Goal: Task Accomplishment & Management: Manage account settings

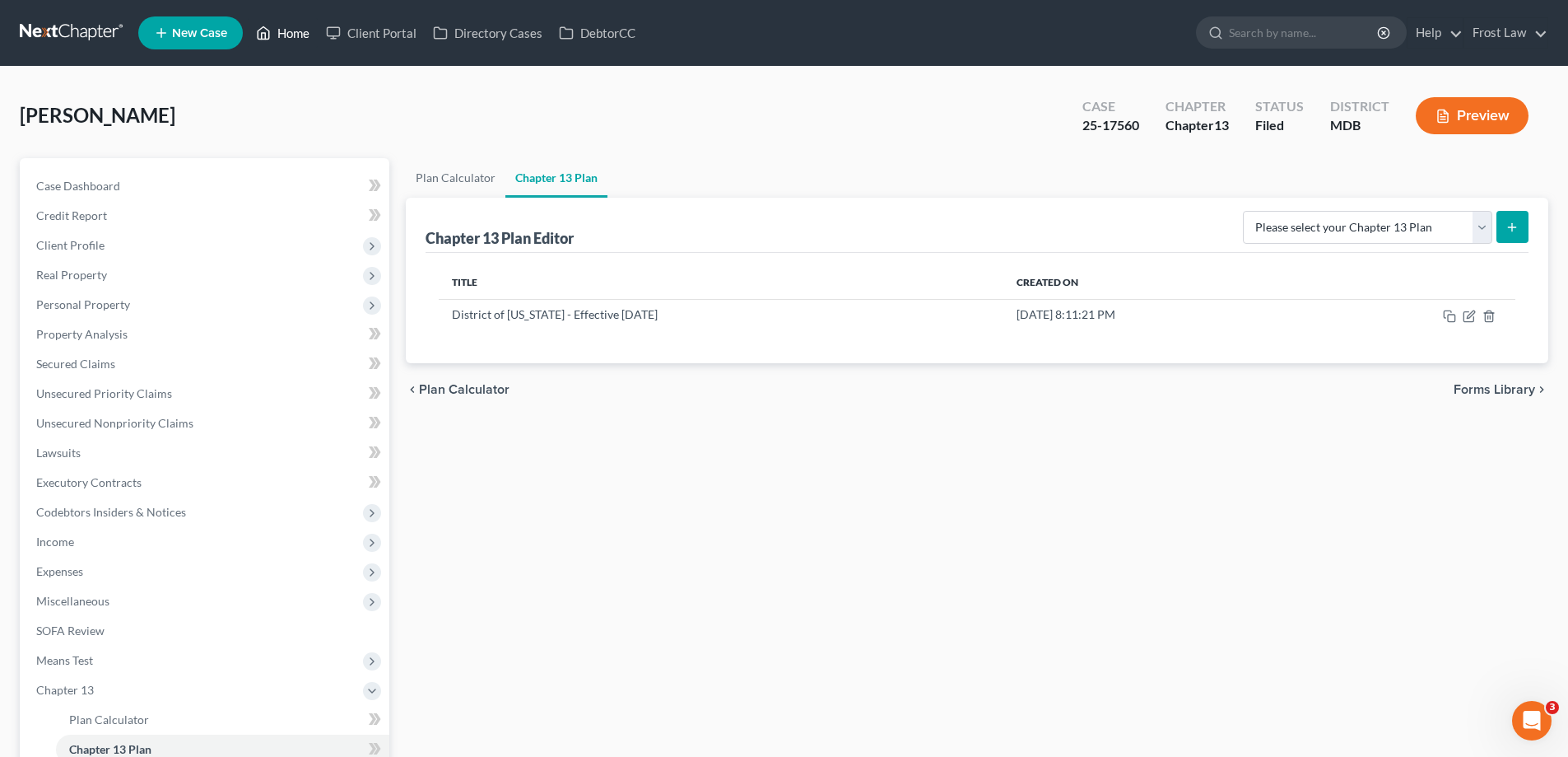
click at [296, 28] on link "Home" at bounding box center [282, 32] width 70 height 29
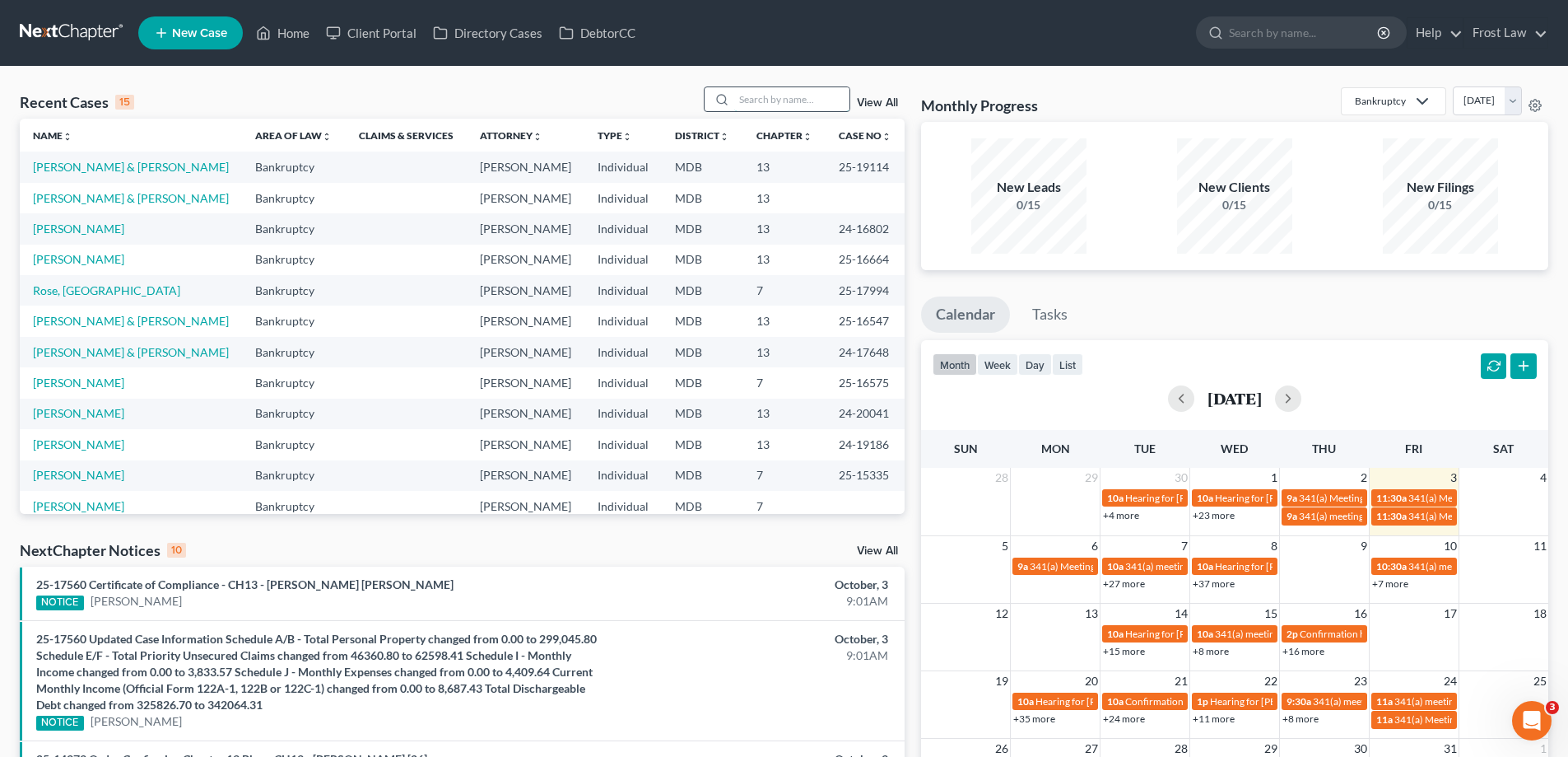
click at [751, 95] on input "search" at bounding box center [792, 99] width 116 height 24
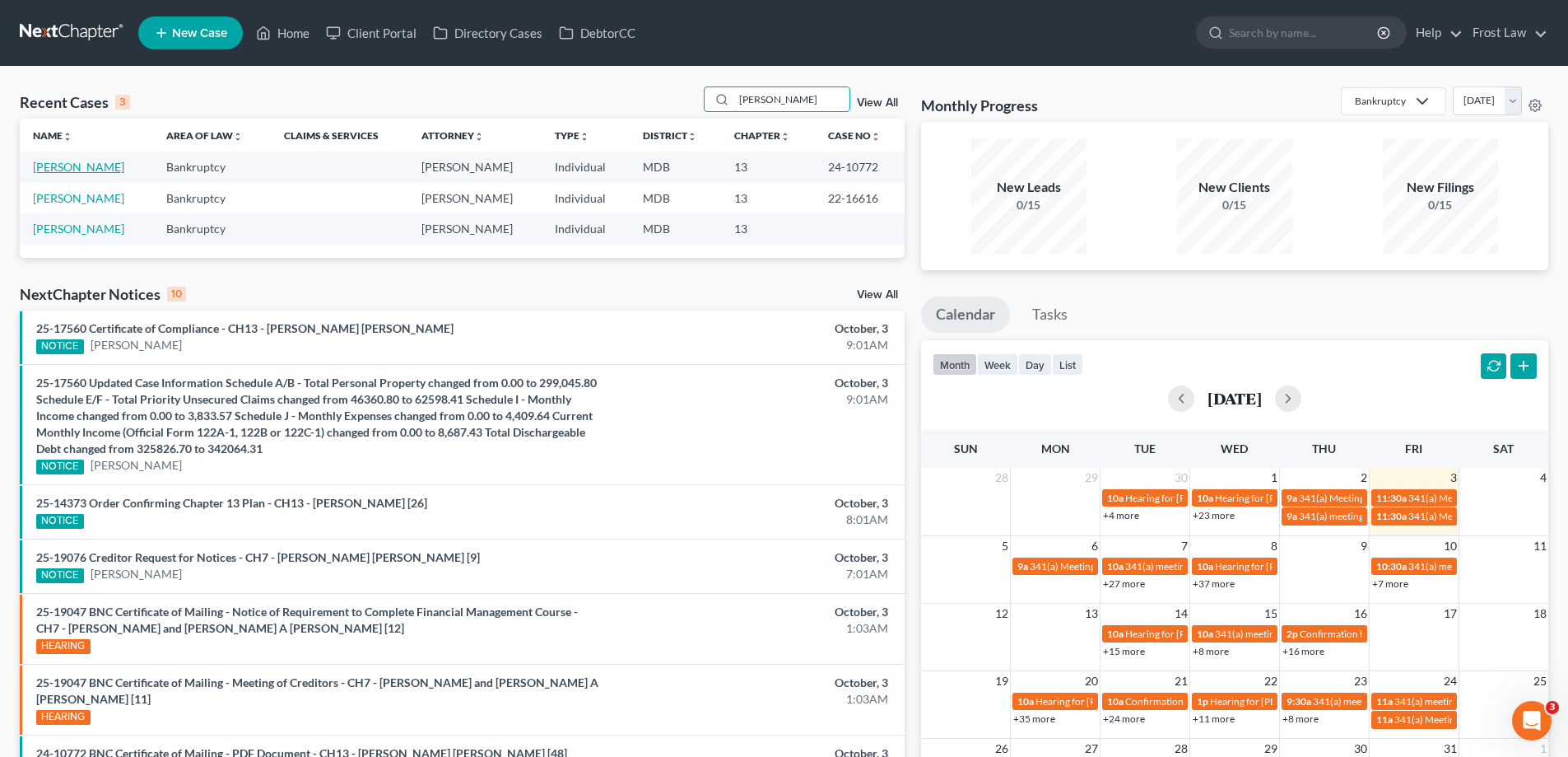
type input "wilson"
click at [81, 171] on link "[PERSON_NAME]" at bounding box center [78, 167] width 91 height 14
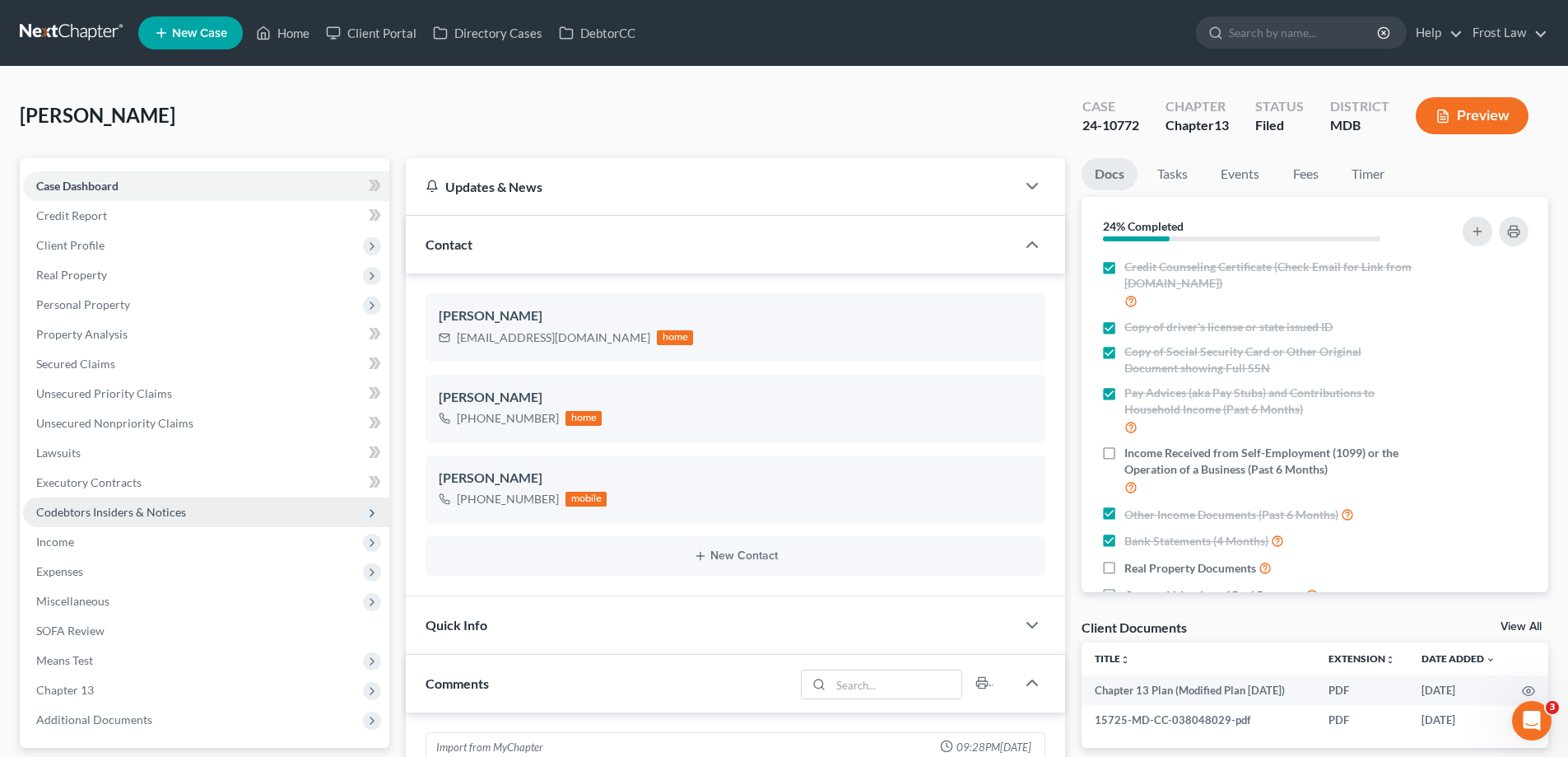
scroll to position [285, 0]
click at [161, 511] on span "Codebtors Insiders & Notices" at bounding box center [111, 512] width 150 height 14
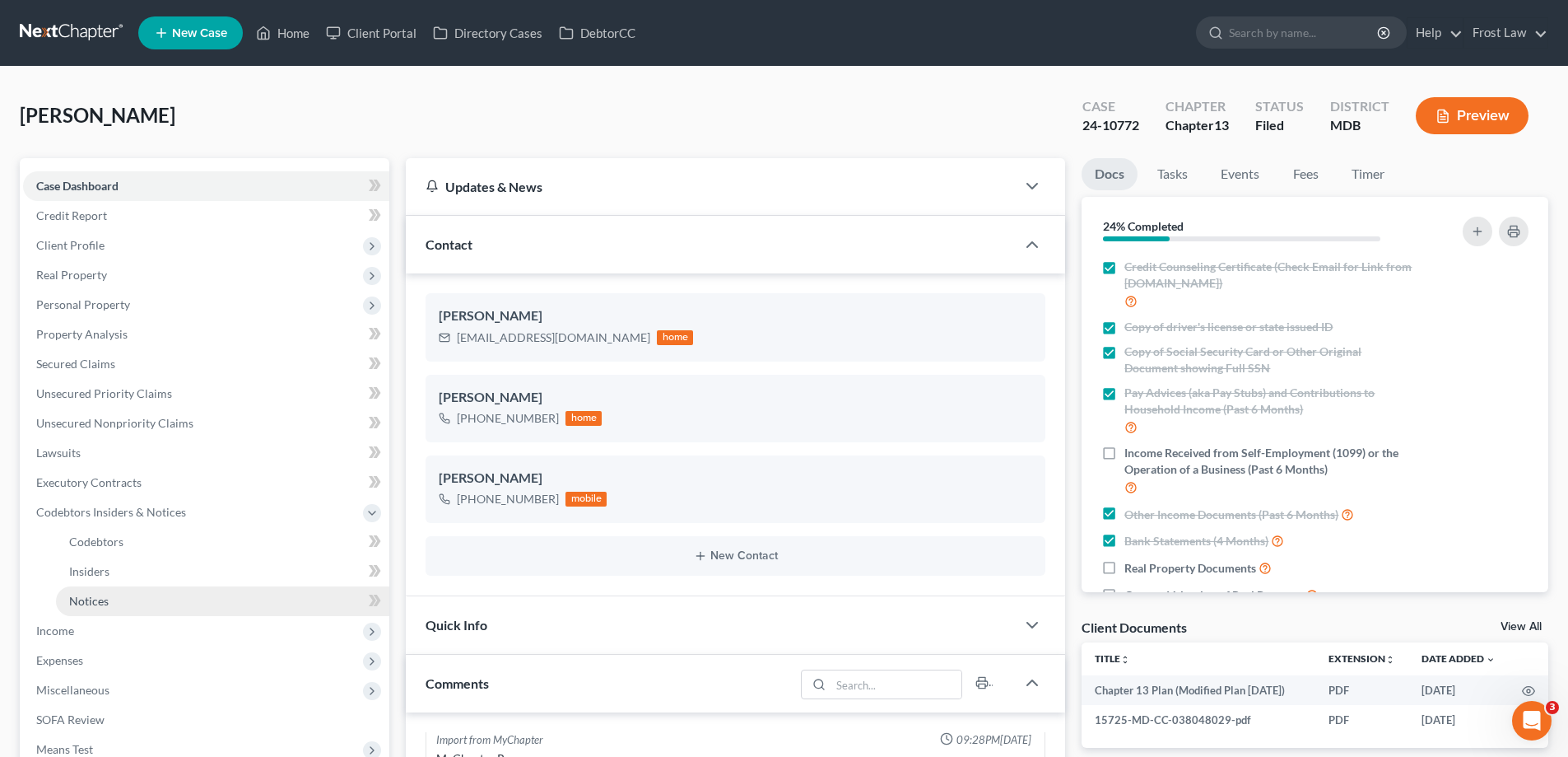
click at [154, 598] on link "Notices" at bounding box center [222, 601] width 333 height 29
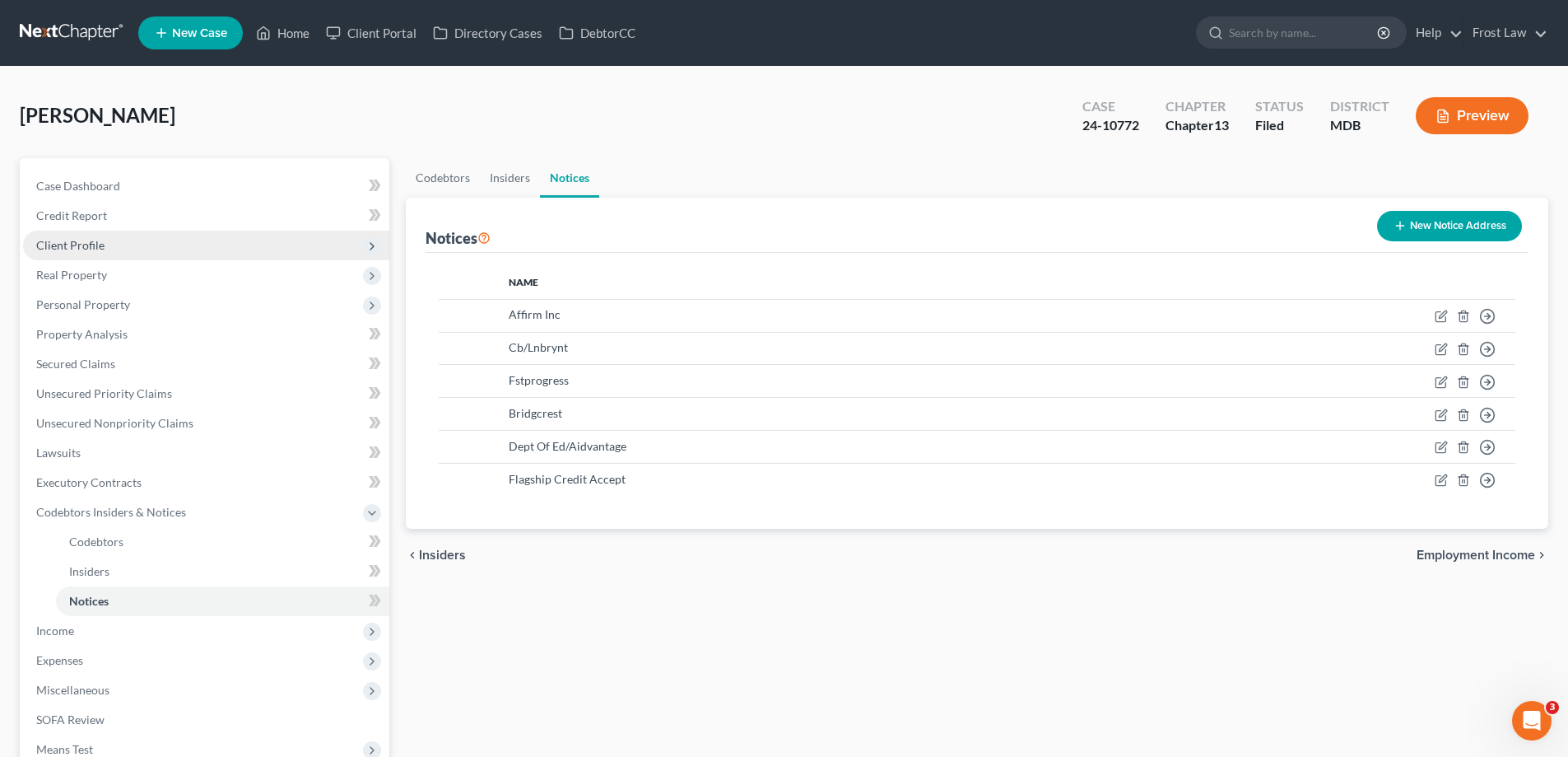
click at [101, 249] on span "Client Profile" at bounding box center [71, 245] width 69 height 14
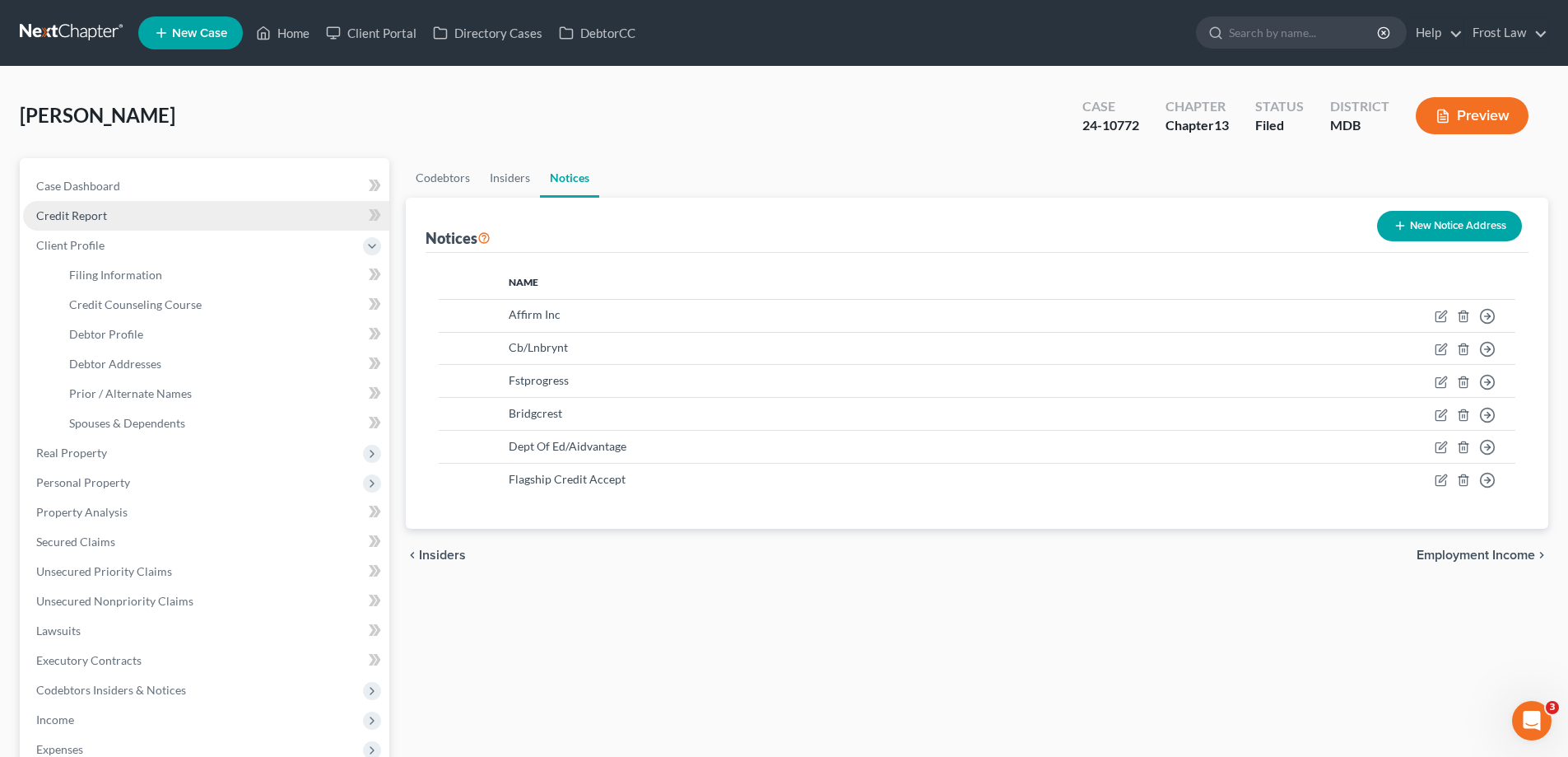
click at [130, 216] on link "Credit Report" at bounding box center [207, 216] width 367 height 29
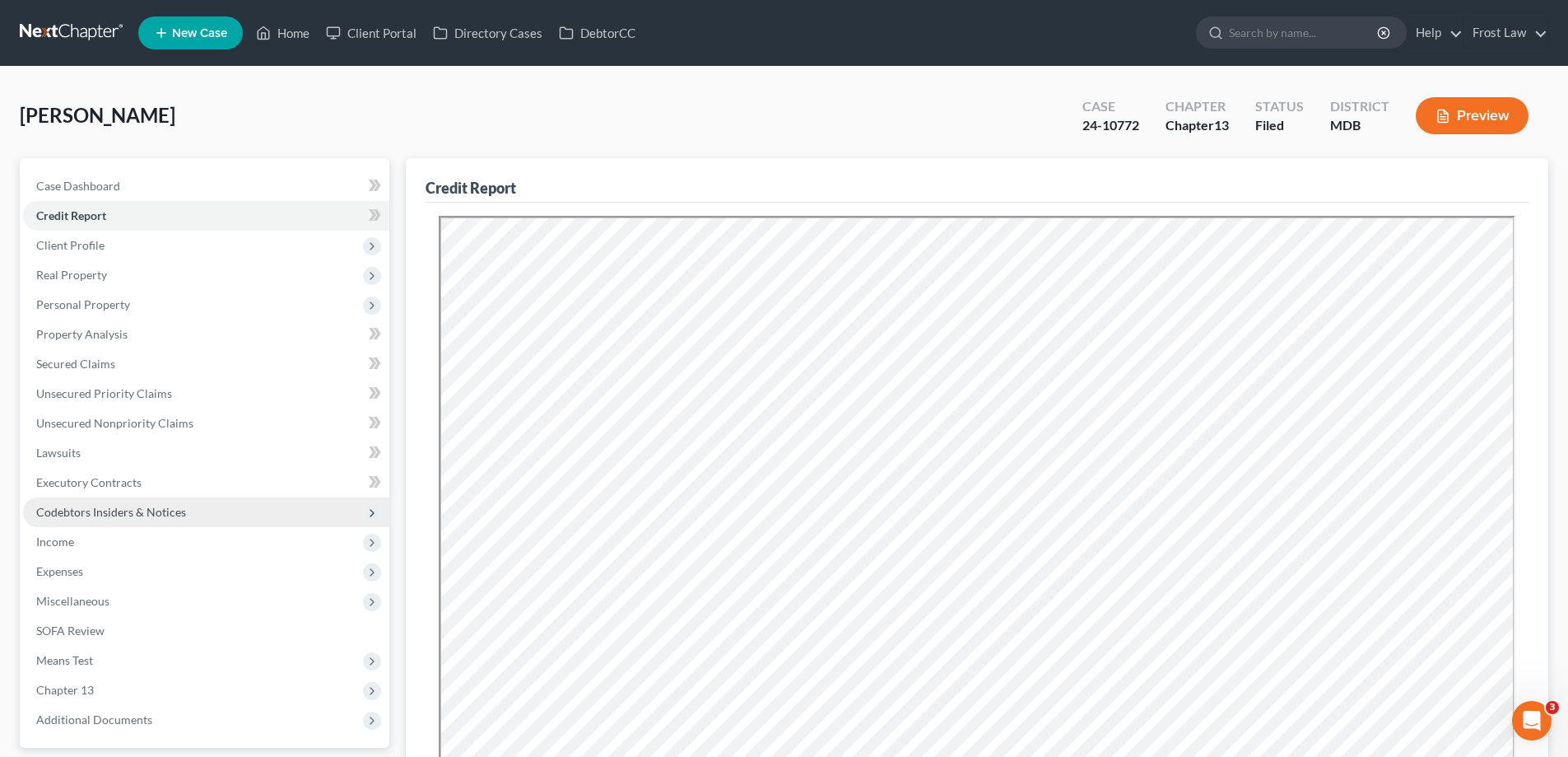
click at [158, 516] on span "Codebtors Insiders & Notices" at bounding box center [111, 512] width 150 height 14
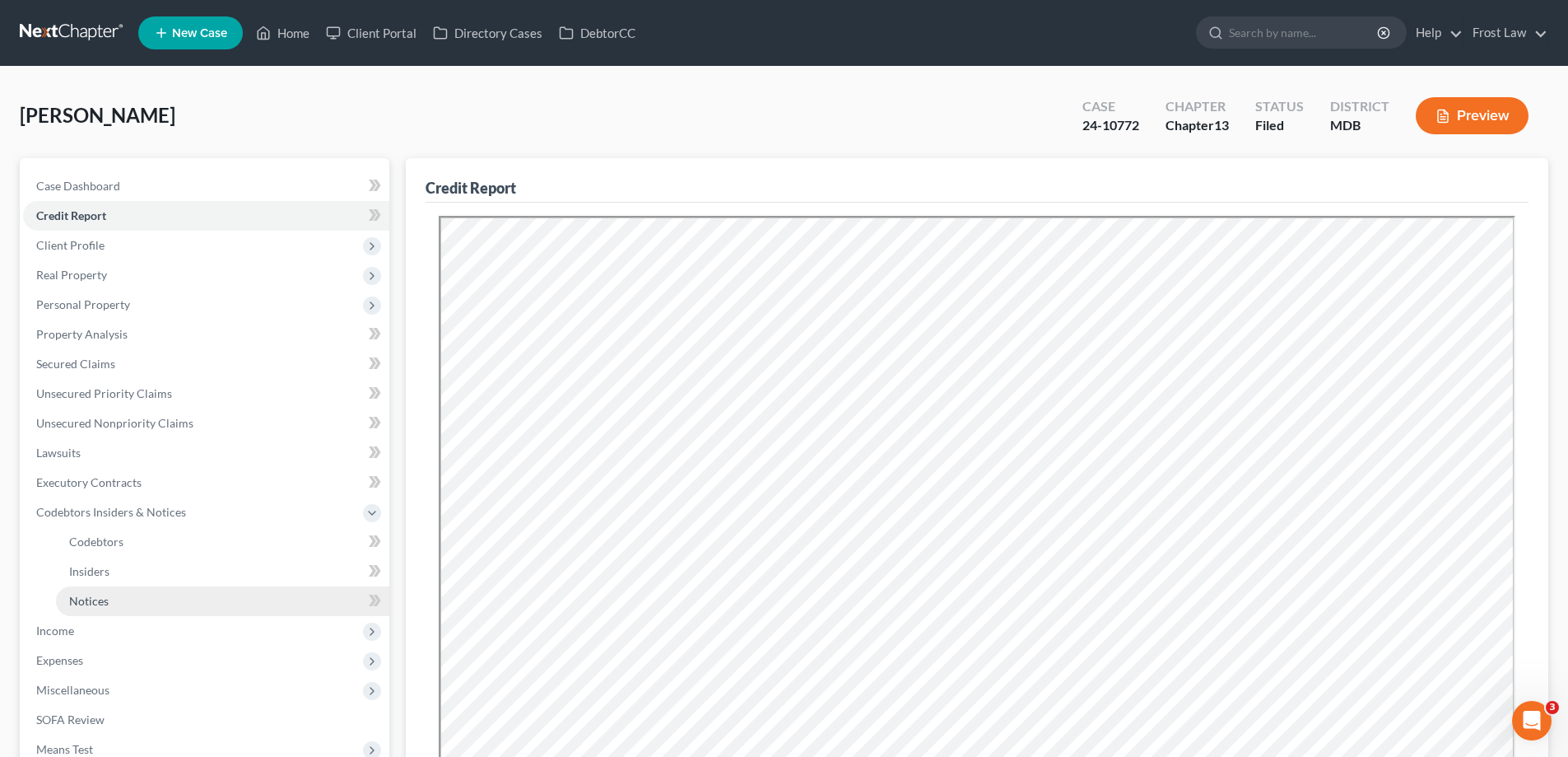
click at [138, 596] on link "Notices" at bounding box center [222, 601] width 333 height 29
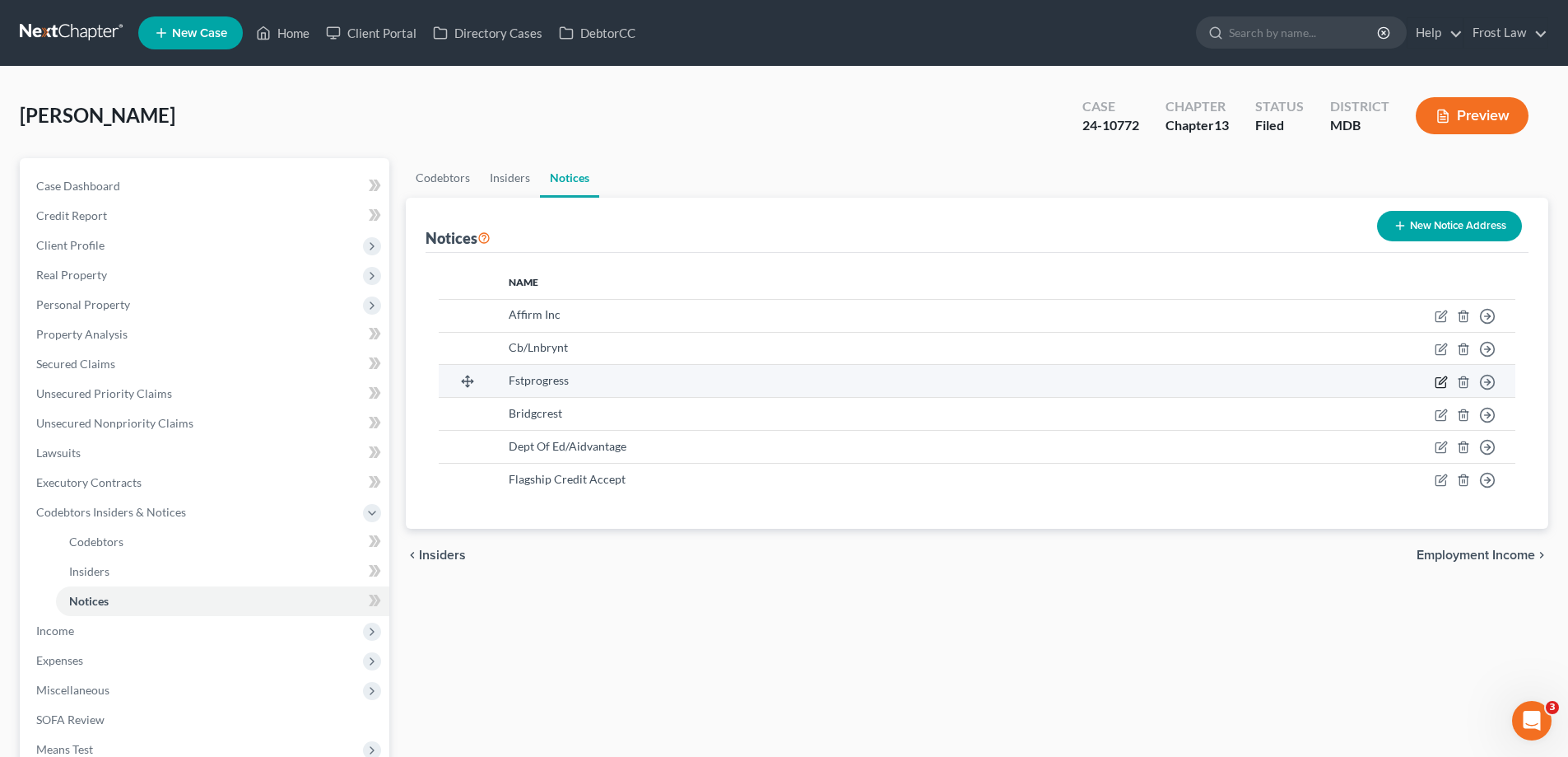
click at [1440, 380] on icon "button" at bounding box center [1441, 381] width 13 height 13
select select "10"
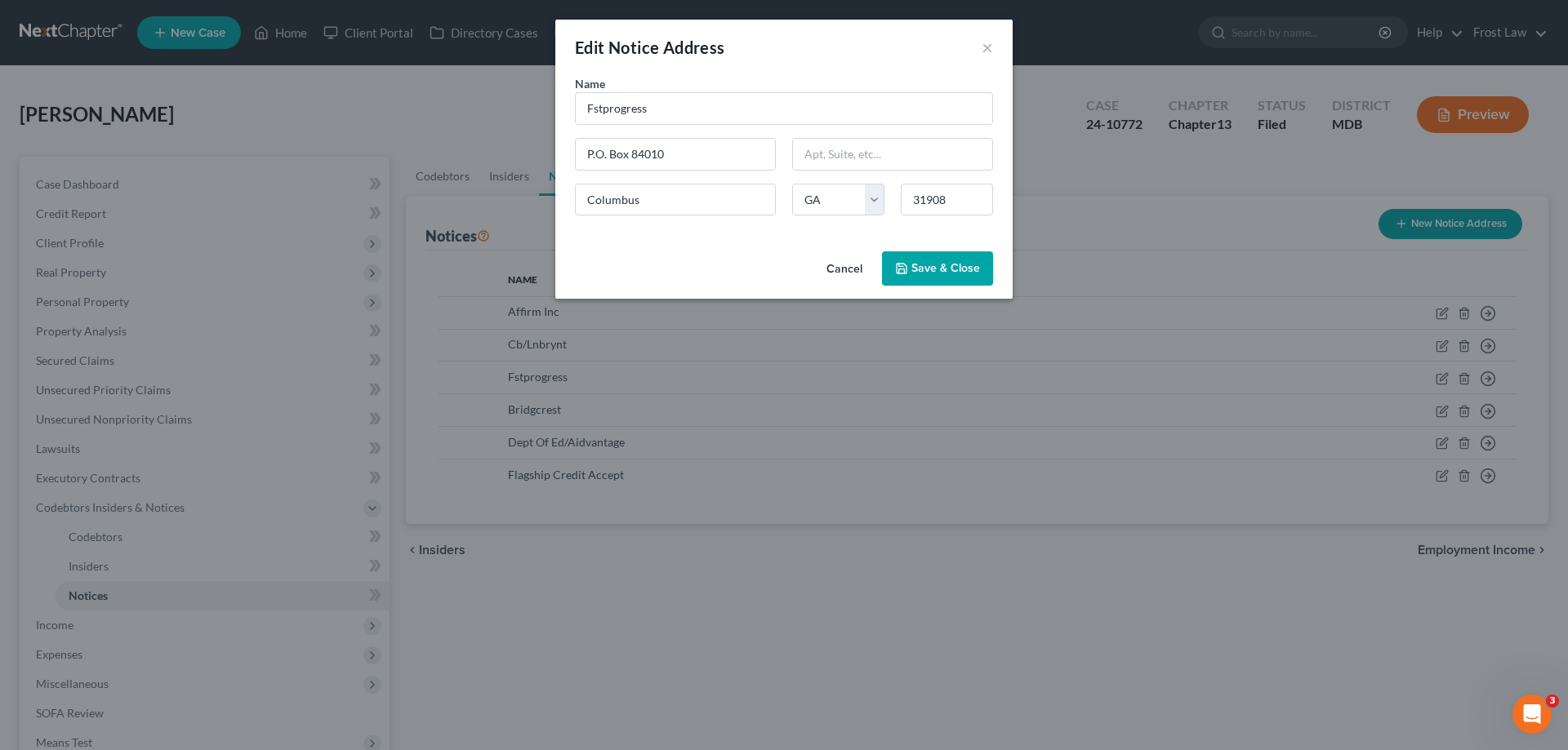
click at [852, 260] on button "Cancel" at bounding box center [845, 269] width 62 height 33
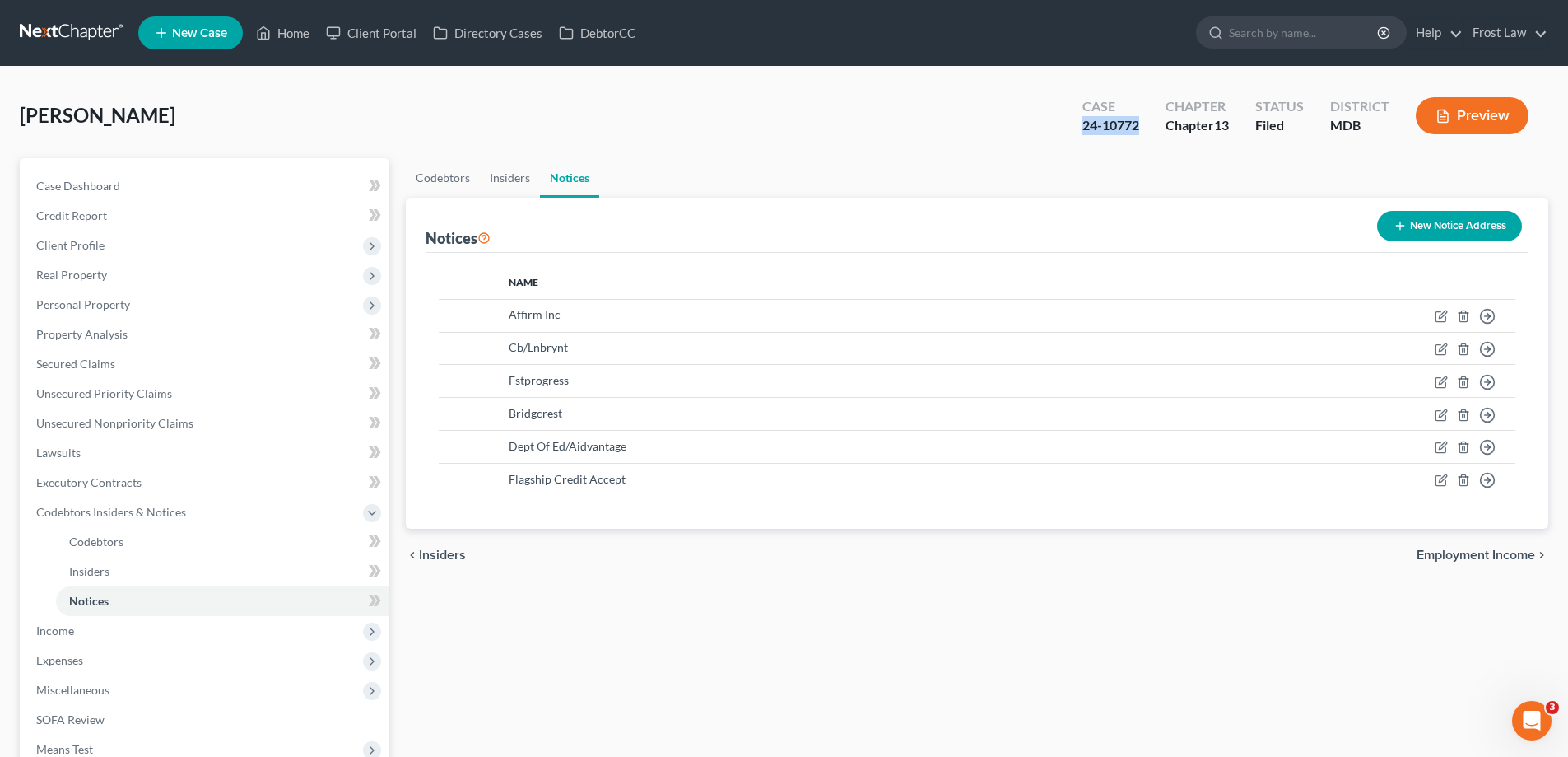
drag, startPoint x: 1147, startPoint y: 131, endPoint x: 1070, endPoint y: 130, distance: 77.0
click at [1070, 130] on div "Case 24-10772" at bounding box center [1110, 118] width 83 height 49
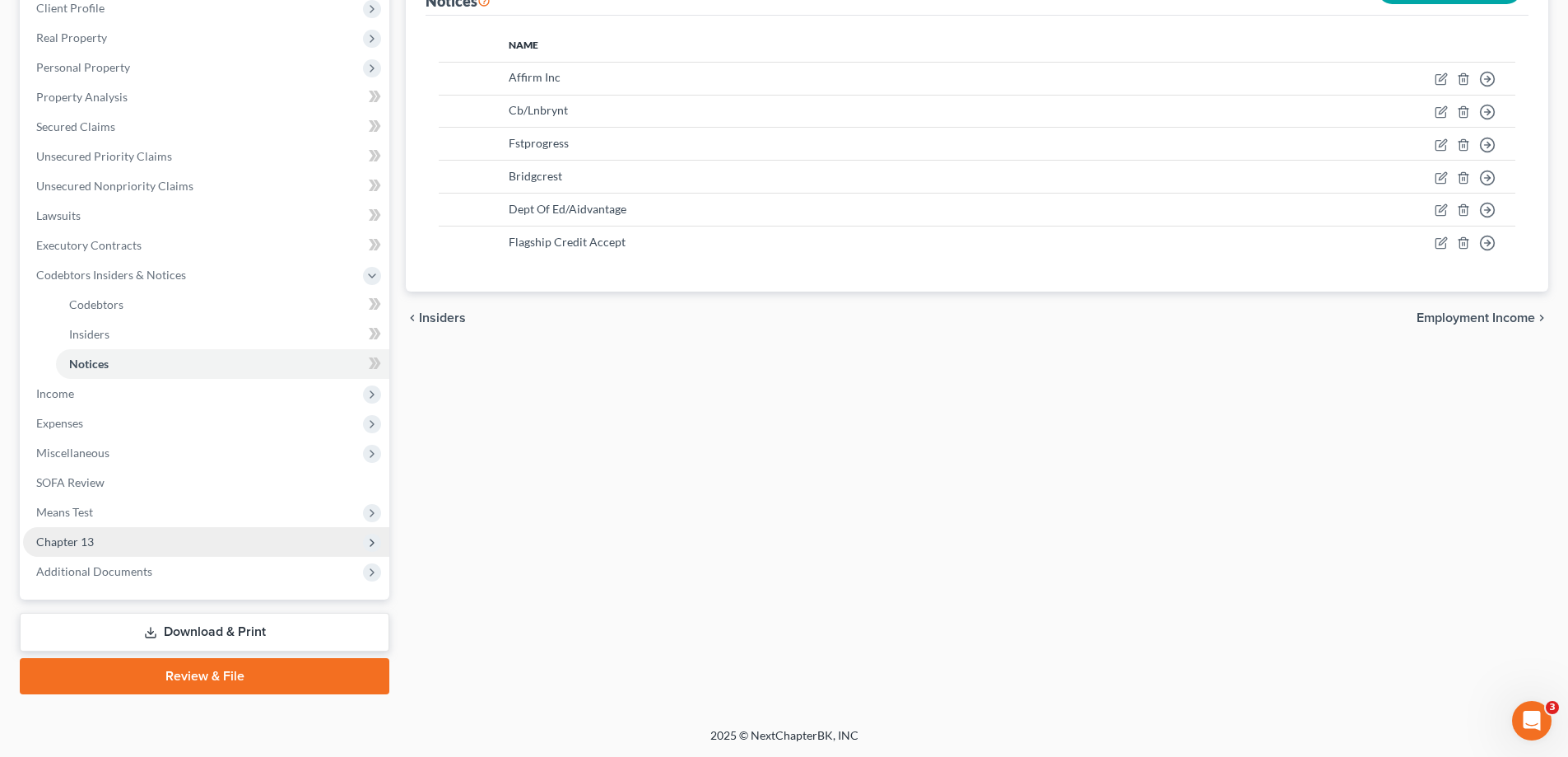
drag, startPoint x: 135, startPoint y: 540, endPoint x: 144, endPoint y: 548, distance: 12.0
click at [136, 540] on span "Chapter 13" at bounding box center [207, 542] width 367 height 29
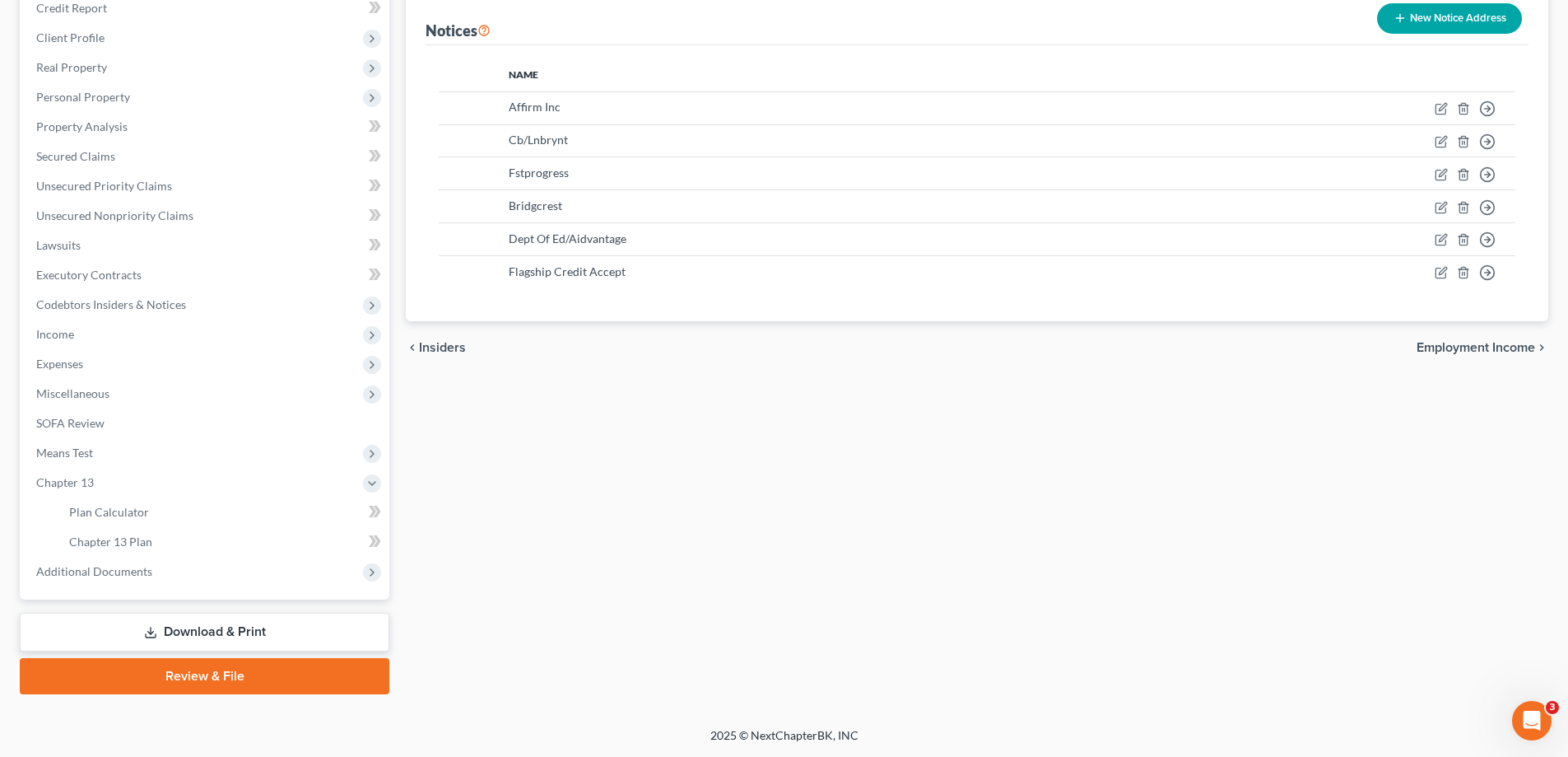
click at [172, 594] on div "Case Dashboard Payments Invoices Payments Payments Credit Report Client Profile…" at bounding box center [204, 276] width 369 height 649
click at [174, 550] on link "Chapter 13 Plan" at bounding box center [222, 542] width 333 height 29
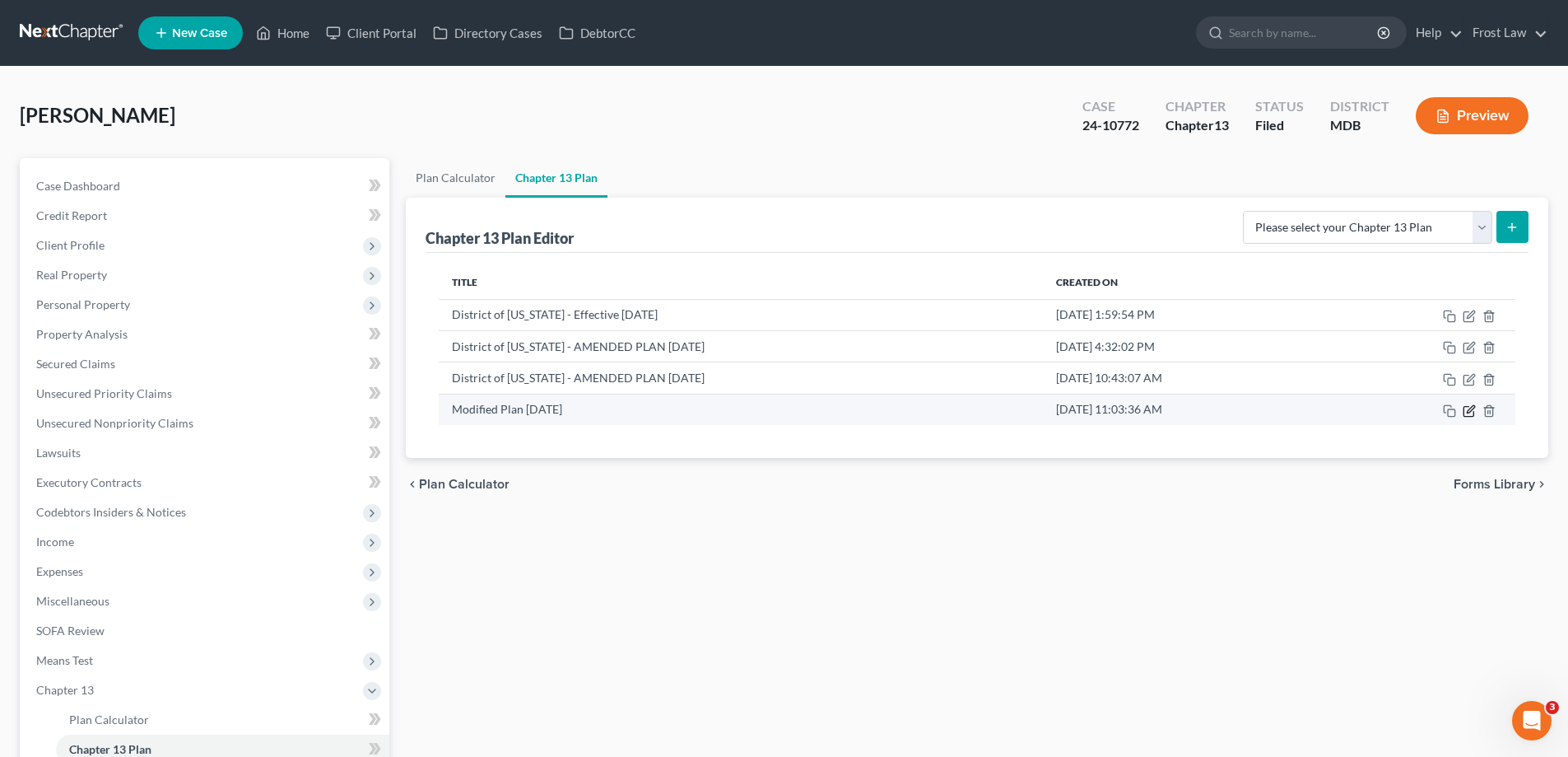
click at [1468, 408] on icon "button" at bounding box center [1469, 410] width 13 height 13
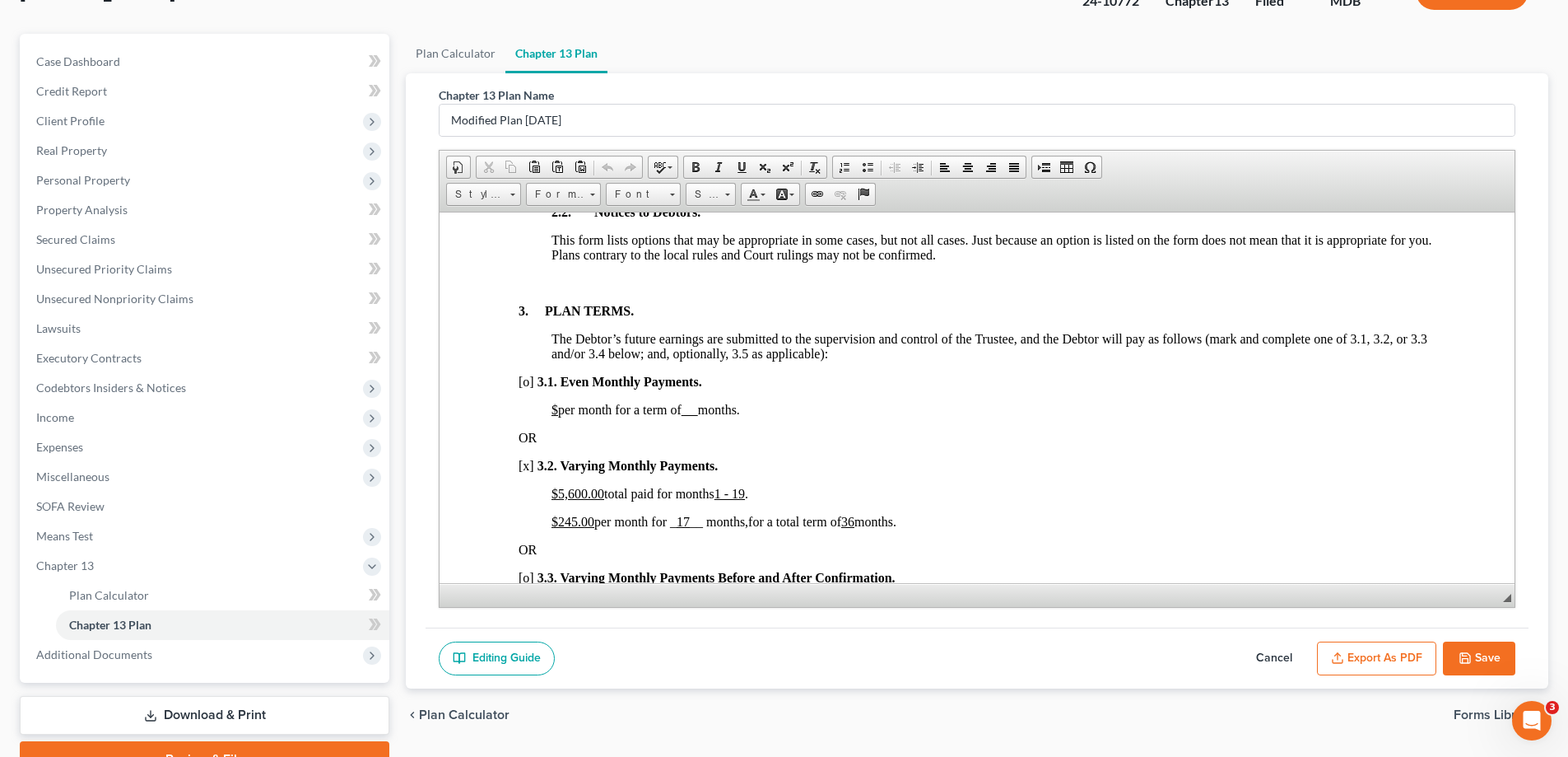
scroll to position [208, 0]
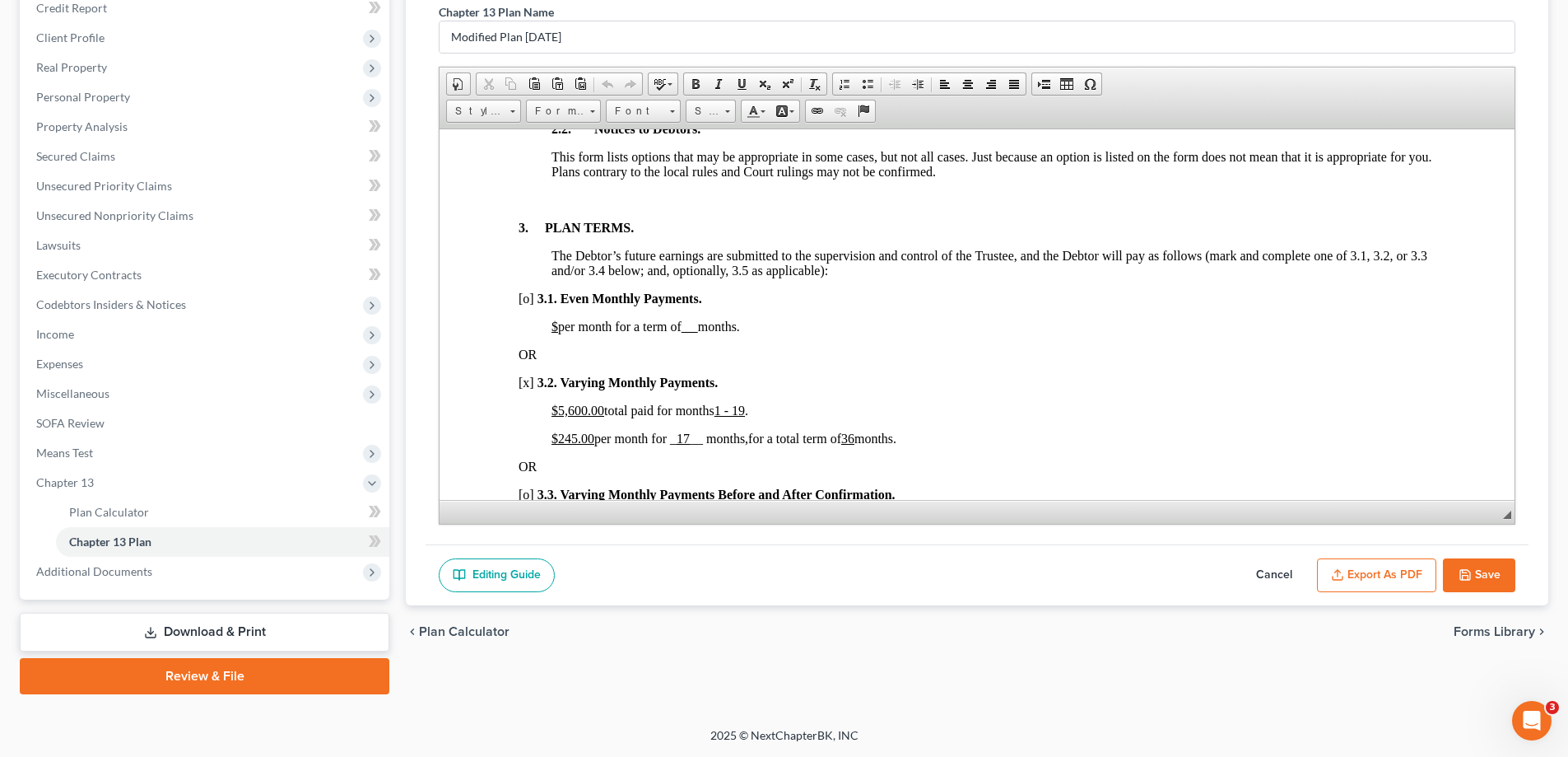
click at [1278, 580] on button "Cancel" at bounding box center [1274, 575] width 73 height 34
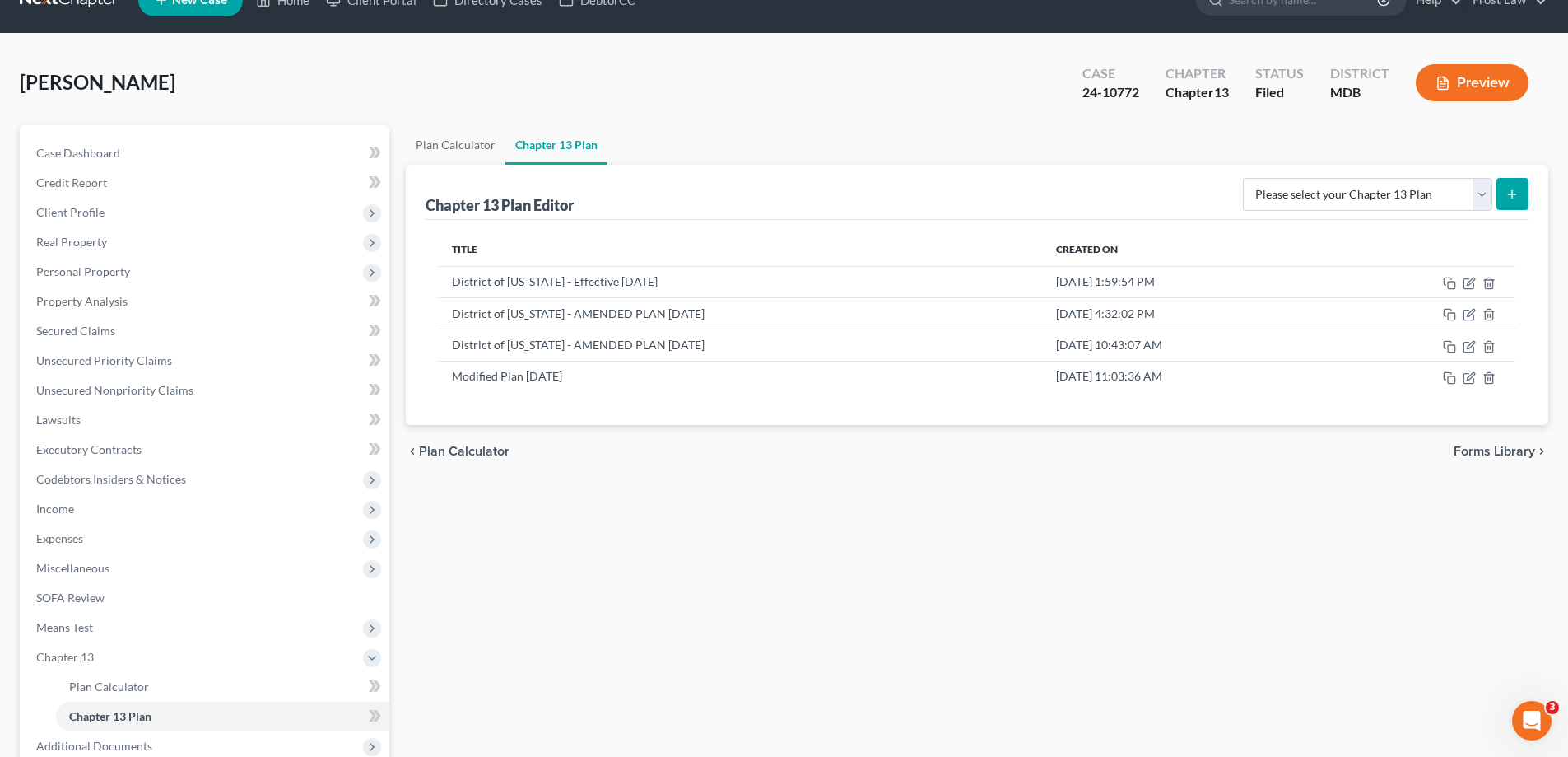
scroll to position [0, 0]
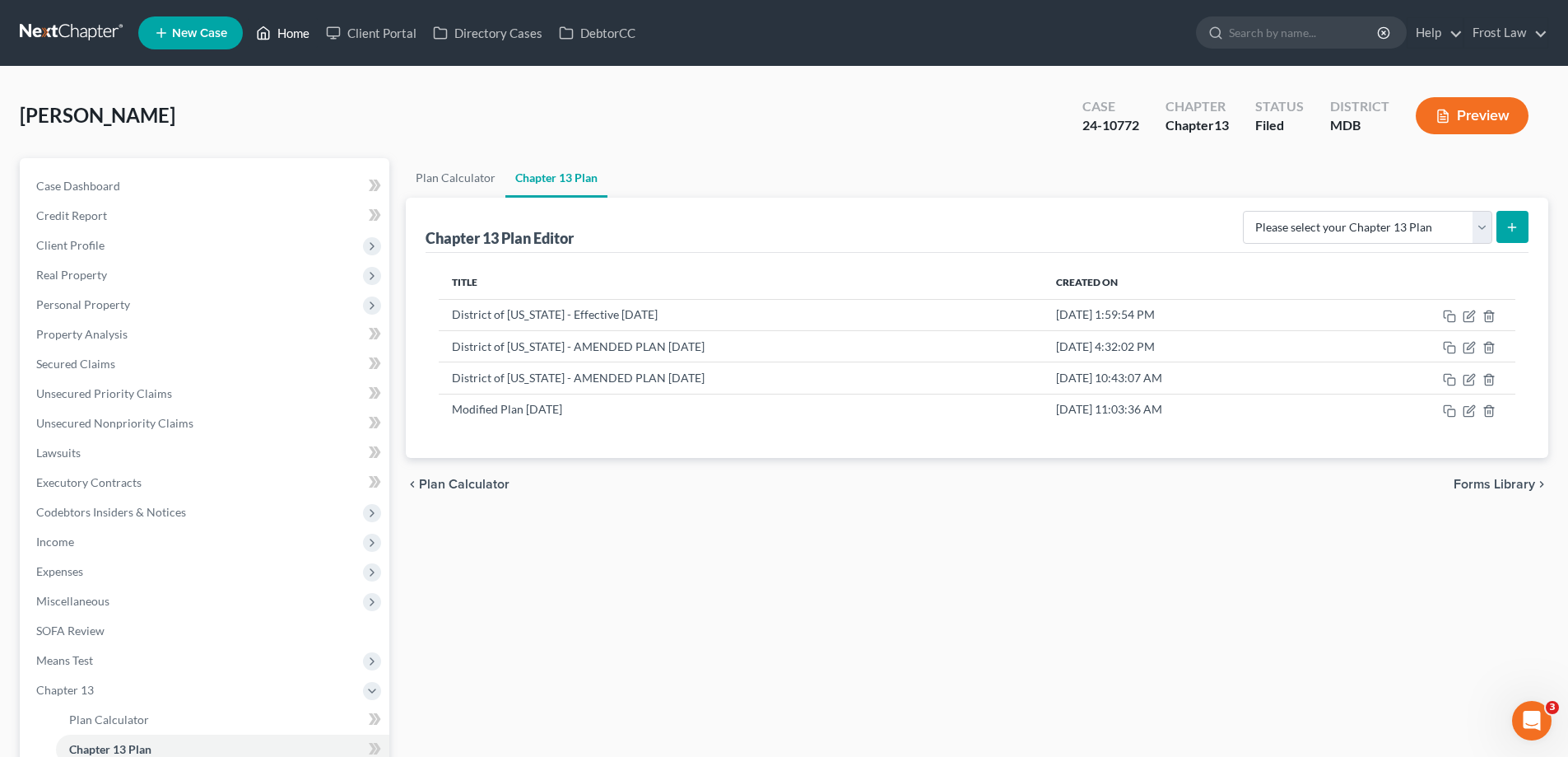
click at [285, 37] on link "Home" at bounding box center [282, 32] width 70 height 29
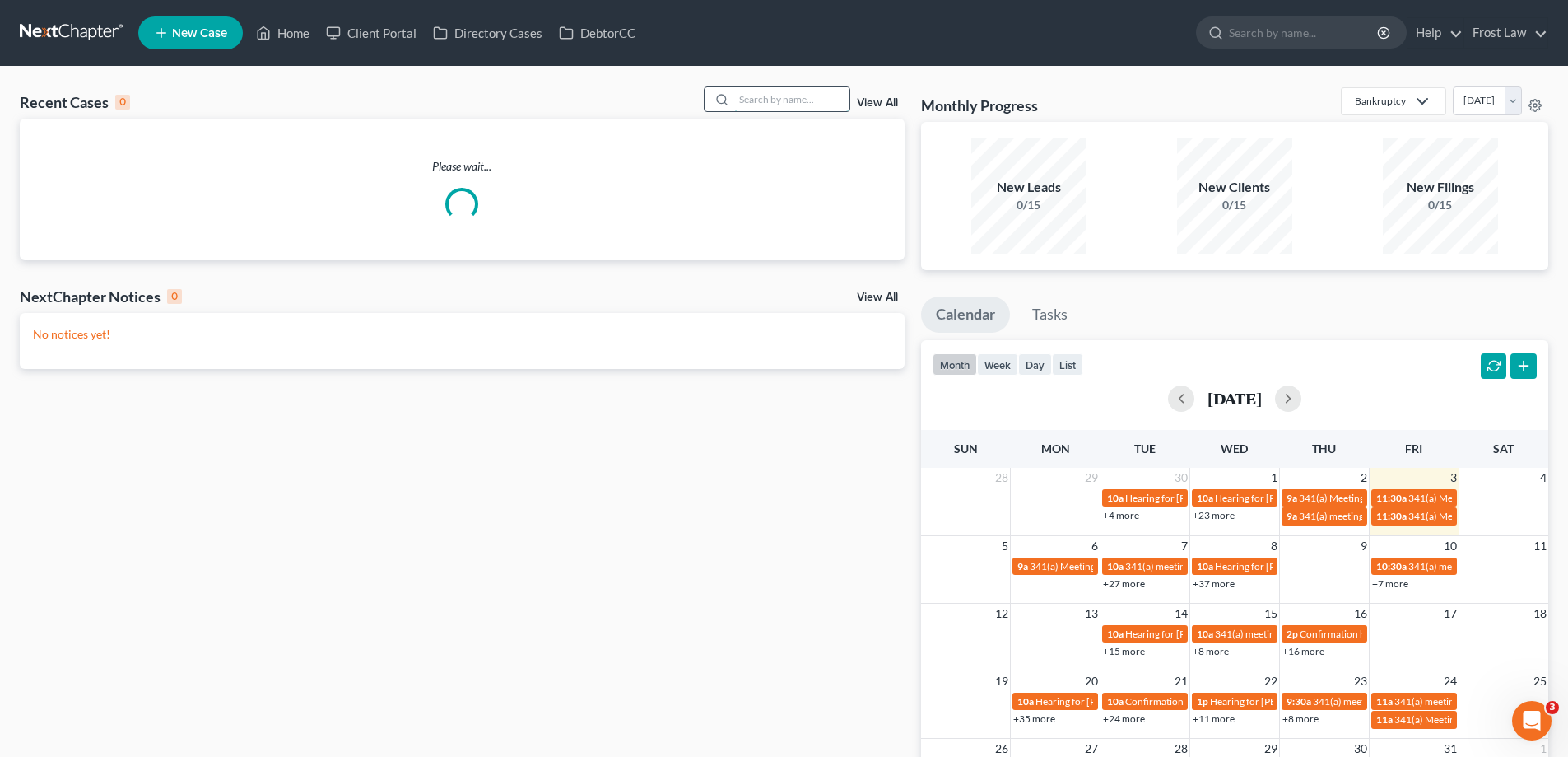
drag, startPoint x: 770, startPoint y: 93, endPoint x: 766, endPoint y: 101, distance: 8.9
click at [768, 95] on input "search" at bounding box center [792, 99] width 116 height 24
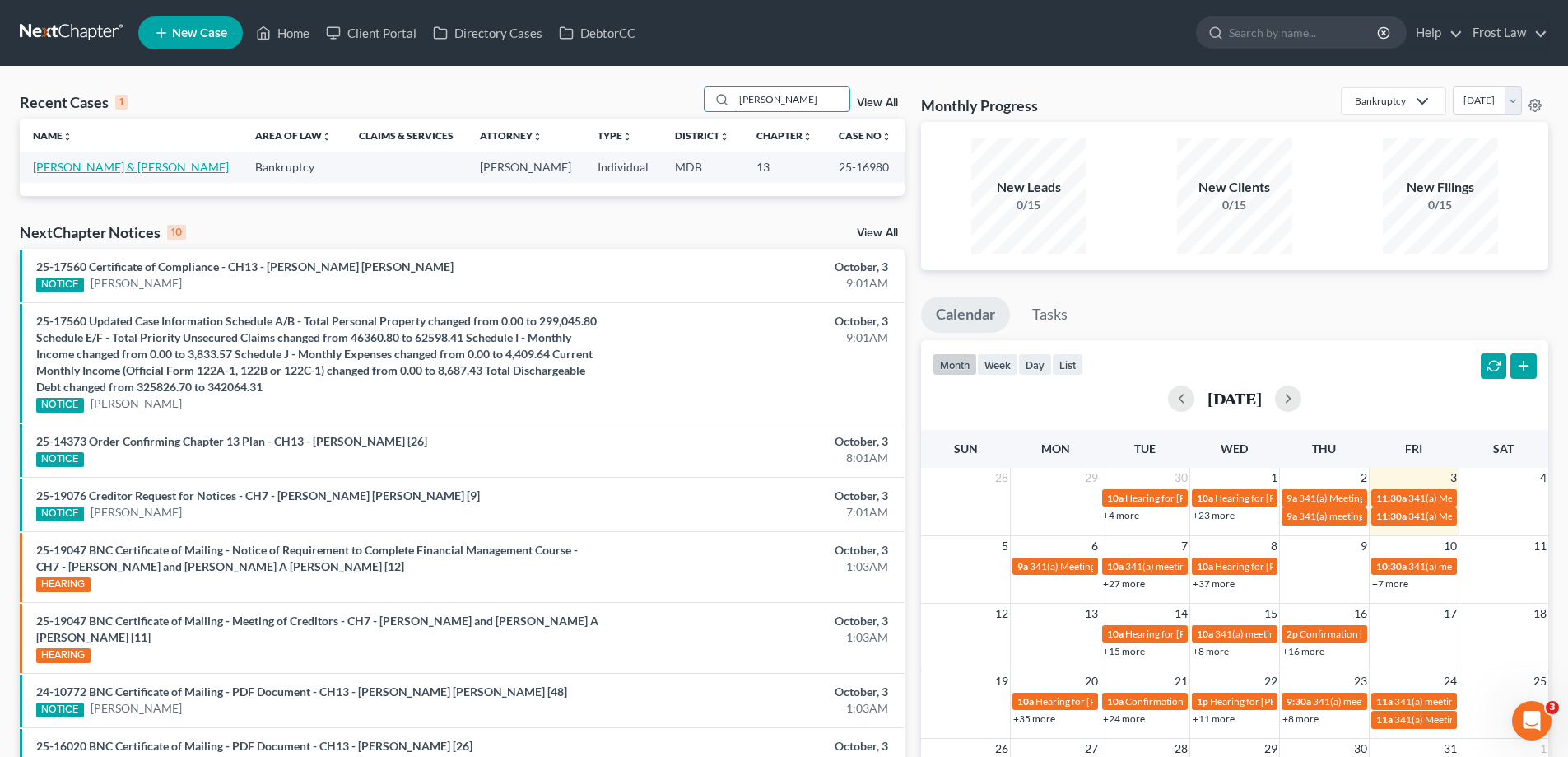
type input "benson"
drag, startPoint x: 104, startPoint y: 160, endPoint x: 112, endPoint y: 180, distance: 21.5
click at [104, 159] on td "[PERSON_NAME] & [PERSON_NAME]" at bounding box center [130, 167] width 222 height 30
click at [108, 172] on link "[PERSON_NAME] & [PERSON_NAME]" at bounding box center [131, 167] width 196 height 14
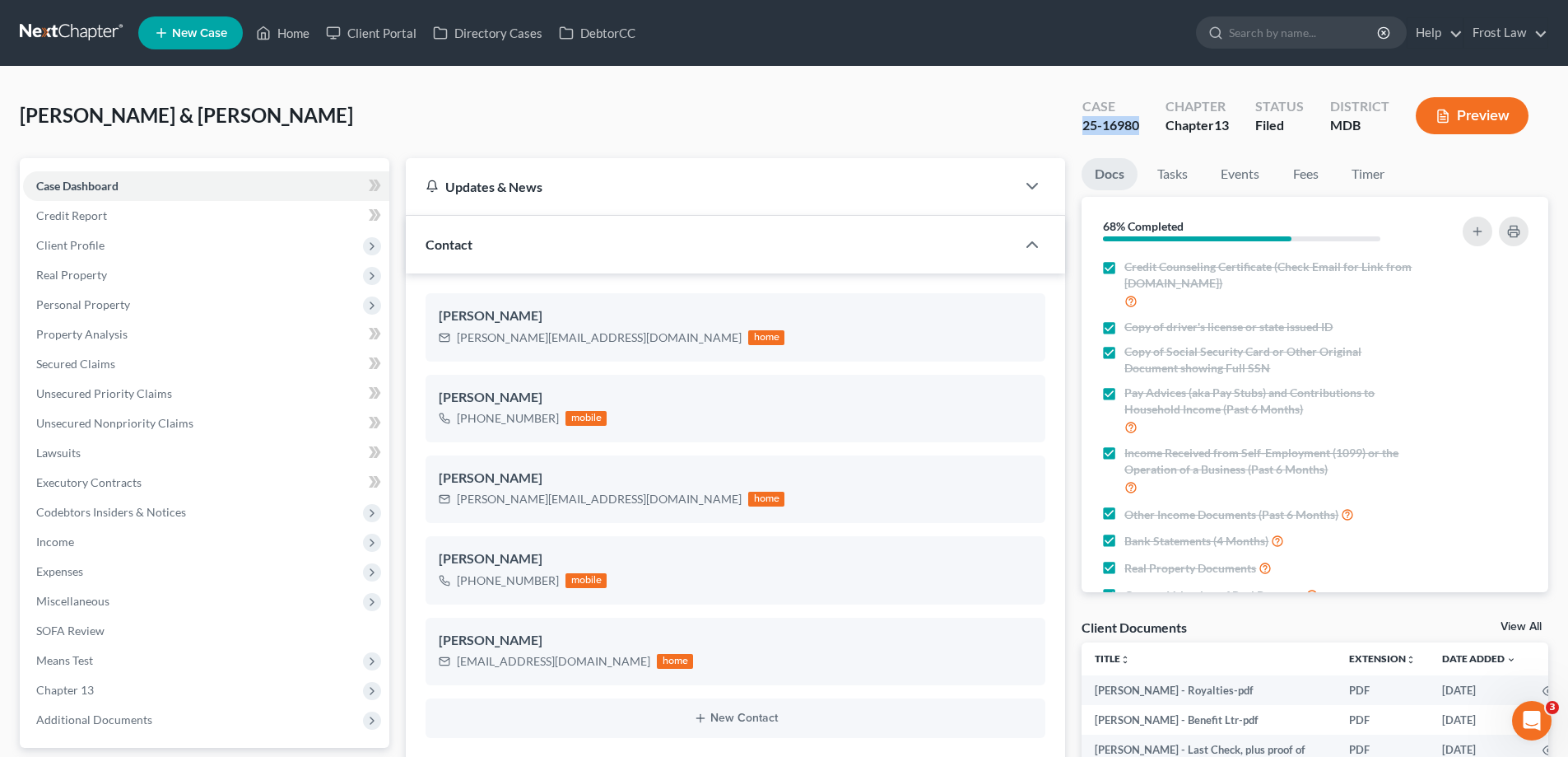
drag, startPoint x: 1142, startPoint y: 130, endPoint x: 1082, endPoint y: 131, distance: 60.0
click at [1082, 131] on div "Case 25-16980" at bounding box center [1110, 118] width 83 height 49
click at [123, 388] on span "Unsecured Priority Claims" at bounding box center [104, 393] width 136 height 14
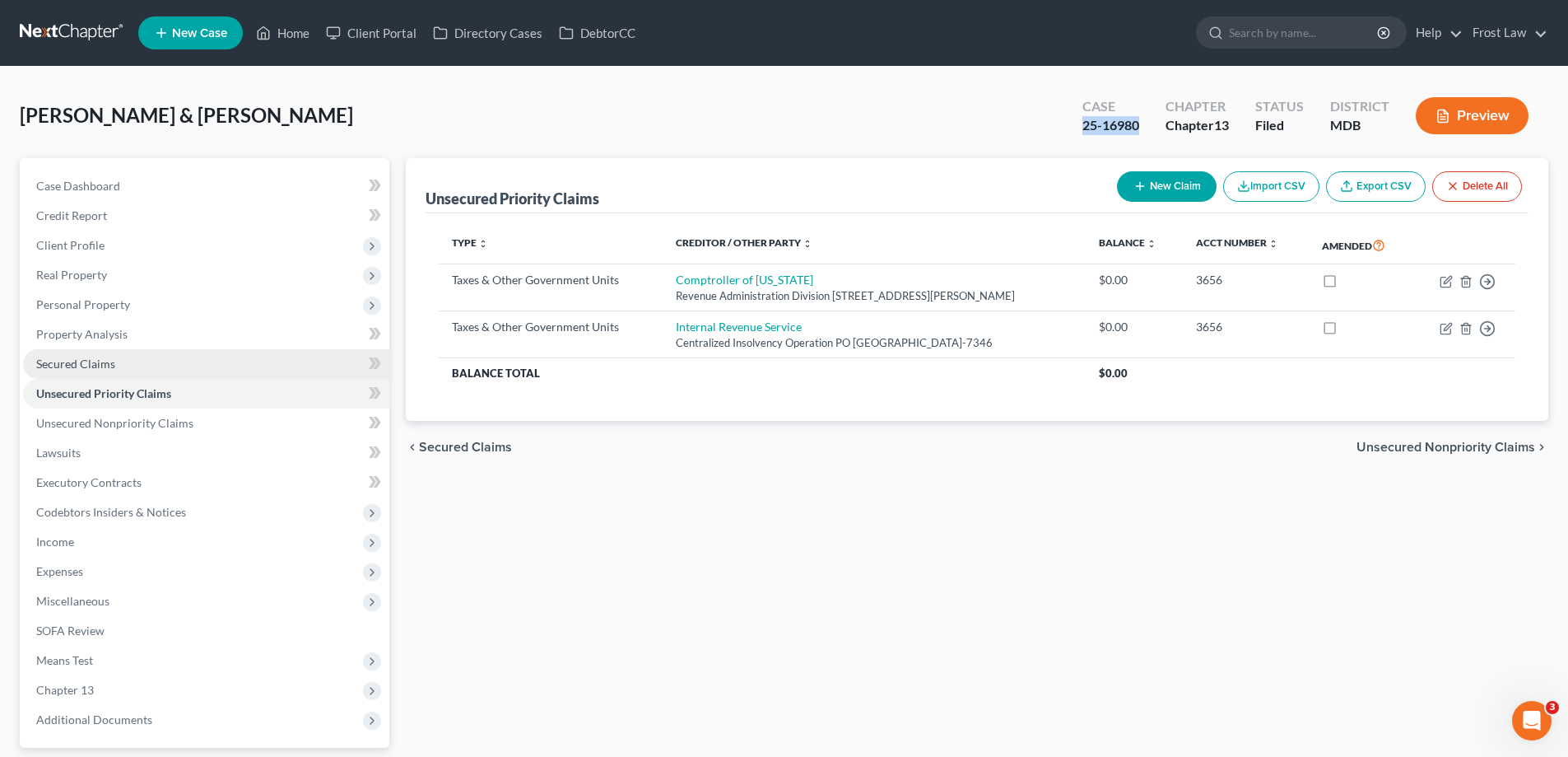
click at [129, 362] on link "Secured Claims" at bounding box center [207, 364] width 367 height 29
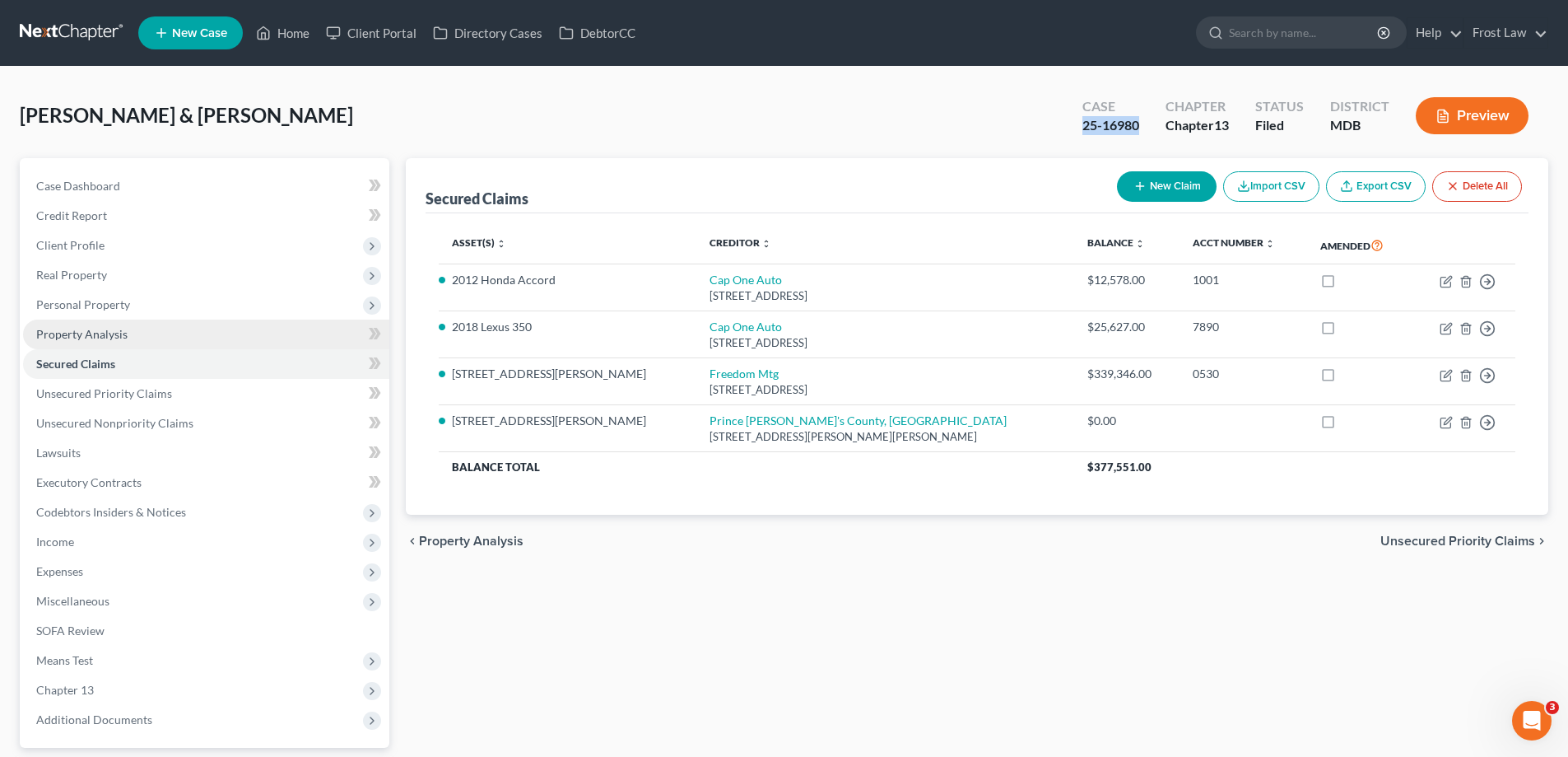
click at [171, 335] on link "Property Analysis" at bounding box center [207, 334] width 367 height 29
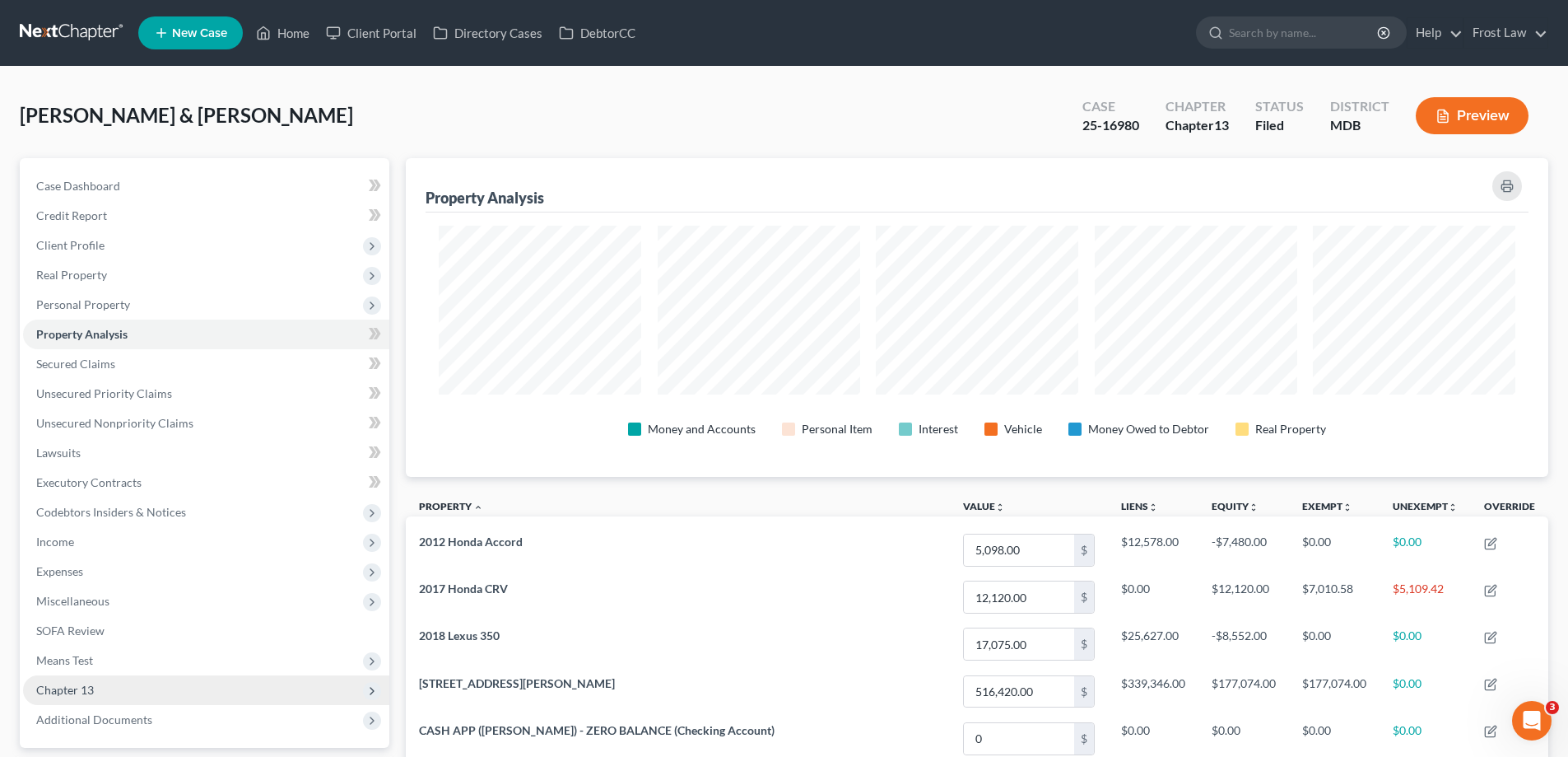
click at [157, 699] on span "Chapter 13" at bounding box center [207, 690] width 367 height 29
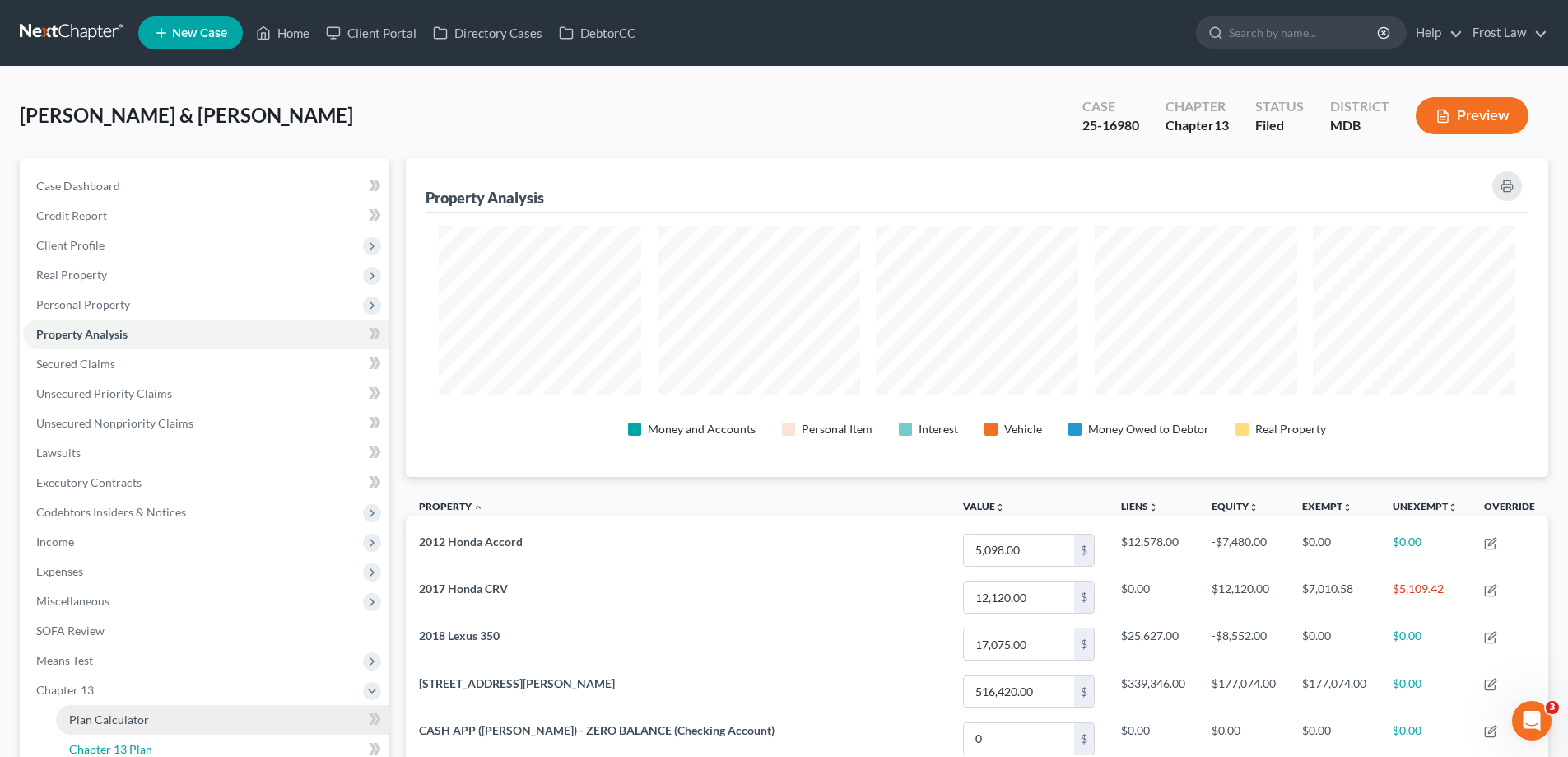
drag, startPoint x: 165, startPoint y: 741, endPoint x: 310, endPoint y: 729, distance: 145.5
click at [164, 741] on link "Chapter 13 Plan" at bounding box center [222, 749] width 333 height 29
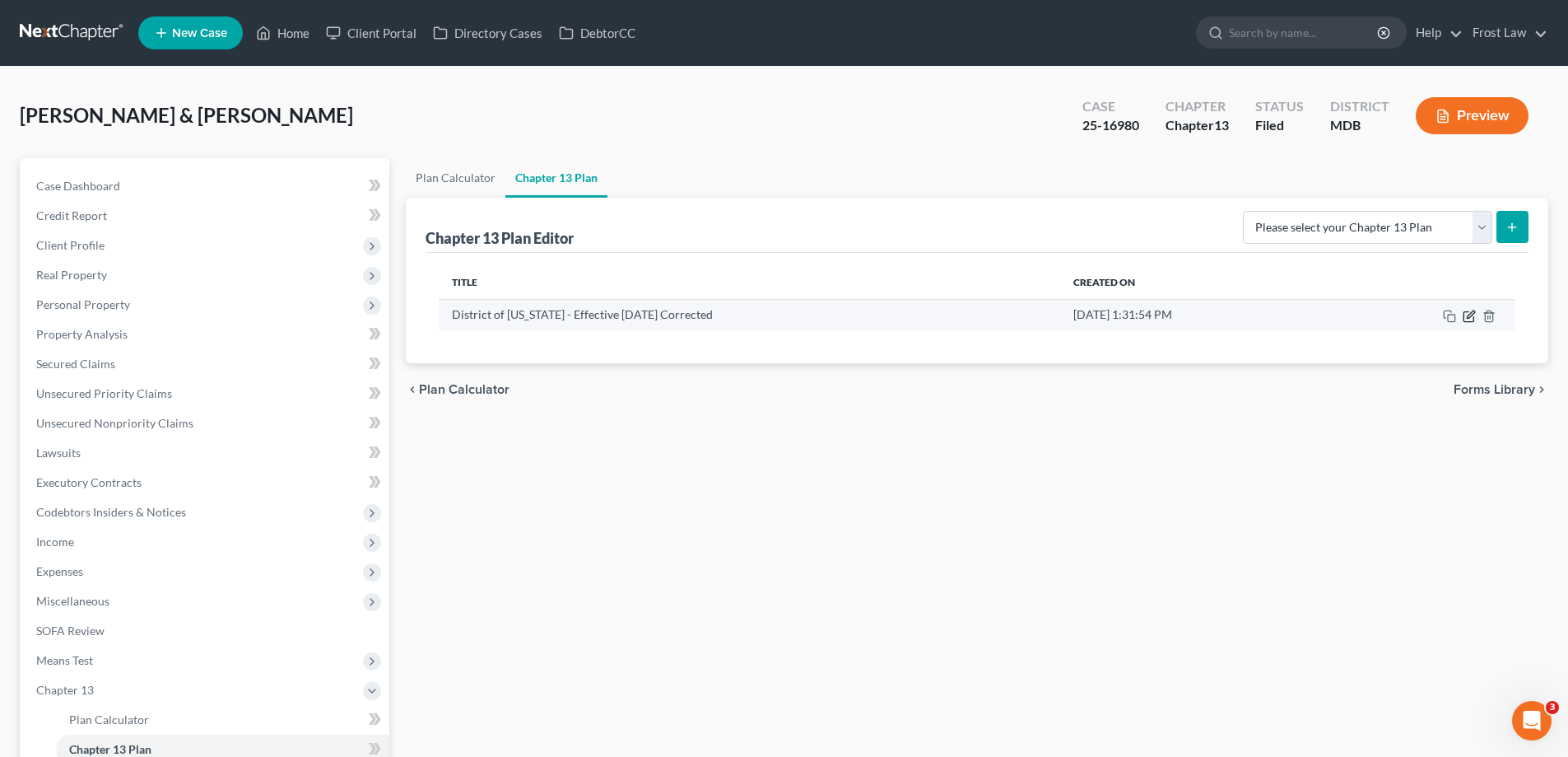
click at [1472, 319] on icon "button" at bounding box center [1469, 316] width 13 height 13
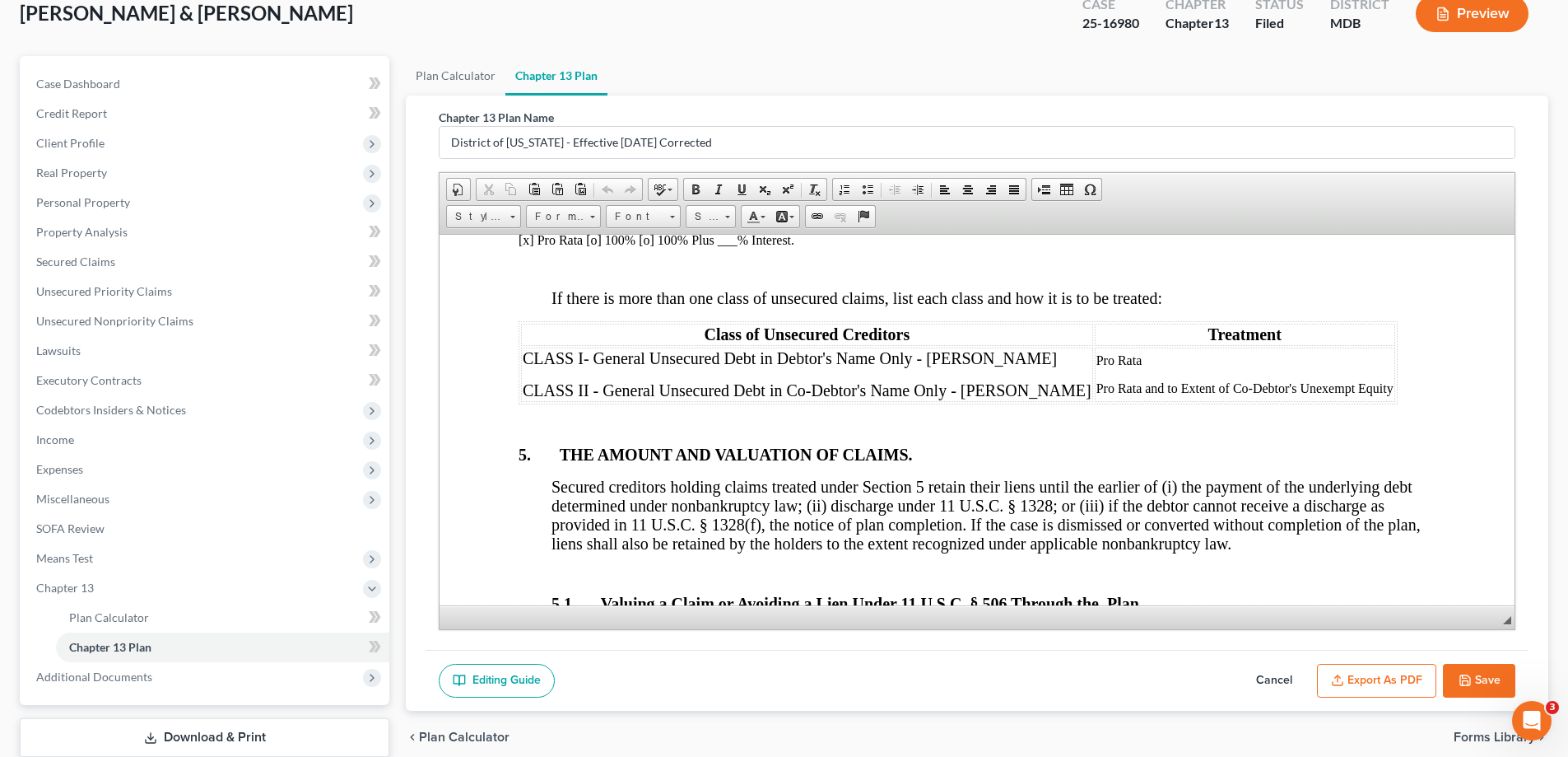
scroll to position [208, 0]
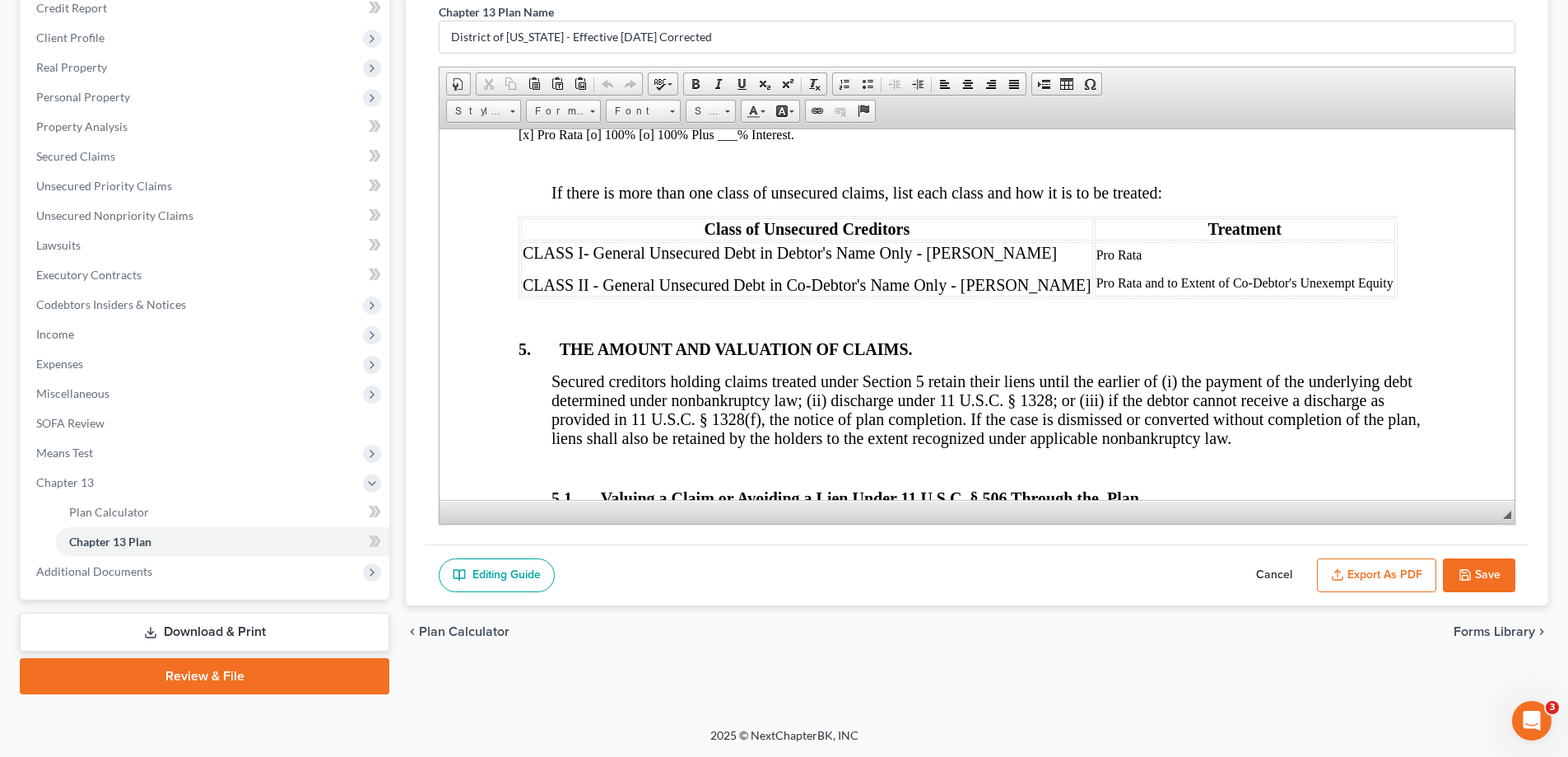
click at [1283, 569] on button "Cancel" at bounding box center [1274, 575] width 73 height 34
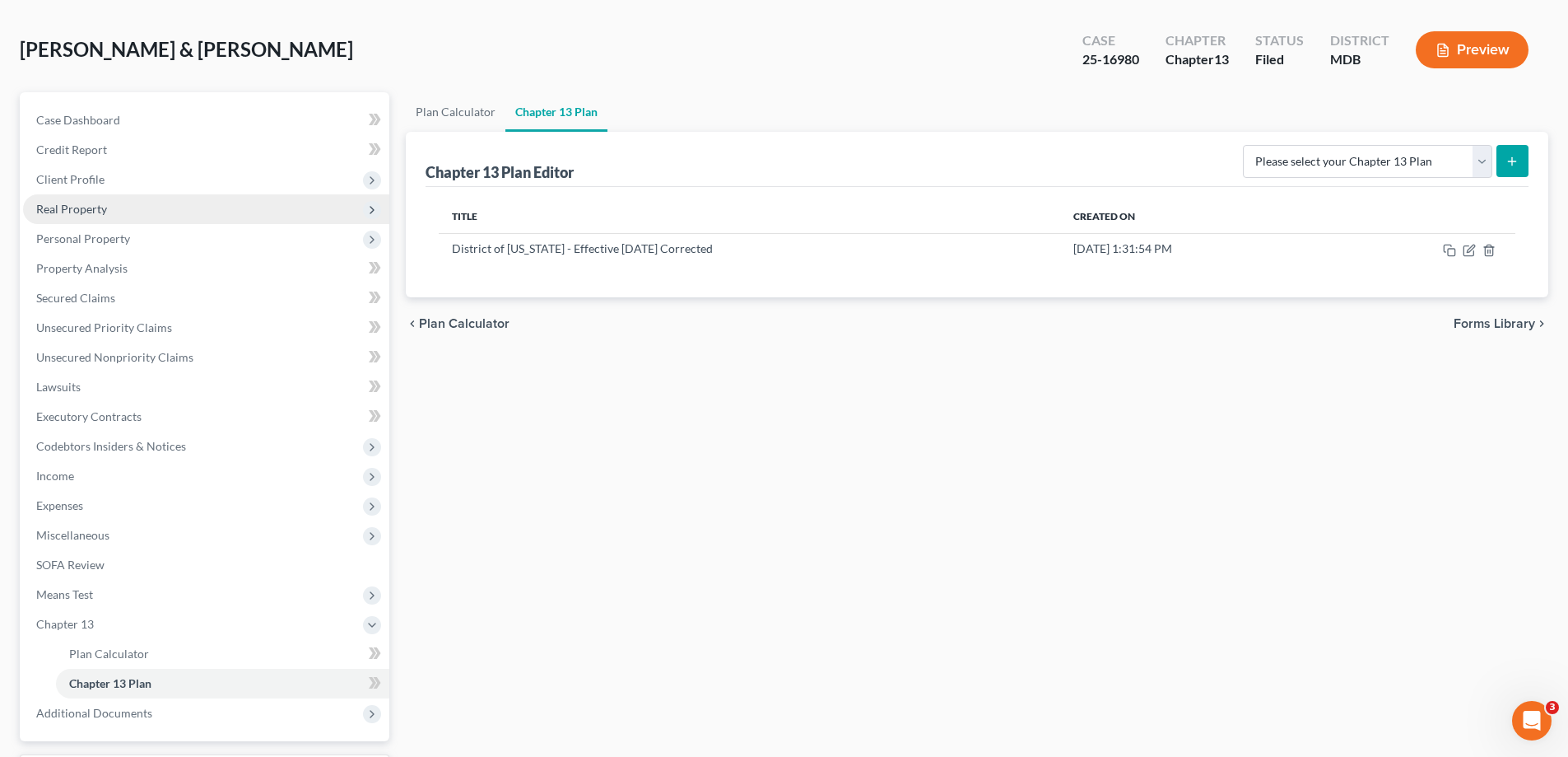
scroll to position [0, 0]
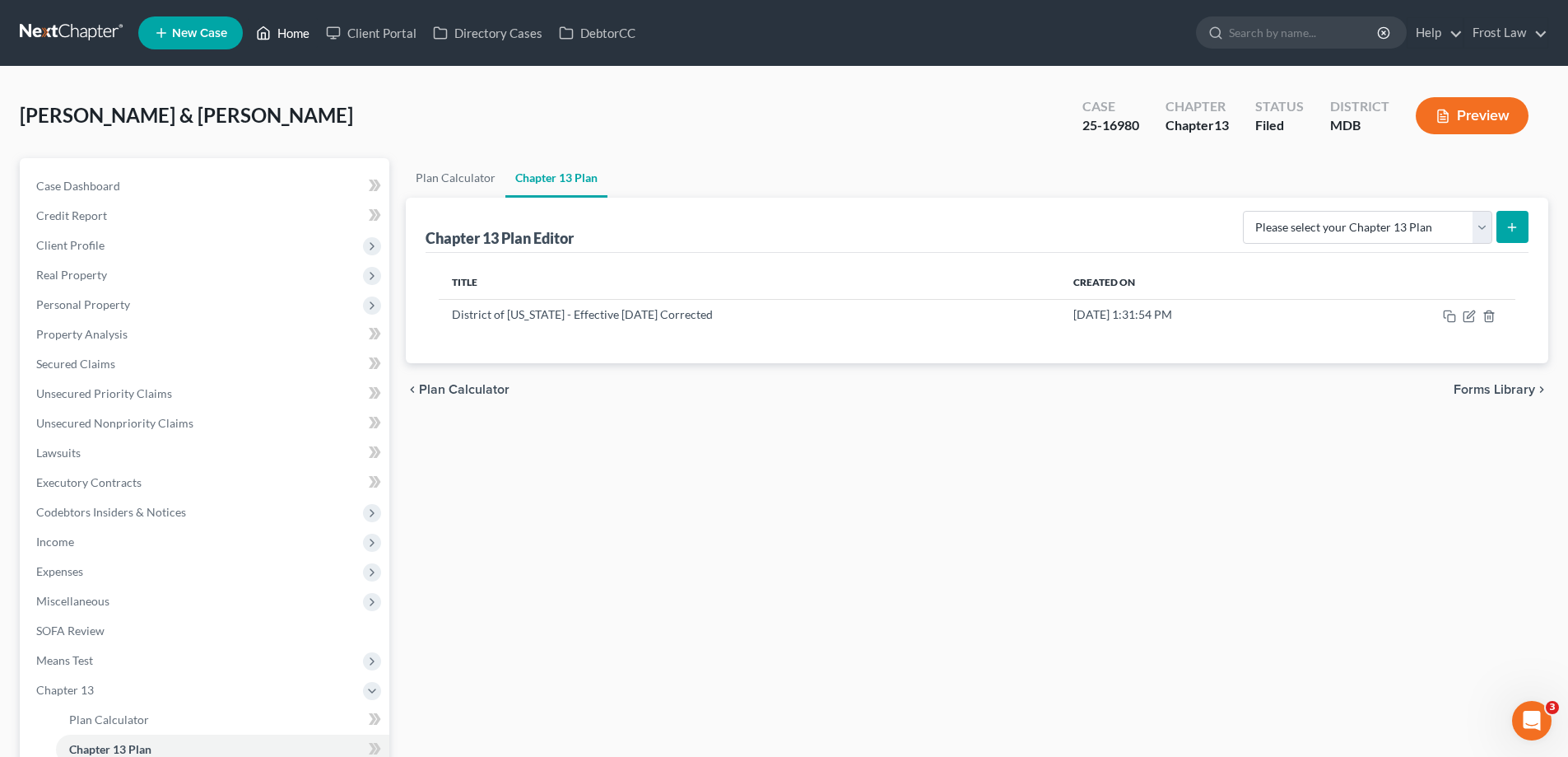
click at [312, 25] on link "Home" at bounding box center [282, 32] width 70 height 29
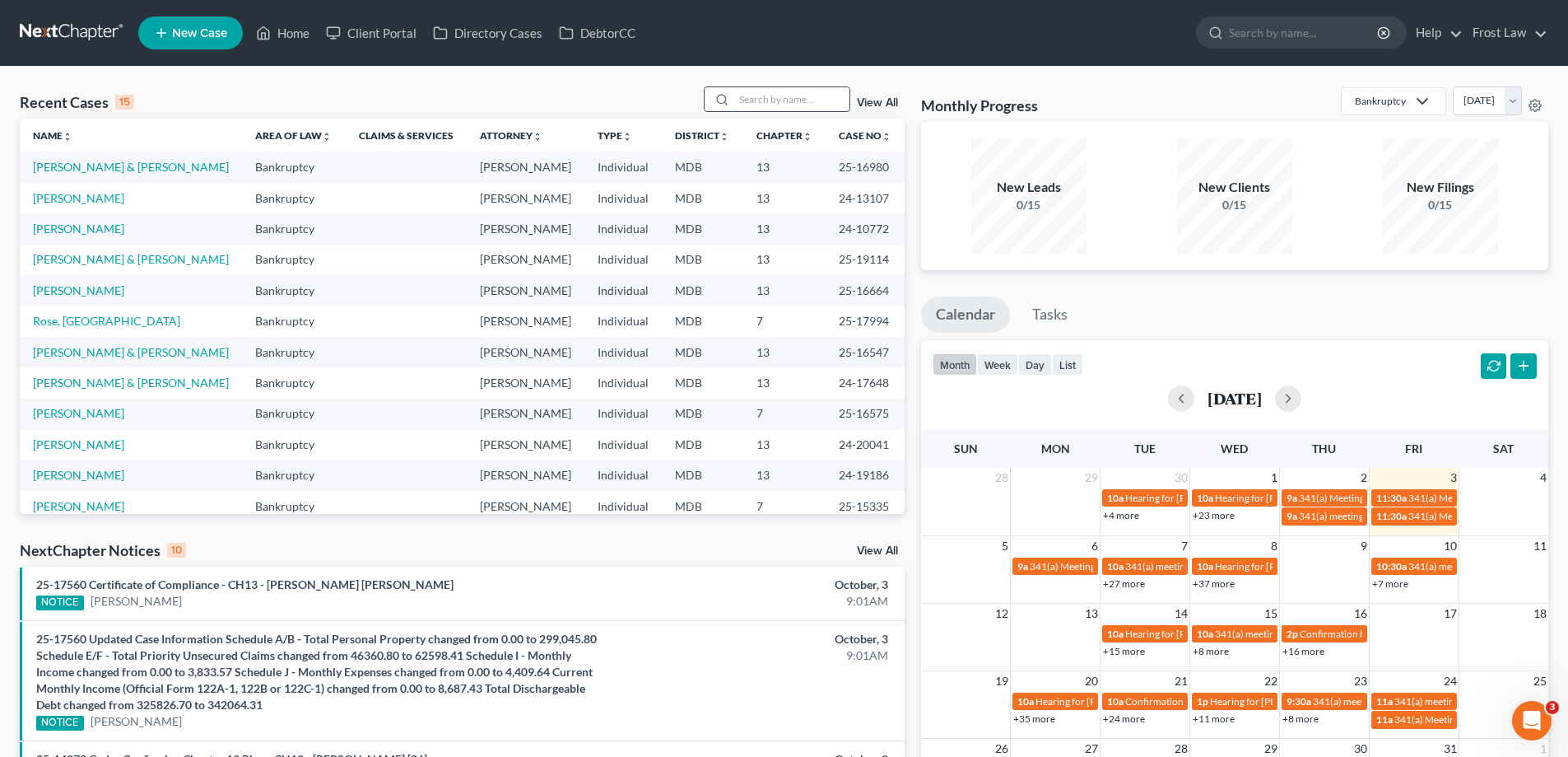
click at [748, 105] on input "search" at bounding box center [792, 99] width 116 height 24
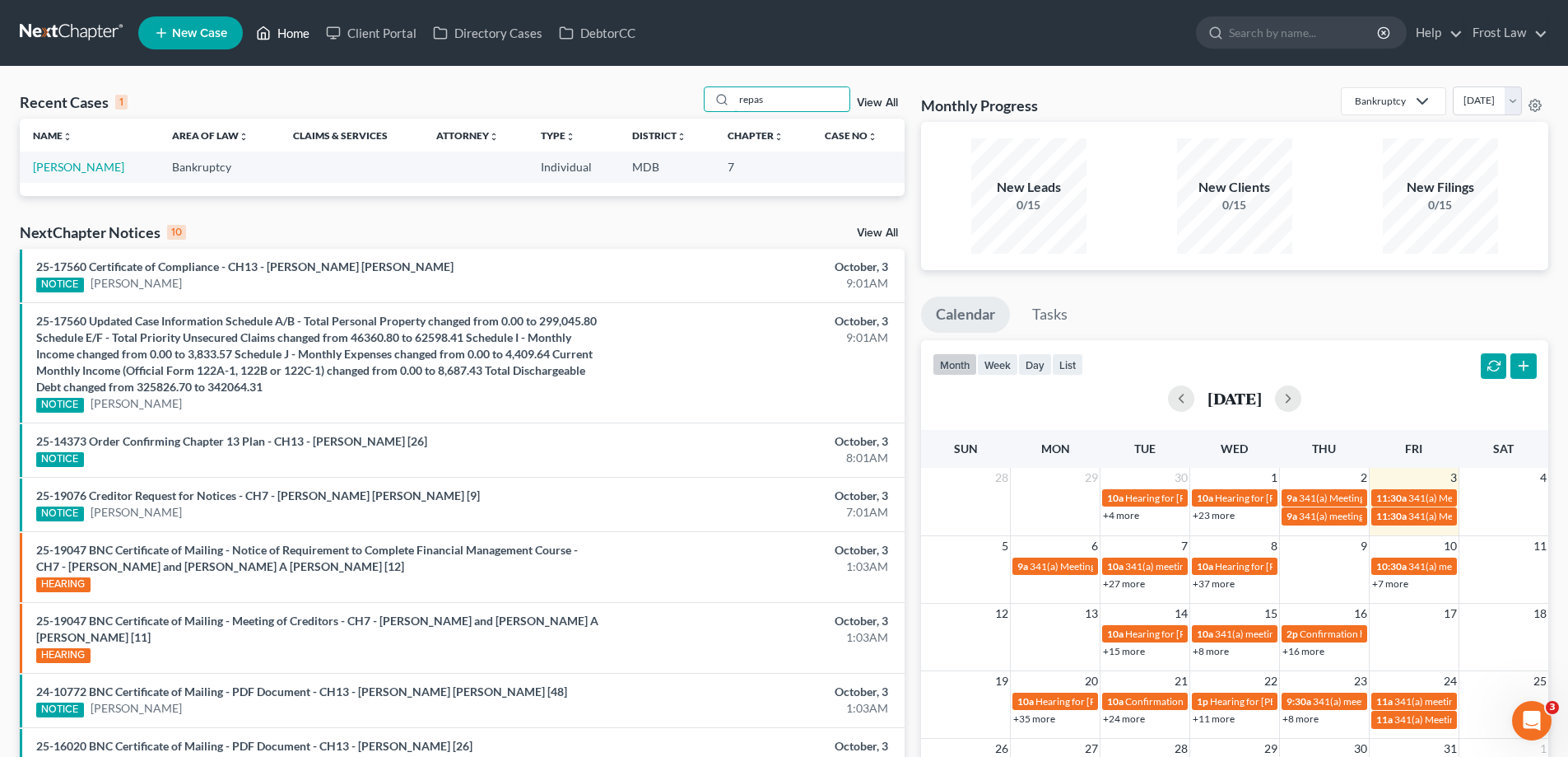
type input "repas"
click at [287, 30] on link "Home" at bounding box center [282, 32] width 70 height 29
click at [288, 23] on link "Home" at bounding box center [282, 32] width 70 height 29
drag, startPoint x: 772, startPoint y: 102, endPoint x: 720, endPoint y: 107, distance: 52.2
click at [715, 109] on div "repas" at bounding box center [777, 99] width 147 height 25
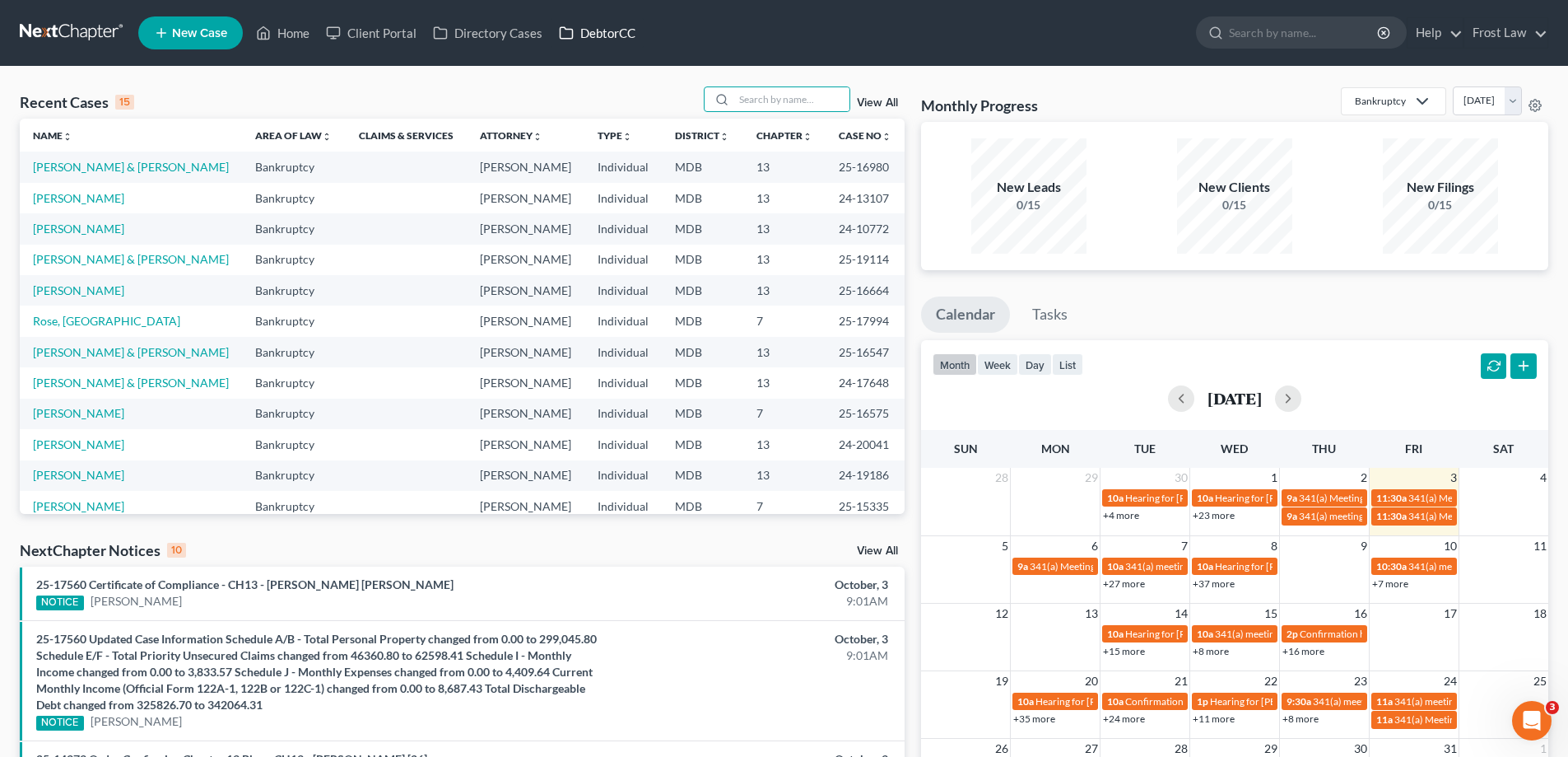
click at [596, 37] on link "DebtorCC" at bounding box center [597, 32] width 93 height 29
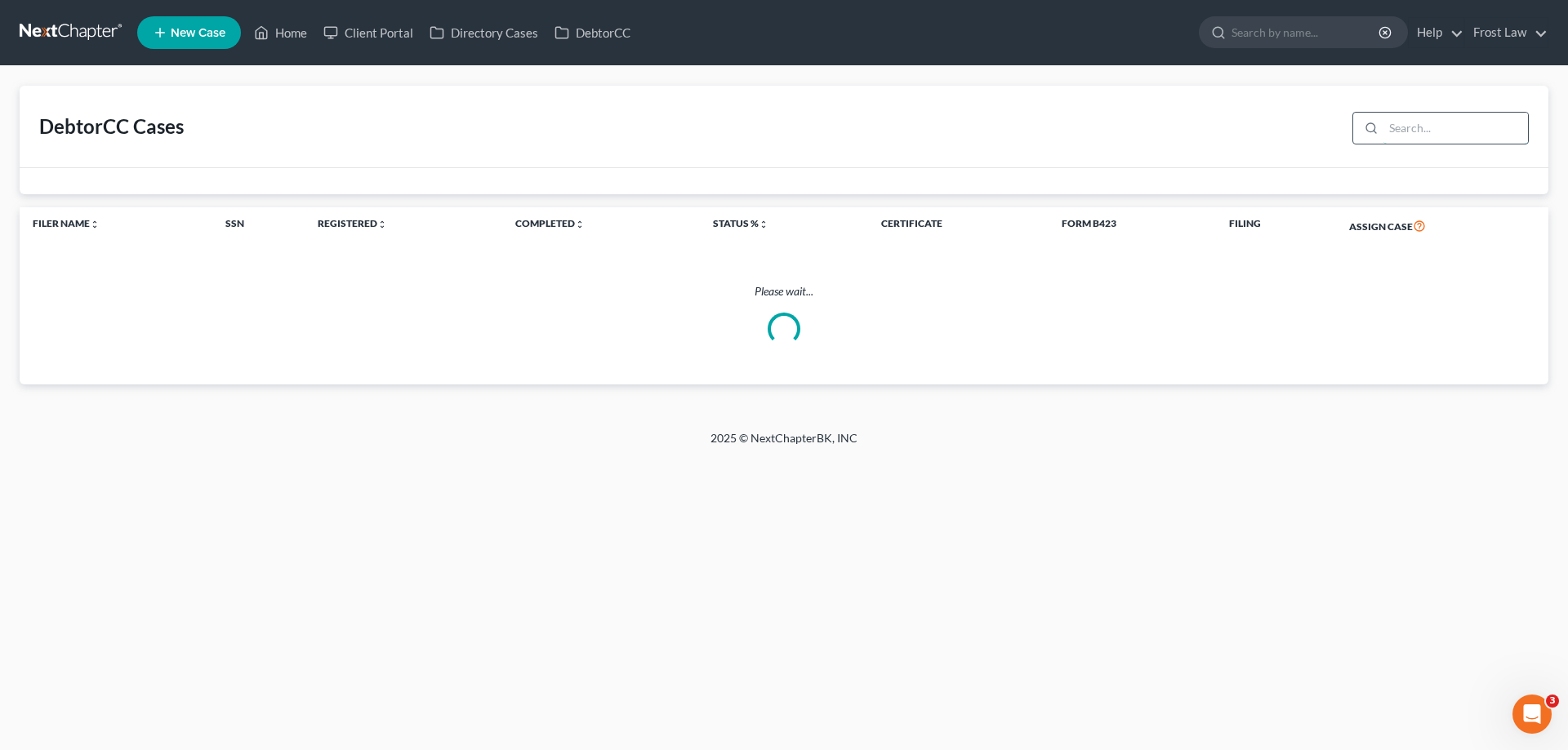
click at [1444, 135] on input "search" at bounding box center [1455, 128] width 145 height 31
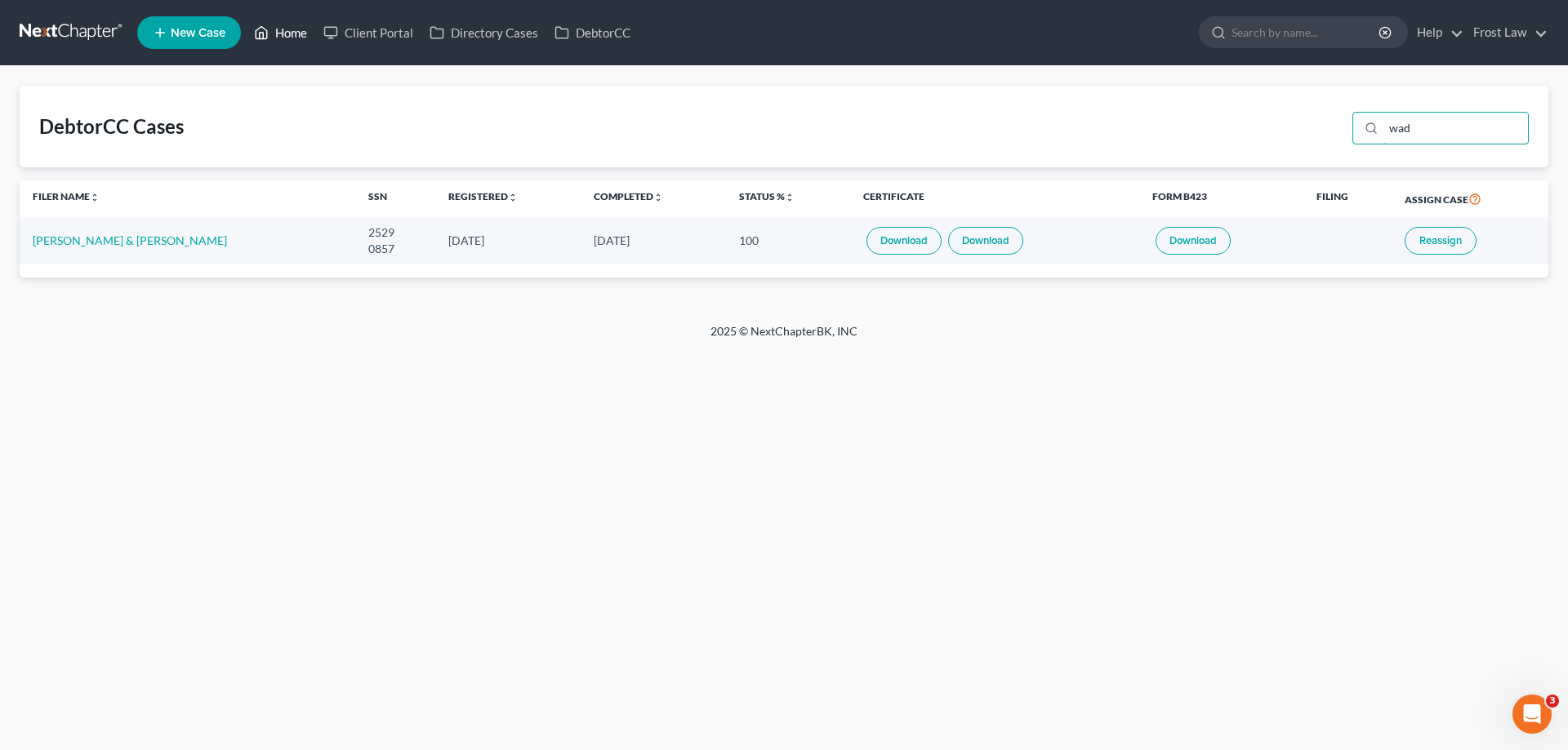
type input "wad"
click at [274, 38] on link "Home" at bounding box center [280, 32] width 69 height 29
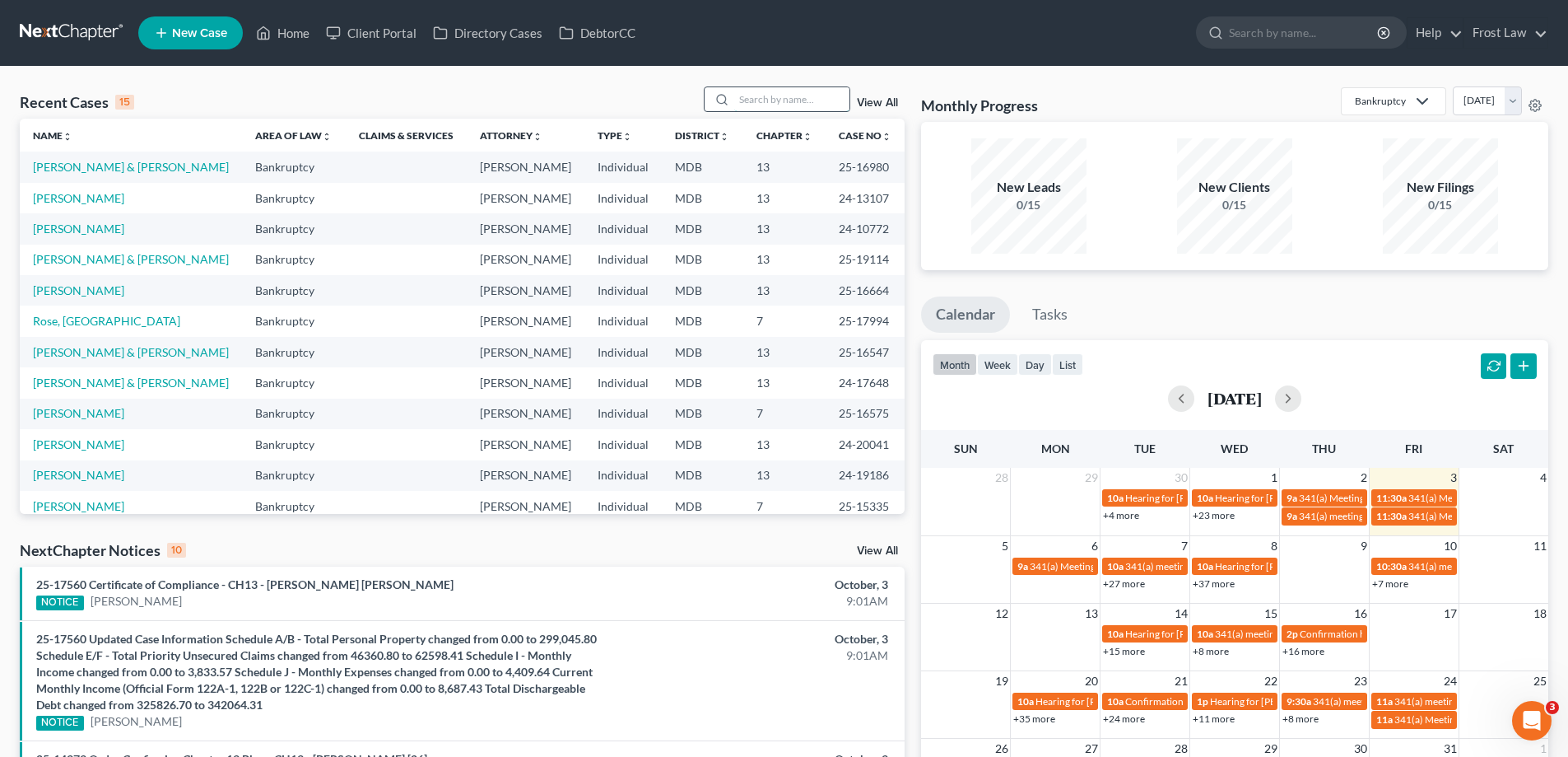
click at [767, 101] on input "search" at bounding box center [792, 99] width 116 height 24
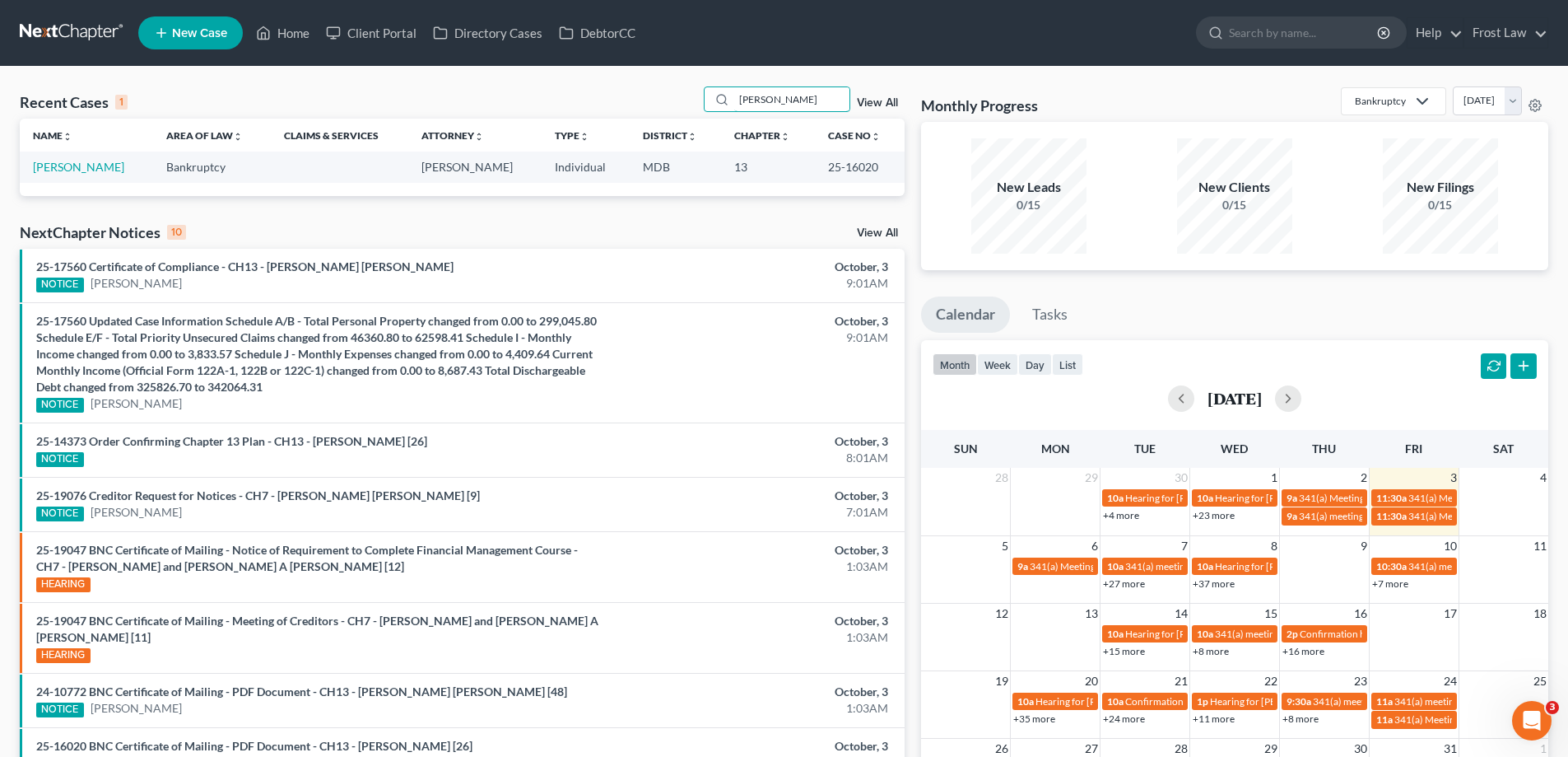
type input "Pierce"
click at [79, 165] on link "[PERSON_NAME]" at bounding box center [78, 167] width 91 height 14
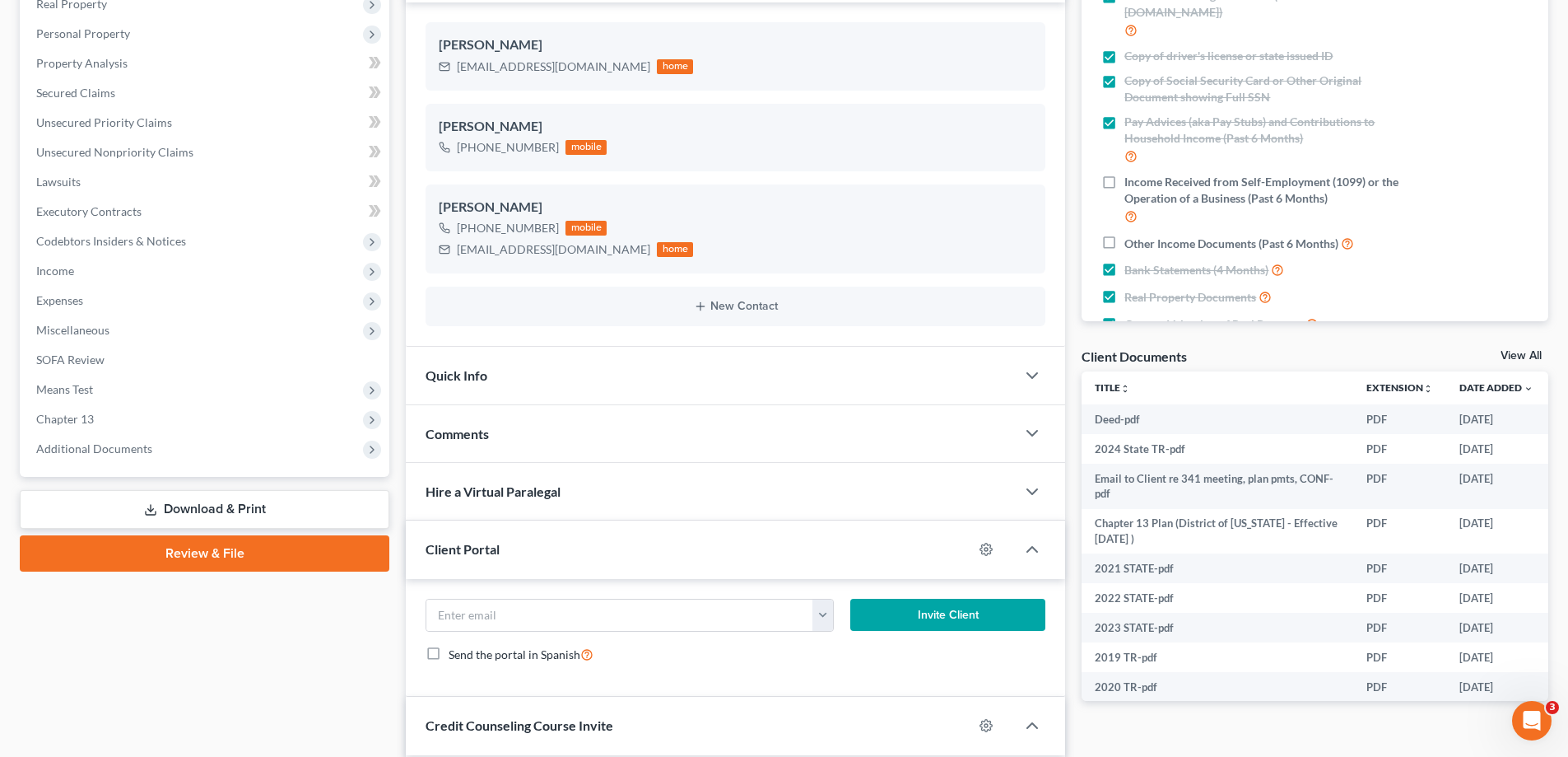
scroll to position [412, 0]
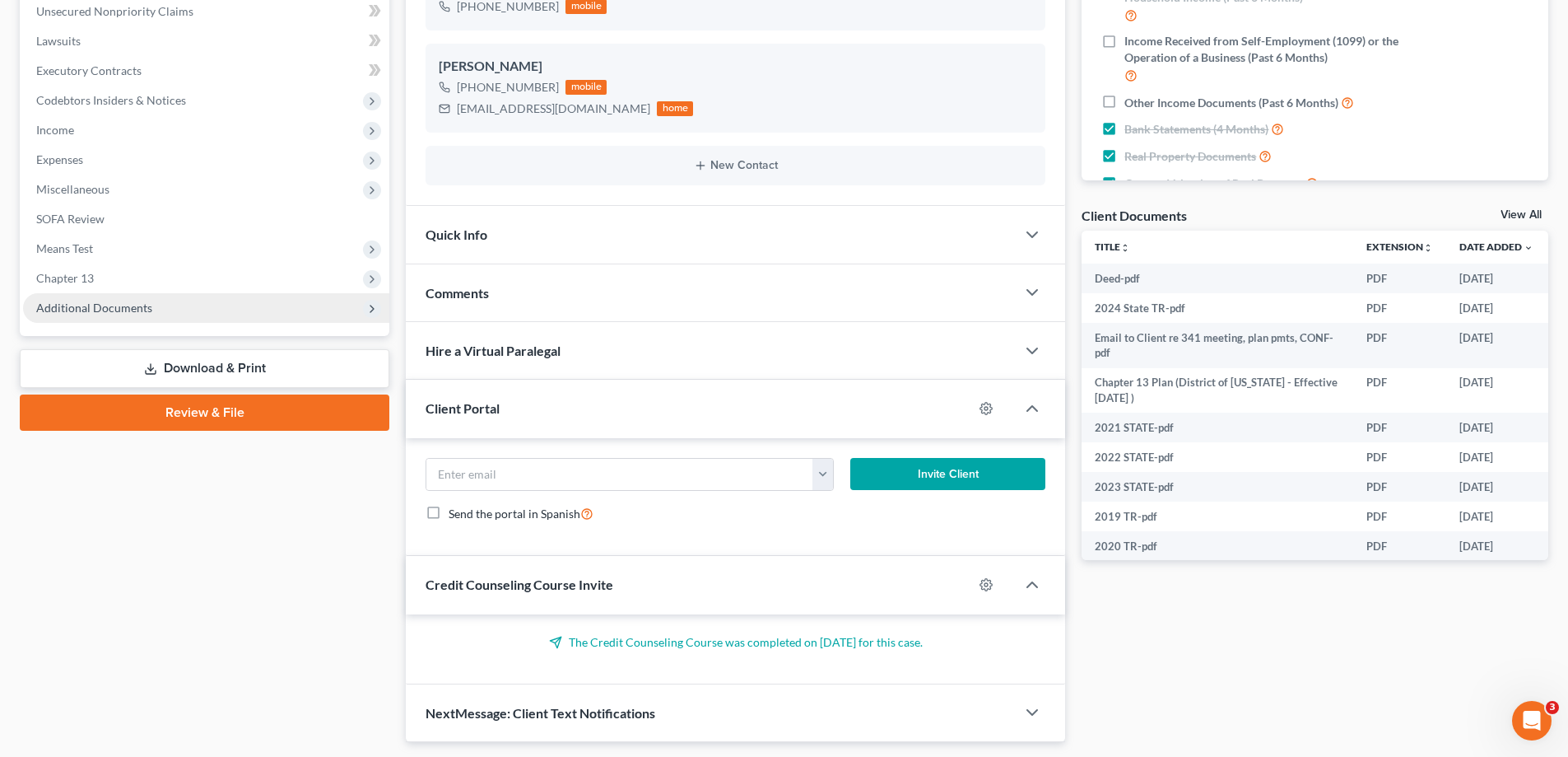
click at [99, 319] on span "Additional Documents" at bounding box center [207, 308] width 367 height 29
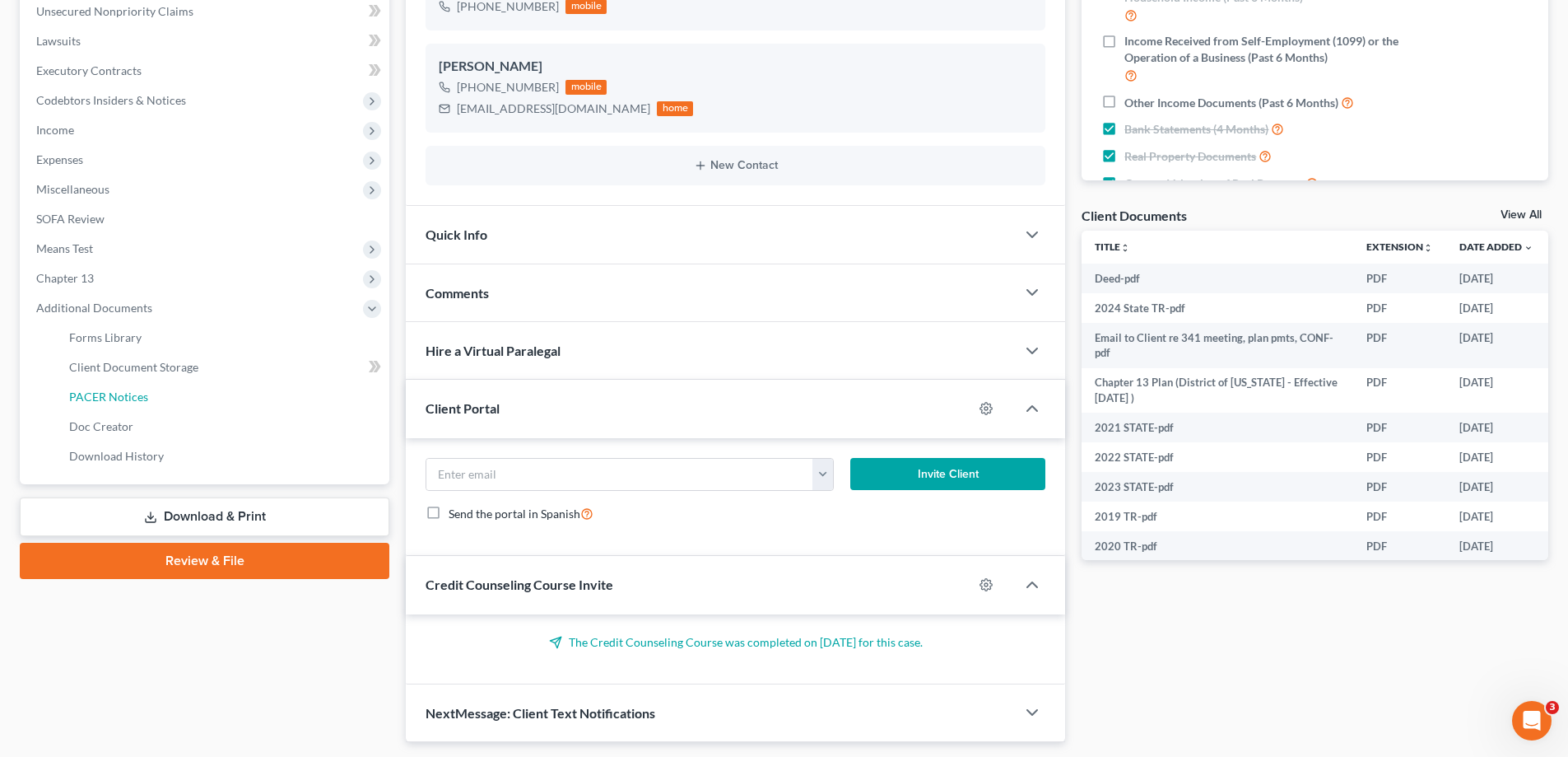
drag, startPoint x: 177, startPoint y: 408, endPoint x: 716, endPoint y: 437, distance: 539.8
click at [177, 407] on link "PACER Notices" at bounding box center [222, 397] width 333 height 29
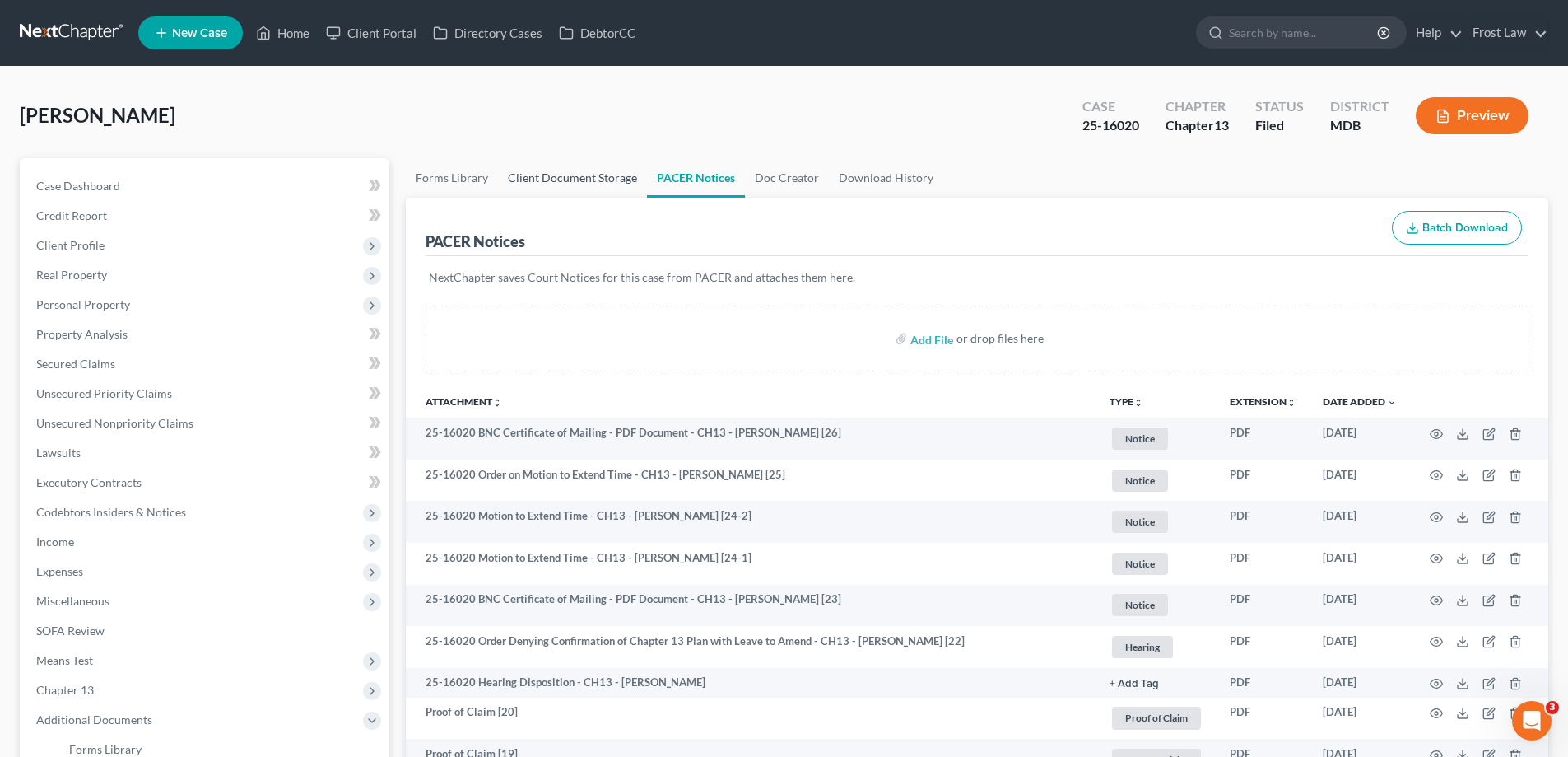
drag, startPoint x: 534, startPoint y: 177, endPoint x: 1131, endPoint y: 247, distance: 601.1
click at [532, 177] on link "Client Document Storage" at bounding box center [572, 177] width 149 height 39
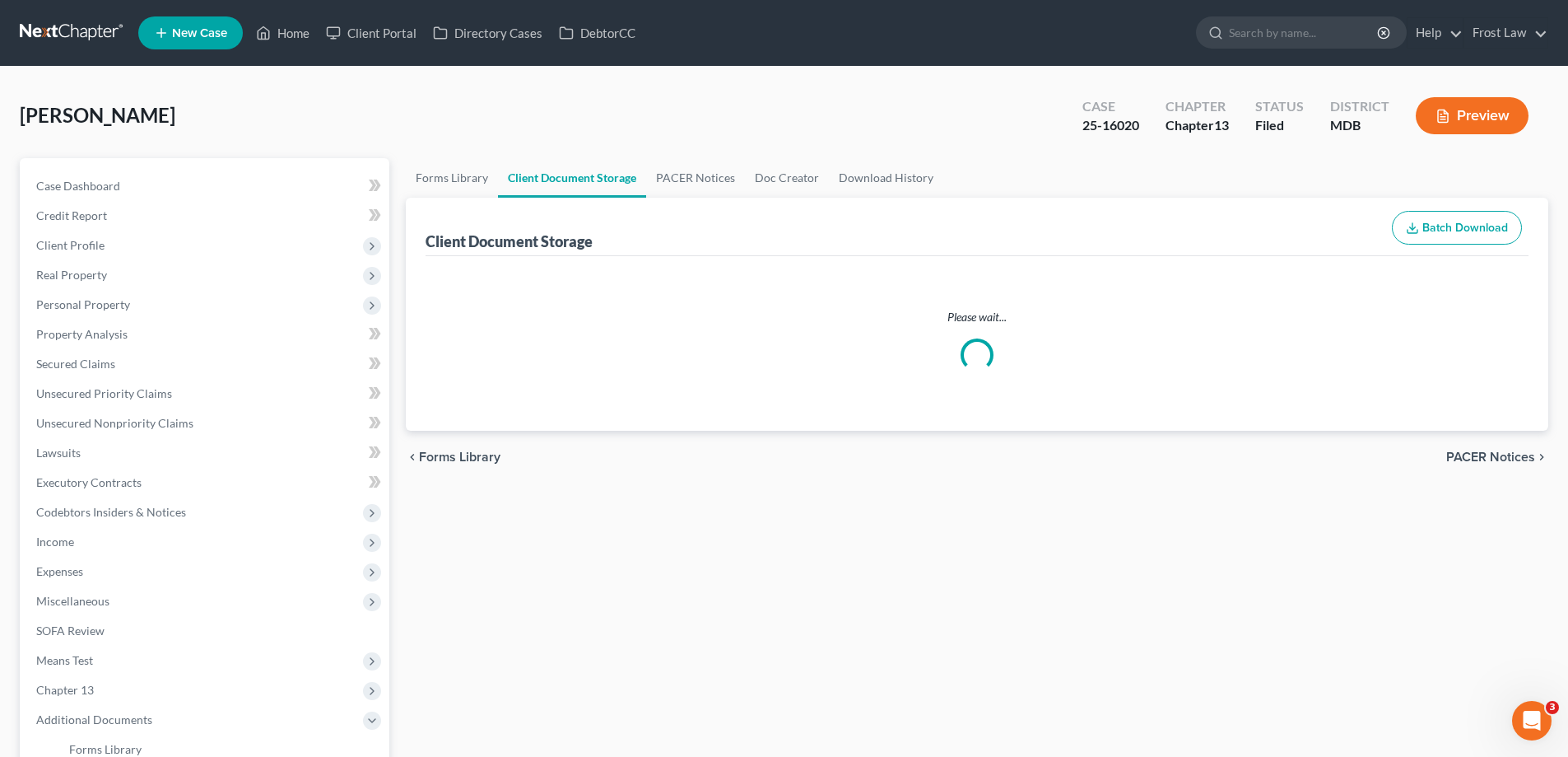
select select "14"
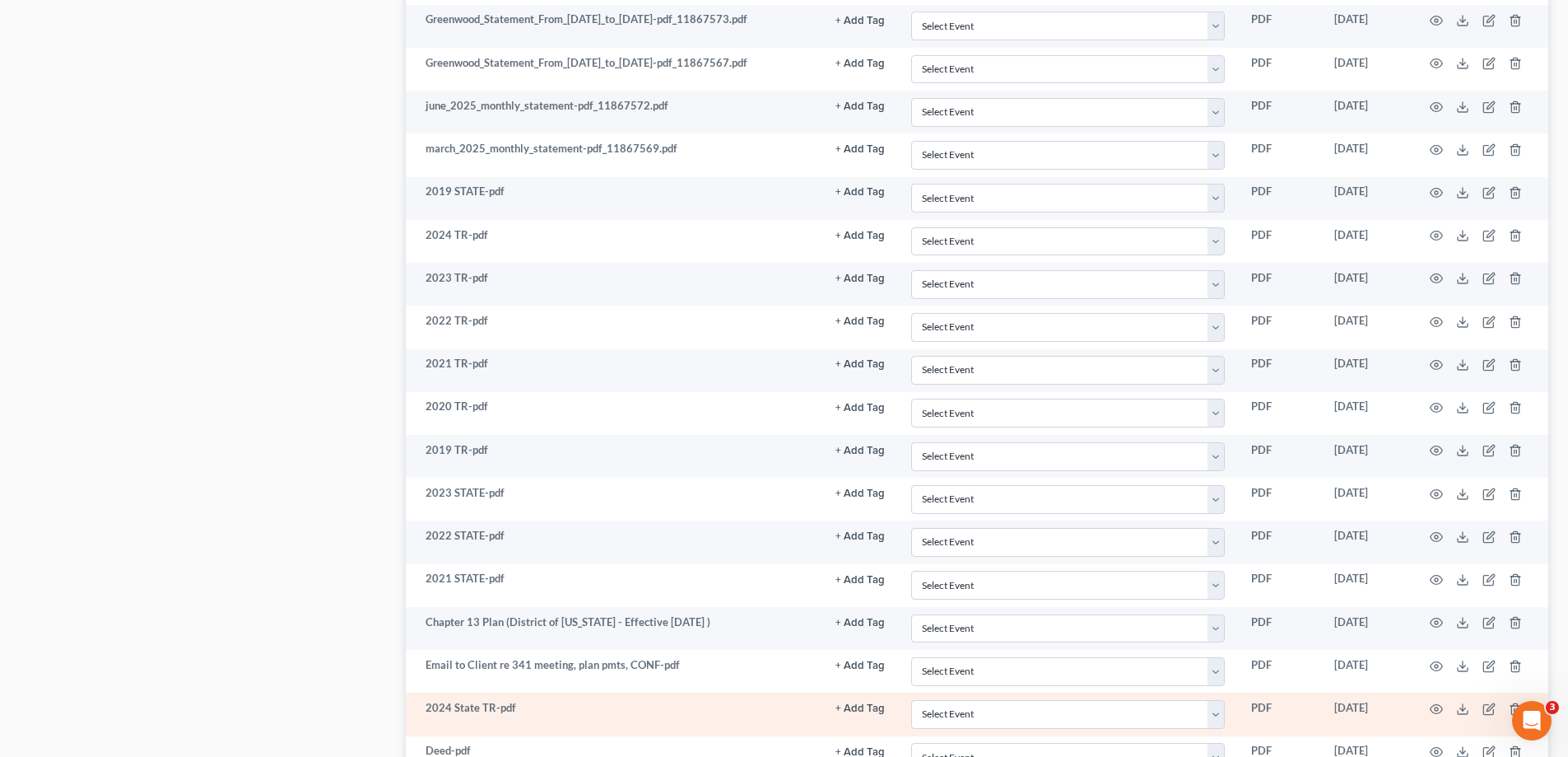
scroll to position [2315, 0]
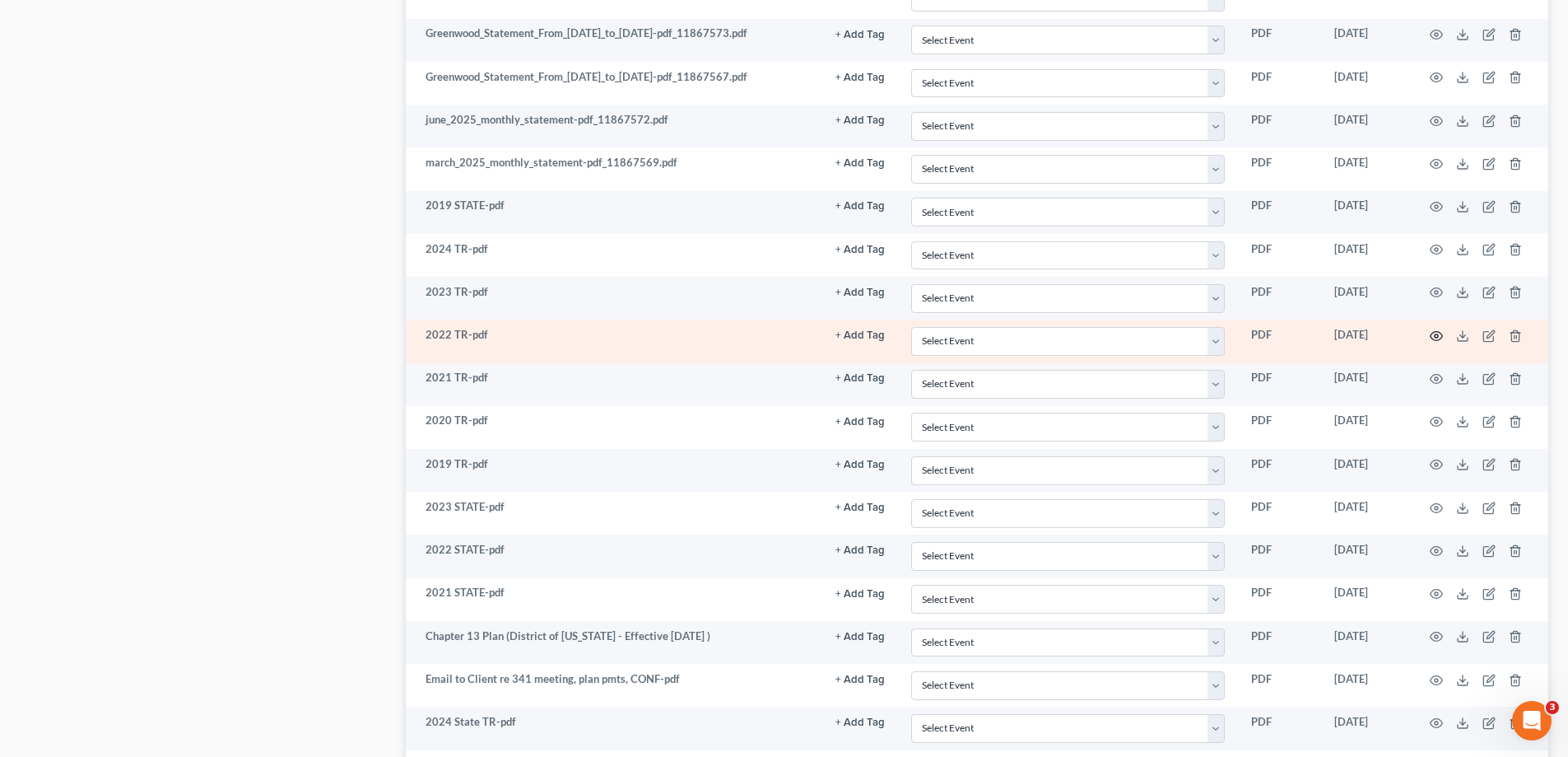
click at [1434, 336] on icon "button" at bounding box center [1436, 335] width 13 height 13
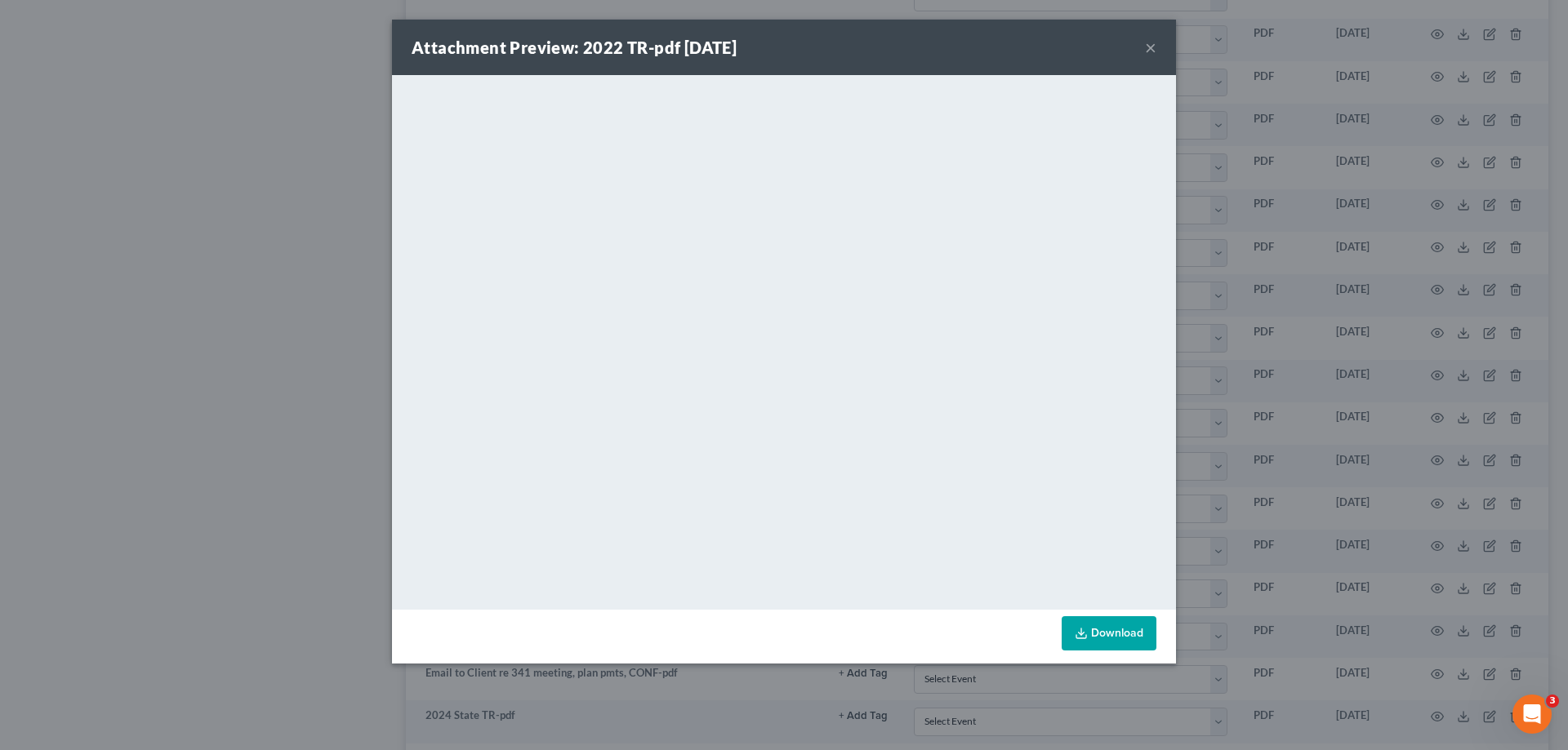
click at [1146, 45] on button "×" at bounding box center [1151, 48] width 12 height 19
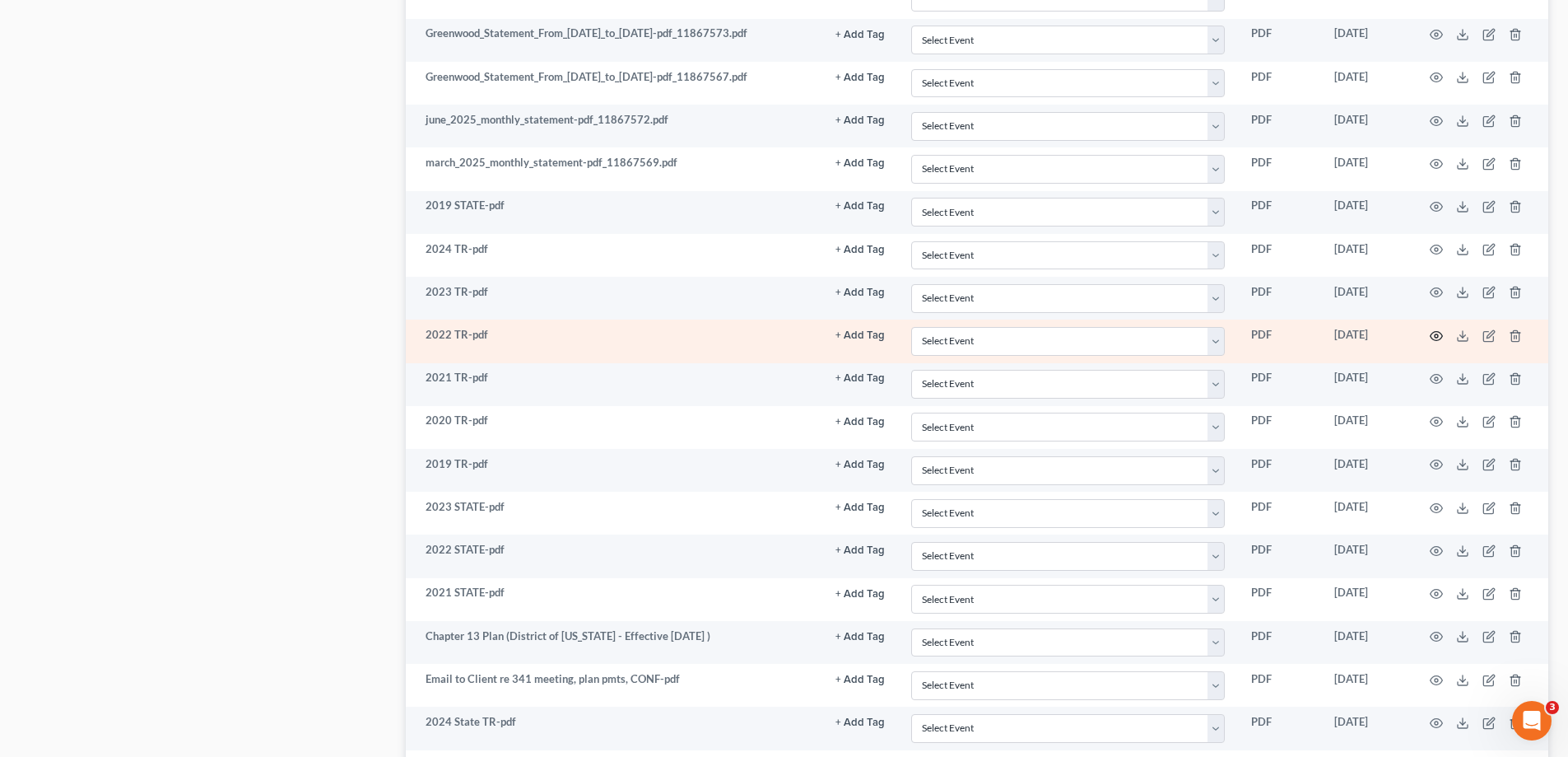
click at [1439, 331] on icon "button" at bounding box center [1437, 335] width 13 height 9
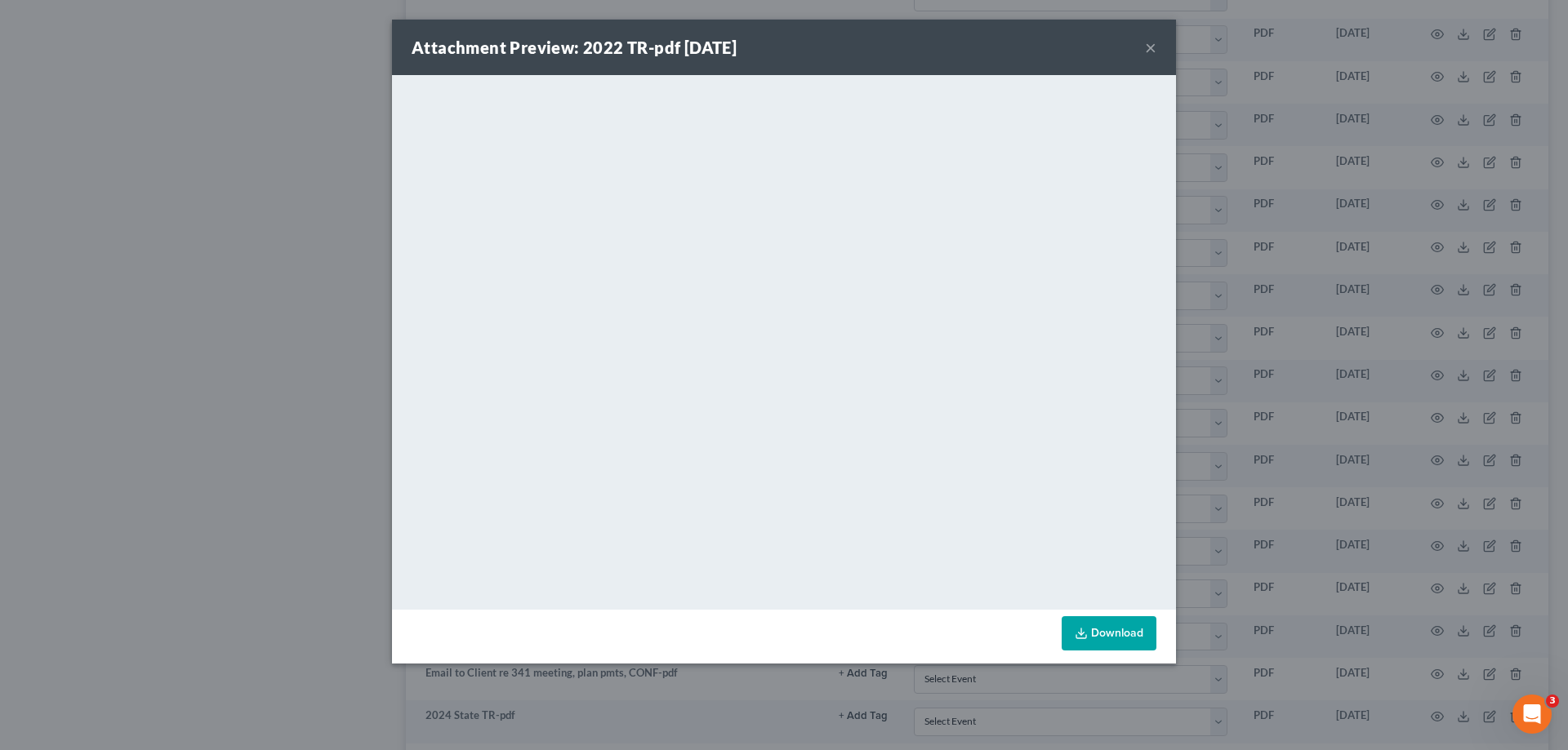
drag, startPoint x: 1149, startPoint y: 50, endPoint x: 1175, endPoint y: 378, distance: 329.0
click at [1150, 50] on button "×" at bounding box center [1151, 48] width 12 height 19
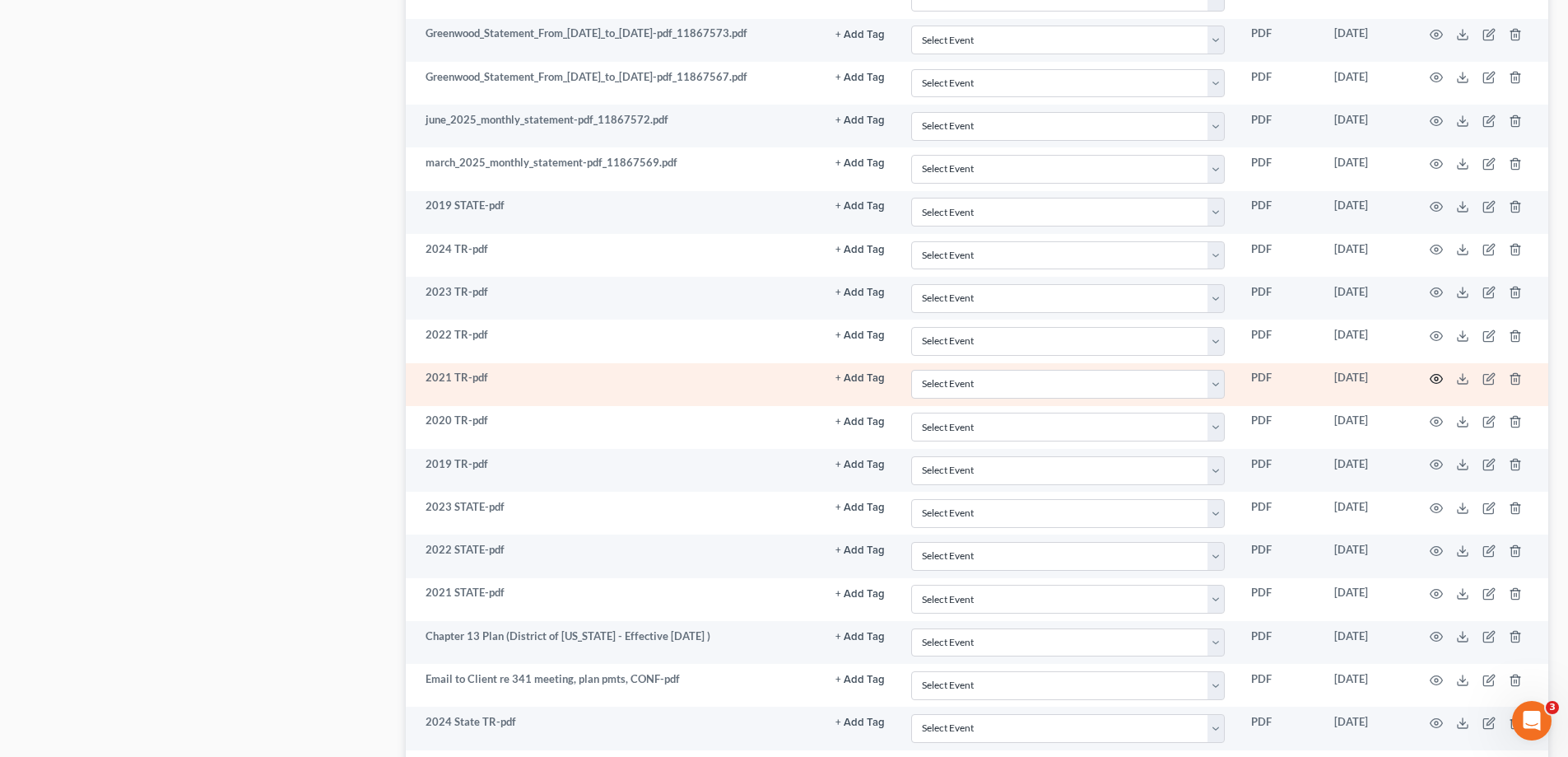
click at [1440, 378] on icon "button" at bounding box center [1436, 378] width 13 height 13
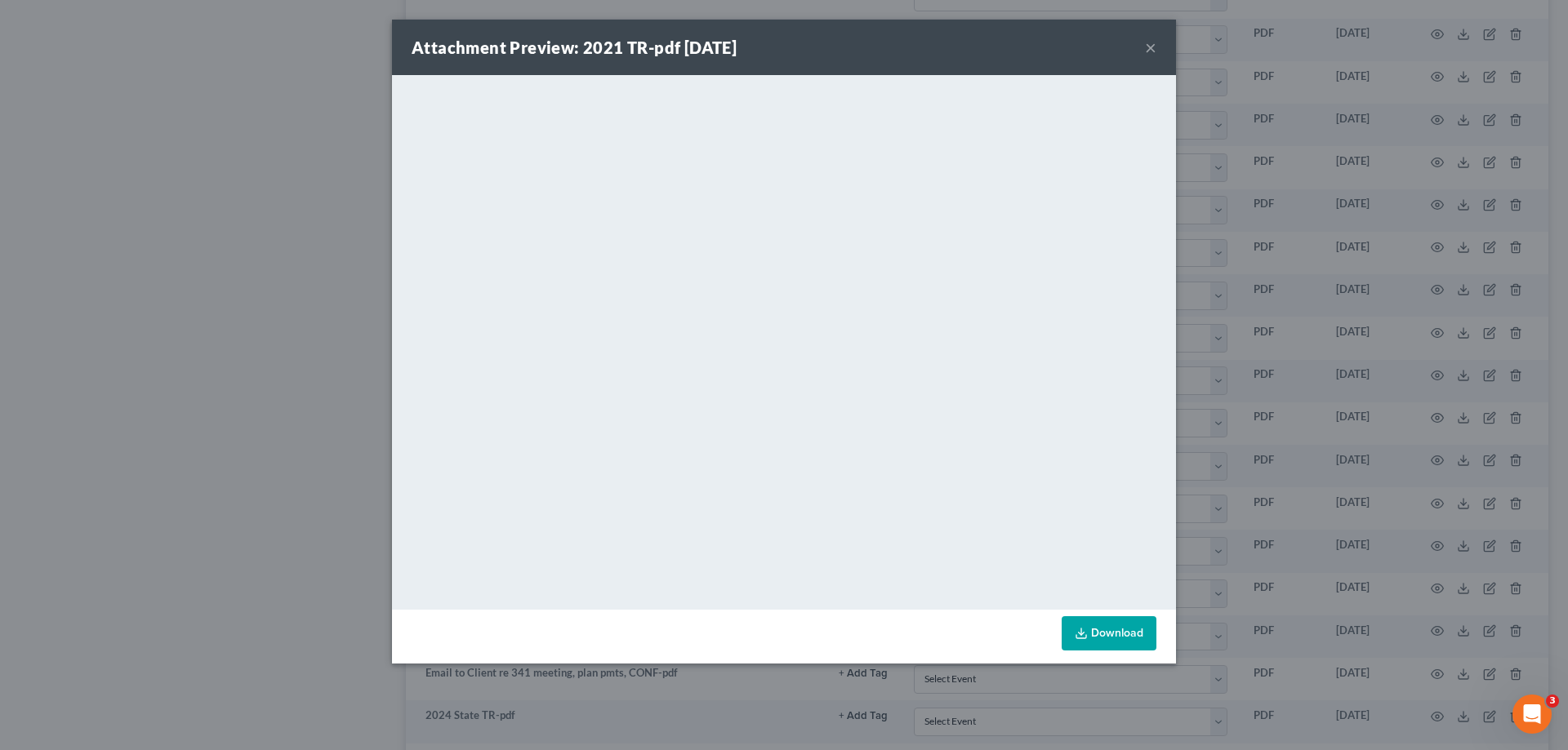
click at [1155, 48] on button "×" at bounding box center [1151, 48] width 12 height 19
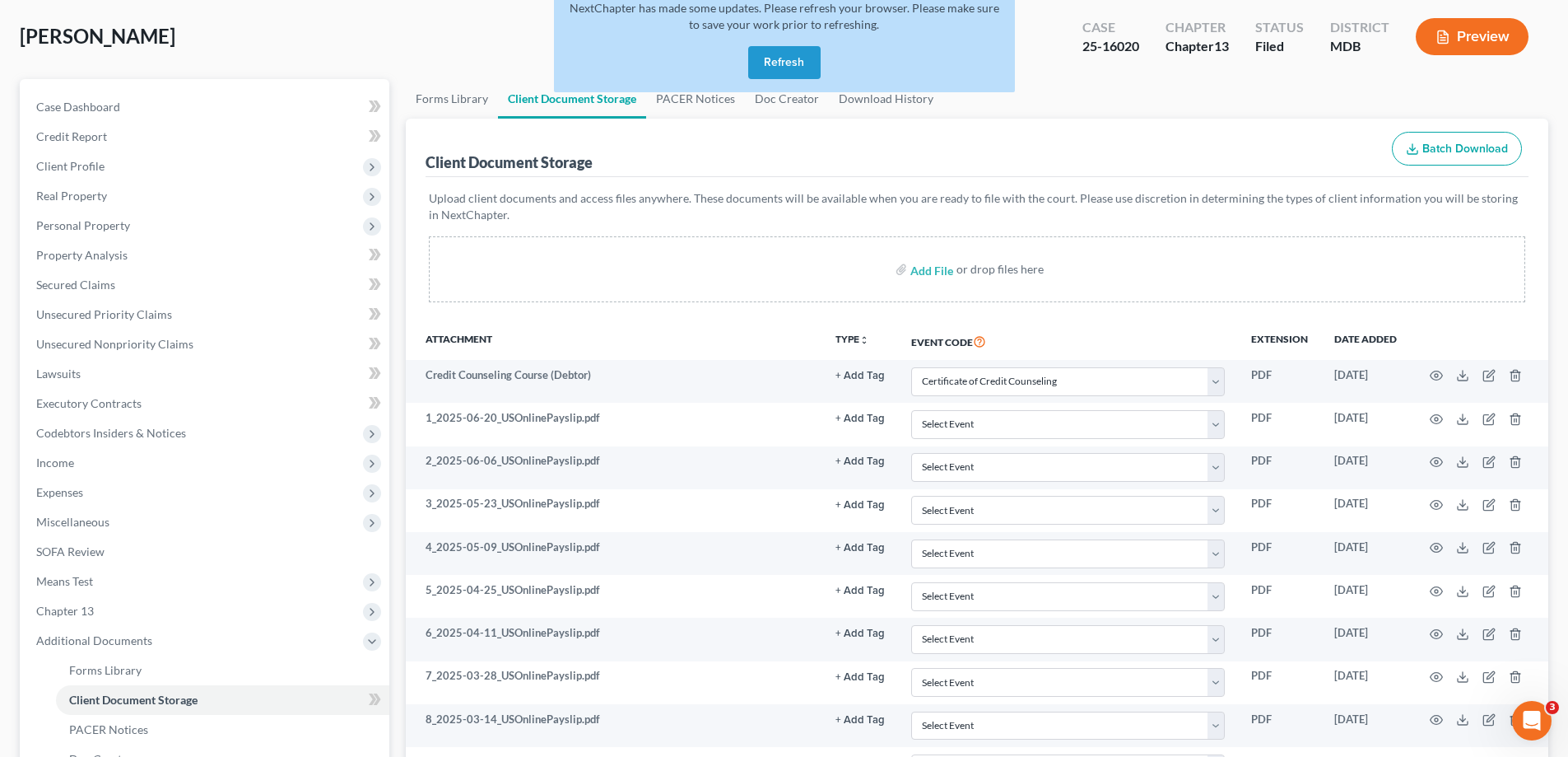
scroll to position [0, 0]
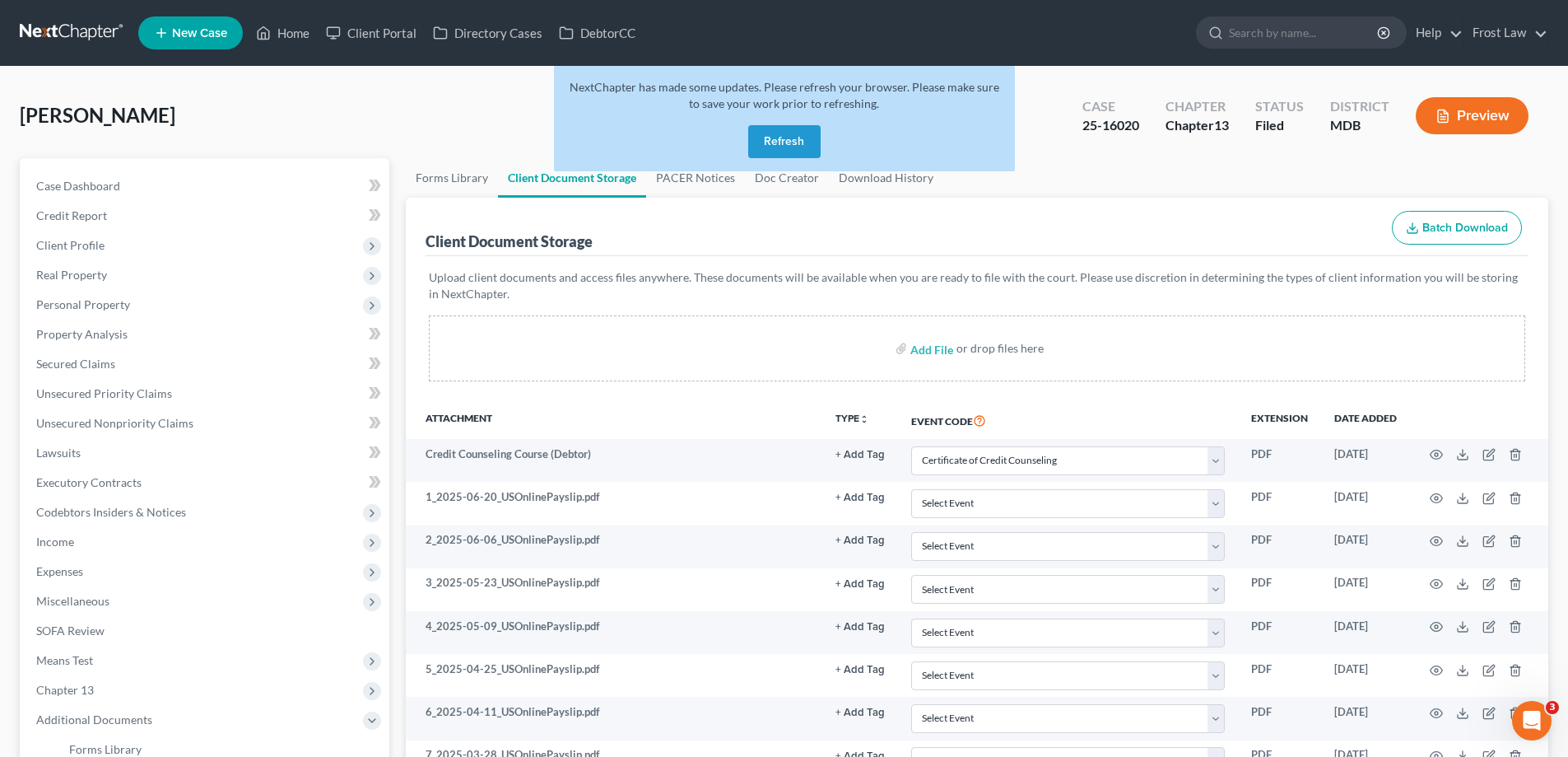
click at [779, 145] on button "Refresh" at bounding box center [784, 142] width 73 height 33
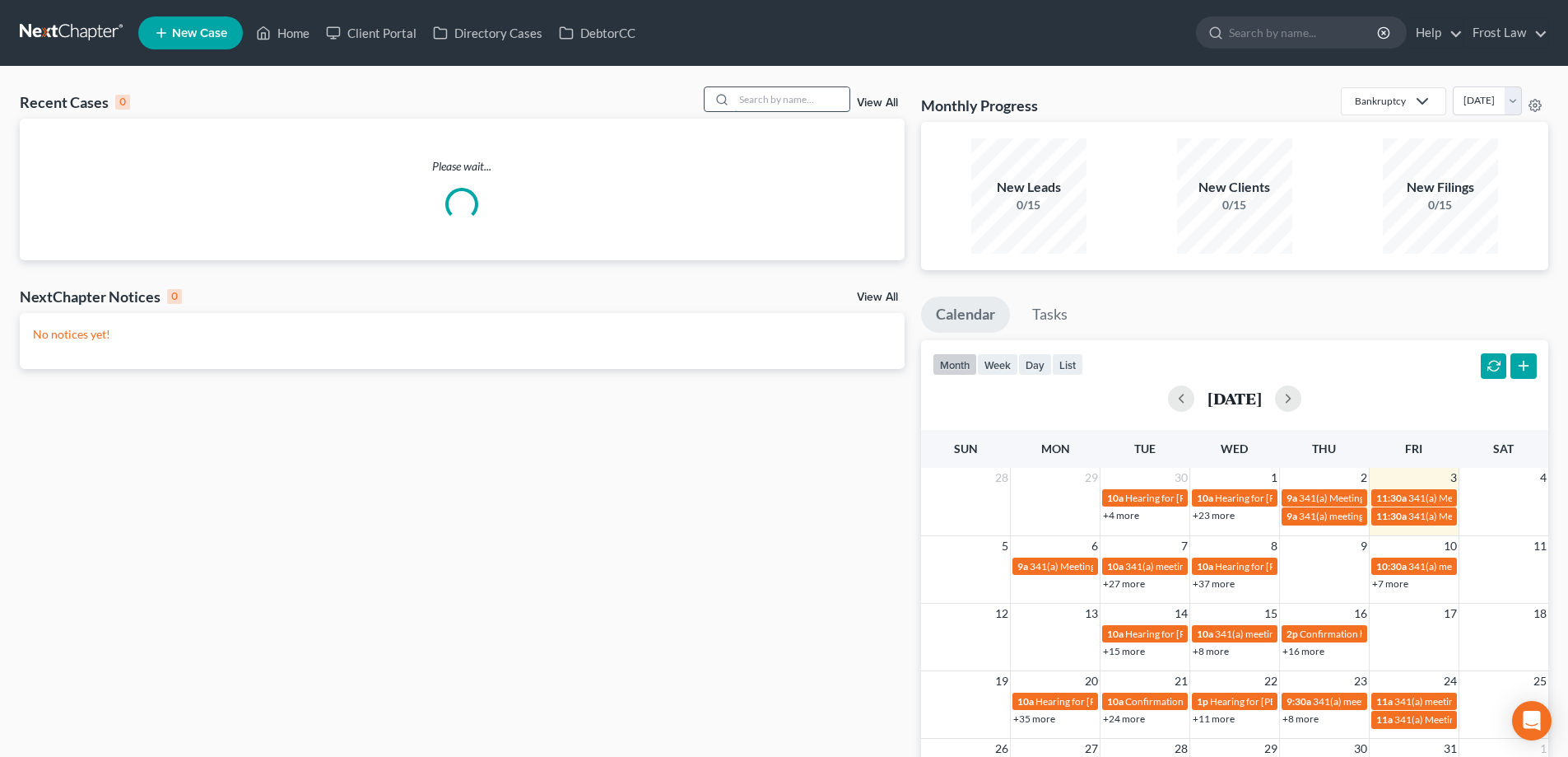
click at [751, 102] on input "search" at bounding box center [792, 99] width 116 height 24
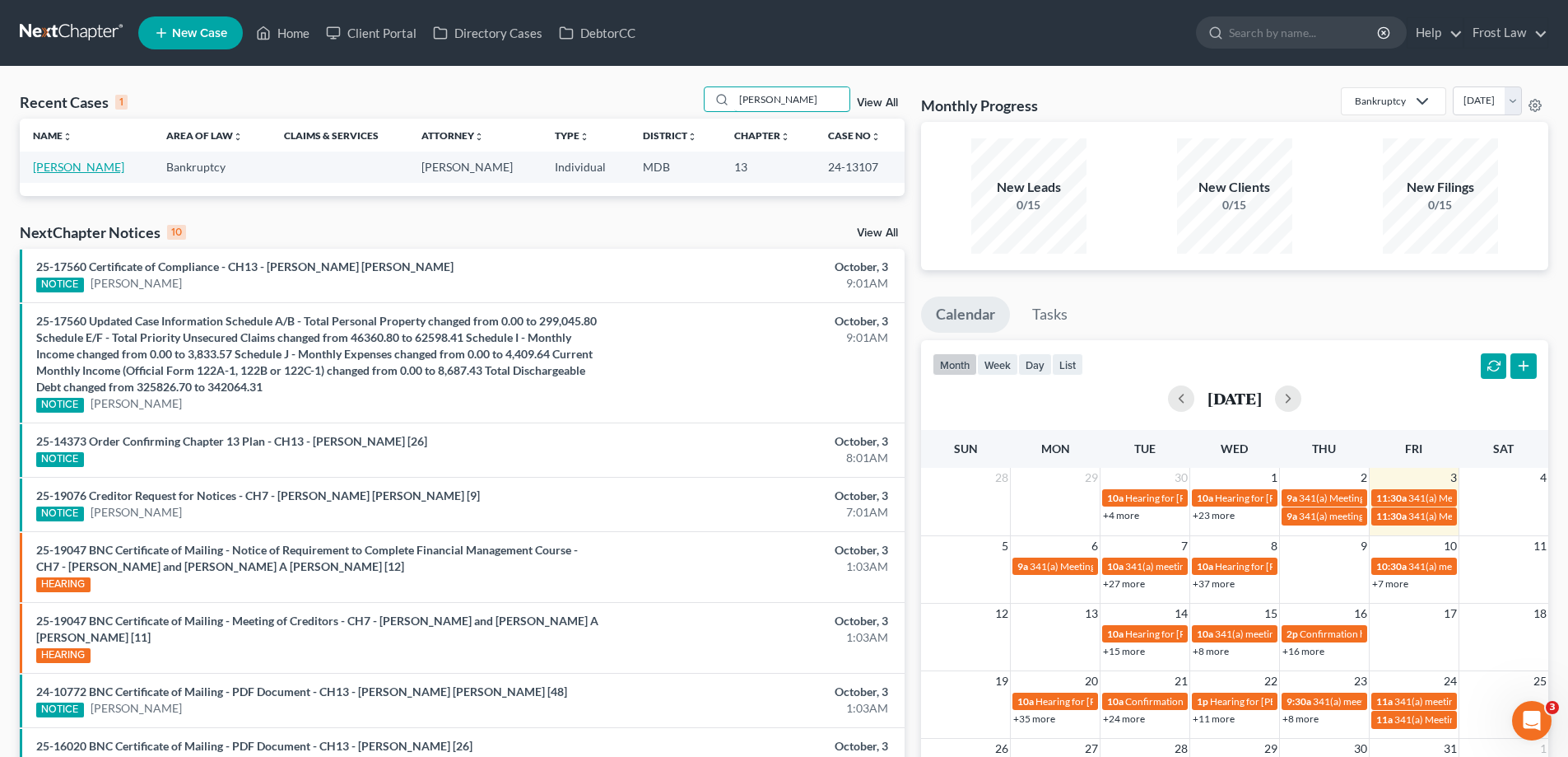
type input "ferguson"
click at [78, 174] on link "[PERSON_NAME]" at bounding box center [78, 167] width 91 height 14
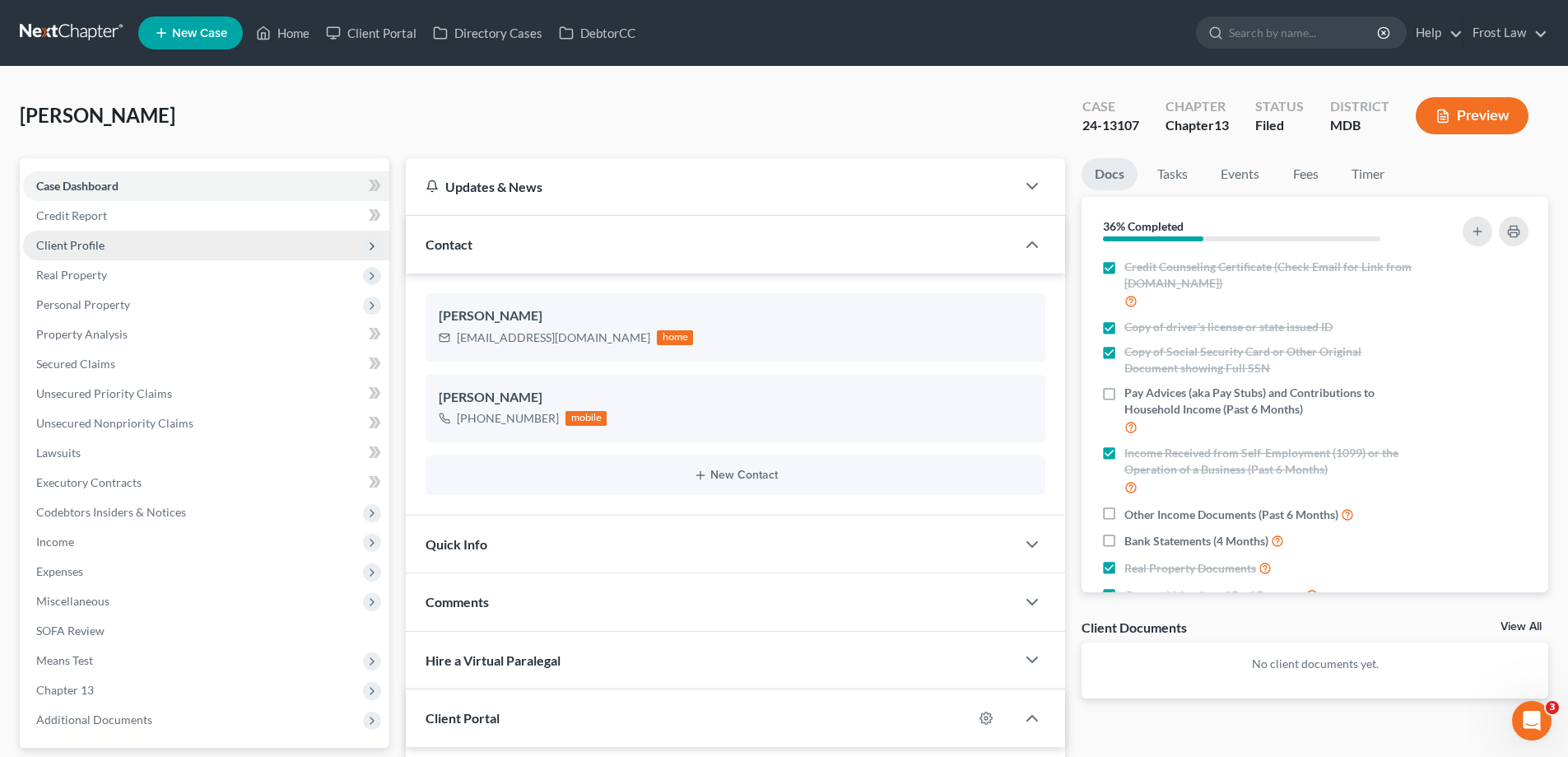
click at [132, 240] on span "Client Profile" at bounding box center [207, 245] width 367 height 29
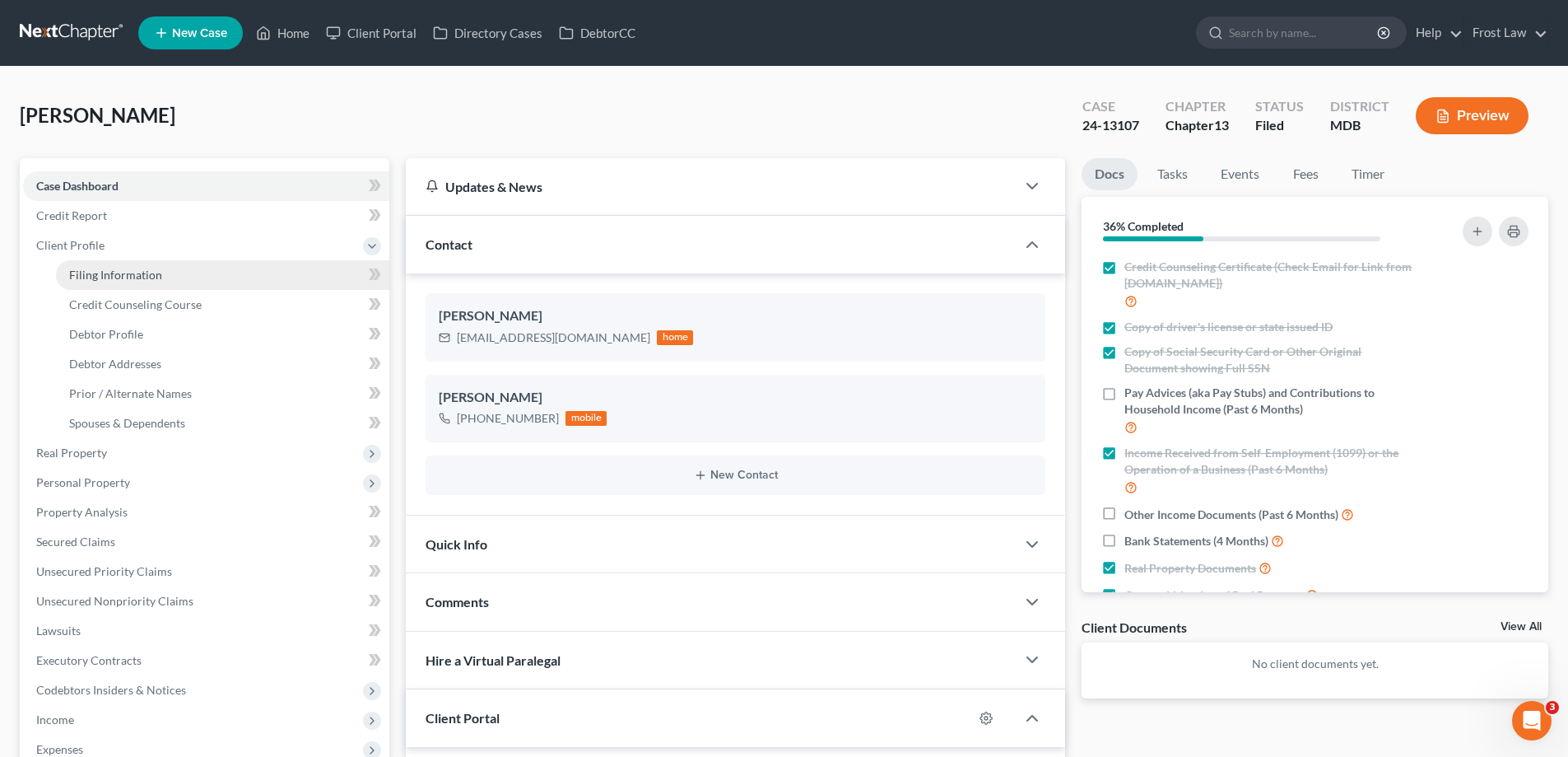
click at [168, 280] on link "Filing Information" at bounding box center [222, 275] width 333 height 29
select select "1"
select select "0"
select select "3"
select select "21"
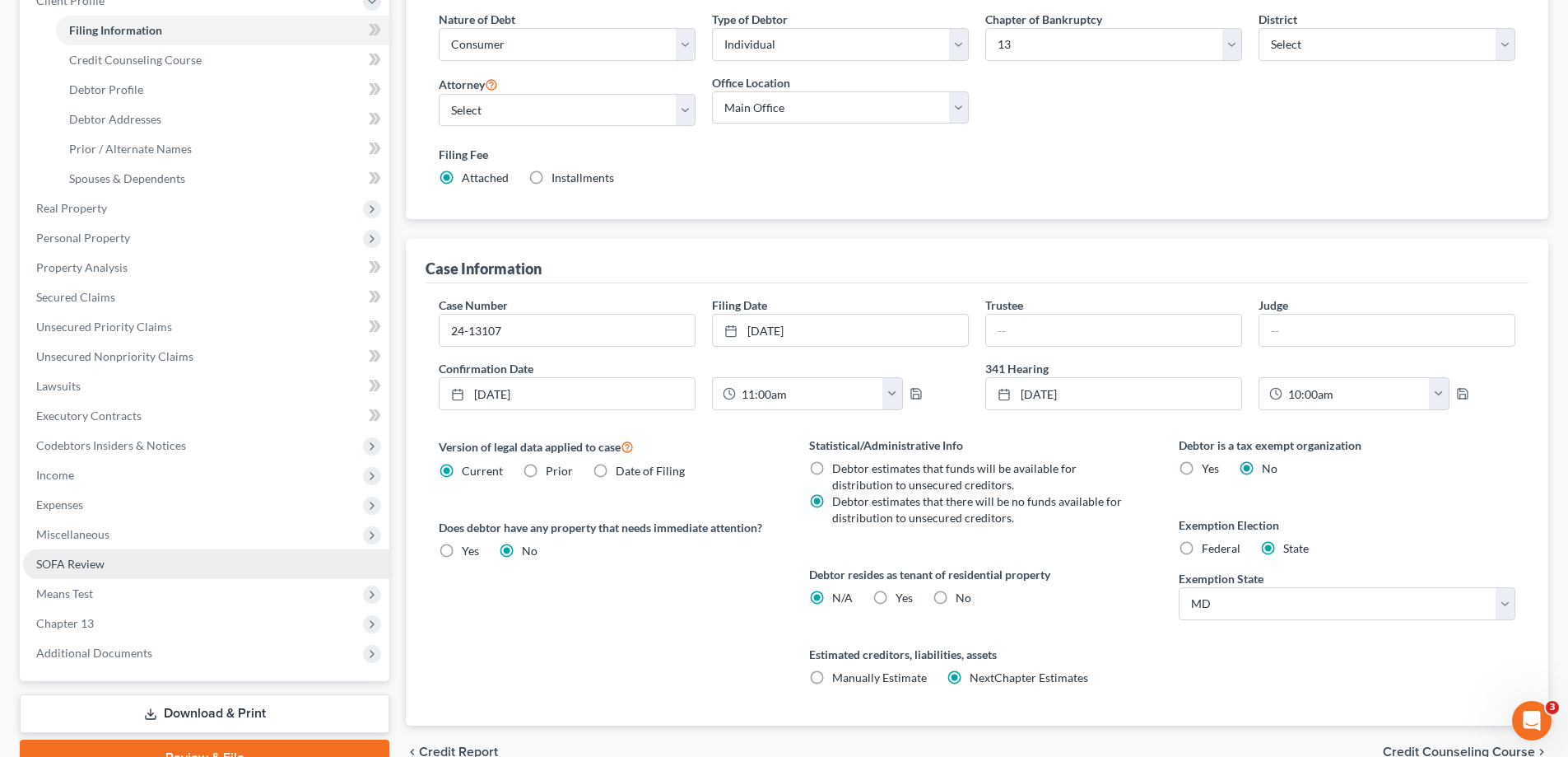
scroll to position [247, 0]
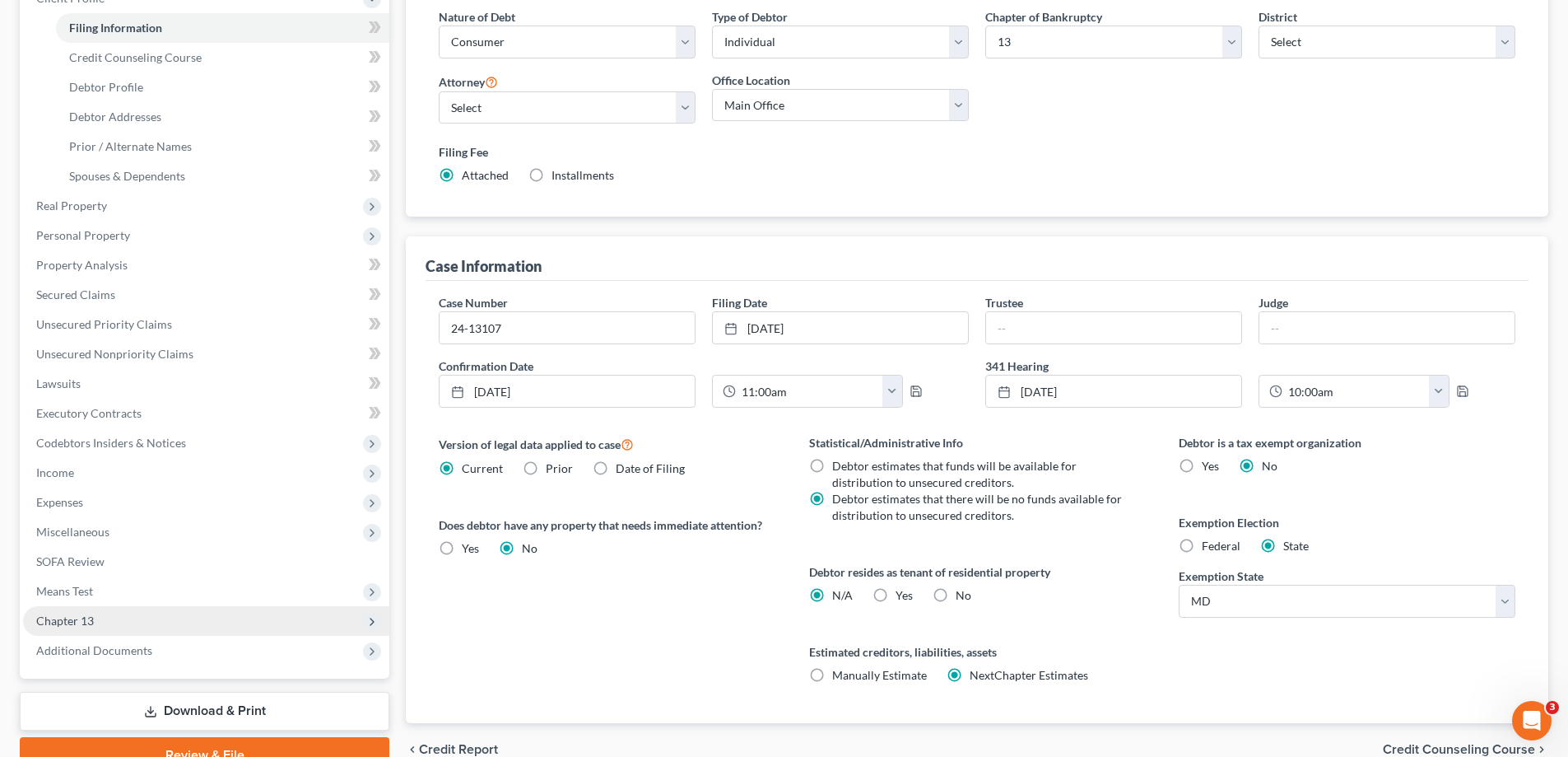
click at [123, 618] on span "Chapter 13" at bounding box center [207, 621] width 367 height 29
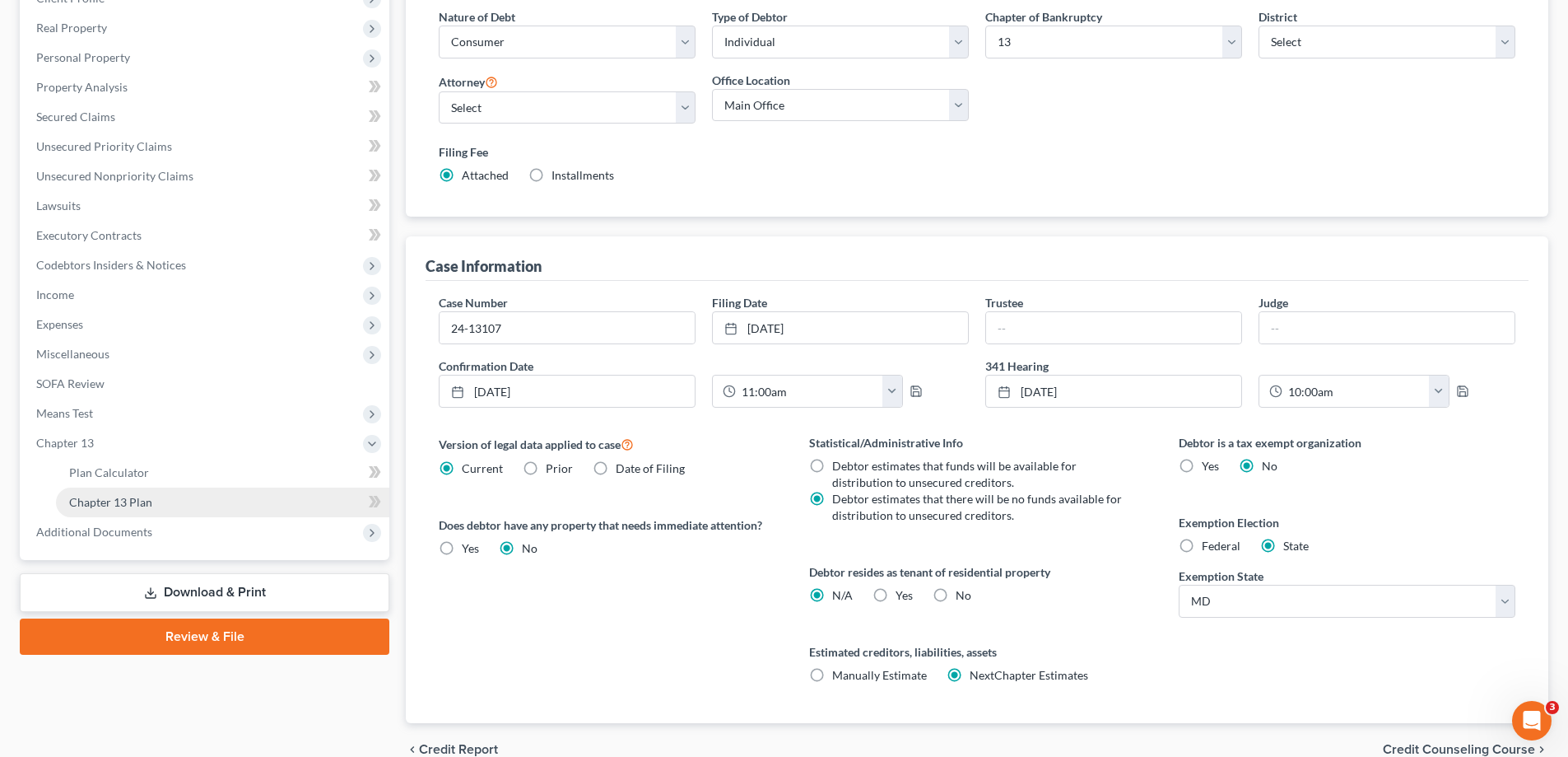
click at [157, 512] on link "Chapter 13 Plan" at bounding box center [222, 502] width 333 height 29
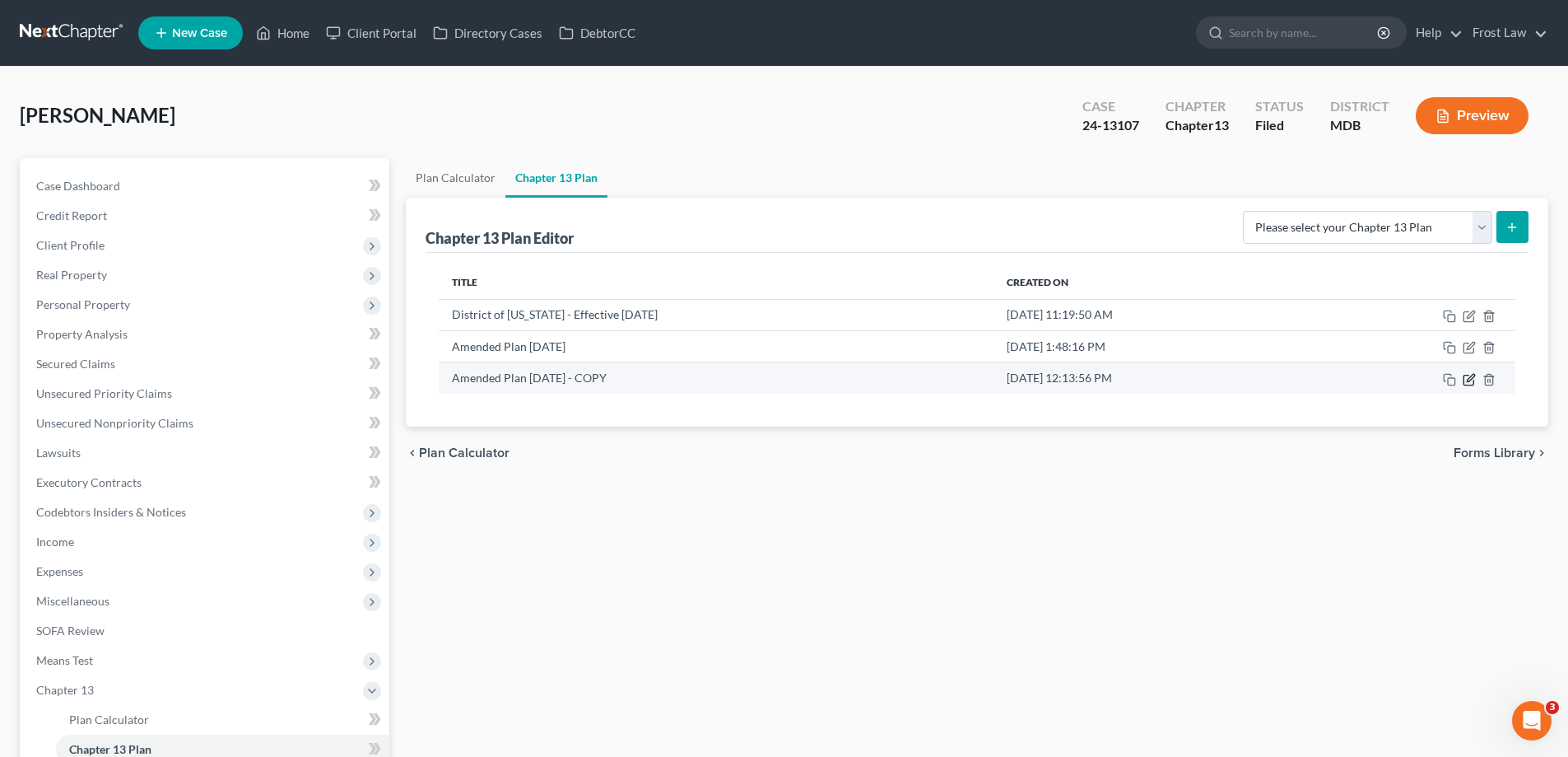
click at [1464, 383] on icon "button" at bounding box center [1468, 379] width 10 height 10
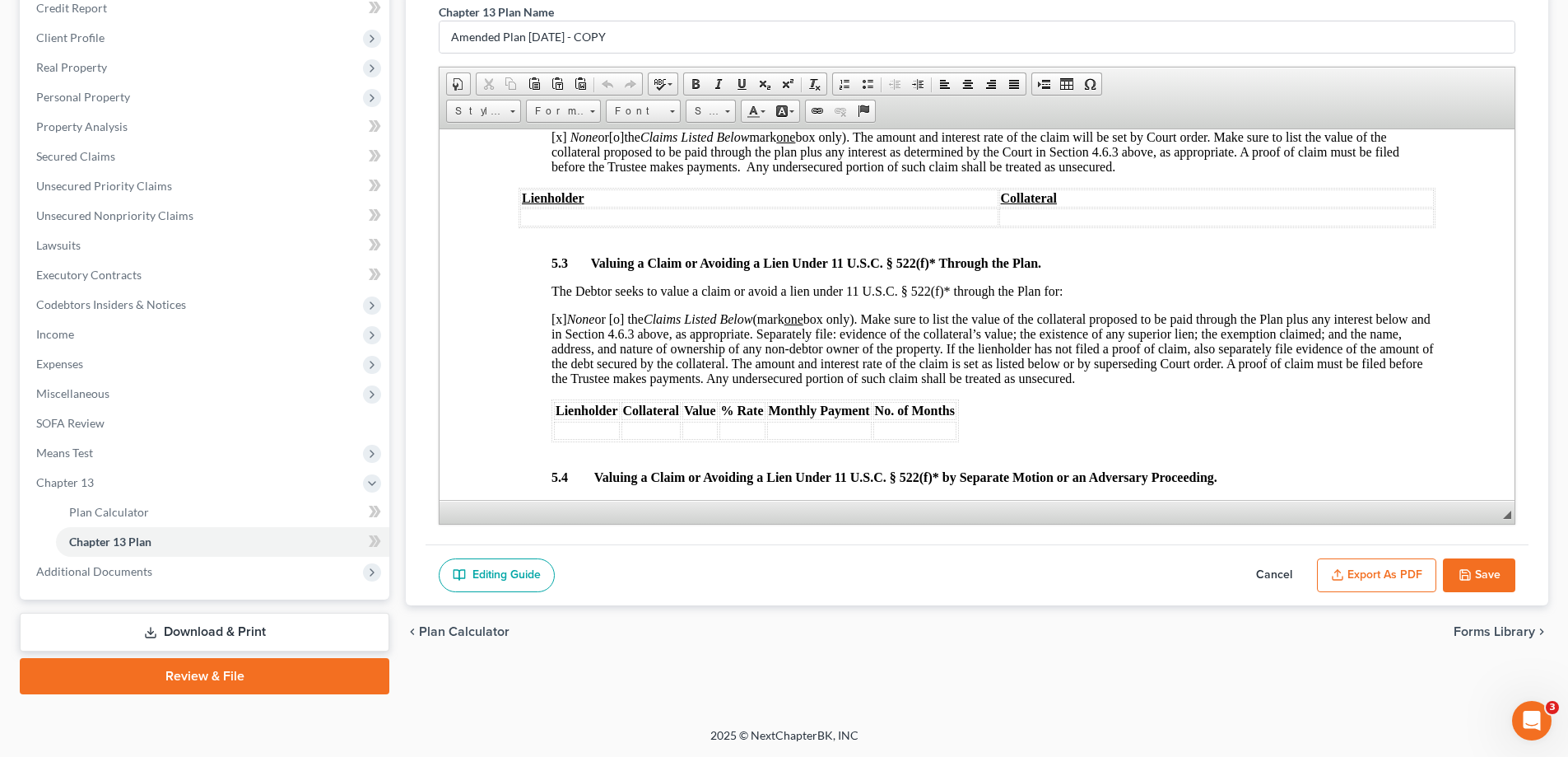
scroll to position [4283, 0]
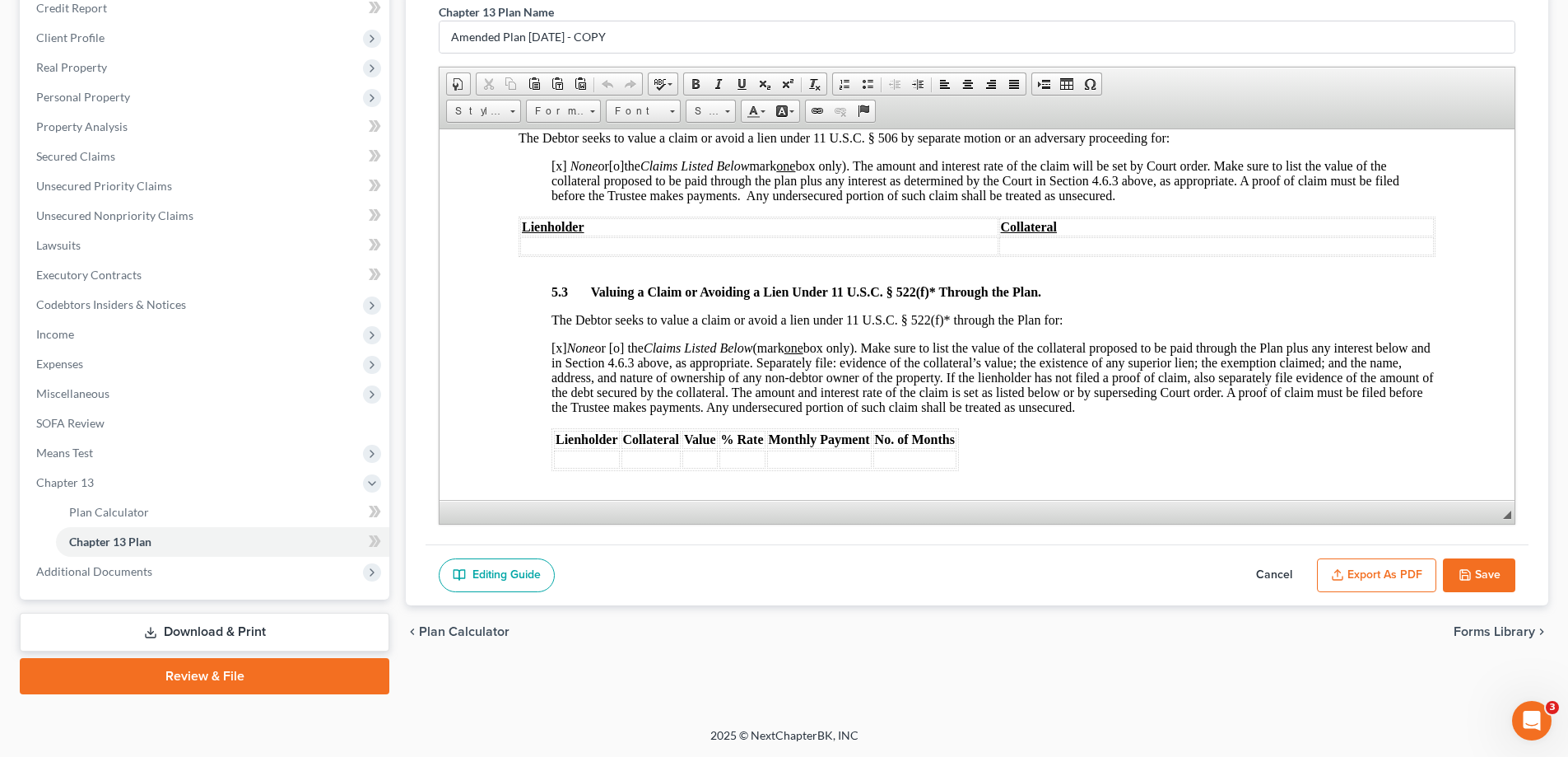
click at [1272, 569] on button "Cancel" at bounding box center [1274, 575] width 73 height 34
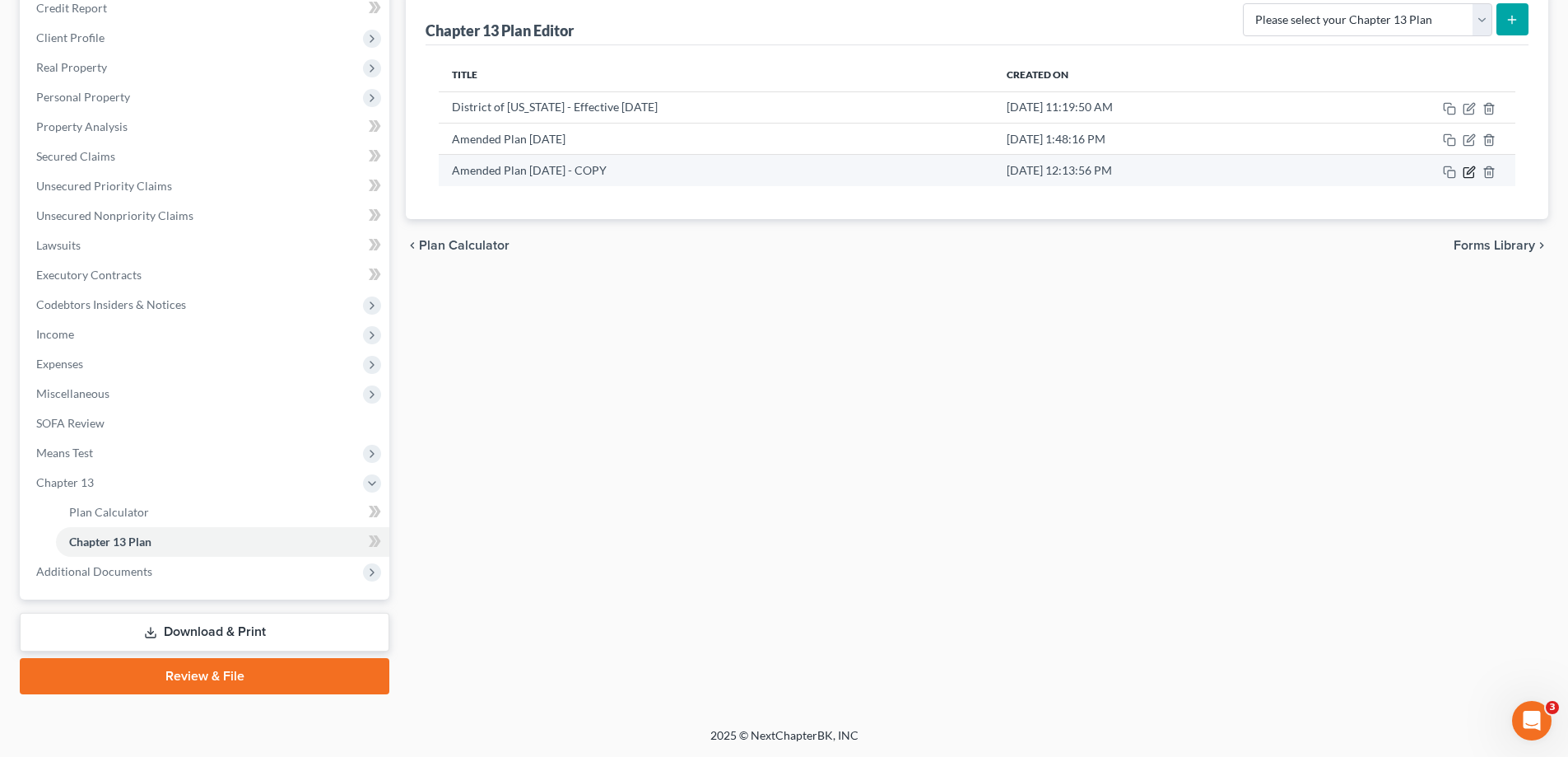
click at [1473, 172] on icon "button" at bounding box center [1469, 172] width 13 height 13
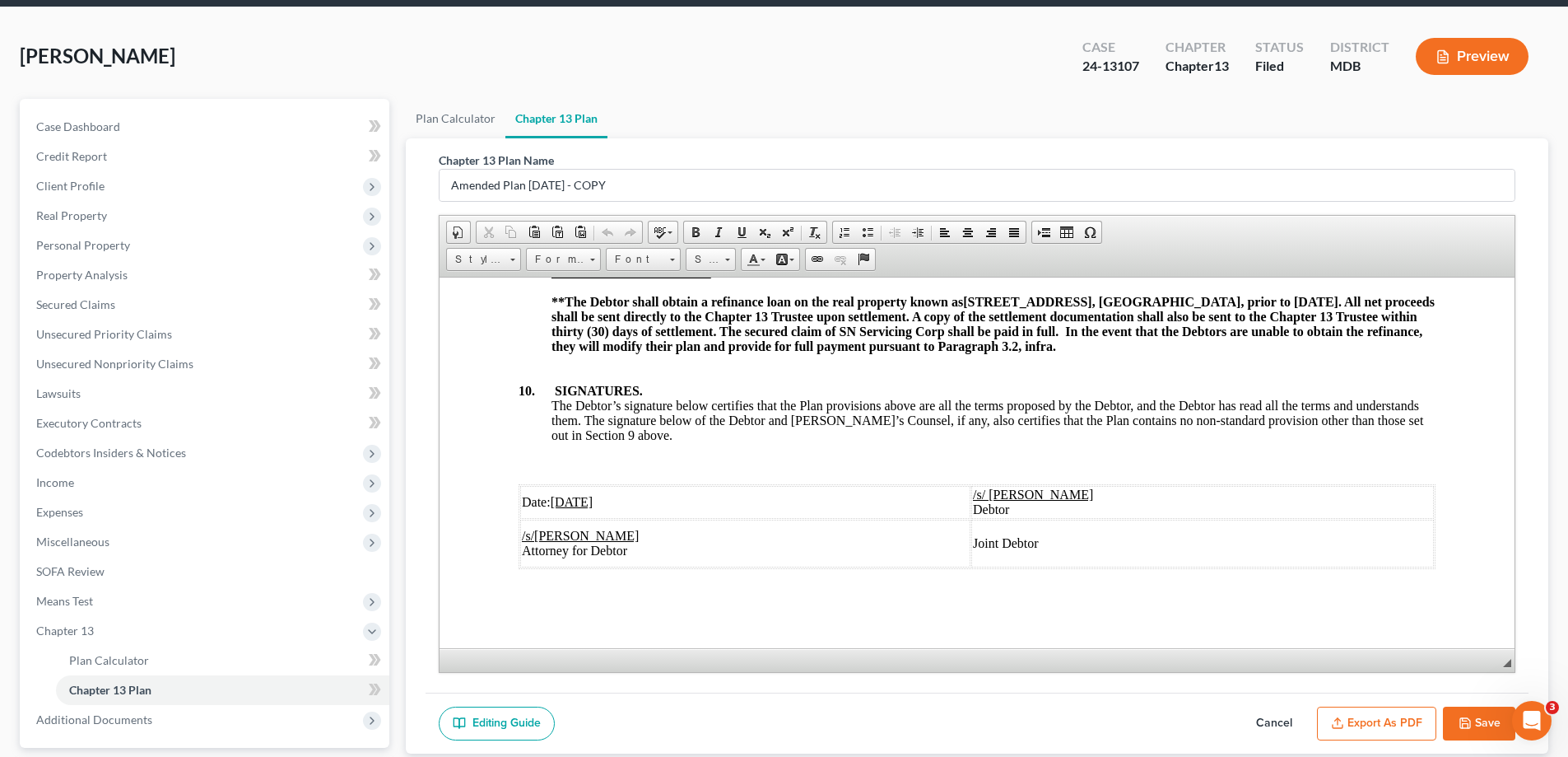
scroll to position [208, 0]
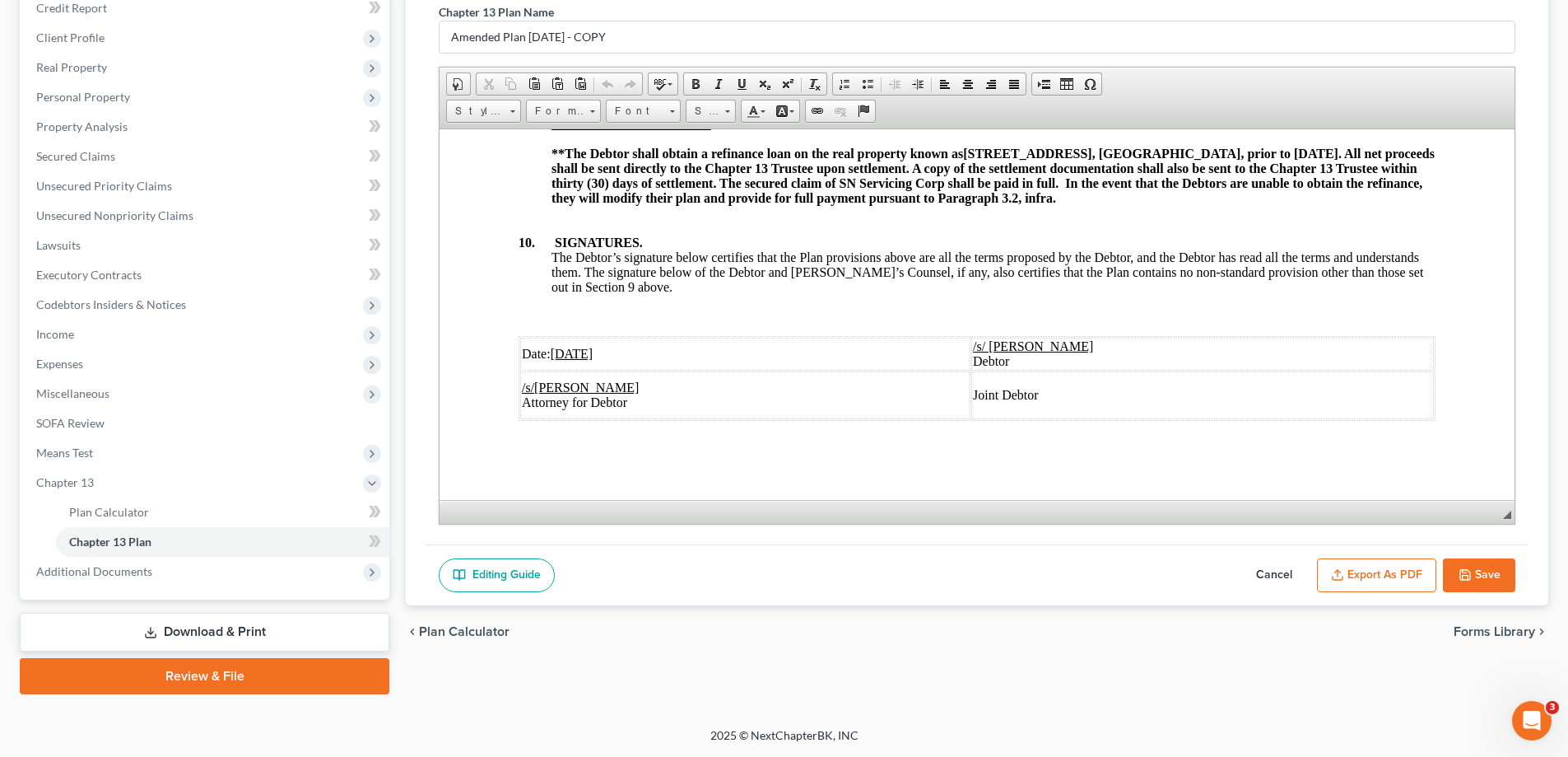
click at [1281, 566] on button "Cancel" at bounding box center [1274, 575] width 73 height 34
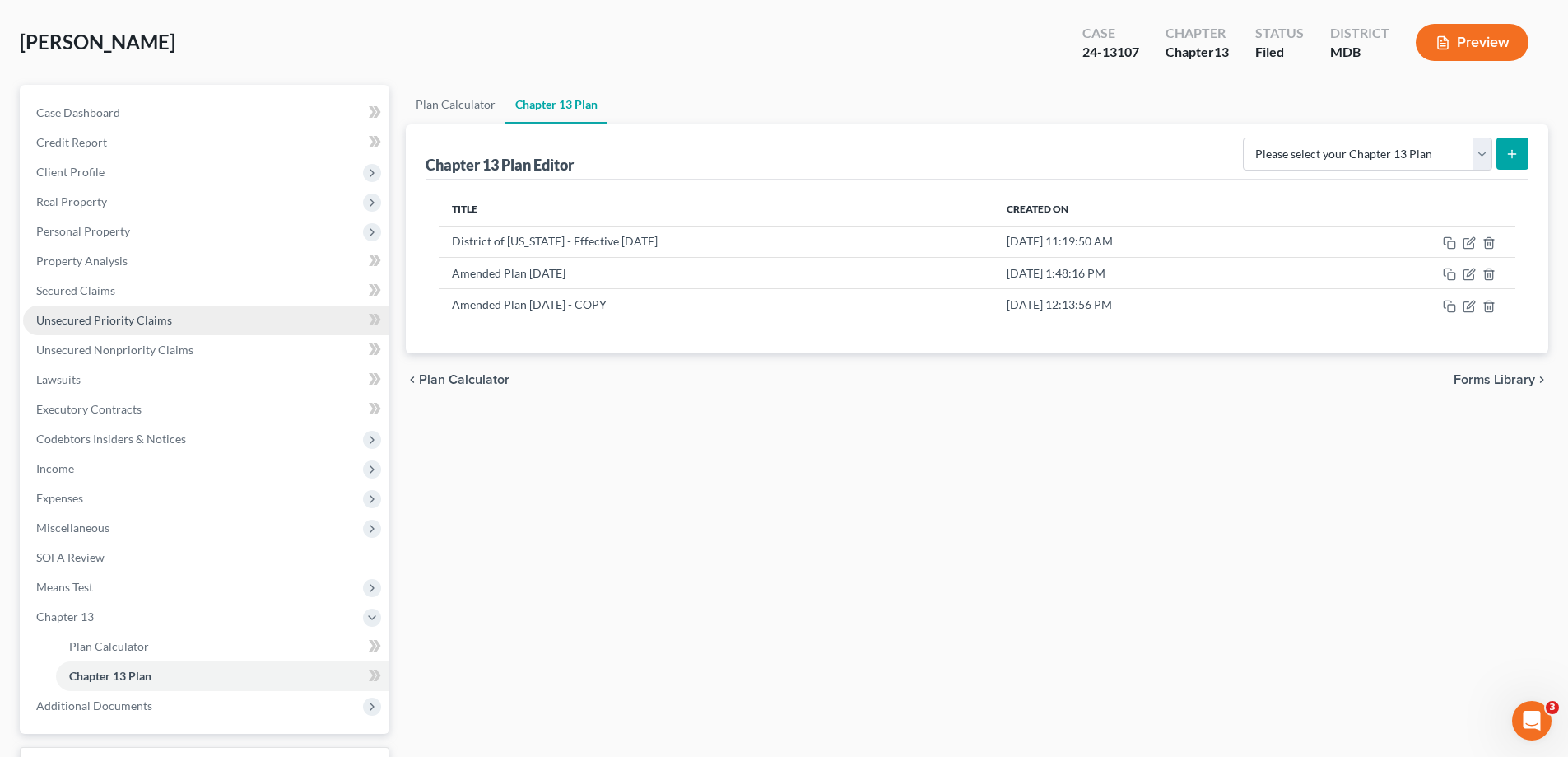
scroll to position [0, 0]
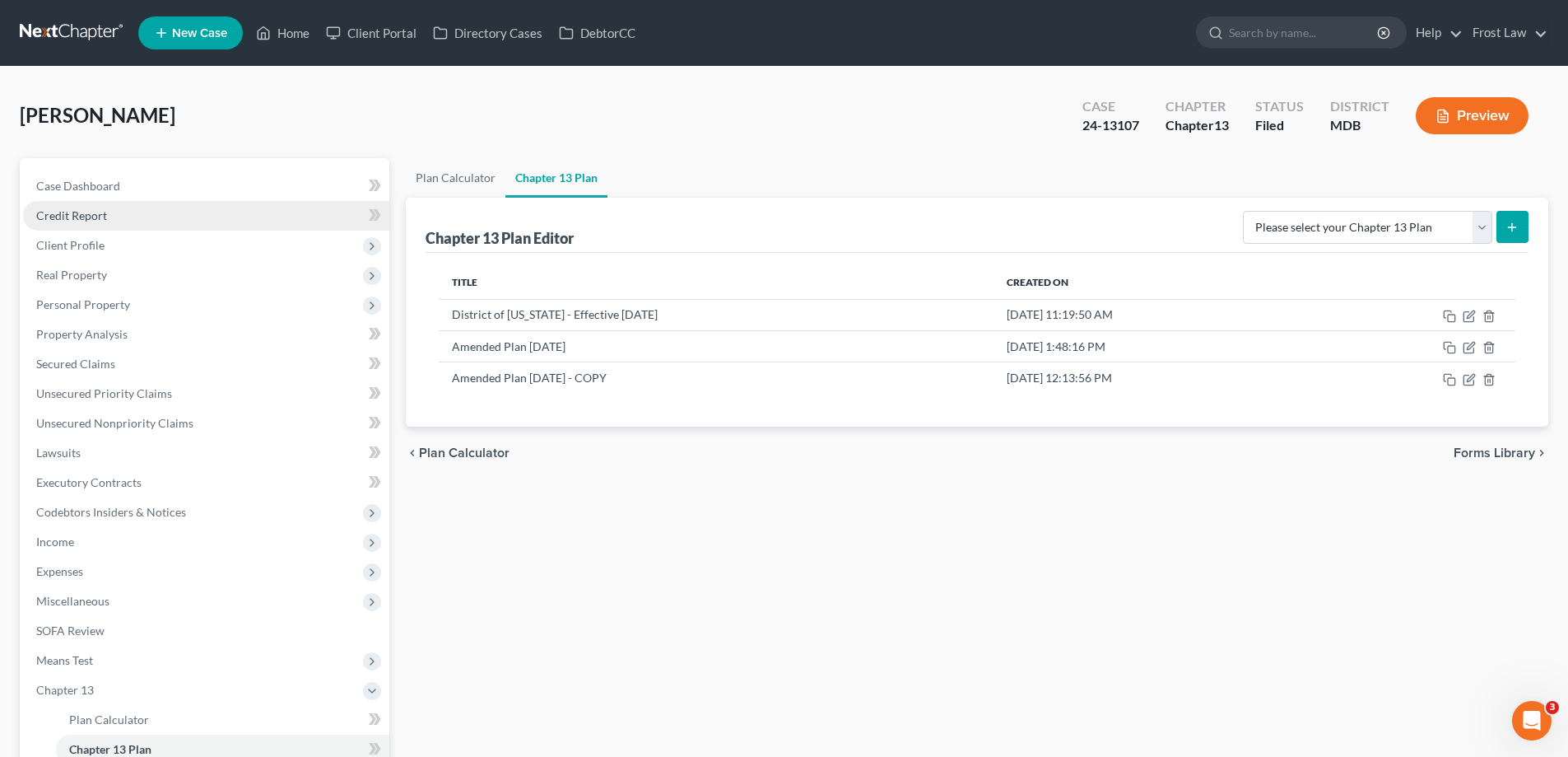
click at [150, 223] on link "Credit Report" at bounding box center [207, 216] width 367 height 29
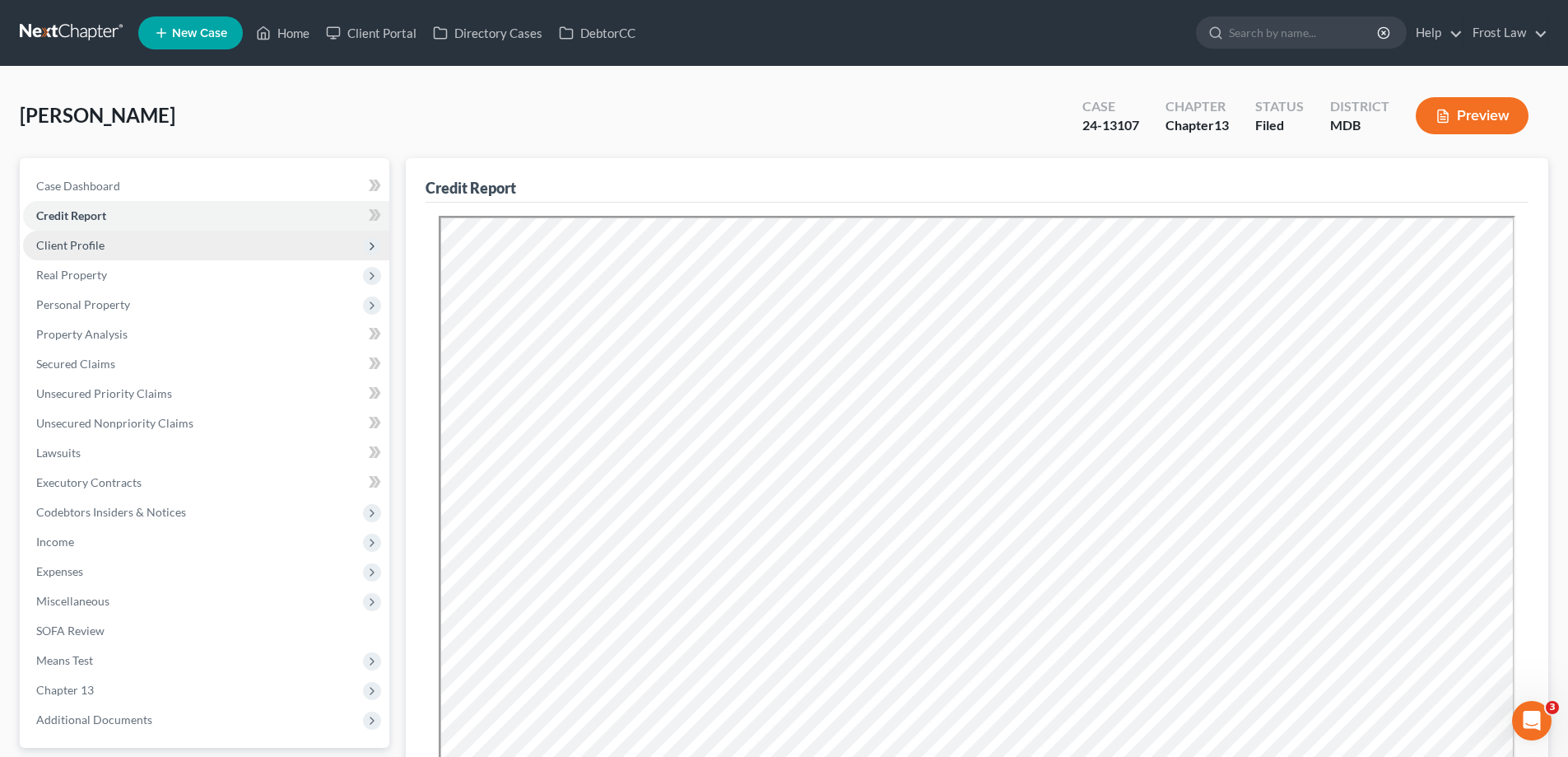
click at [147, 255] on span "Client Profile" at bounding box center [207, 245] width 367 height 29
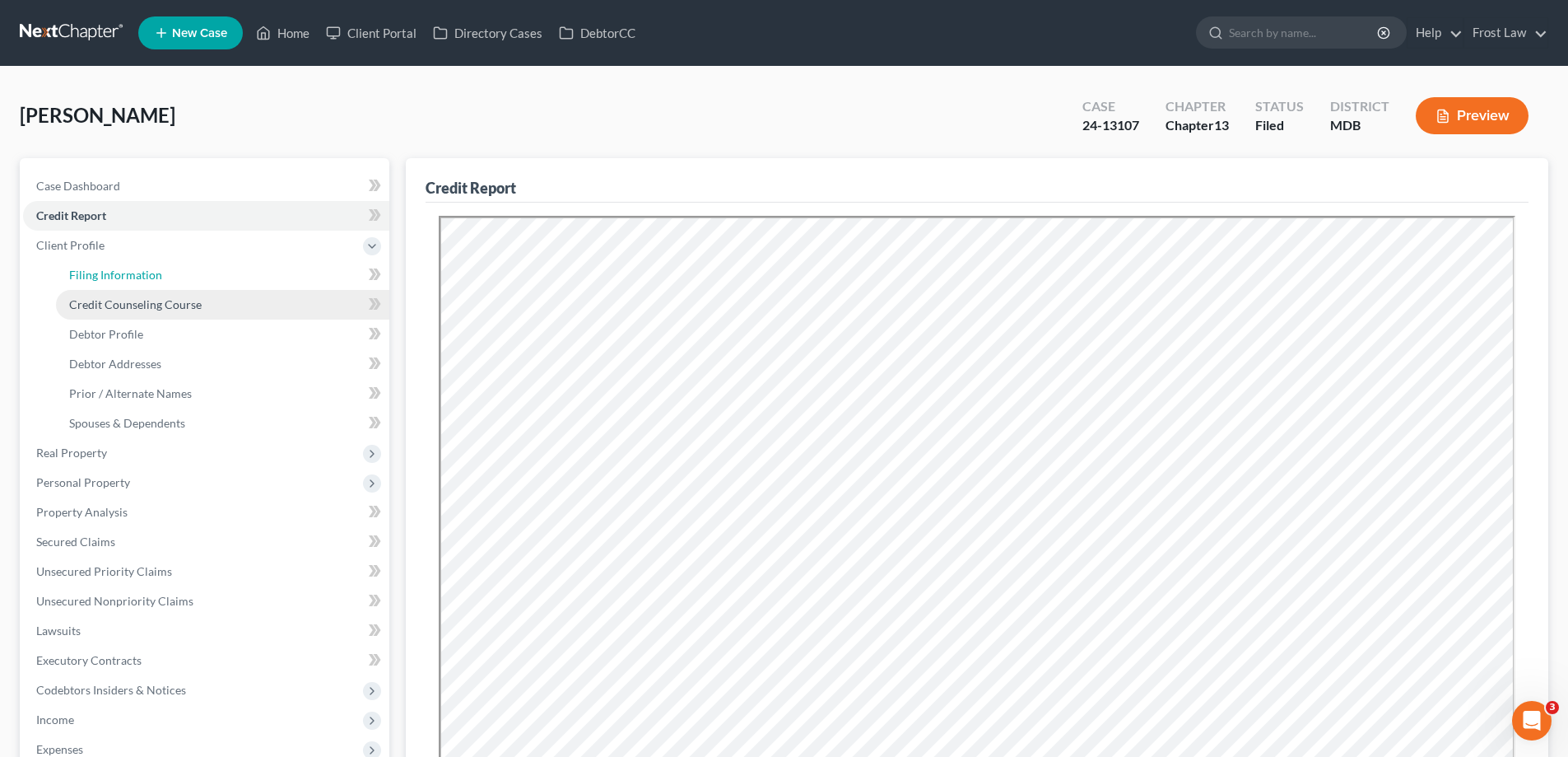
click at [164, 284] on link "Filing Information" at bounding box center [222, 275] width 333 height 29
select select "1"
select select "0"
select select "3"
select select "38"
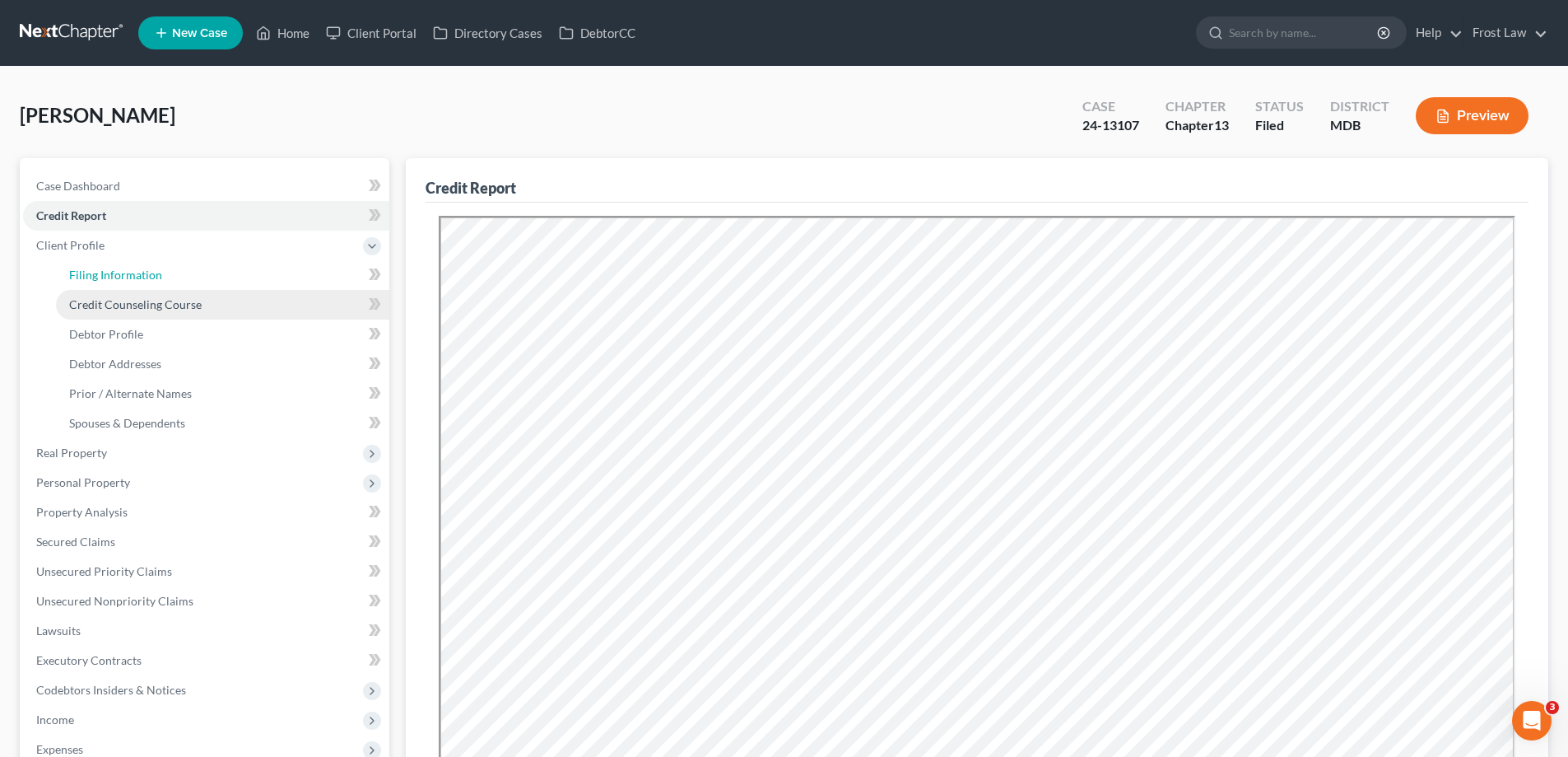
select select "0"
select select "21"
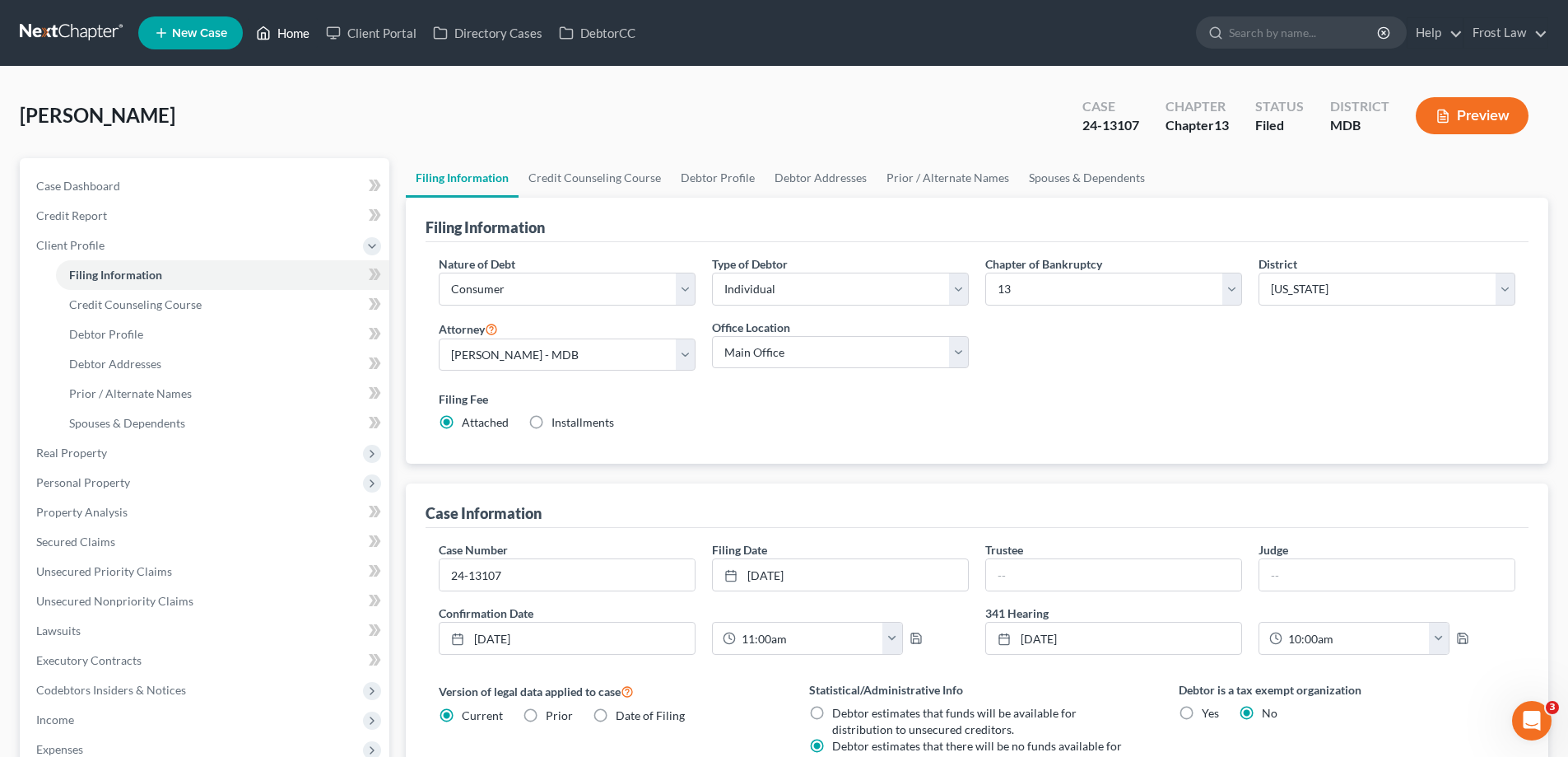
click at [289, 37] on link "Home" at bounding box center [282, 32] width 70 height 29
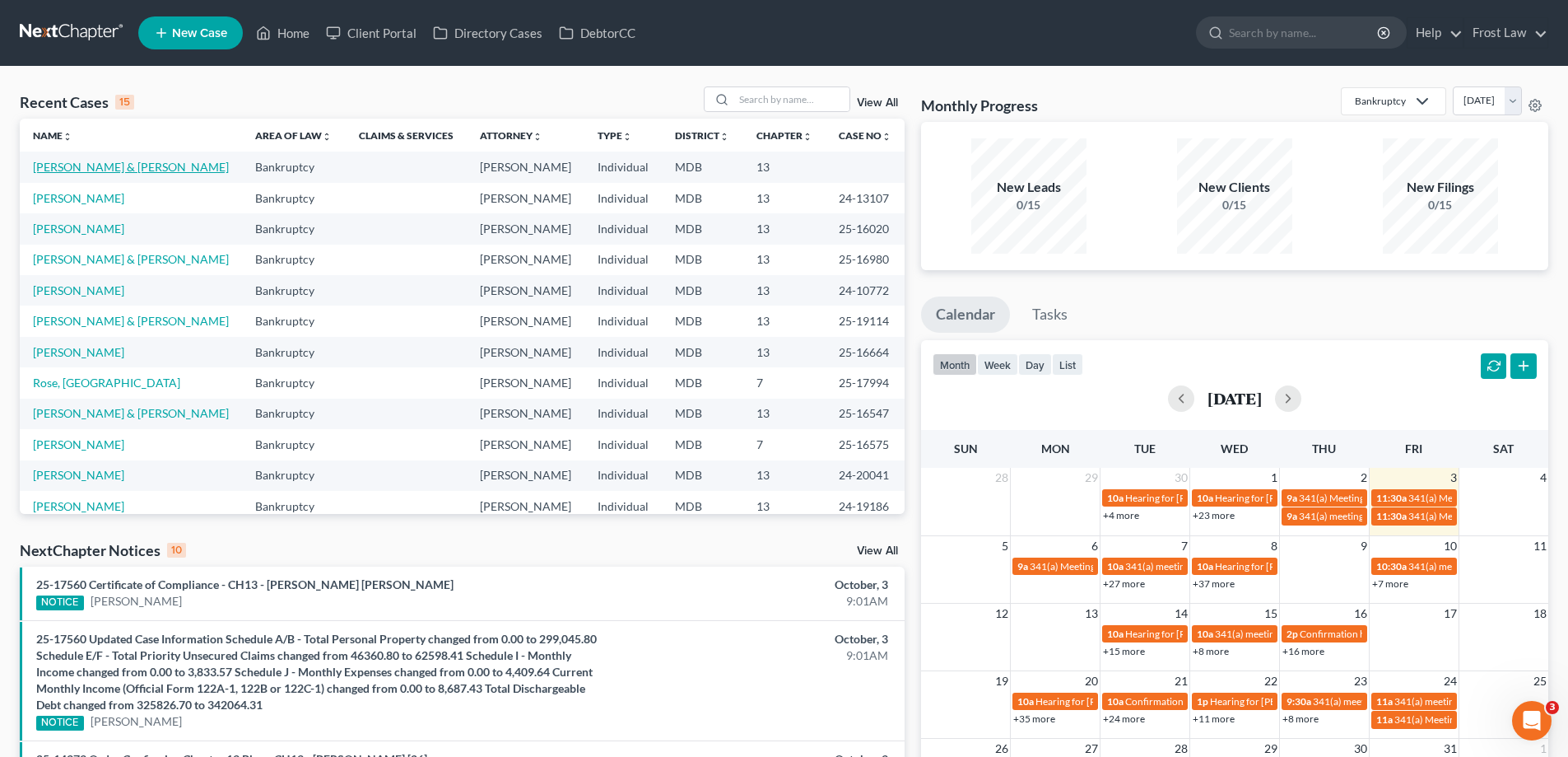
click at [133, 170] on link "[PERSON_NAME] & [PERSON_NAME]" at bounding box center [131, 167] width 196 height 14
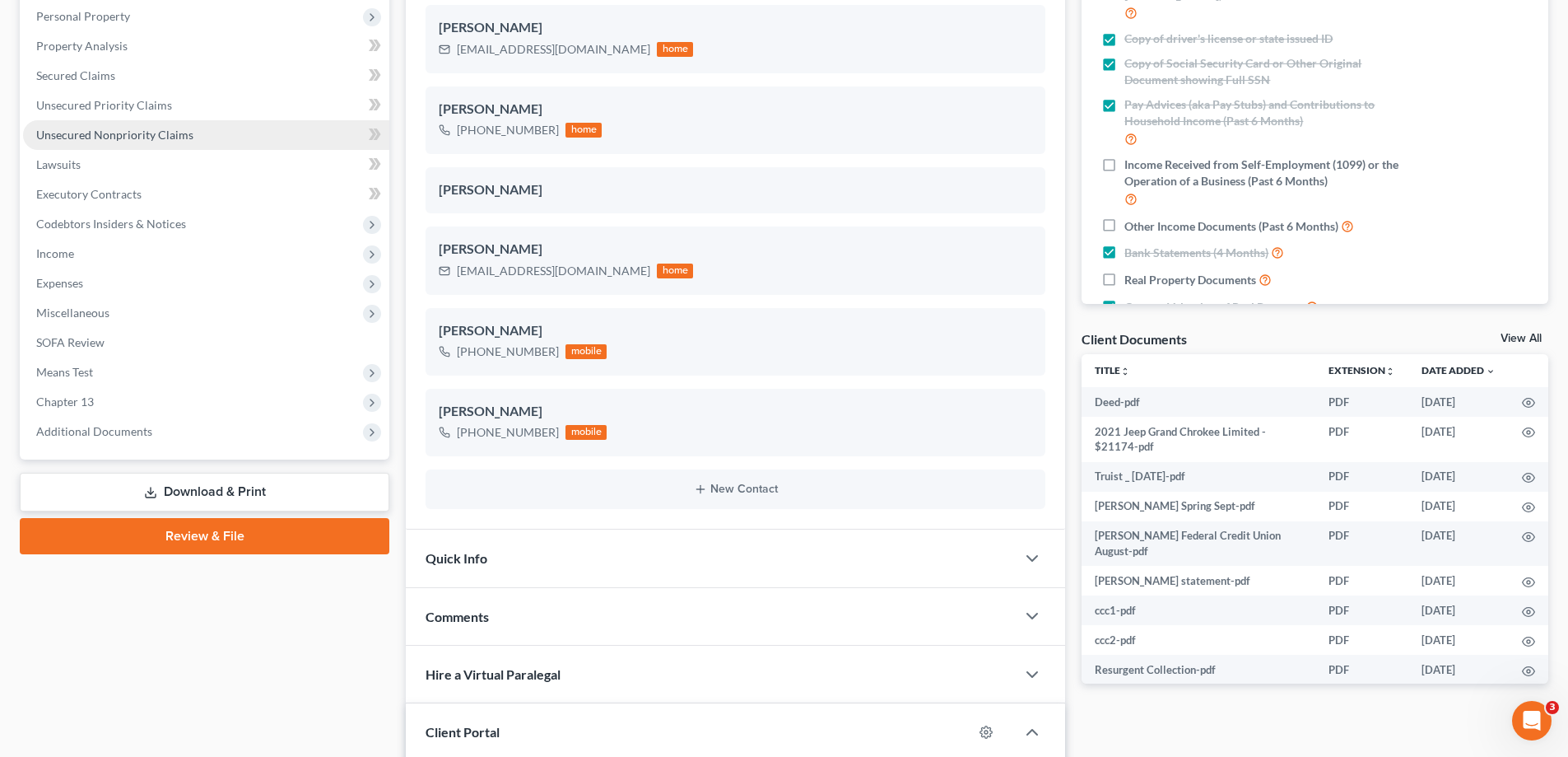
scroll to position [82, 0]
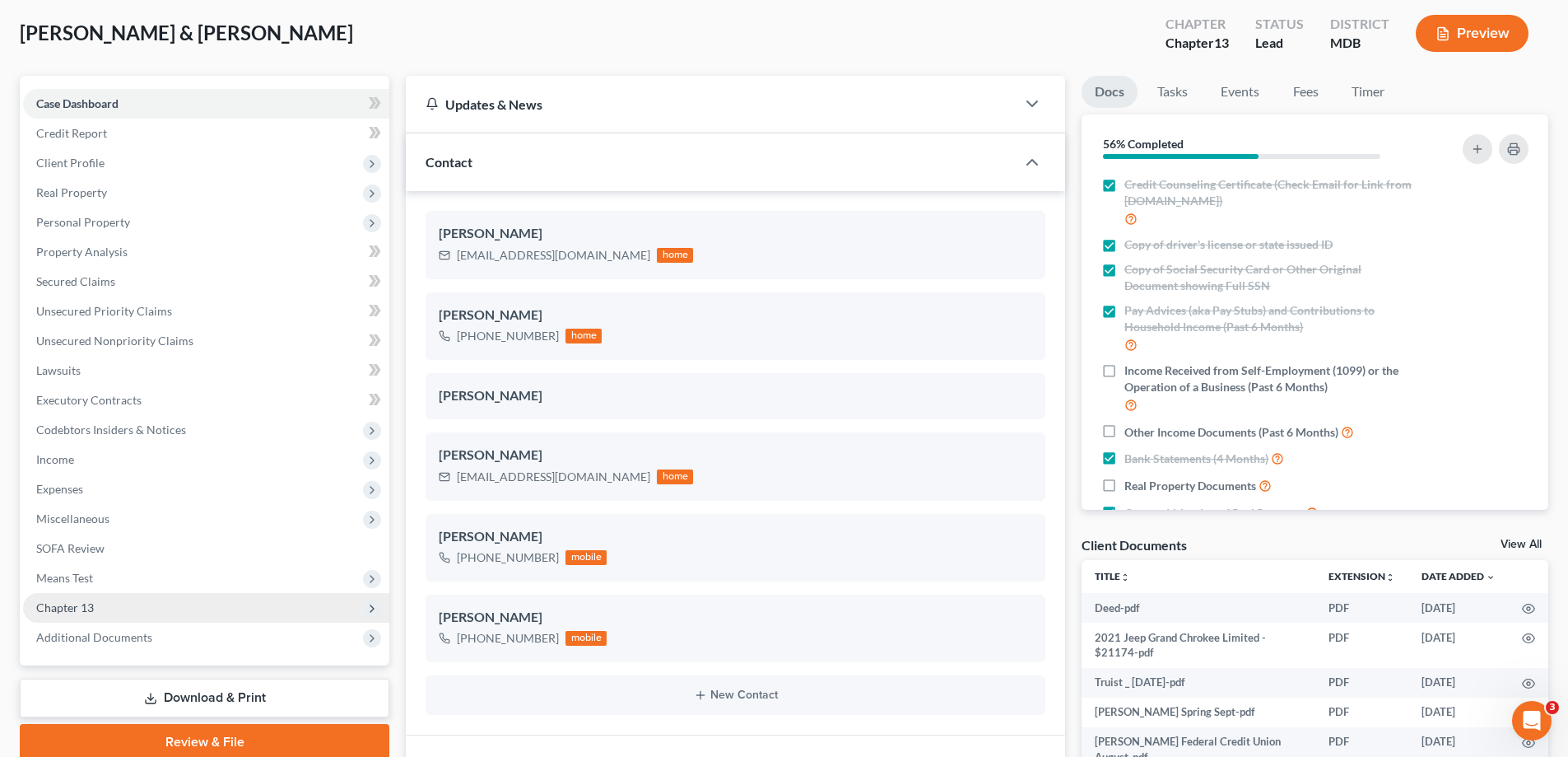
click at [121, 605] on span "Chapter 13" at bounding box center [207, 608] width 367 height 29
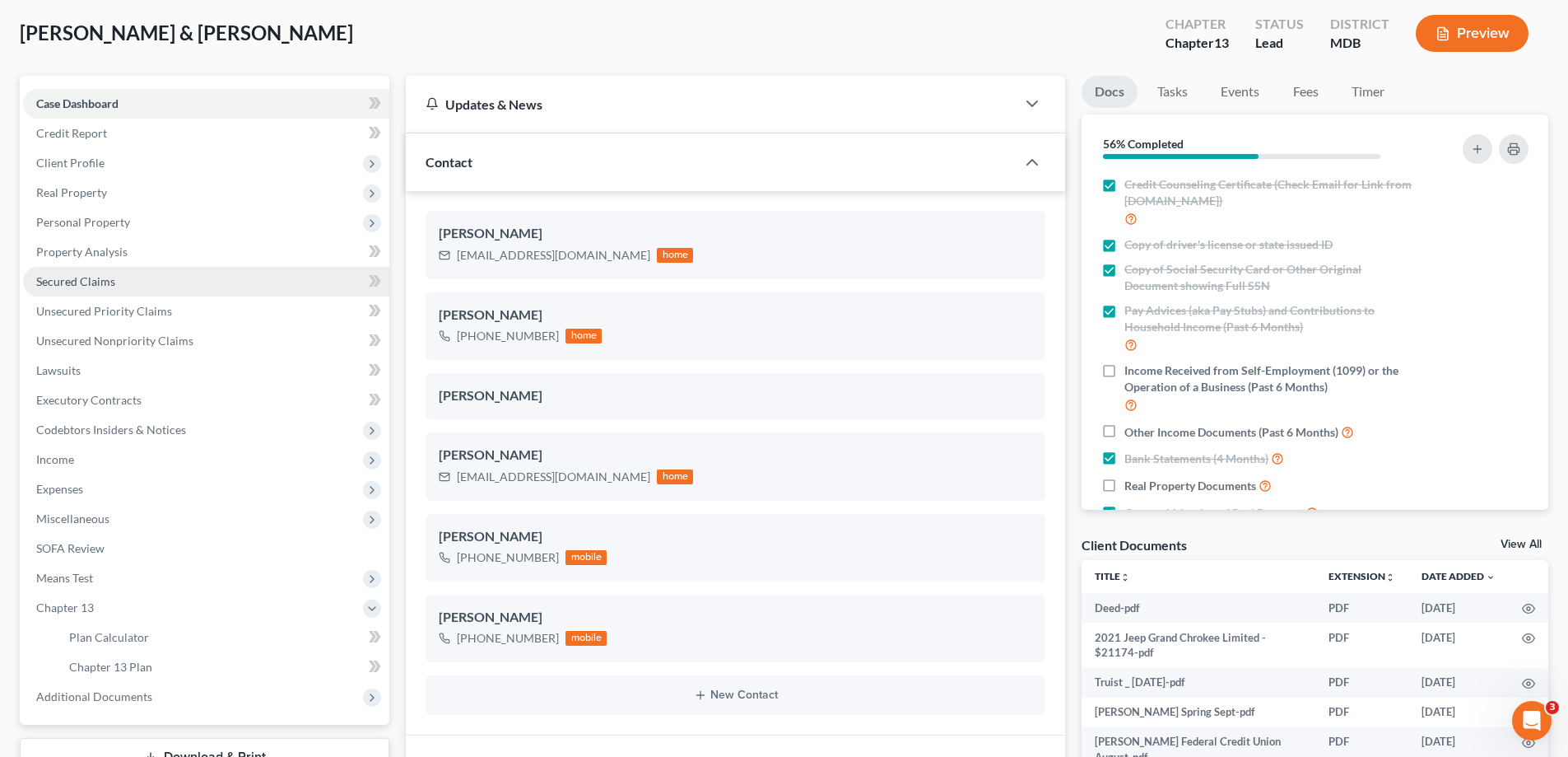
click at [85, 280] on span "Secured Claims" at bounding box center [75, 281] width 79 height 14
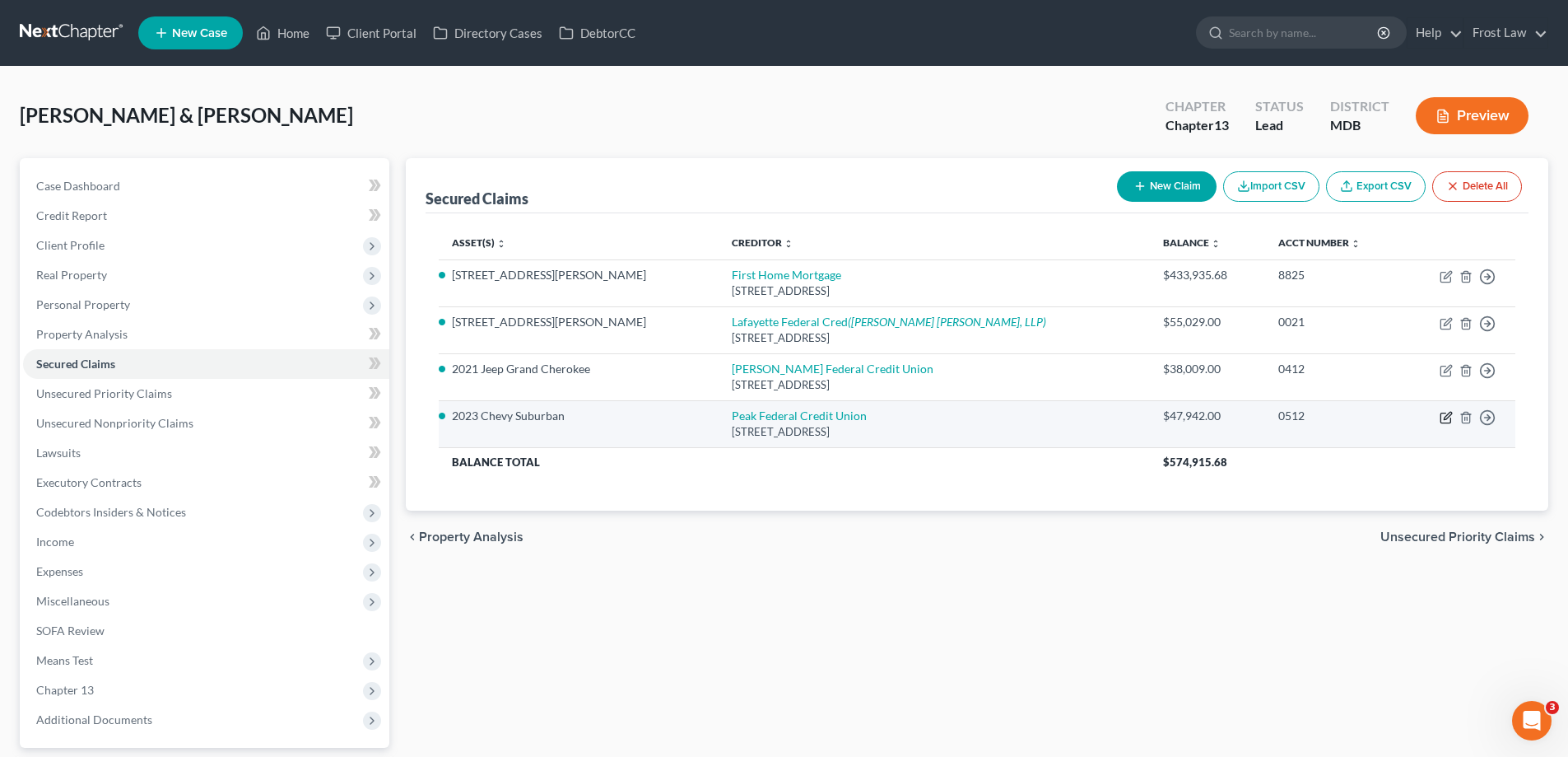
click at [1446, 415] on icon "button" at bounding box center [1446, 417] width 13 height 13
select select "21"
select select "0"
select select "4"
select select "2"
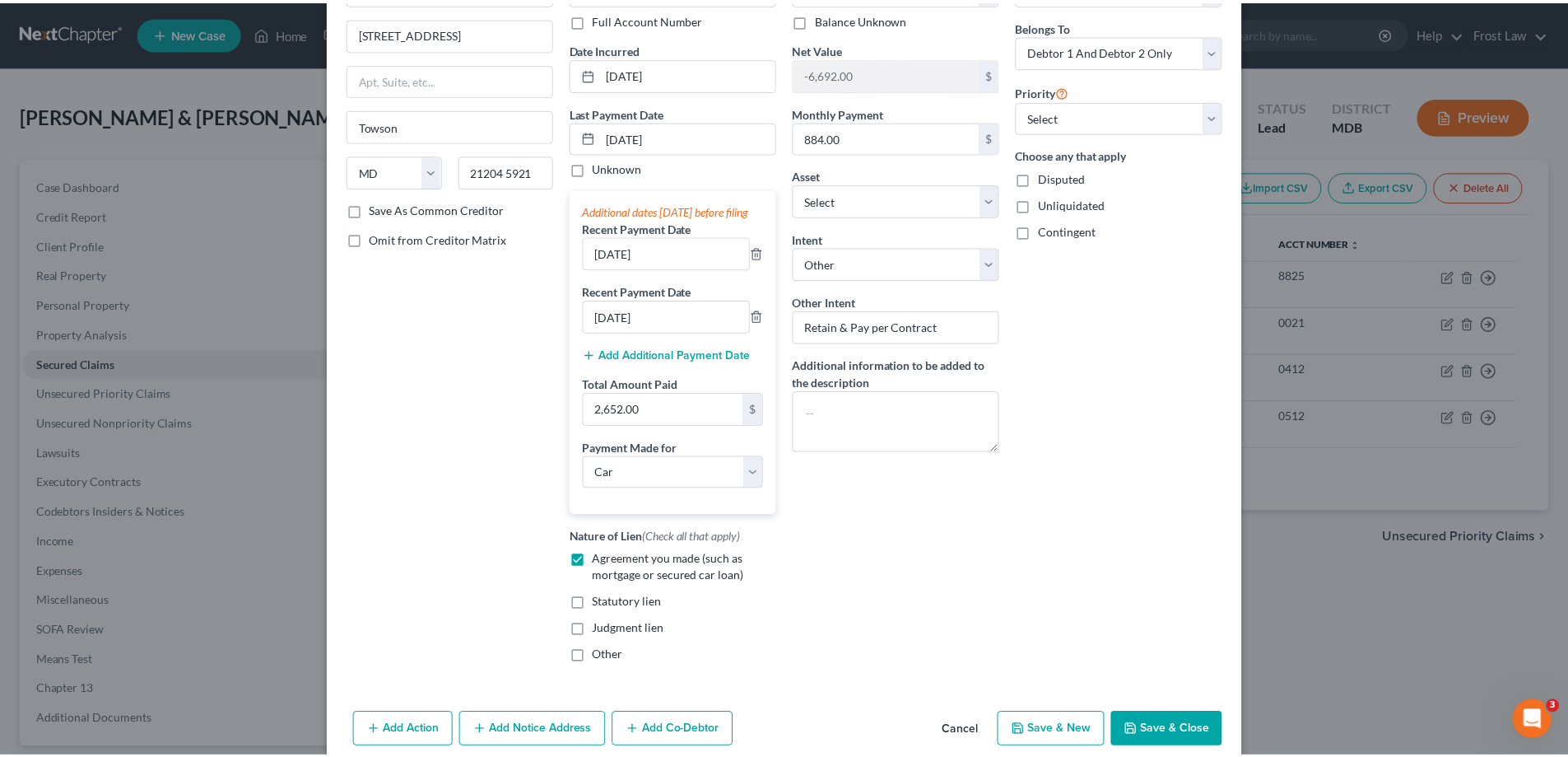
scroll to position [210, 0]
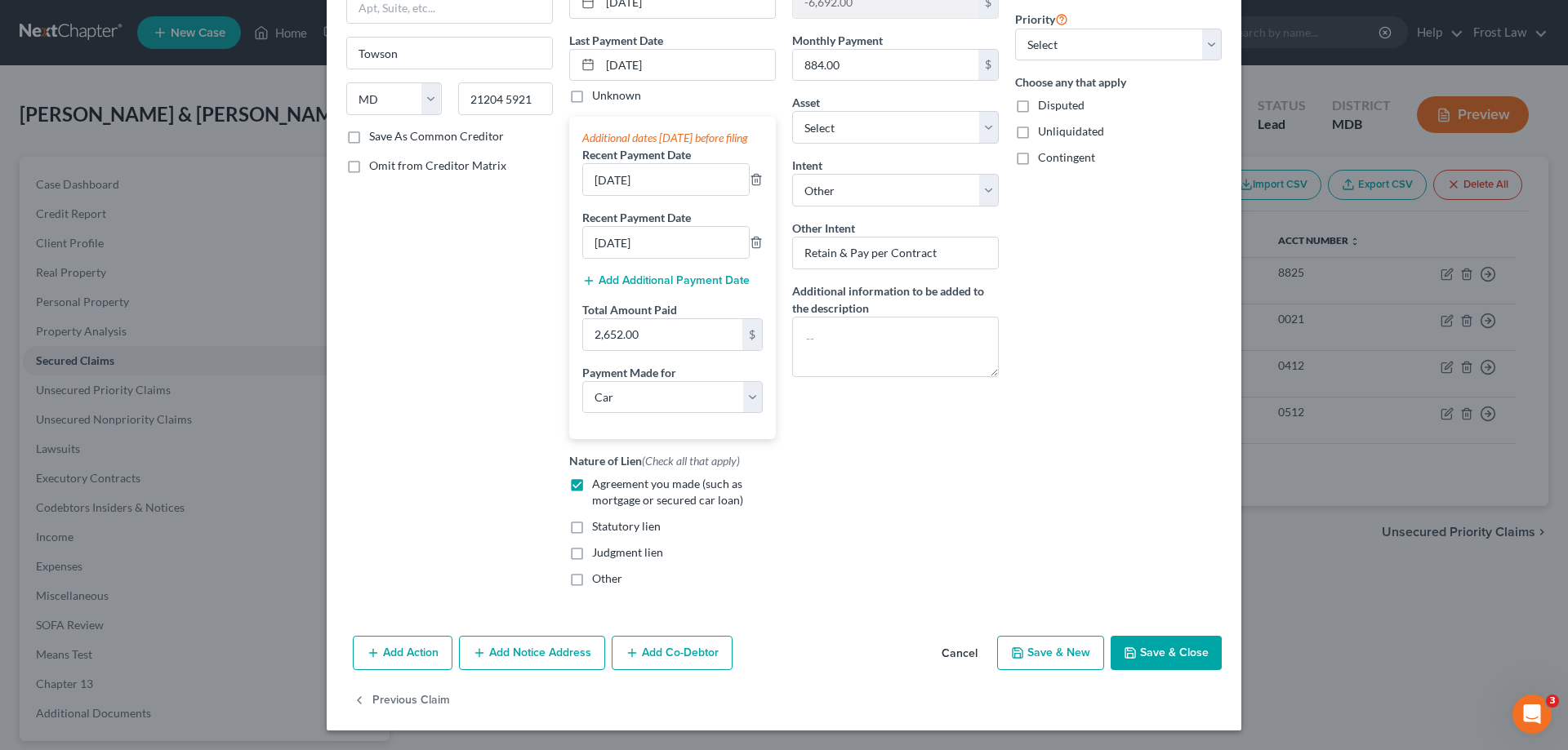
click at [962, 651] on button "Cancel" at bounding box center [959, 654] width 62 height 33
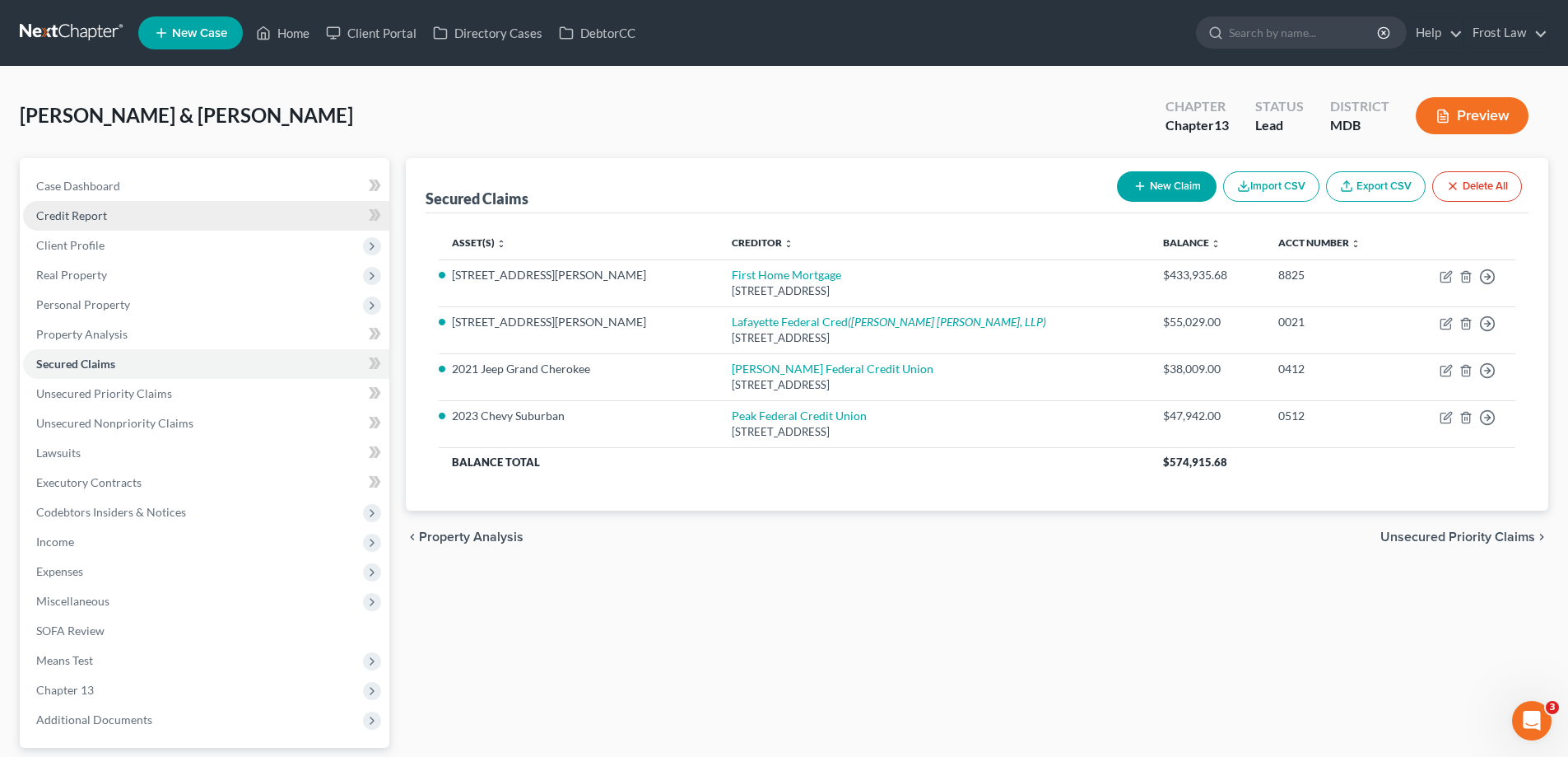
click at [88, 226] on link "Credit Report" at bounding box center [207, 216] width 367 height 29
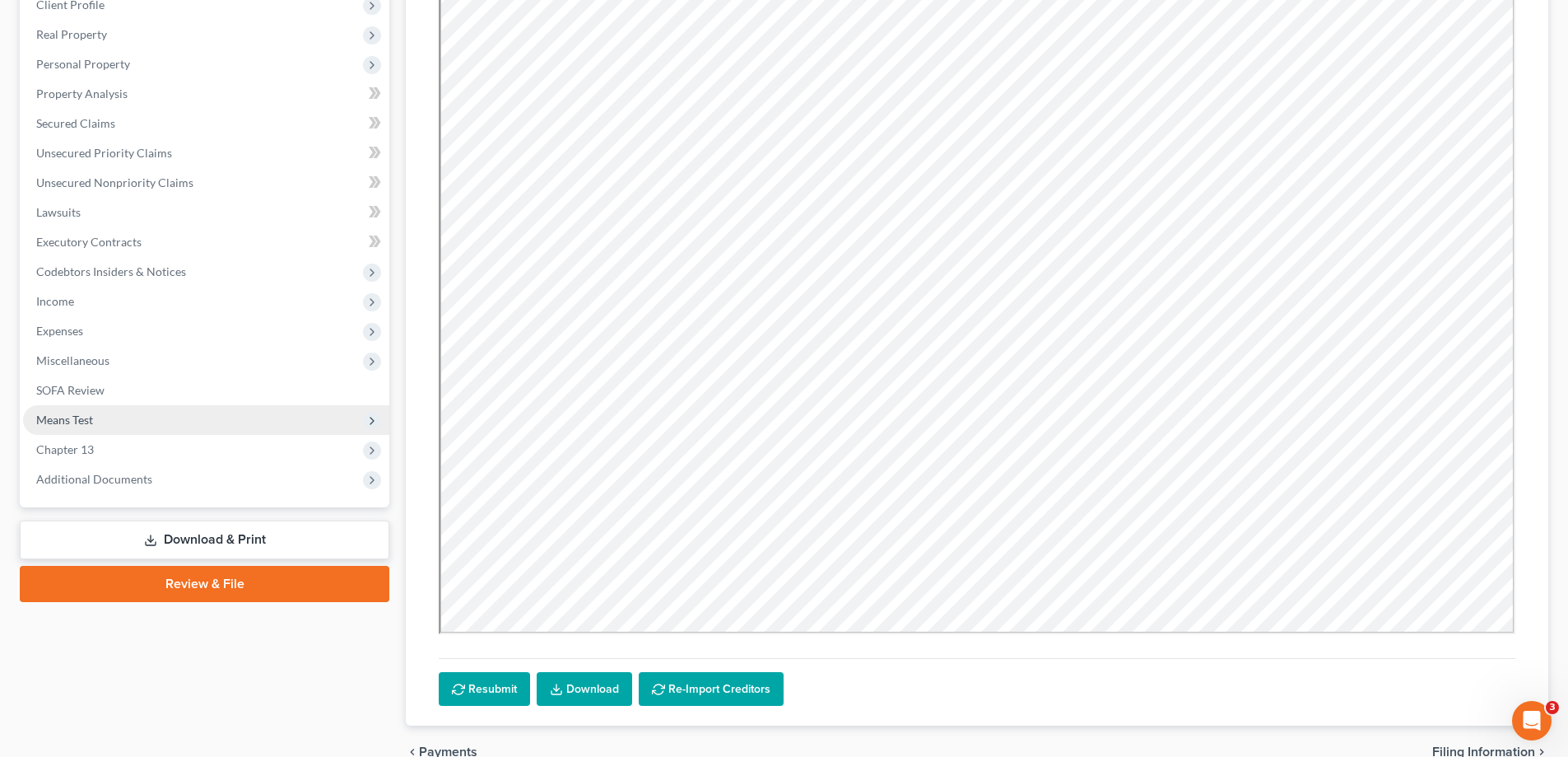
scroll to position [325, 0]
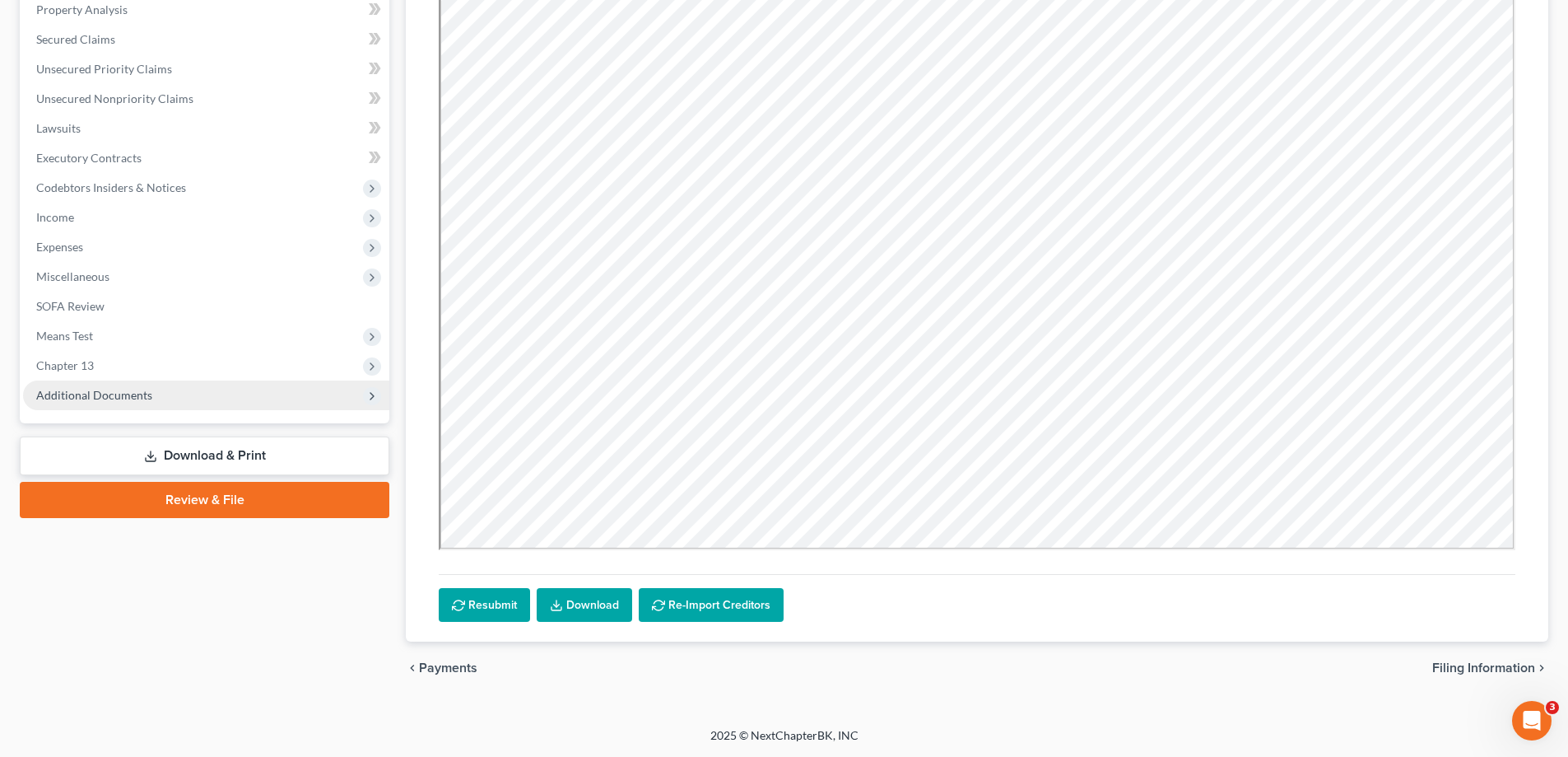
click at [162, 401] on span "Additional Documents" at bounding box center [207, 395] width 367 height 29
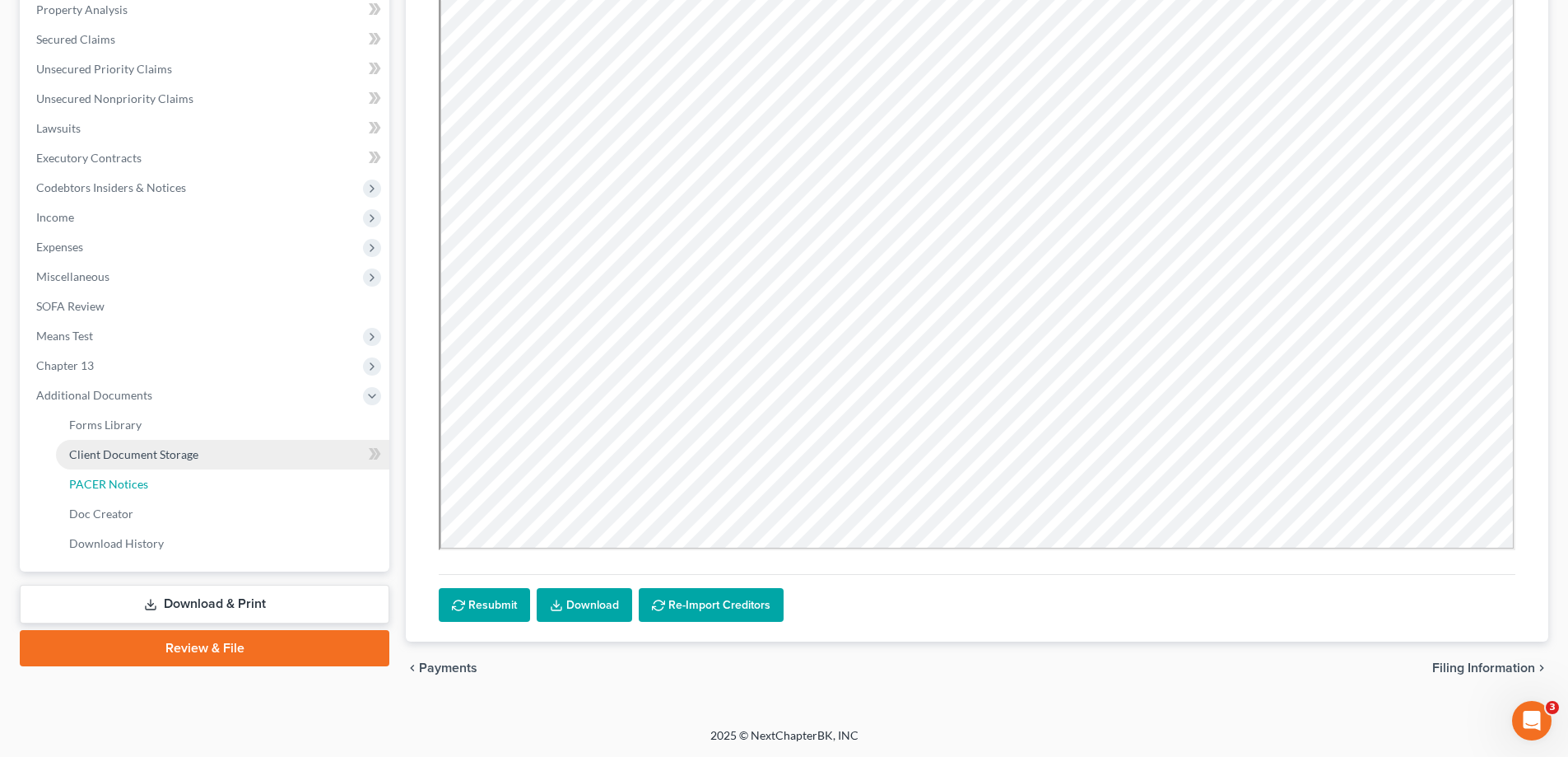
drag, startPoint x: 156, startPoint y: 470, endPoint x: 163, endPoint y: 478, distance: 10.6
click at [156, 470] on link "PACER Notices" at bounding box center [222, 484] width 333 height 29
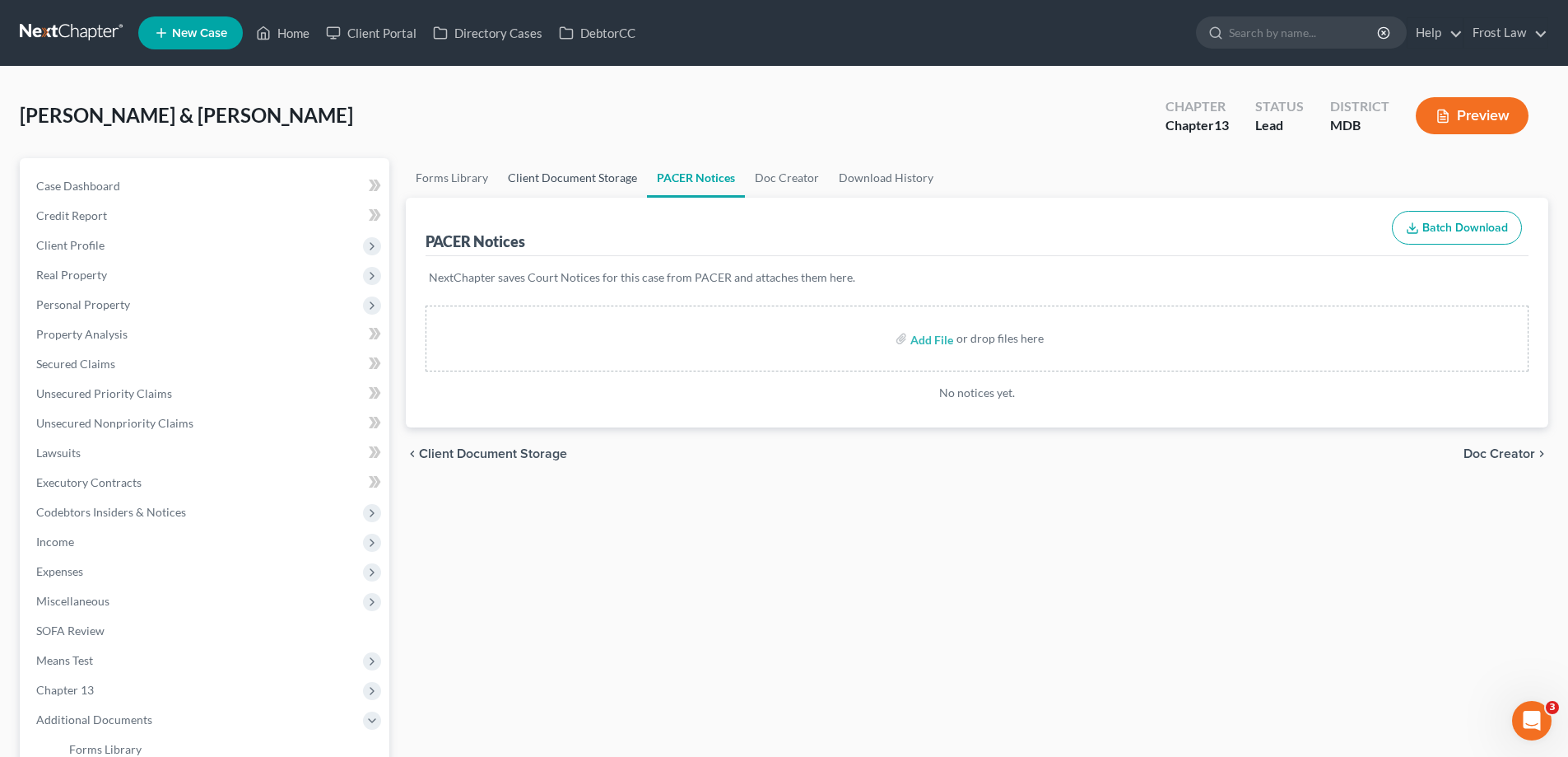
click at [558, 170] on link "Client Document Storage" at bounding box center [572, 177] width 149 height 39
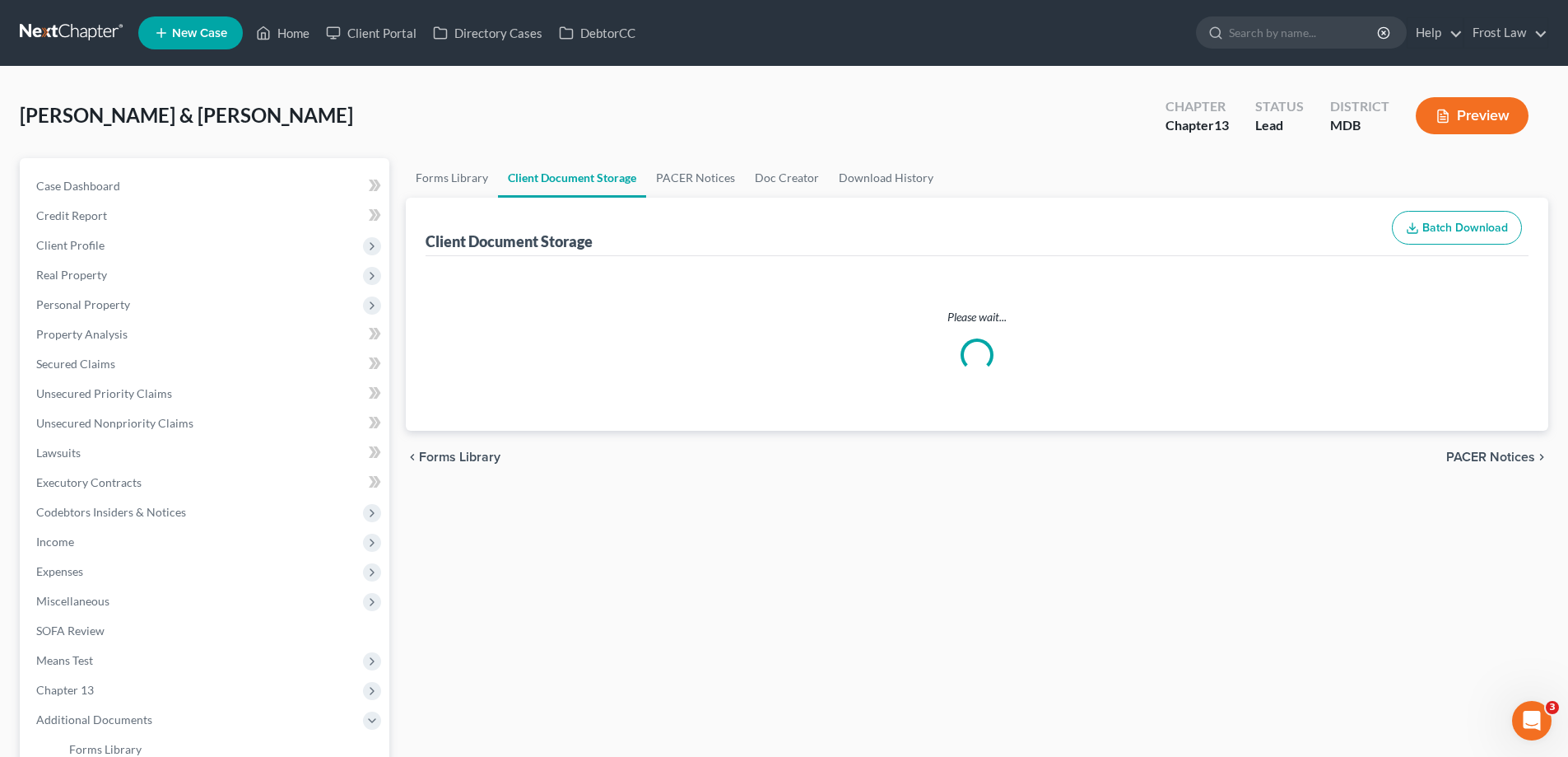
select select "14"
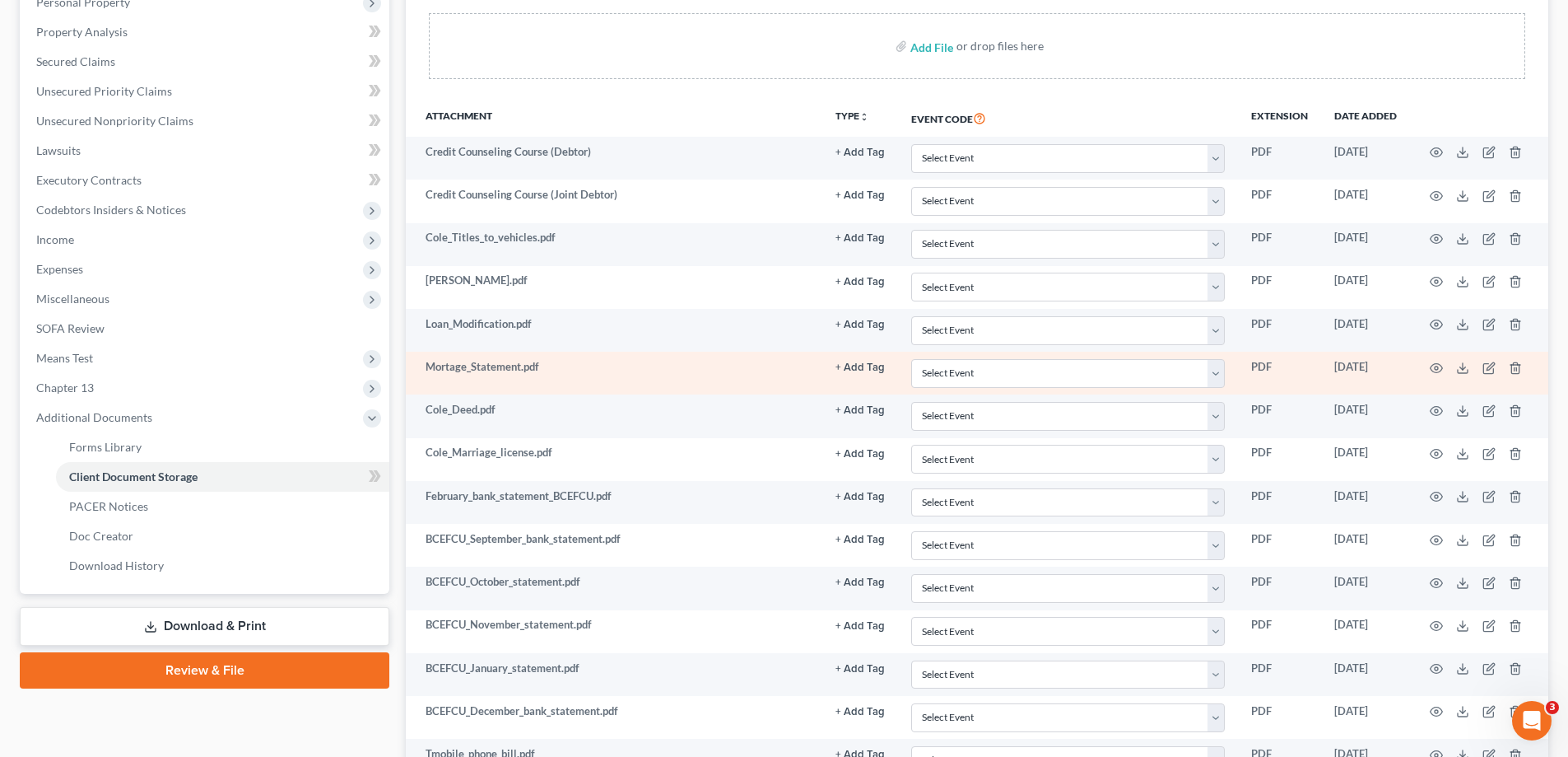
scroll to position [329, 0]
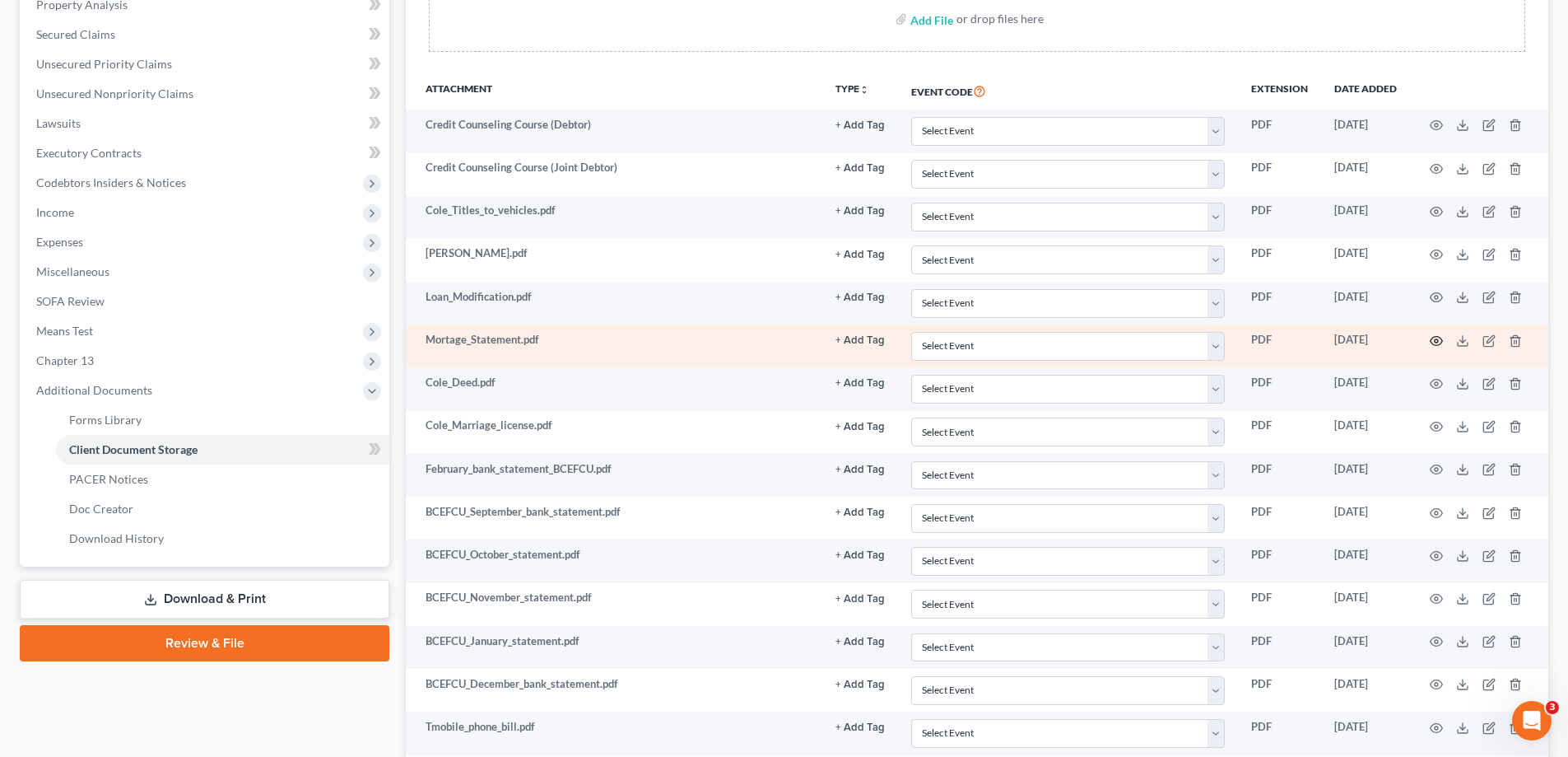
click at [1440, 334] on icon "button" at bounding box center [1436, 340] width 13 height 13
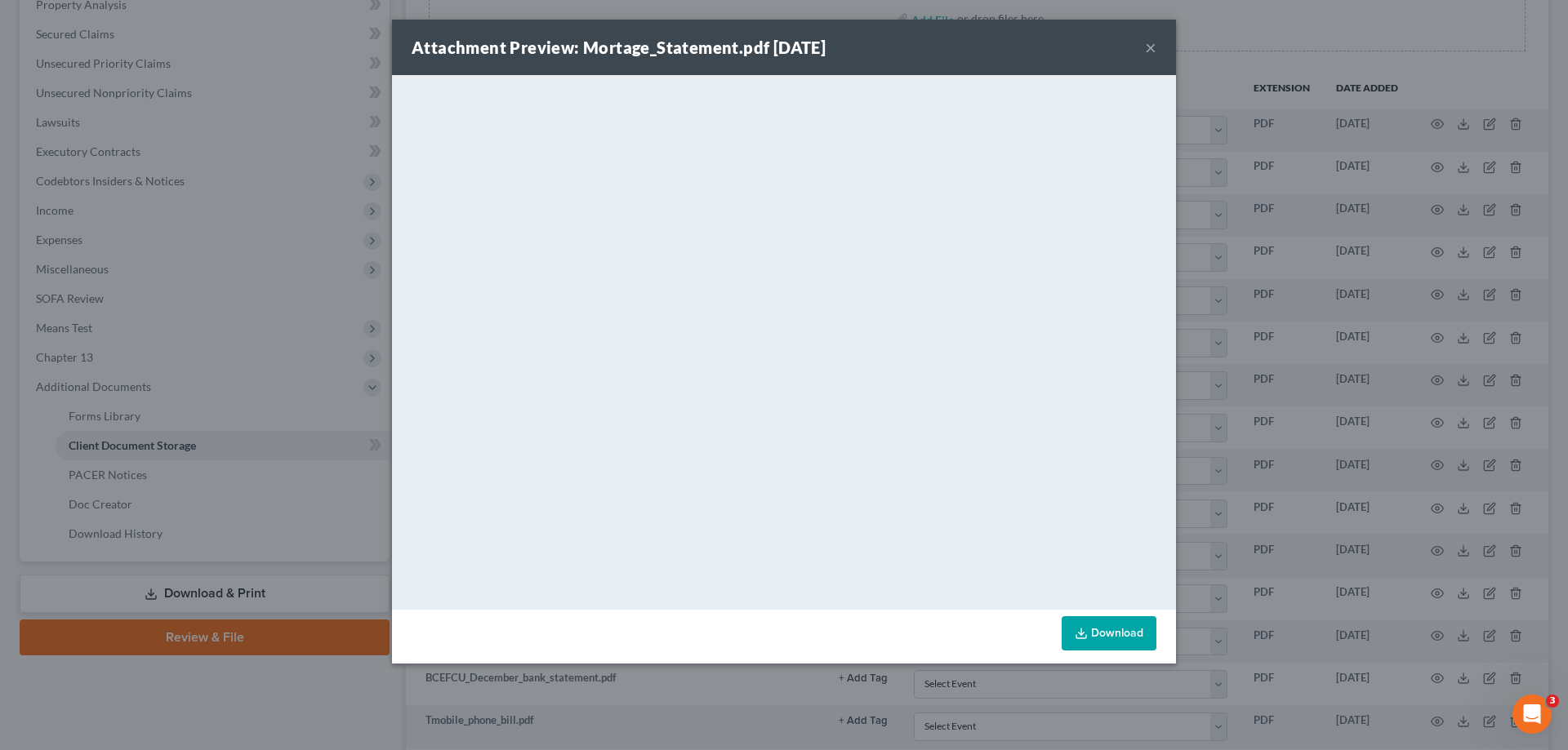
click at [1145, 46] on button "×" at bounding box center [1151, 48] width 12 height 19
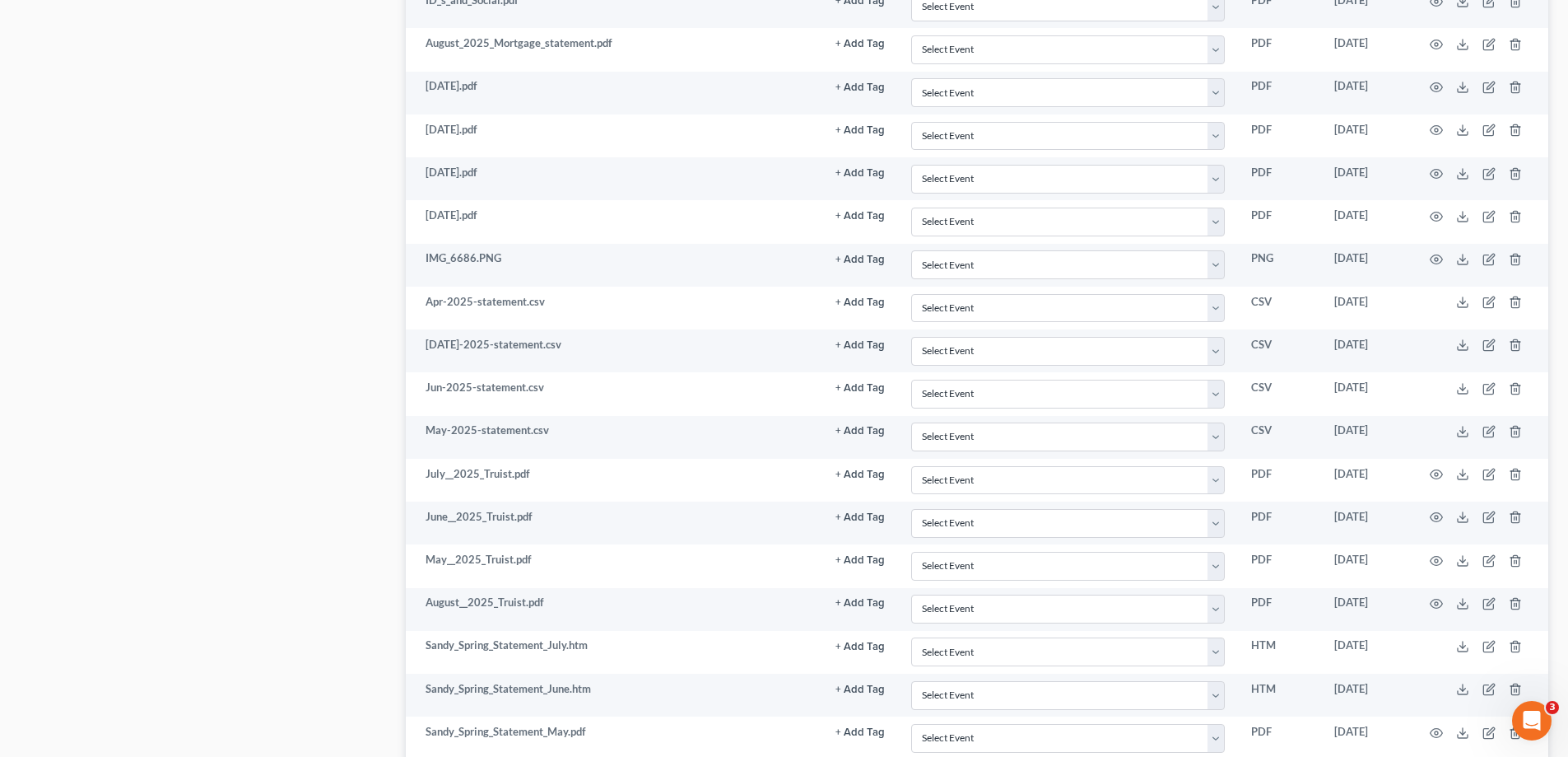
scroll to position [1236, 0]
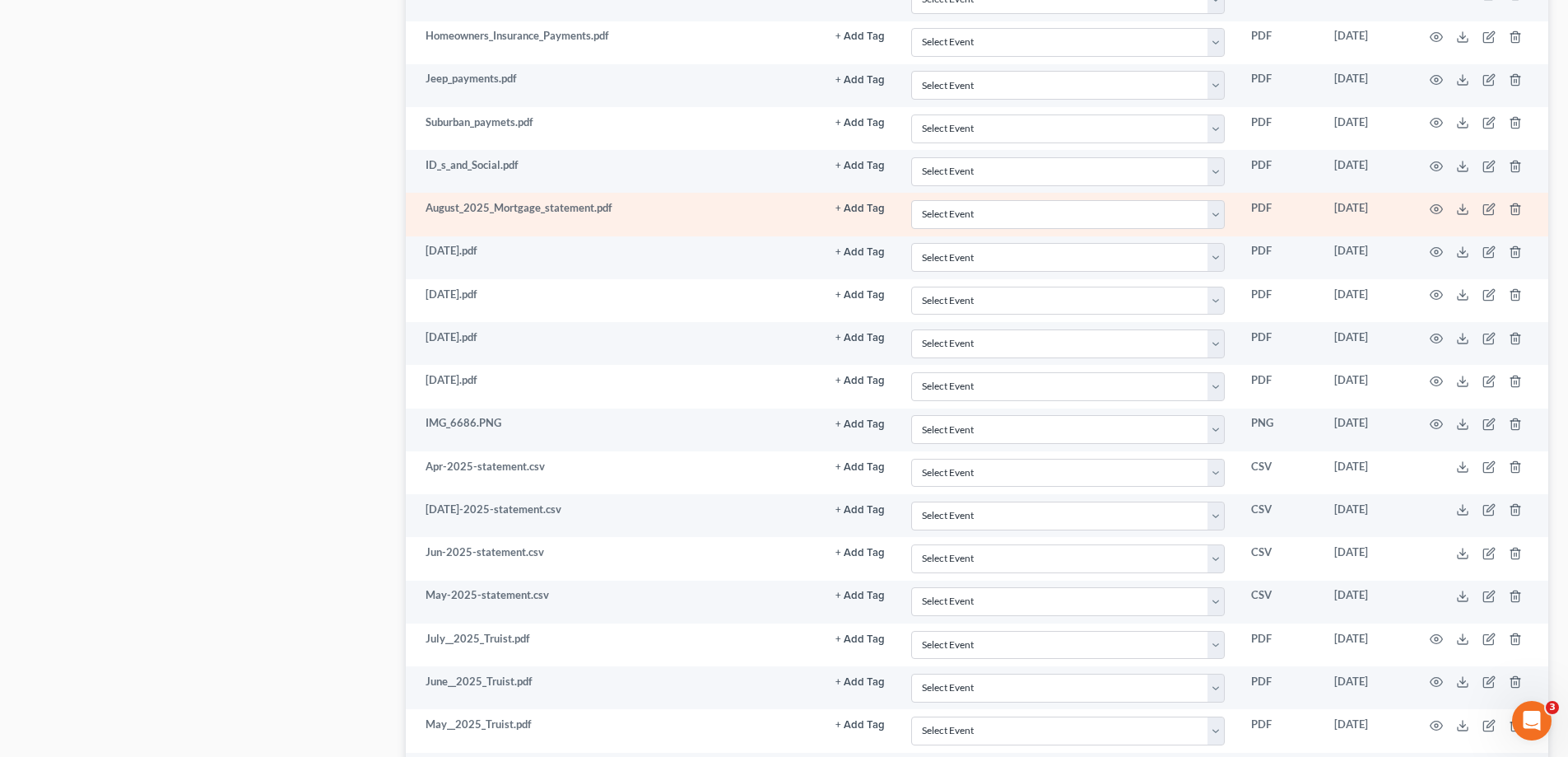
click at [1440, 200] on td at bounding box center [1479, 215] width 138 height 43
click at [1441, 203] on icon "button" at bounding box center [1436, 209] width 13 height 13
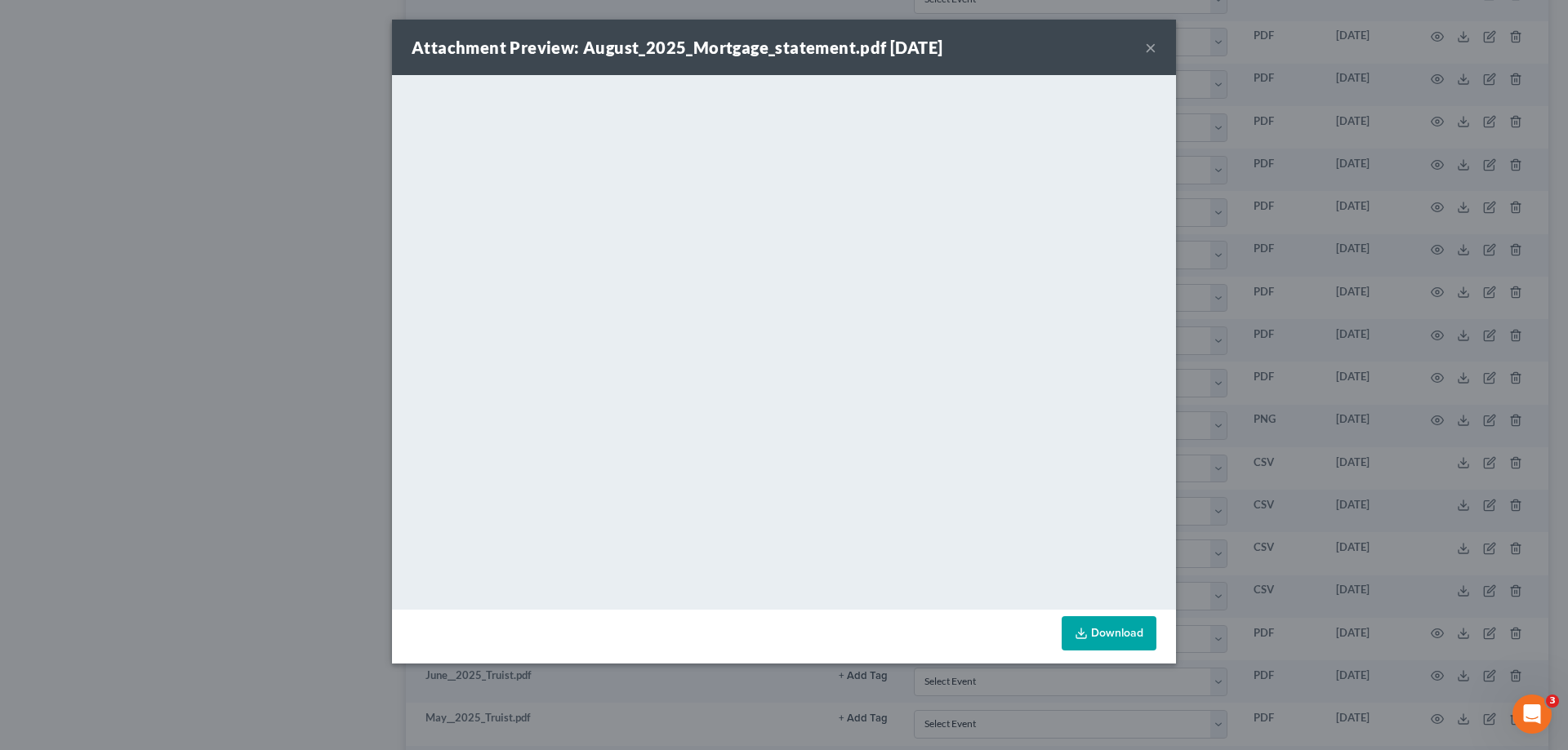
click at [1146, 49] on button "×" at bounding box center [1151, 48] width 12 height 19
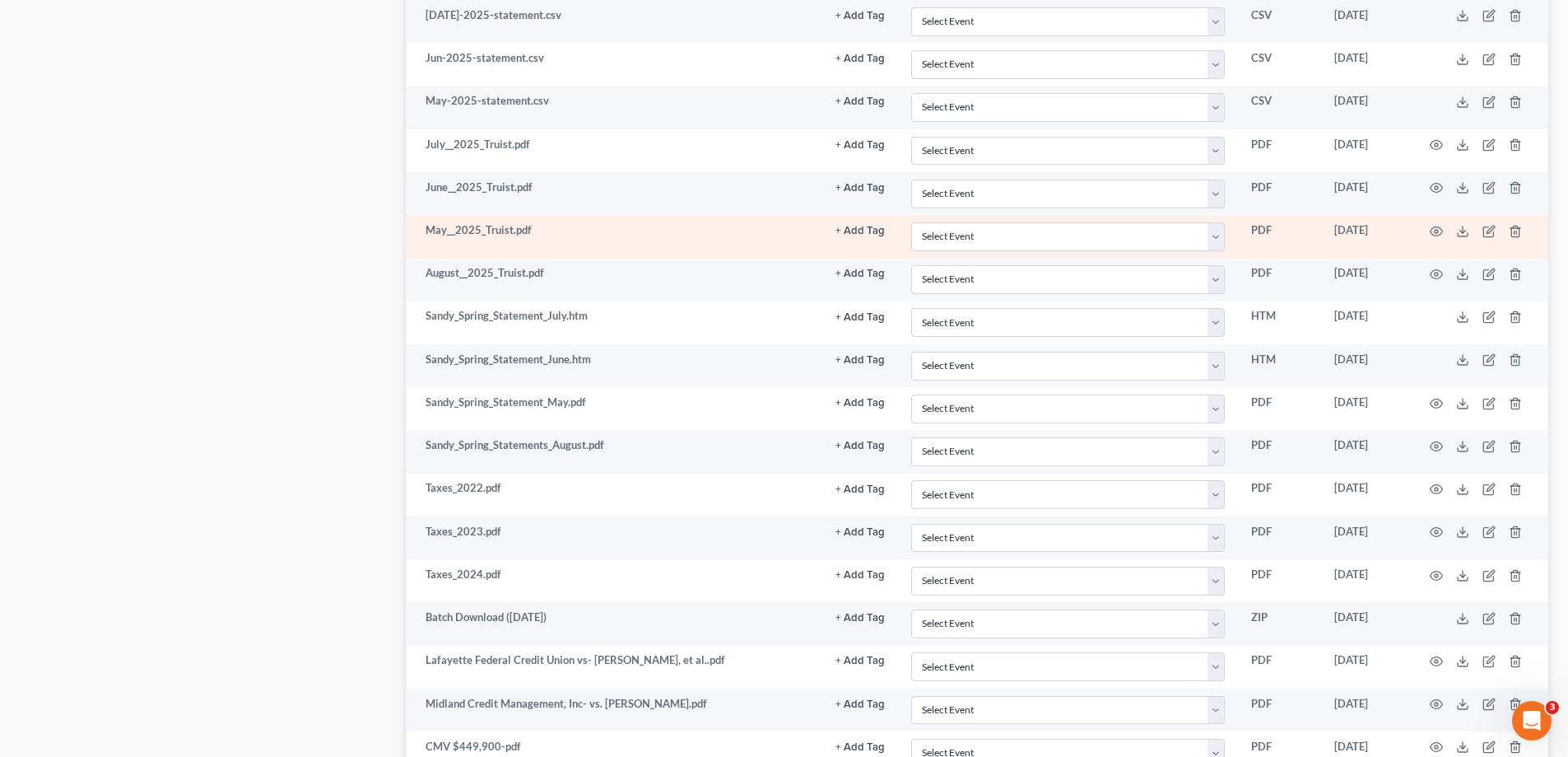
scroll to position [1894, 0]
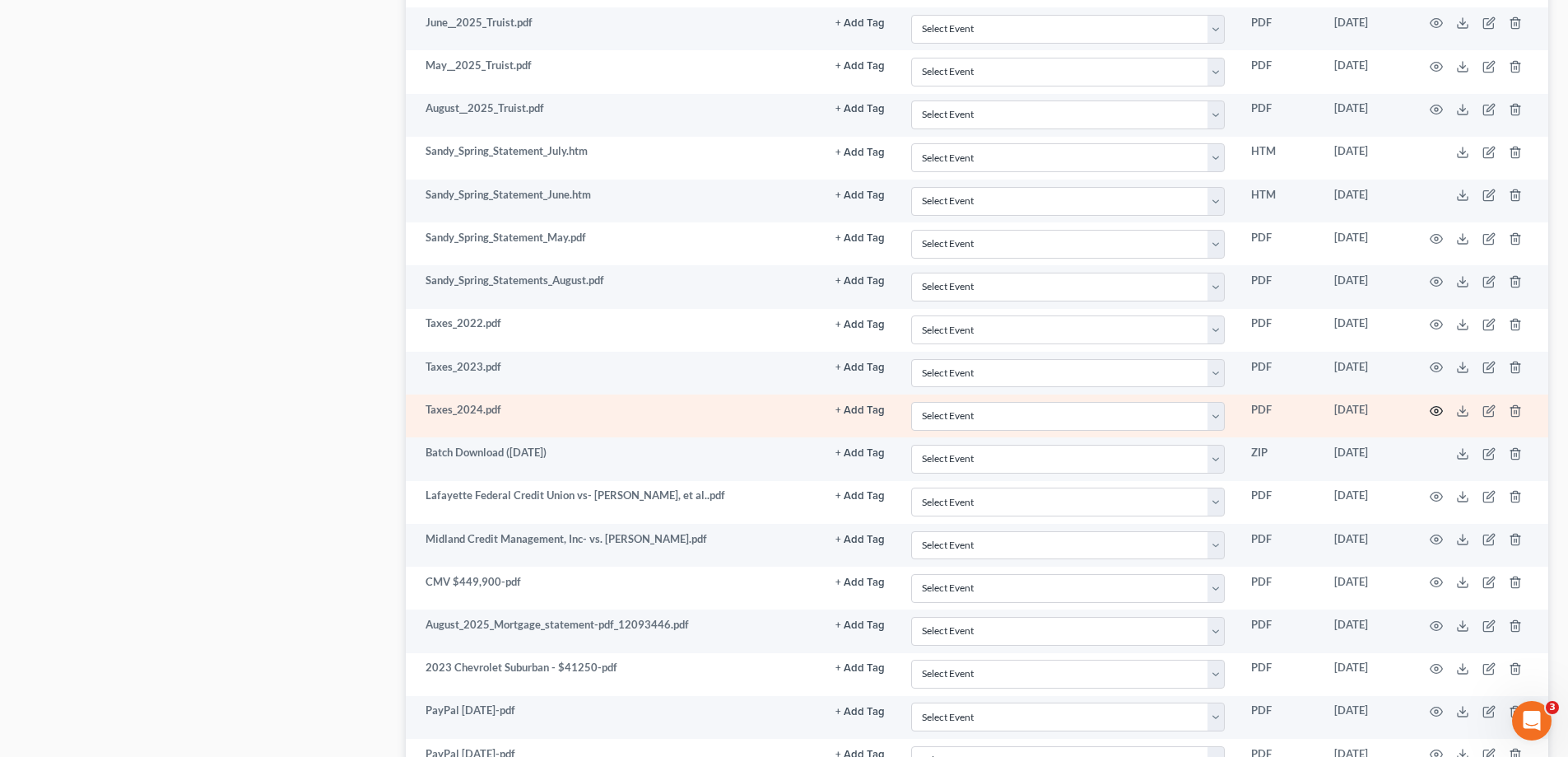
click at [1437, 409] on circle "button" at bounding box center [1436, 410] width 3 height 3
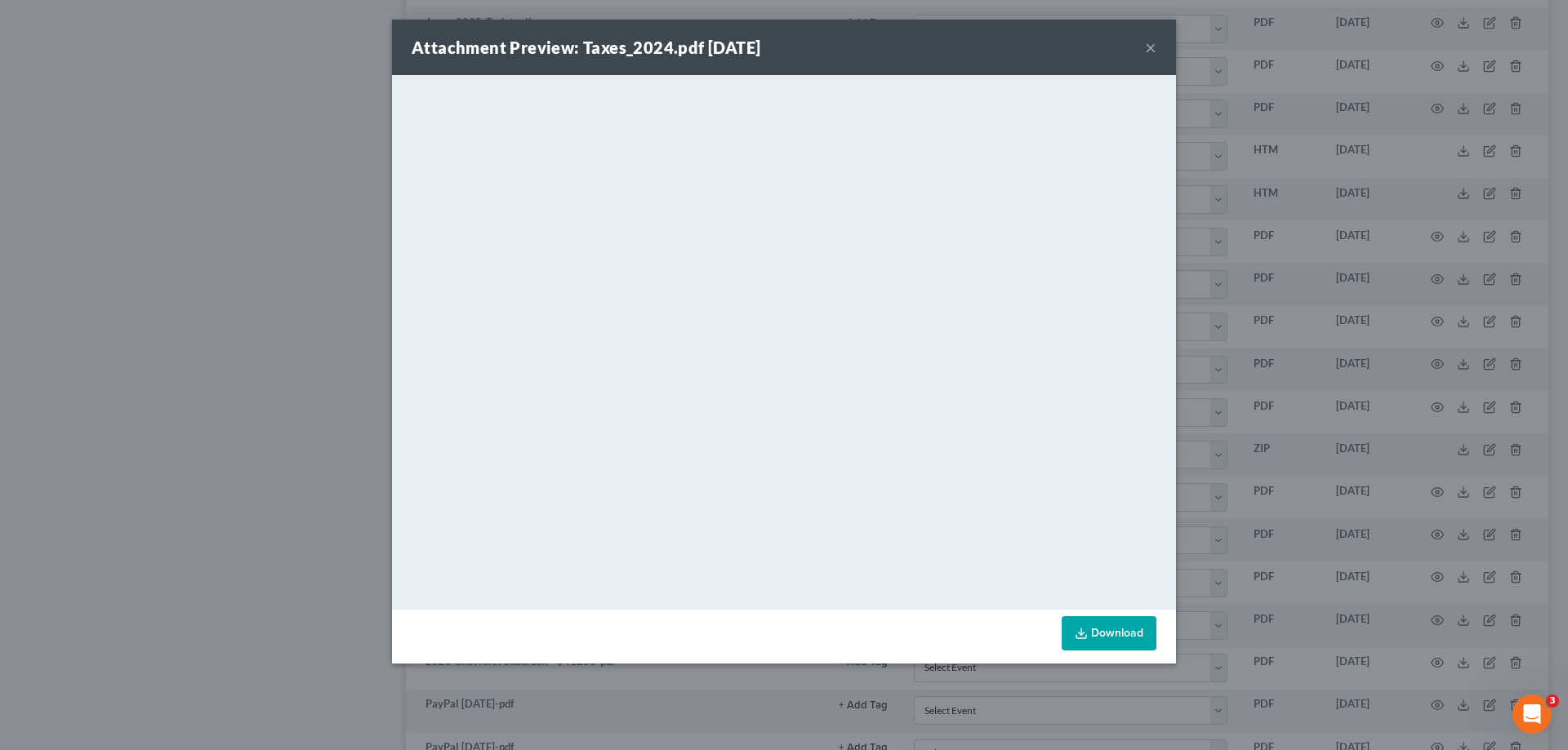
click at [1147, 49] on button "×" at bounding box center [1151, 48] width 12 height 19
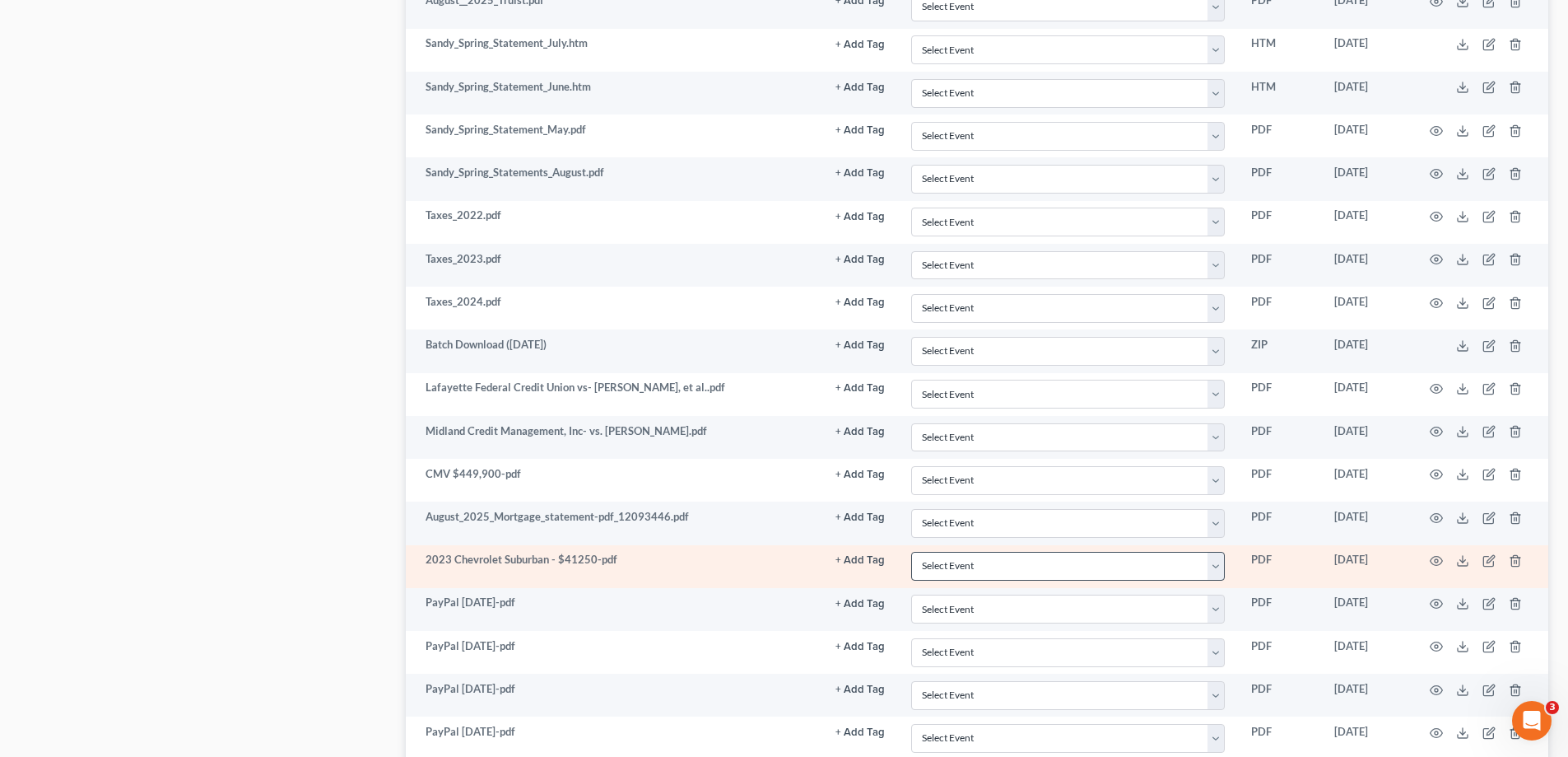
scroll to position [1998, 0]
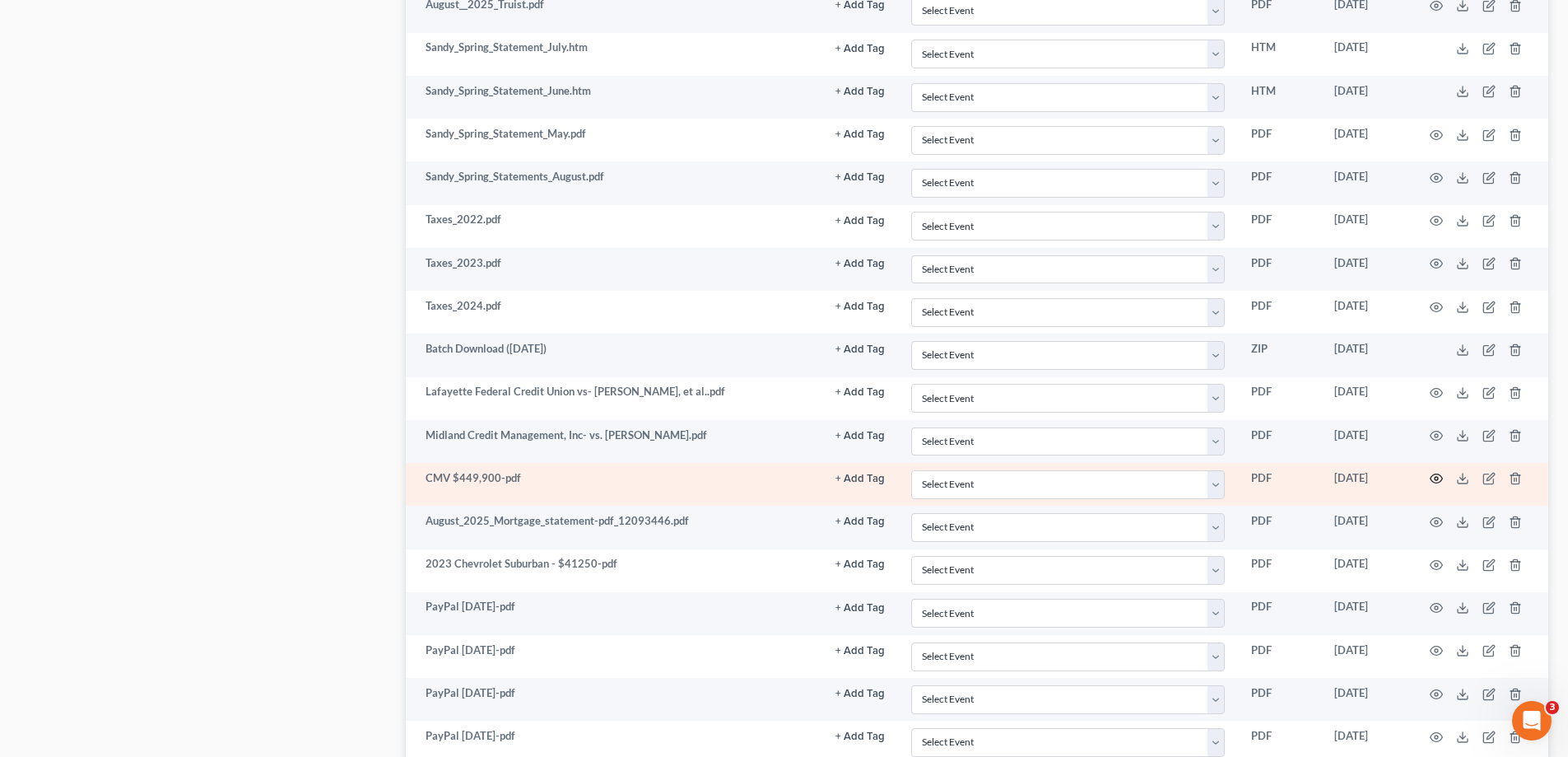
click at [1439, 479] on icon "button" at bounding box center [1436, 478] width 13 height 13
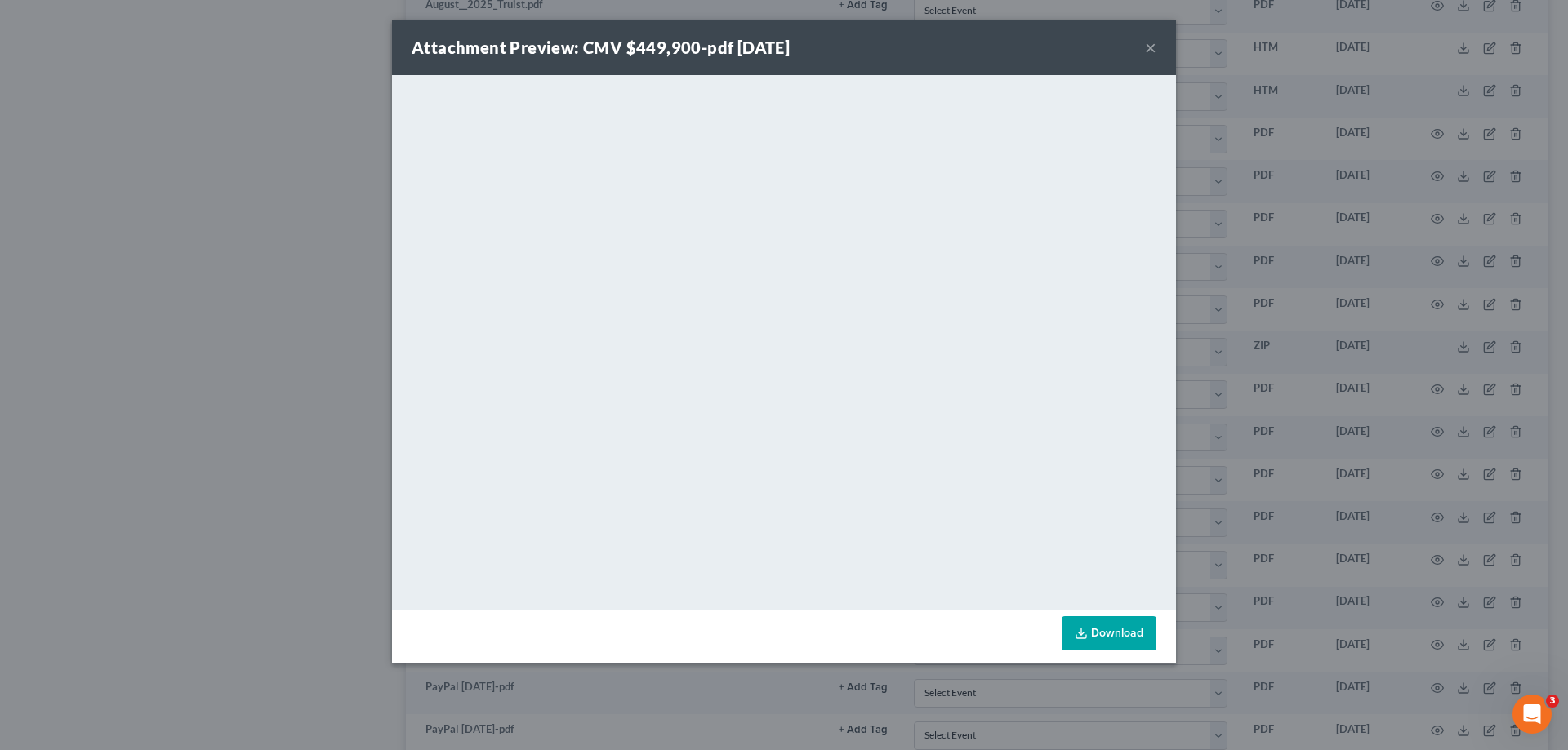
click at [1151, 46] on button "×" at bounding box center [1151, 48] width 12 height 19
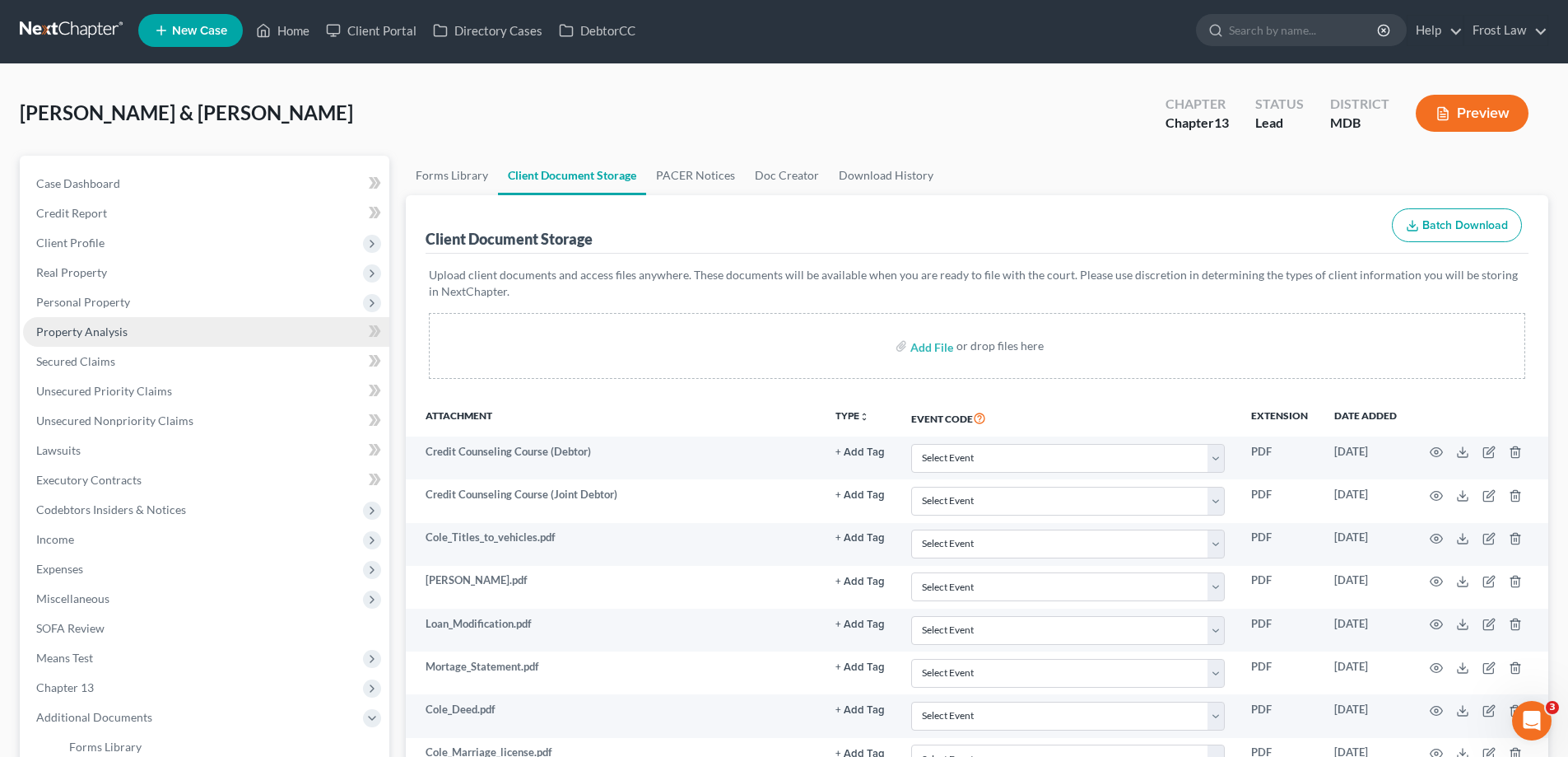
scroll to position [0, 0]
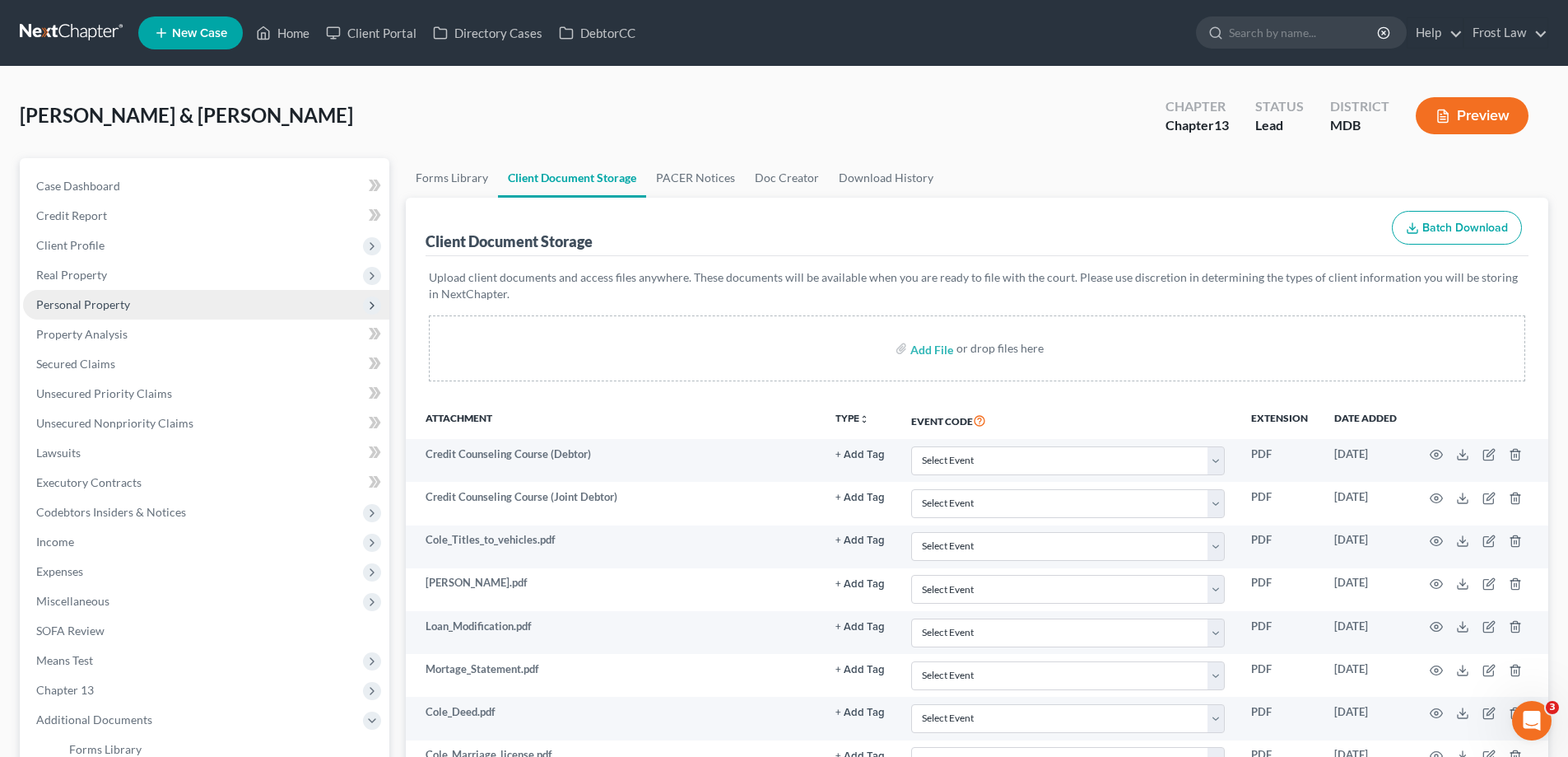
click at [108, 301] on span "Personal Property" at bounding box center [83, 304] width 94 height 14
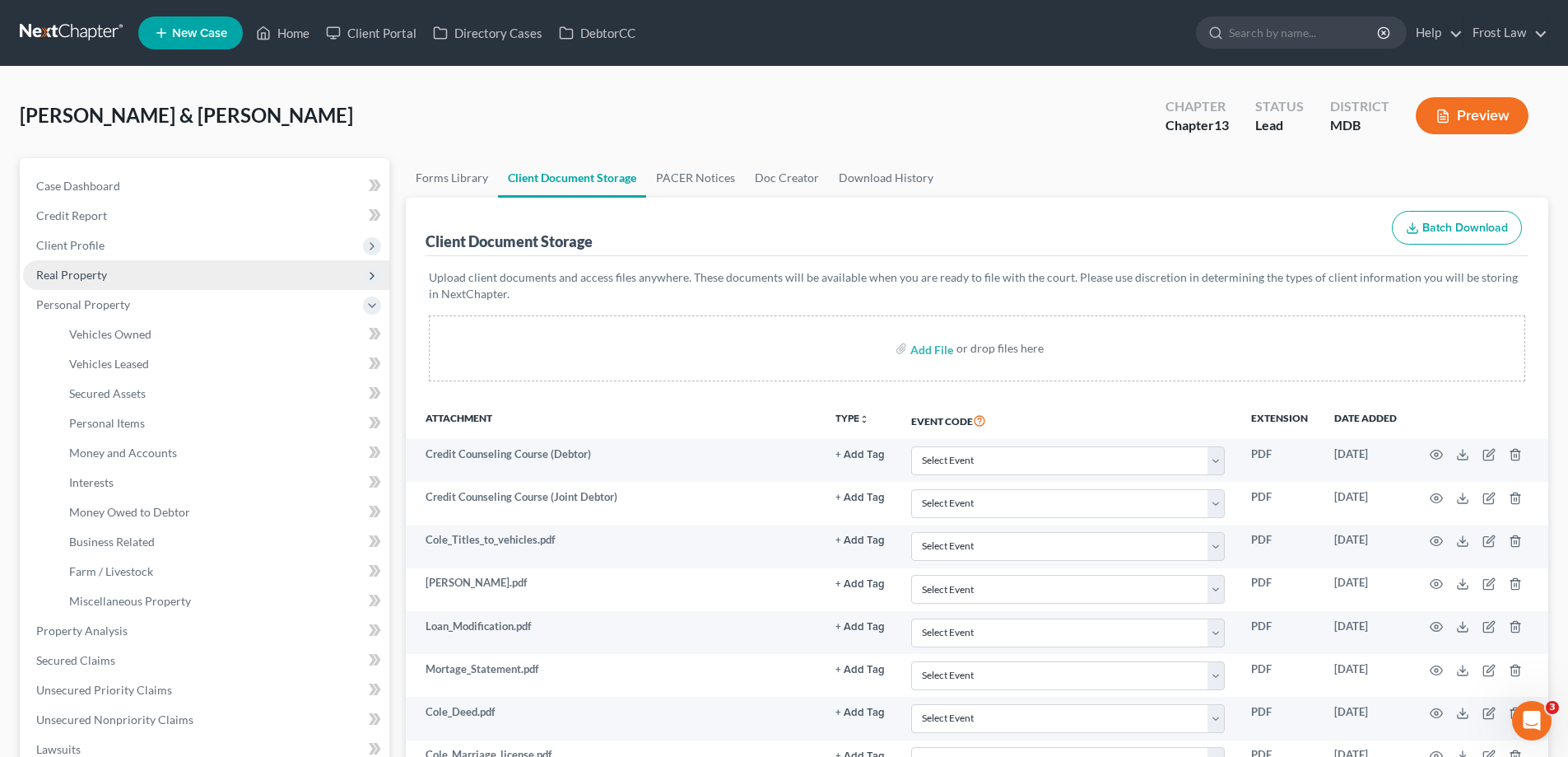
click at [112, 274] on span "Real Property" at bounding box center [207, 275] width 367 height 29
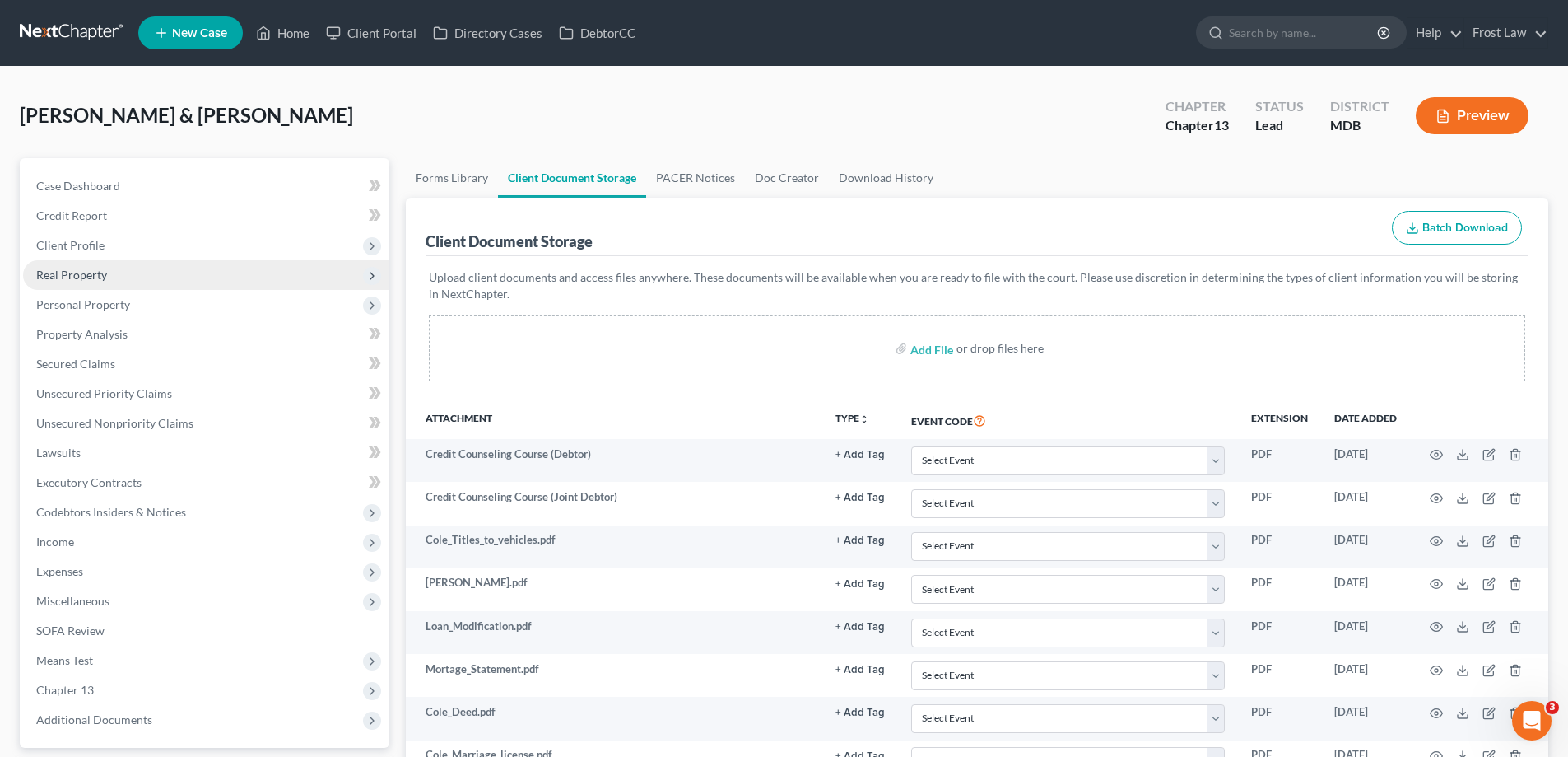
click at [119, 285] on span "Real Property" at bounding box center [207, 275] width 367 height 29
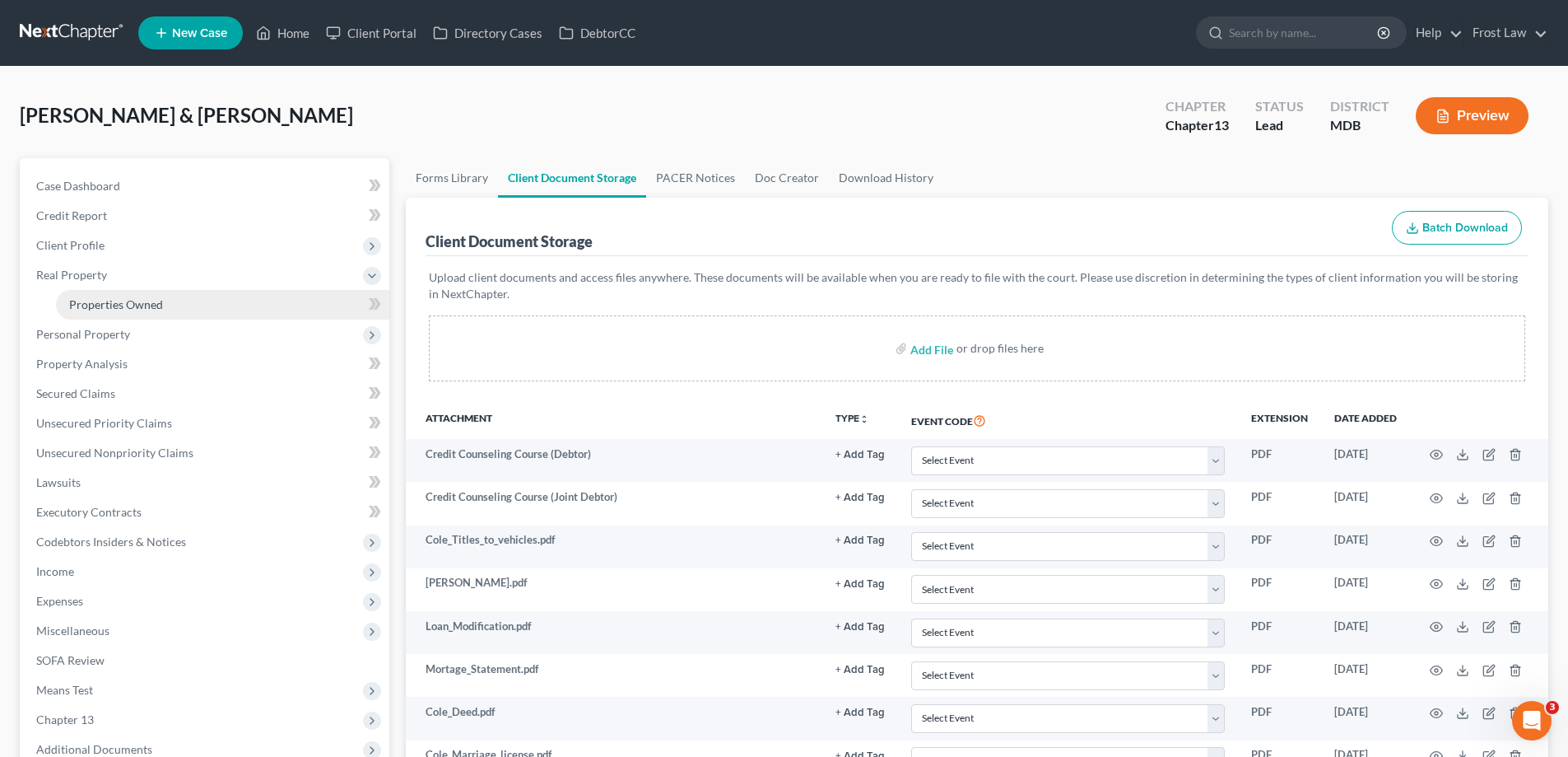
click at [126, 313] on link "Properties Owned" at bounding box center [222, 305] width 333 height 29
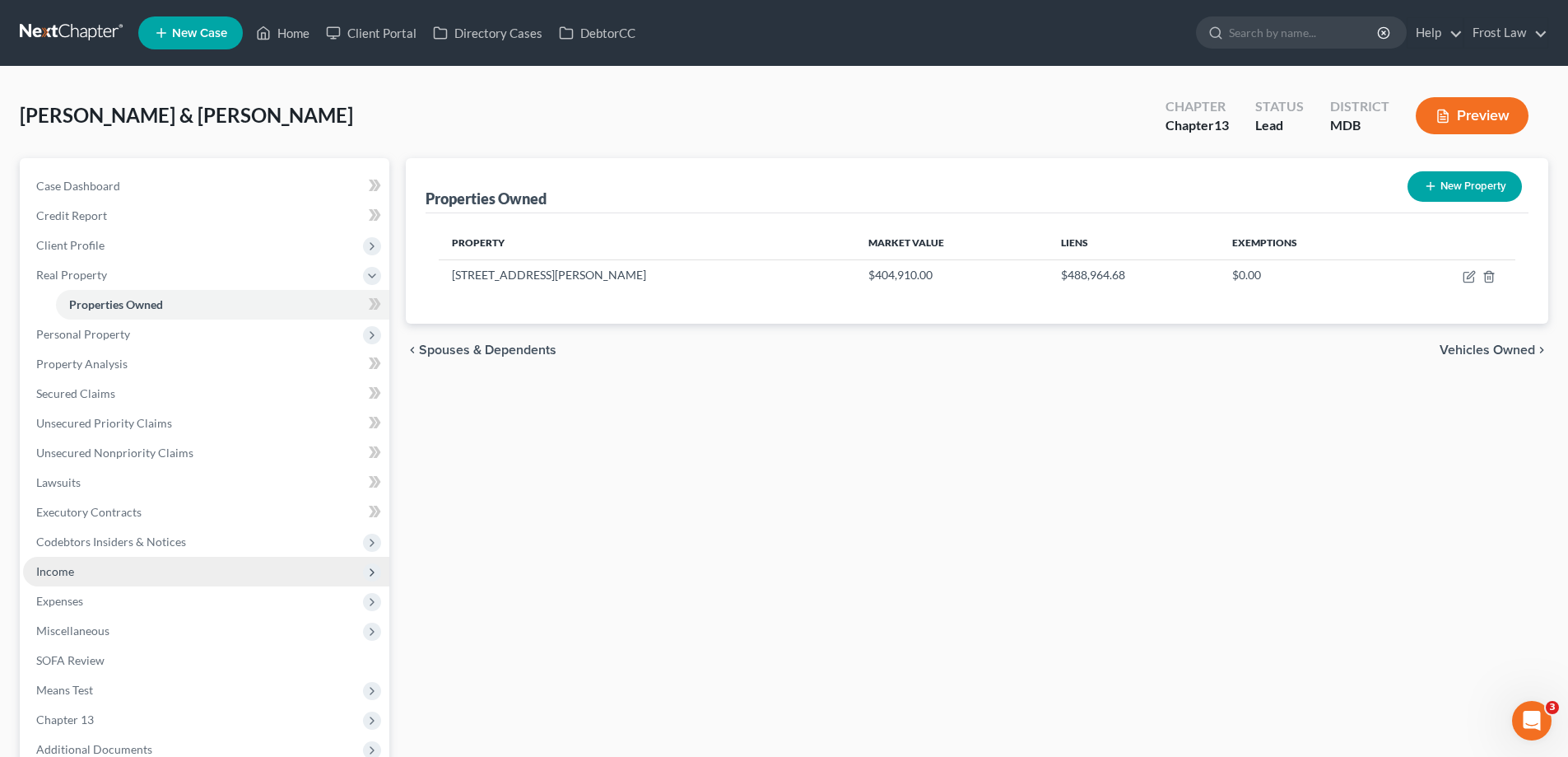
click at [71, 569] on span "Income" at bounding box center [55, 571] width 38 height 14
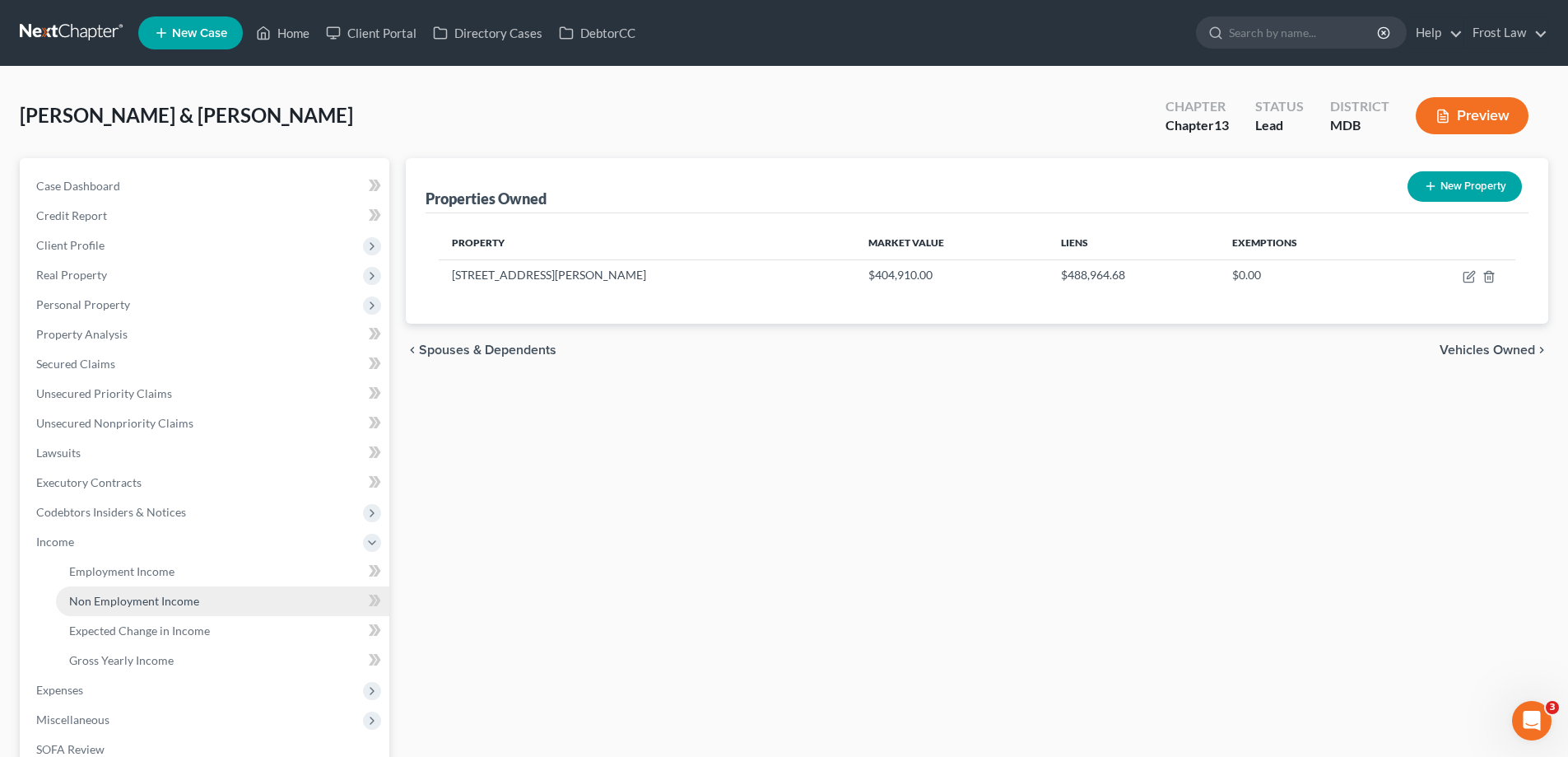
click at [133, 596] on span "Non Employment Income" at bounding box center [134, 601] width 130 height 14
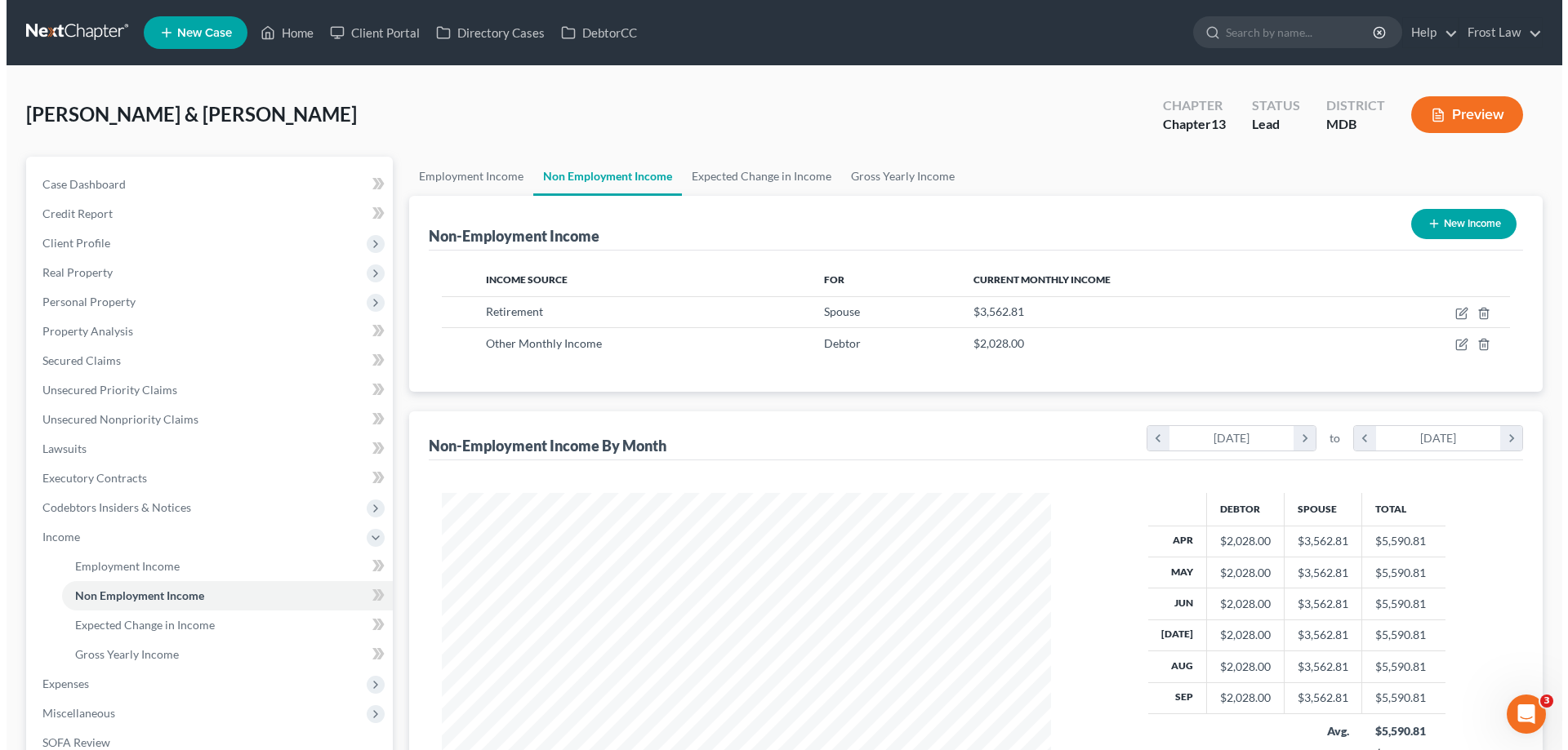
scroll to position [304, 642]
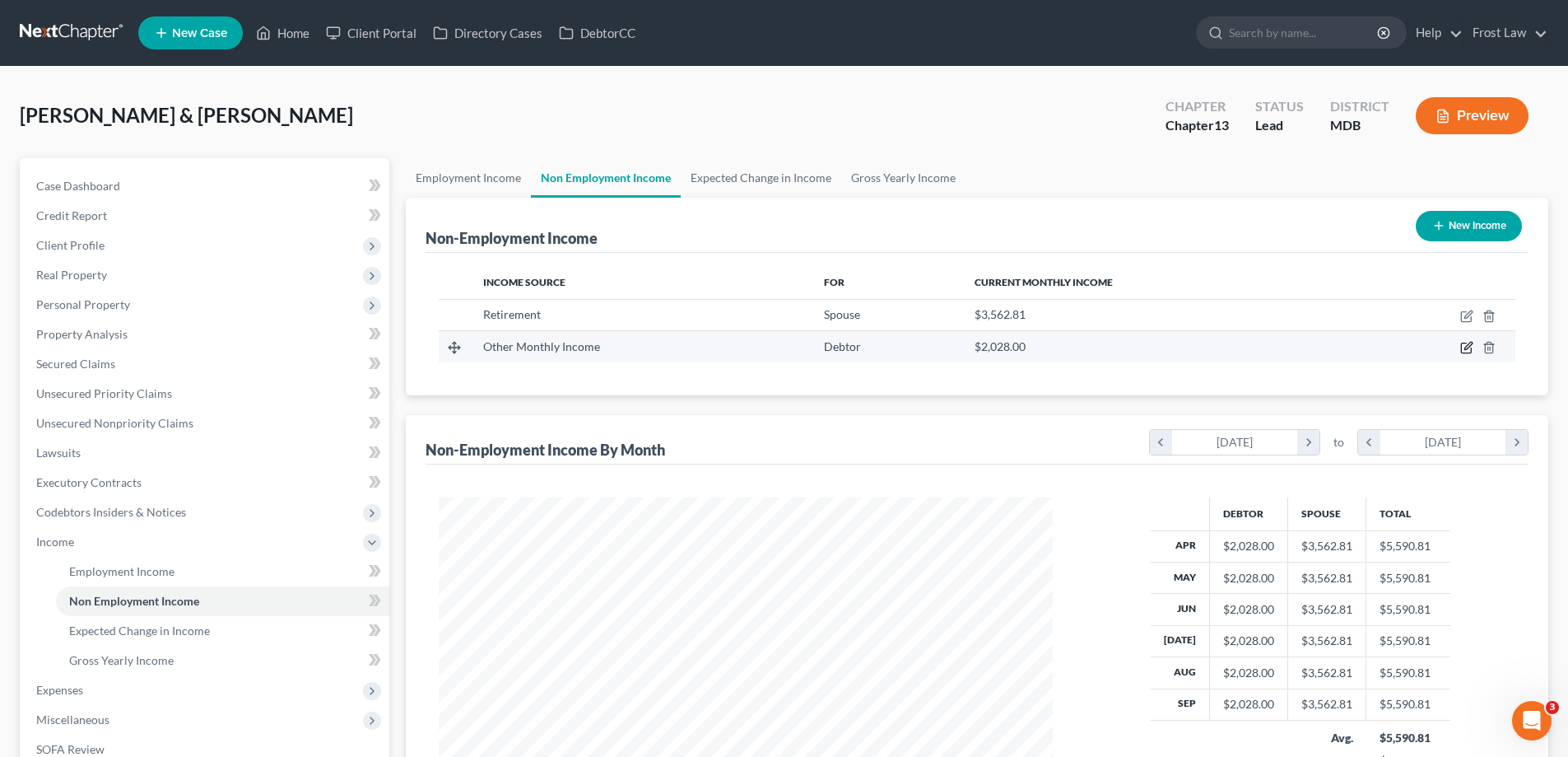
click at [1466, 347] on icon "button" at bounding box center [1468, 346] width 8 height 8
select select "13"
select select "3"
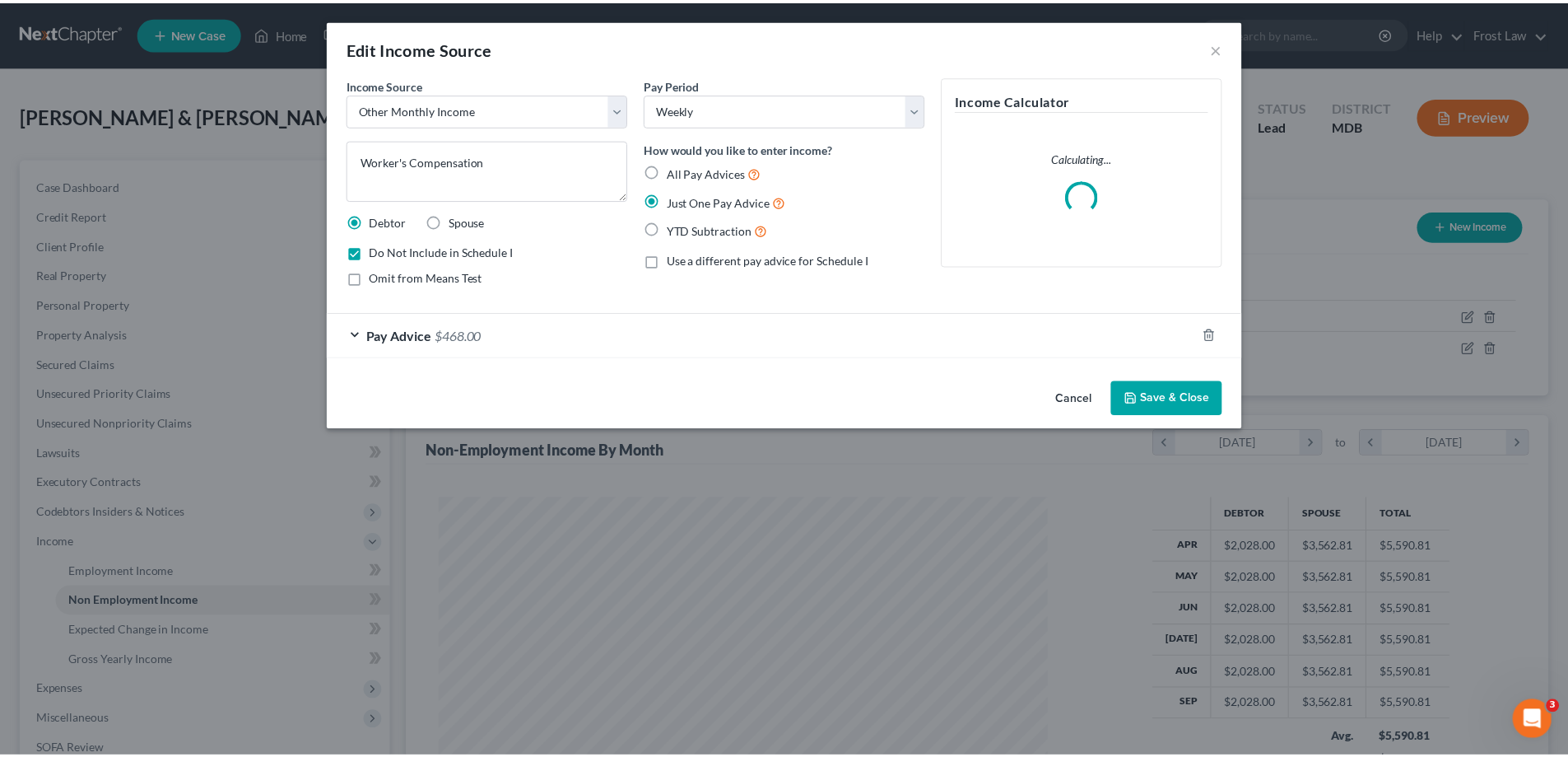
scroll to position [310, 653]
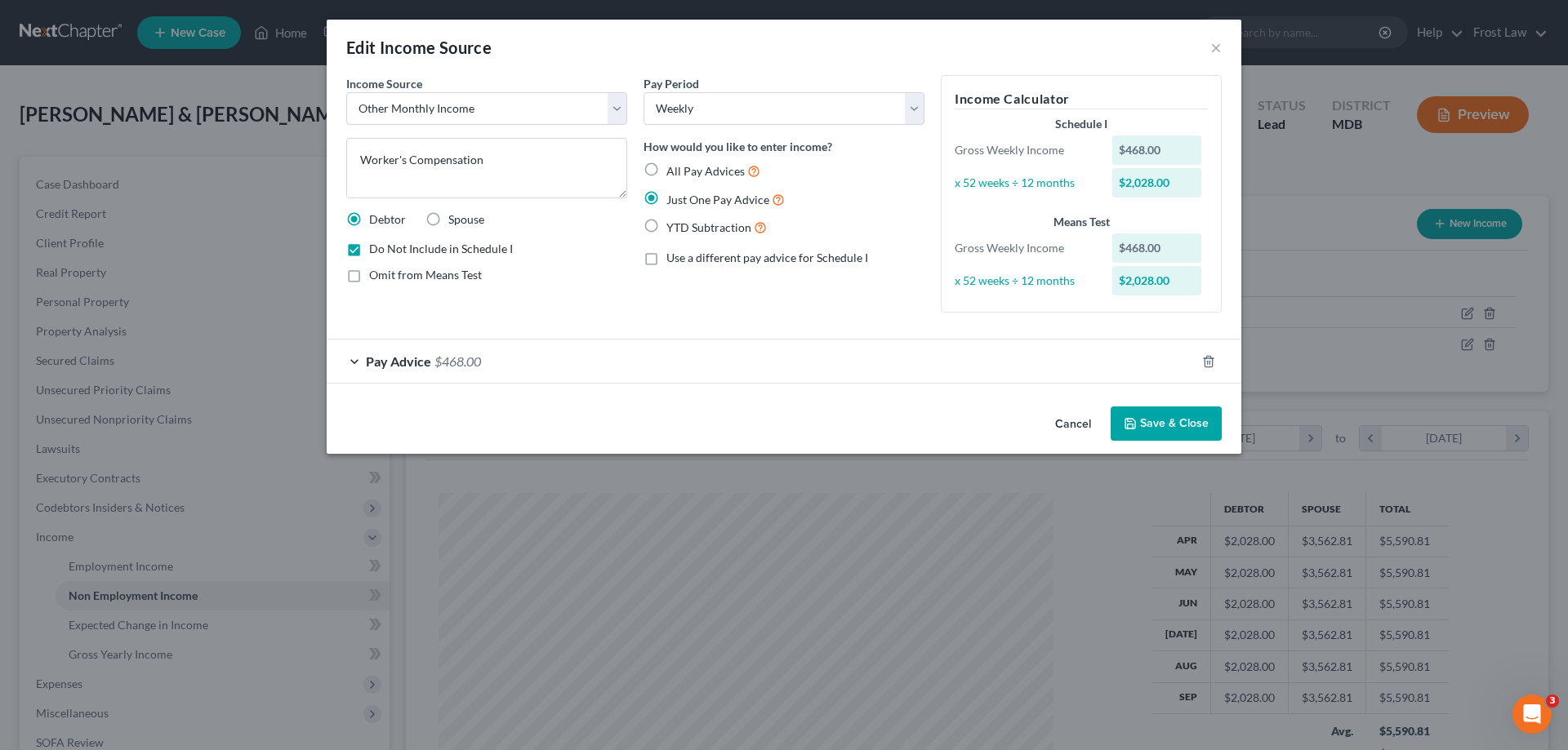
click at [1082, 418] on button "Cancel" at bounding box center [1073, 425] width 62 height 33
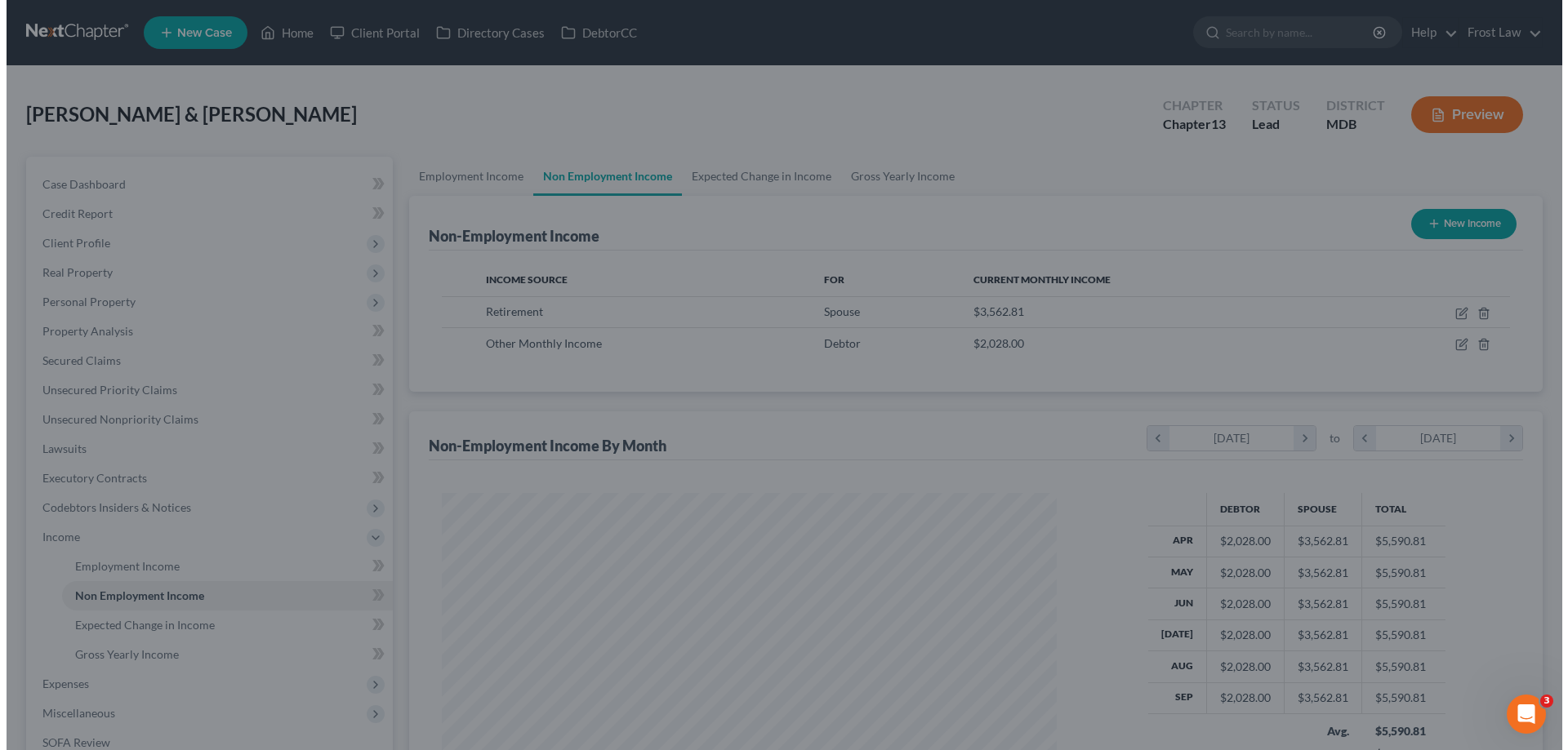
scroll to position [815680, 815846]
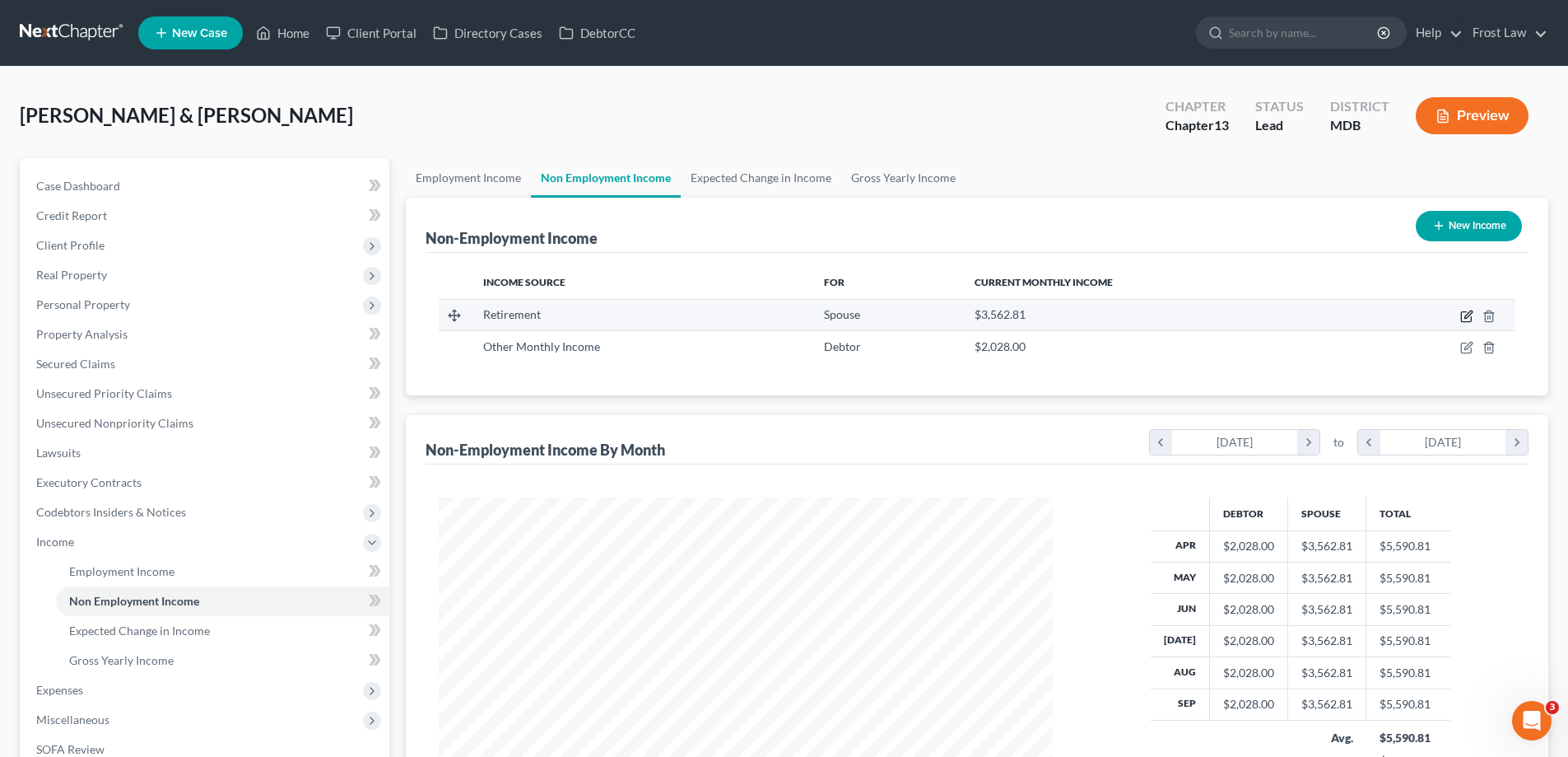
click at [1468, 315] on icon "button" at bounding box center [1468, 315] width 8 height 8
select select "3"
select select "0"
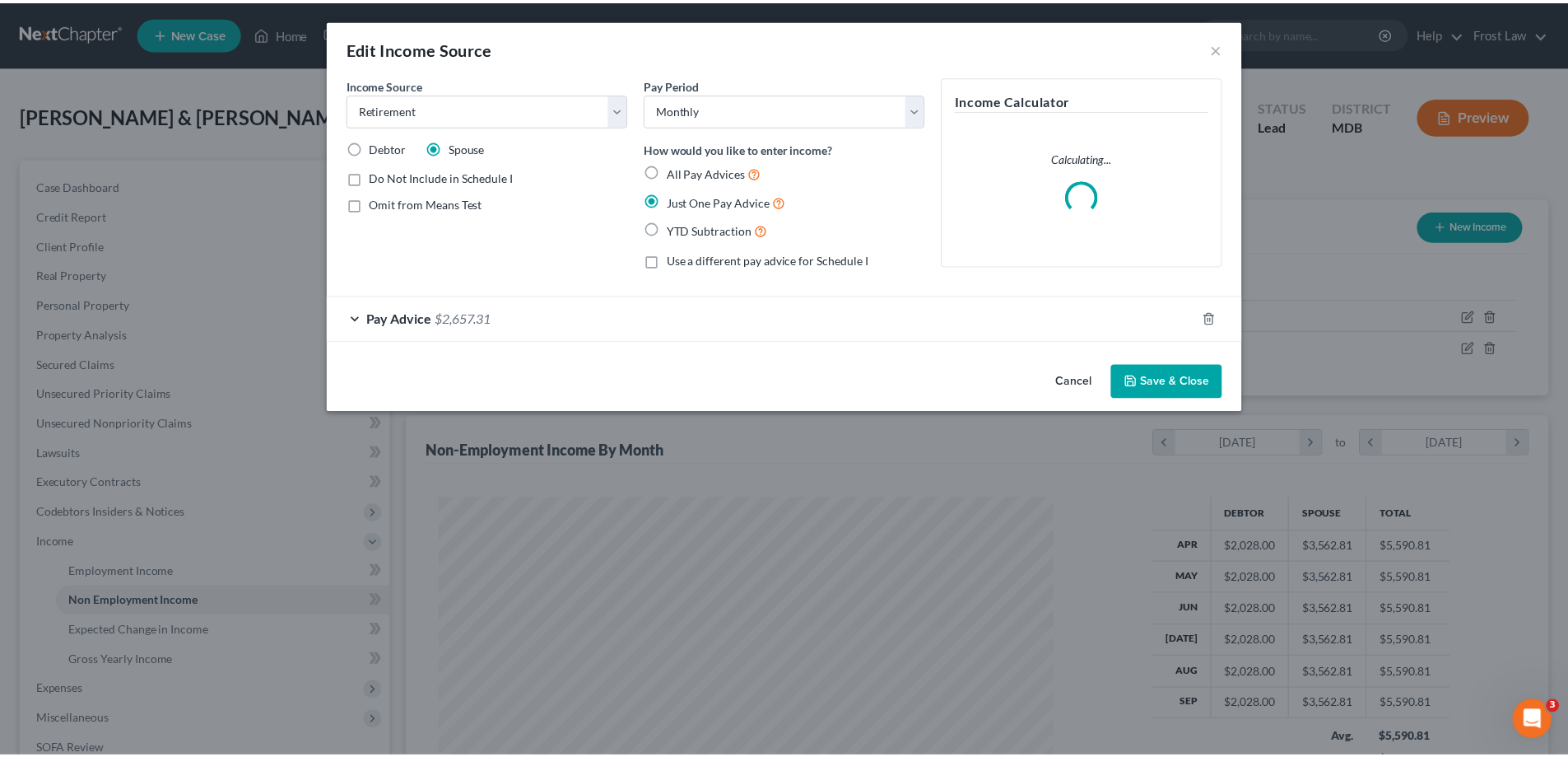
scroll to position [310, 653]
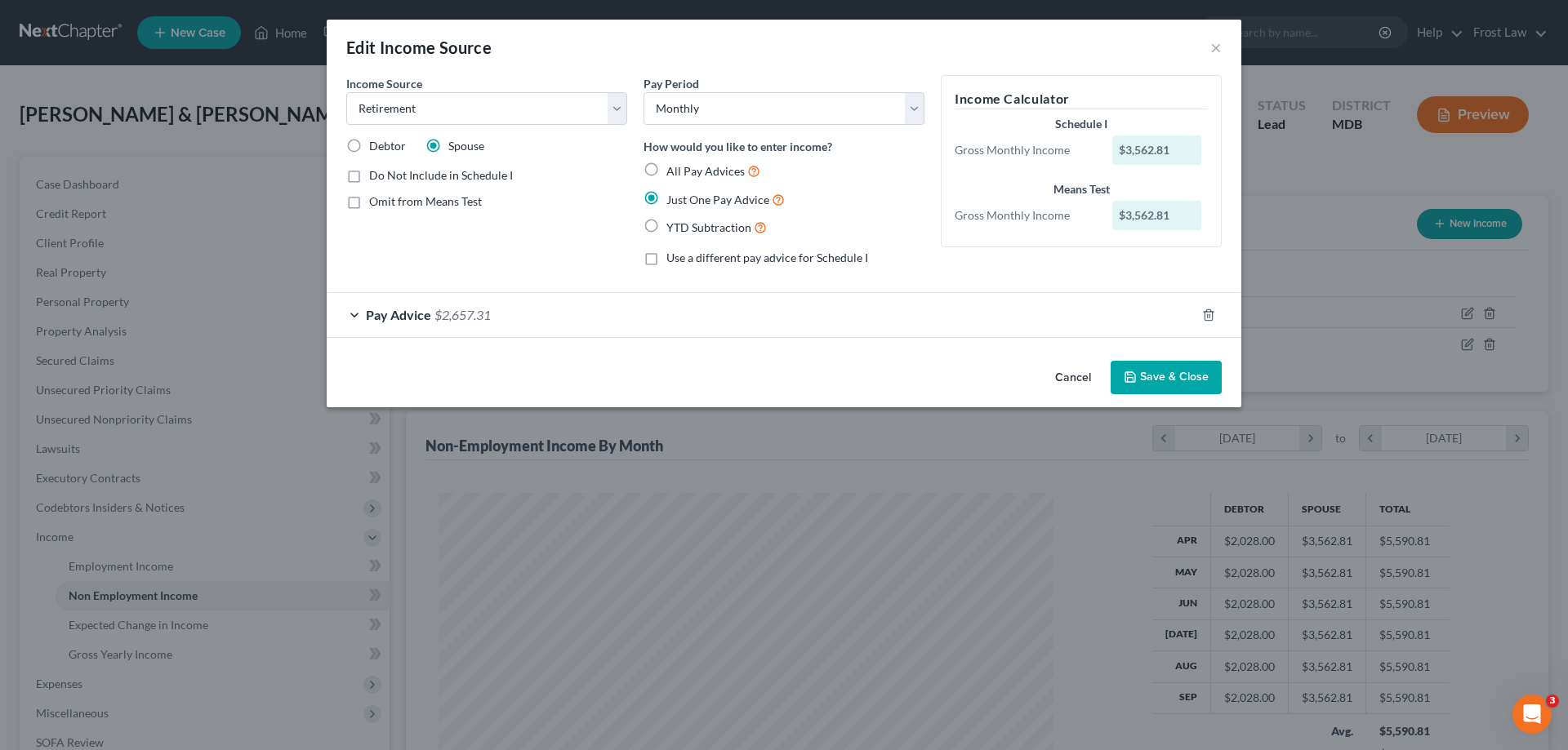
click at [1086, 369] on button "Cancel" at bounding box center [1073, 379] width 62 height 33
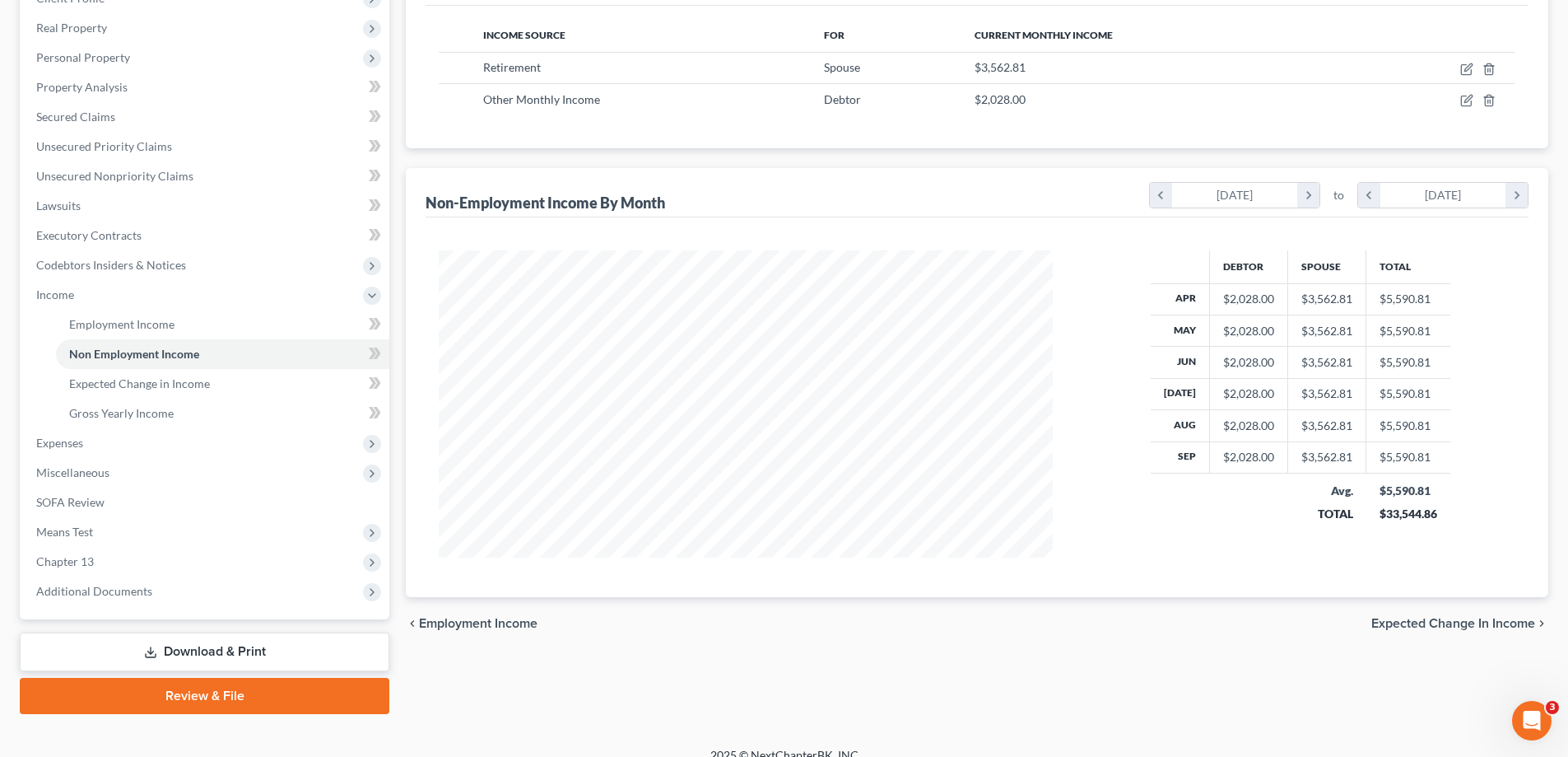
scroll to position [267, 0]
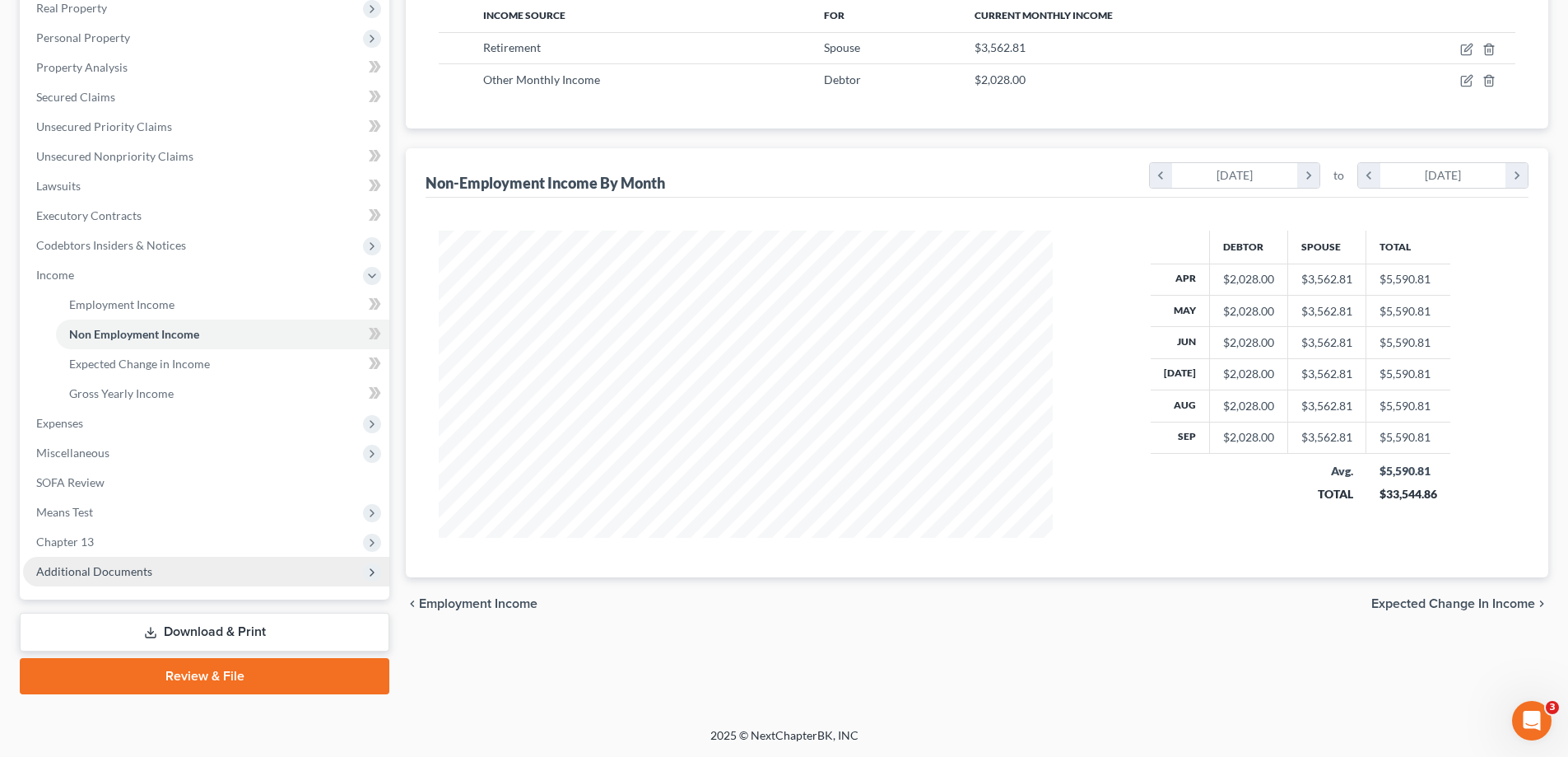
click at [188, 568] on span "Additional Documents" at bounding box center [207, 572] width 367 height 29
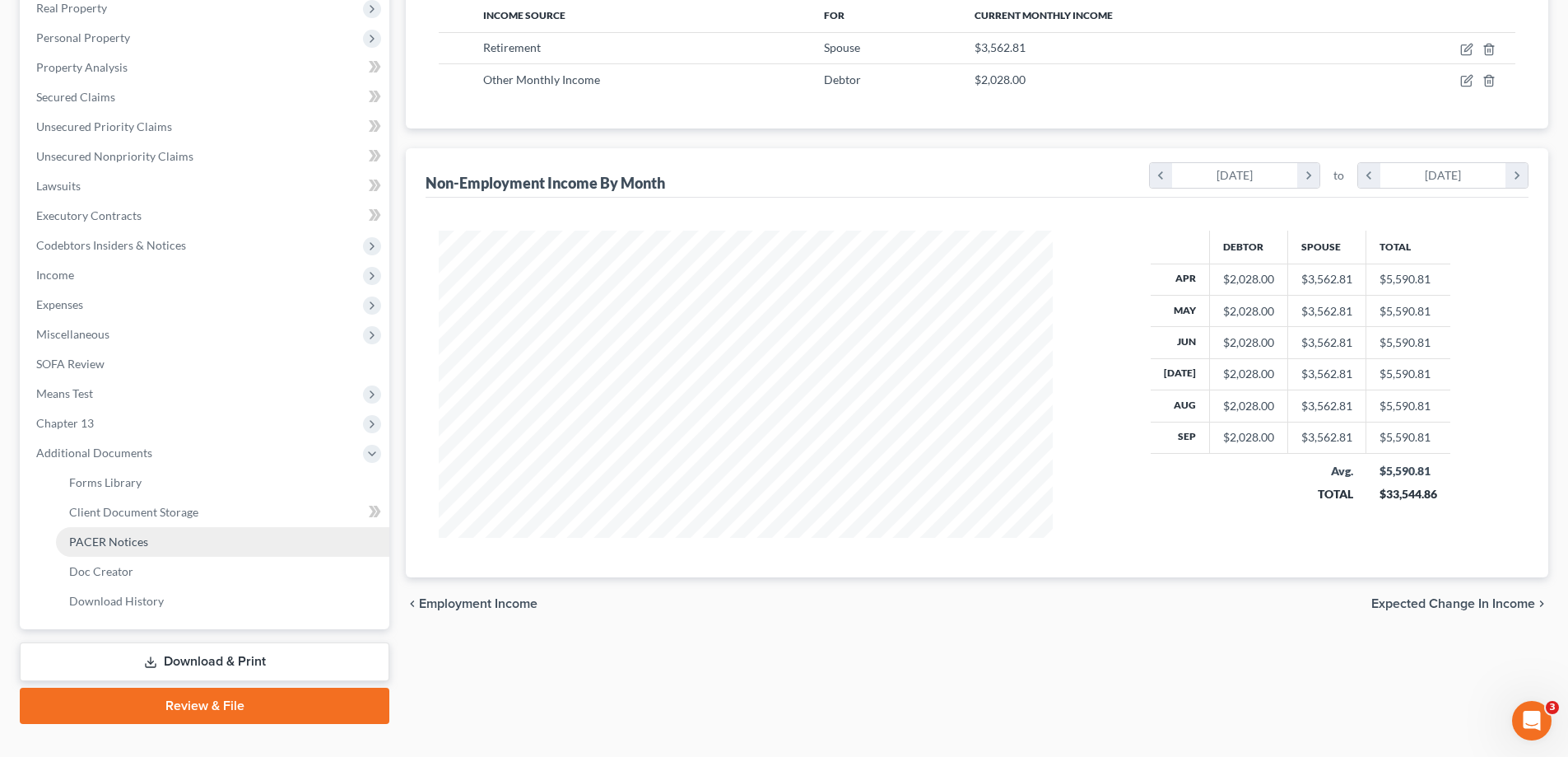
click at [193, 544] on link "PACER Notices" at bounding box center [222, 542] width 333 height 29
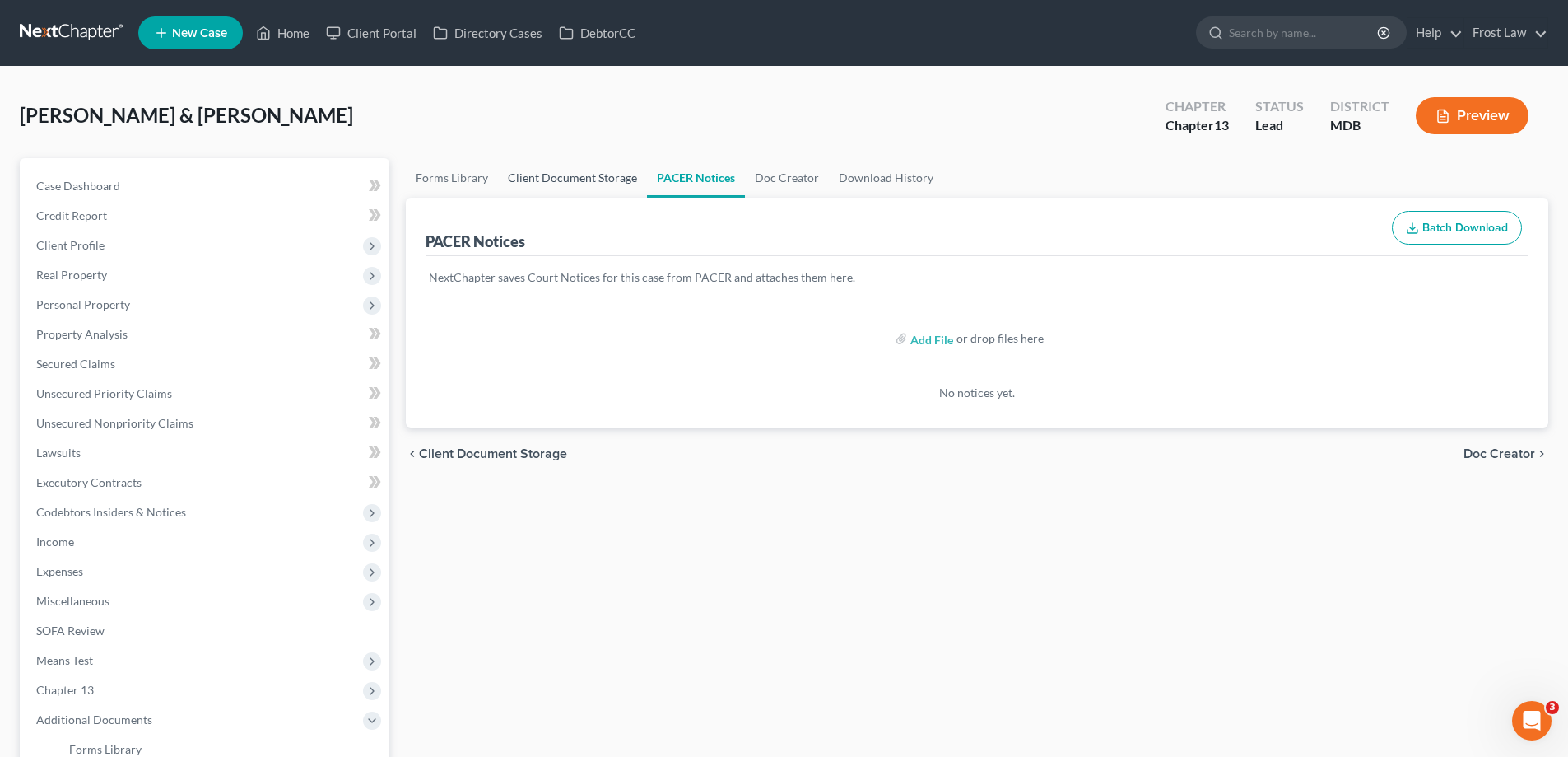
click at [561, 177] on link "Client Document Storage" at bounding box center [572, 177] width 149 height 39
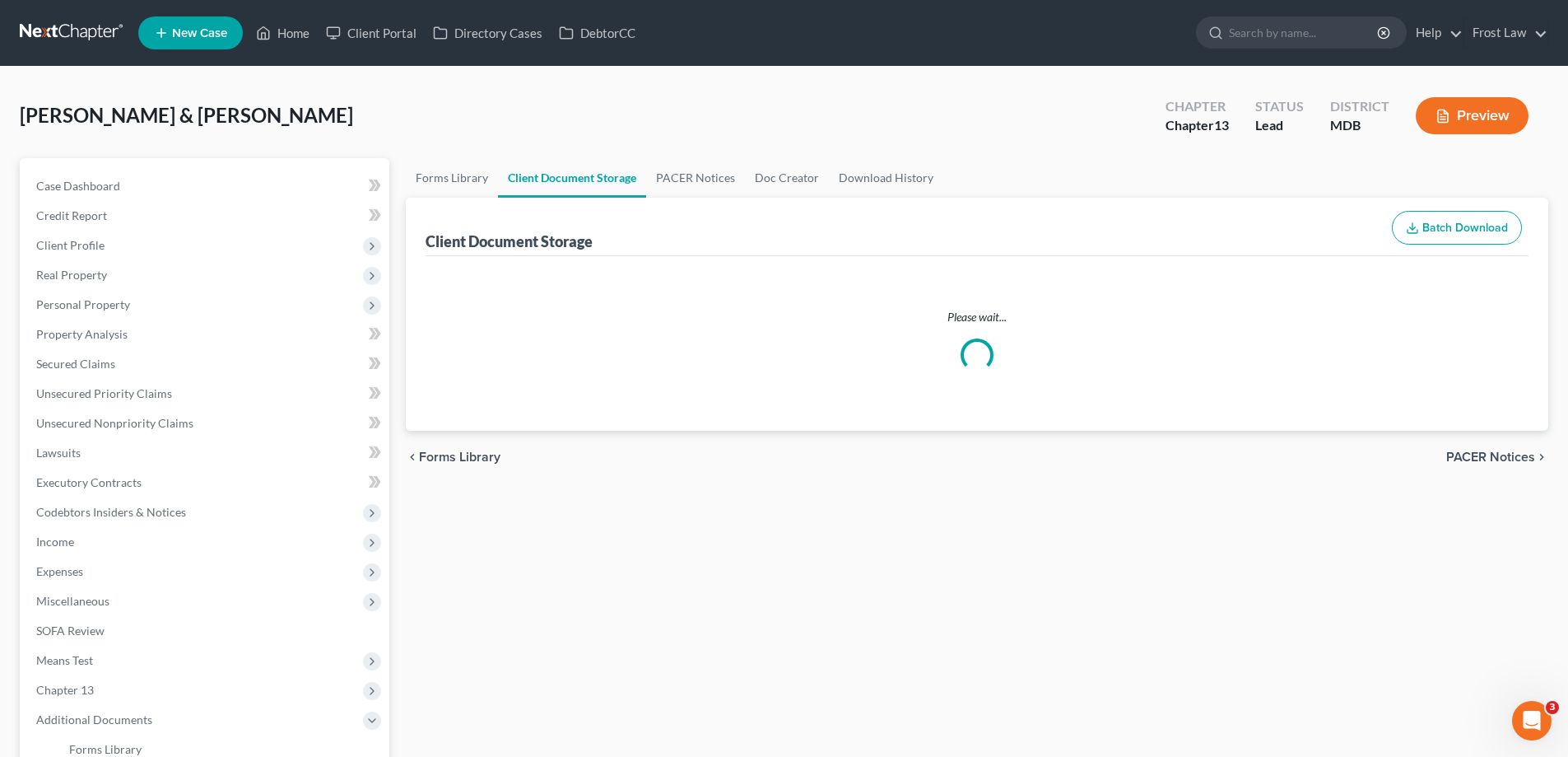
select select "14"
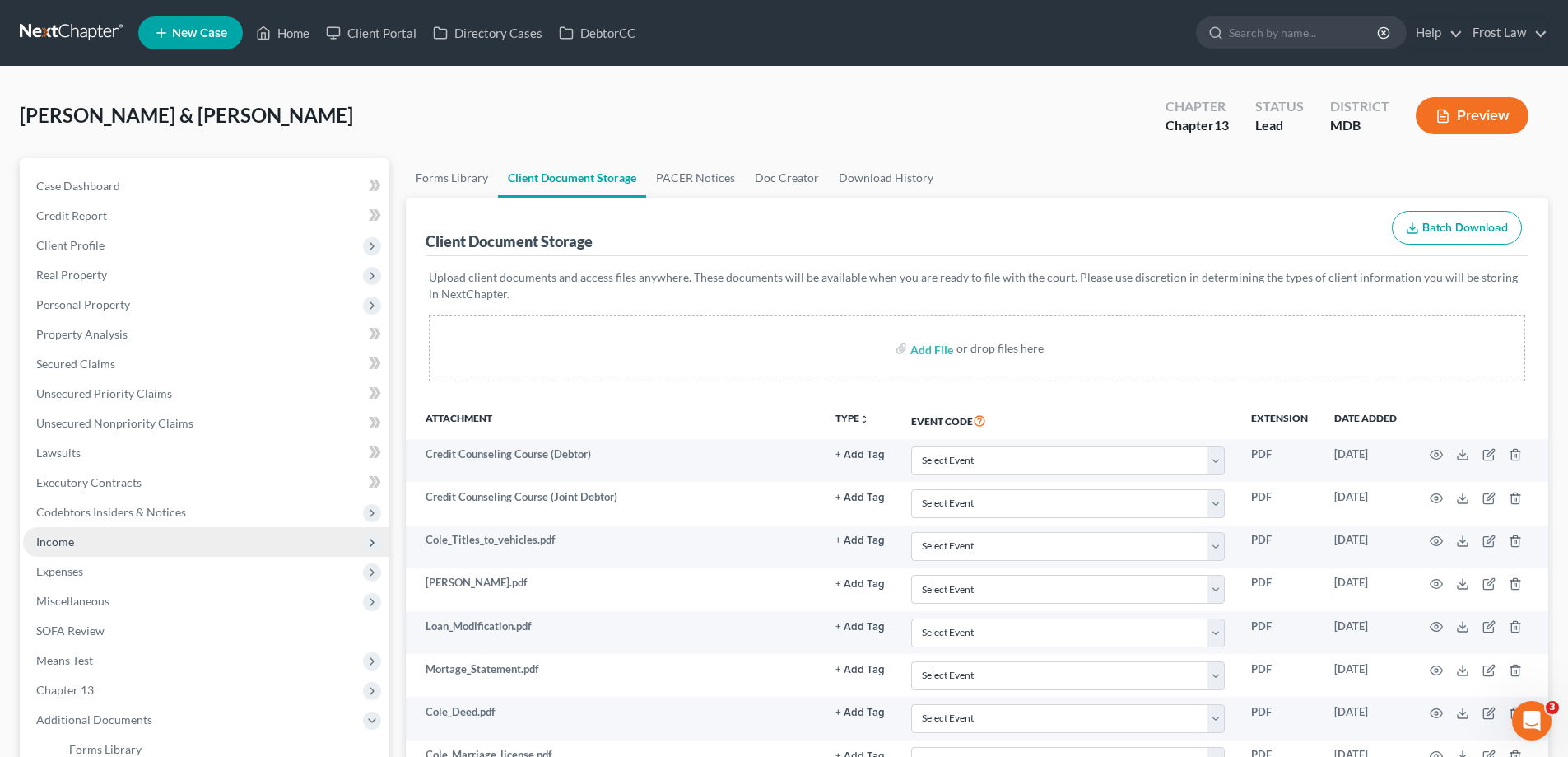
click at [203, 544] on span "Income" at bounding box center [207, 542] width 367 height 29
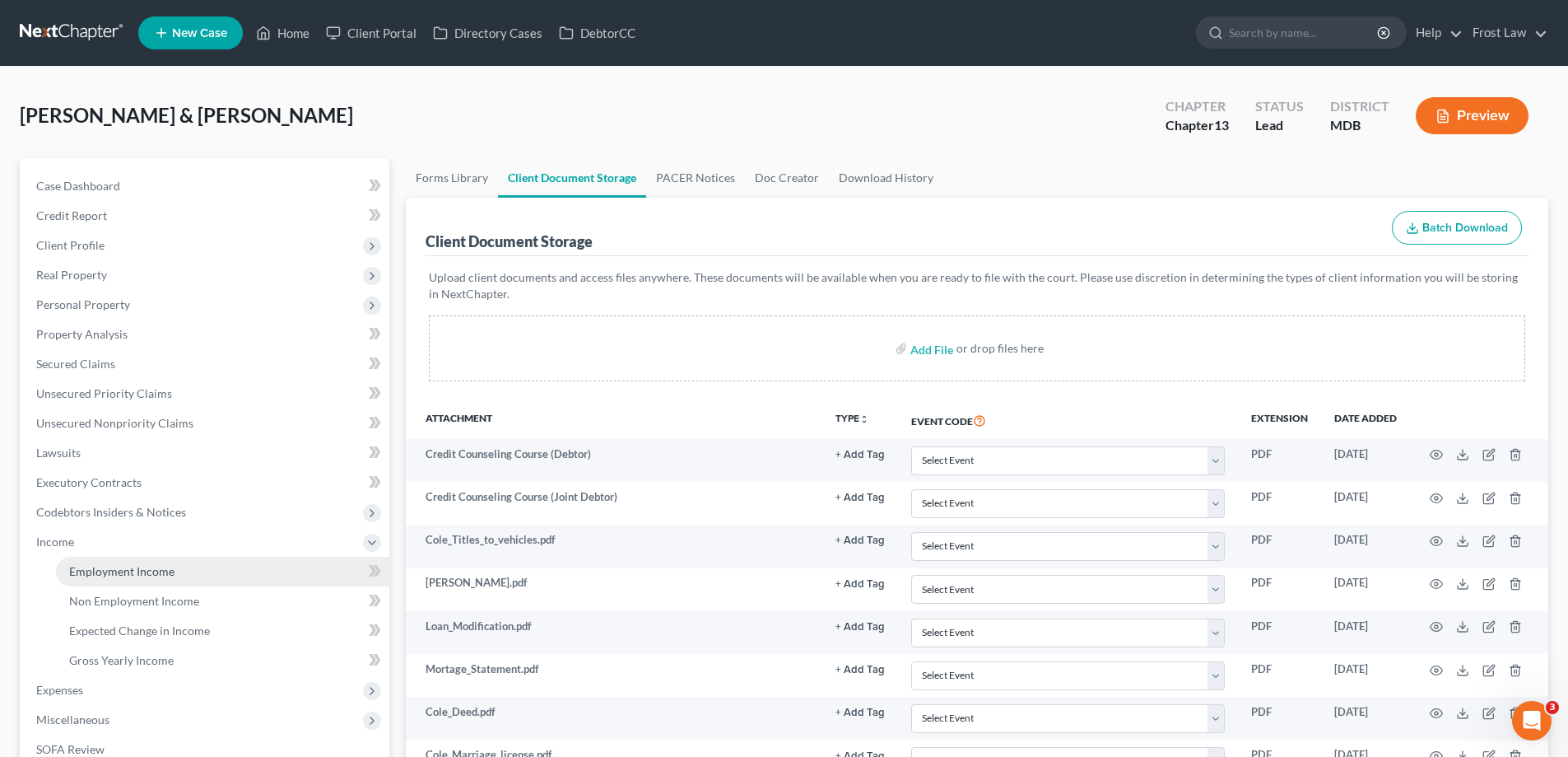
click at [179, 569] on link "Employment Income" at bounding box center [222, 572] width 333 height 29
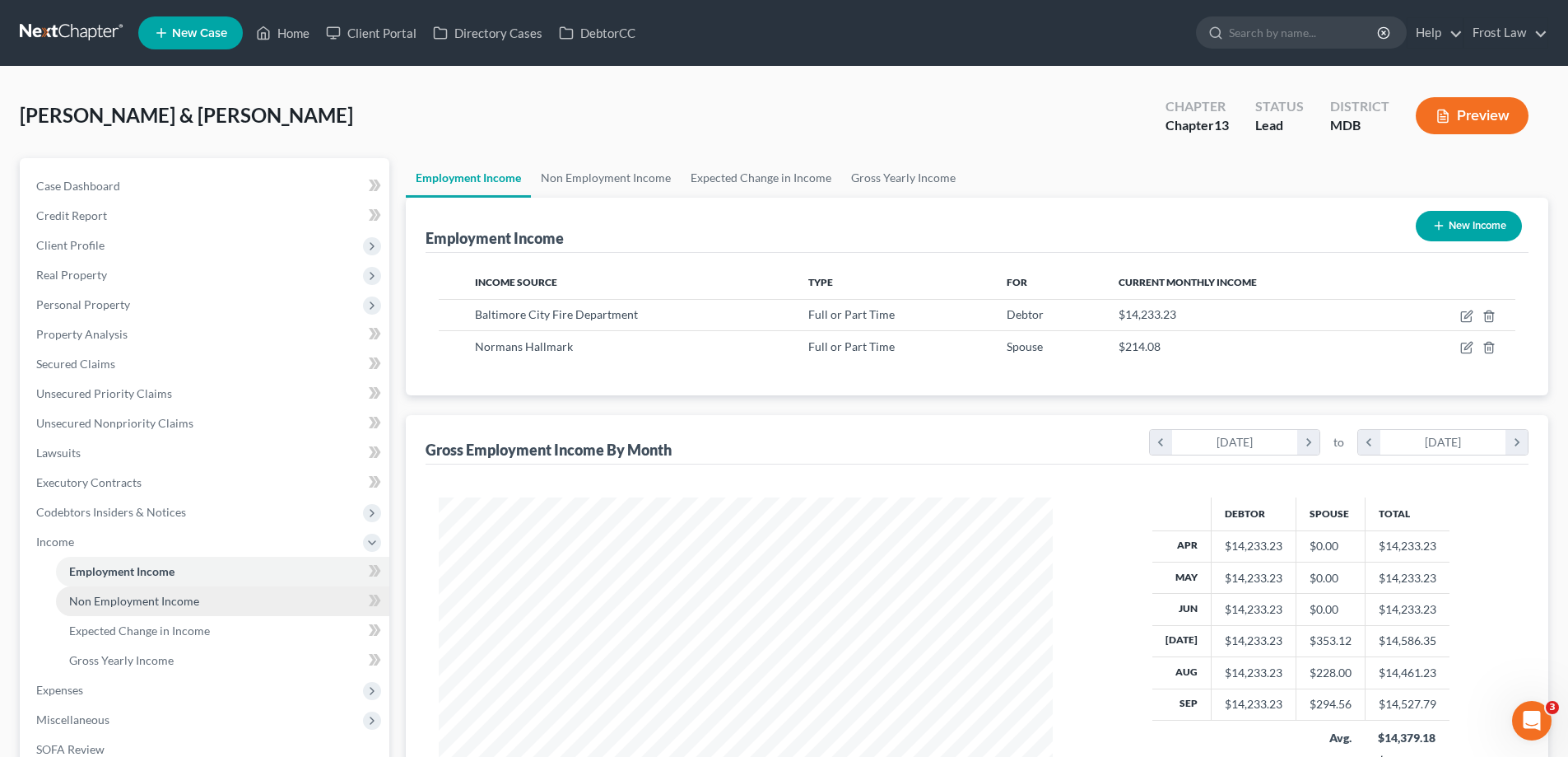
scroll to position [307, 647]
click at [137, 602] on span "Non Employment Income" at bounding box center [134, 601] width 130 height 14
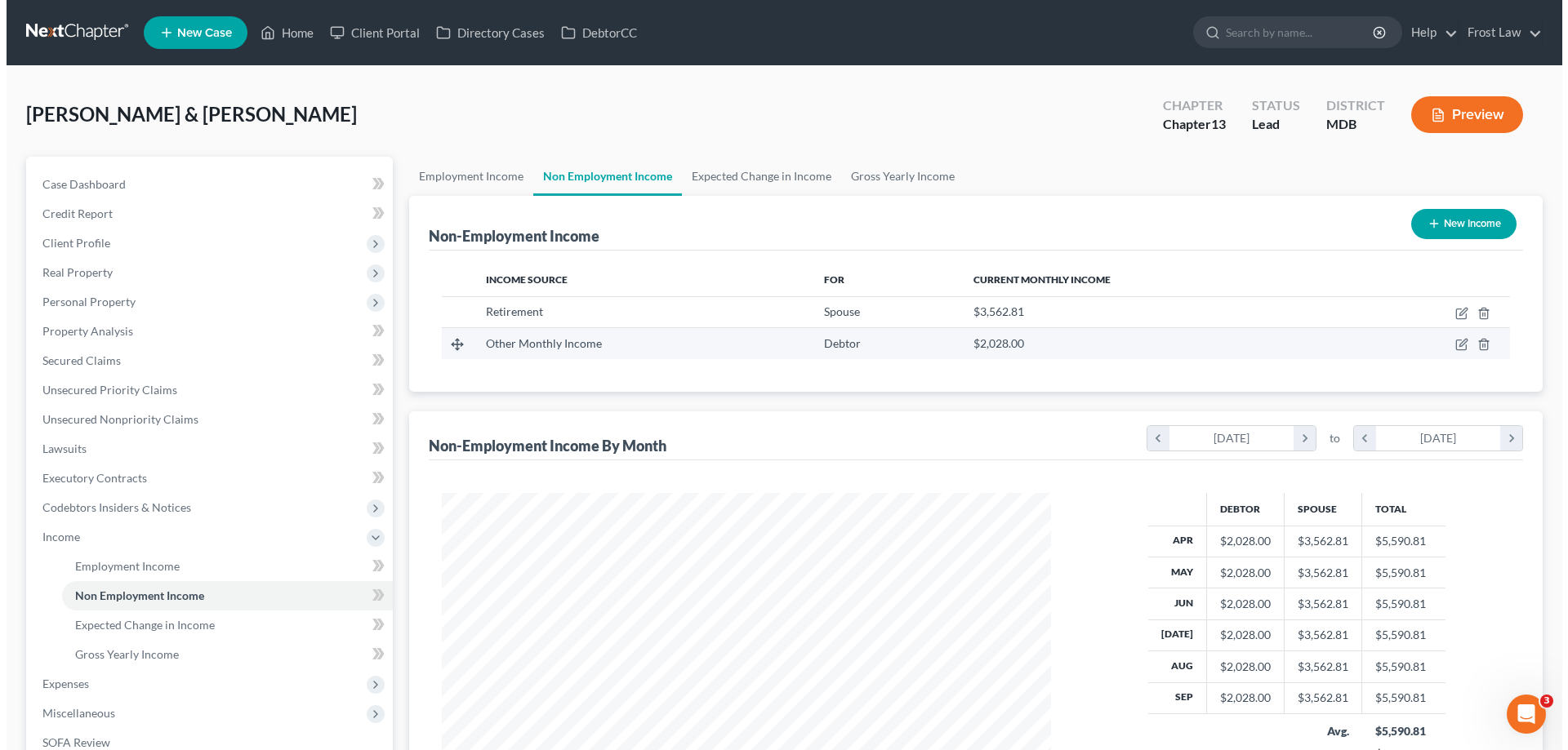
scroll to position [304, 642]
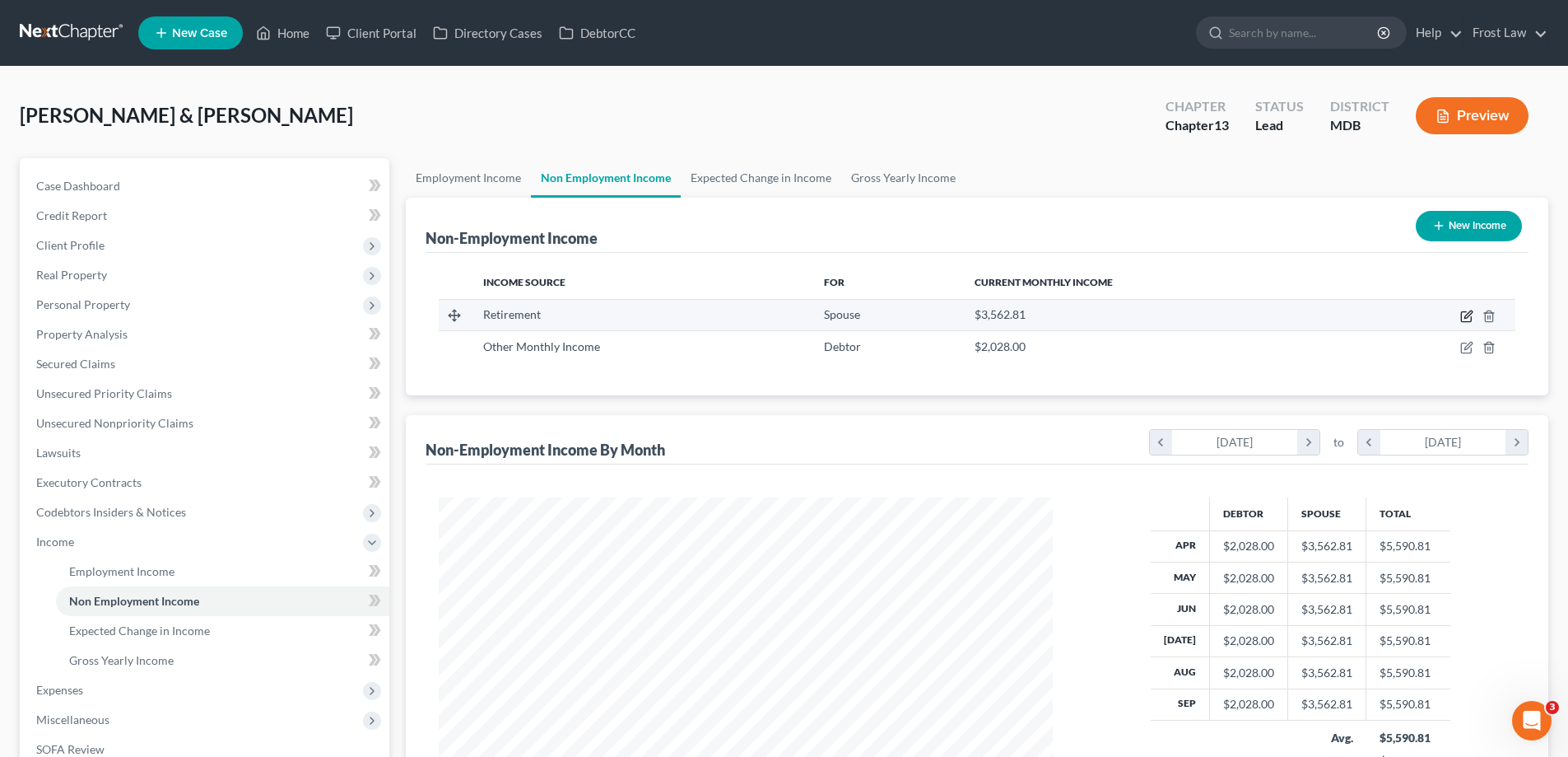
click at [1468, 316] on icon "button" at bounding box center [1466, 316] width 13 height 13
select select "3"
select select "0"
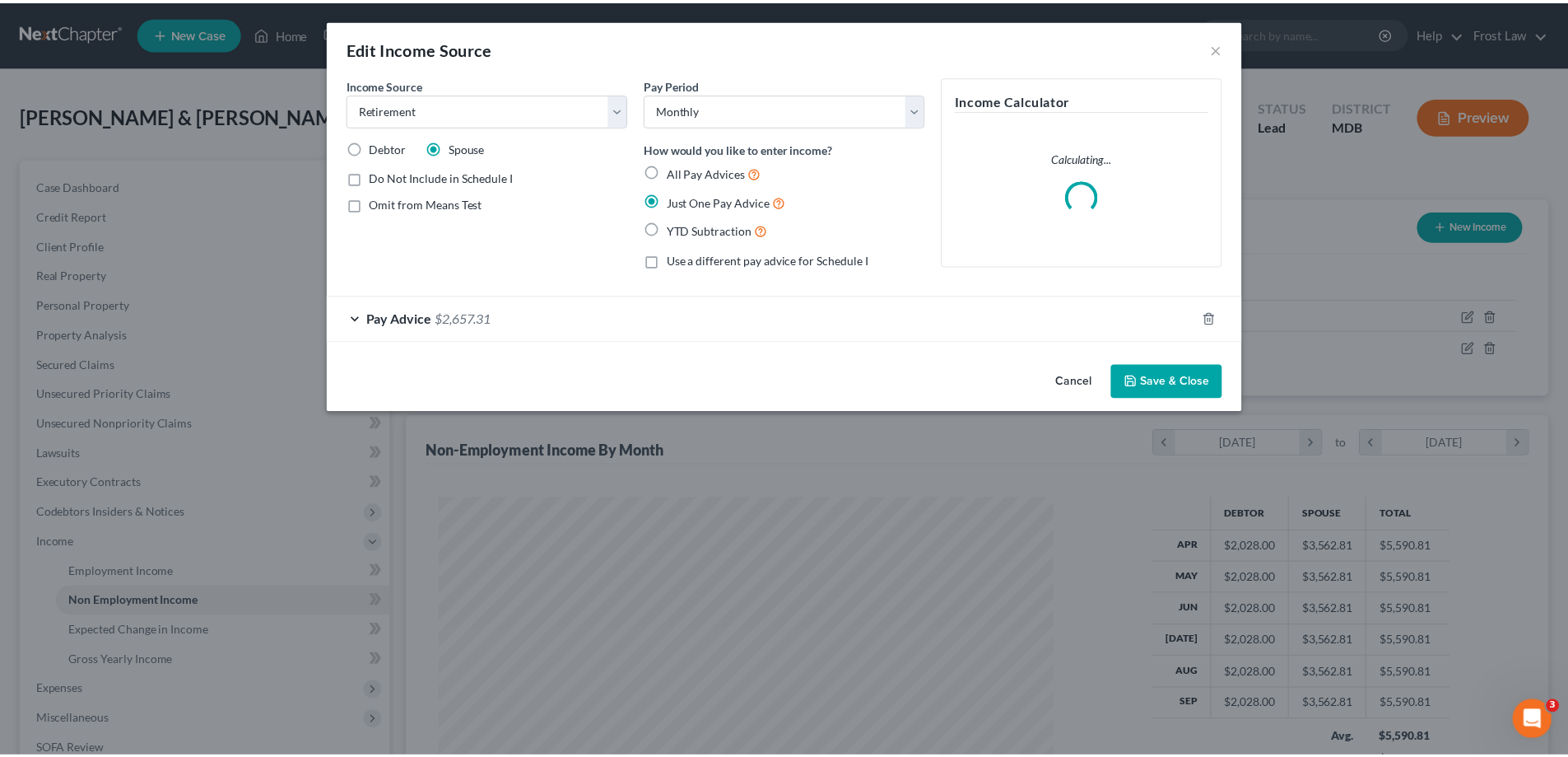
scroll to position [310, 653]
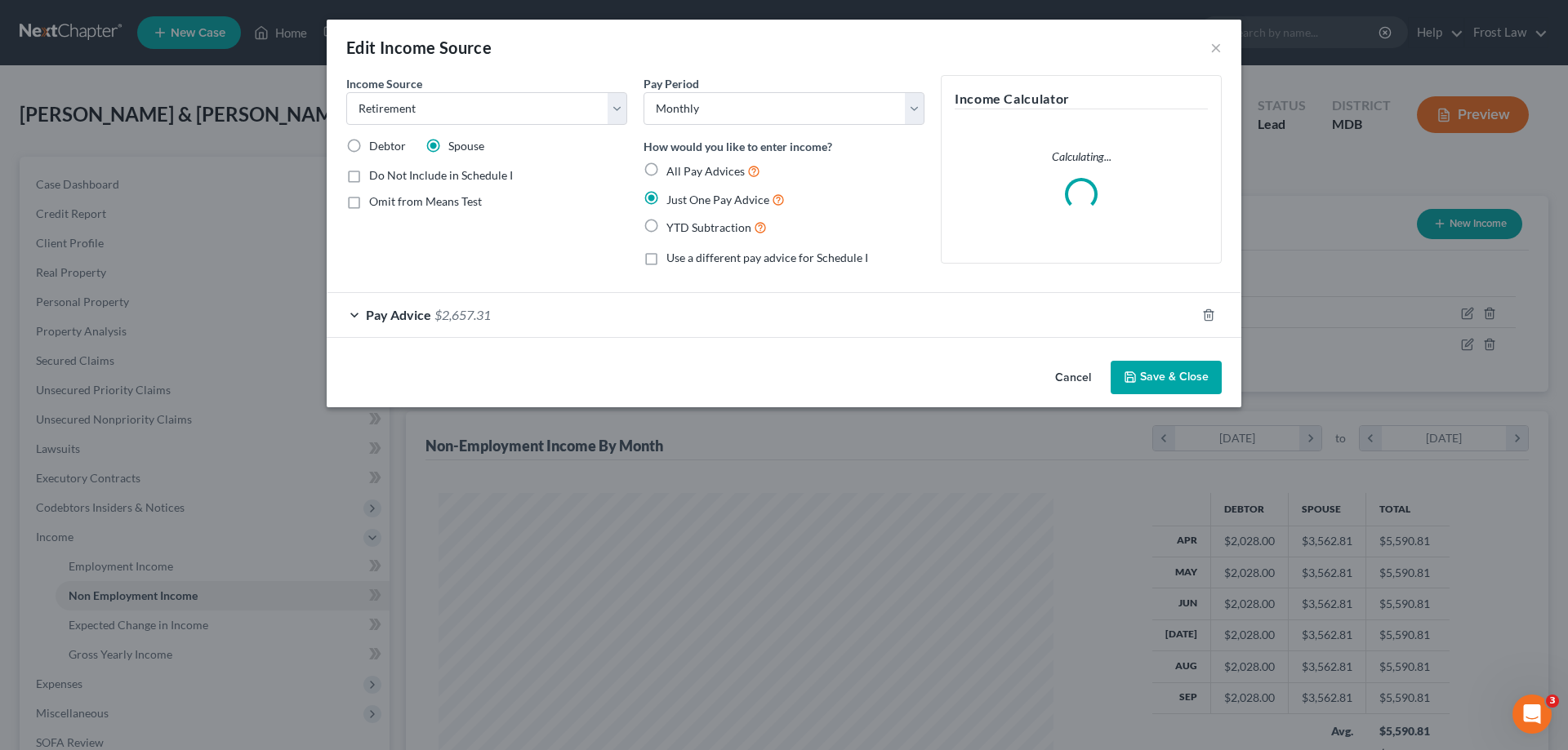
click at [520, 317] on div "Pay Advice $2,657.31" at bounding box center [761, 315] width 869 height 44
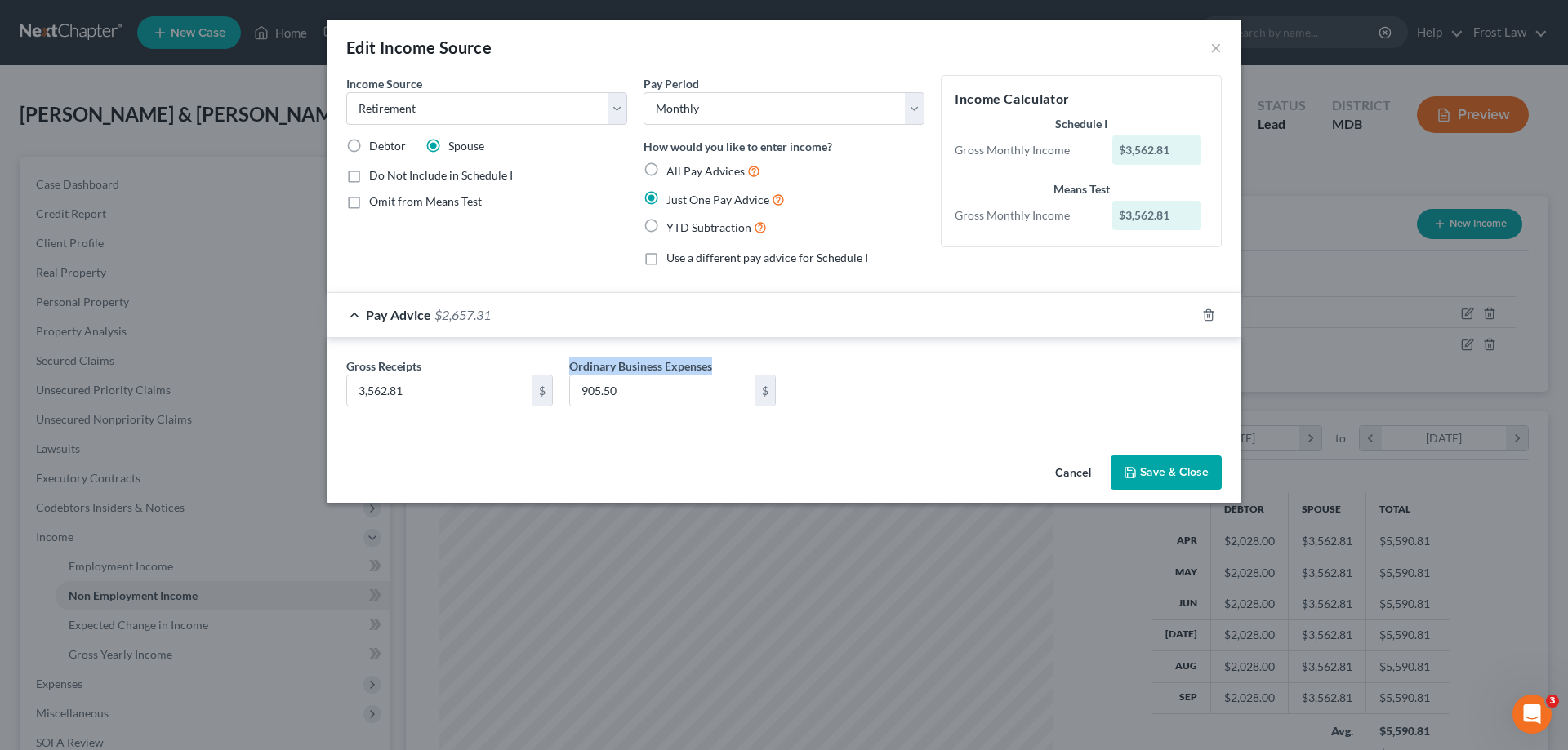
drag, startPoint x: 726, startPoint y: 365, endPoint x: 587, endPoint y: 348, distance: 140.0
click at [587, 348] on div "Gross Receipts 3,562.81 $ Ordinary Business Expenses 905.50 $" at bounding box center [784, 386] width 915 height 95
click at [916, 419] on div "Gross Receipts 3,562.81 $ Ordinary Business Expenses 905.50 $" at bounding box center [784, 389] width 891 height 63
click at [1172, 480] on button "Save & Close" at bounding box center [1166, 472] width 111 height 34
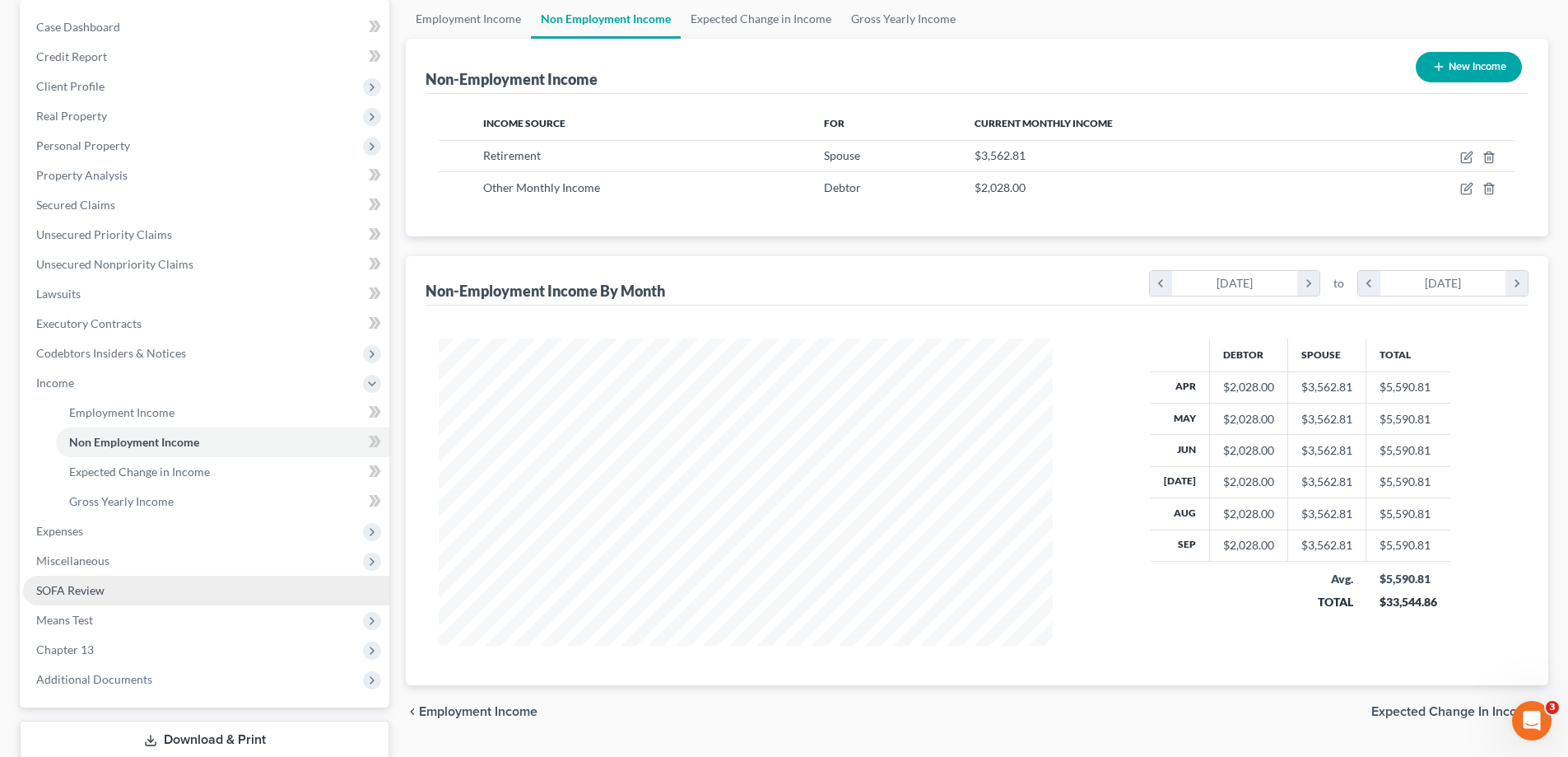
scroll to position [247, 0]
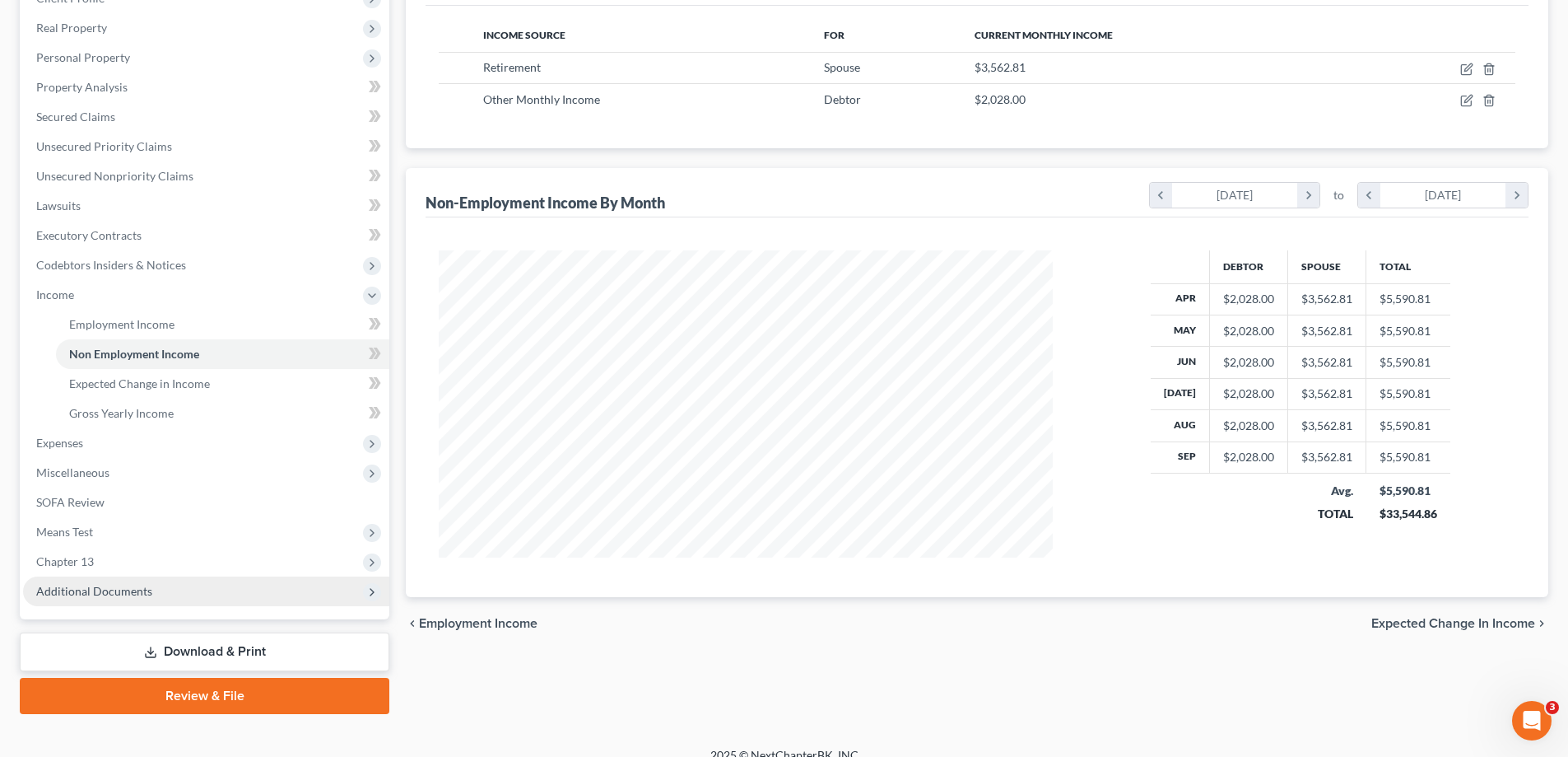
click at [156, 598] on span "Additional Documents" at bounding box center [207, 591] width 367 height 29
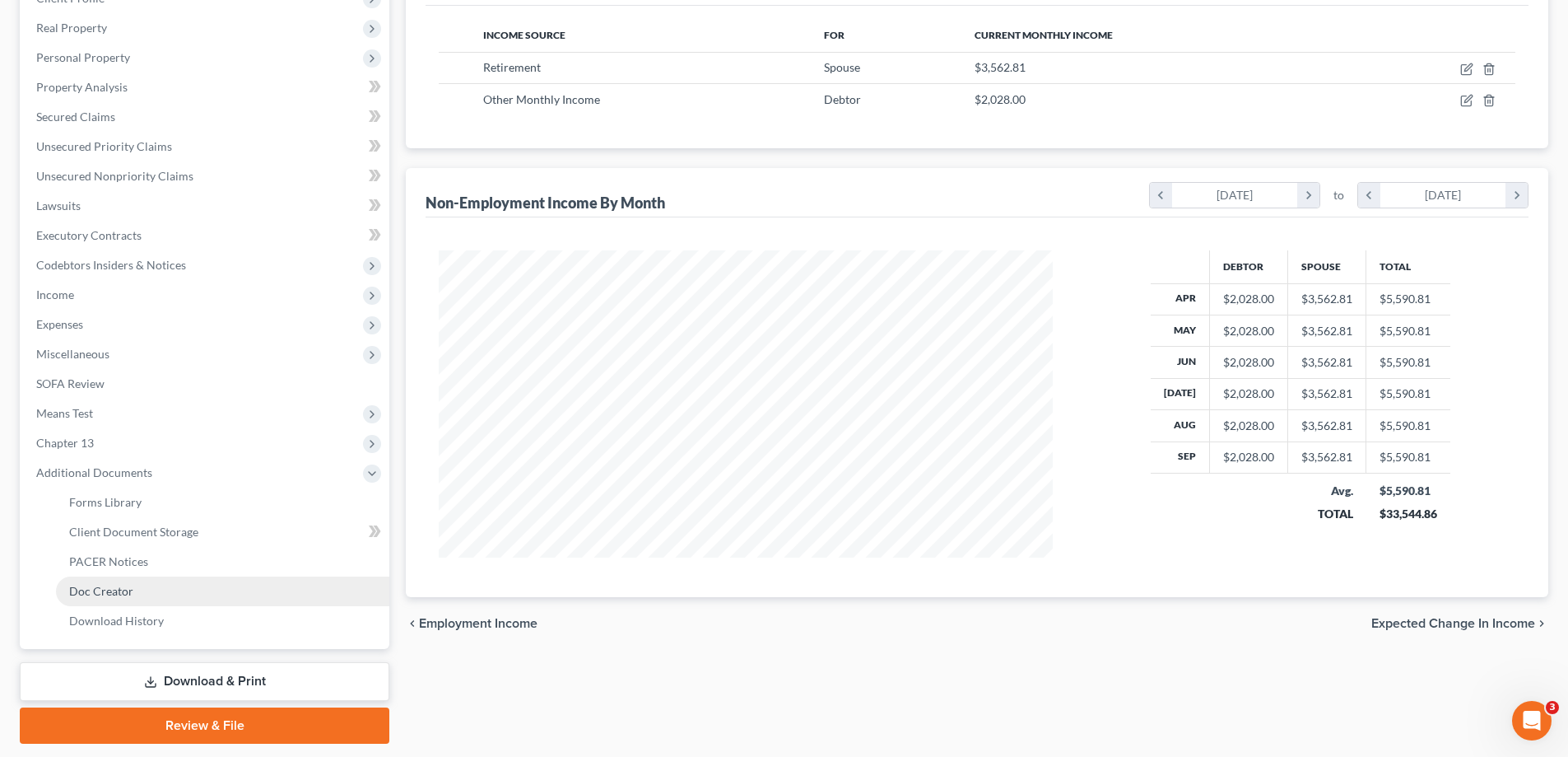
click at [150, 598] on link "Doc Creator" at bounding box center [222, 591] width 333 height 29
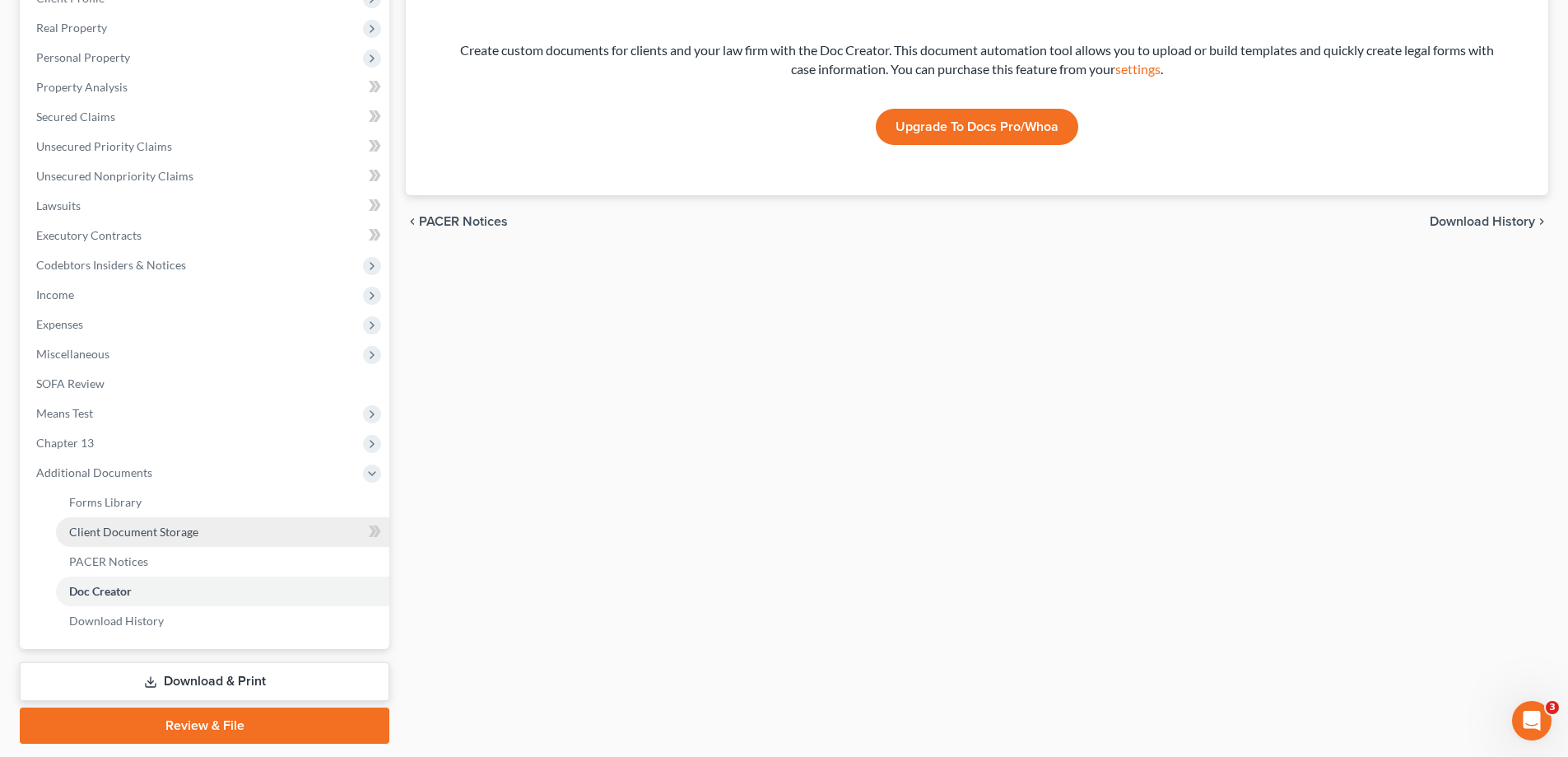
click at [160, 528] on span "Client Document Storage" at bounding box center [134, 531] width 129 height 14
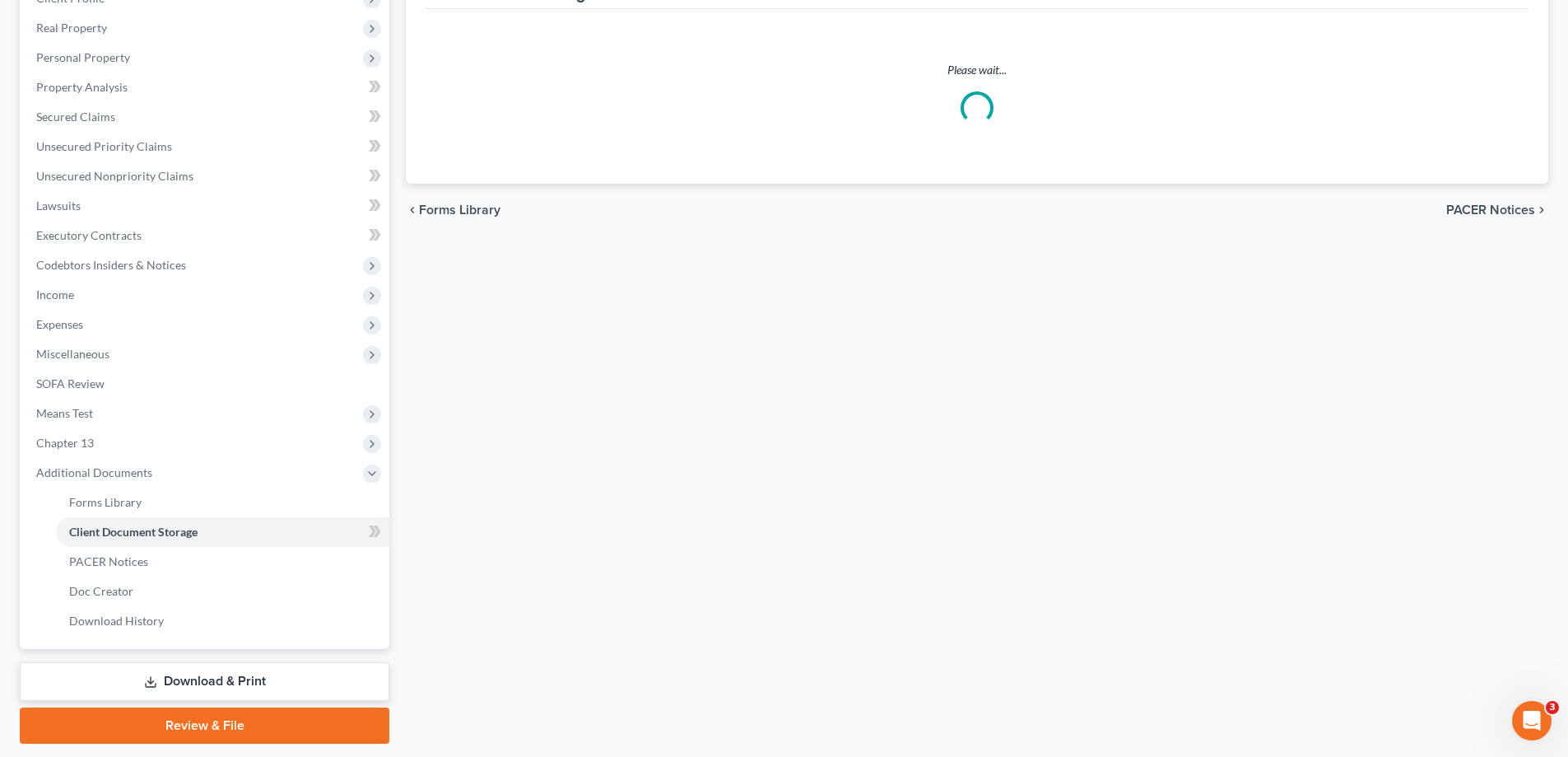
scroll to position [58, 0]
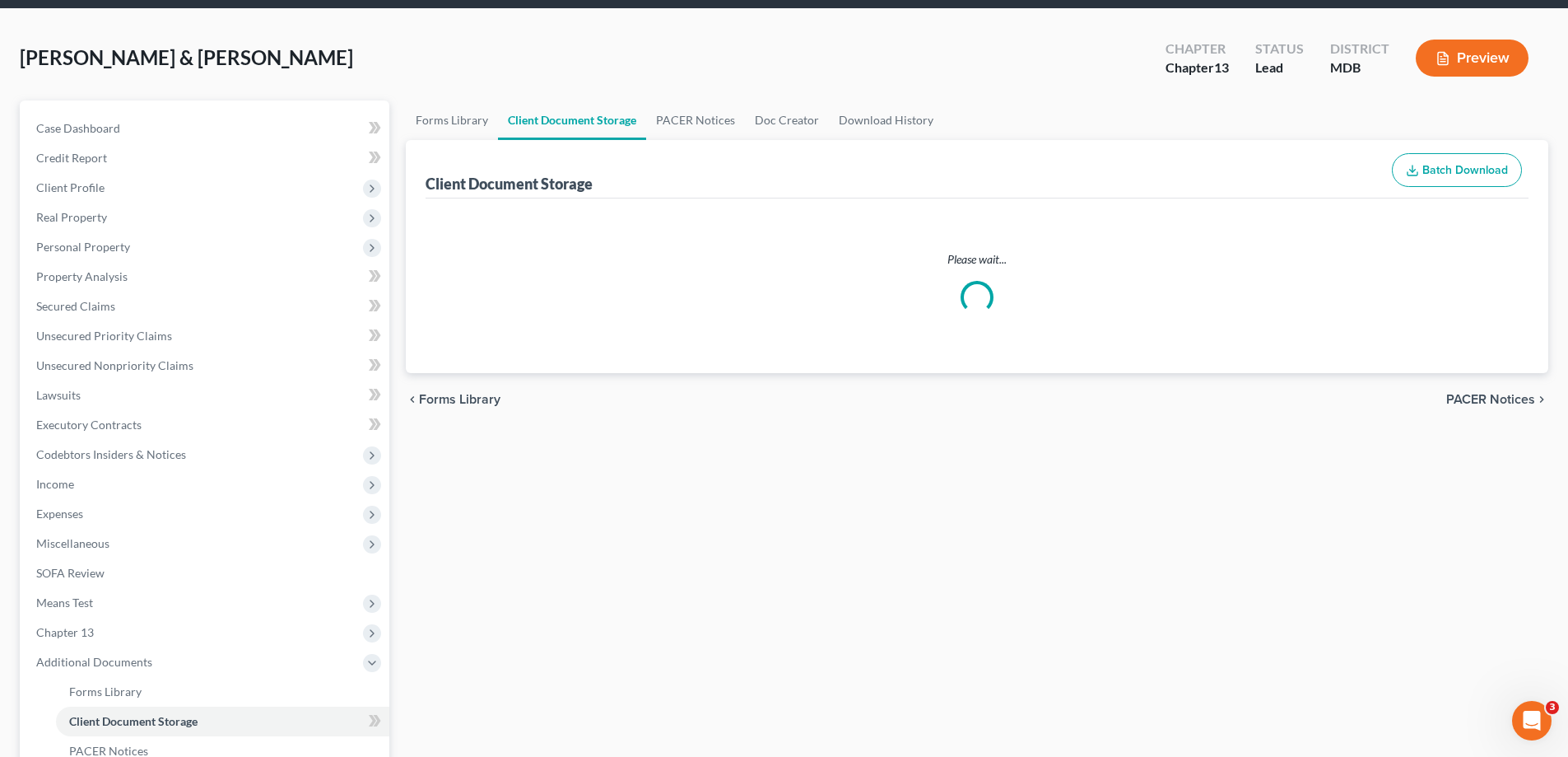
select select "14"
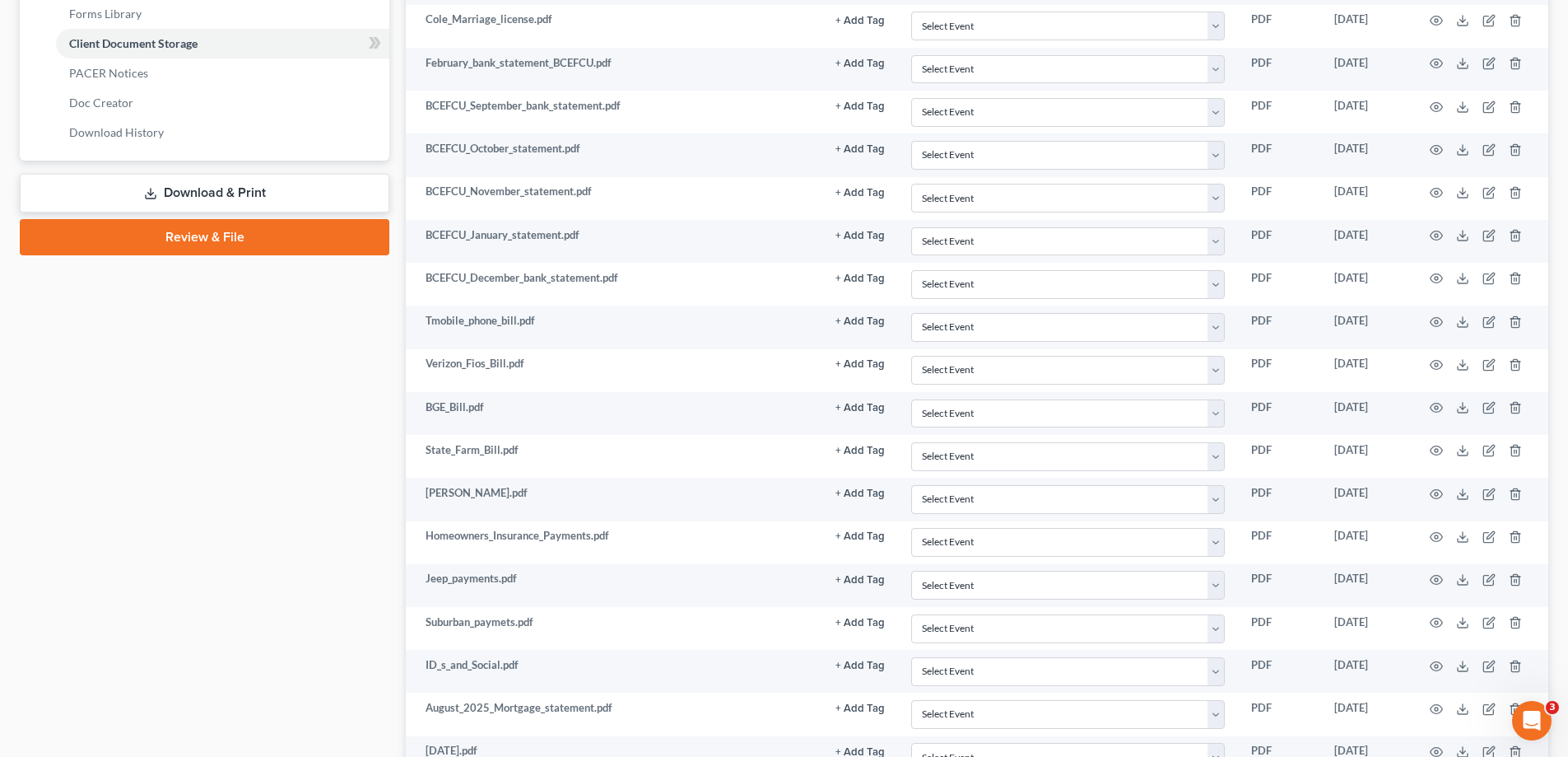
scroll to position [741, 0]
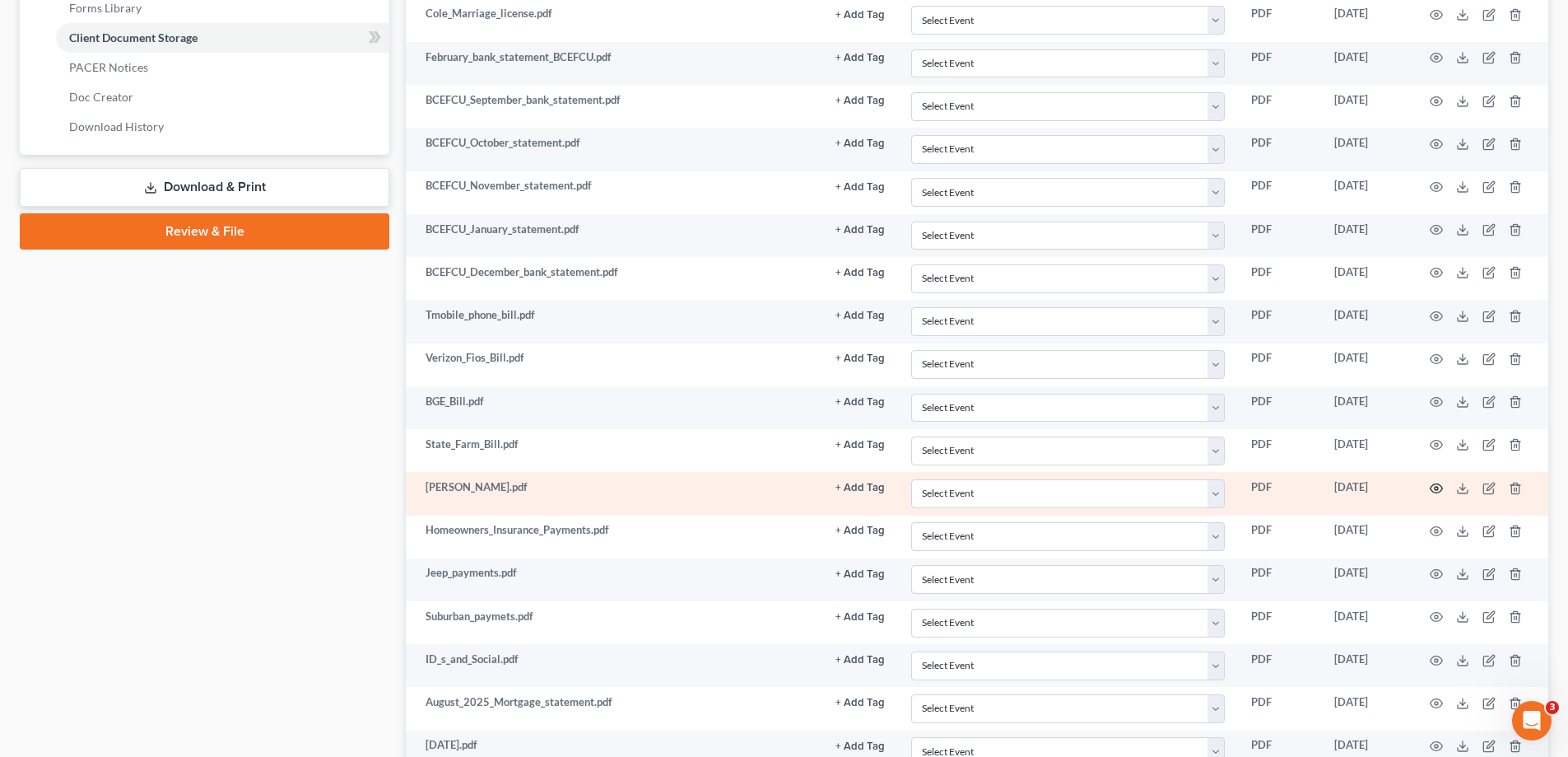
click at [1434, 489] on icon "button" at bounding box center [1436, 487] width 13 height 13
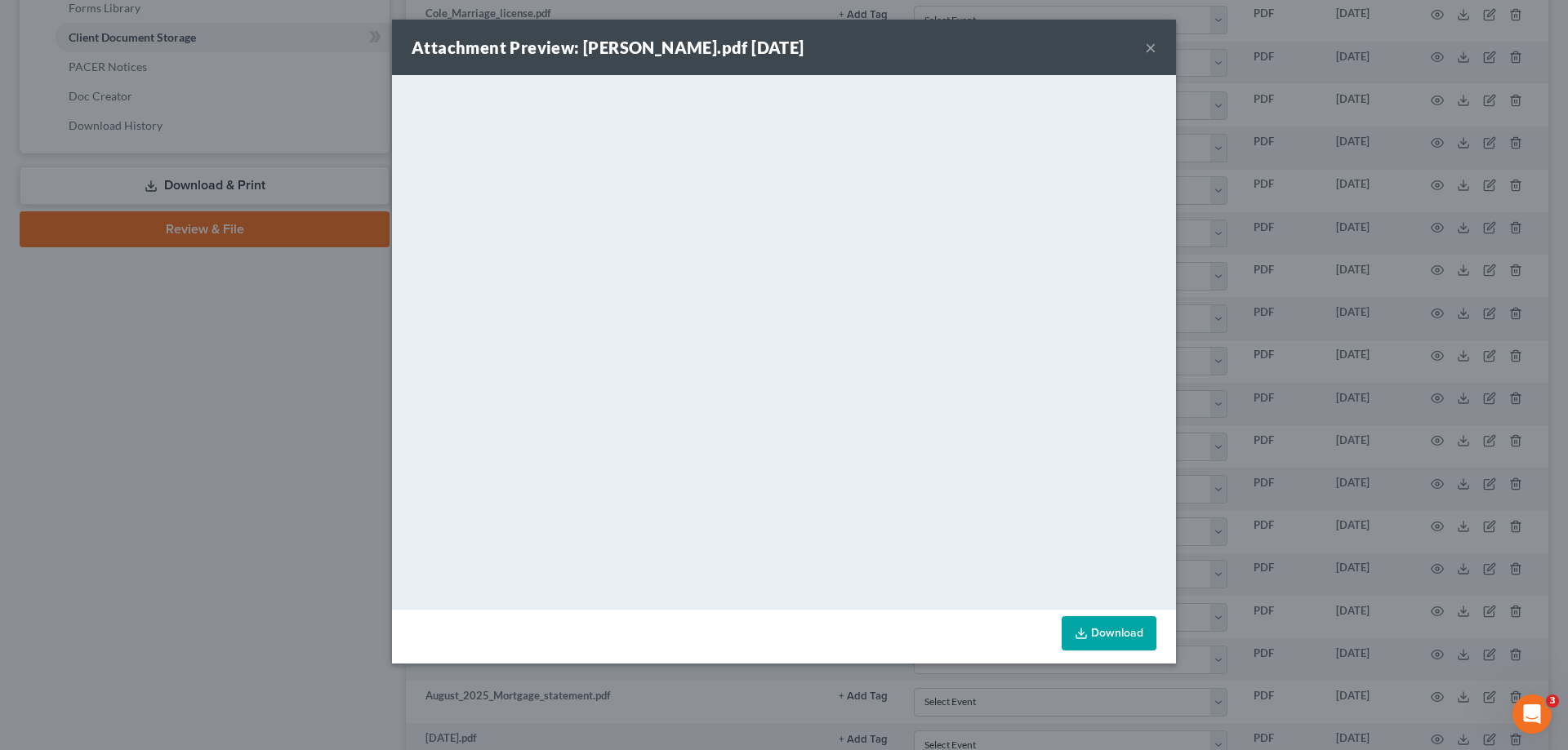
click at [1148, 47] on button "×" at bounding box center [1151, 48] width 12 height 19
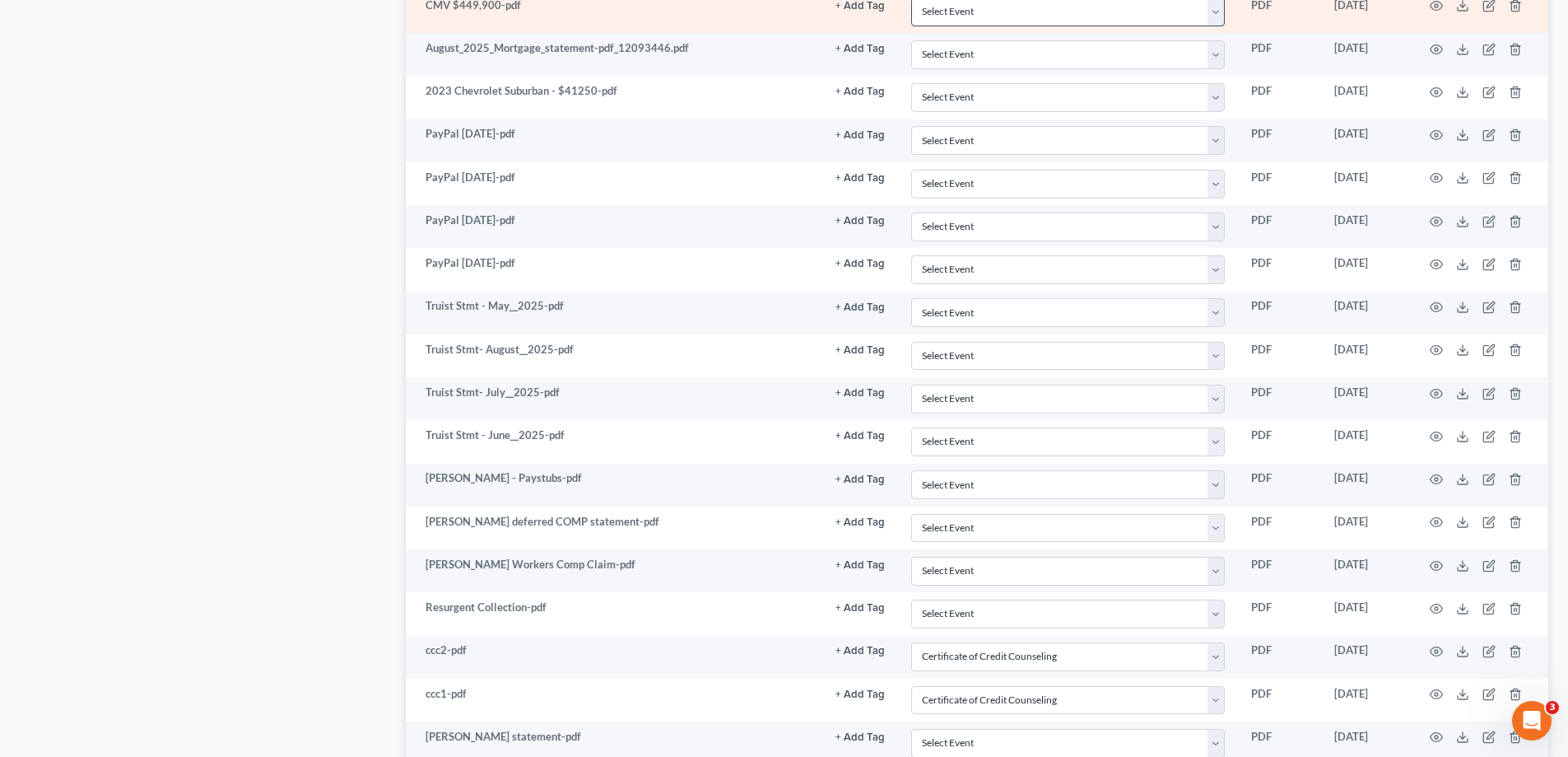
scroll to position [2636, 0]
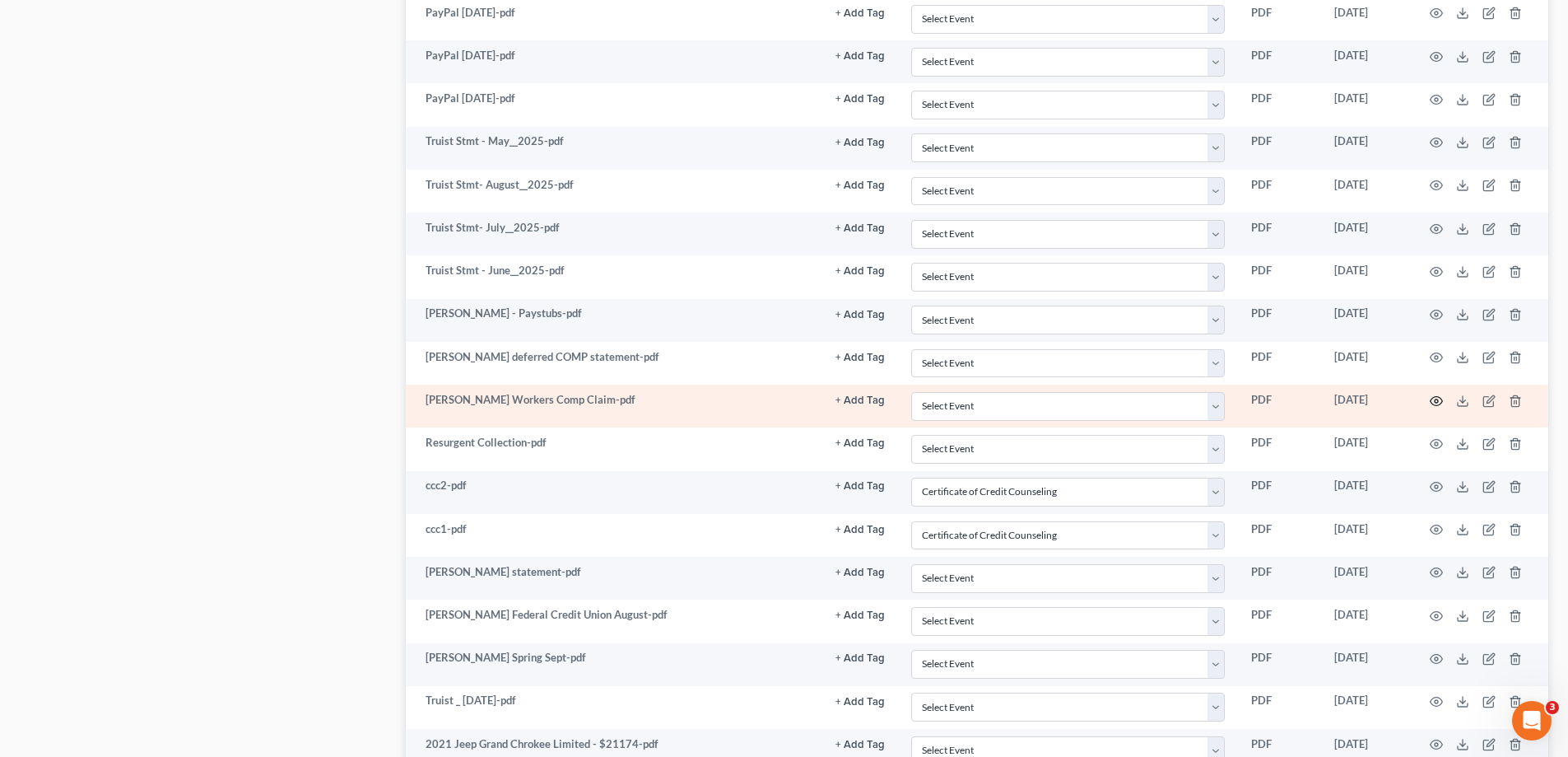
click at [1438, 398] on icon "button" at bounding box center [1436, 400] width 13 height 13
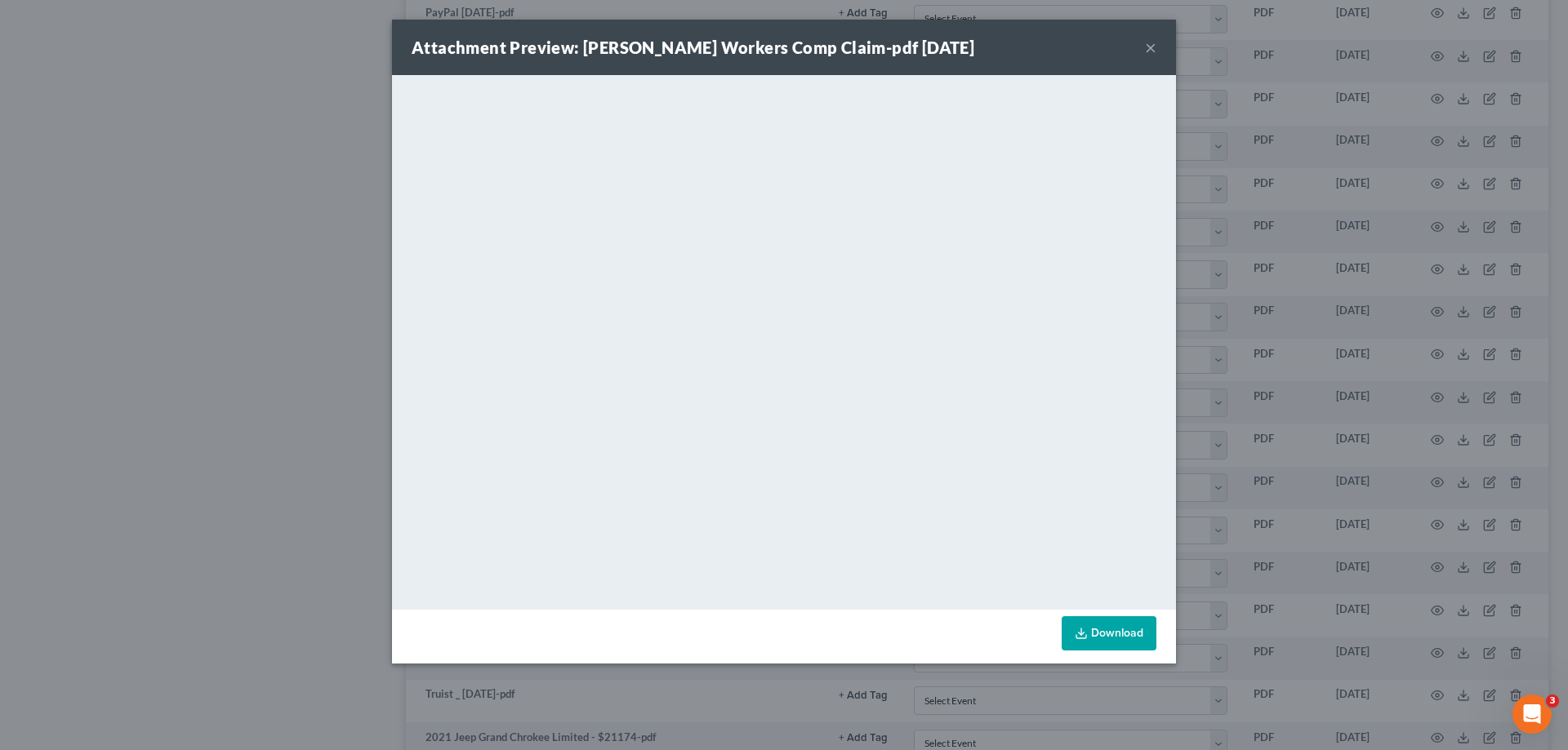
click at [1150, 48] on button "×" at bounding box center [1151, 48] width 12 height 19
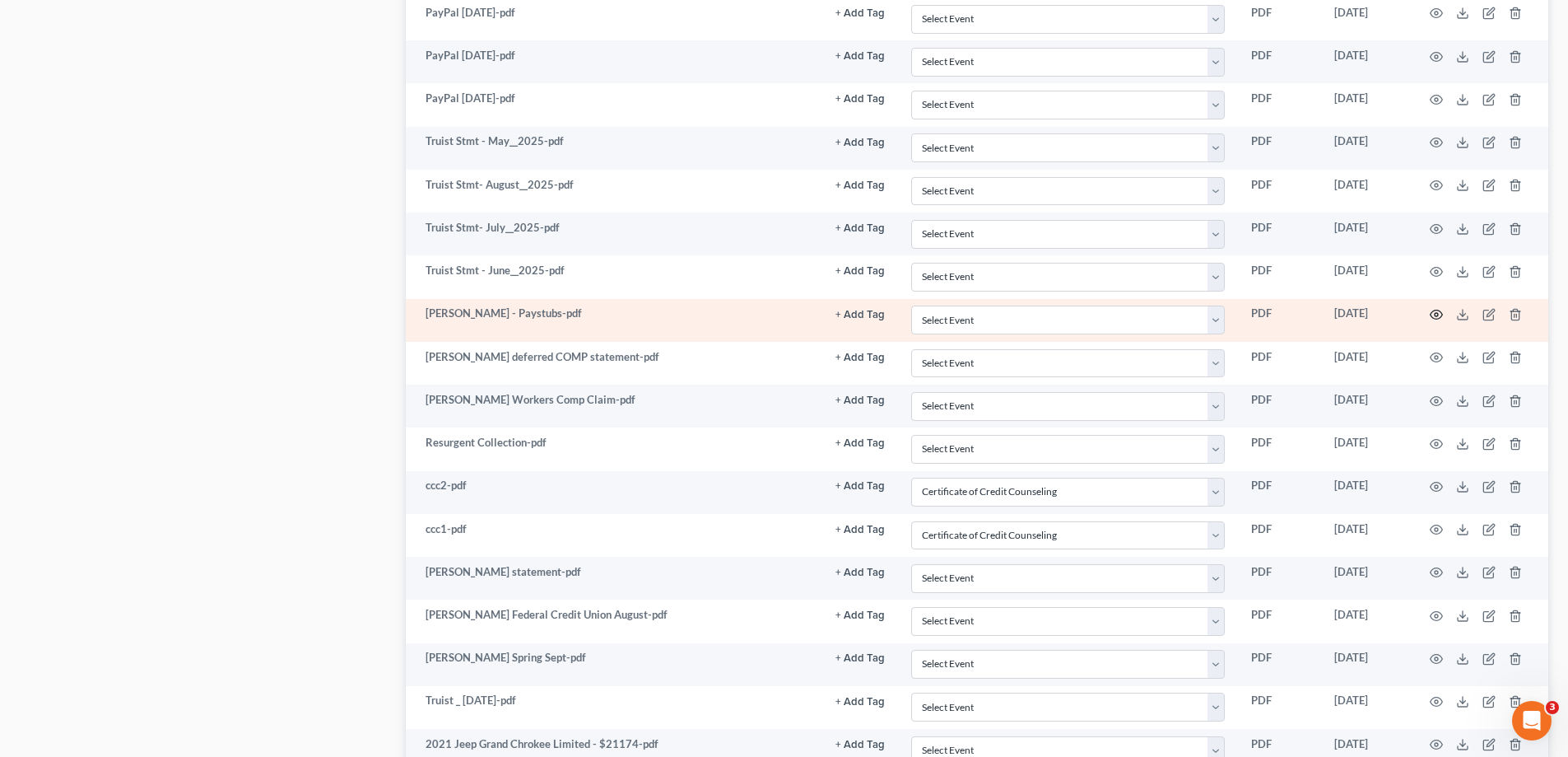
click at [1433, 312] on icon "button" at bounding box center [1436, 314] width 13 height 13
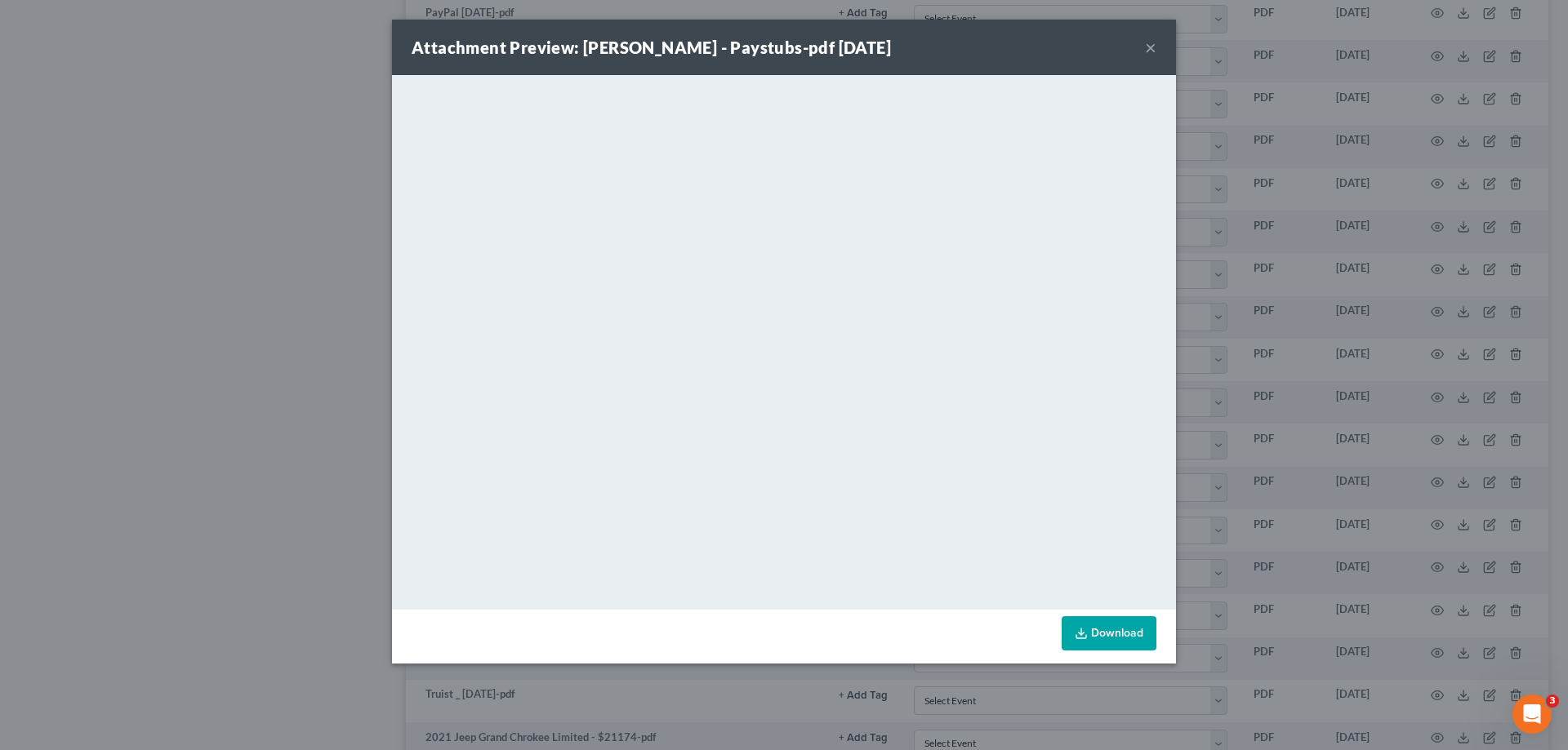
click at [1146, 49] on button "×" at bounding box center [1151, 48] width 12 height 19
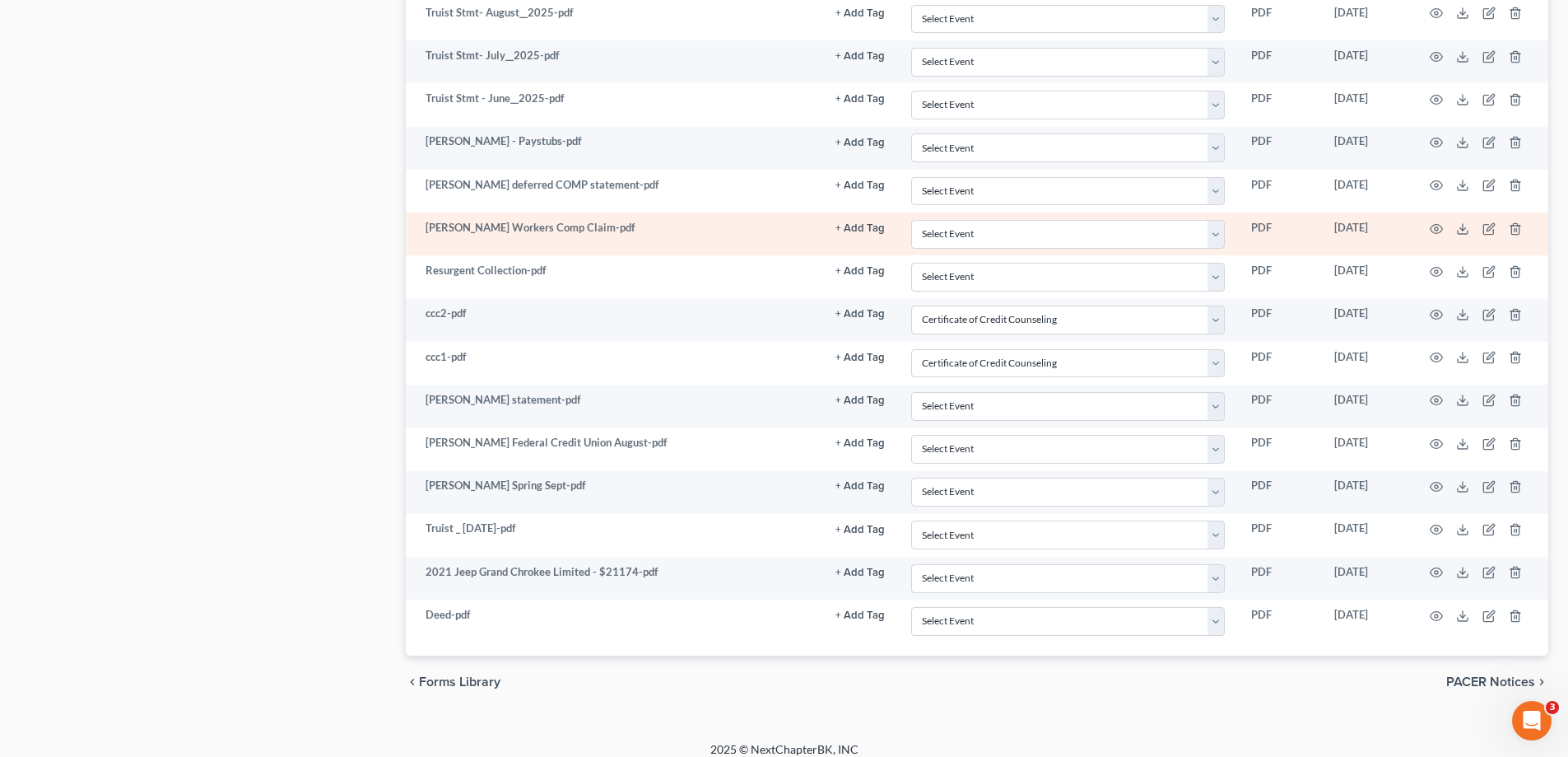
scroll to position [2822, 0]
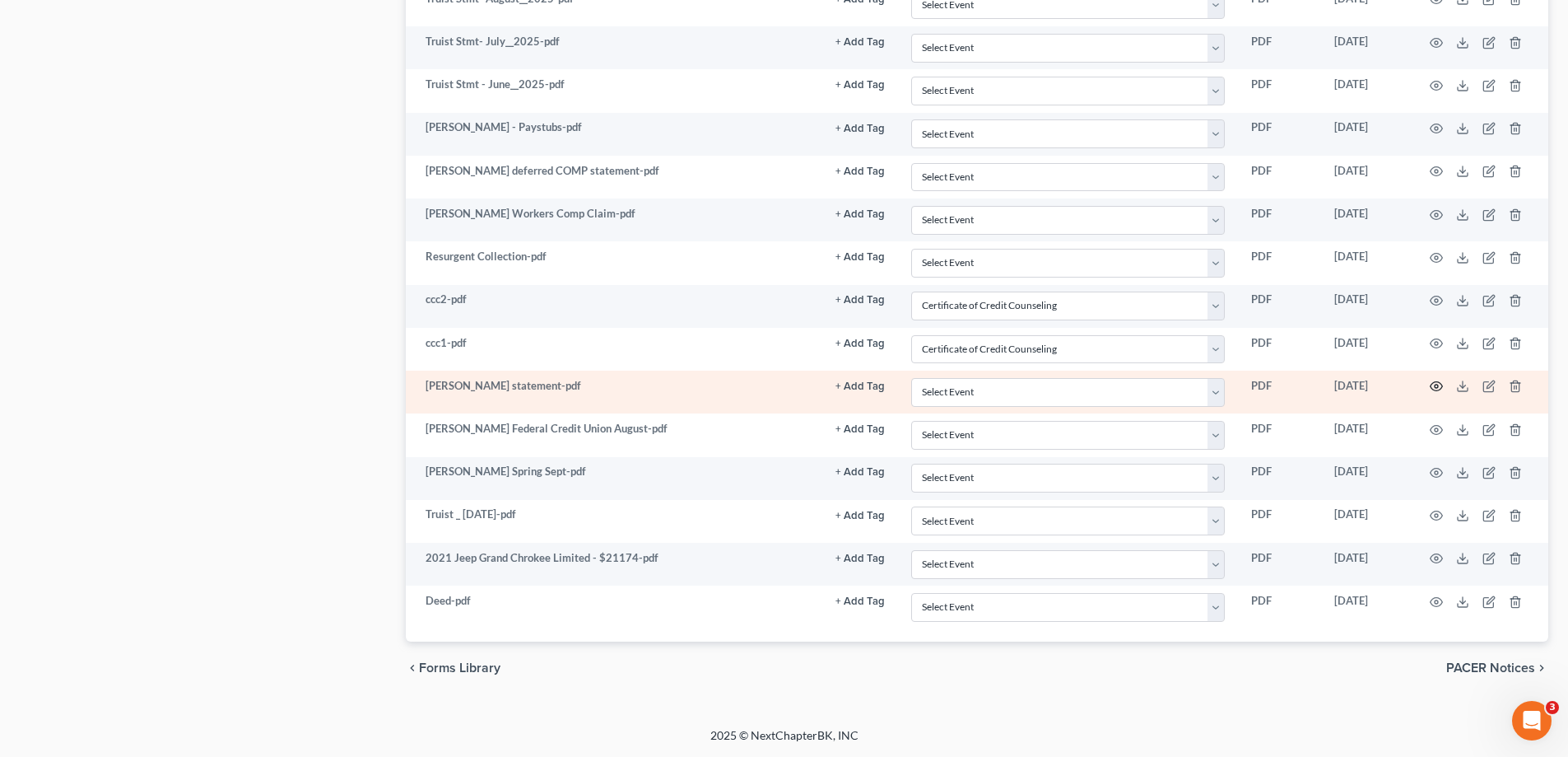
click at [1438, 381] on icon "button" at bounding box center [1436, 385] width 13 height 13
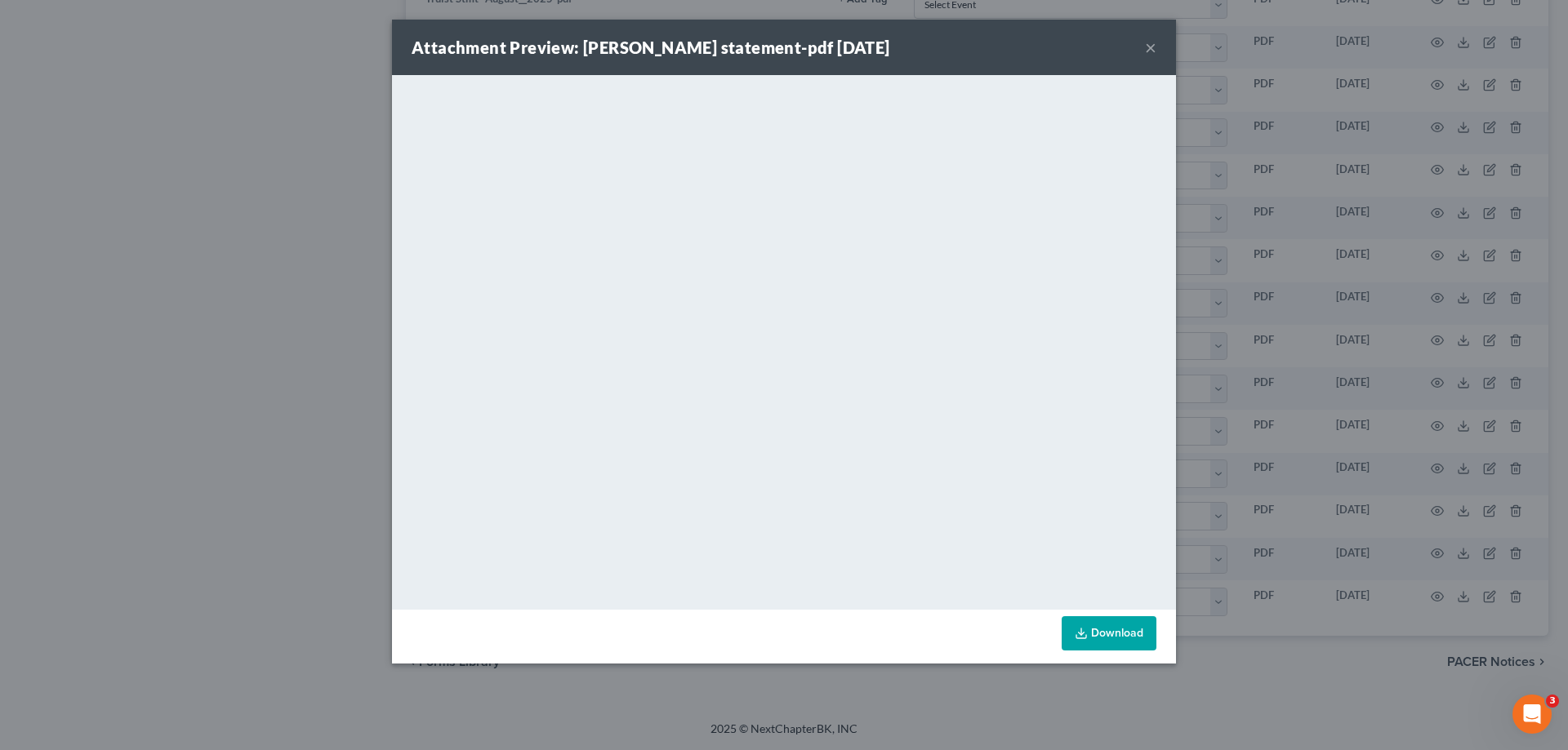
click at [1155, 45] on button "×" at bounding box center [1151, 48] width 12 height 19
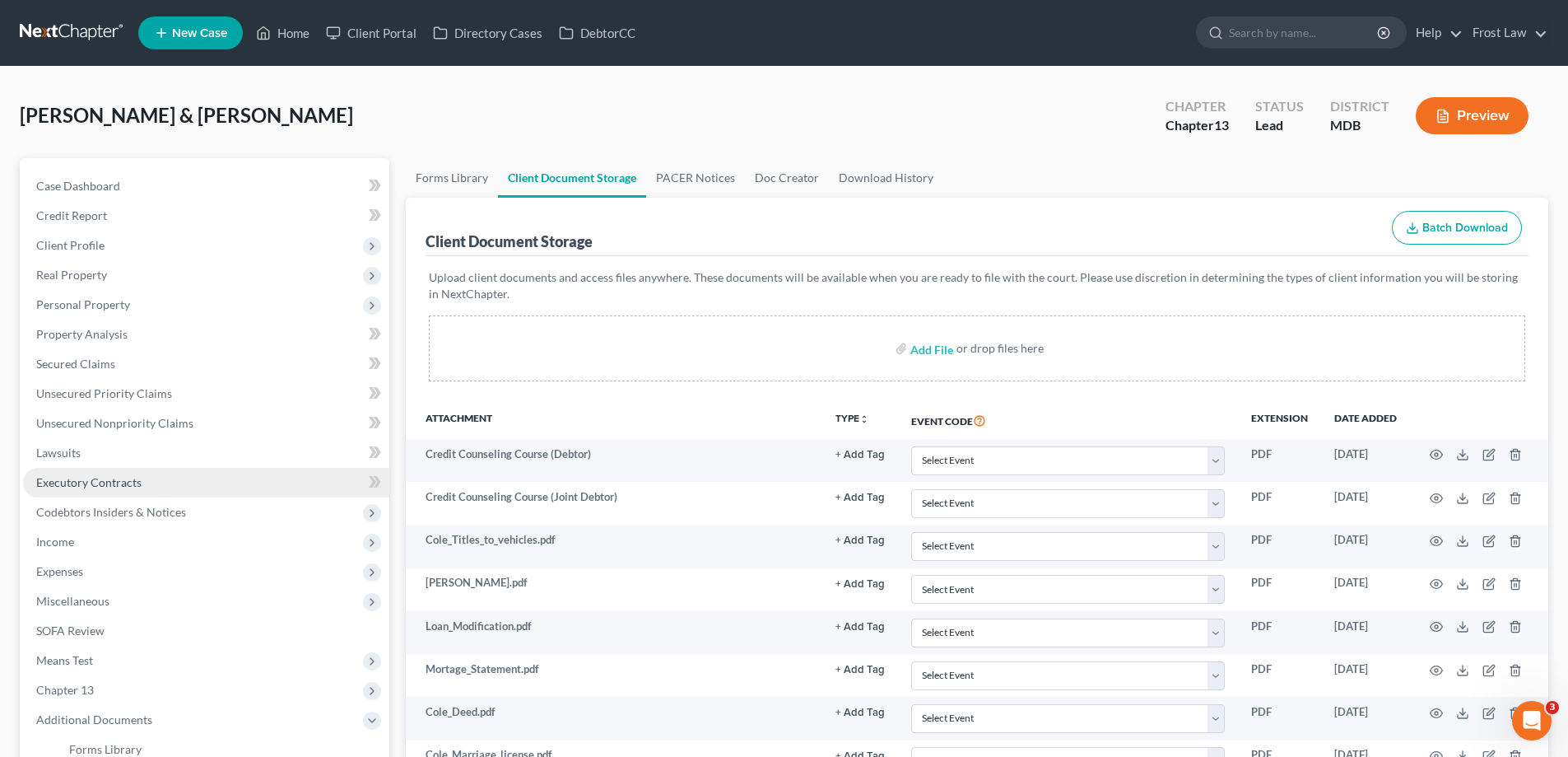
scroll to position [247, 0]
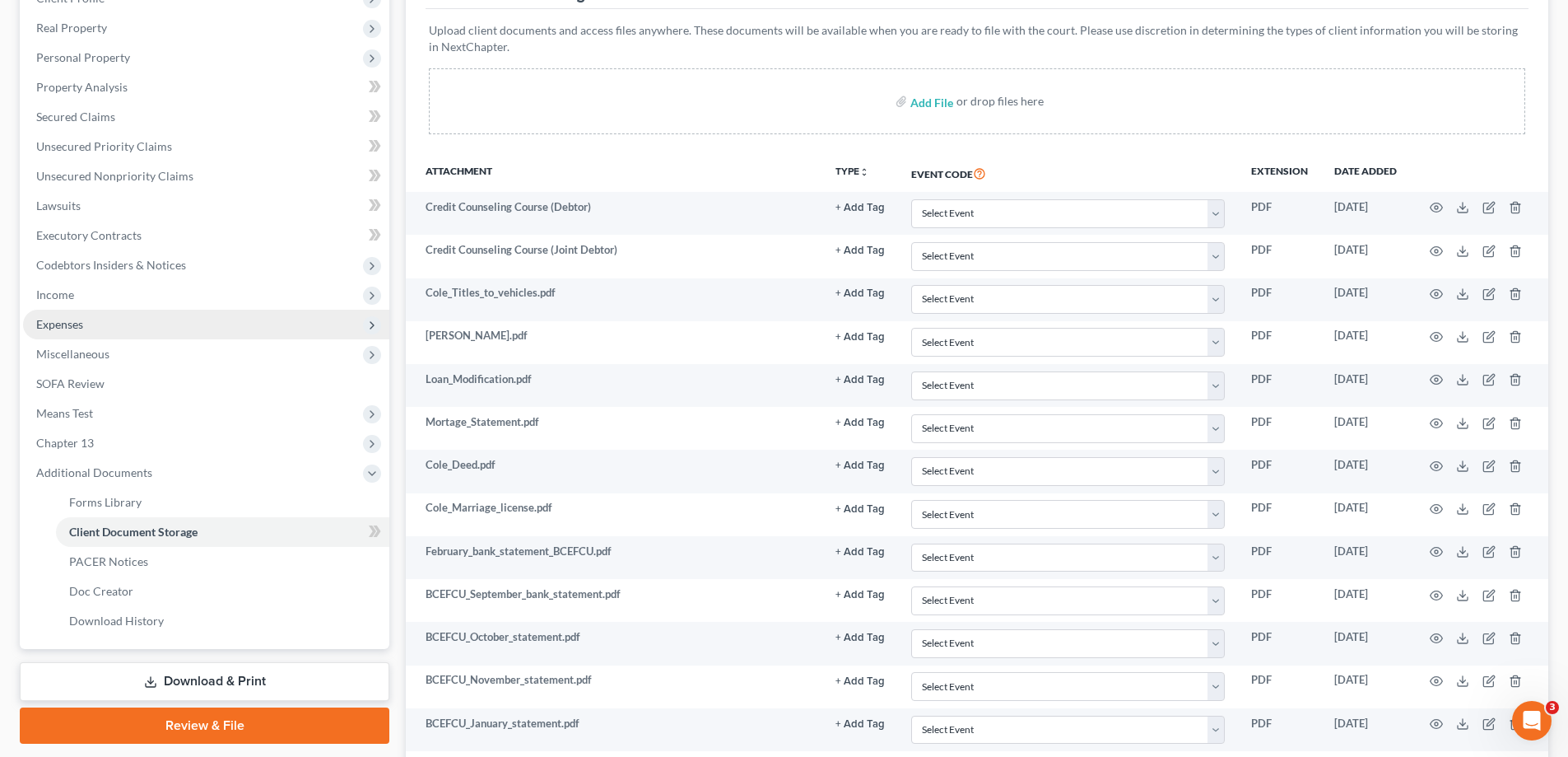
click at [119, 333] on span "Expenses" at bounding box center [207, 325] width 367 height 29
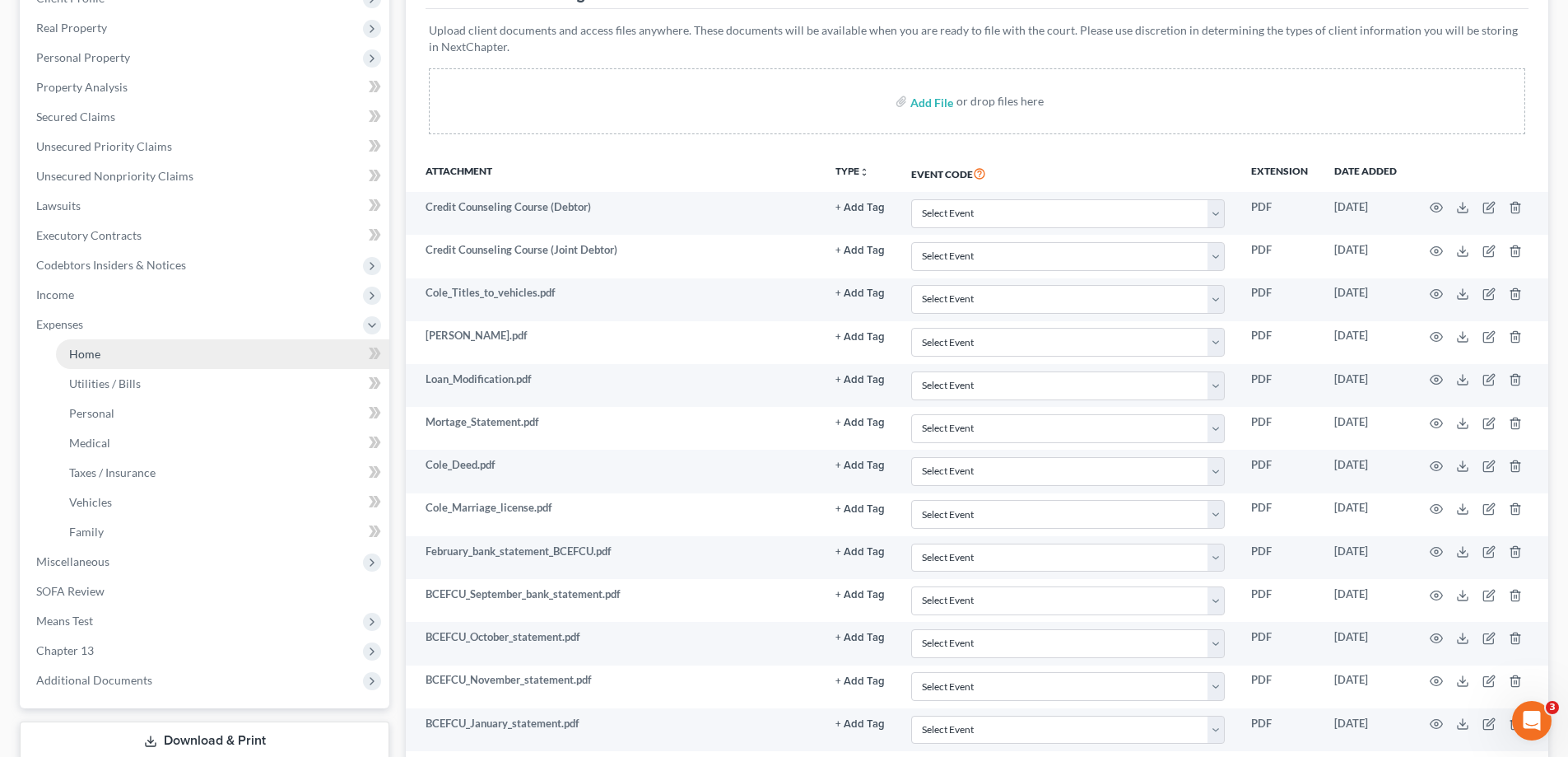
click at [118, 360] on link "Home" at bounding box center [222, 354] width 333 height 29
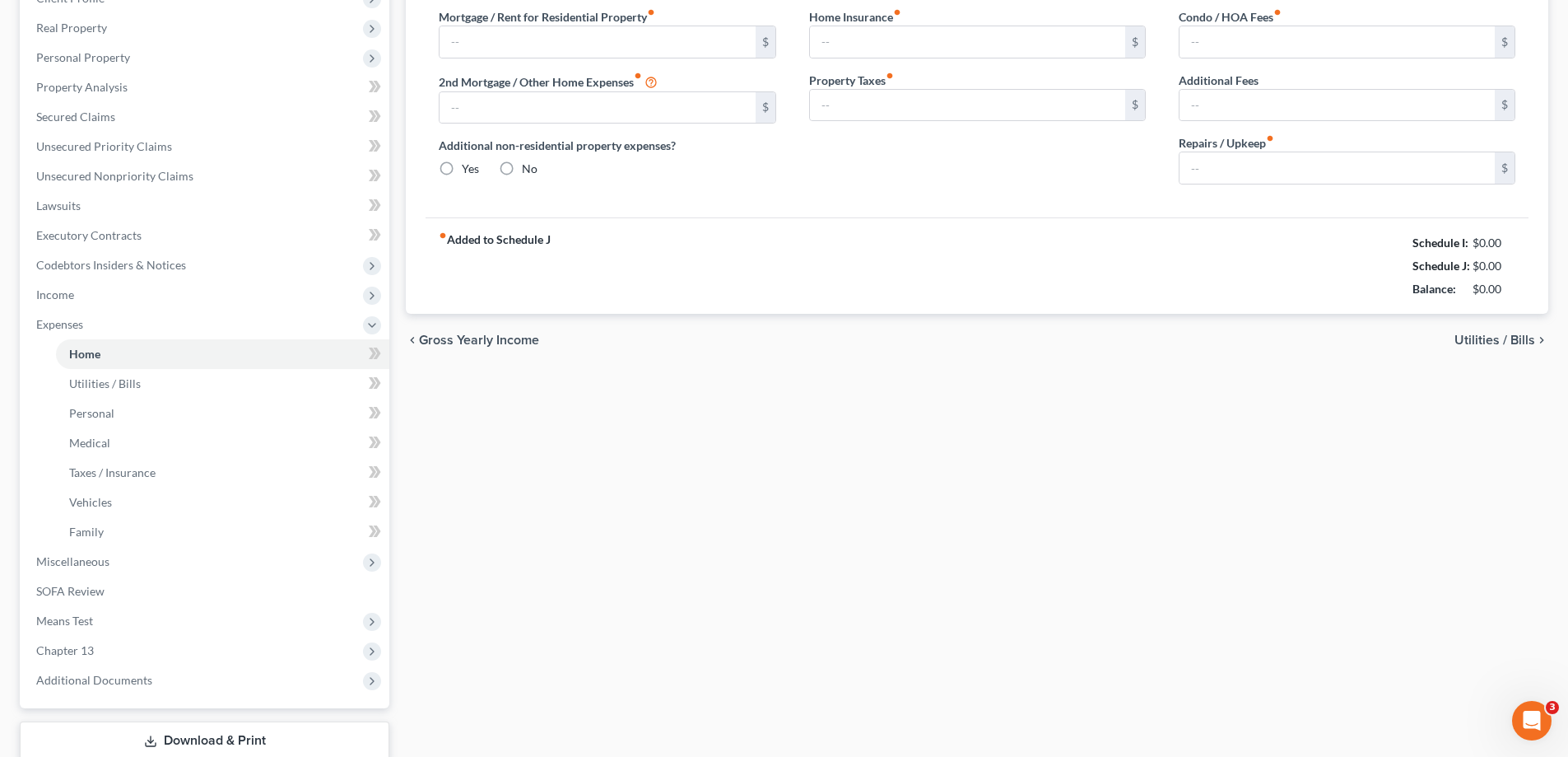
type input "2,416.48"
type input "0.00"
radio input "true"
type input "0.00"
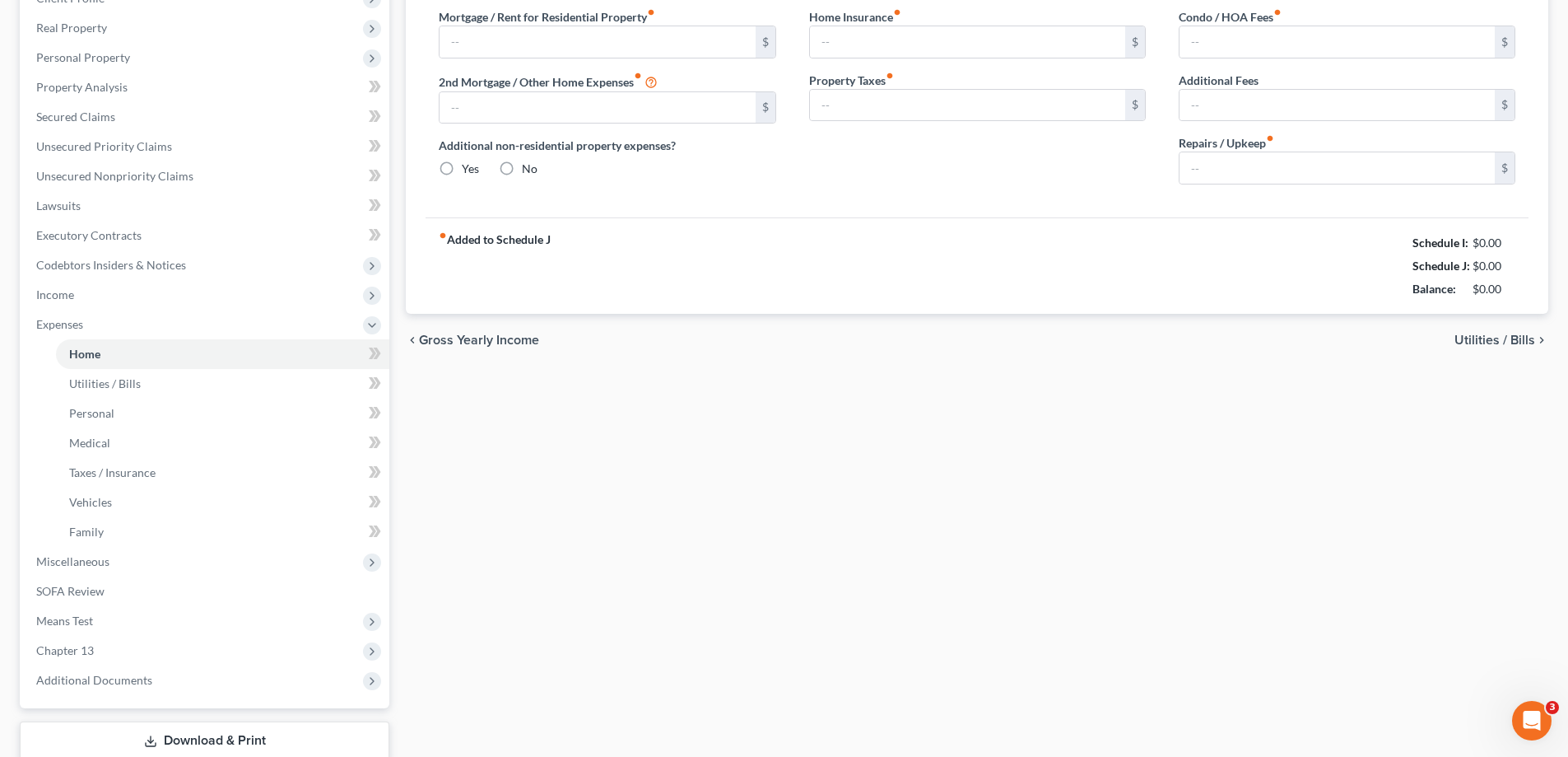
type input "0.00"
type input "100.00"
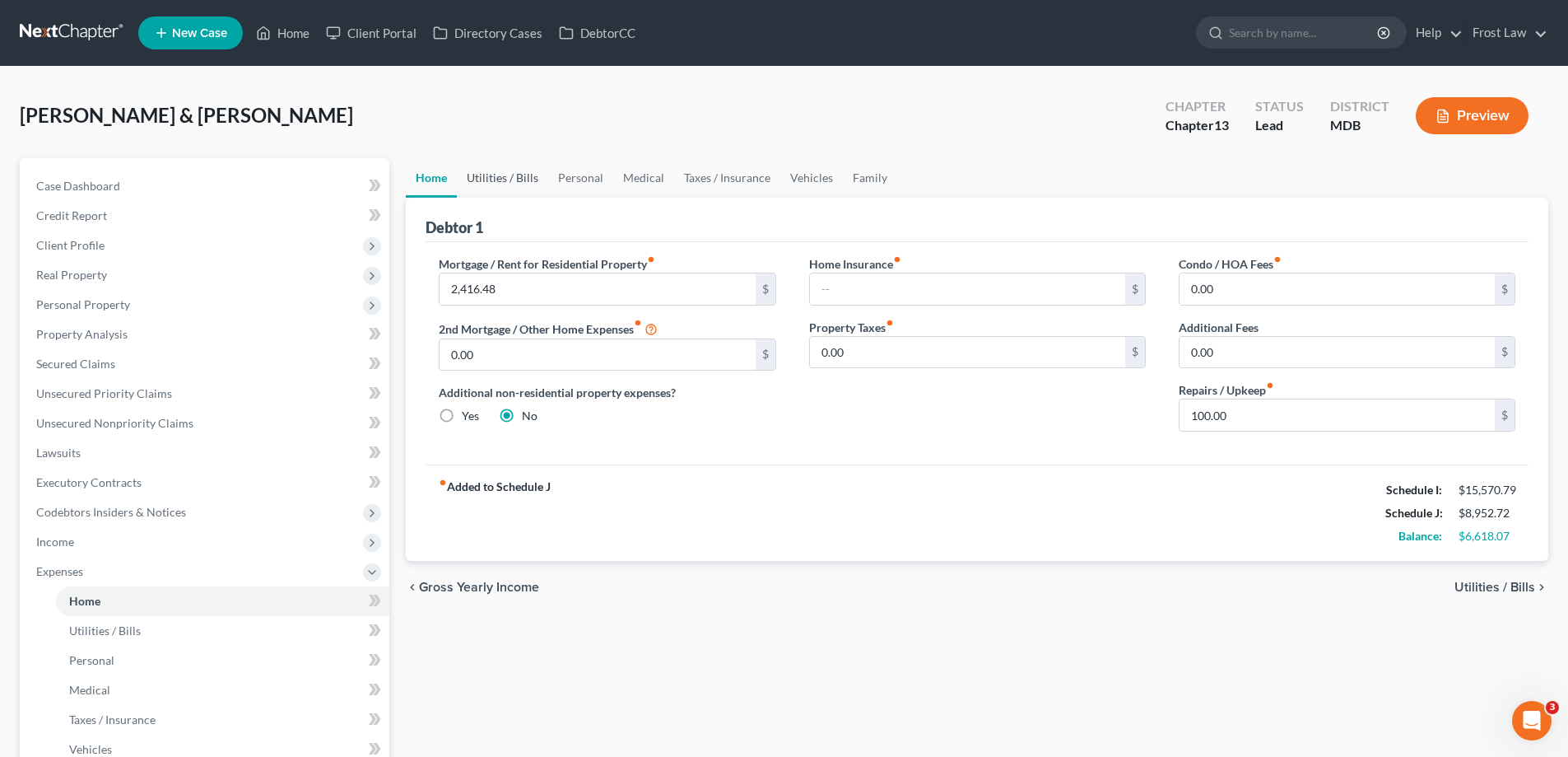
click at [475, 181] on link "Utilities / Bills" at bounding box center [502, 177] width 91 height 39
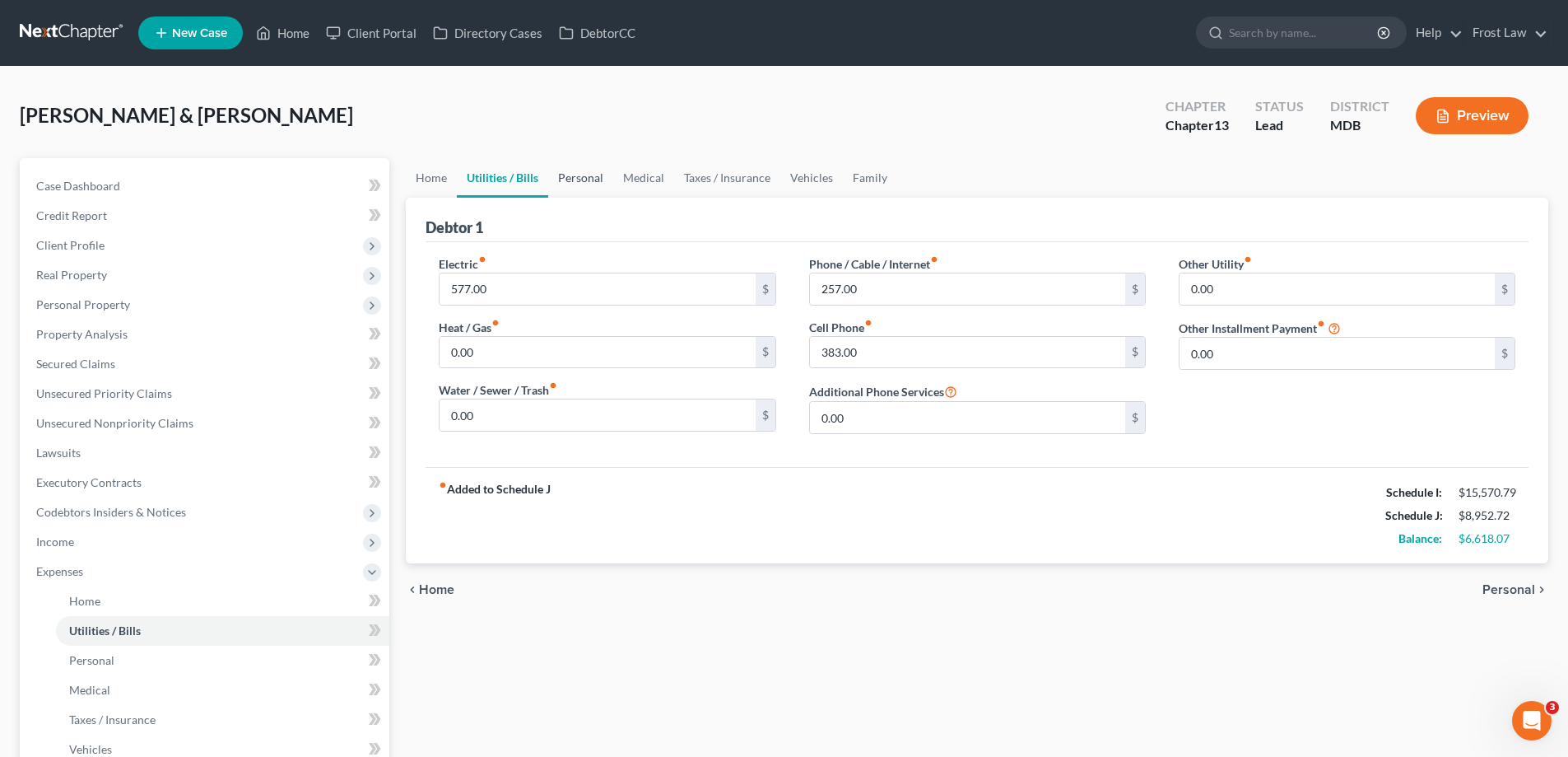
click at [597, 177] on link "Personal" at bounding box center [580, 177] width 65 height 39
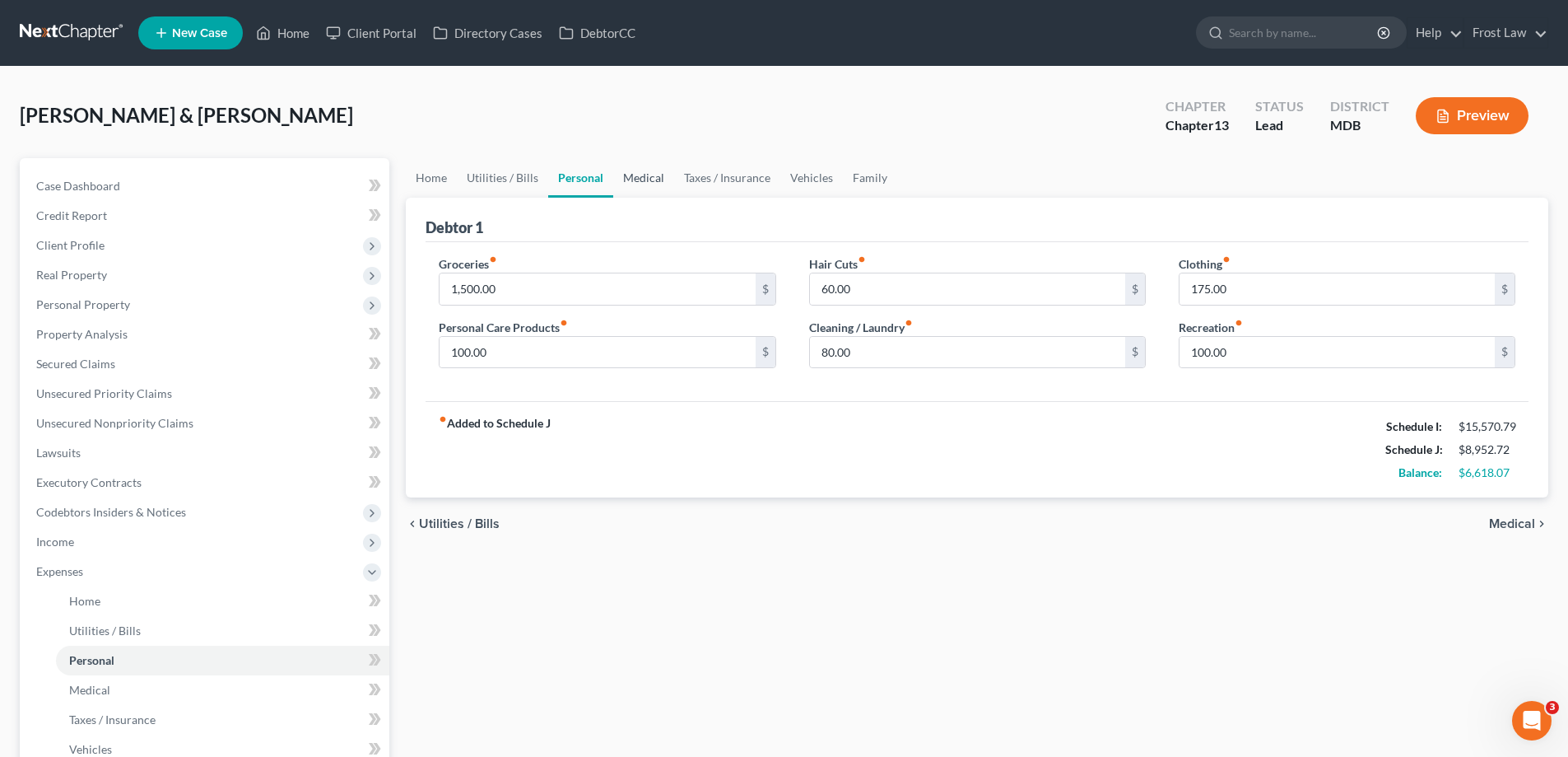
click at [654, 177] on link "Medical" at bounding box center [644, 177] width 61 height 39
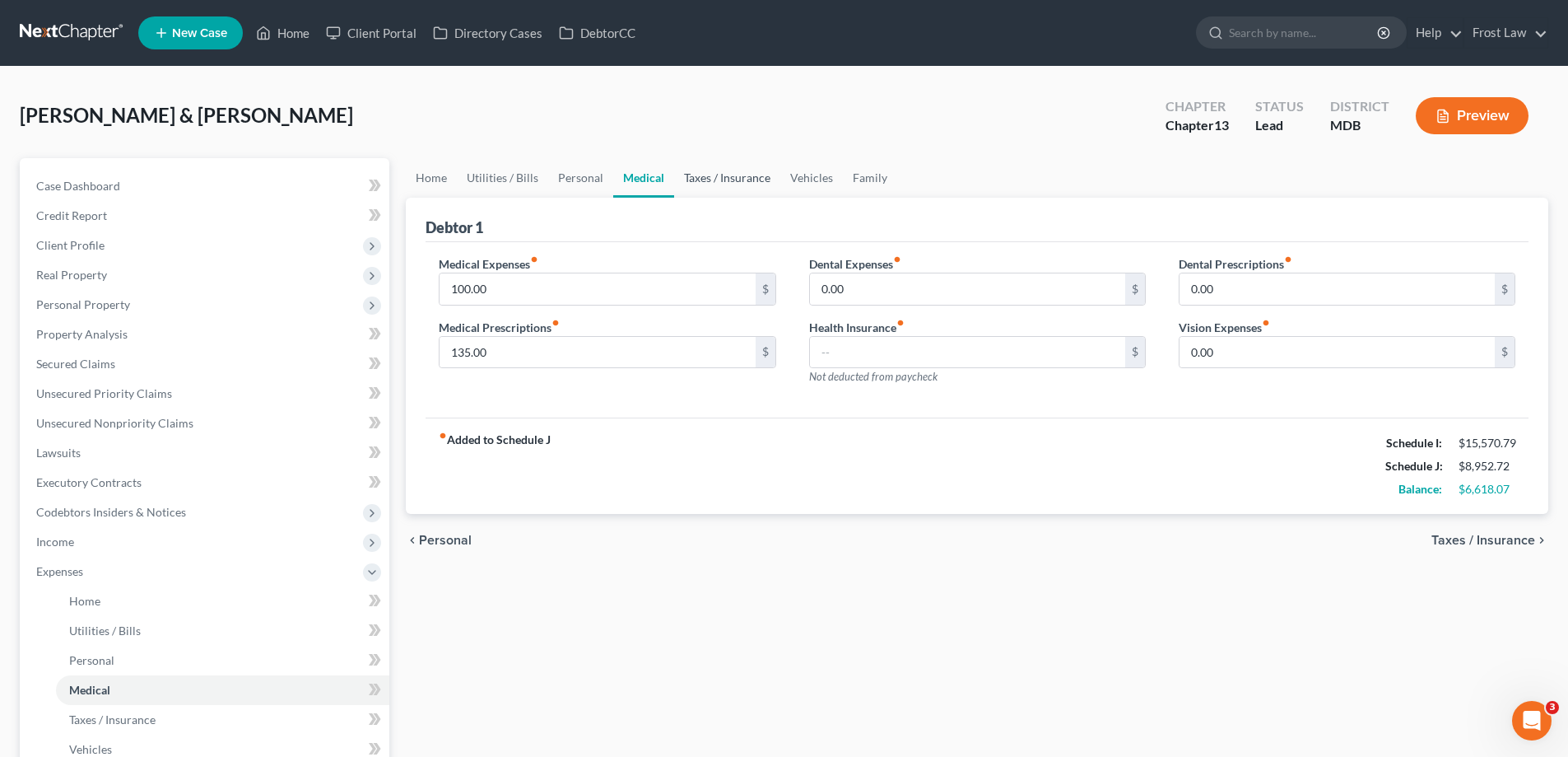
click at [702, 178] on link "Taxes / Insurance" at bounding box center [727, 177] width 106 height 39
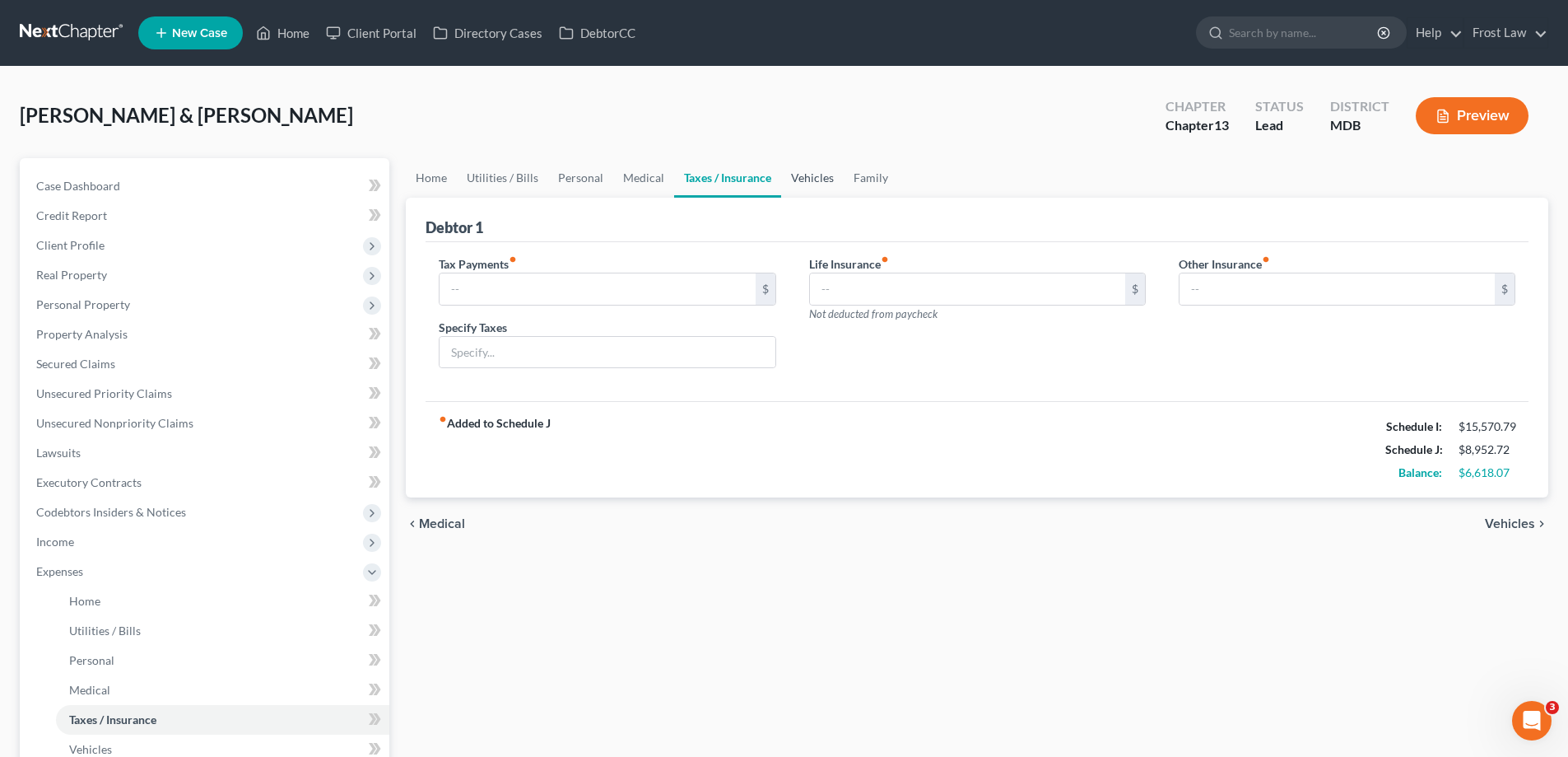
click at [788, 178] on link "Vehicles" at bounding box center [812, 177] width 63 height 39
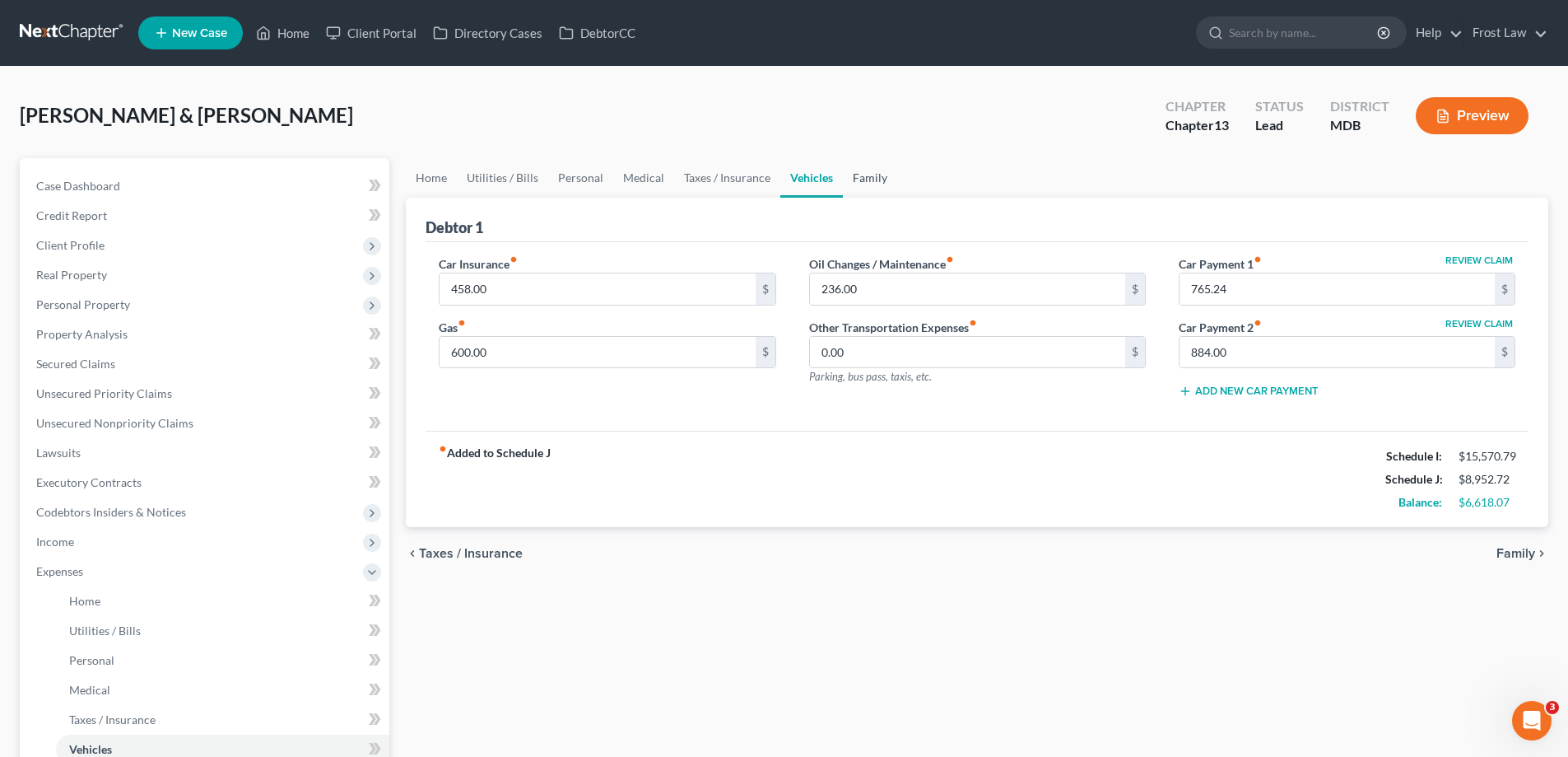
click at [891, 178] on link "Family" at bounding box center [869, 177] width 54 height 39
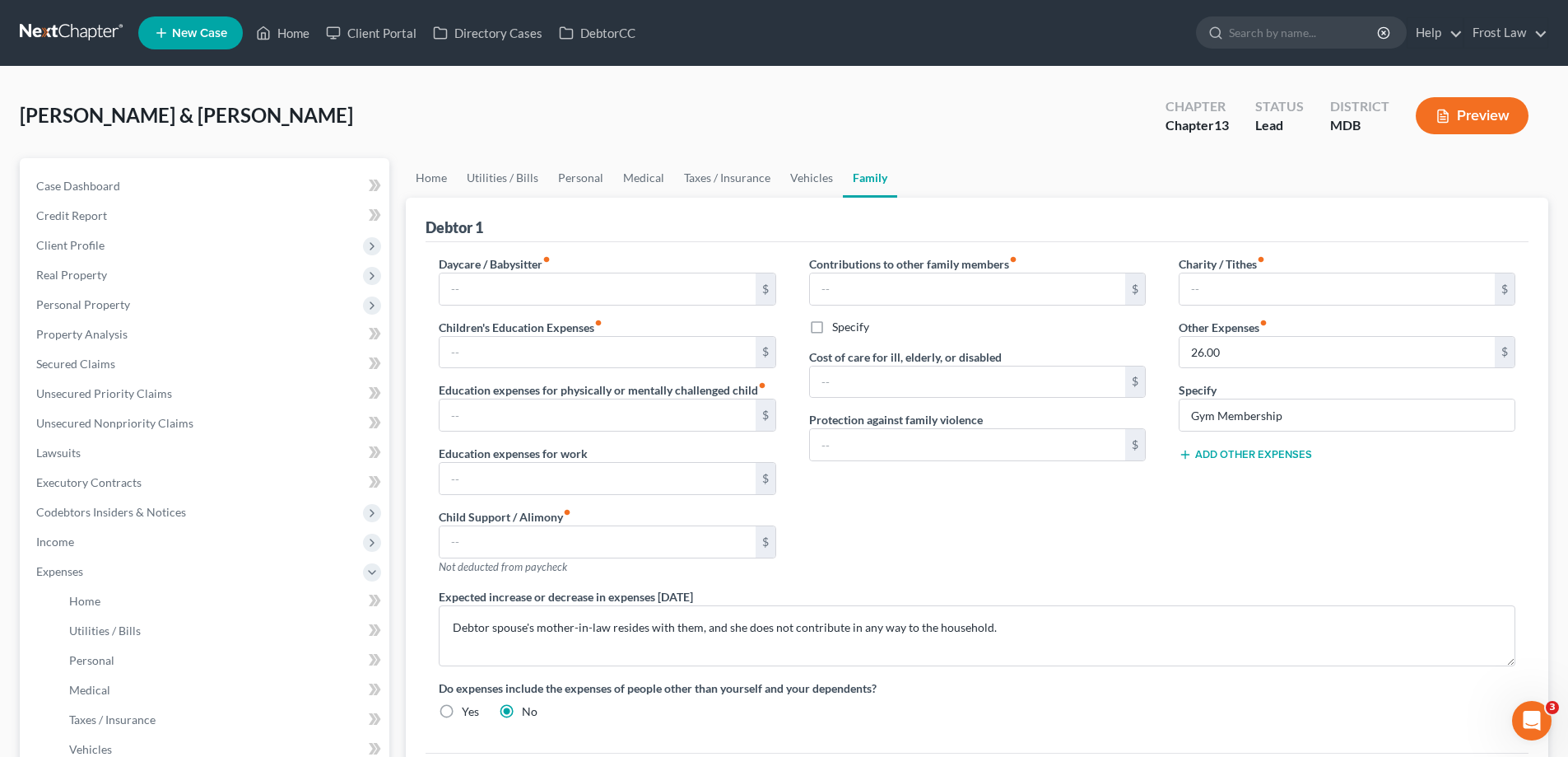
click at [1208, 455] on button "Add Other Expenses" at bounding box center [1246, 454] width 133 height 13
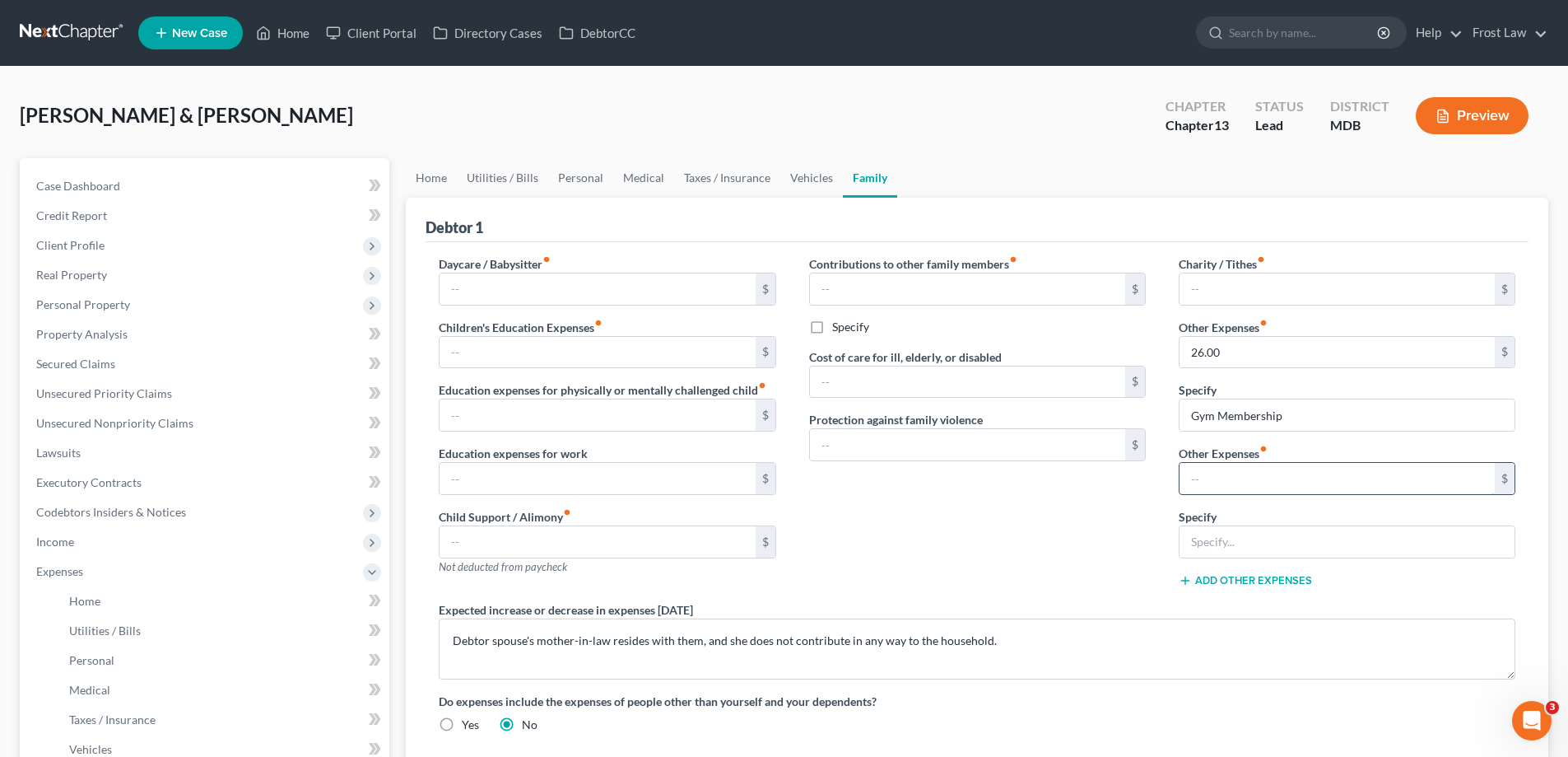
click at [1228, 479] on input "text" at bounding box center [1338, 479] width 316 height 31
type input "605.00"
type input "Pool Payment"
click at [101, 537] on span "Income" at bounding box center [207, 542] width 367 height 29
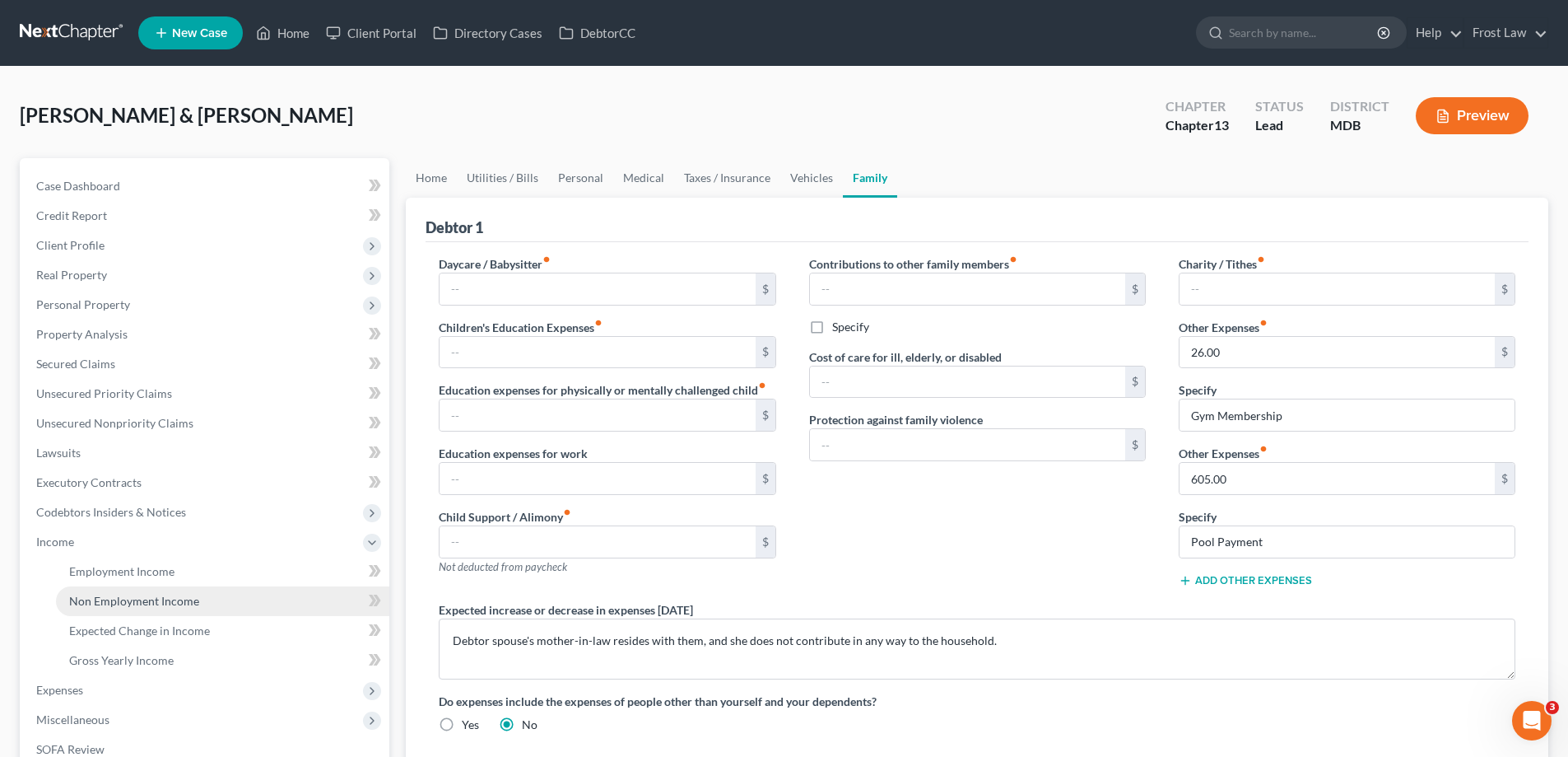
click at [134, 608] on link "Non Employment Income" at bounding box center [222, 601] width 333 height 29
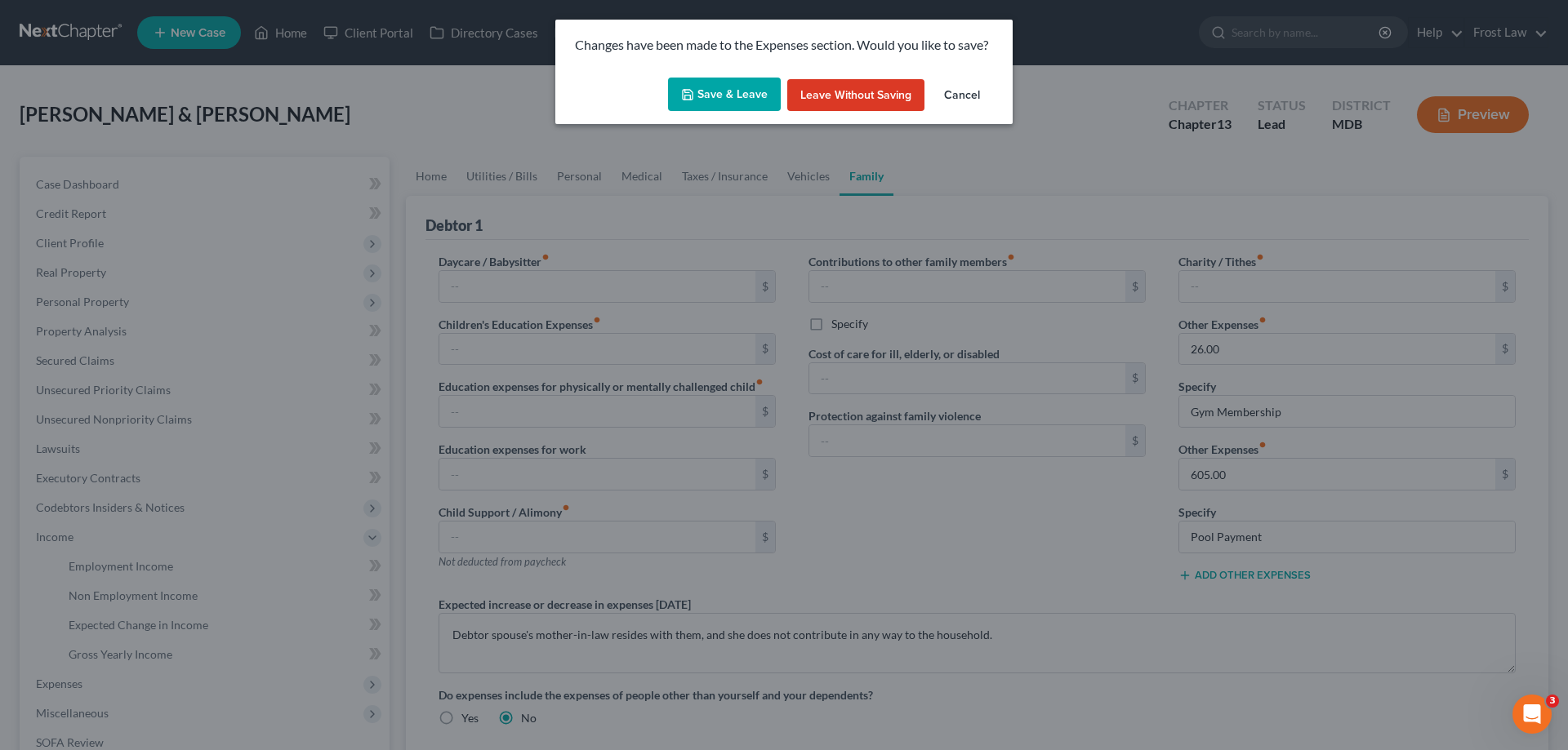
click at [737, 99] on button "Save & Leave" at bounding box center [724, 94] width 113 height 34
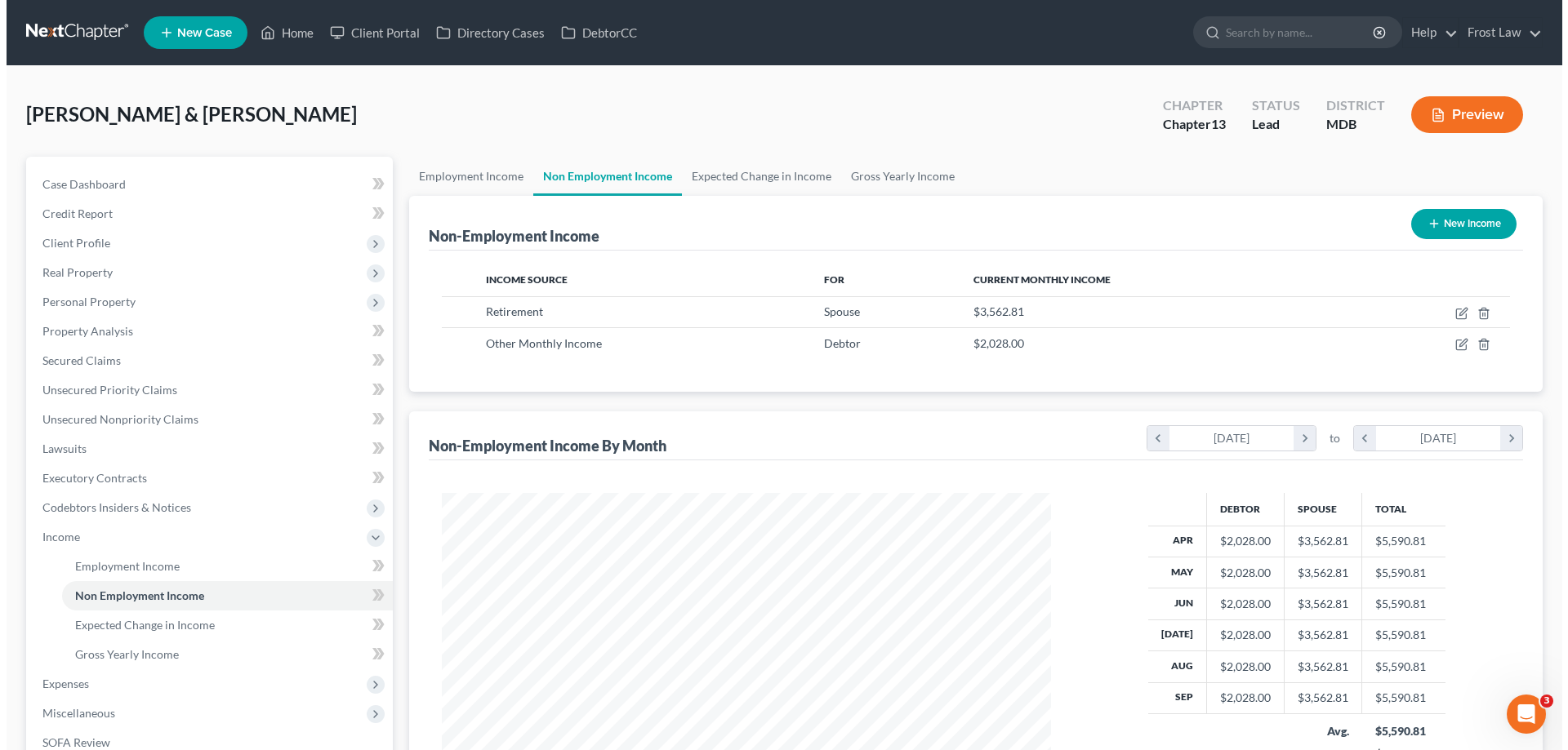
scroll to position [304, 642]
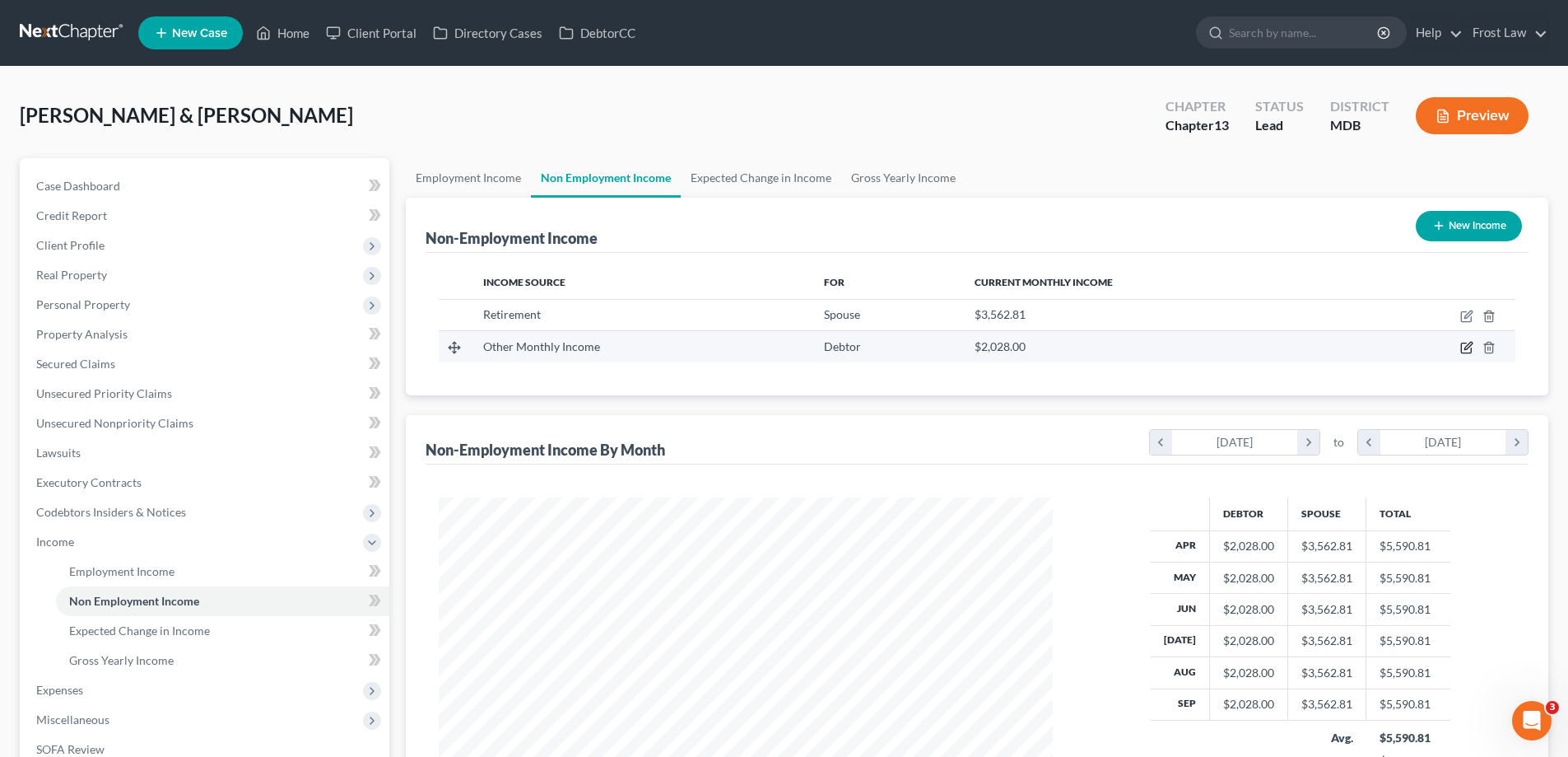
click at [1468, 350] on icon "button" at bounding box center [1466, 347] width 13 height 13
select select "13"
select select "3"
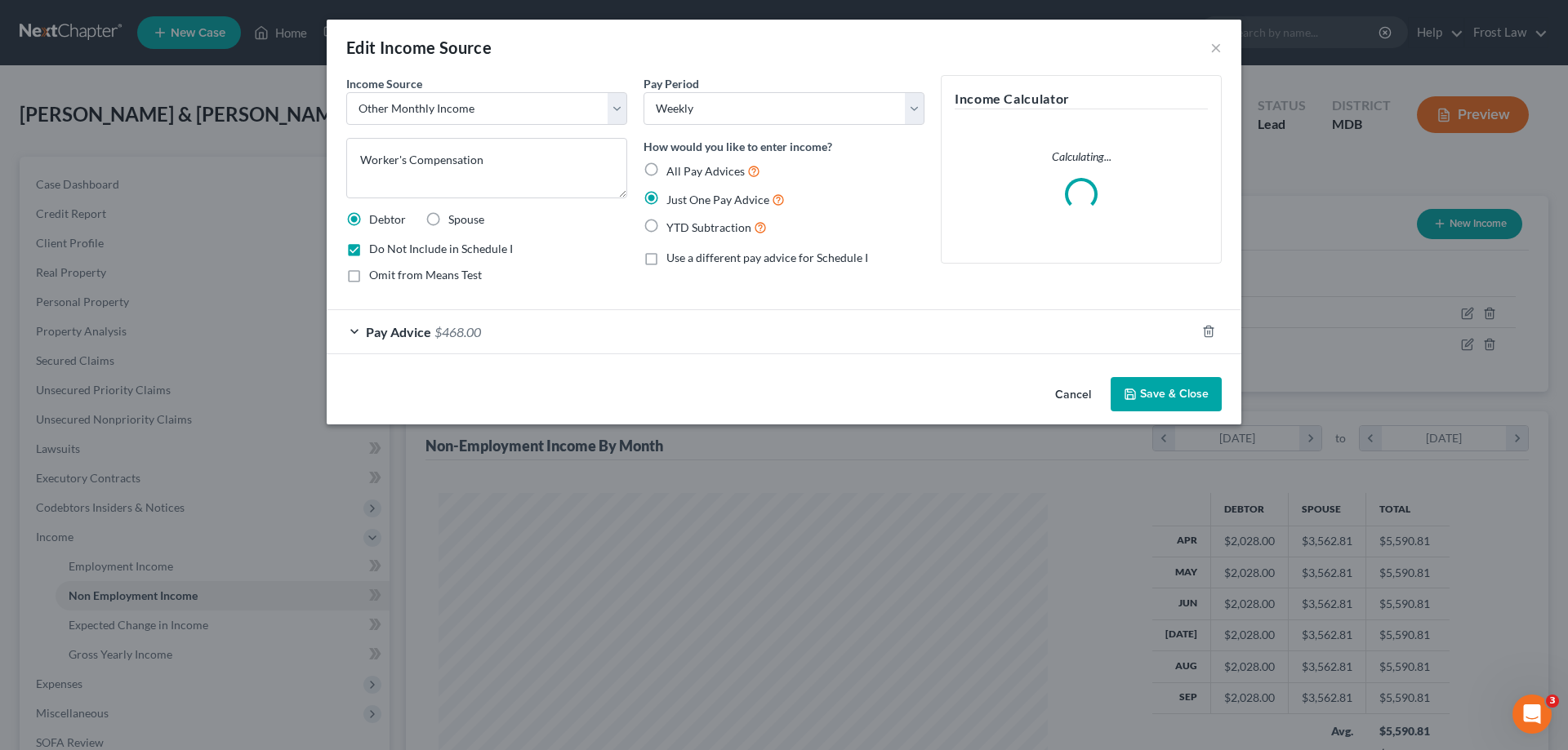
scroll to position [307, 647]
click at [491, 345] on div "Pay Advice $468.00" at bounding box center [761, 331] width 869 height 44
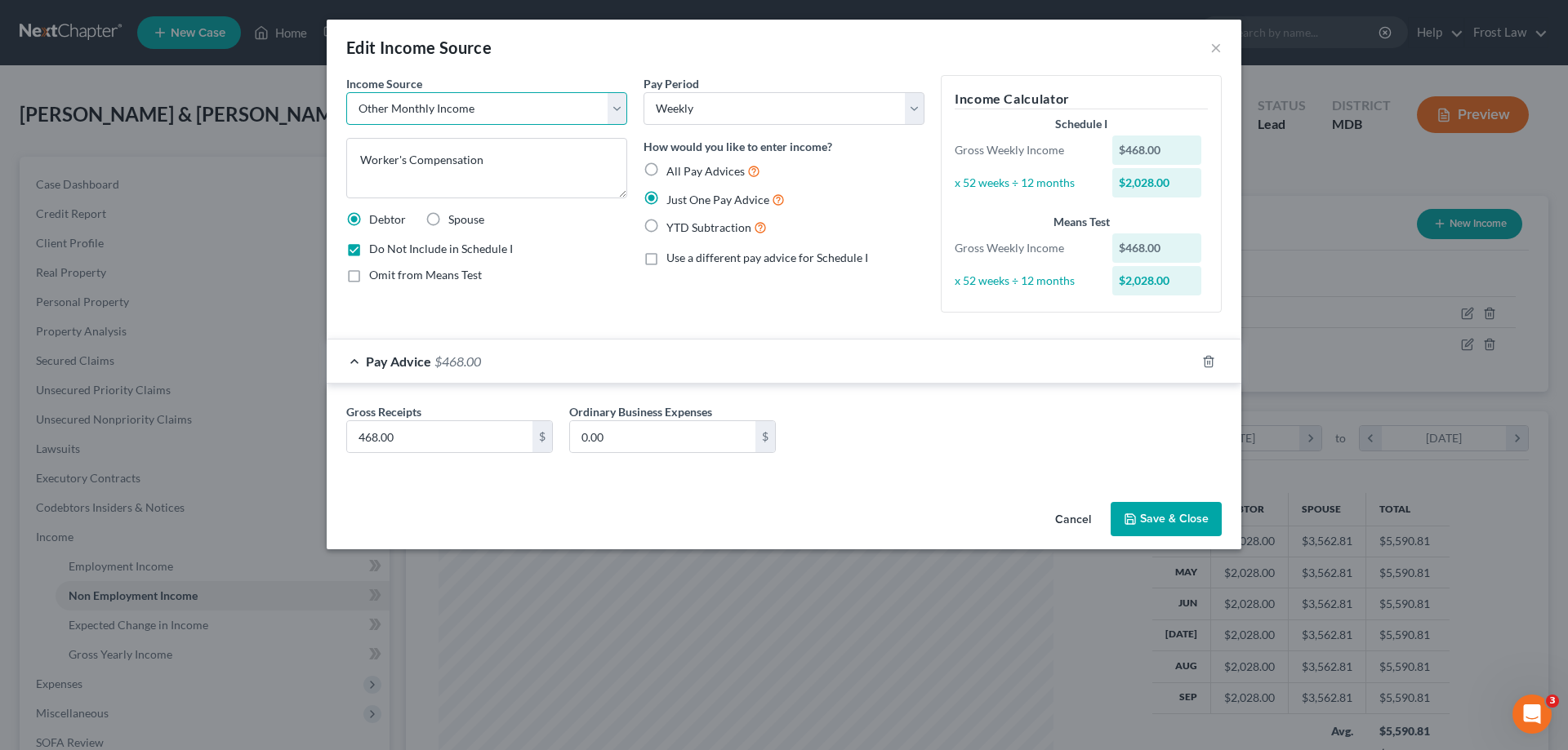
click at [397, 118] on select "Select Unemployment Disability (from employer) Pension Retirement Social Securi…" at bounding box center [486, 109] width 281 height 33
click at [732, 288] on div "Pay Period Select Monthly Twice Monthly Every Other Week Weekly How would you l…" at bounding box center [784, 200] width 297 height 251
click at [666, 169] on label "All Pay Advices" at bounding box center [713, 170] width 94 height 18
click at [673, 169] on input "All Pay Advices" at bounding box center [678, 166] width 11 height 11
radio input "true"
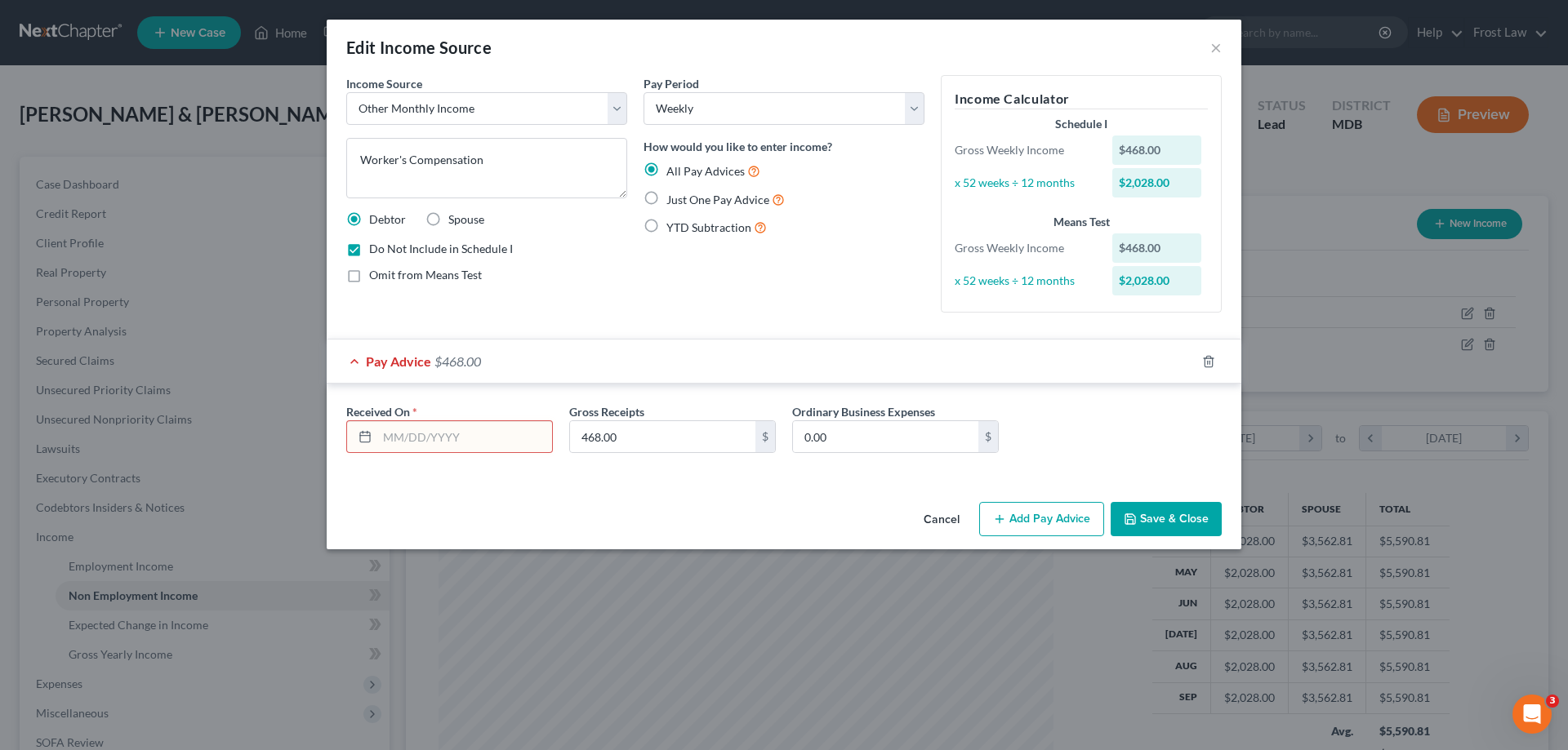
click at [478, 441] on input "text" at bounding box center [465, 436] width 175 height 31
click at [491, 446] on input "text" at bounding box center [465, 436] width 175 height 31
type input "08/27/2025"
click at [1029, 502] on button "Add Pay Advice" at bounding box center [1041, 519] width 125 height 34
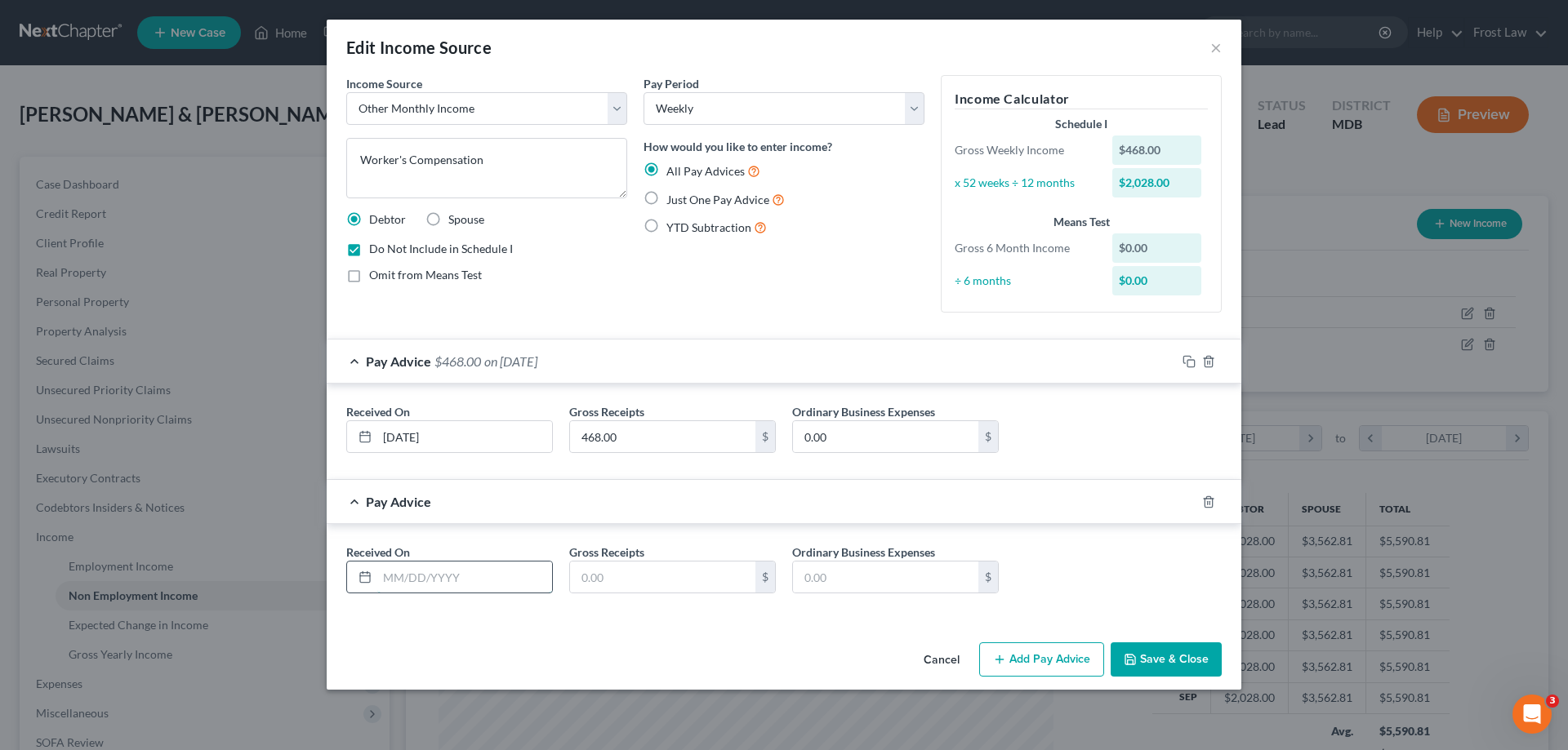
drag, startPoint x: 488, startPoint y: 577, endPoint x: 497, endPoint y: 581, distance: 9.8
click at [488, 577] on input "text" at bounding box center [465, 577] width 175 height 31
type input "08/20/2025"
click at [1028, 658] on button "Add Pay Advice" at bounding box center [1041, 659] width 125 height 34
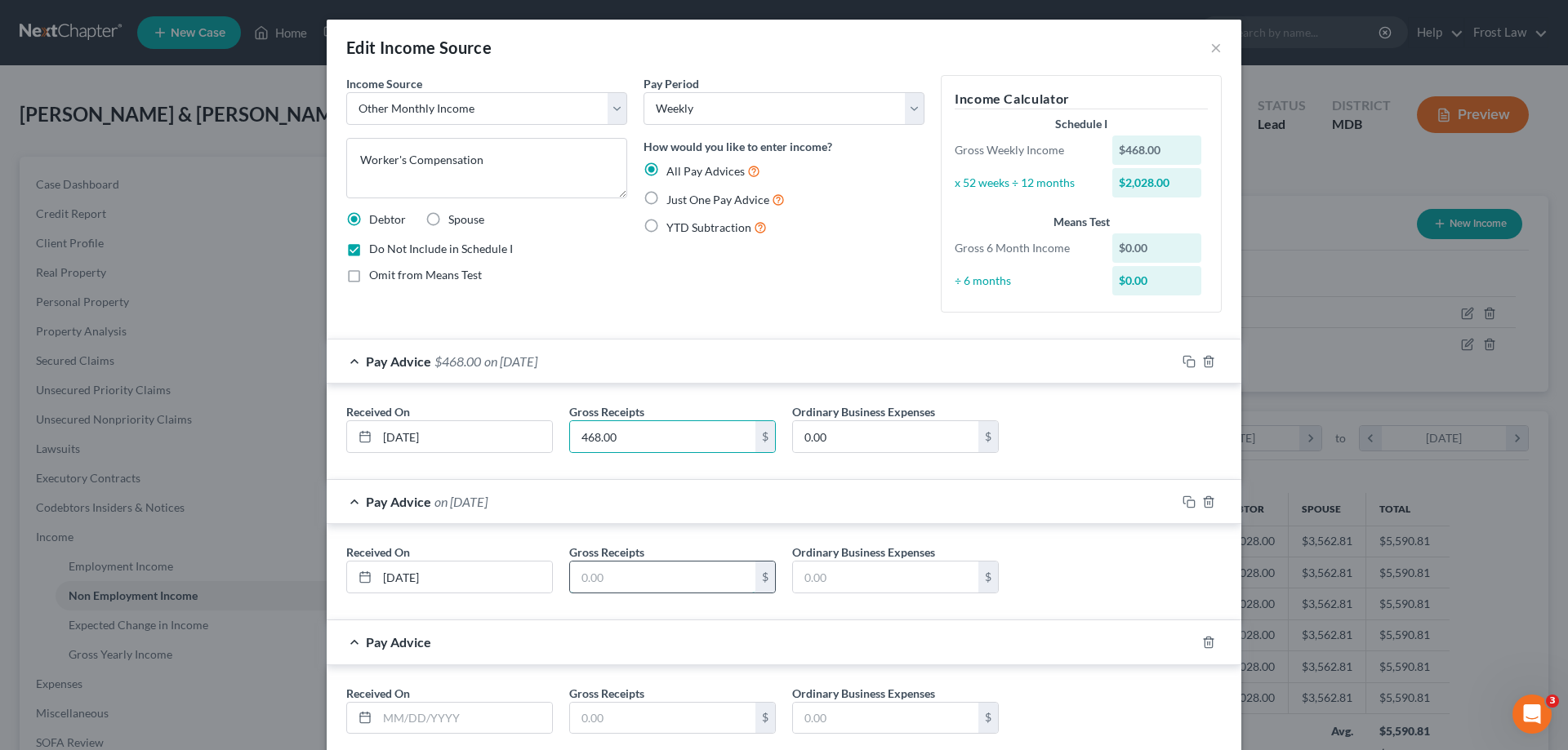
drag, startPoint x: 627, startPoint y: 564, endPoint x: 630, endPoint y: 583, distance: 19.2
click at [627, 564] on input "text" at bounding box center [662, 577] width 186 height 31
paste input "468.00"
type input "468.00"
click at [615, 711] on input "text" at bounding box center [662, 718] width 186 height 31
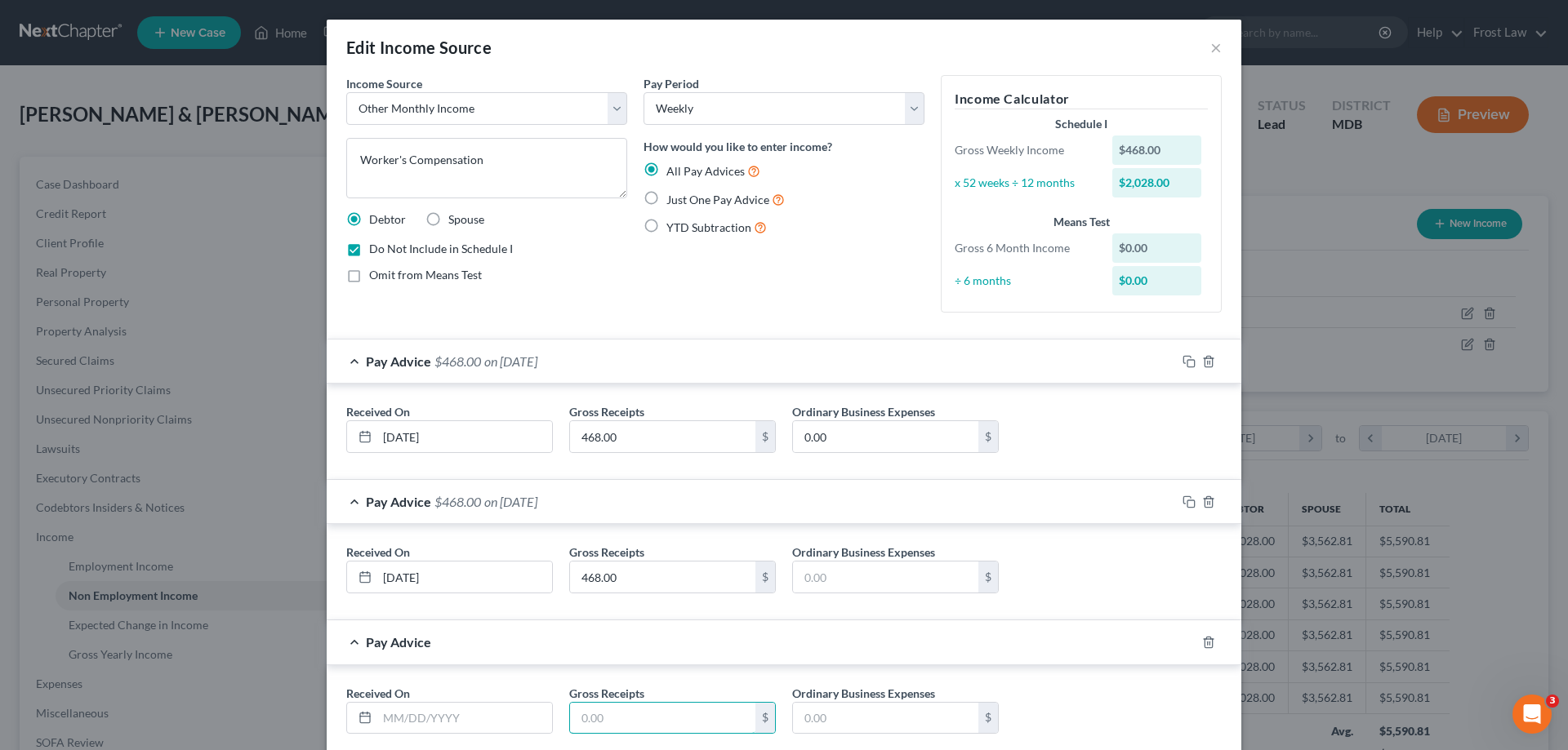
paste input "468.00"
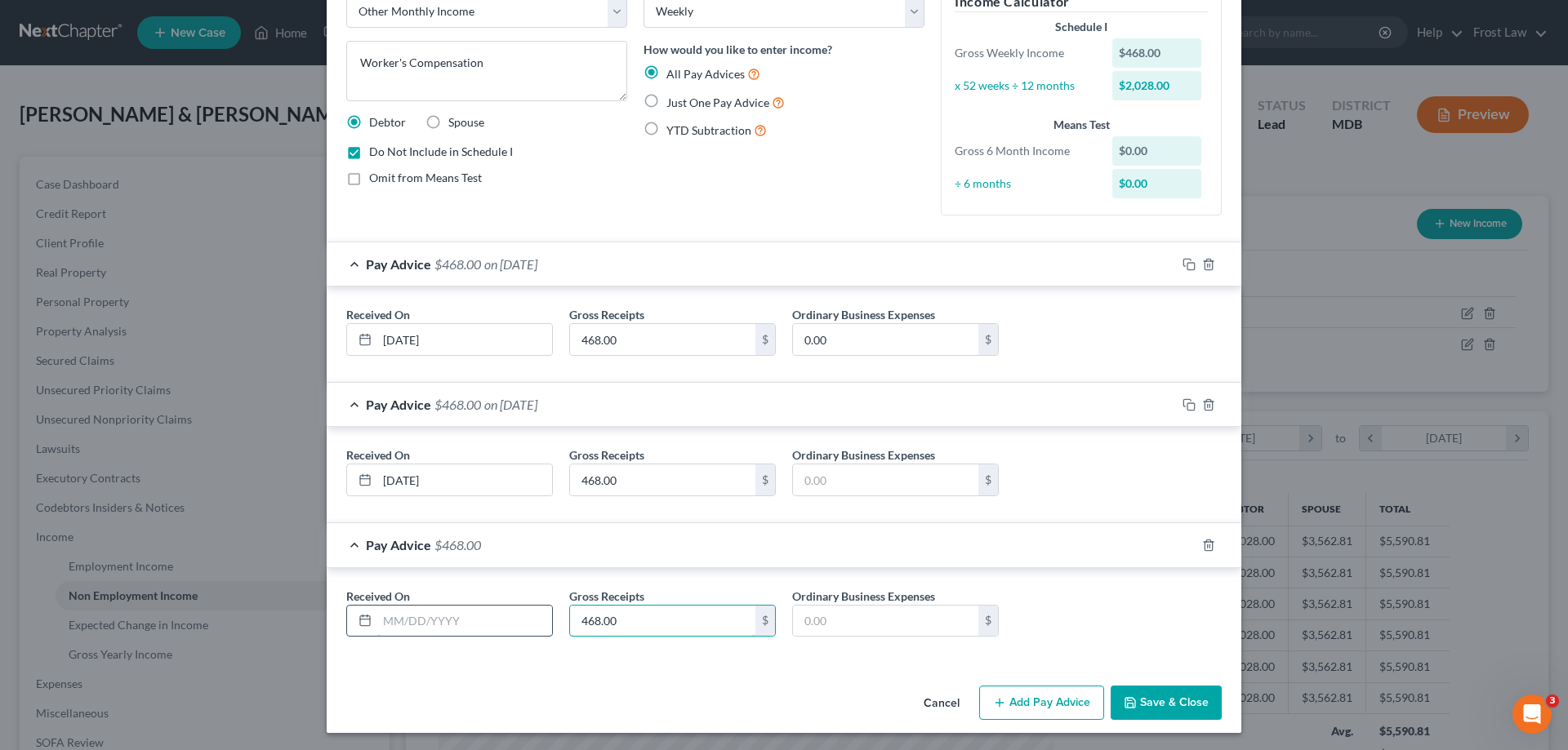
scroll to position [99, 0]
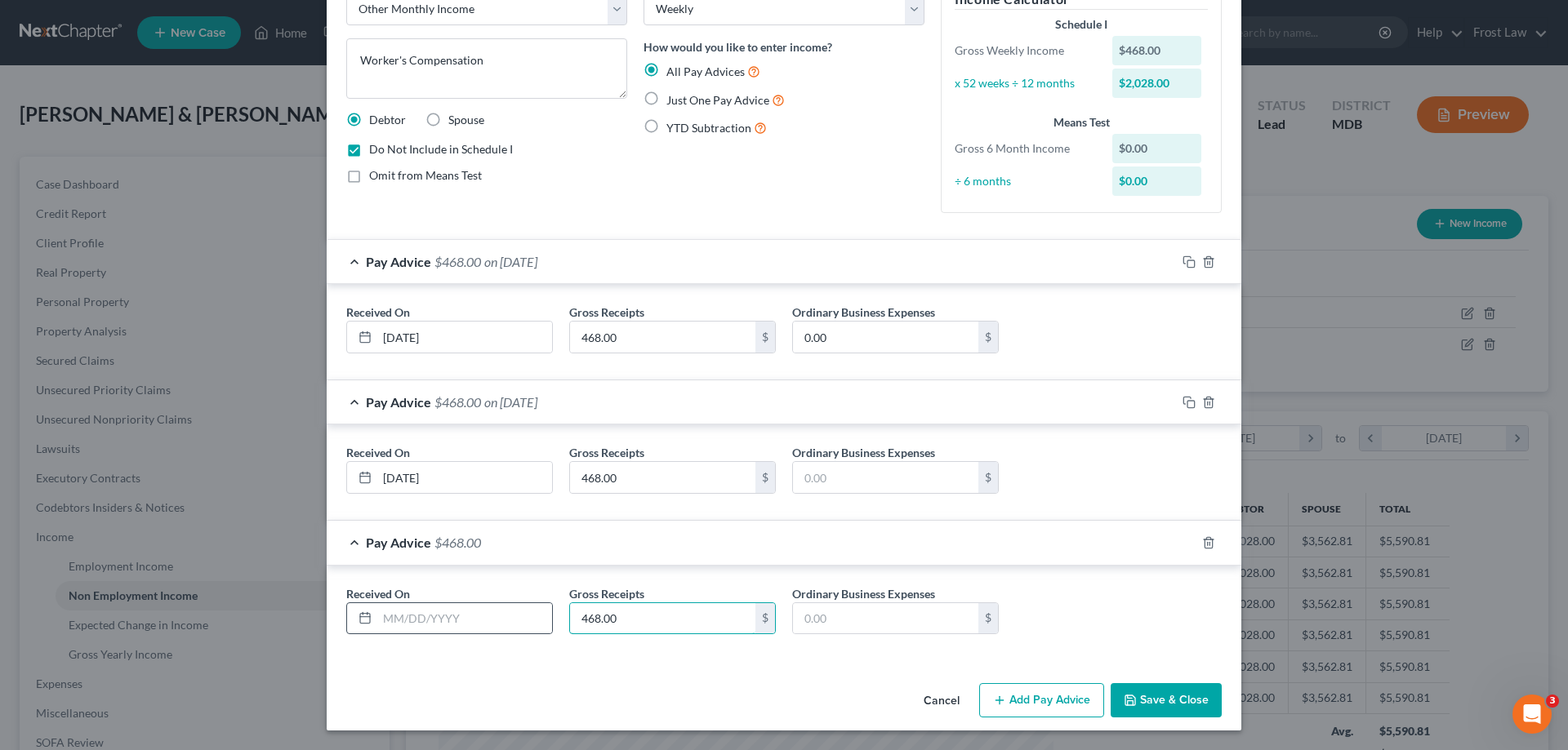
type input "468.00"
click at [446, 602] on div at bounding box center [449, 619] width 206 height 33
click at [455, 620] on input "text" at bounding box center [465, 619] width 175 height 31
type input "[DATE]"
click at [1032, 691] on button "Add Pay Advice" at bounding box center [1041, 699] width 125 height 34
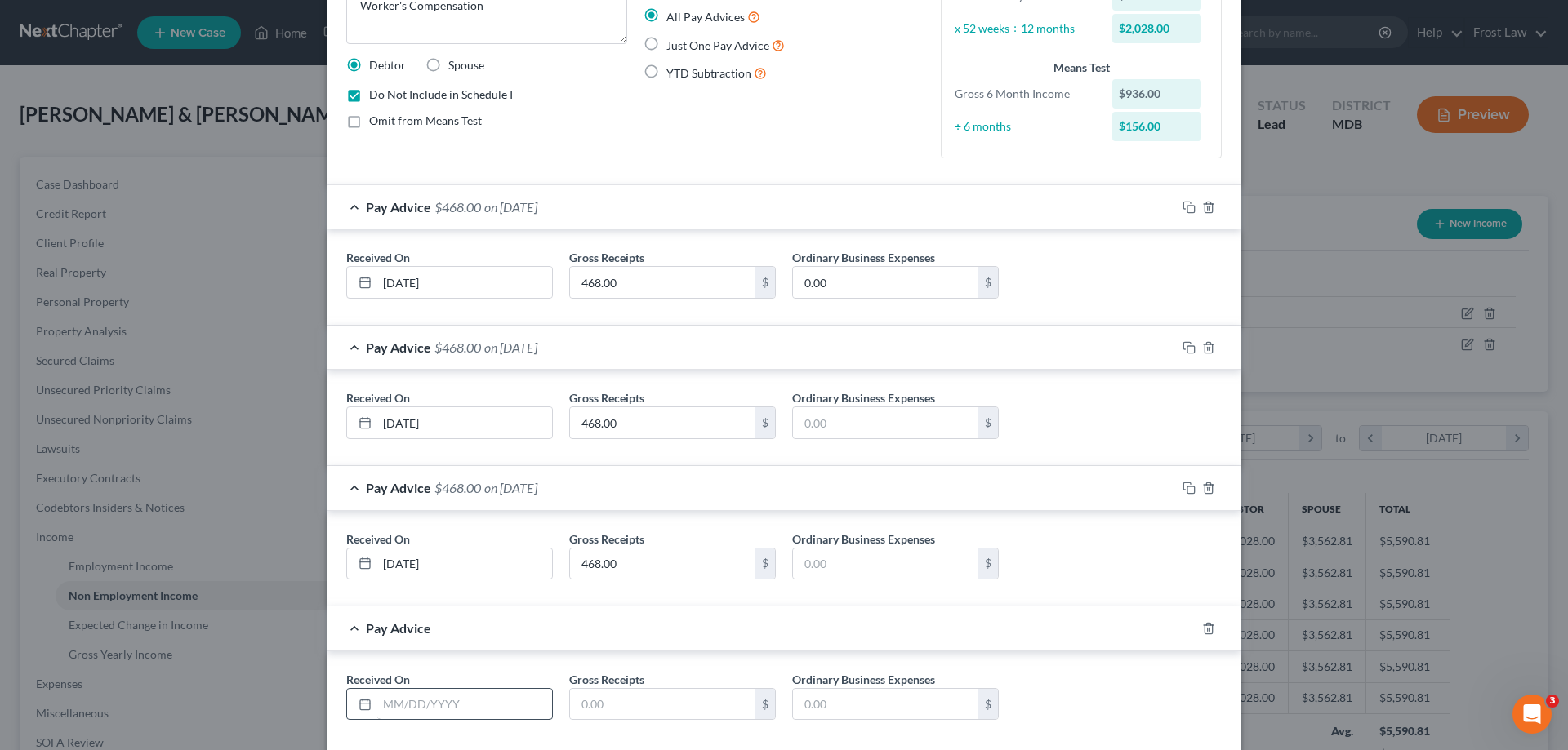
scroll to position [240, 0]
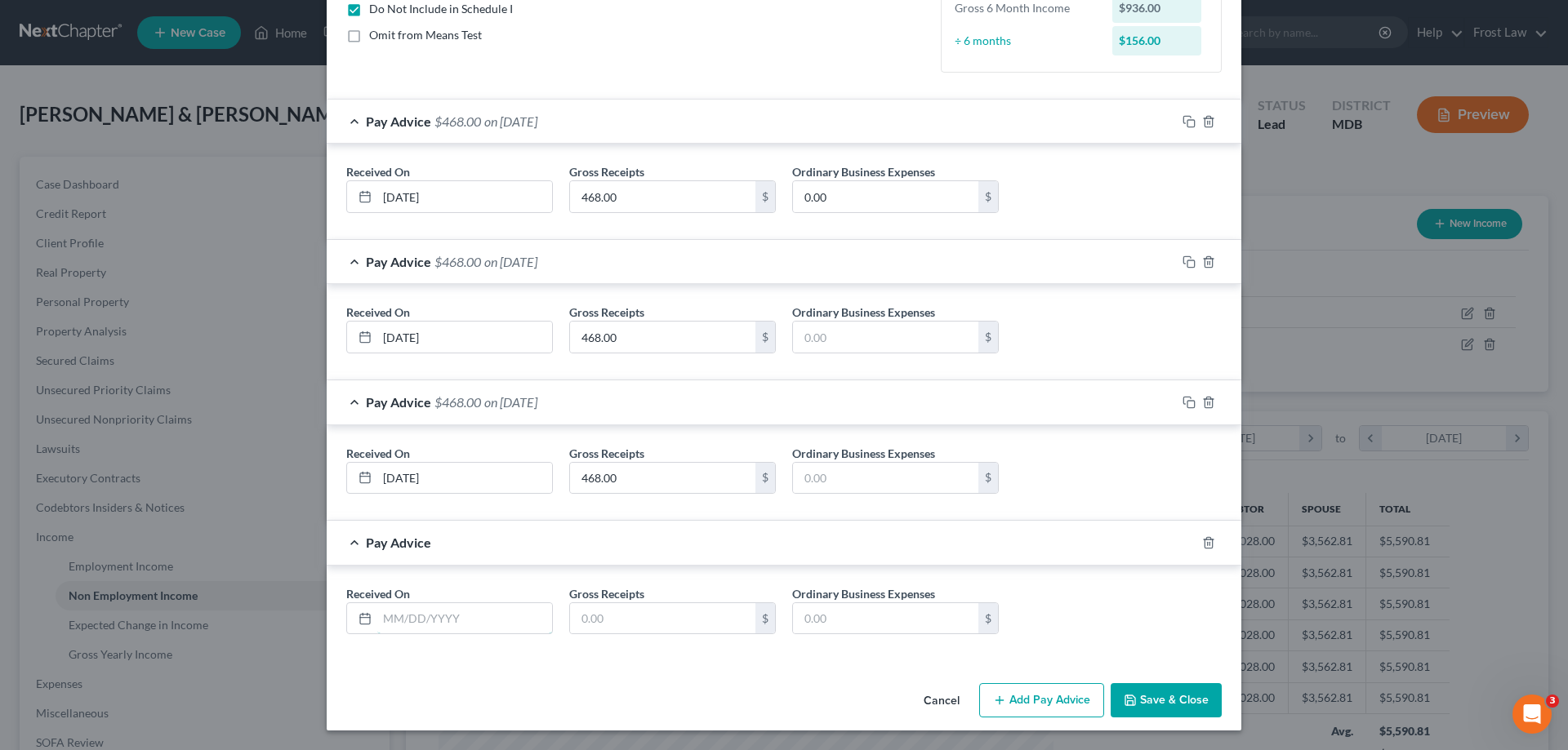
drag, startPoint x: 462, startPoint y: 614, endPoint x: 501, endPoint y: 649, distance: 52.4
click at [462, 614] on input "text" at bounding box center [465, 619] width 175 height 31
type input "08/06/2025"
click at [1018, 693] on button "Add Pay Advice" at bounding box center [1041, 699] width 125 height 34
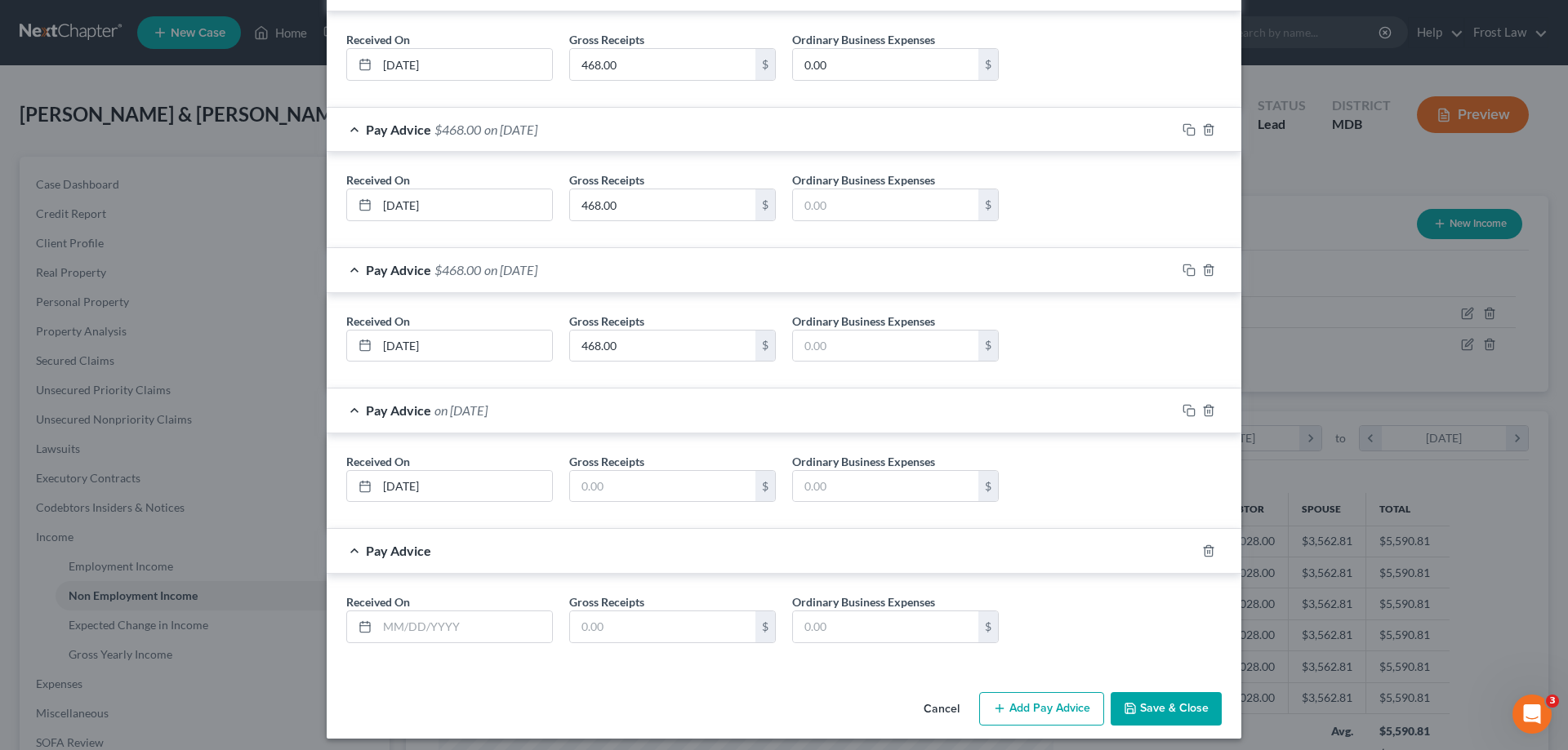
scroll to position [380, 0]
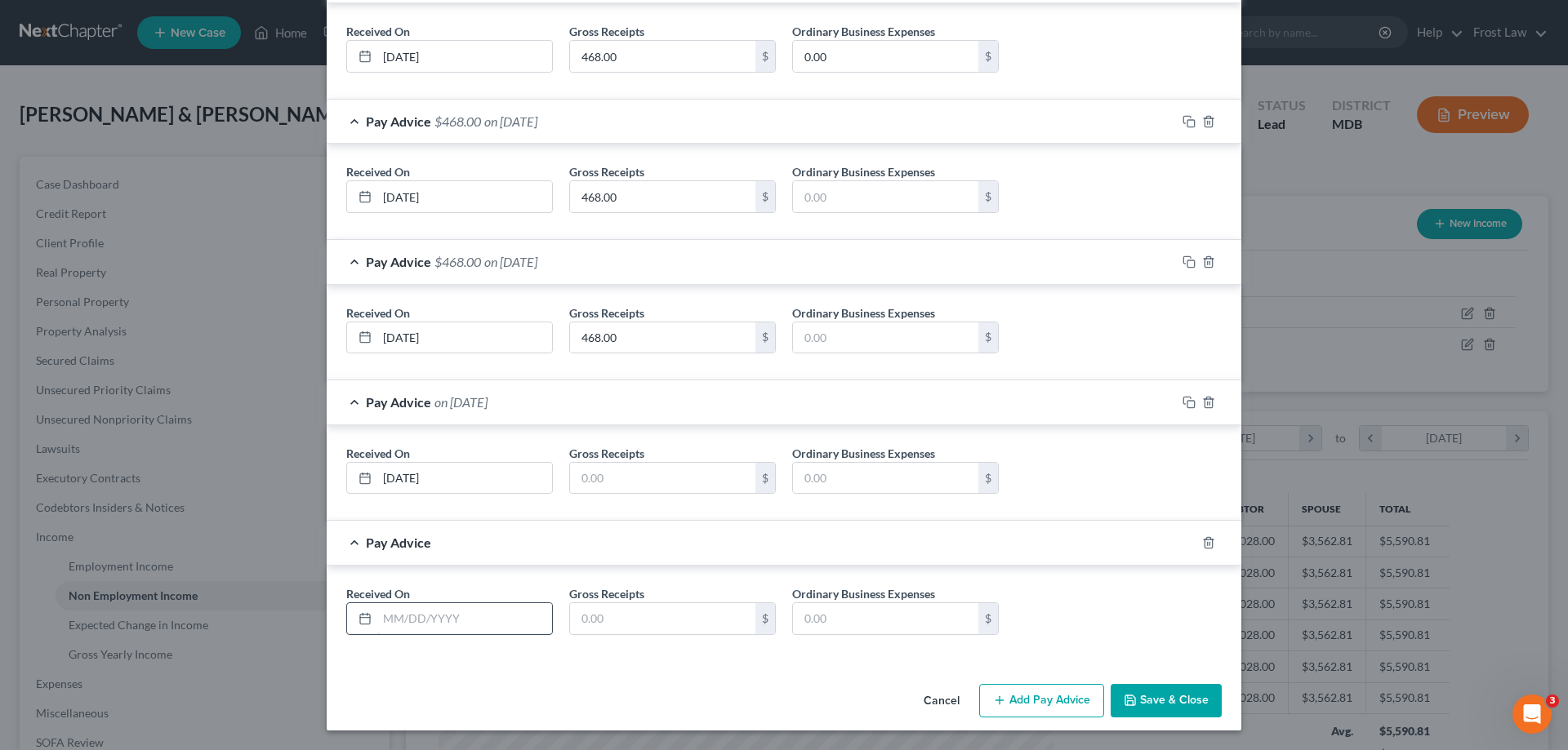
click at [410, 602] on div at bounding box center [449, 619] width 206 height 33
type input "[DATE]"
click at [1003, 688] on button "Add Pay Advice" at bounding box center [1041, 700] width 125 height 34
click at [424, 610] on input "text" at bounding box center [465, 619] width 175 height 31
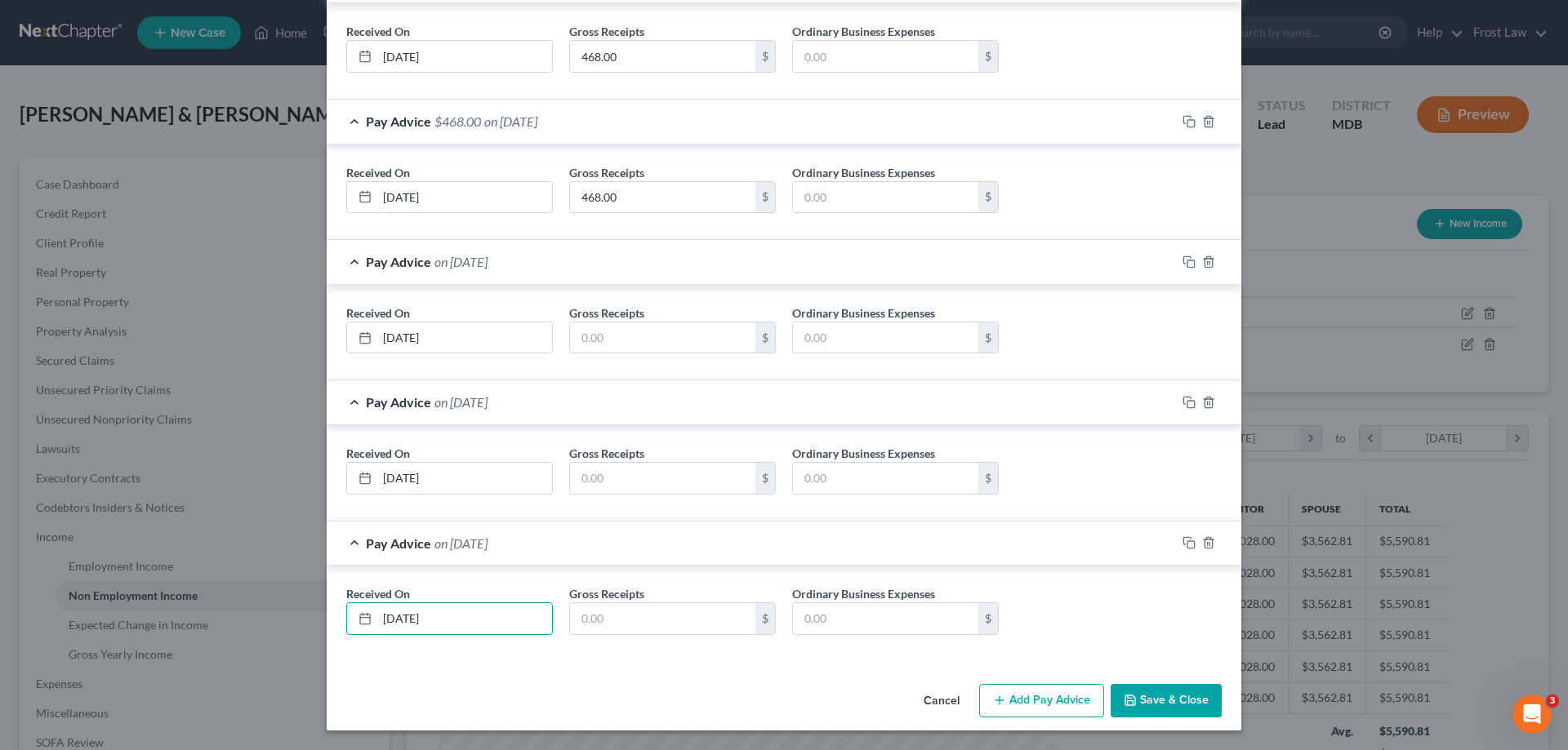
type input "[DATE]"
drag, startPoint x: 1006, startPoint y: 699, endPoint x: 767, endPoint y: 651, distance: 243.8
click at [1002, 692] on button "Add Pay Advice" at bounding box center [1041, 700] width 125 height 34
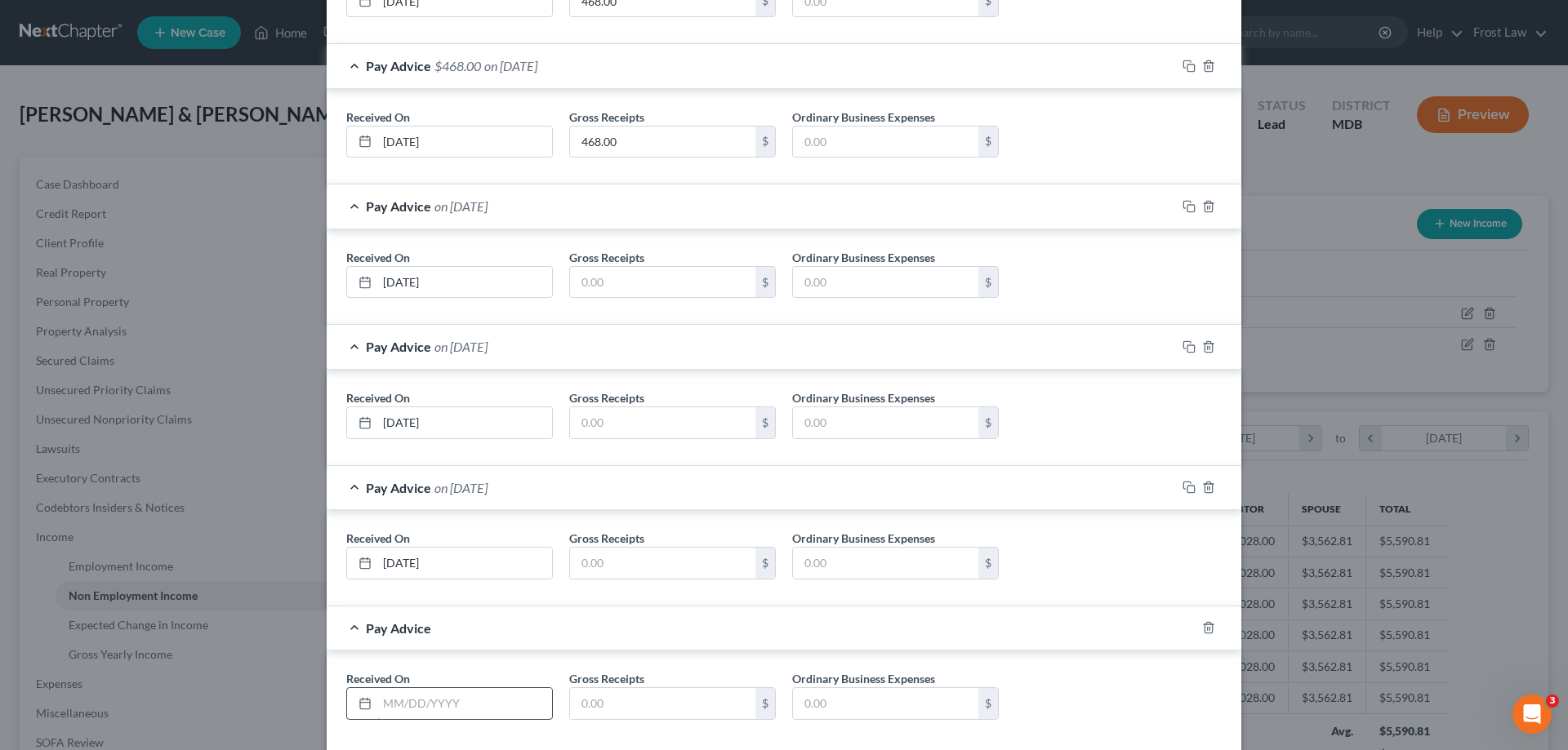
scroll to position [661, 0]
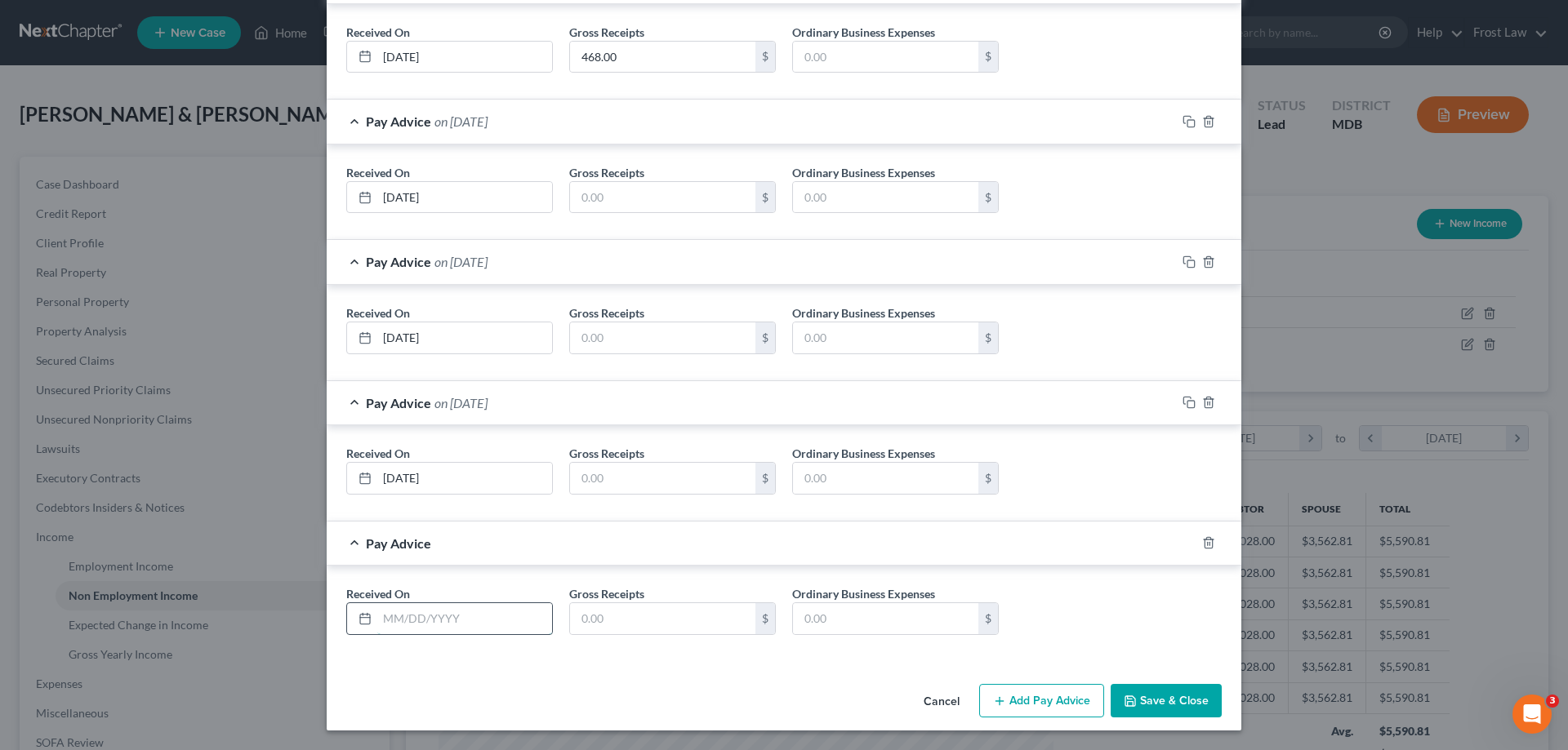
click at [424, 618] on input "text" at bounding box center [465, 619] width 175 height 31
type input "[DATE]"
click at [1044, 701] on button "Add Pay Advice" at bounding box center [1041, 700] width 125 height 34
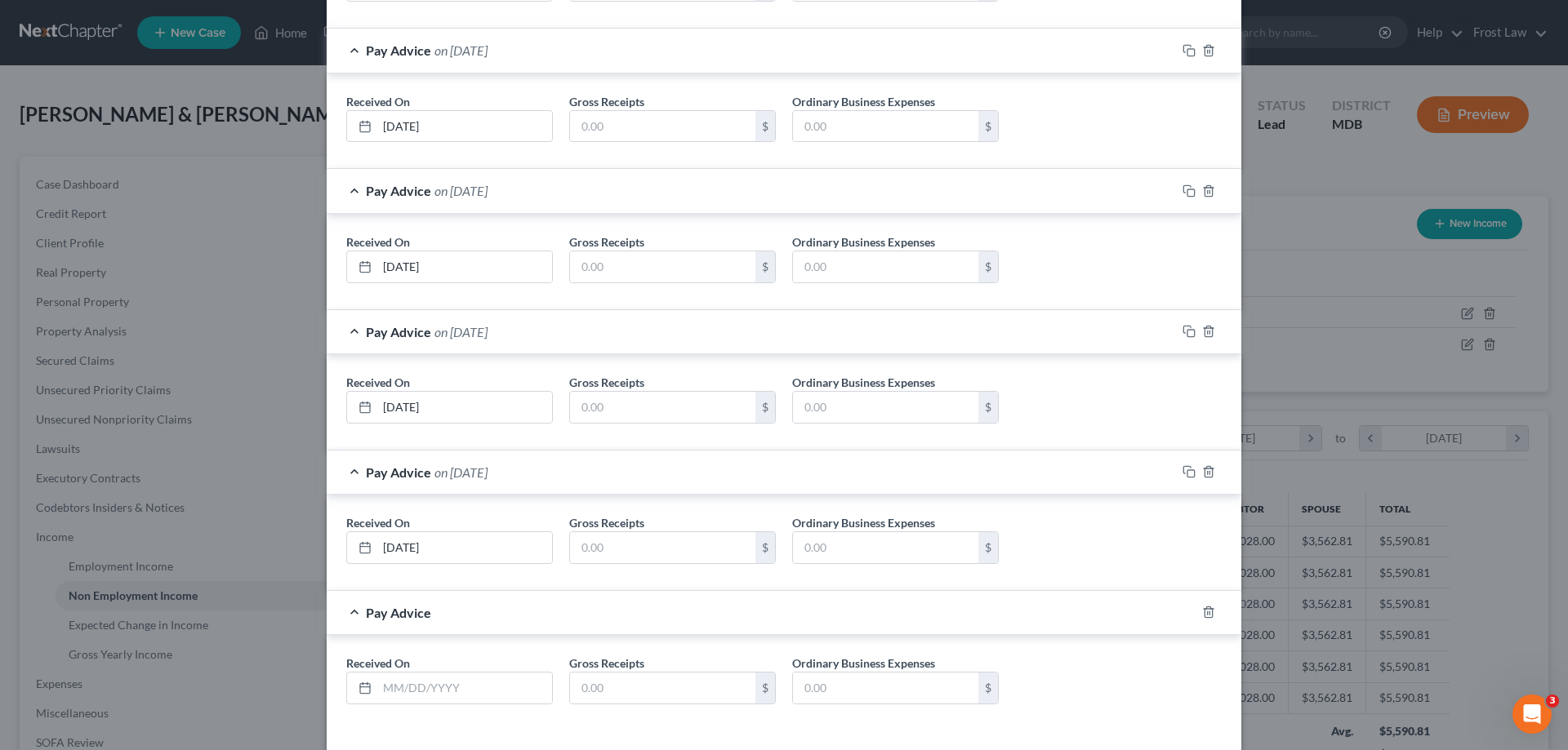
scroll to position [801, 0]
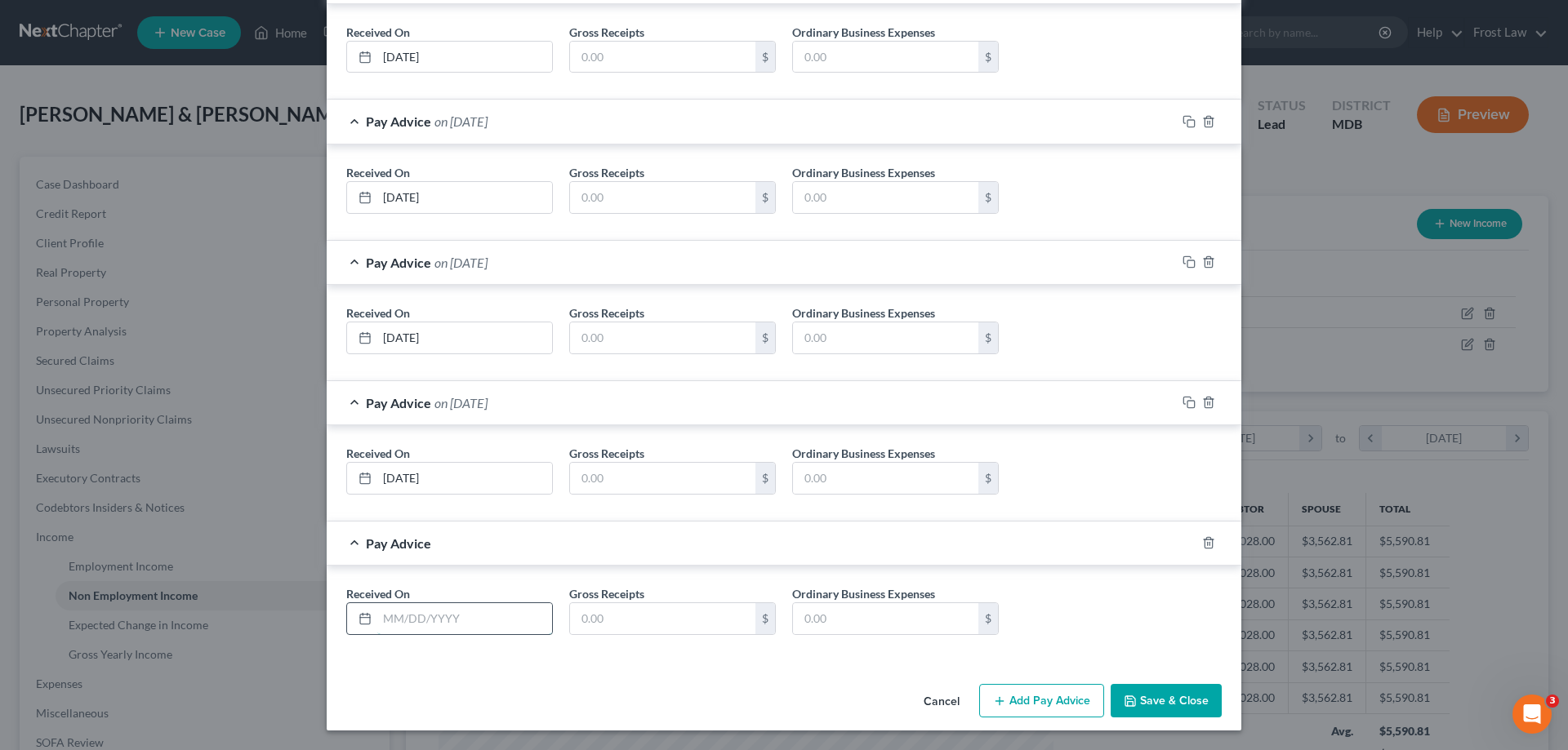
click at [443, 611] on input "text" at bounding box center [465, 619] width 175 height 31
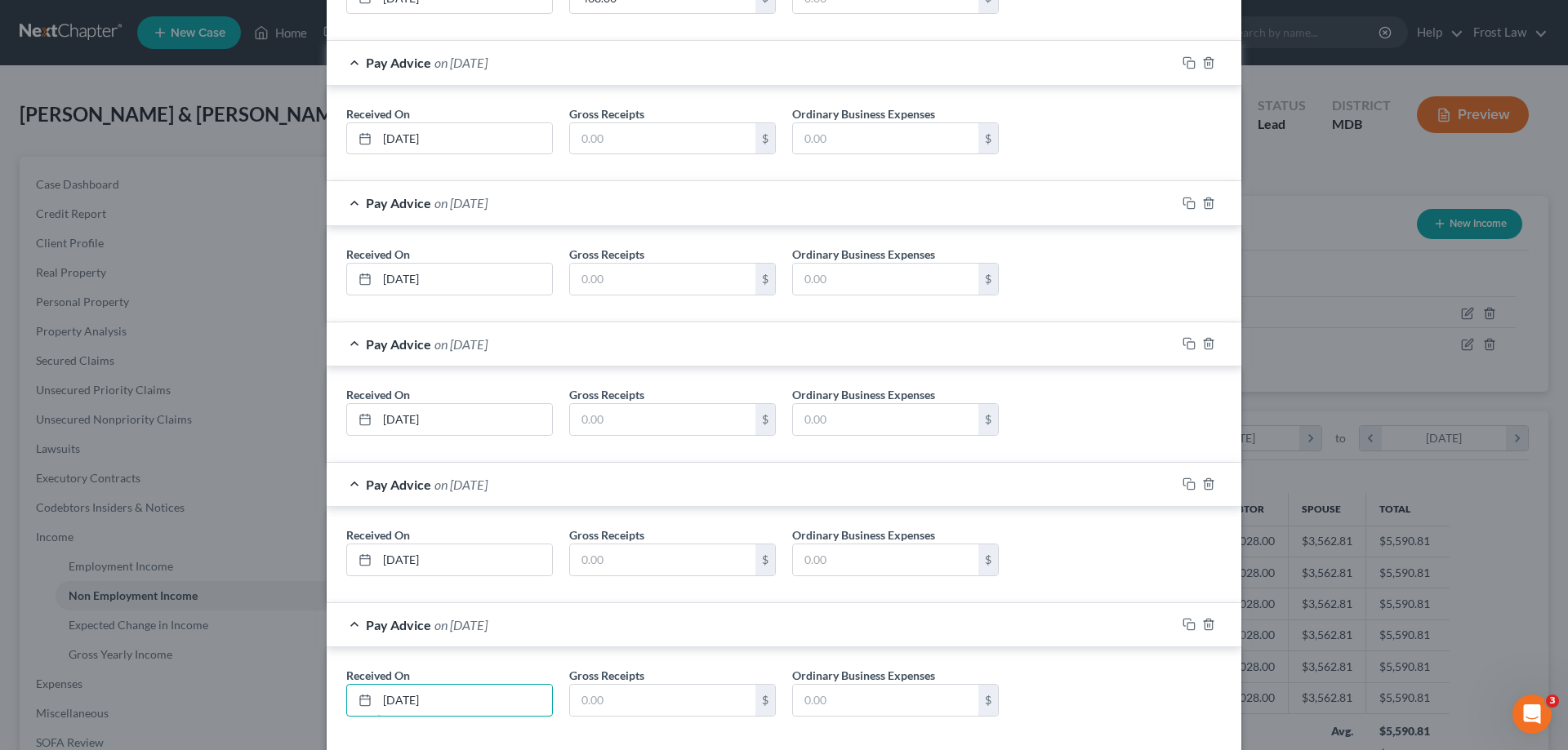
scroll to position [475, 0]
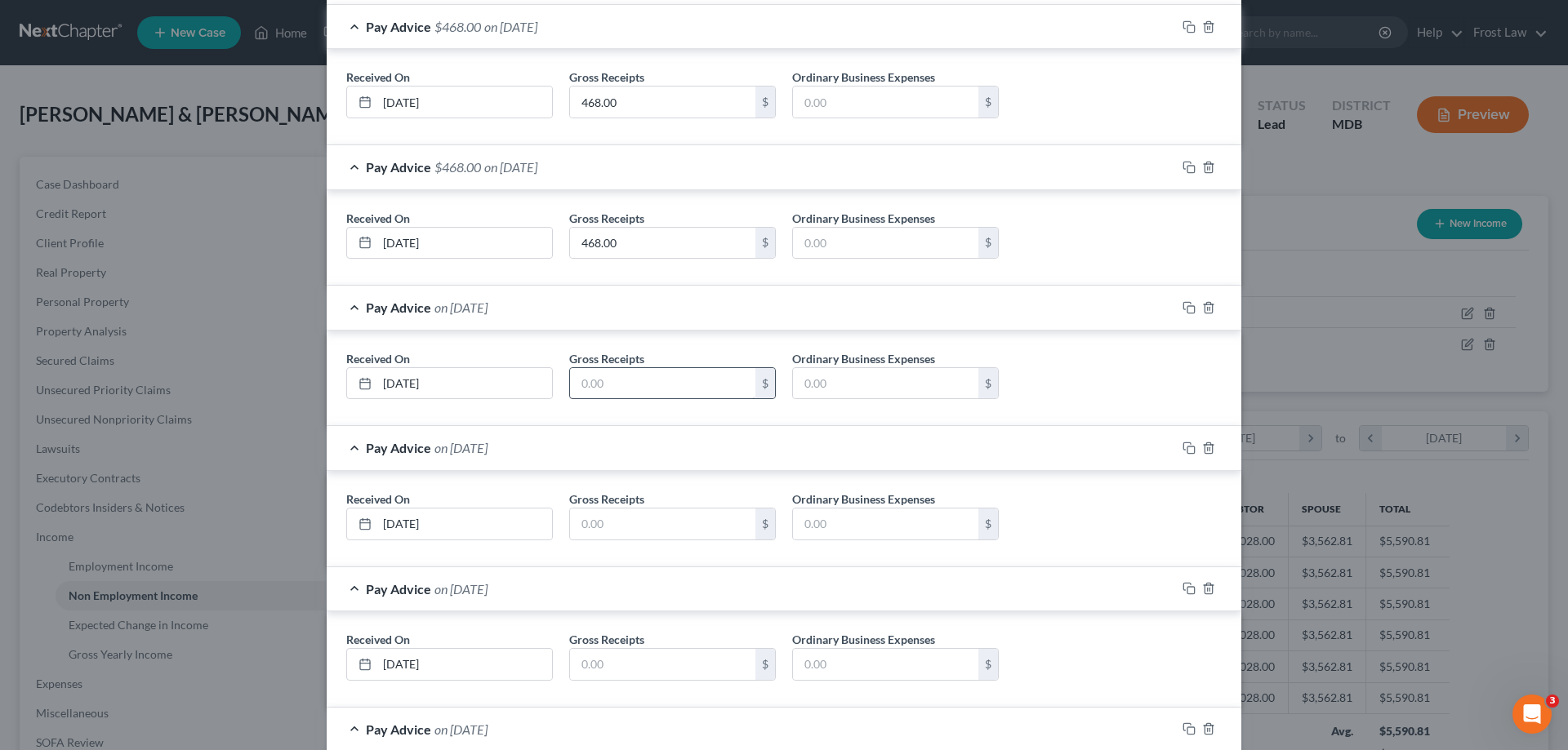
type input "[DATE]"
drag, startPoint x: 619, startPoint y: 376, endPoint x: 630, endPoint y: 410, distance: 35.7
click at [619, 376] on input "text" at bounding box center [662, 384] width 186 height 31
paste input "468.00"
type input "468.00"
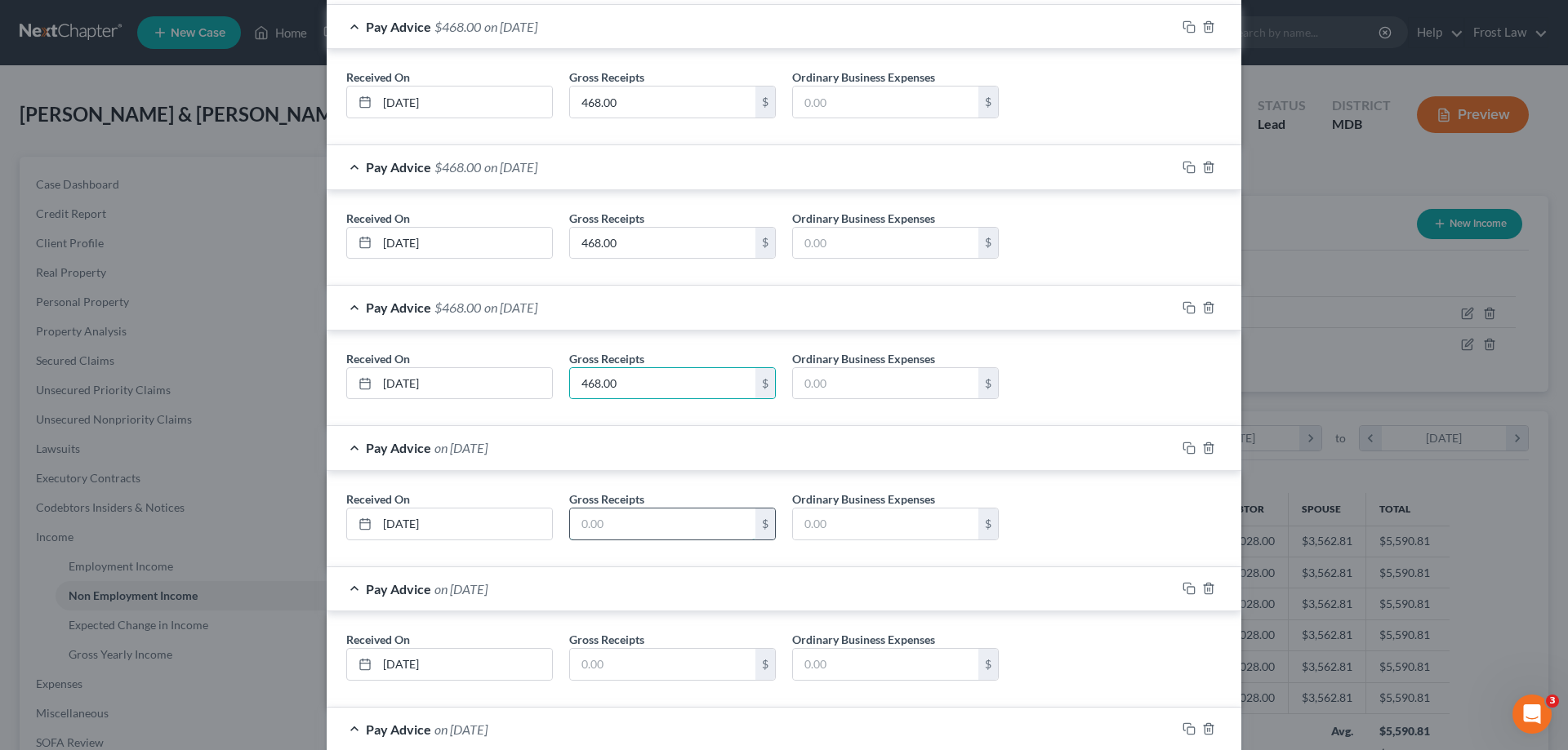
click at [614, 523] on input "text" at bounding box center [662, 524] width 186 height 31
paste input "468.00"
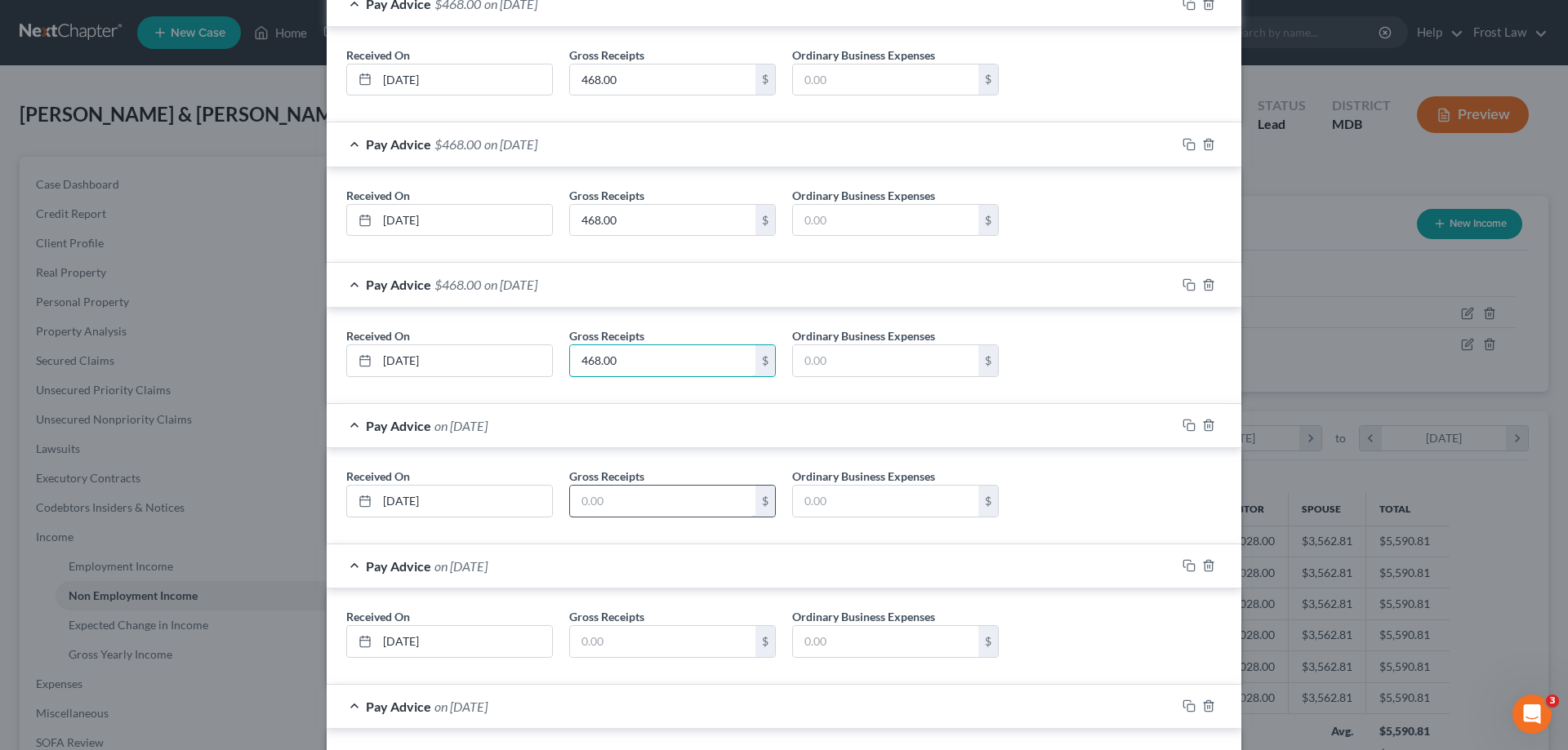
type input "468.00"
click at [638, 487] on input "text" at bounding box center [662, 501] width 186 height 31
paste input "468.00"
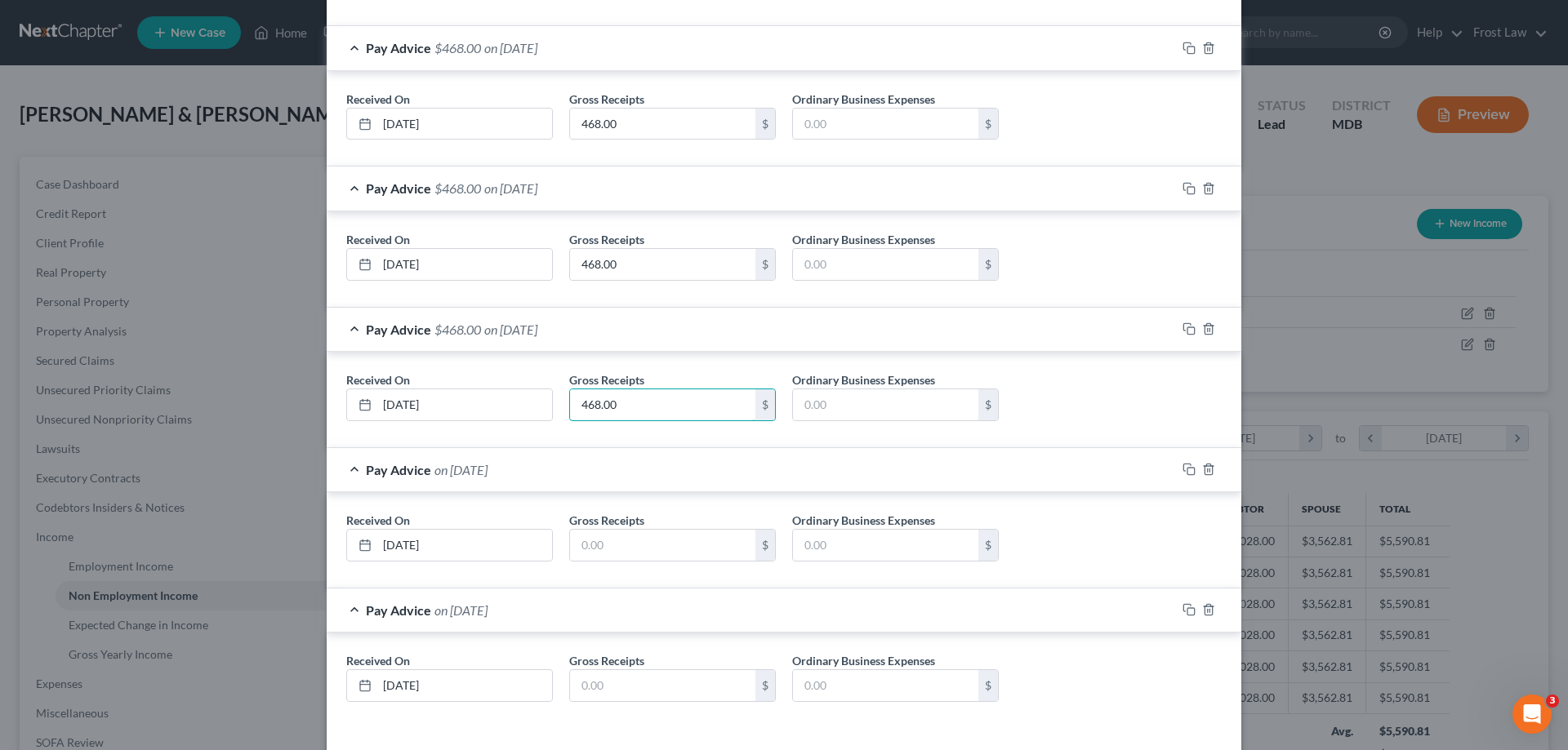
scroll to position [801, 0]
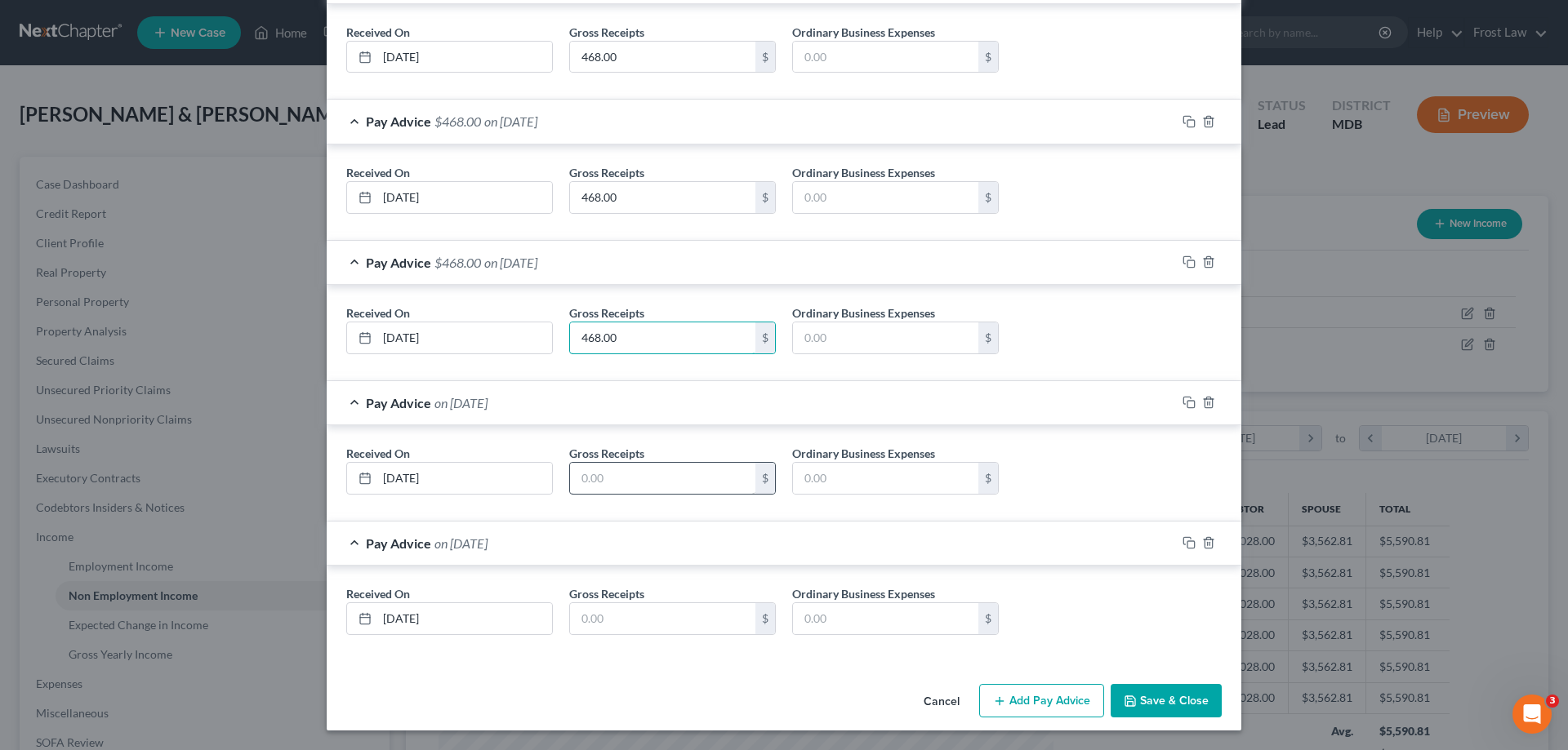
type input "468.00"
drag, startPoint x: 657, startPoint y: 482, endPoint x: 651, endPoint y: 493, distance: 12.5
click at [657, 482] on input "text" at bounding box center [662, 478] width 186 height 31
paste input "468.00"
type input "468.00"
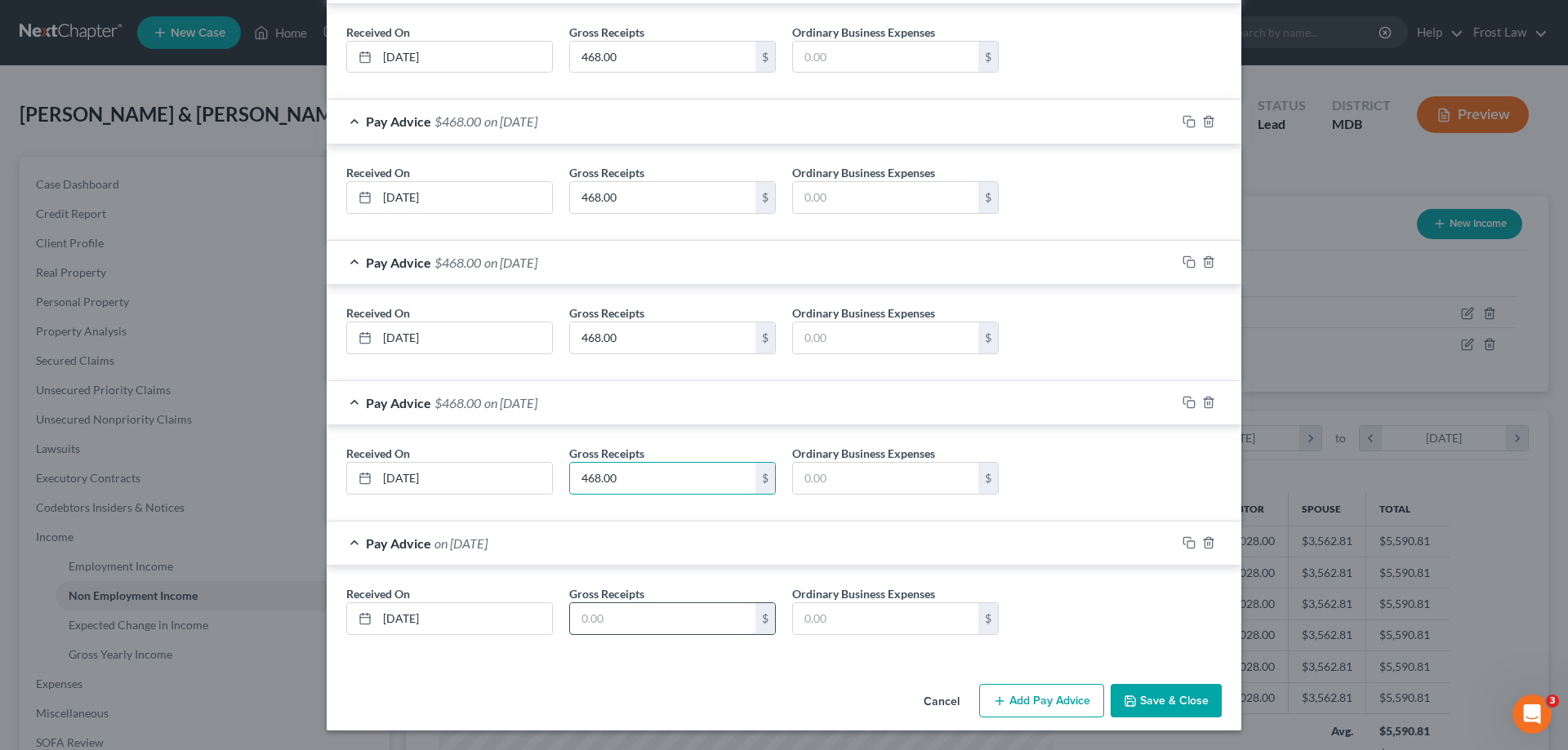
drag, startPoint x: 603, startPoint y: 614, endPoint x: 632, endPoint y: 610, distance: 29.3
click at [603, 614] on input "text" at bounding box center [662, 619] width 186 height 31
paste input "468.00"
type input "468.00"
click at [1041, 711] on button "Add Pay Advice" at bounding box center [1041, 700] width 125 height 34
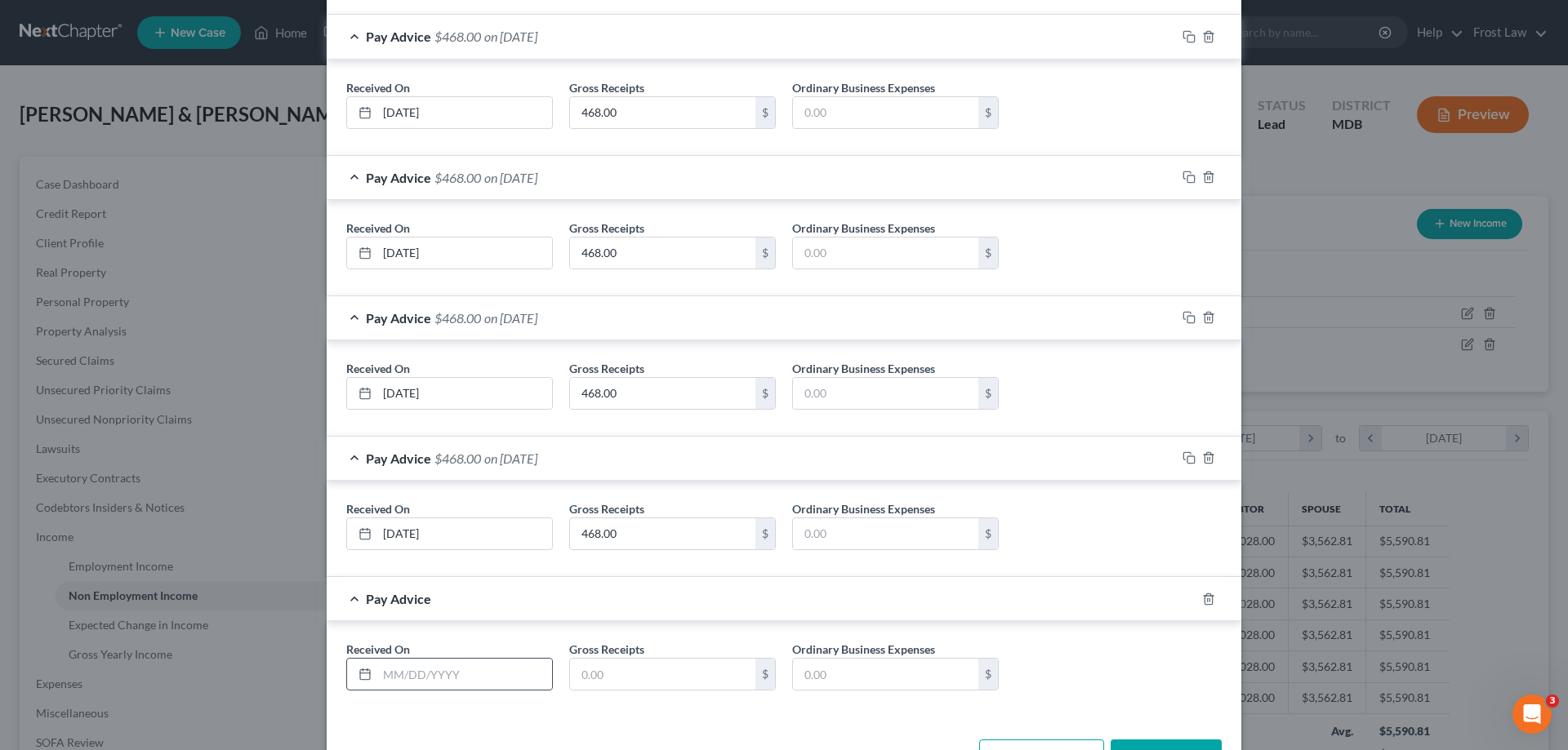
scroll to position [942, 0]
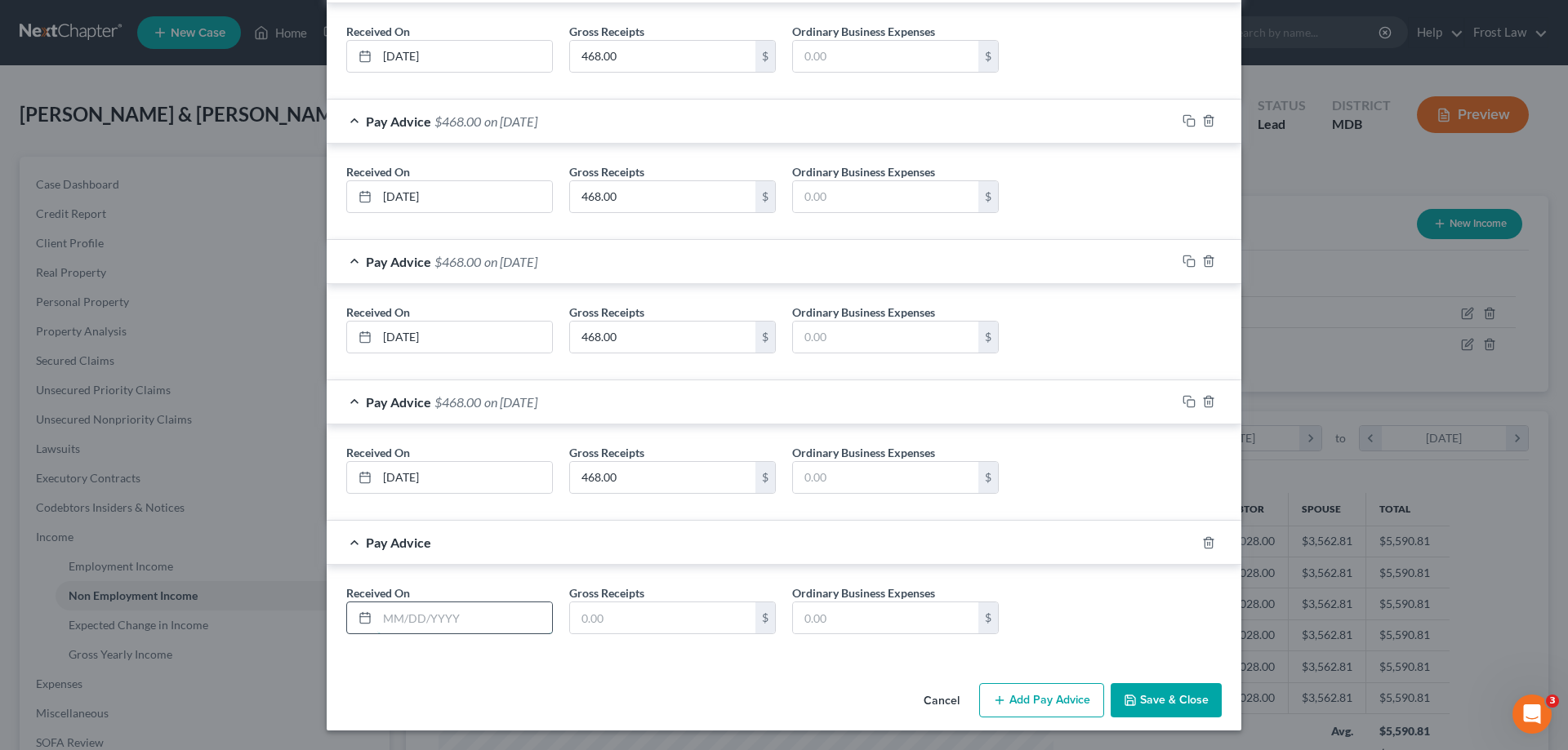
click at [441, 625] on input "text" at bounding box center [465, 618] width 175 height 31
type input "[DATE]"
click at [627, 690] on div "Cancel Add Pay Advice Save & Close" at bounding box center [784, 702] width 915 height 53
click at [657, 604] on input "text" at bounding box center [662, 618] width 186 height 31
paste input "468.00"
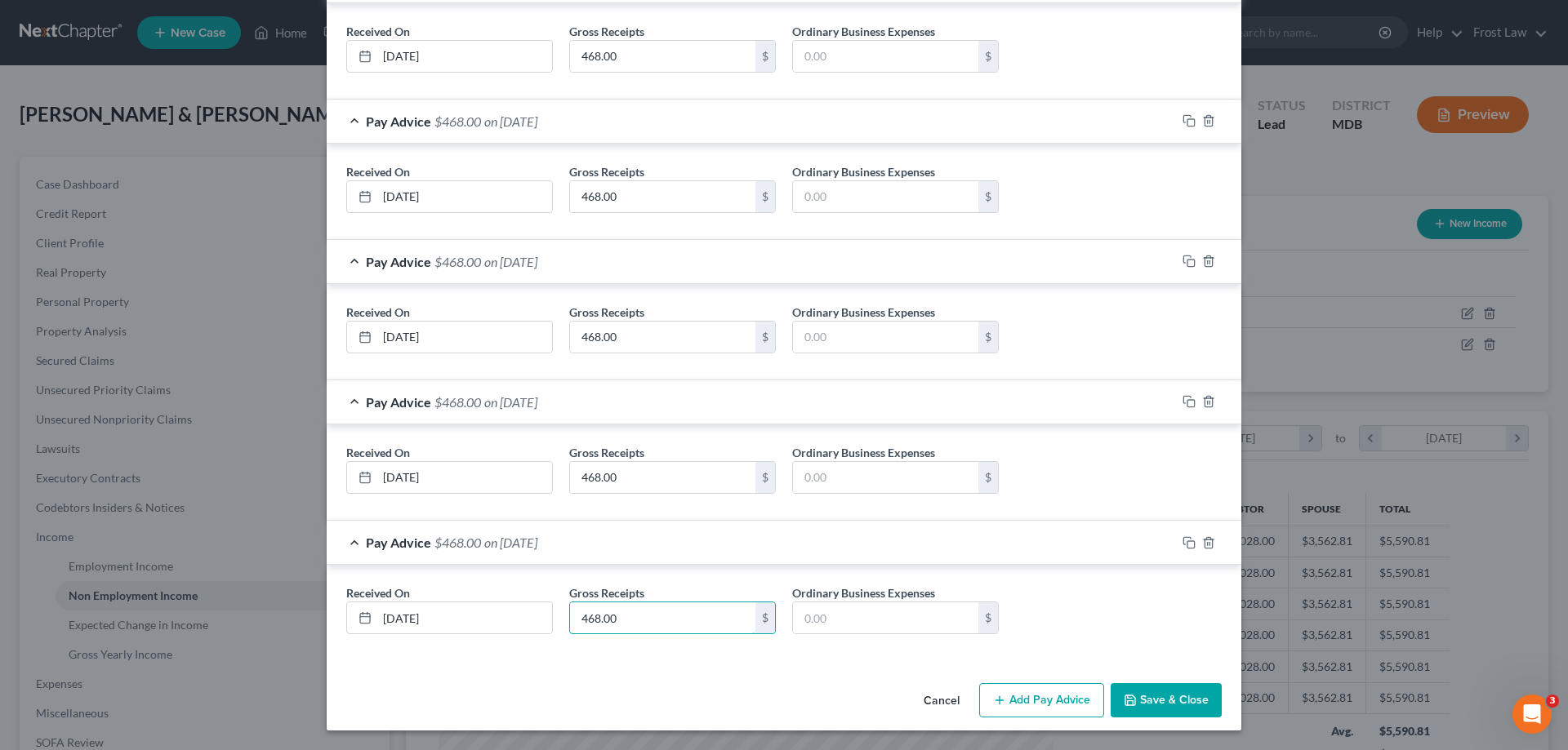
type input "468.00"
click at [737, 656] on div "Received On * 07/02/2025 Gross Receipts 468.00 $ Ordinary Business Expenses $" at bounding box center [784, 612] width 915 height 95
click at [1010, 709] on button "Add Pay Advice" at bounding box center [1041, 699] width 125 height 34
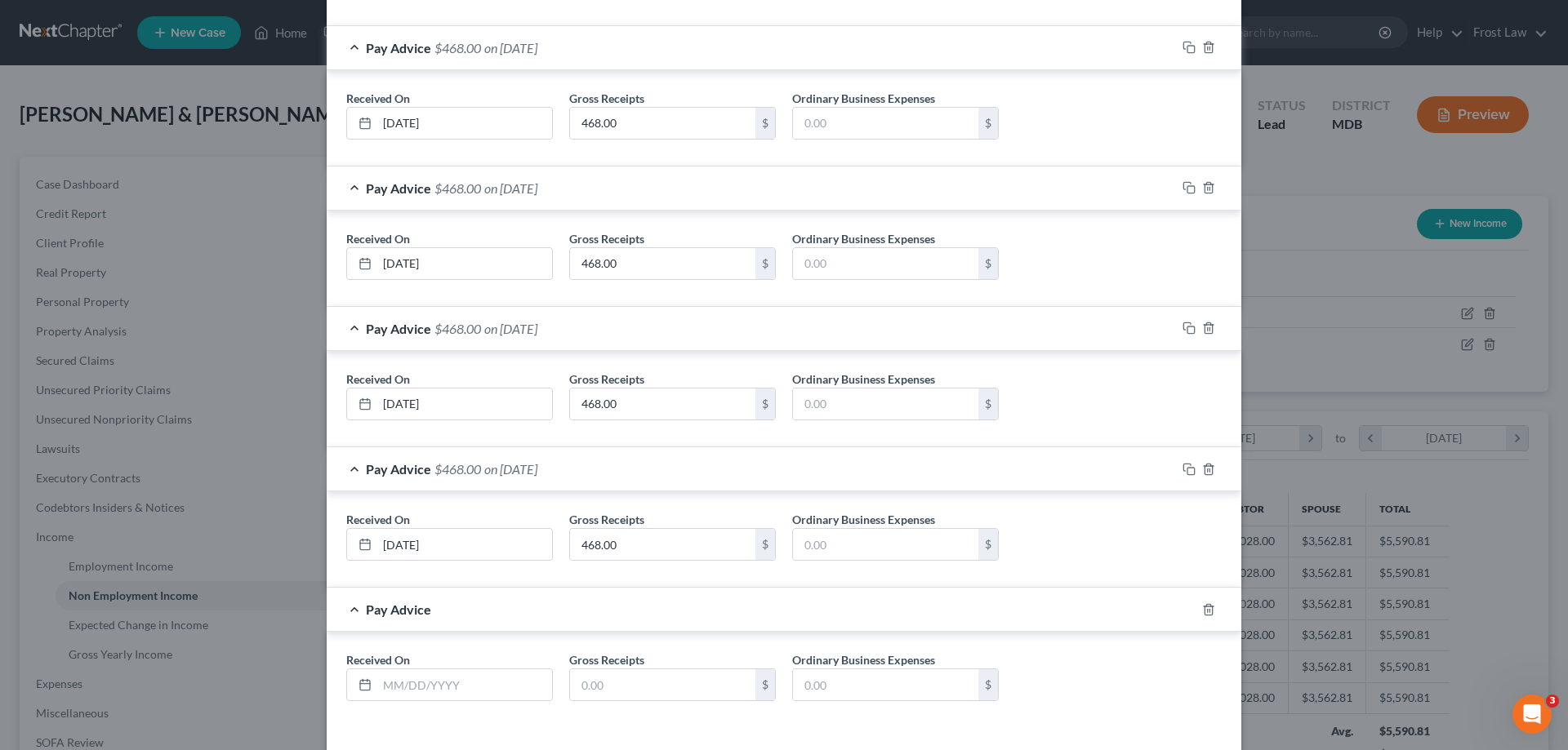
scroll to position [1083, 0]
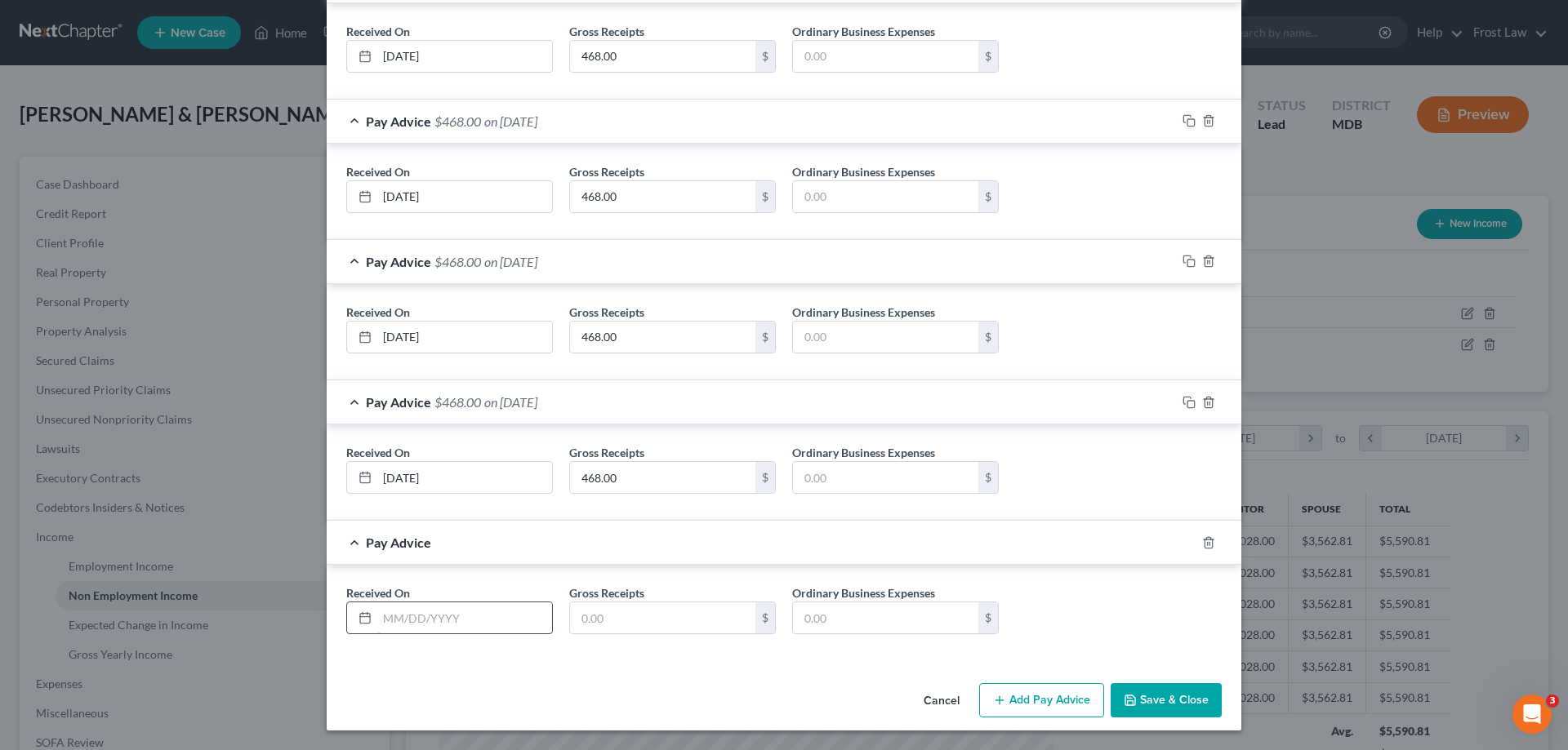
drag, startPoint x: 469, startPoint y: 614, endPoint x: 477, endPoint y: 609, distance: 9.4
click at [469, 614] on input "text" at bounding box center [465, 618] width 175 height 31
click at [448, 605] on input "text" at bounding box center [465, 618] width 175 height 31
type input "06/25/2025"
click at [618, 619] on input "text" at bounding box center [662, 618] width 186 height 31
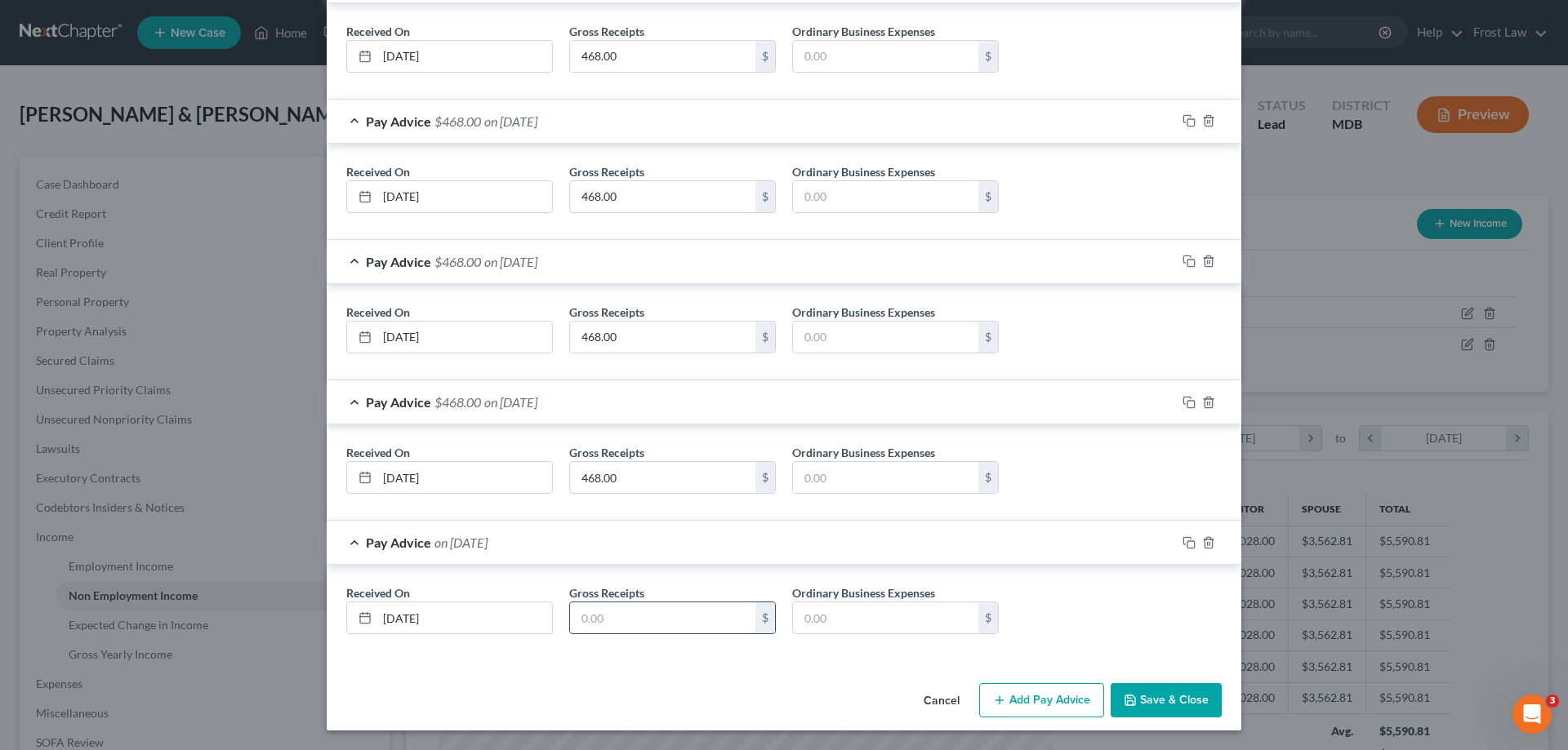
paste input "468.00"
type input "468.00"
click at [1038, 694] on button "Add Pay Advice" at bounding box center [1041, 699] width 125 height 34
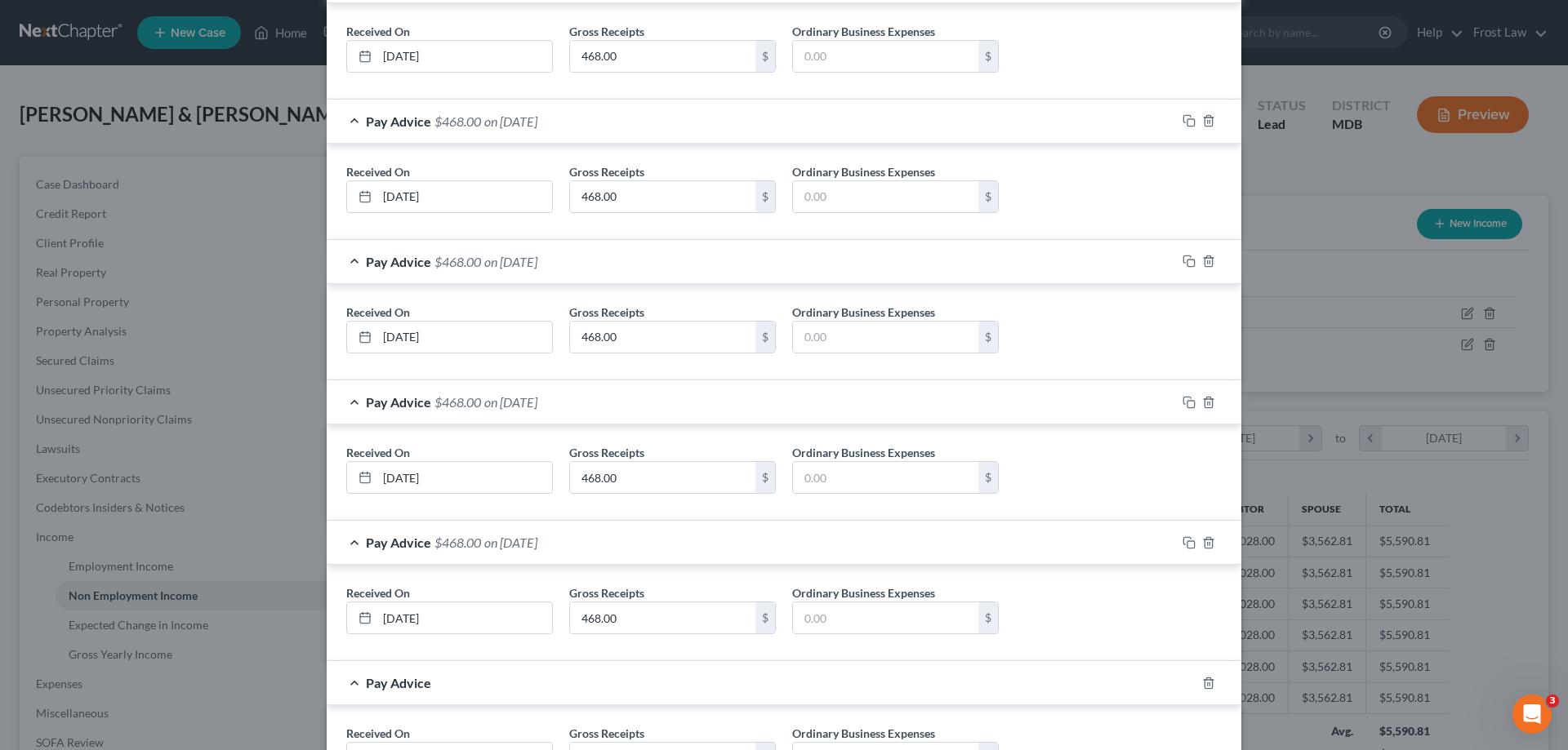
scroll to position [1223, 0]
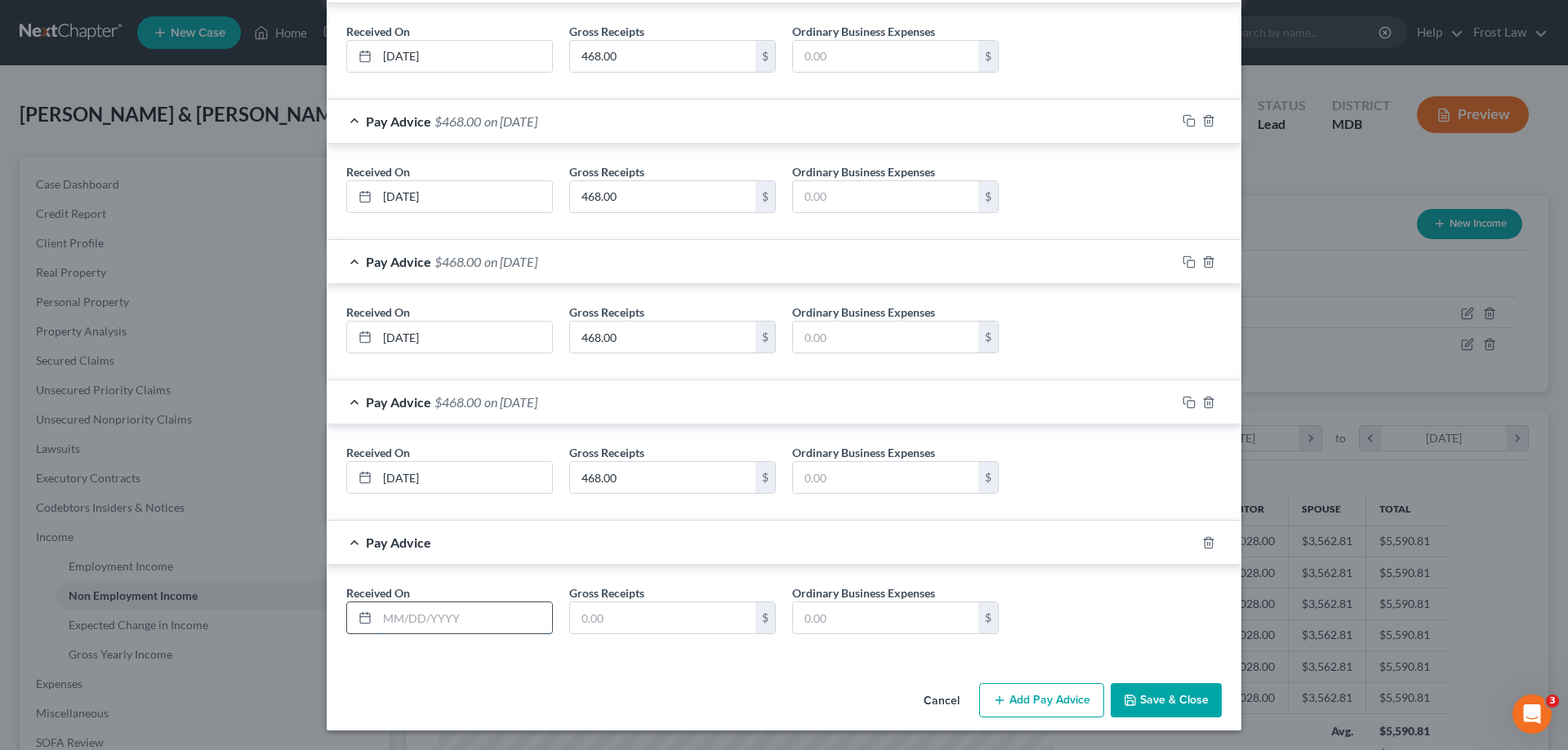
click at [440, 619] on input "text" at bounding box center [465, 618] width 175 height 31
type input "06/18/2025"
click at [1028, 702] on button "Add Pay Advice" at bounding box center [1041, 699] width 125 height 34
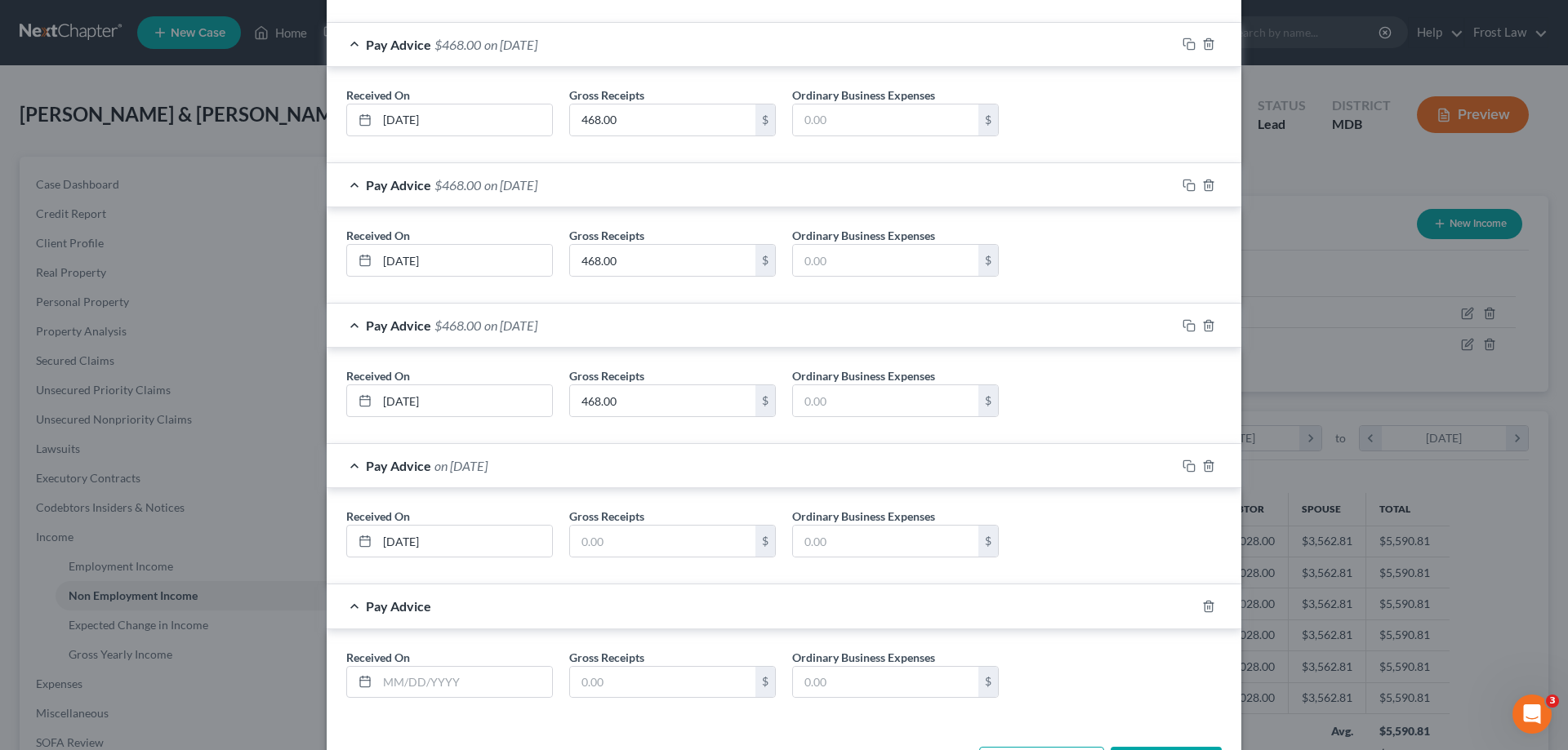
scroll to position [1364, 0]
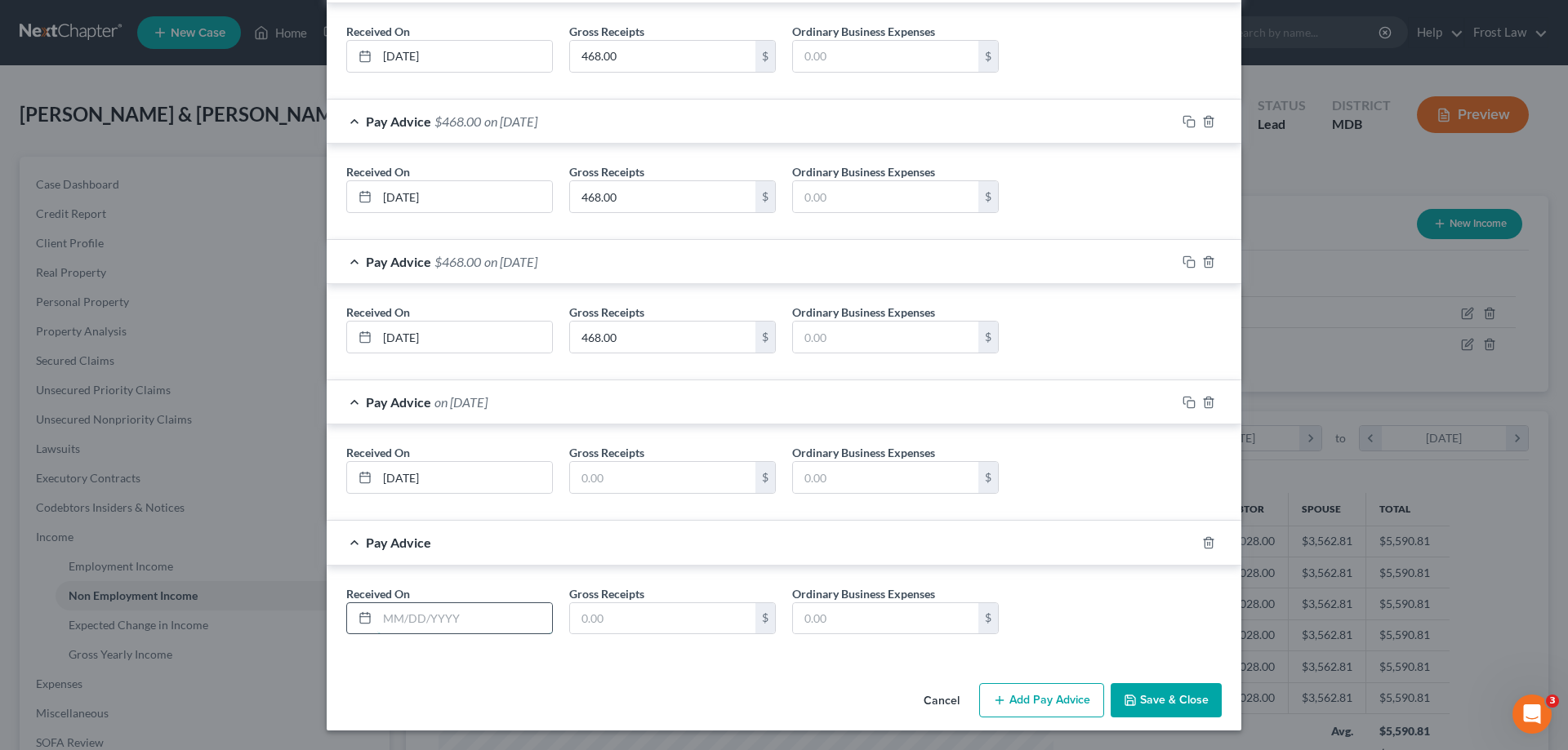
drag, startPoint x: 457, startPoint y: 626, endPoint x: 471, endPoint y: 626, distance: 14.0
click at [457, 626] on input "text" at bounding box center [465, 619] width 175 height 31
type input "06/11/2025"
click at [1006, 703] on button "Add Pay Advice" at bounding box center [1041, 699] width 125 height 34
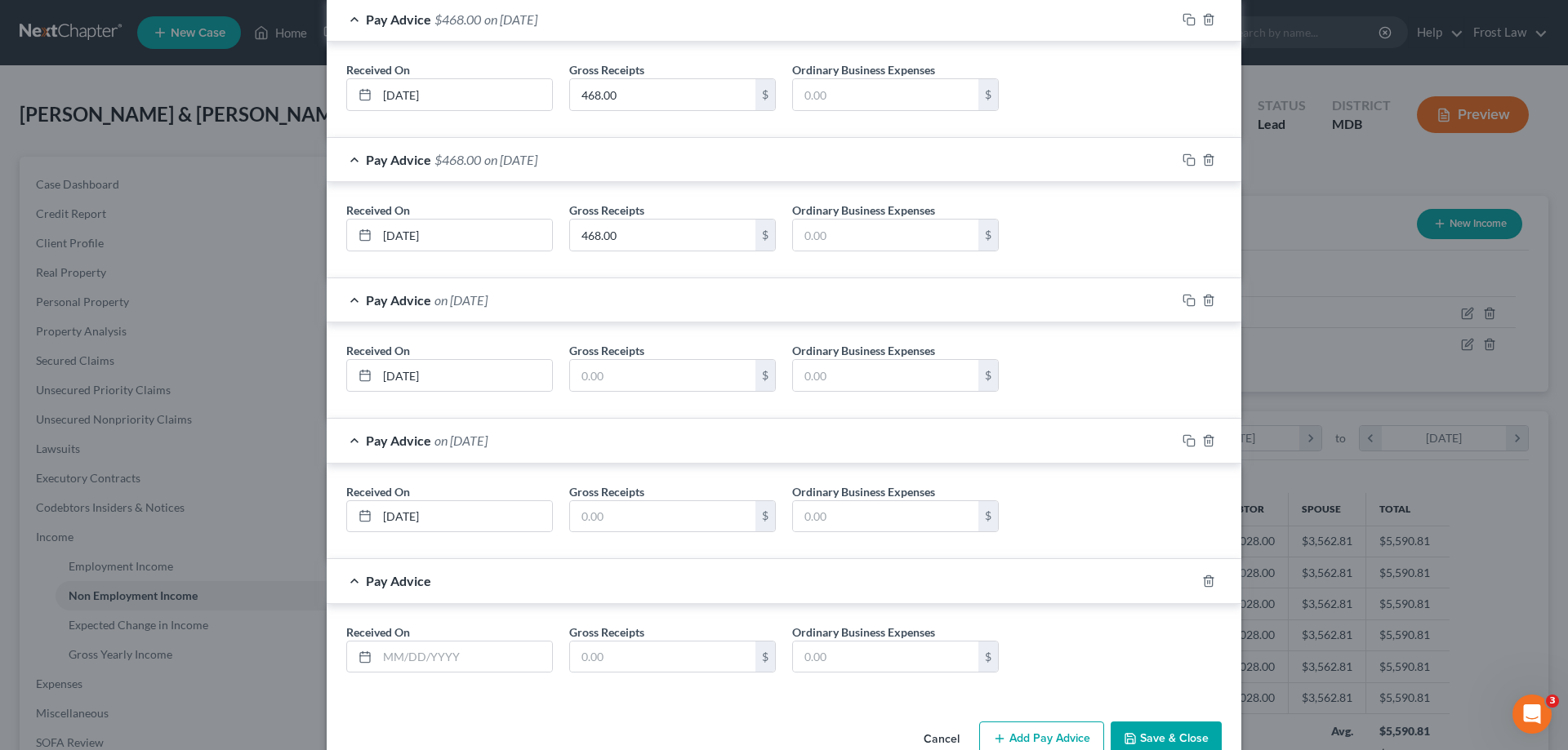
scroll to position [1504, 0]
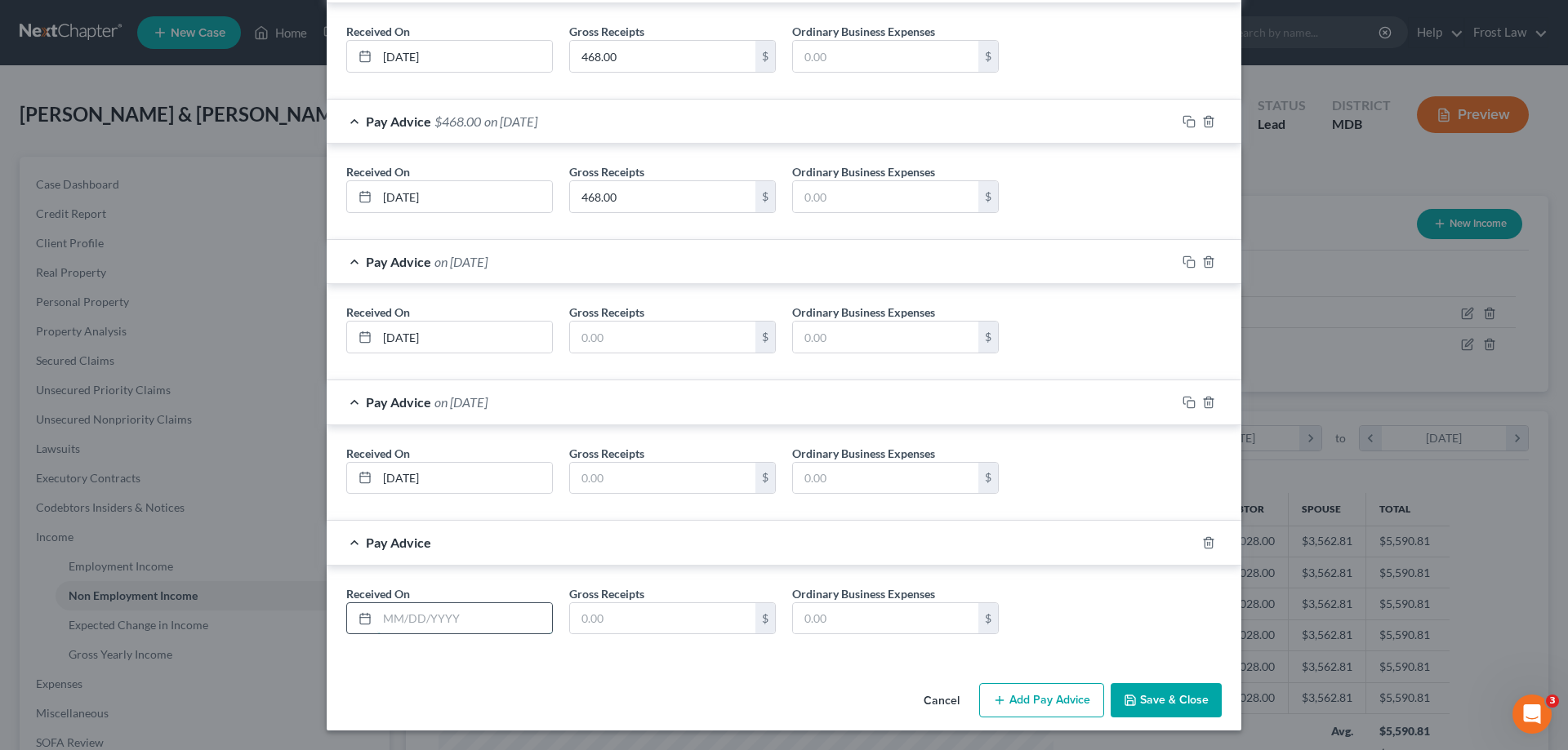
click at [438, 630] on input "text" at bounding box center [465, 619] width 175 height 31
type input "06/04/2025"
click at [1026, 694] on button "Add Pay Advice" at bounding box center [1041, 699] width 125 height 34
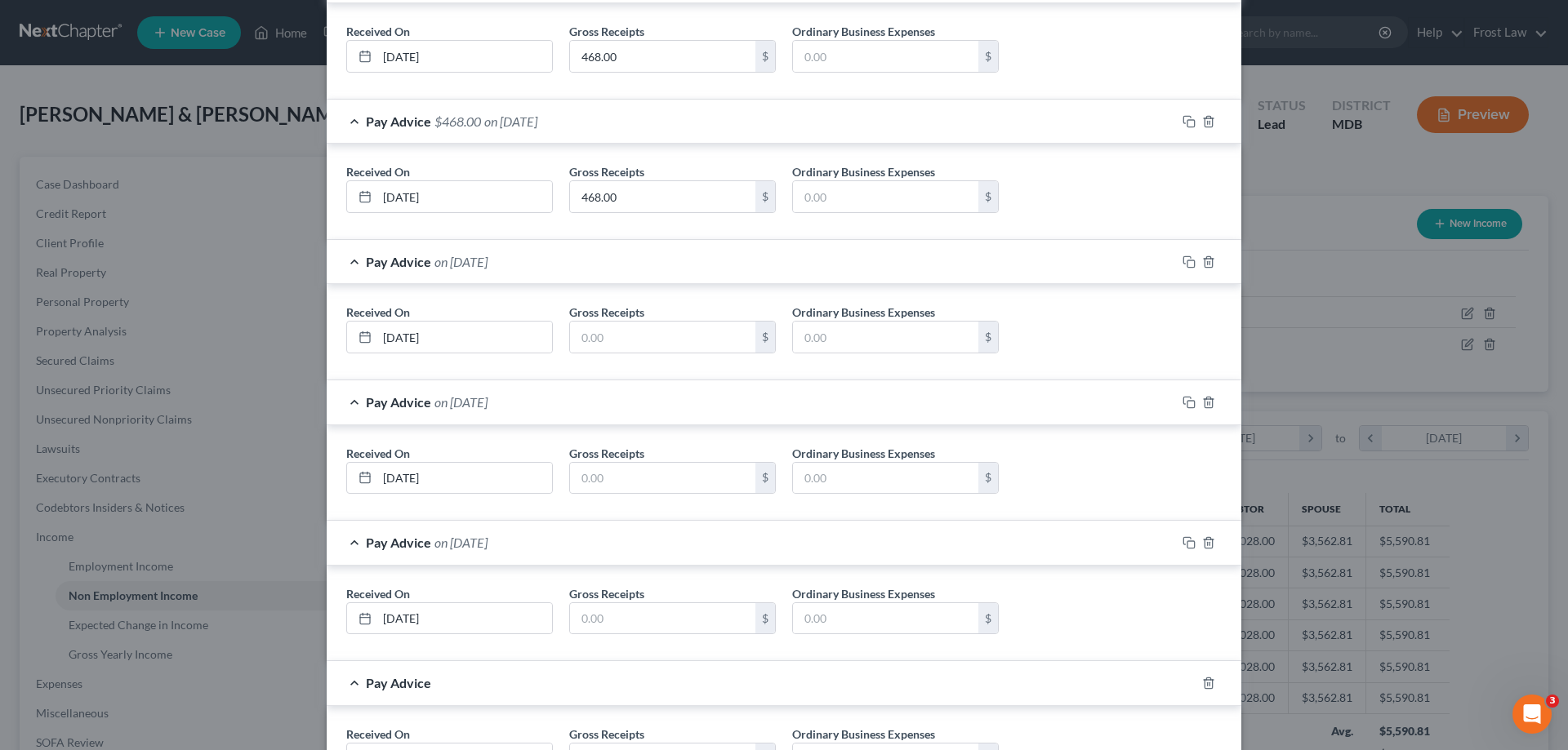
scroll to position [1644, 0]
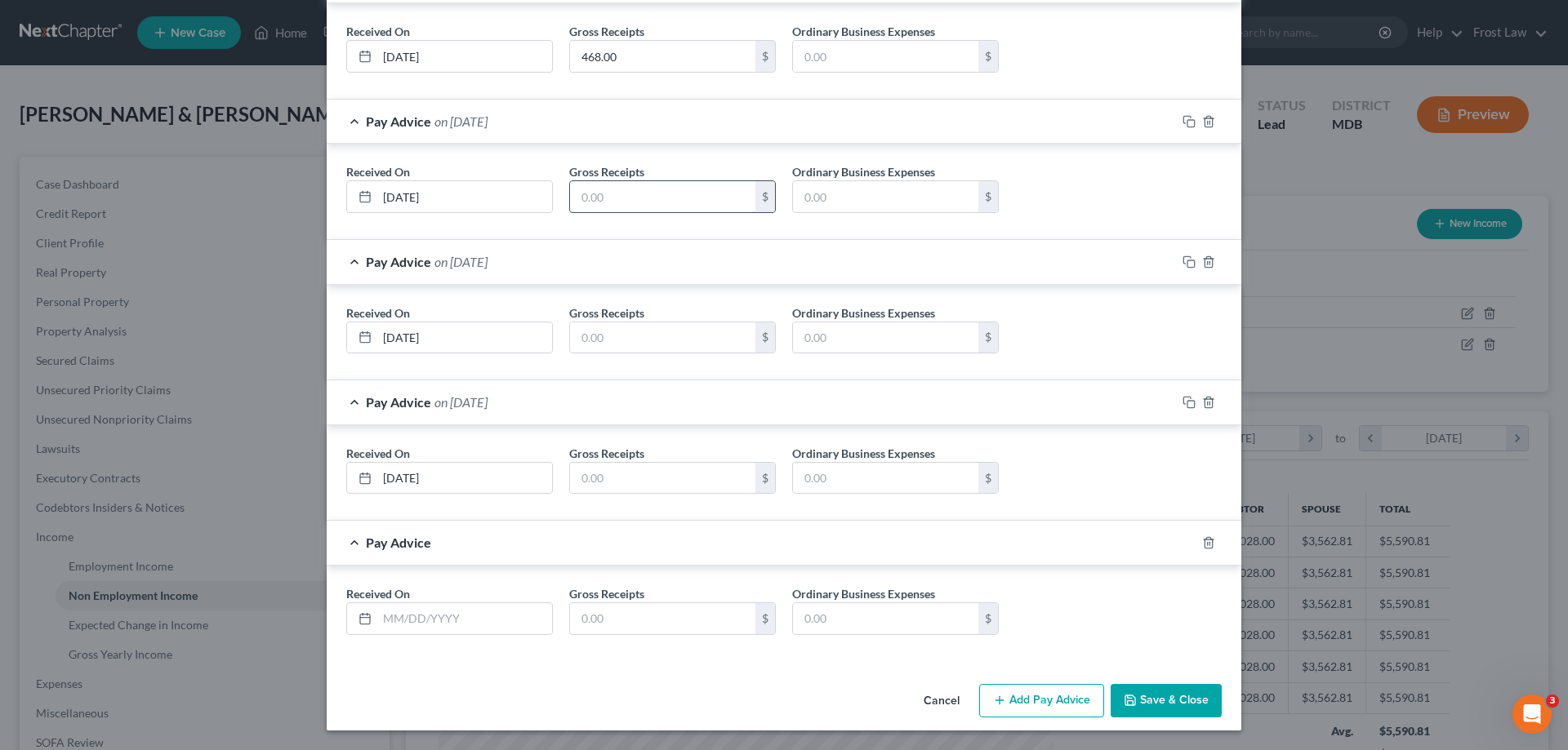
click at [649, 201] on input "text" at bounding box center [662, 196] width 186 height 31
paste input "468.00"
type input "468.00"
drag, startPoint x: 633, startPoint y: 325, endPoint x: 636, endPoint y: 349, distance: 24.2
click at [633, 326] on input "text" at bounding box center [662, 338] width 186 height 31
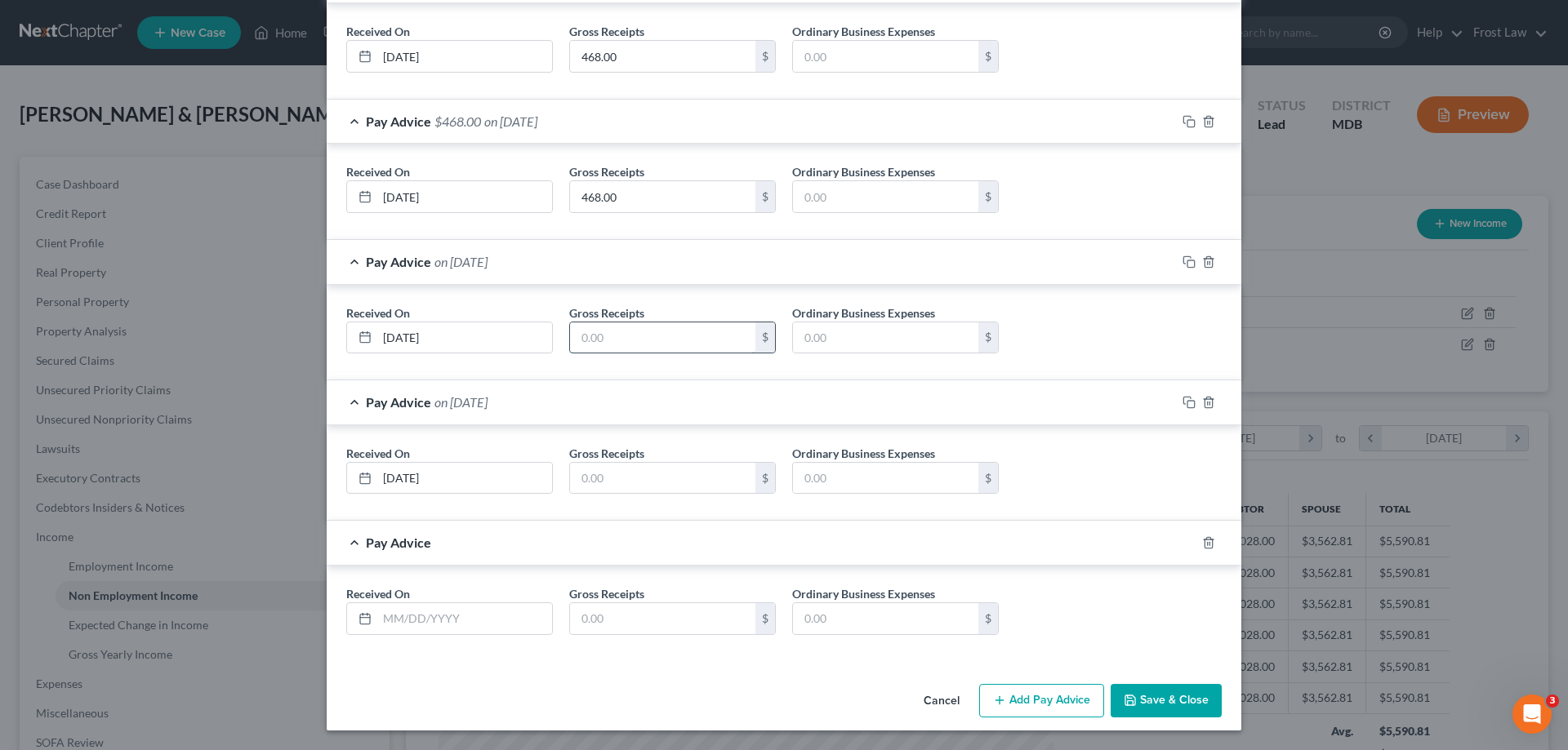
paste input "468.00"
type input "468.00"
drag, startPoint x: 624, startPoint y: 485, endPoint x: 630, endPoint y: 505, distance: 20.9
click at [624, 485] on input "text" at bounding box center [662, 478] width 186 height 31
paste input "468.00"
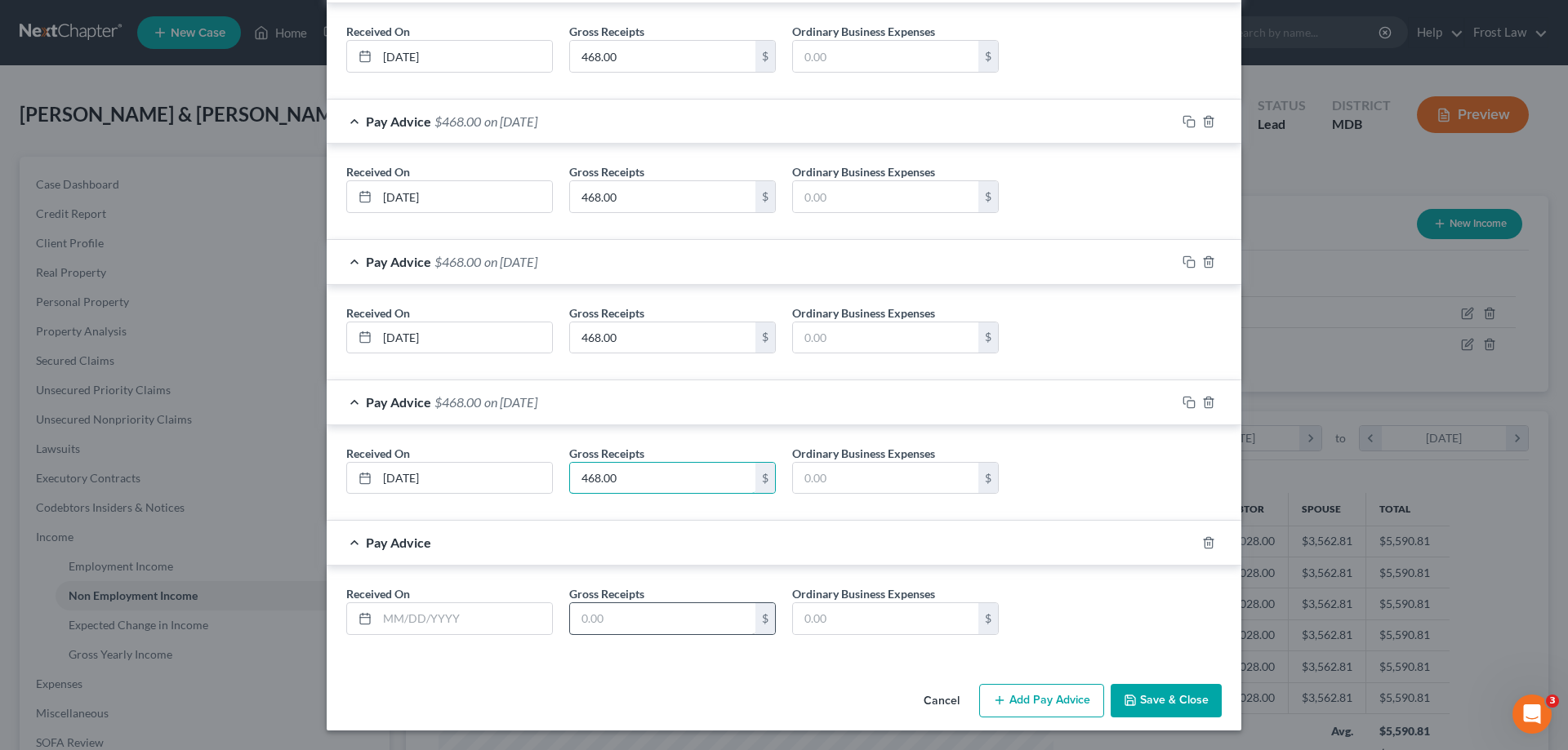
type input "468.00"
click at [600, 618] on input "text" at bounding box center [662, 619] width 186 height 31
paste input "468.00"
type input "468.00"
click at [411, 626] on input "text" at bounding box center [465, 619] width 175 height 31
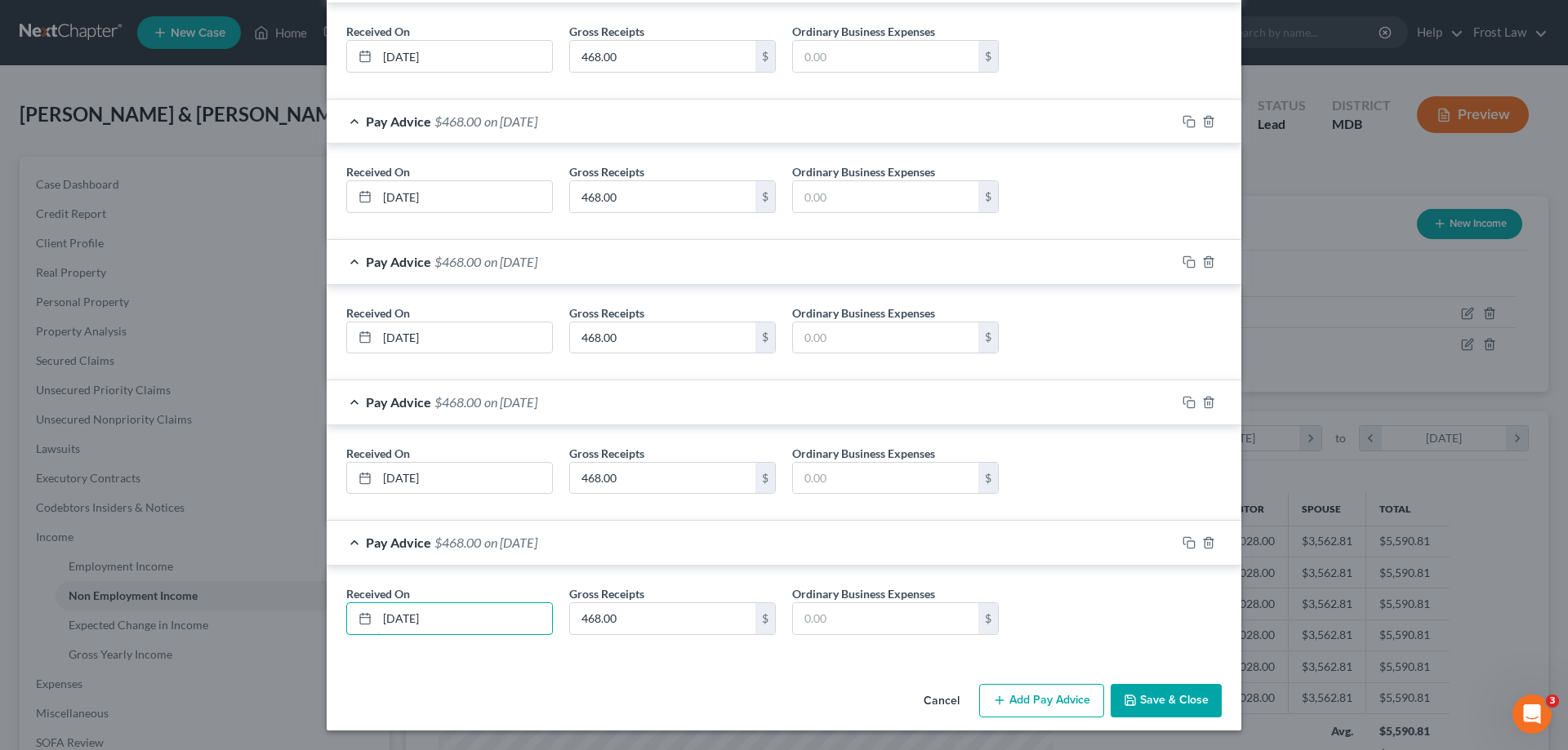
type input "05/28/2025"
click at [1037, 699] on button "Add Pay Advice" at bounding box center [1041, 700] width 125 height 34
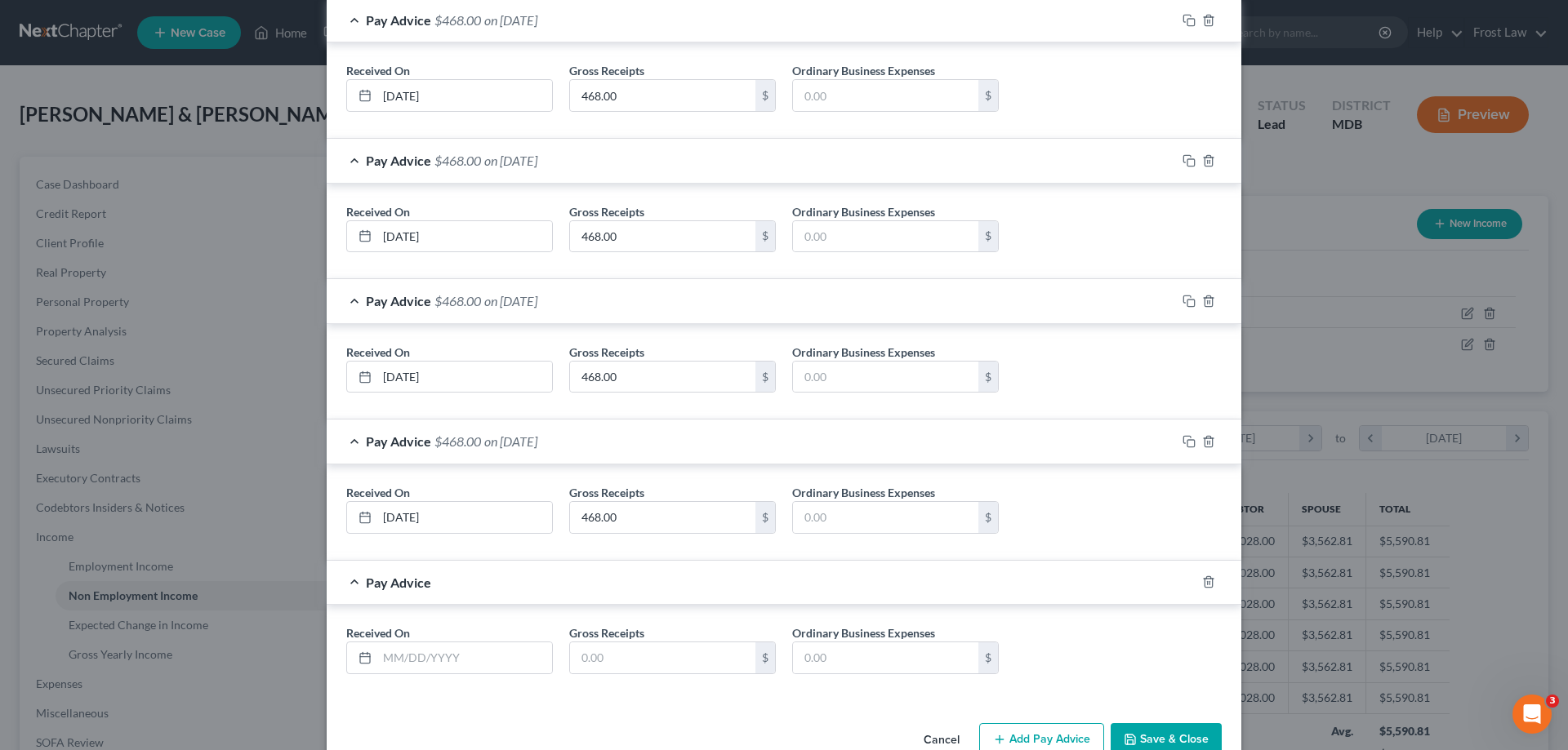
scroll to position [1785, 0]
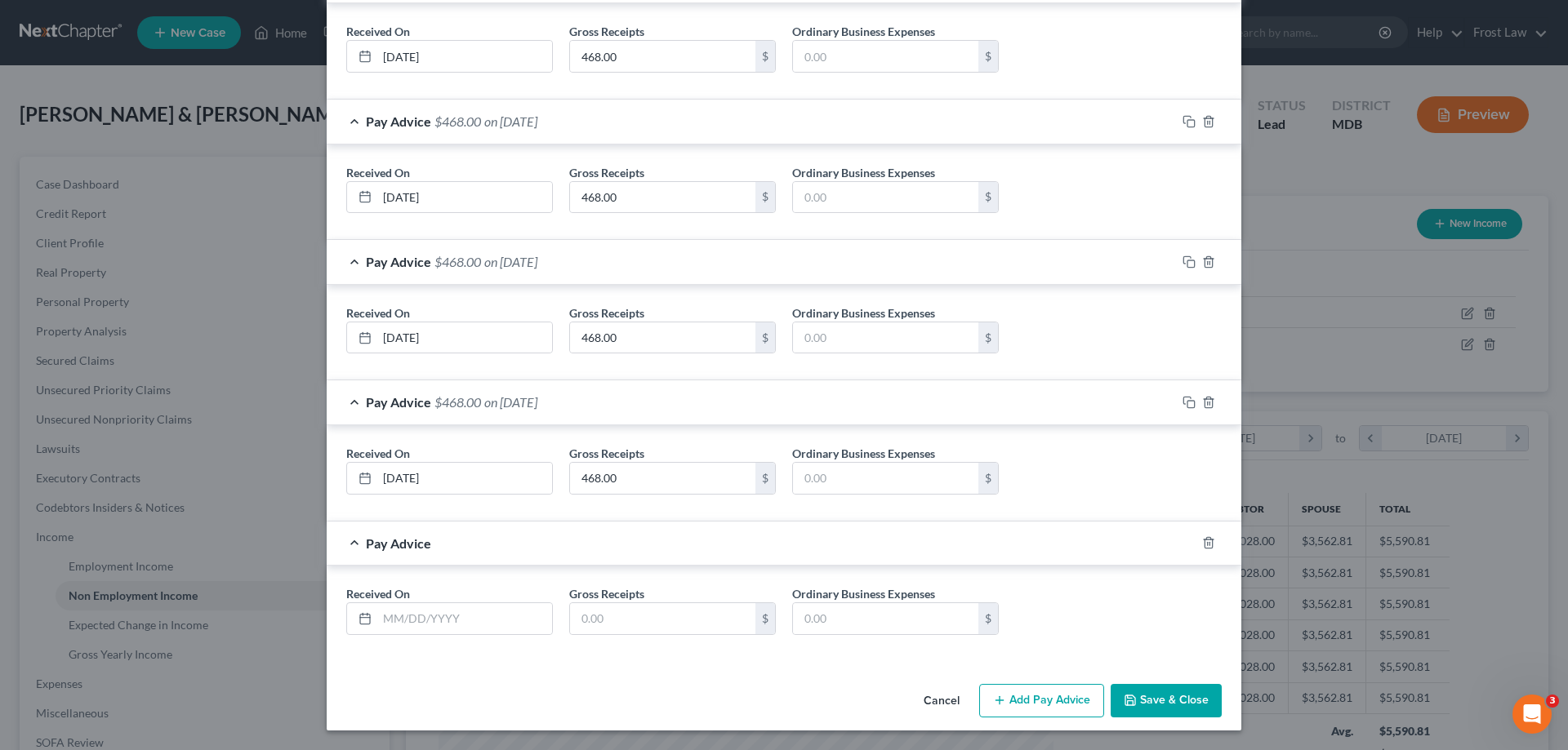
click at [461, 634] on div "Received On * Gross Receipts $ Ordinary Business Expenses $" at bounding box center [784, 616] width 891 height 63
click at [453, 611] on input "text" at bounding box center [465, 619] width 175 height 31
type input "05/21/2025"
click at [694, 606] on input "text" at bounding box center [662, 619] width 186 height 31
paste input "468.00"
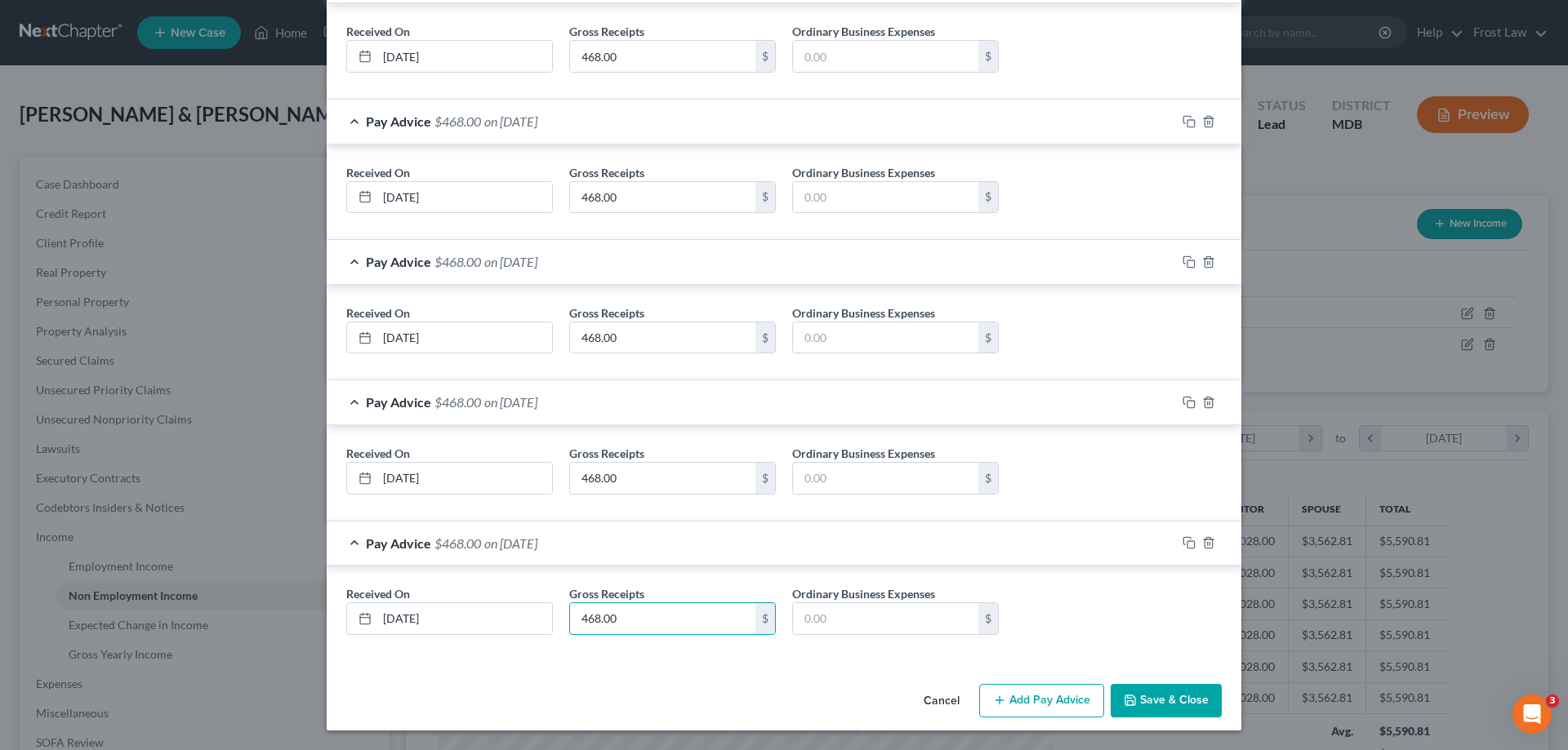
type input "468.00"
drag, startPoint x: 1044, startPoint y: 706, endPoint x: 664, endPoint y: 616, distance: 390.5
click at [1044, 705] on button "Add Pay Advice" at bounding box center [1041, 700] width 125 height 34
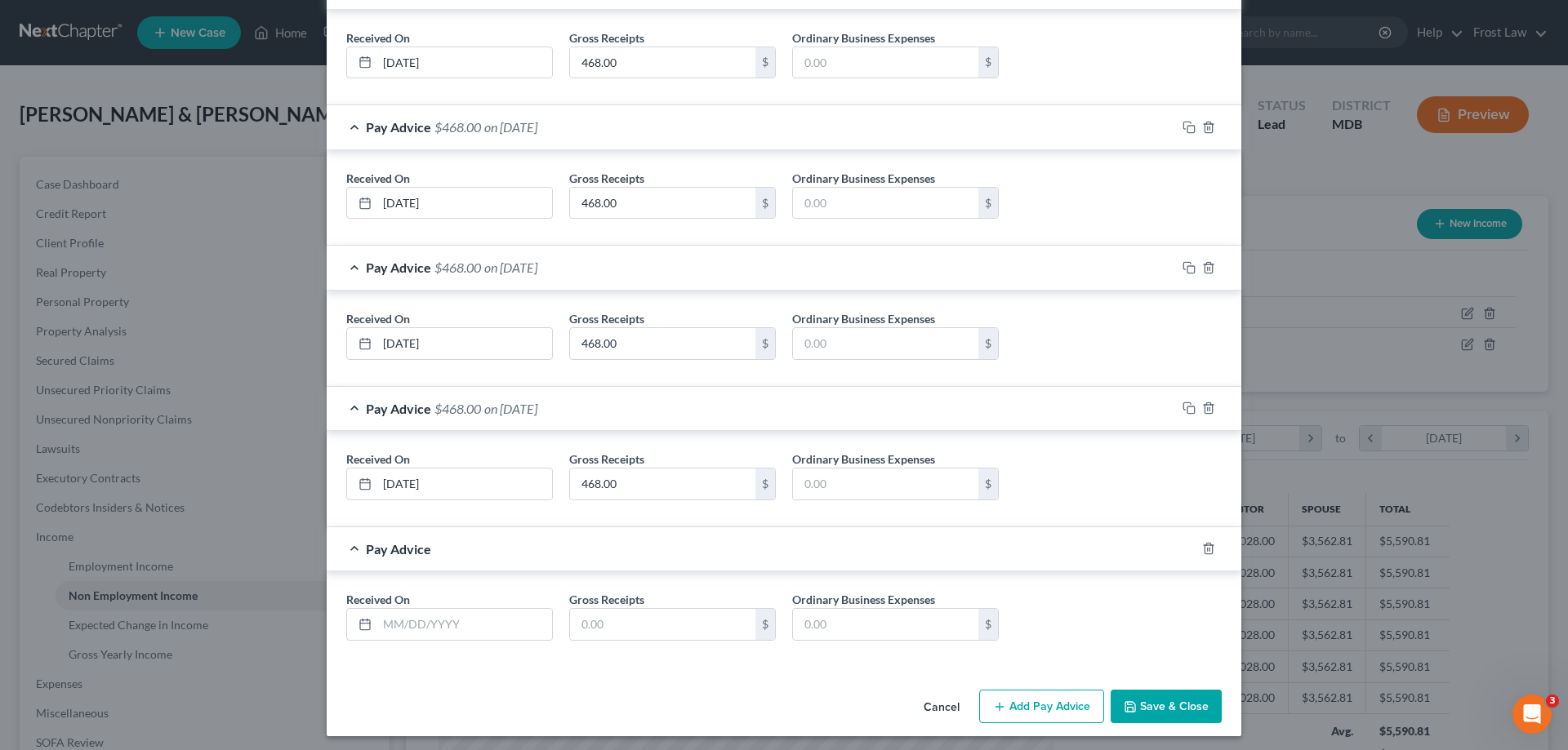
scroll to position [1925, 0]
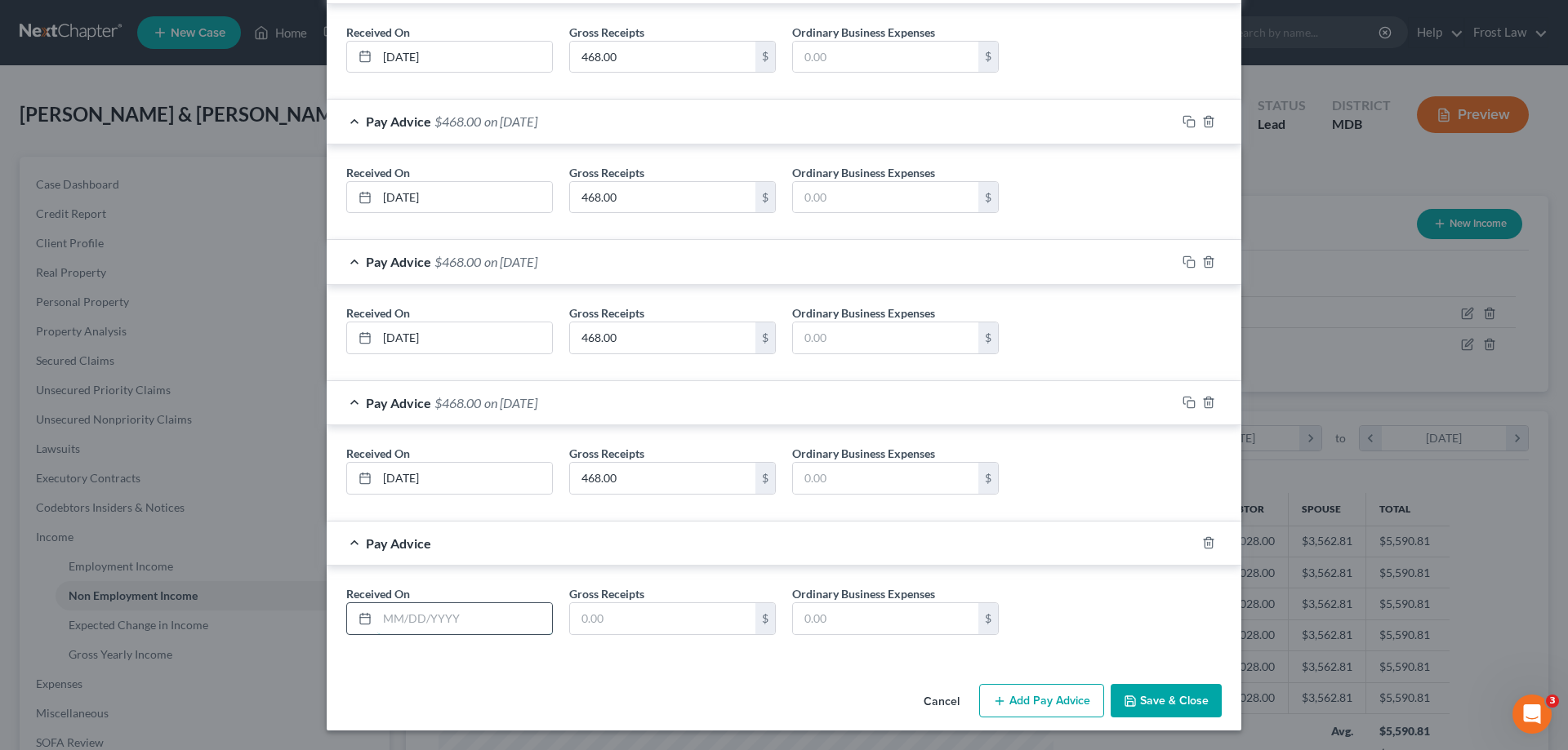
click at [436, 622] on input "text" at bounding box center [465, 619] width 175 height 31
paste input "468.00"
type input "468.00"
drag, startPoint x: 451, startPoint y: 610, endPoint x: 374, endPoint y: 619, distance: 77.5
click at [377, 619] on input "468.00" at bounding box center [465, 619] width 175 height 31
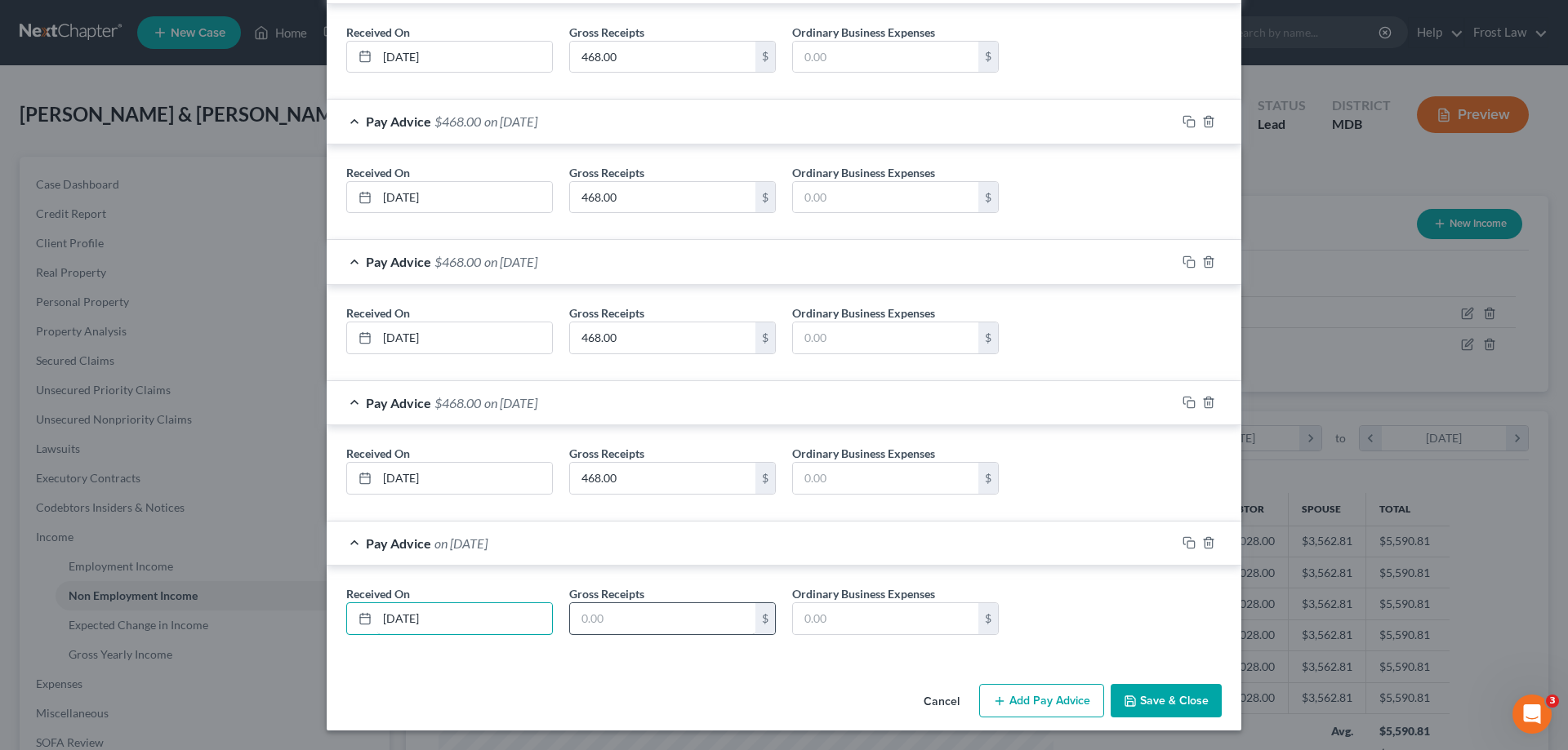
type input "05/14/2025"
click at [610, 621] on input "text" at bounding box center [662, 619] width 186 height 31
paste input "468.00"
type input "468.00"
click at [1025, 687] on button "Add Pay Advice" at bounding box center [1041, 700] width 125 height 34
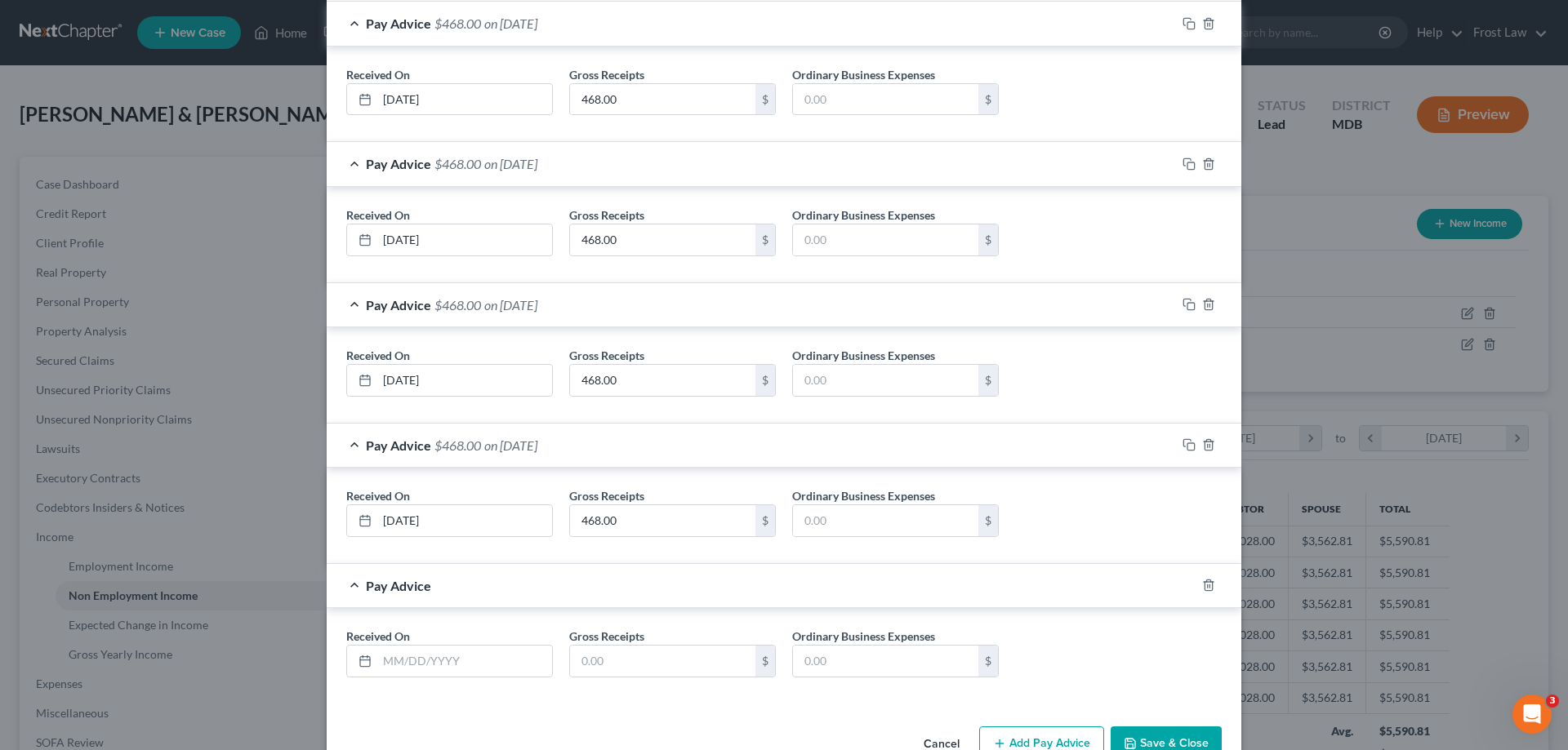
scroll to position [2065, 0]
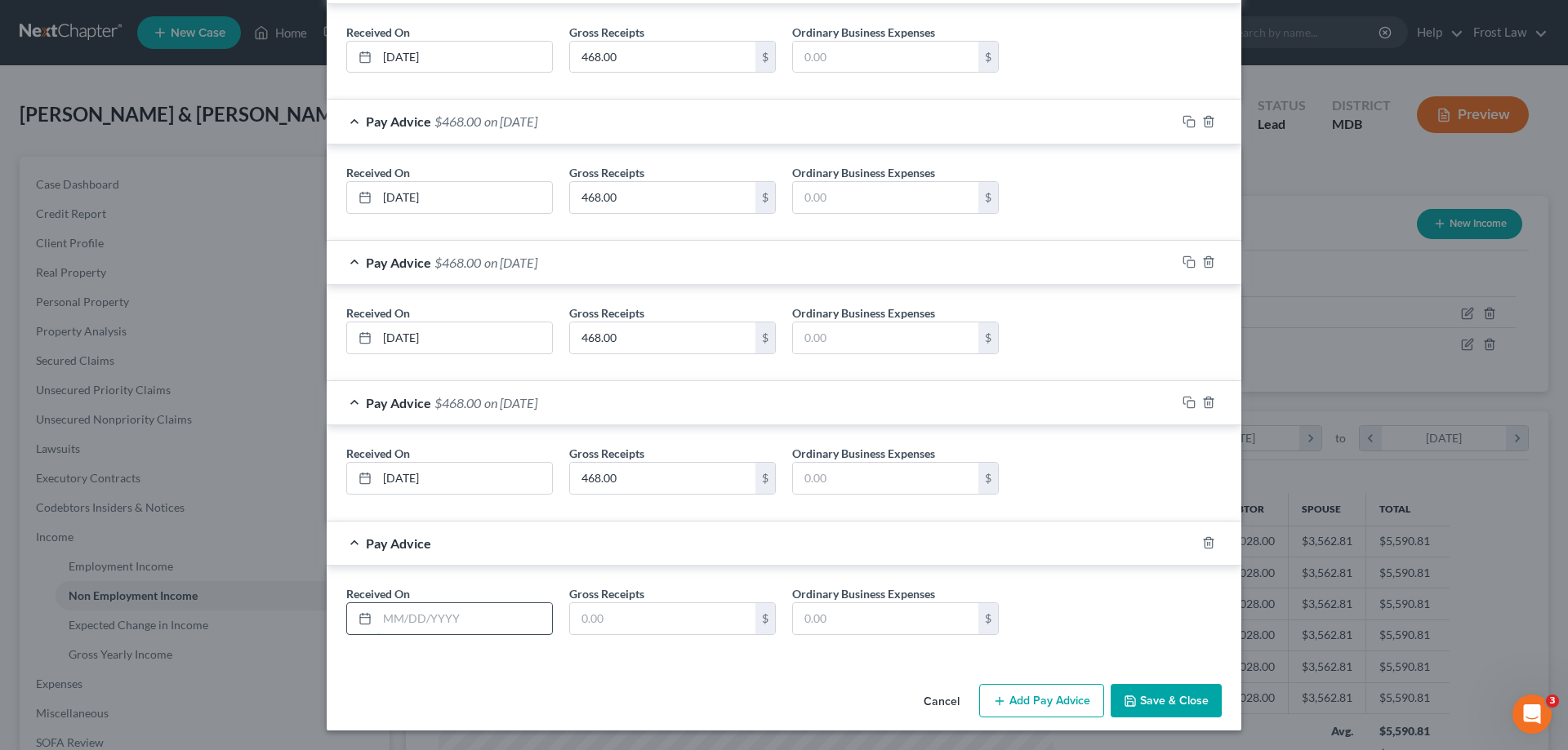
drag, startPoint x: 457, startPoint y: 626, endPoint x: 468, endPoint y: 634, distance: 13.6
click at [457, 625] on input "text" at bounding box center [465, 619] width 175 height 31
type input "05/07/2025"
click at [600, 622] on input "text" at bounding box center [662, 619] width 186 height 31
paste input "468.00"
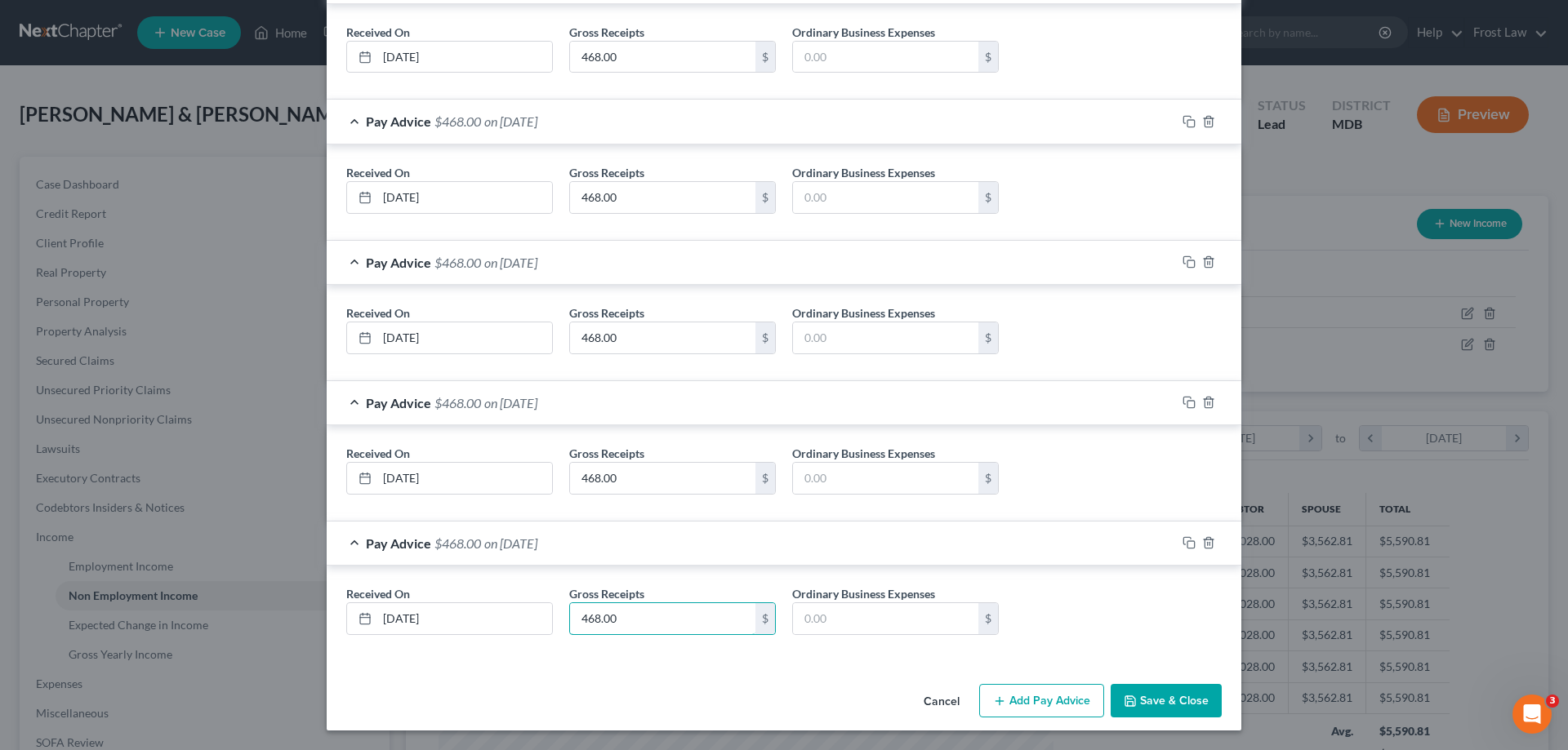
type input "468.00"
drag, startPoint x: 1057, startPoint y: 700, endPoint x: 898, endPoint y: 658, distance: 164.5
click at [1056, 700] on button "Add Pay Advice" at bounding box center [1041, 700] width 125 height 34
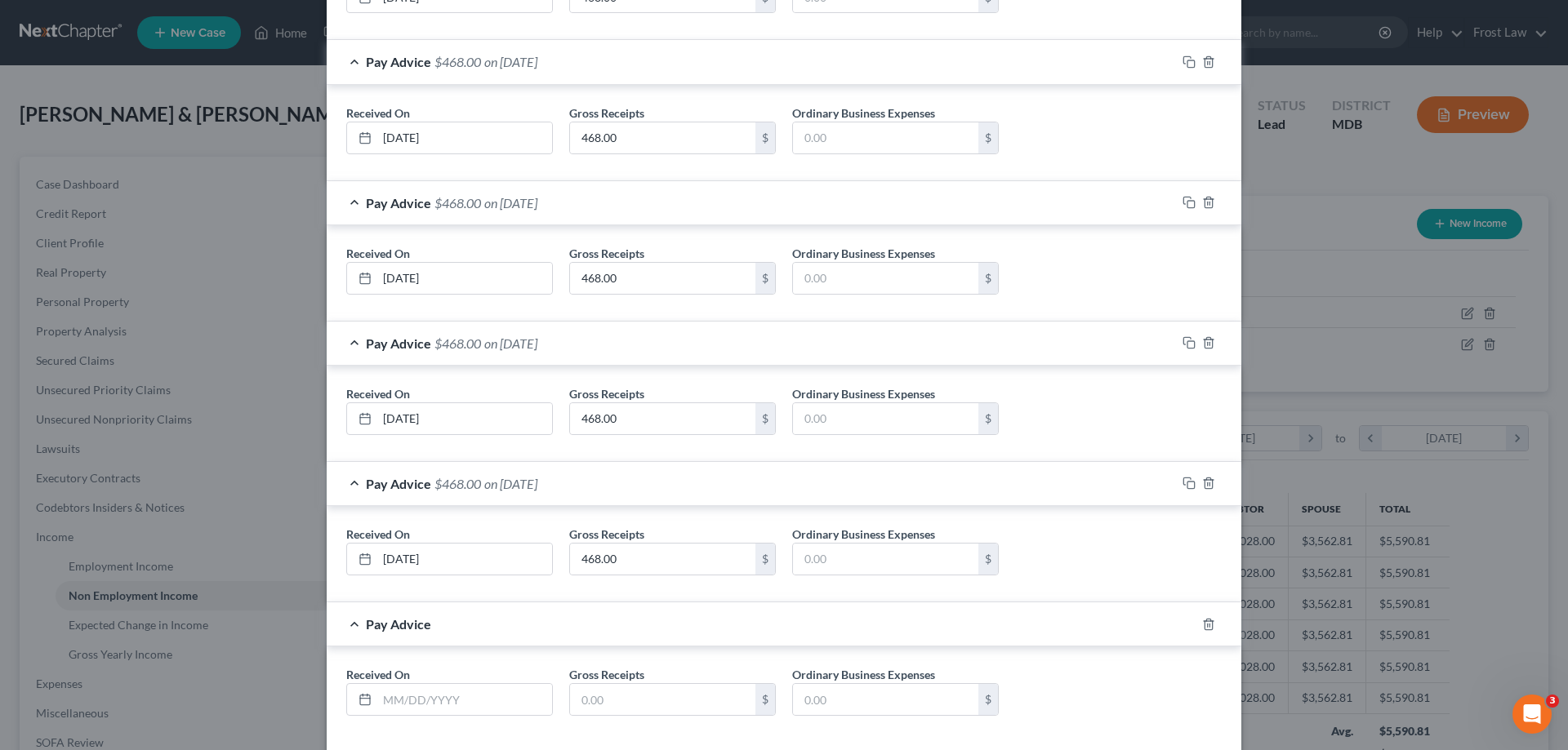
scroll to position [2206, 0]
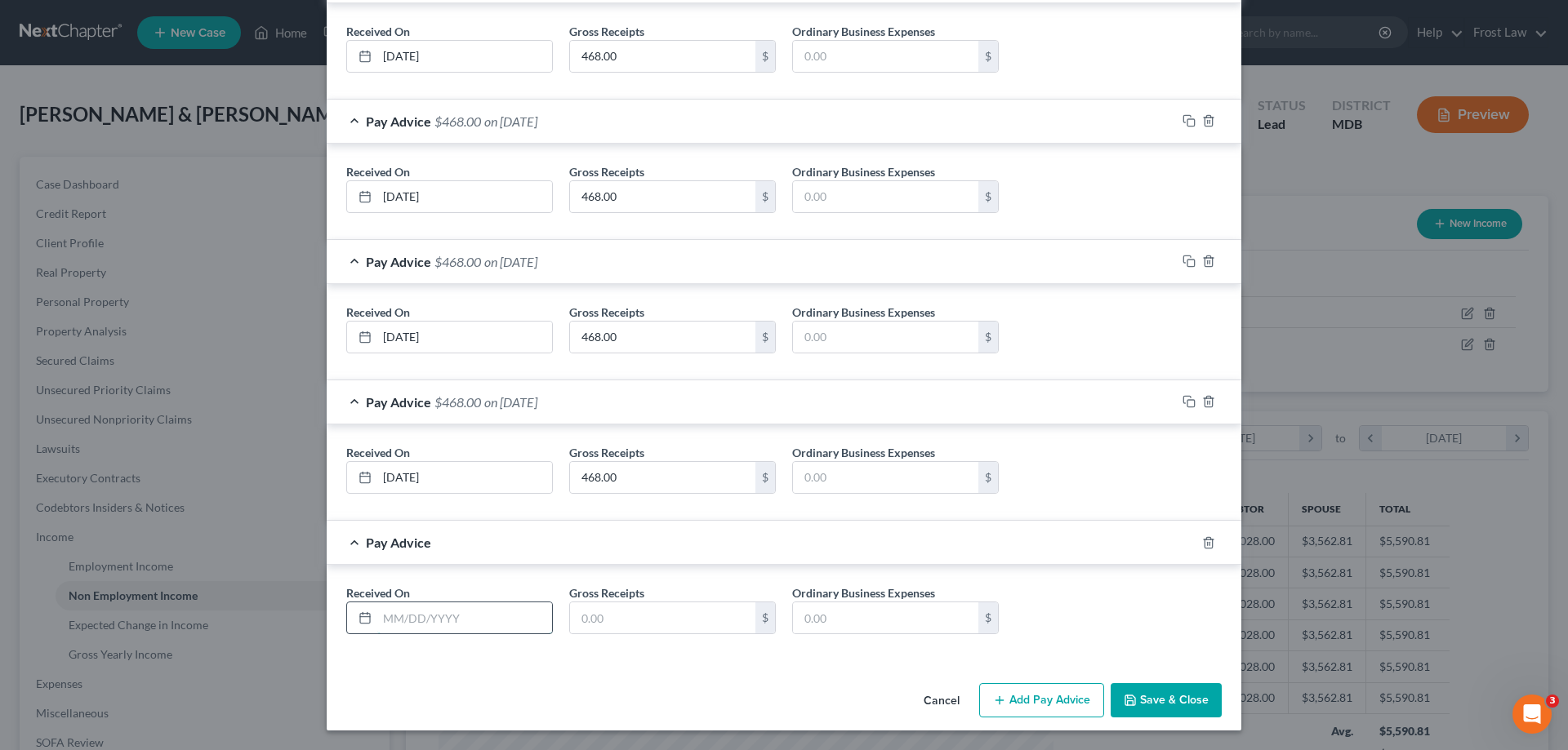
click at [471, 612] on input "text" at bounding box center [465, 618] width 175 height 31
click at [431, 631] on input "text" at bounding box center [465, 618] width 175 height 31
type input "04/30/2025"
click at [624, 615] on input "text" at bounding box center [662, 618] width 186 height 31
paste input "468.00"
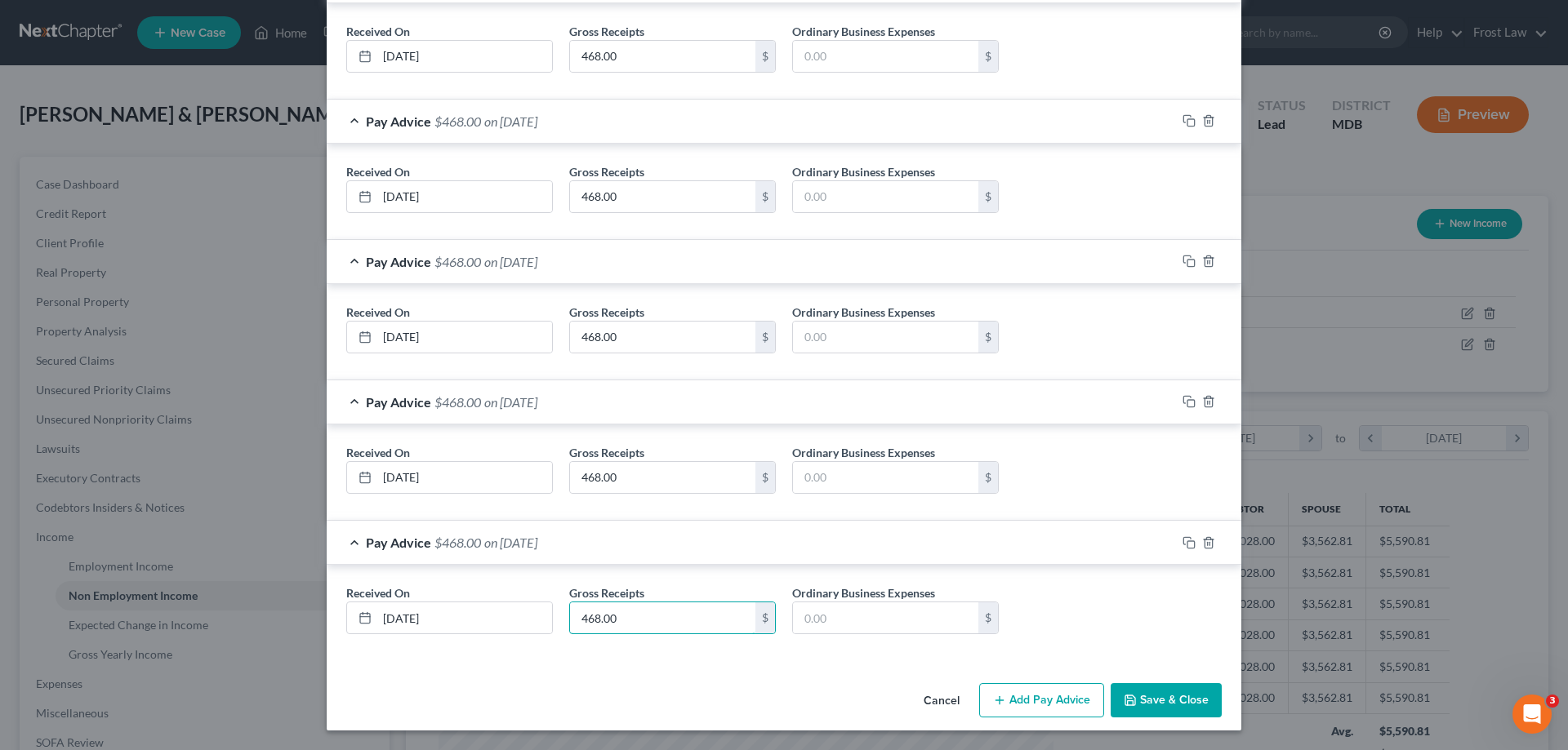
type input "468.00"
click at [1057, 702] on button "Add Pay Advice" at bounding box center [1041, 699] width 125 height 34
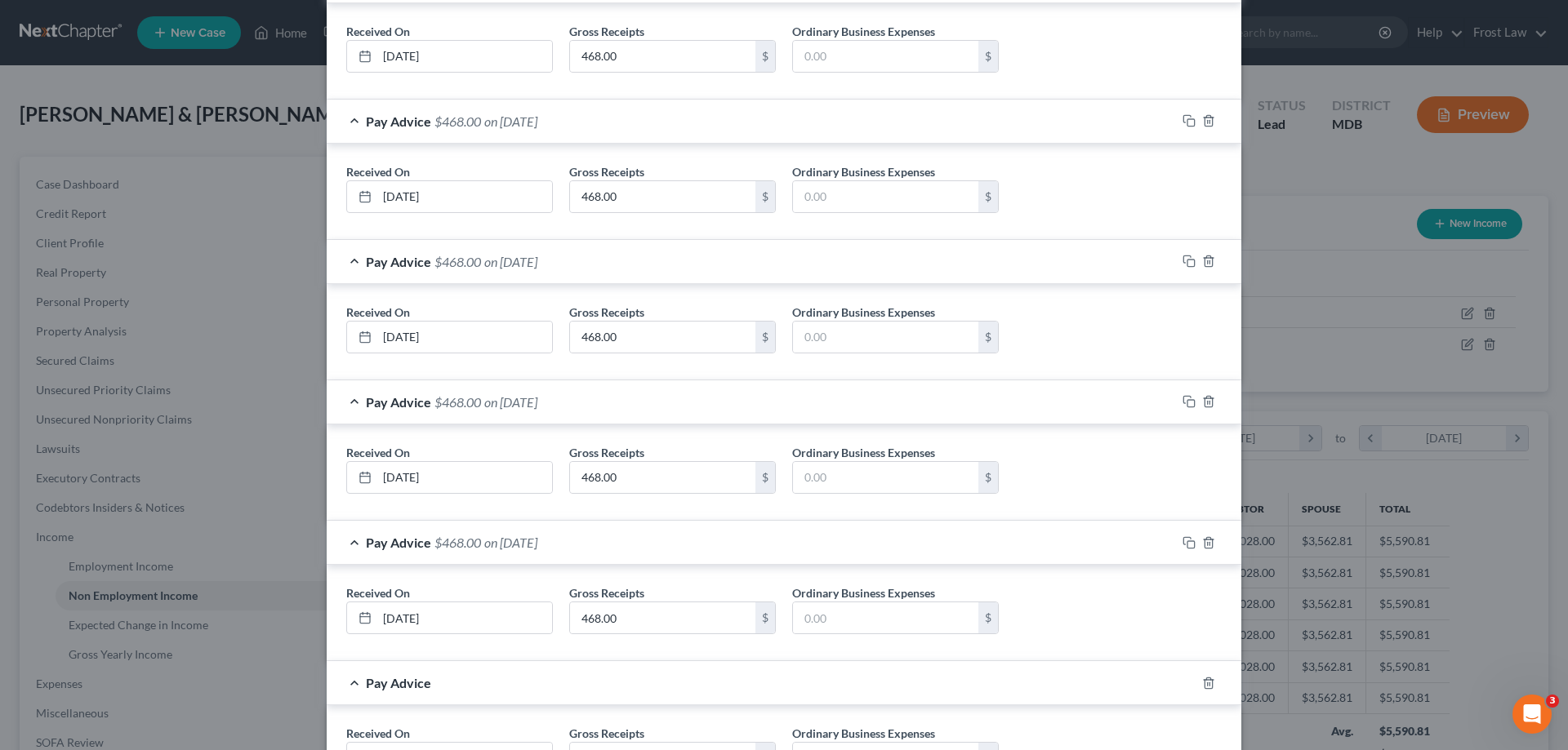
scroll to position [2347, 0]
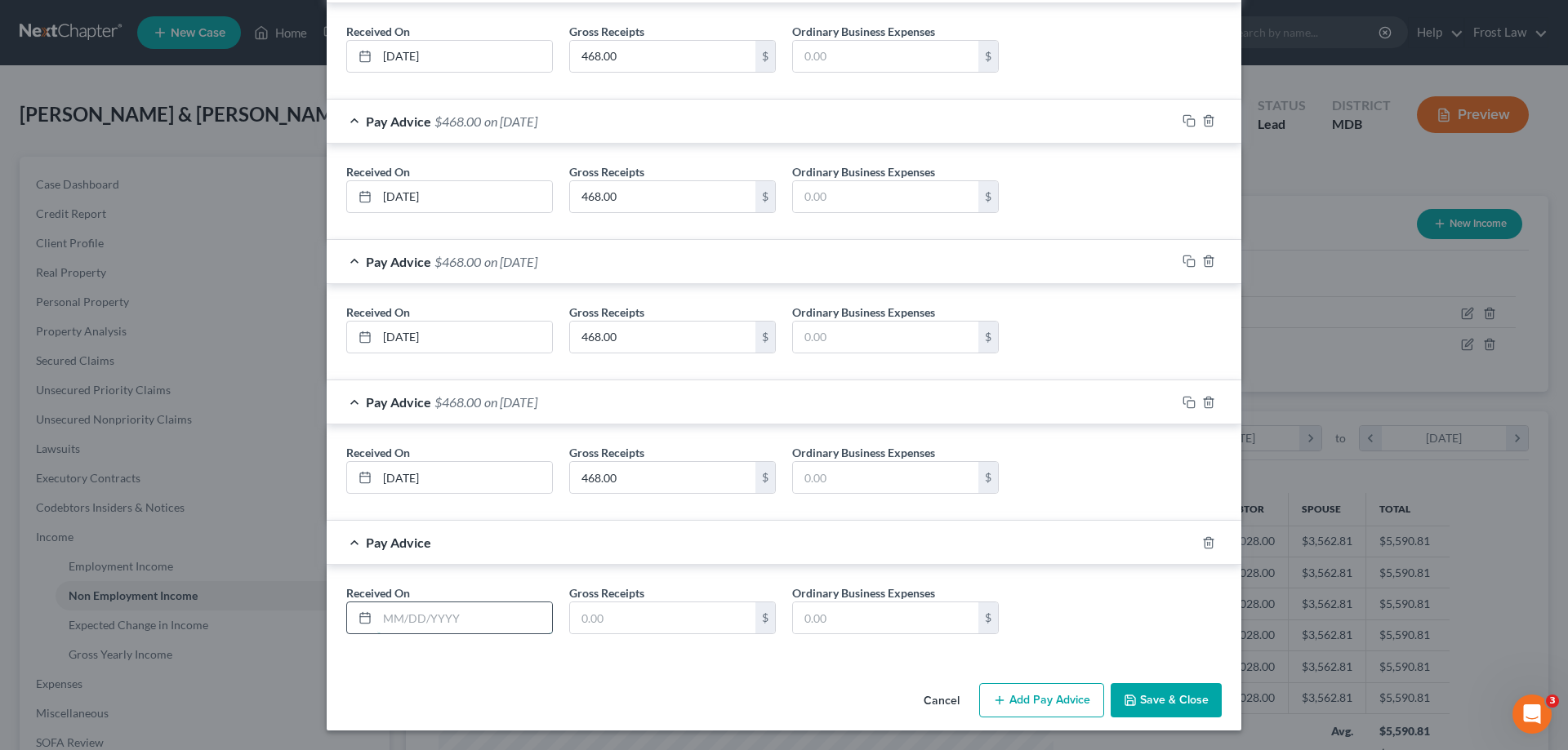
click at [413, 614] on input "text" at bounding box center [465, 618] width 175 height 31
type input "04/23/2025"
click at [614, 615] on input "text" at bounding box center [662, 618] width 186 height 31
paste input "468.00"
type input "468.00"
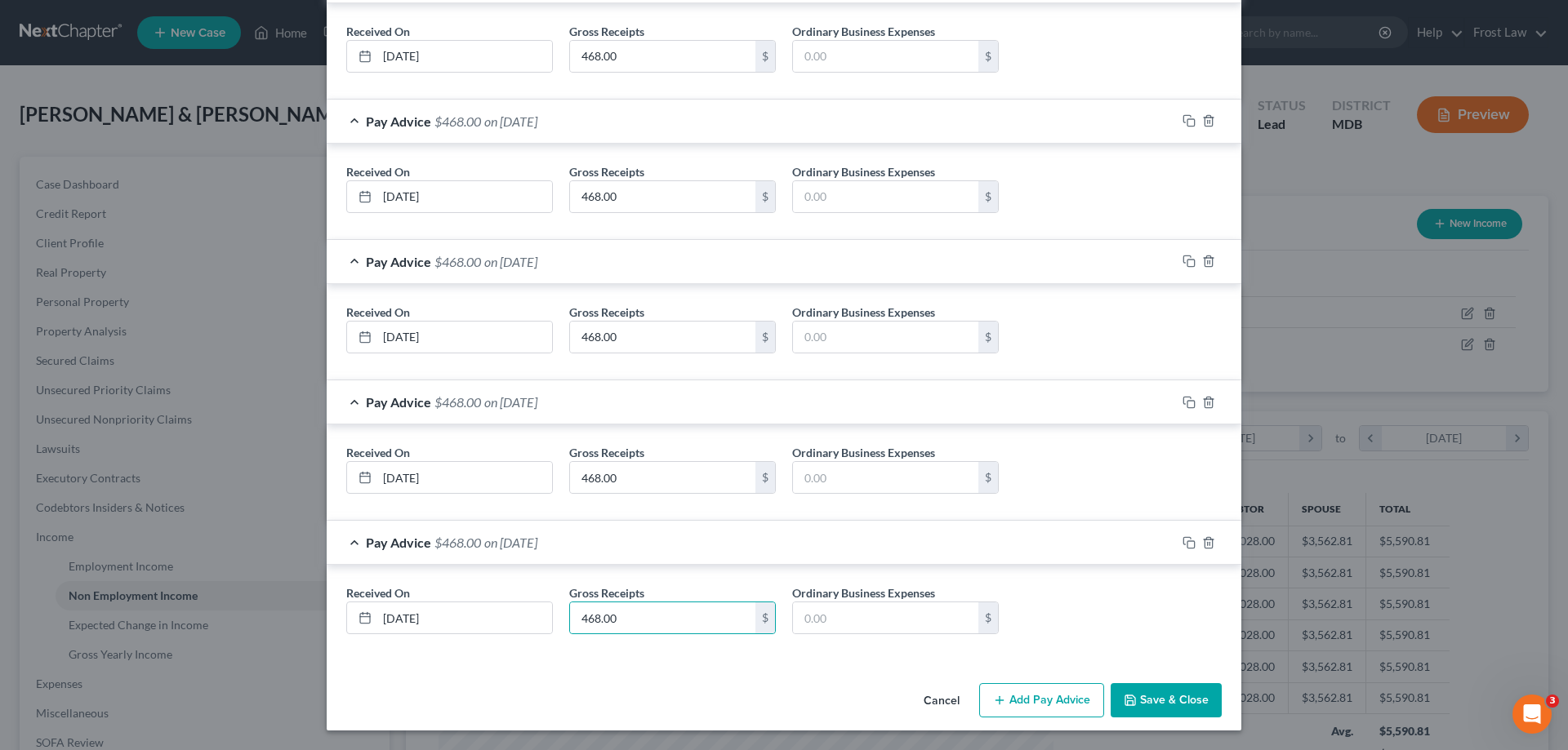
click at [1019, 705] on button "Add Pay Advice" at bounding box center [1041, 699] width 125 height 34
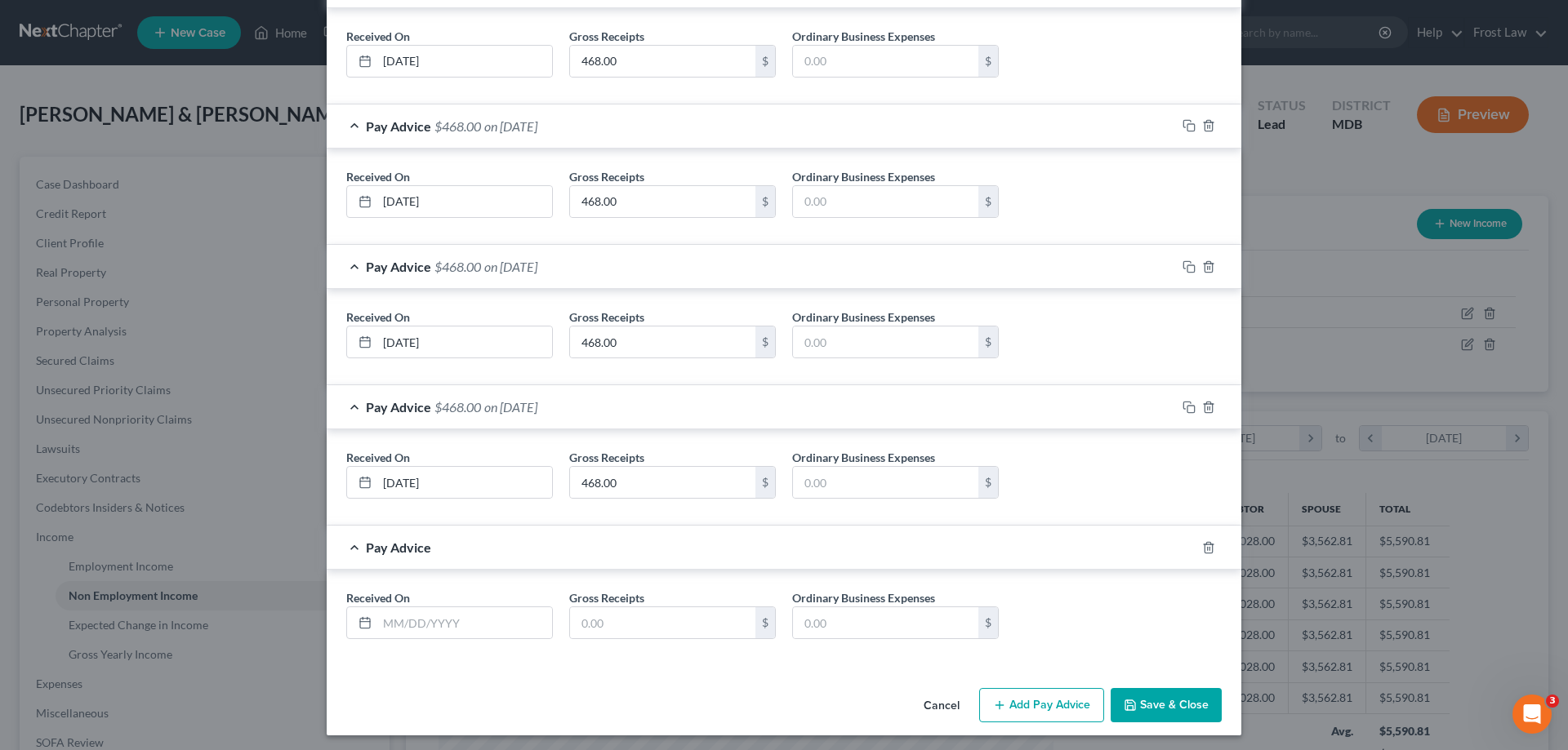
scroll to position [2487, 0]
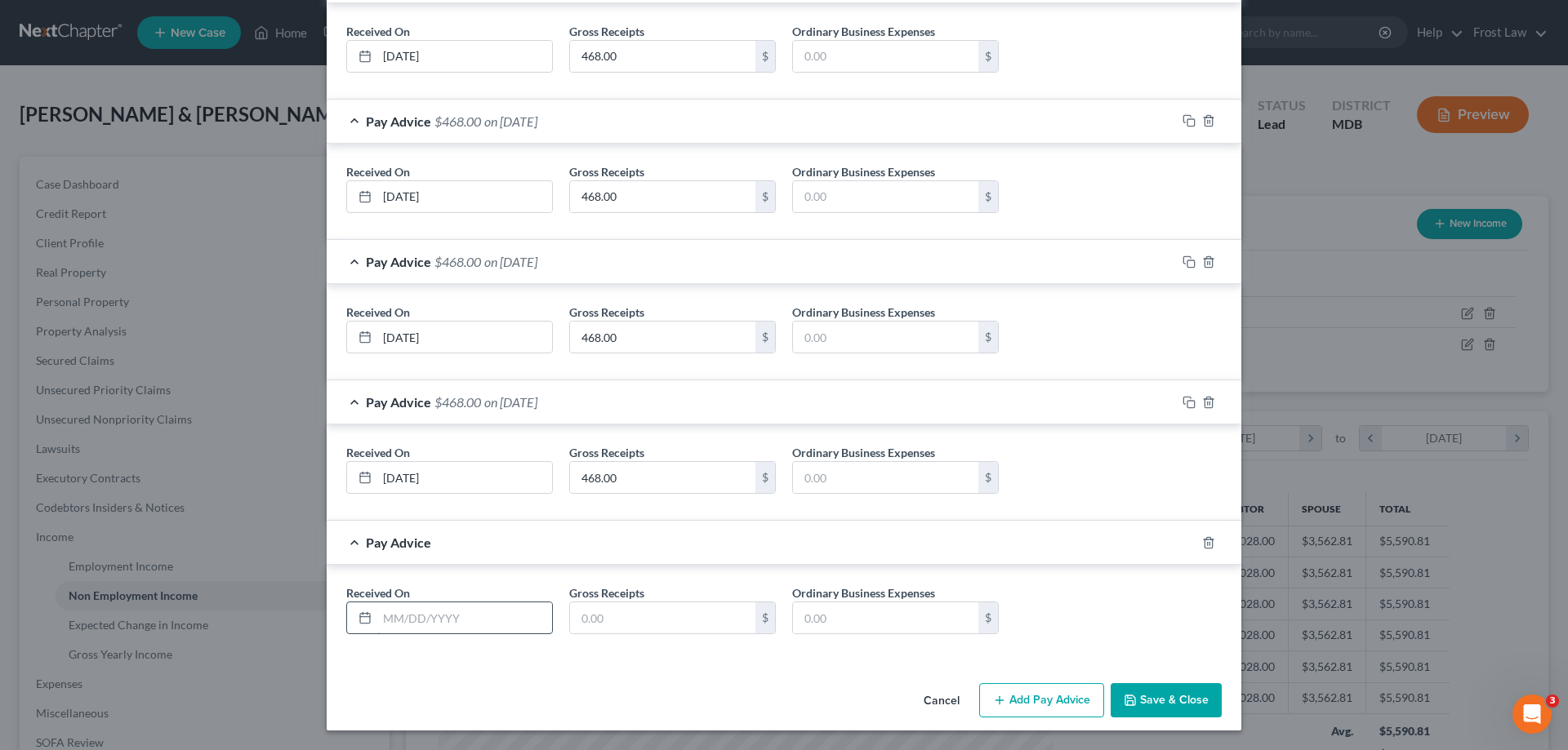
click at [414, 628] on input "text" at bounding box center [465, 618] width 175 height 31
type input "04/16/2025"
click at [639, 632] on input "text" at bounding box center [662, 618] width 186 height 31
paste input "468.00"
type input "468.00"
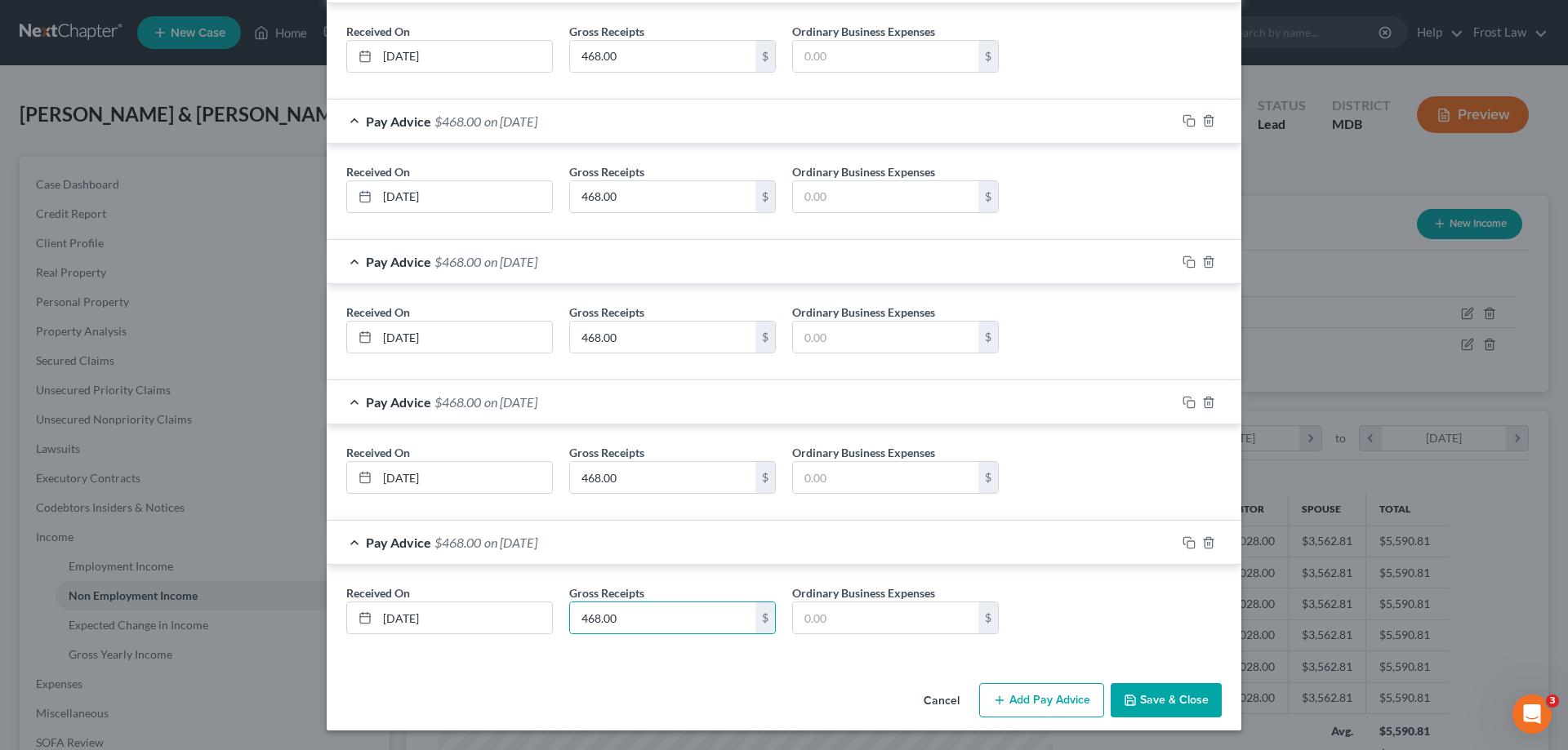
click at [998, 694] on icon "button" at bounding box center [998, 699] width 13 height 13
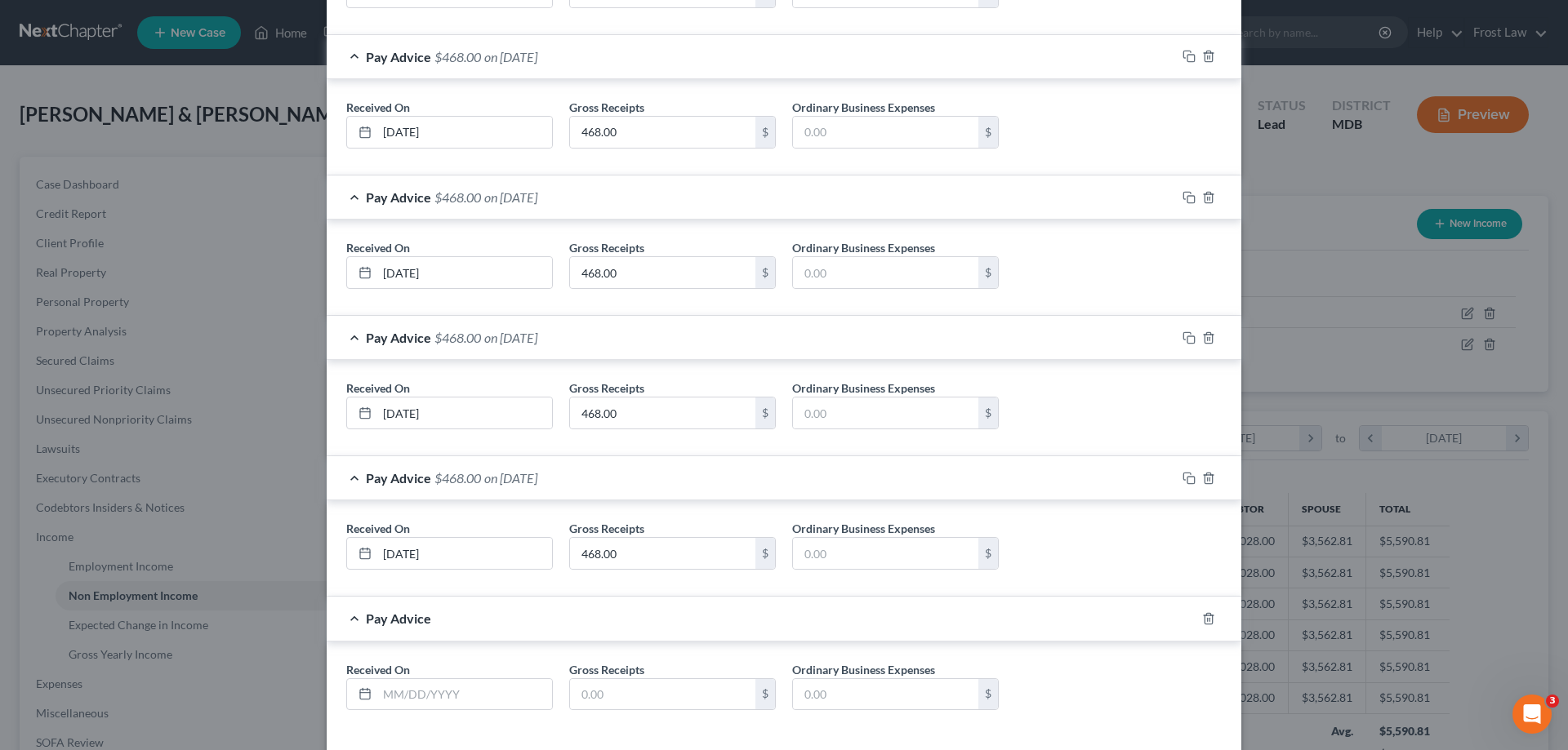
scroll to position [2628, 0]
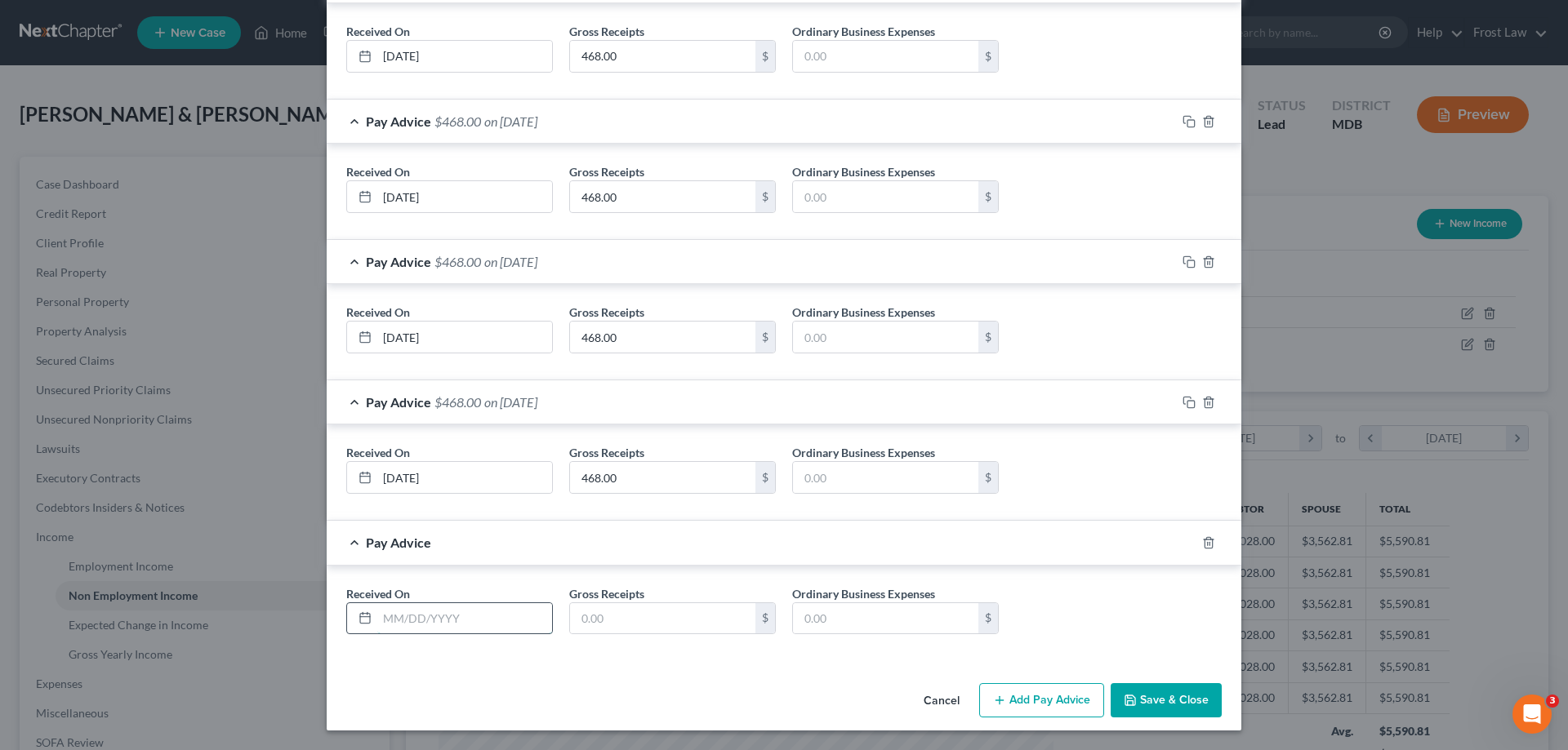
click at [401, 619] on input "text" at bounding box center [465, 619] width 175 height 31
click at [410, 609] on input "04/" at bounding box center [465, 619] width 175 height 31
type input "04/09/2025"
click at [621, 605] on input "text" at bounding box center [662, 619] width 186 height 31
paste input "468.00"
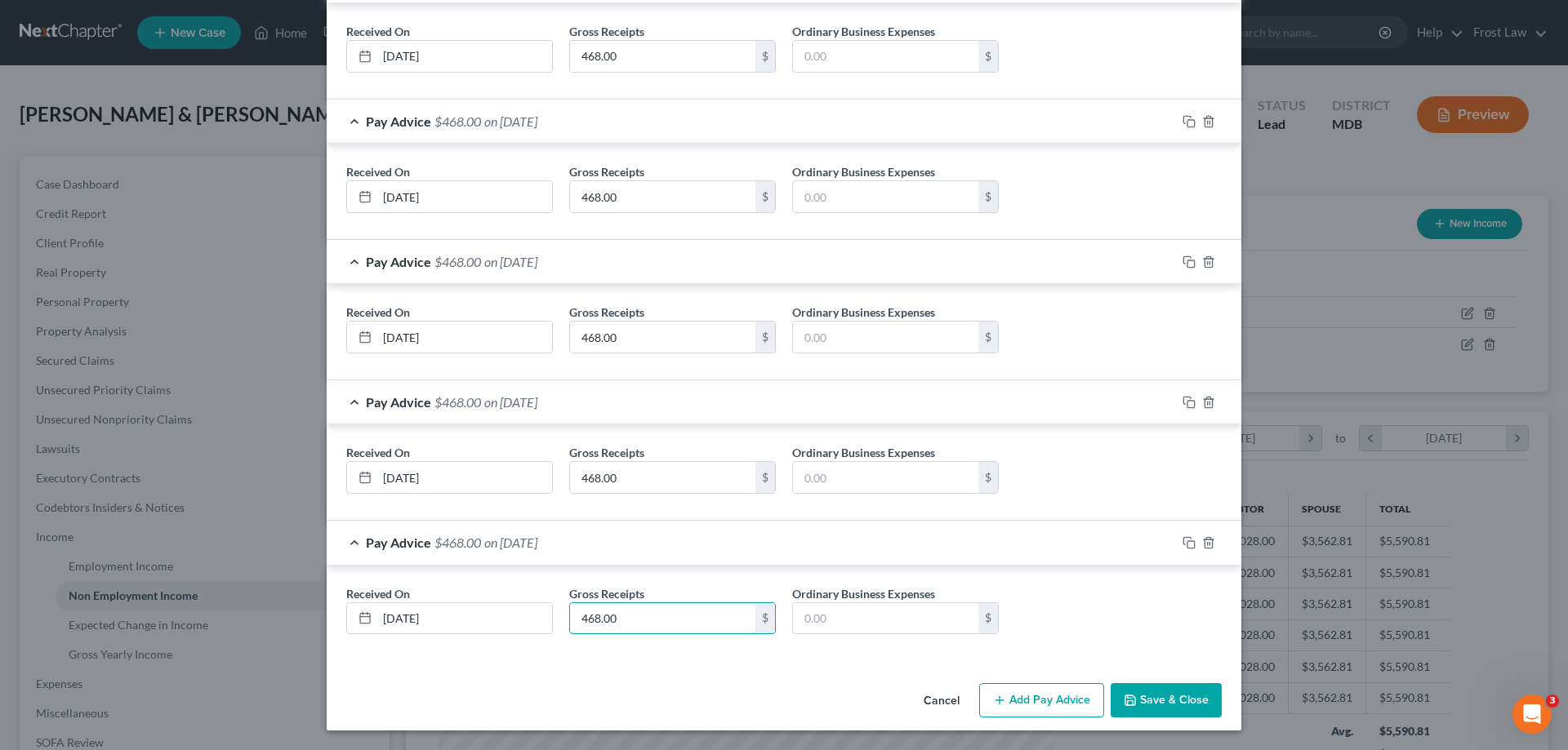
type input "468.00"
click at [1002, 686] on button "Add Pay Advice" at bounding box center [1041, 699] width 125 height 34
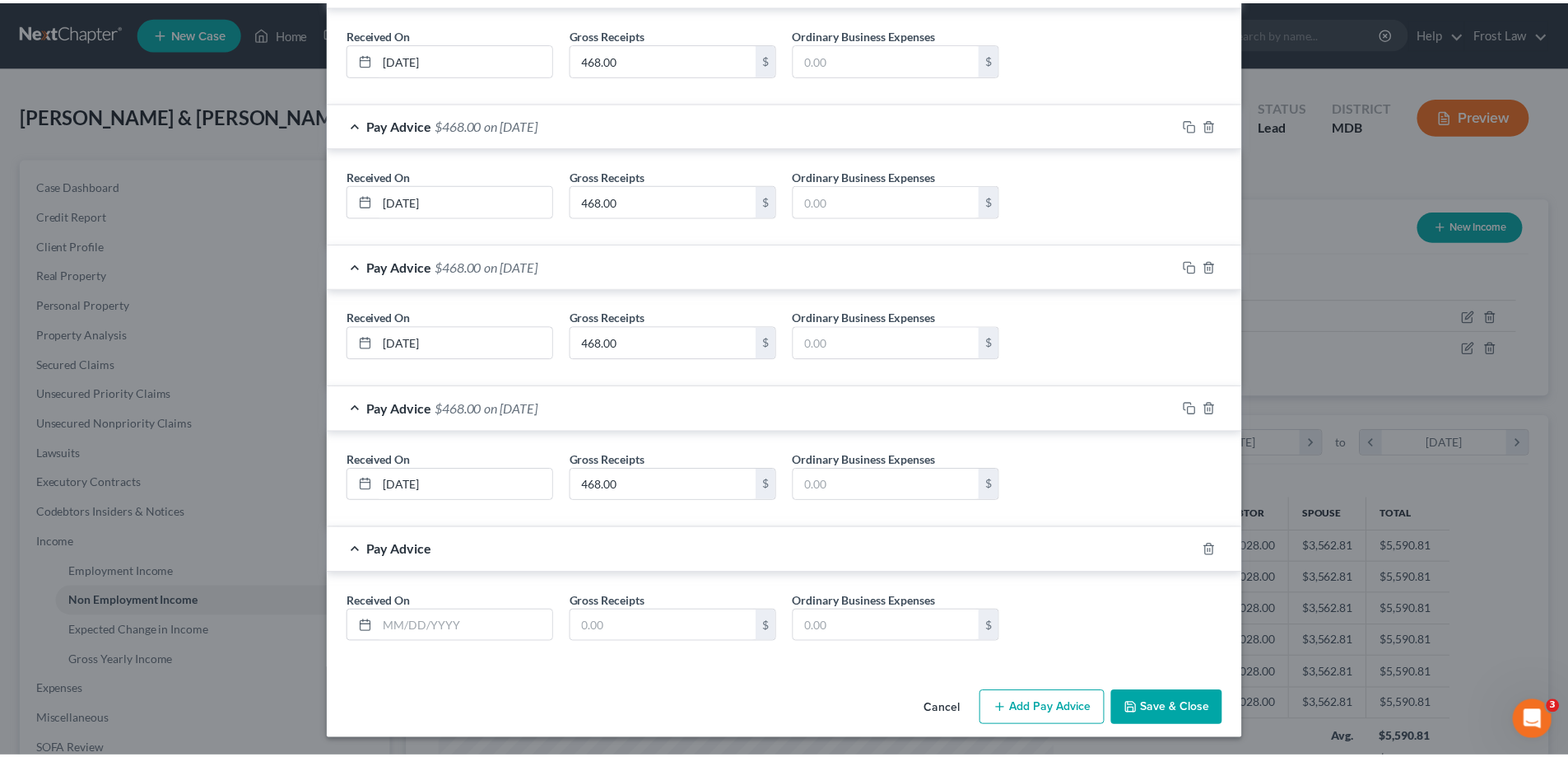
scroll to position [2794, 0]
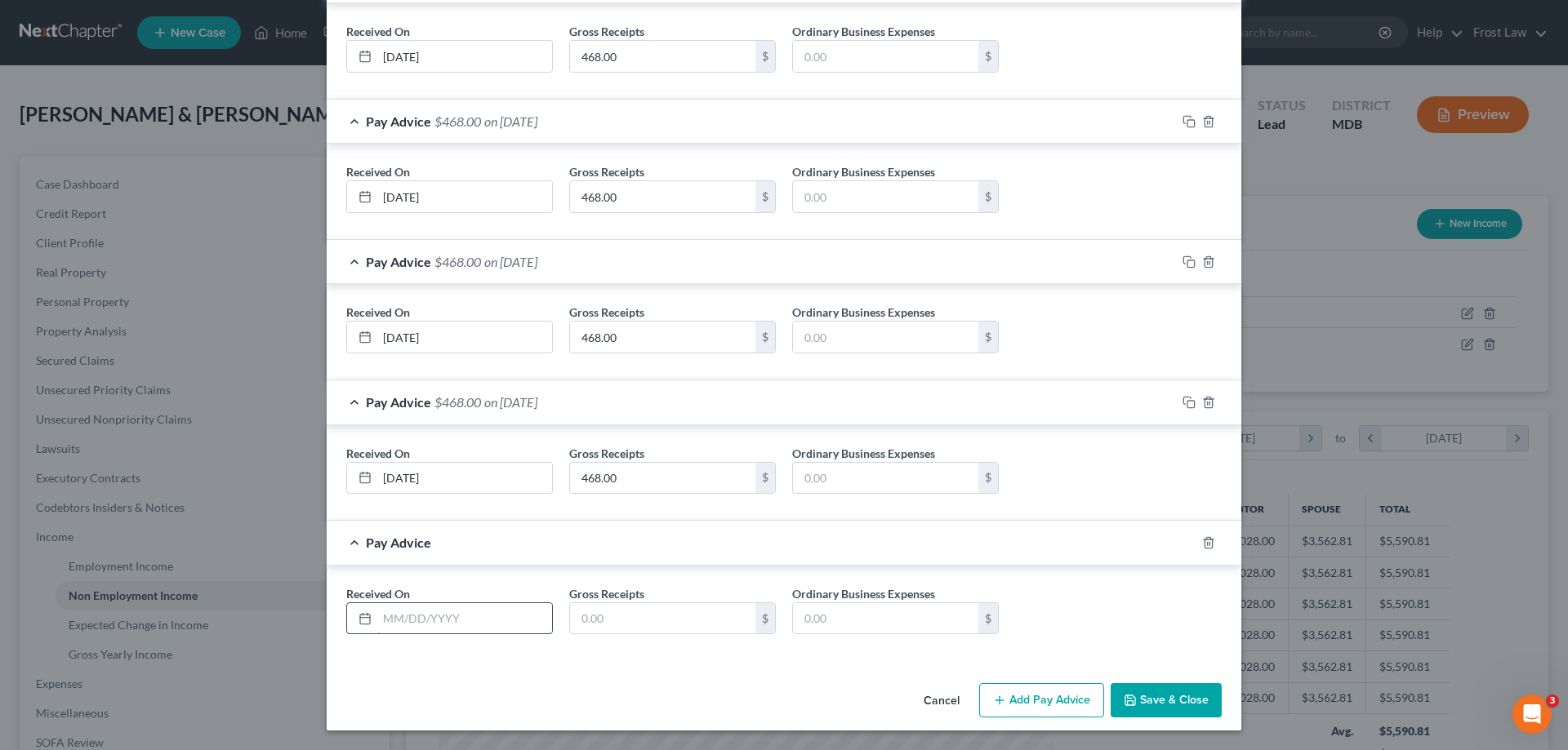
click at [439, 619] on input "text" at bounding box center [465, 619] width 175 height 31
type input "041/02/2025"
paste input "468.00"
type input "468.00"
click at [1163, 698] on button "Save & Close" at bounding box center [1166, 699] width 111 height 34
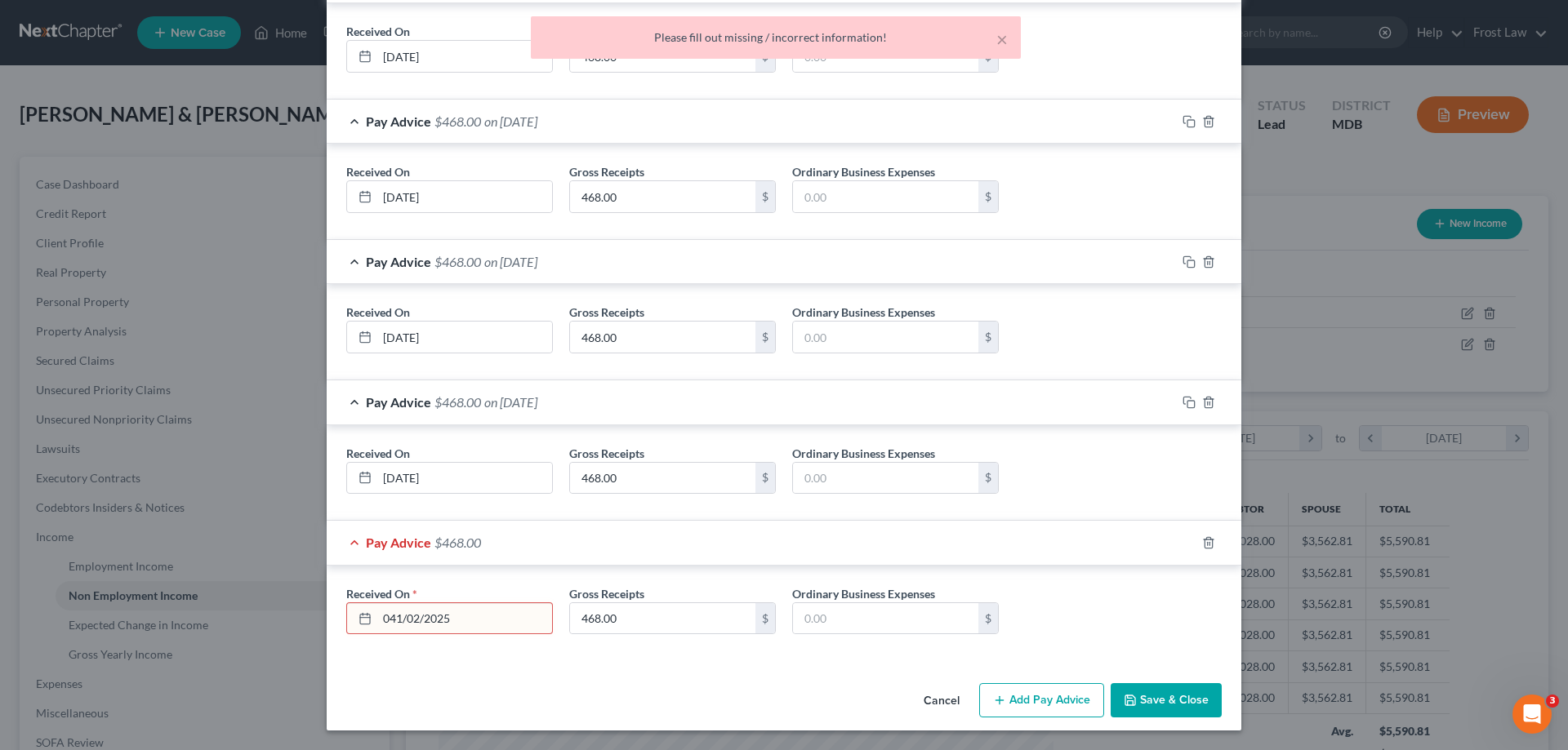
click at [396, 620] on input "041/02/2025" at bounding box center [465, 619] width 175 height 31
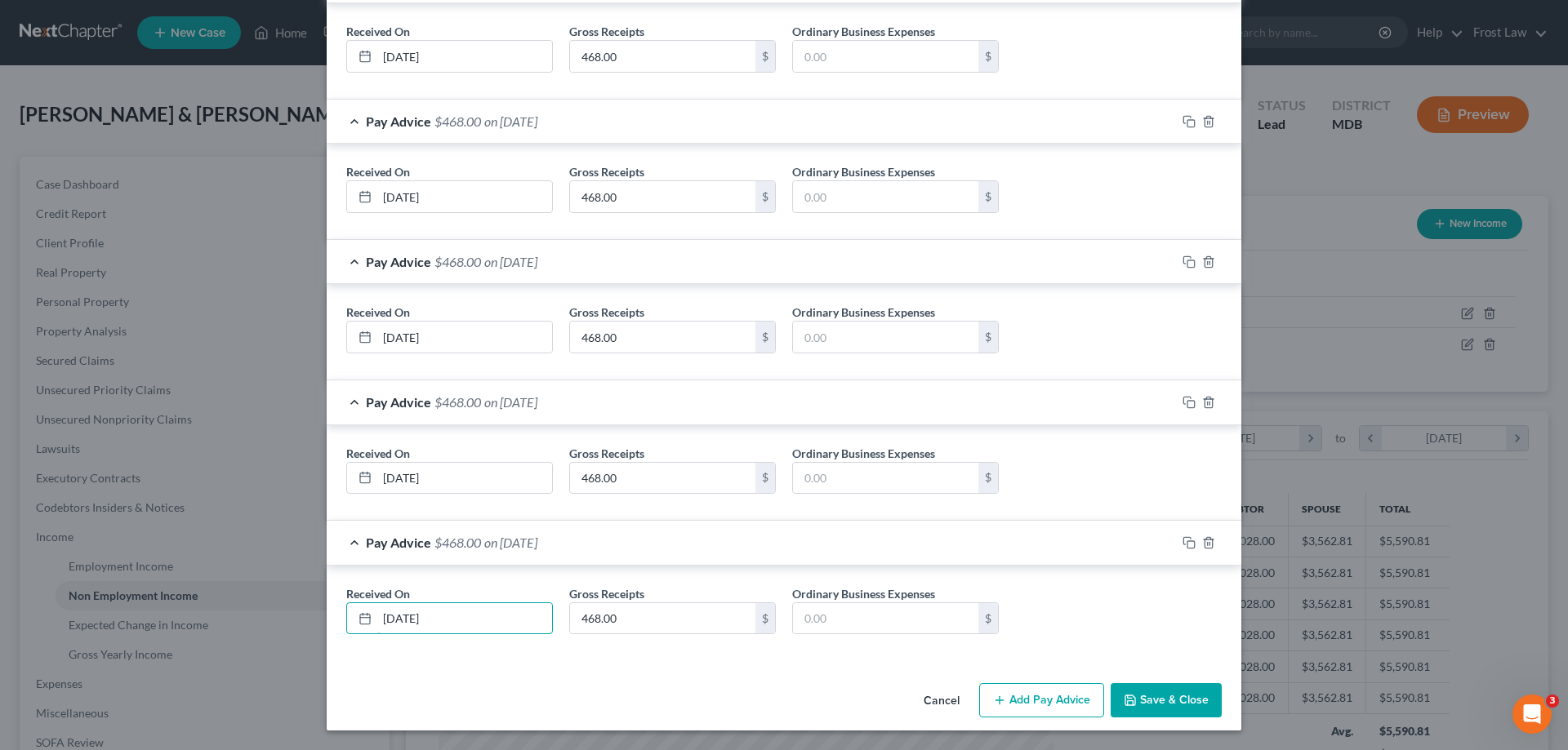
type input "04/02/2025"
click at [1150, 706] on button "Save & Close" at bounding box center [1166, 699] width 111 height 34
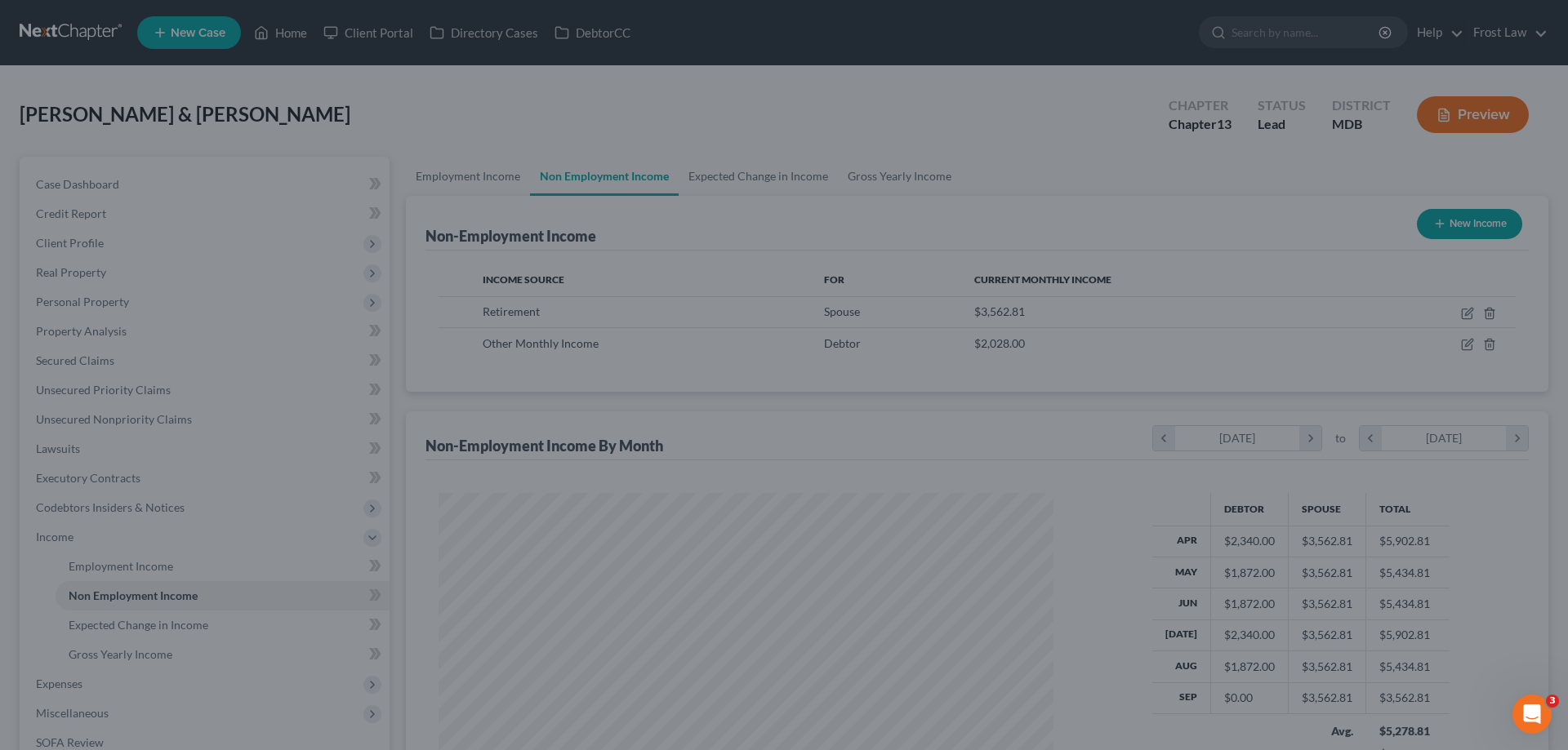
scroll to position [815680, 815846]
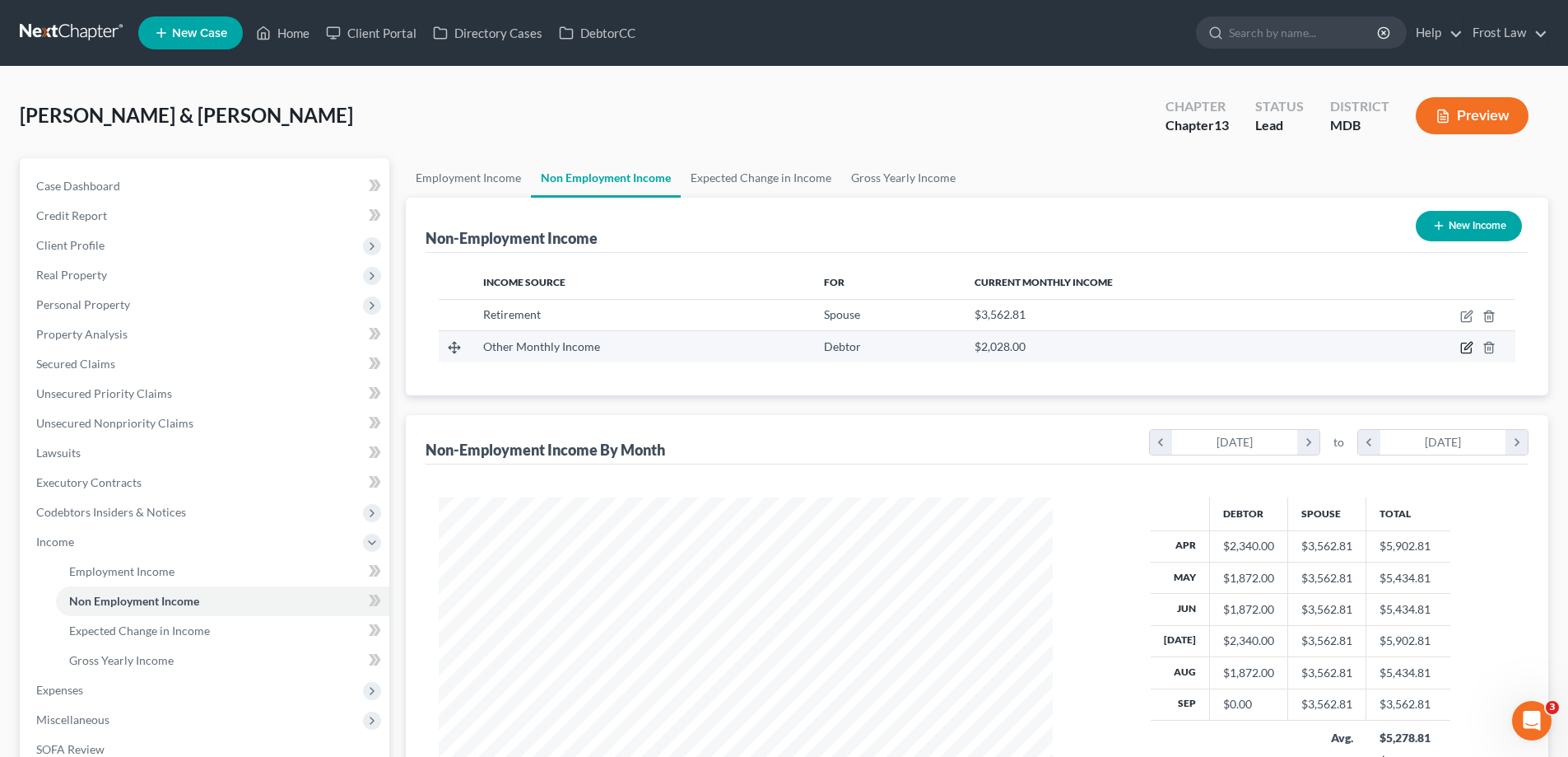
click at [1465, 342] on icon "button" at bounding box center [1466, 347] width 13 height 13
select select "13"
select select "3"
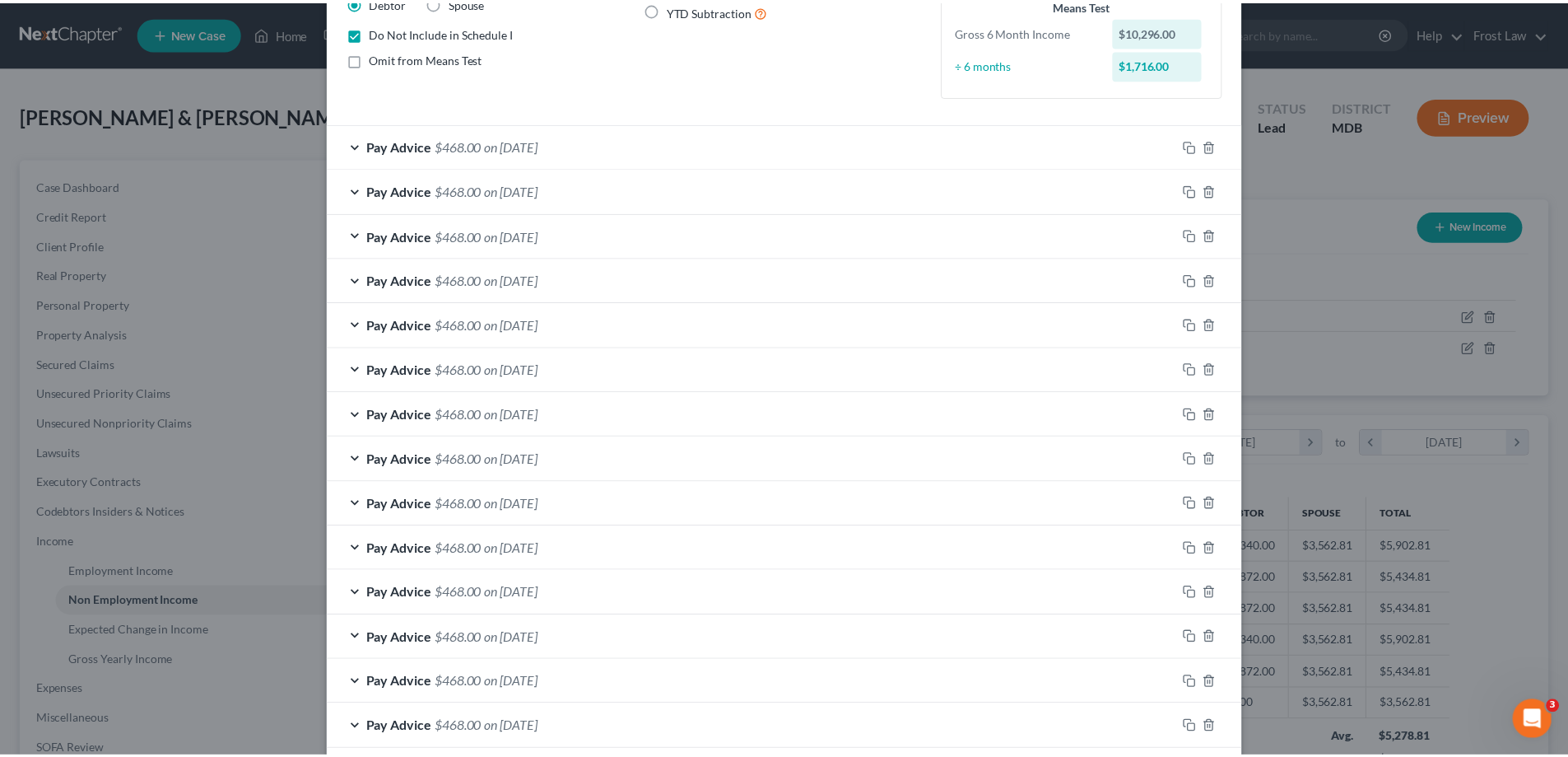
scroll to position [661, 0]
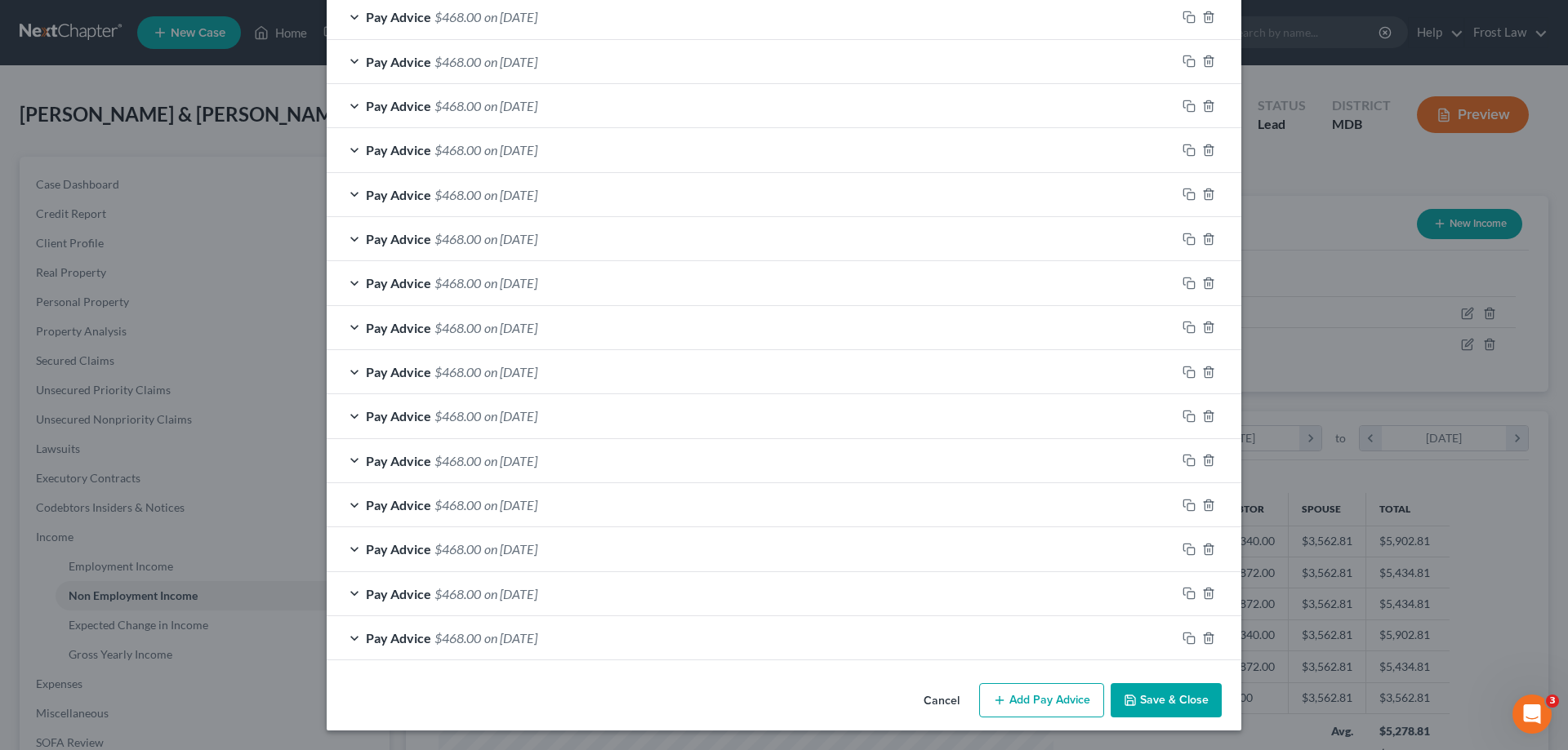
click at [1183, 711] on button "Save & Close" at bounding box center [1166, 699] width 111 height 34
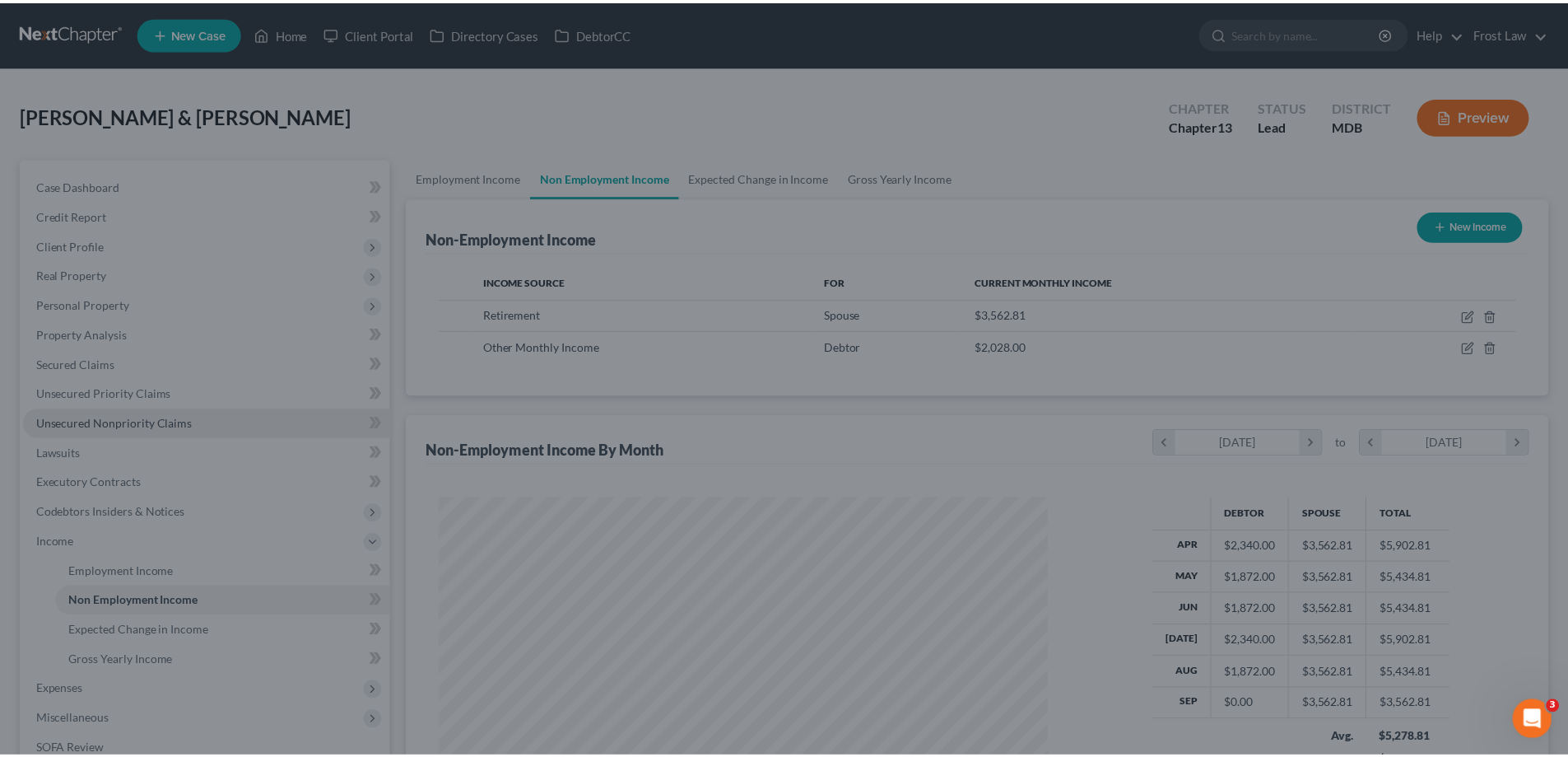
scroll to position [823293, 822475]
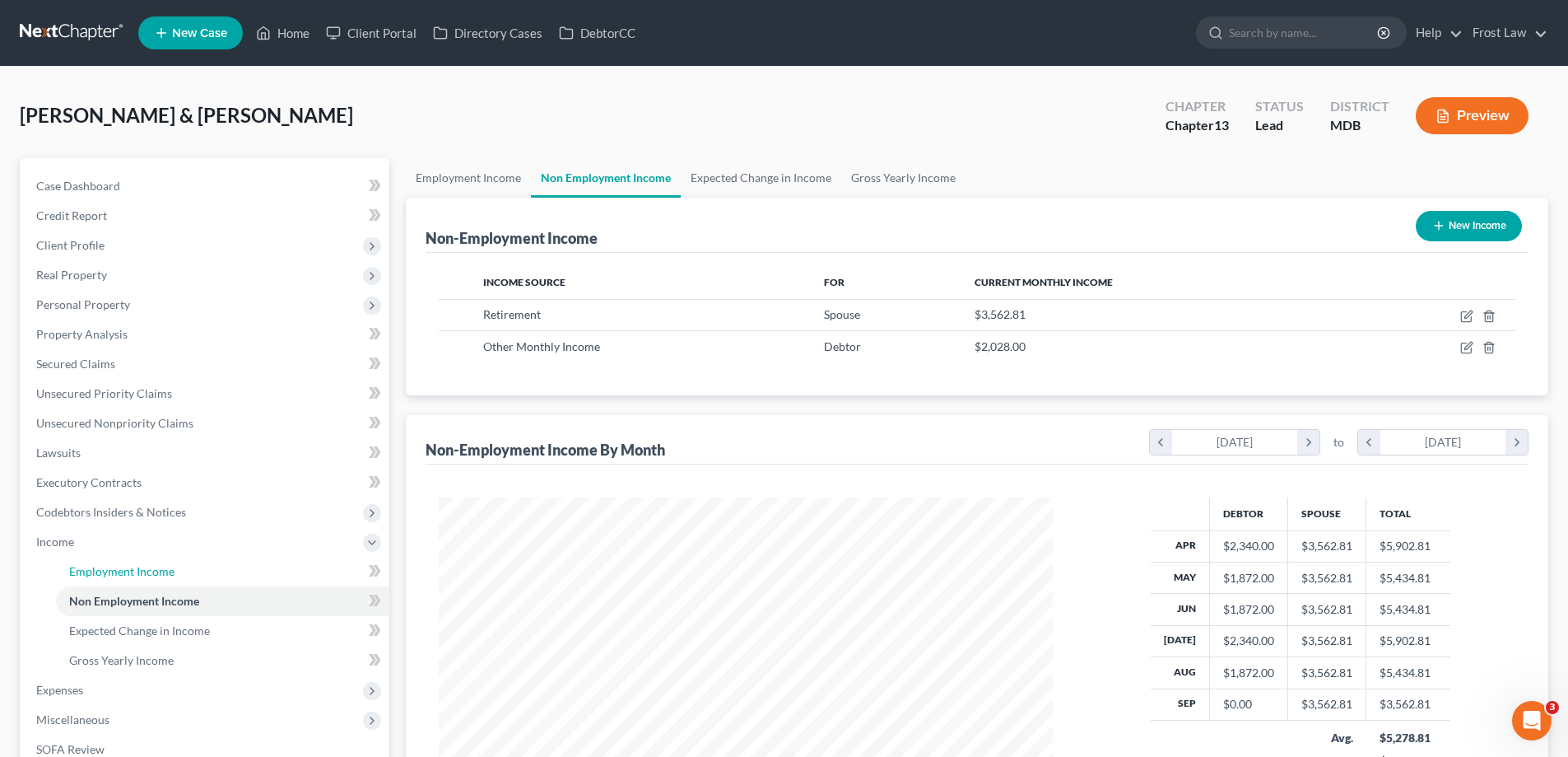
drag, startPoint x: 126, startPoint y: 579, endPoint x: 446, endPoint y: 574, distance: 320.0
click at [126, 578] on link "Employment Income" at bounding box center [222, 572] width 333 height 29
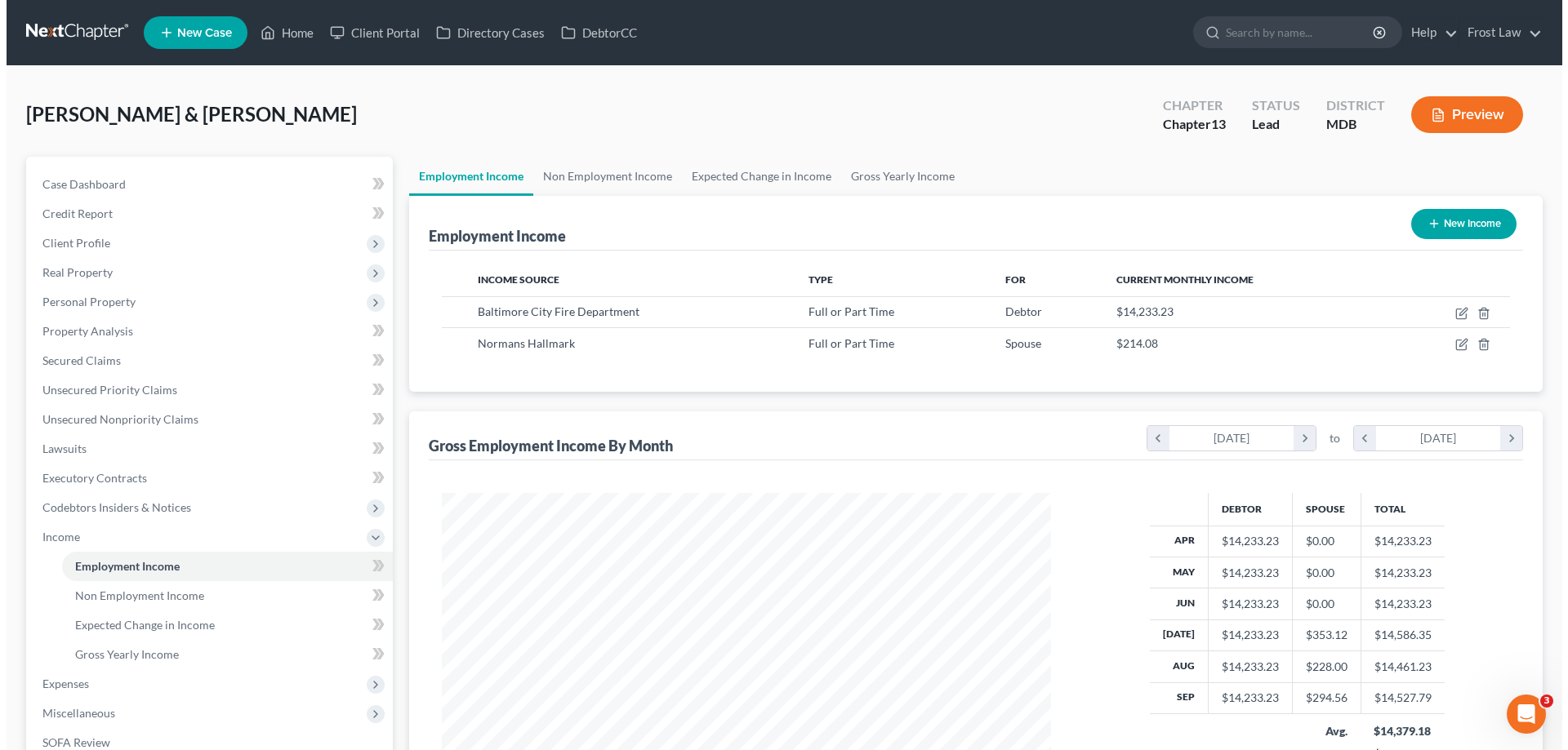
scroll to position [304, 642]
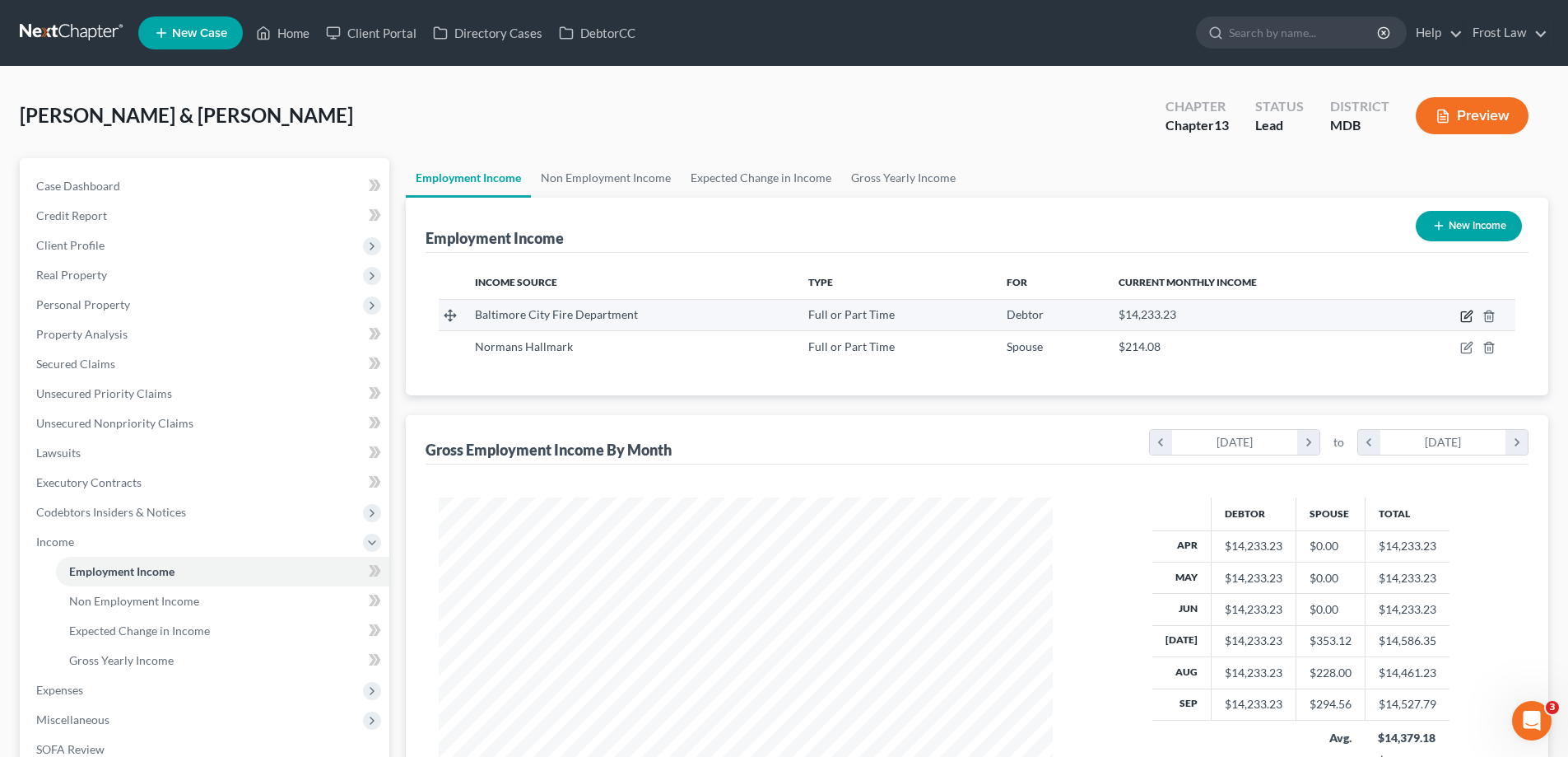
click at [1466, 318] on icon "button" at bounding box center [1468, 315] width 8 height 8
select select "0"
select select "21"
select select "0"
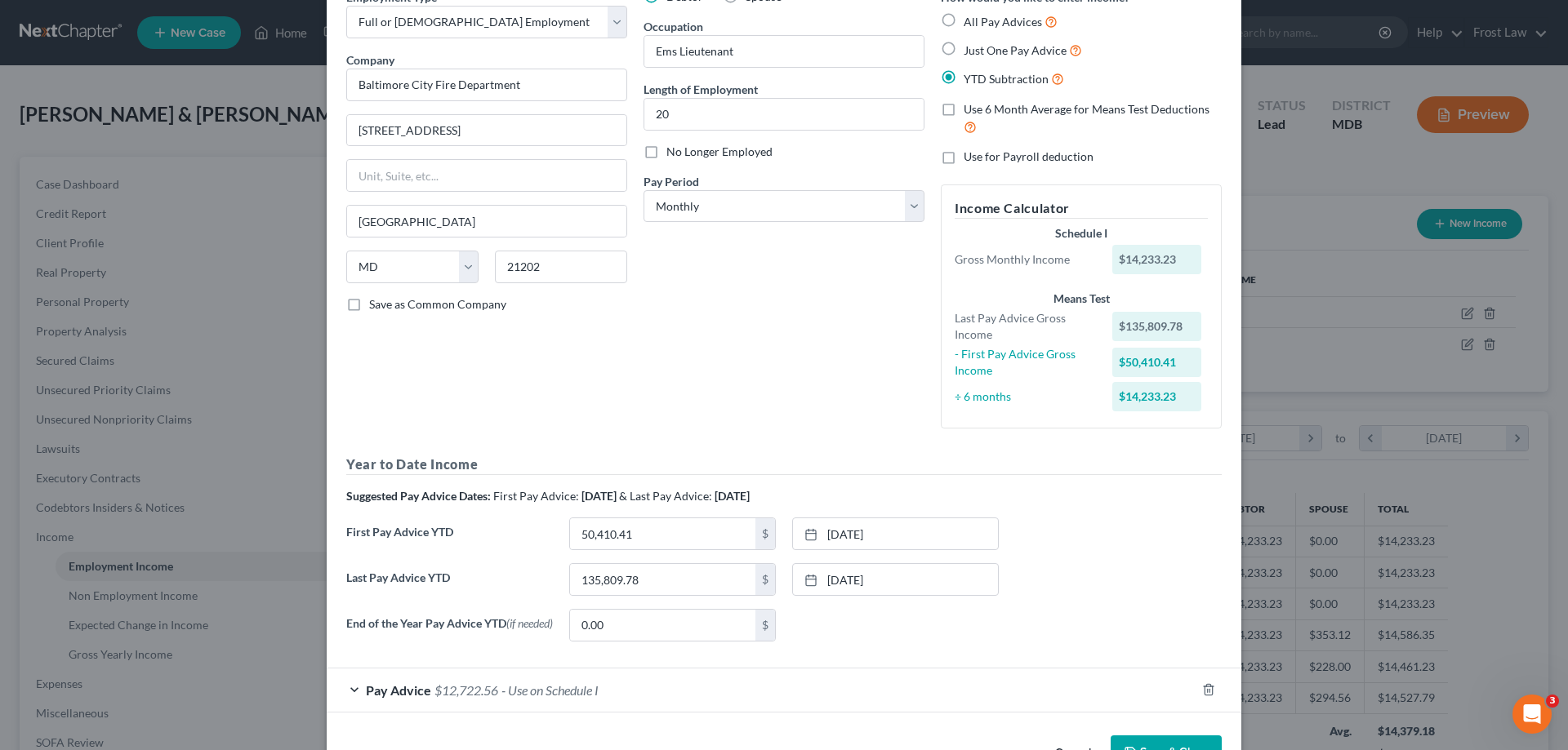
scroll to position [142, 0]
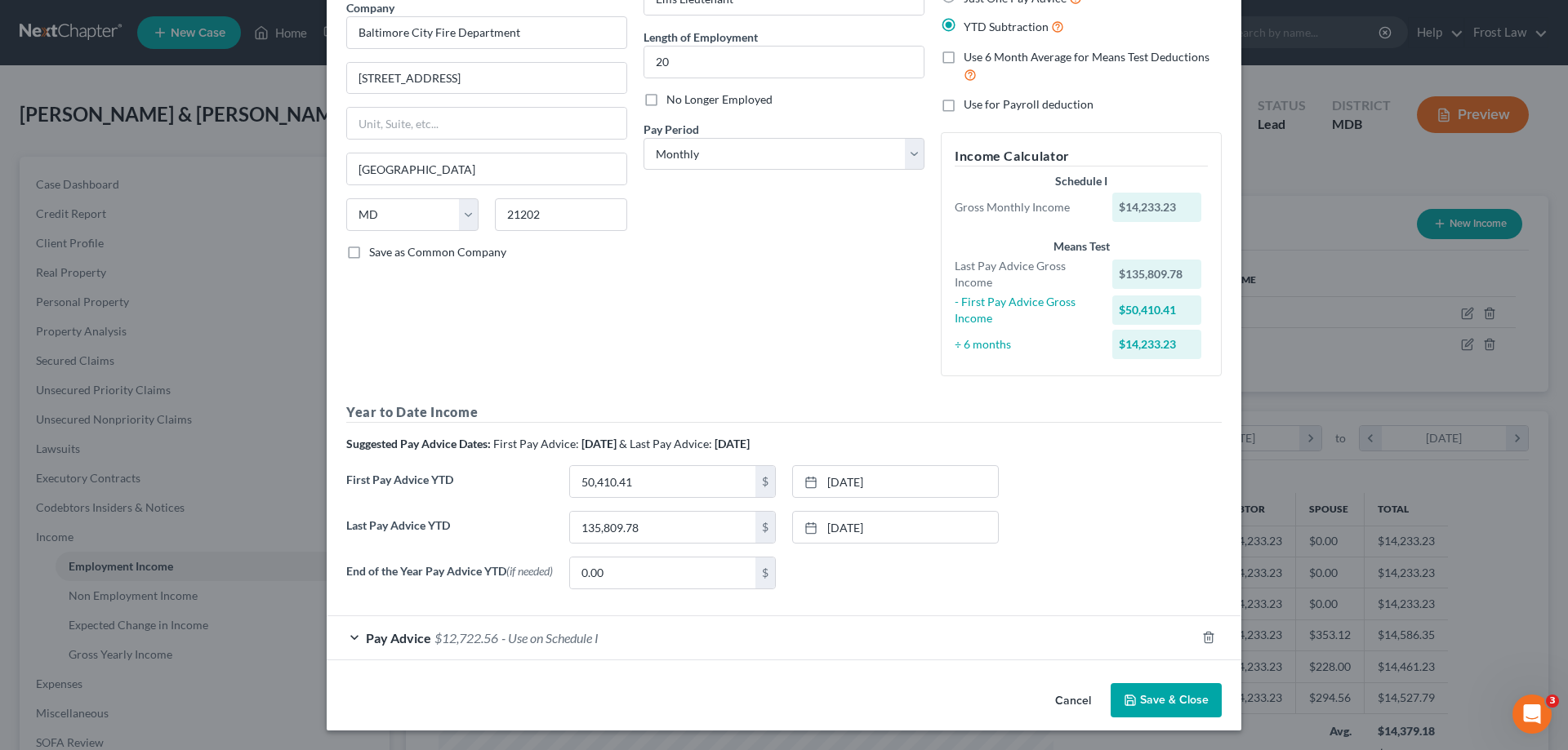
click at [435, 637] on span "$12,722.56" at bounding box center [467, 637] width 64 height 16
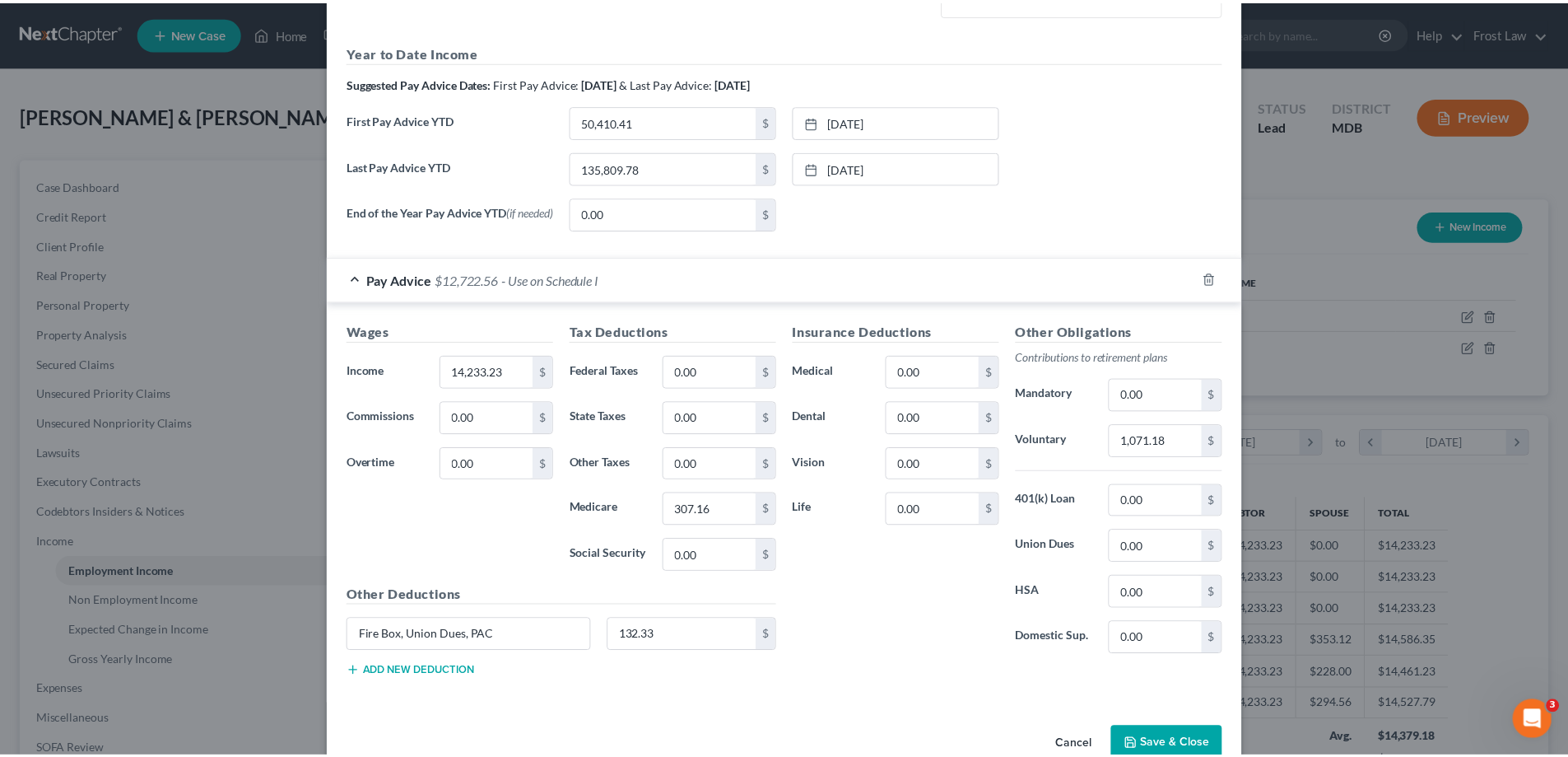
scroll to position [546, 0]
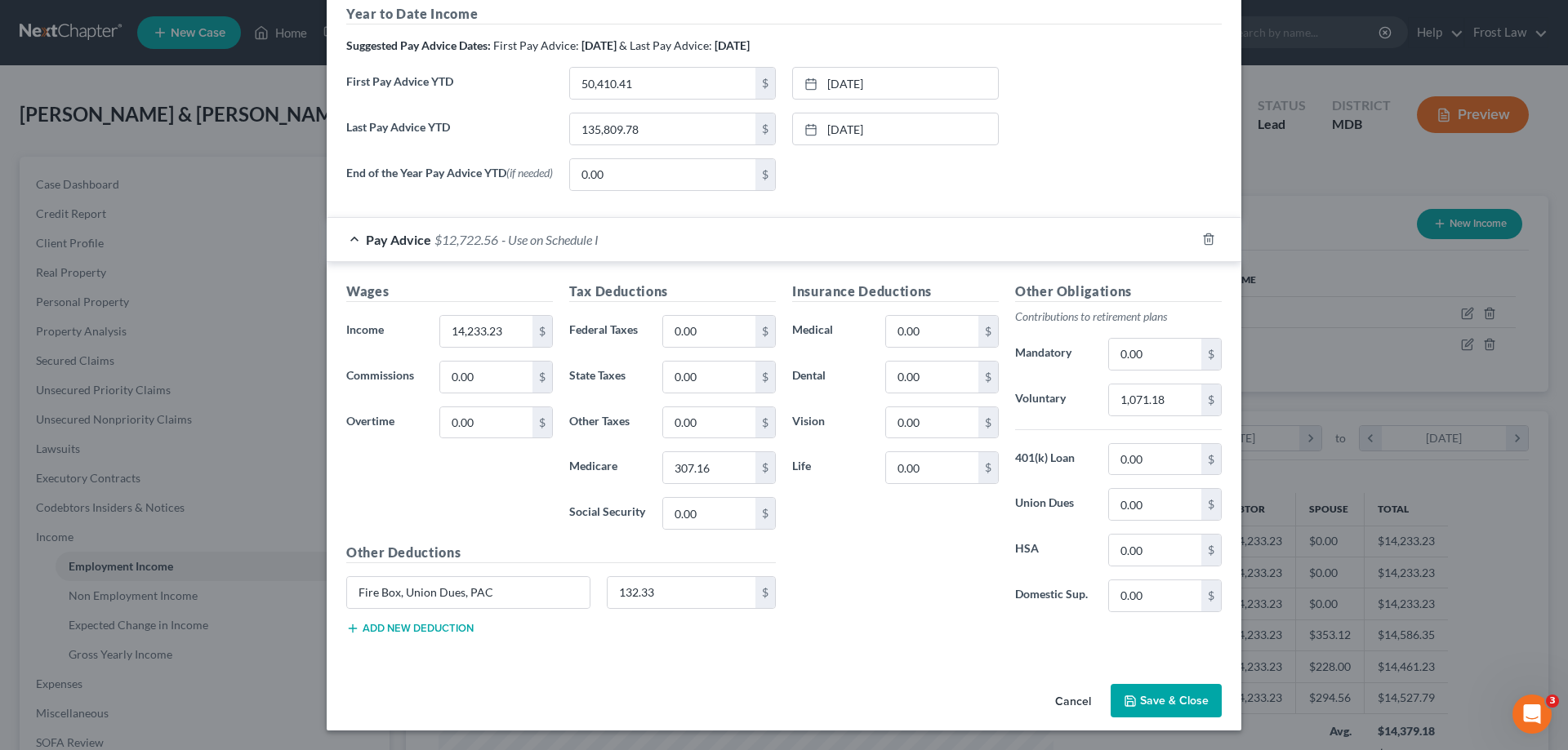
click at [1050, 694] on button "Cancel" at bounding box center [1073, 702] width 62 height 33
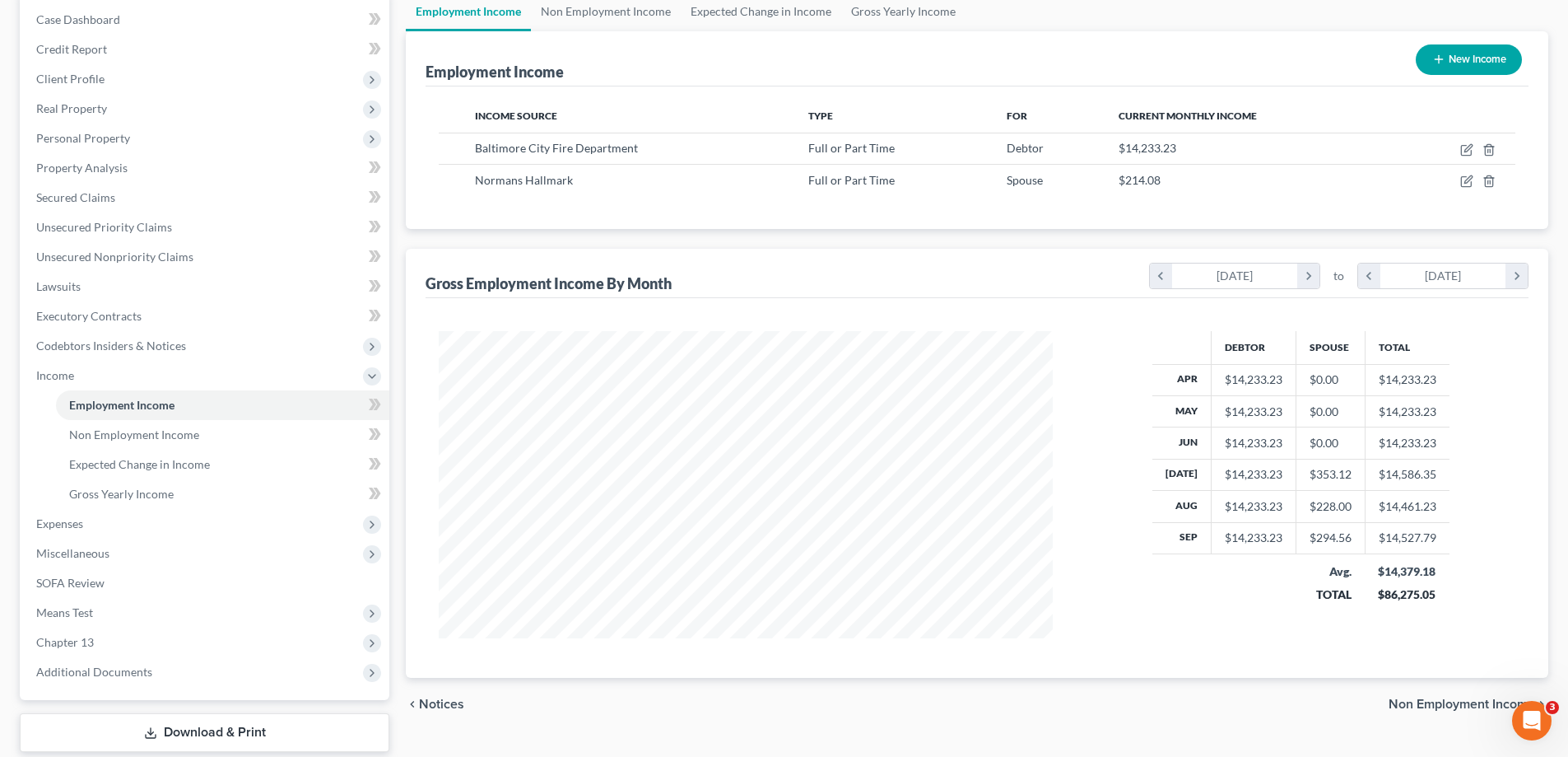
scroll to position [267, 0]
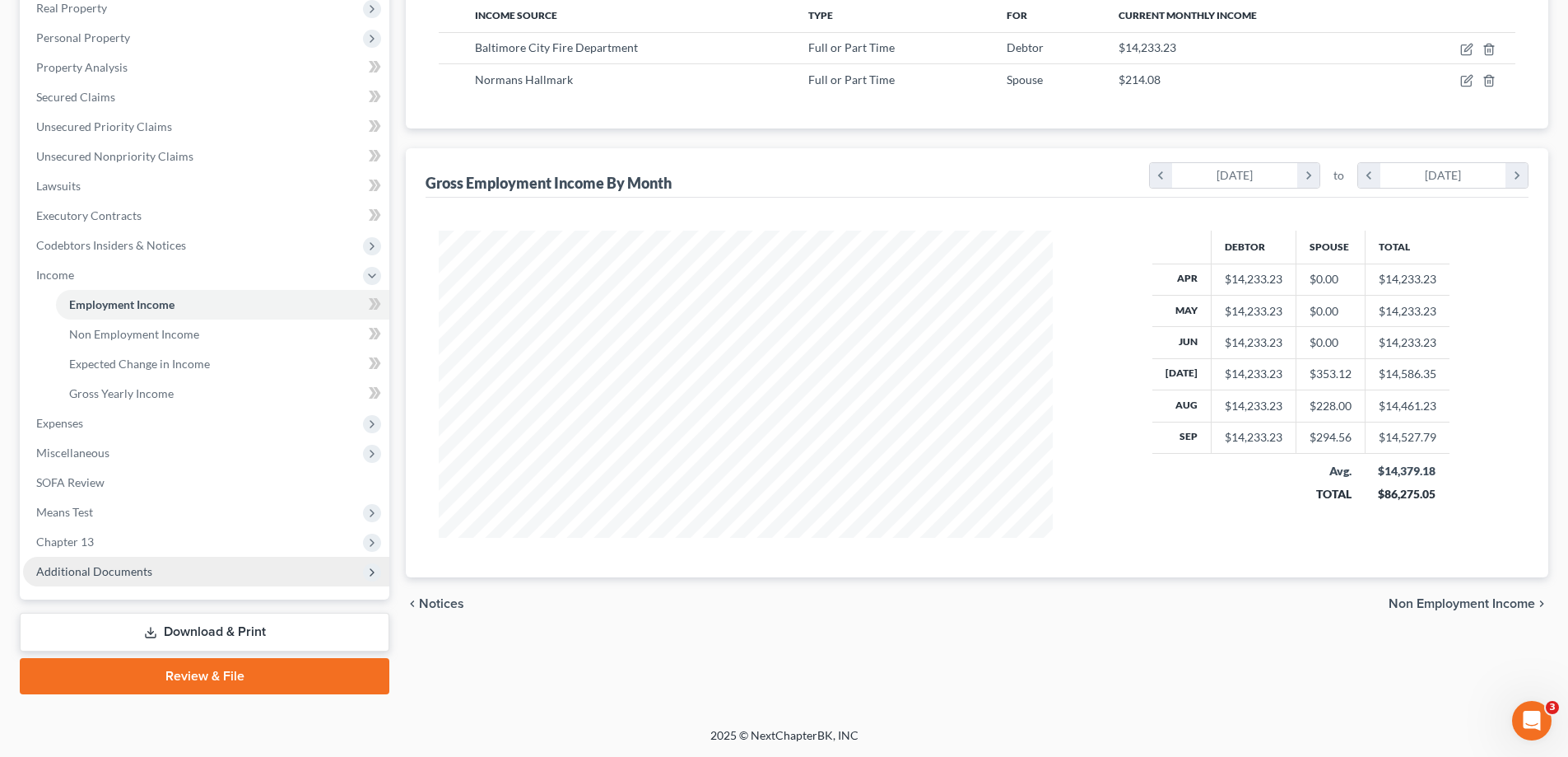
click at [139, 566] on span "Additional Documents" at bounding box center [94, 571] width 116 height 14
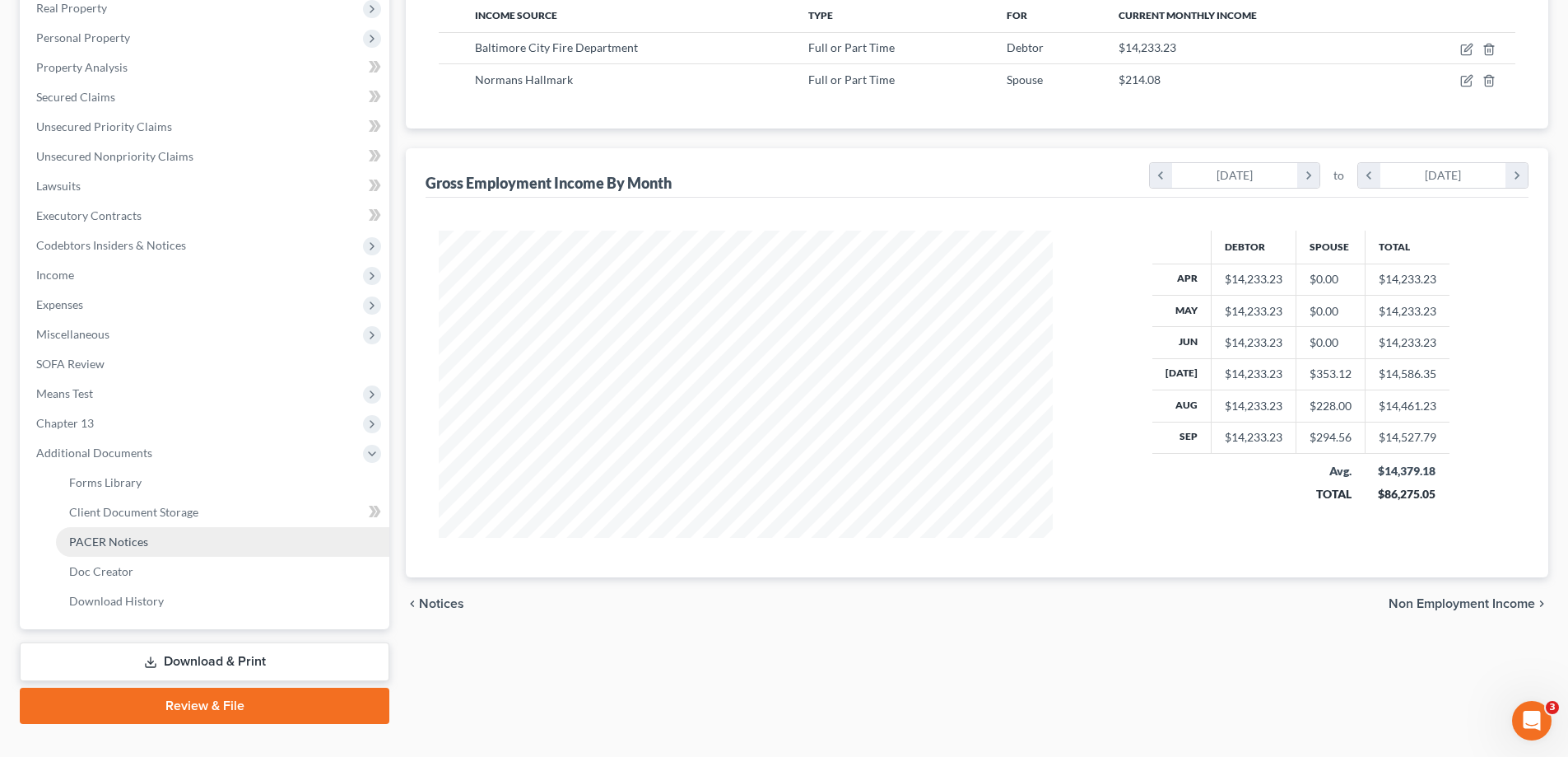
click at [147, 543] on link "PACER Notices" at bounding box center [222, 542] width 333 height 29
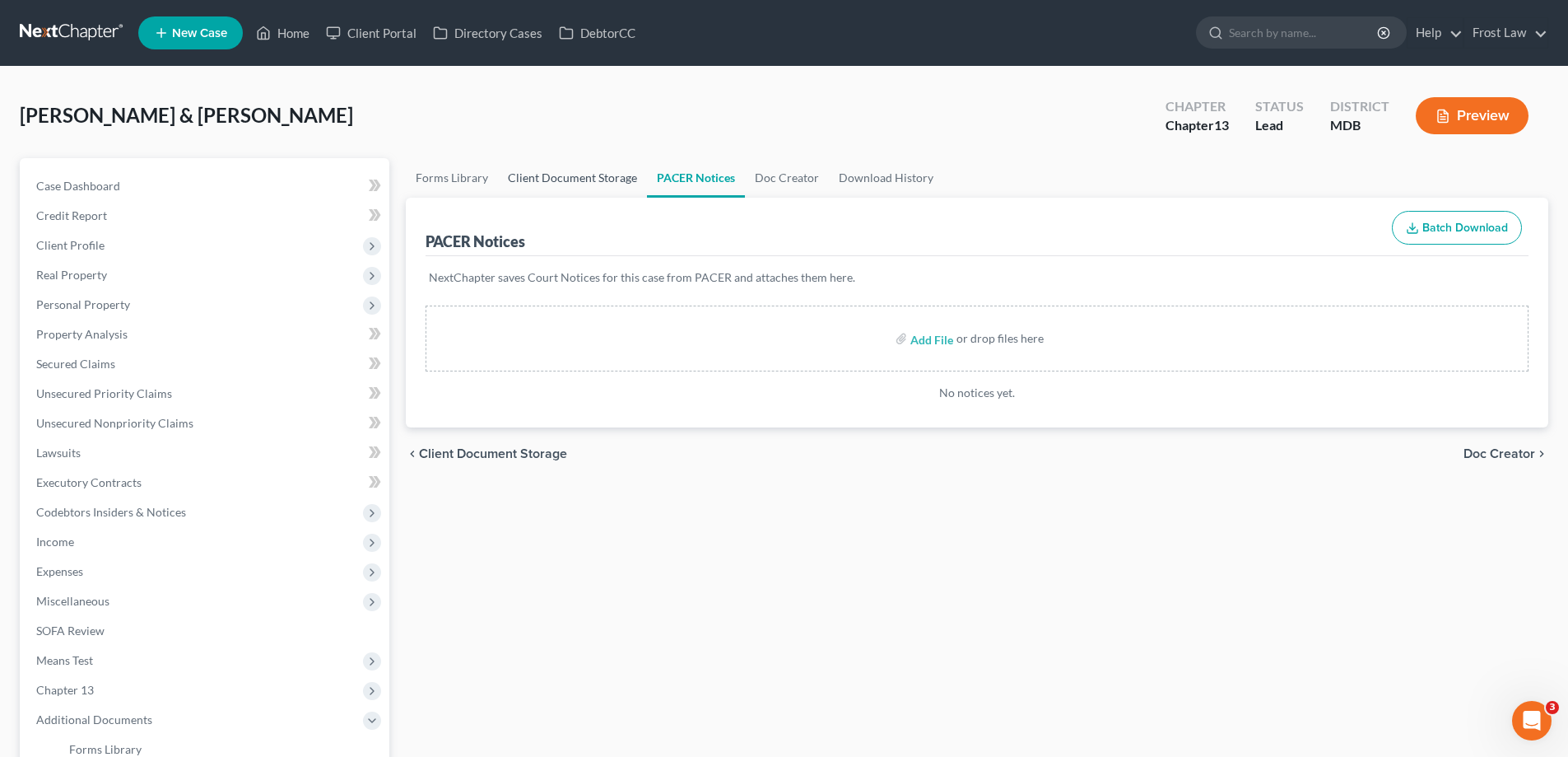
click at [527, 177] on link "Client Document Storage" at bounding box center [572, 177] width 149 height 39
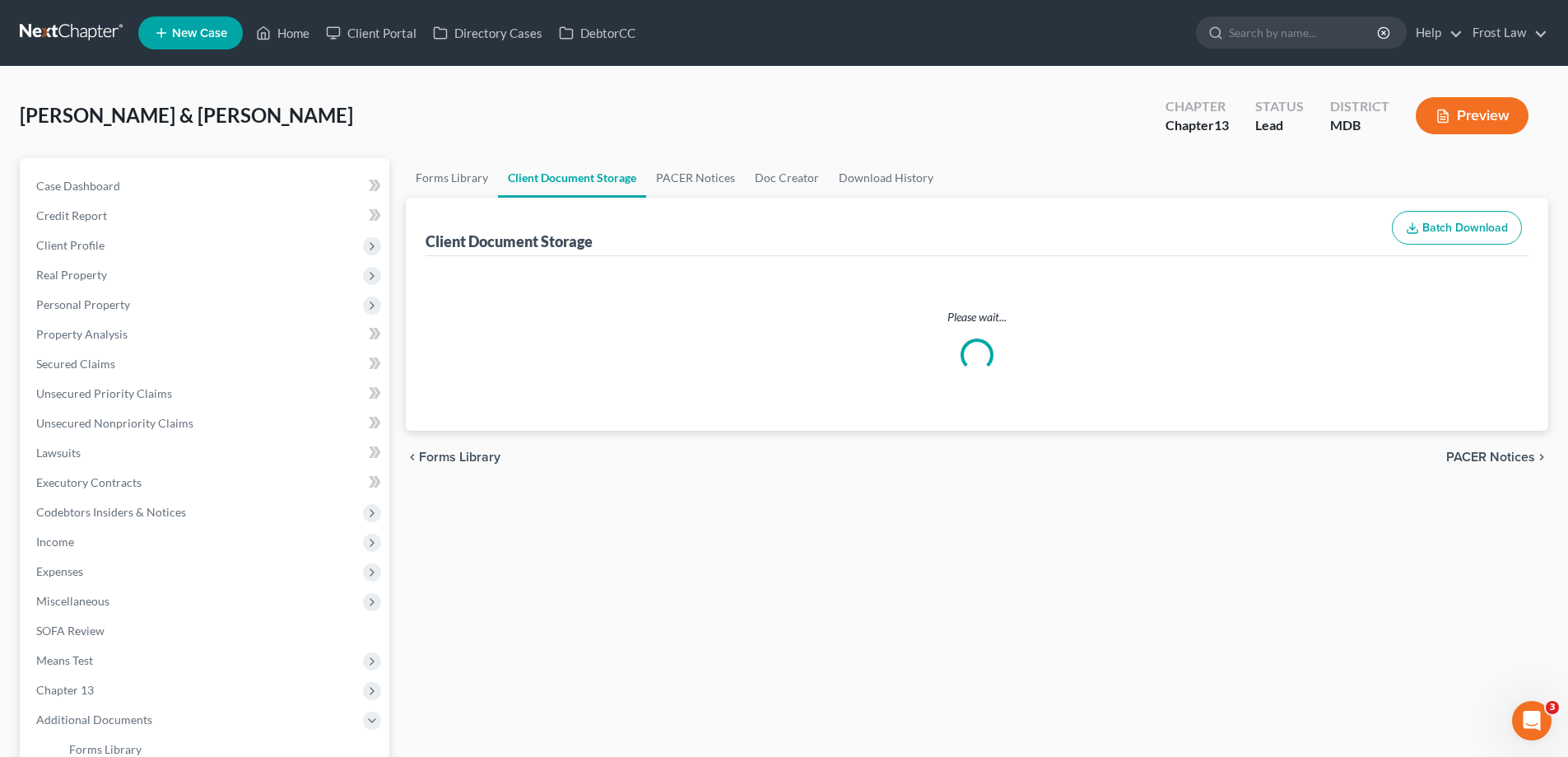
select select "14"
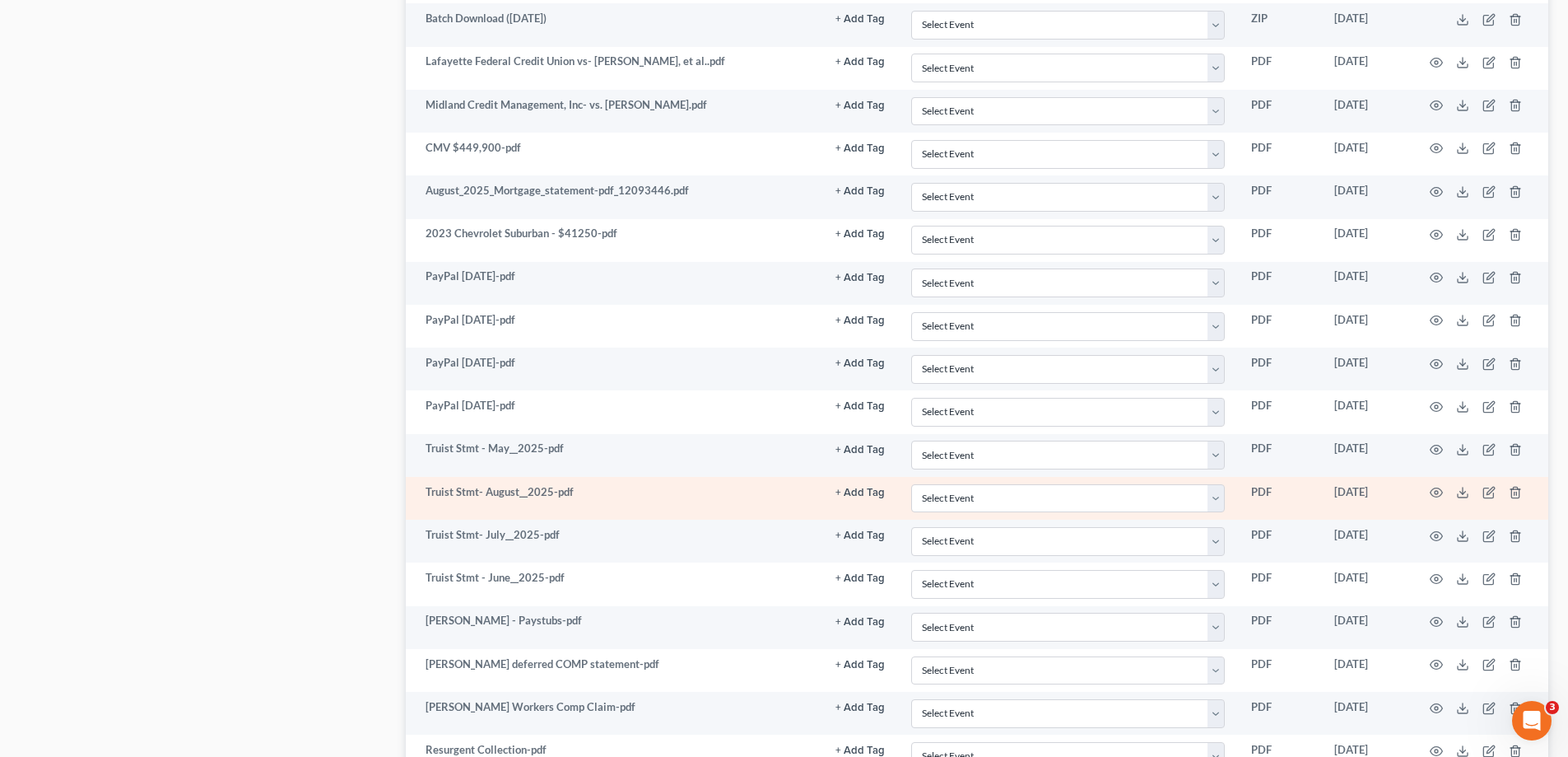
scroll to position [2575, 0]
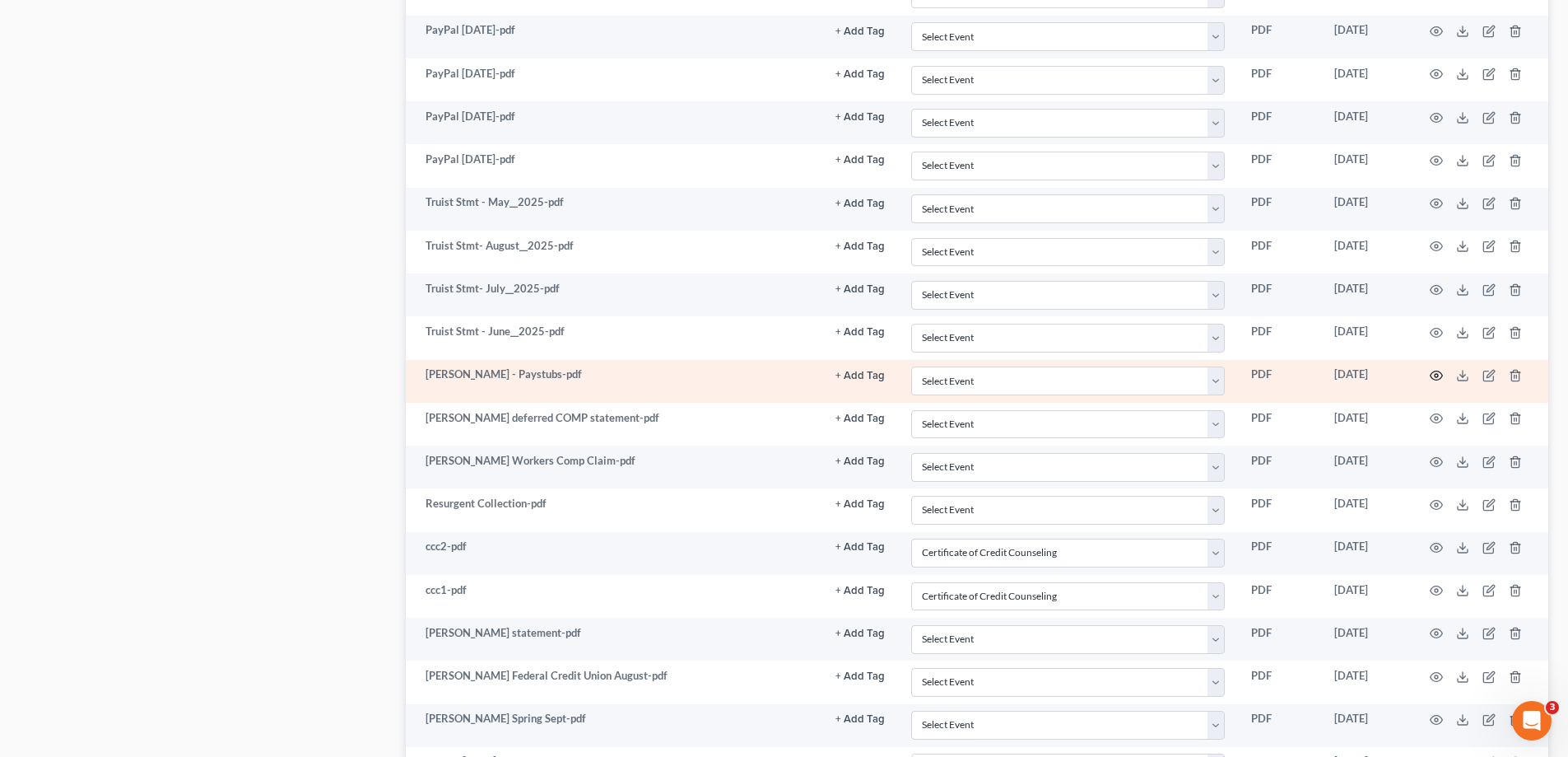
click at [1433, 369] on icon "button" at bounding box center [1436, 375] width 13 height 13
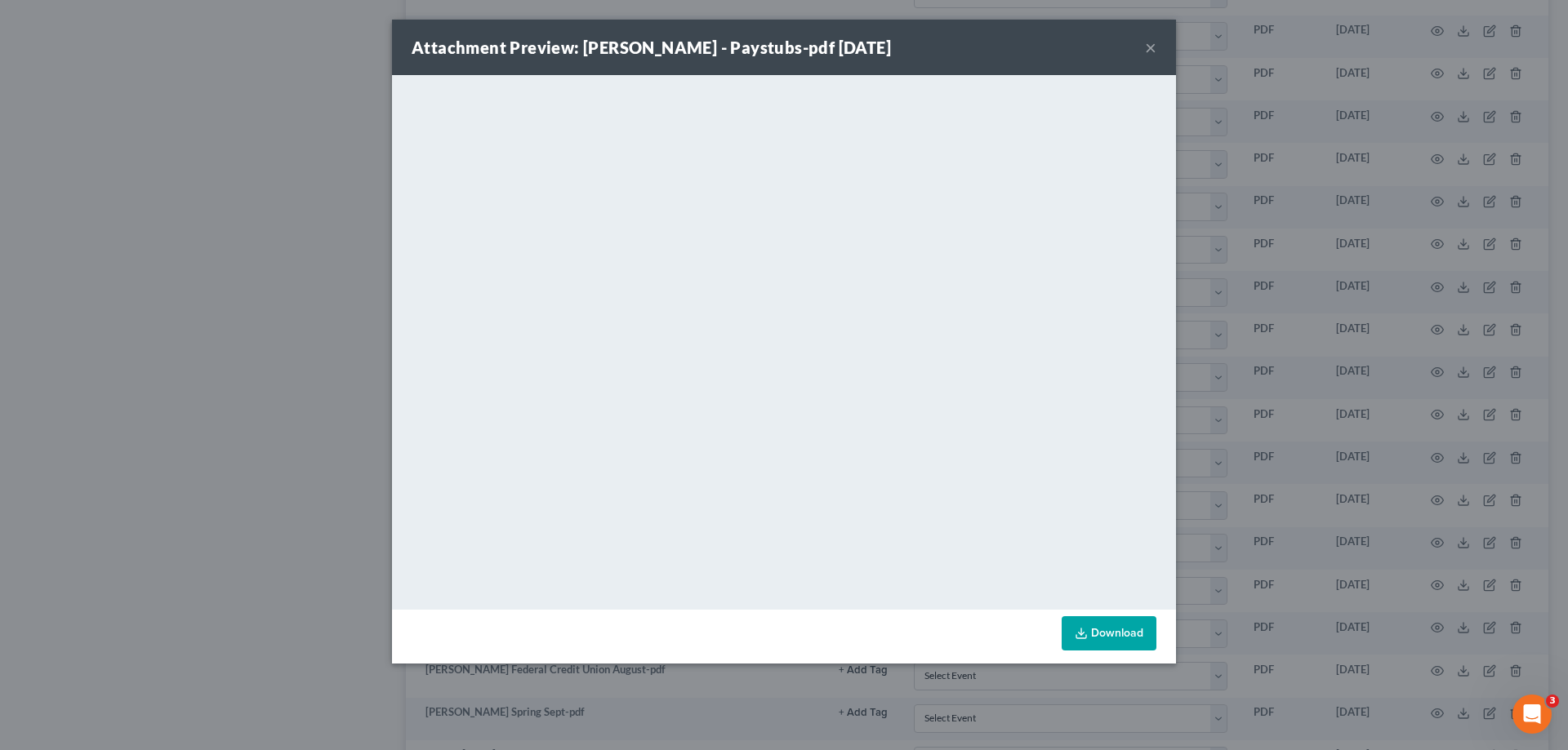
click at [1150, 48] on button "×" at bounding box center [1151, 48] width 12 height 19
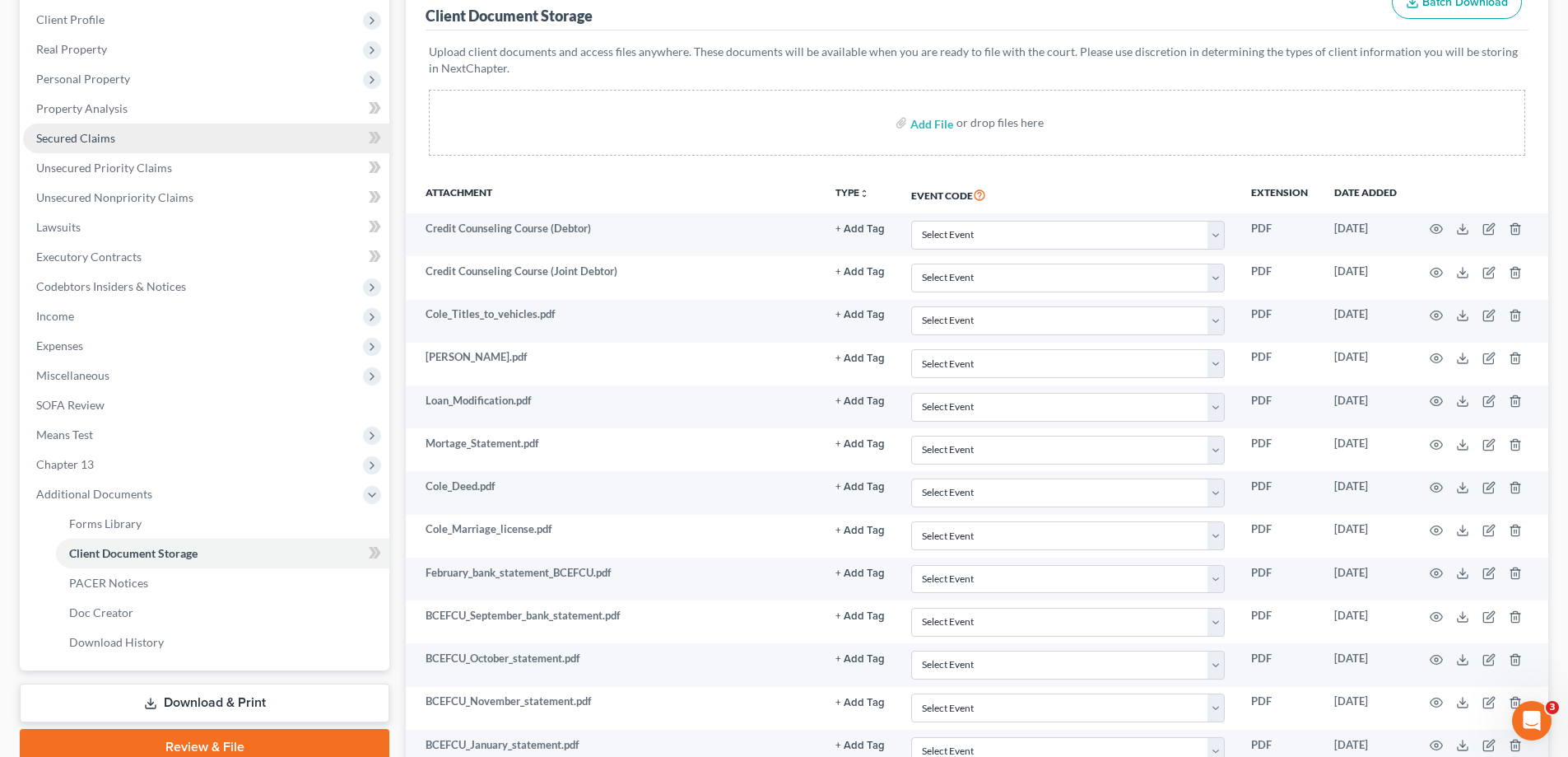
scroll to position [82, 0]
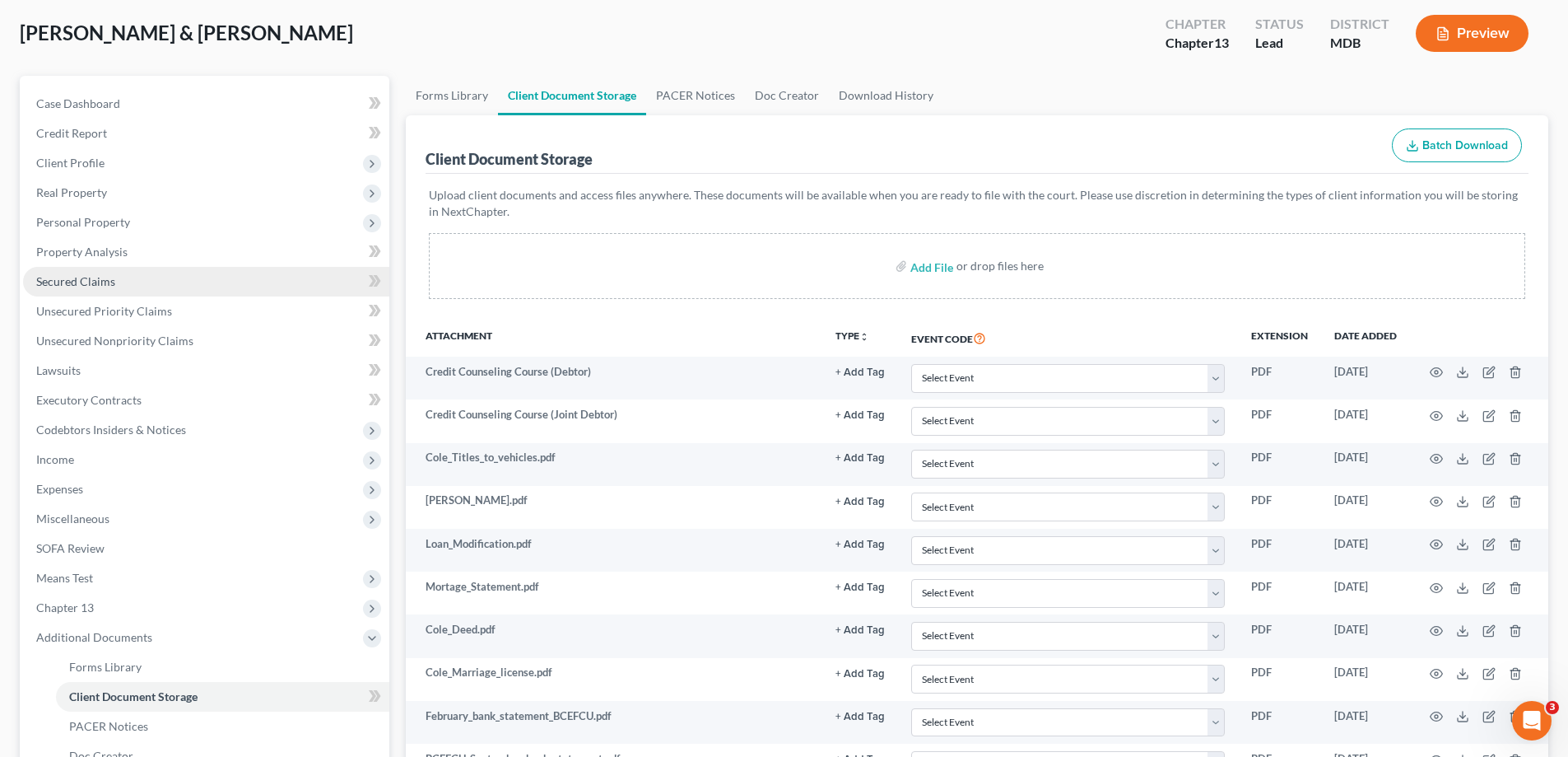
click at [150, 281] on link "Secured Claims" at bounding box center [207, 281] width 367 height 29
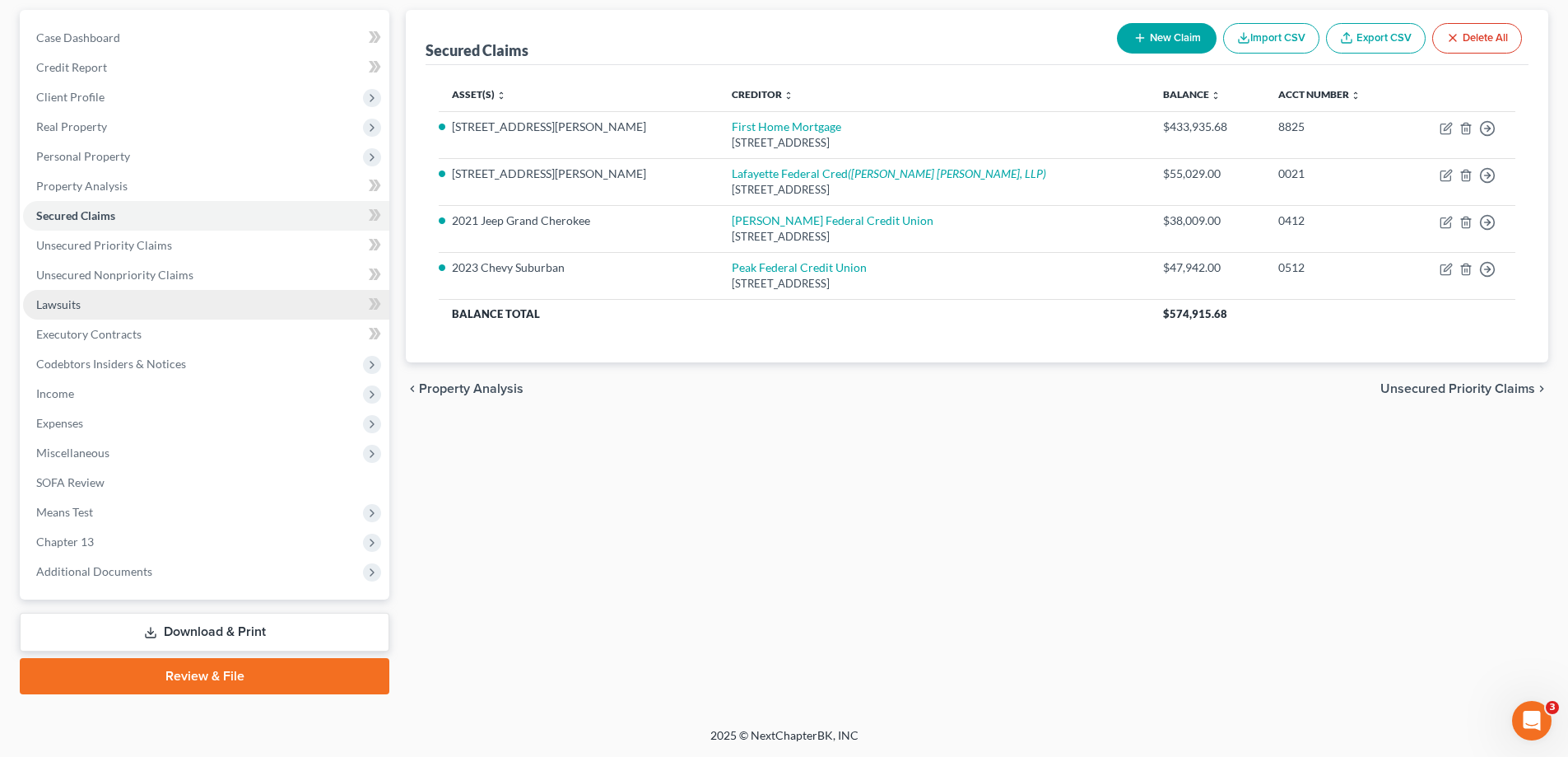
click at [91, 298] on link "Lawsuits" at bounding box center [207, 305] width 367 height 29
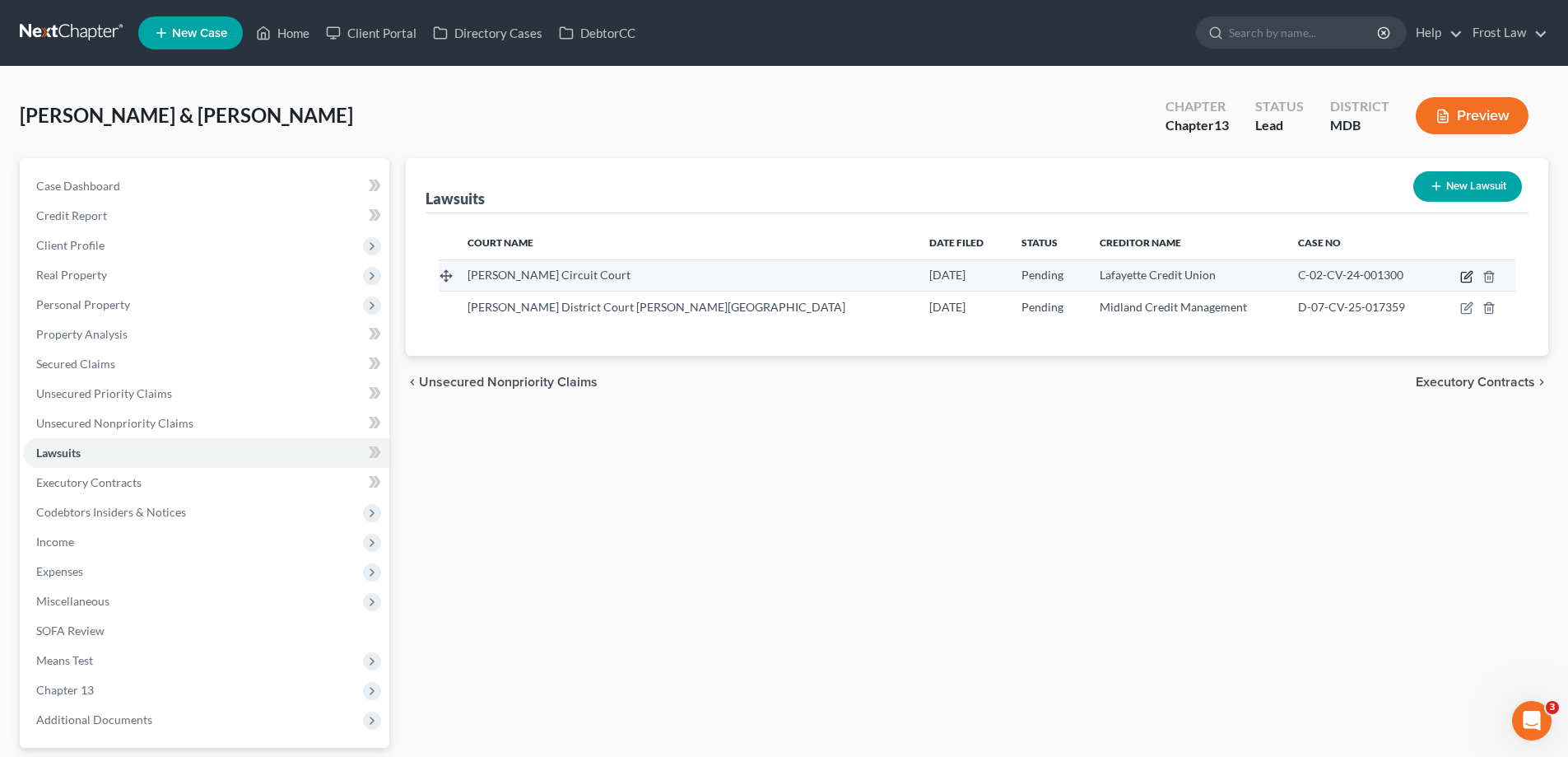
click at [1462, 272] on icon "button" at bounding box center [1466, 276] width 13 height 13
select select "21"
select select "0"
select select "4"
select select "21"
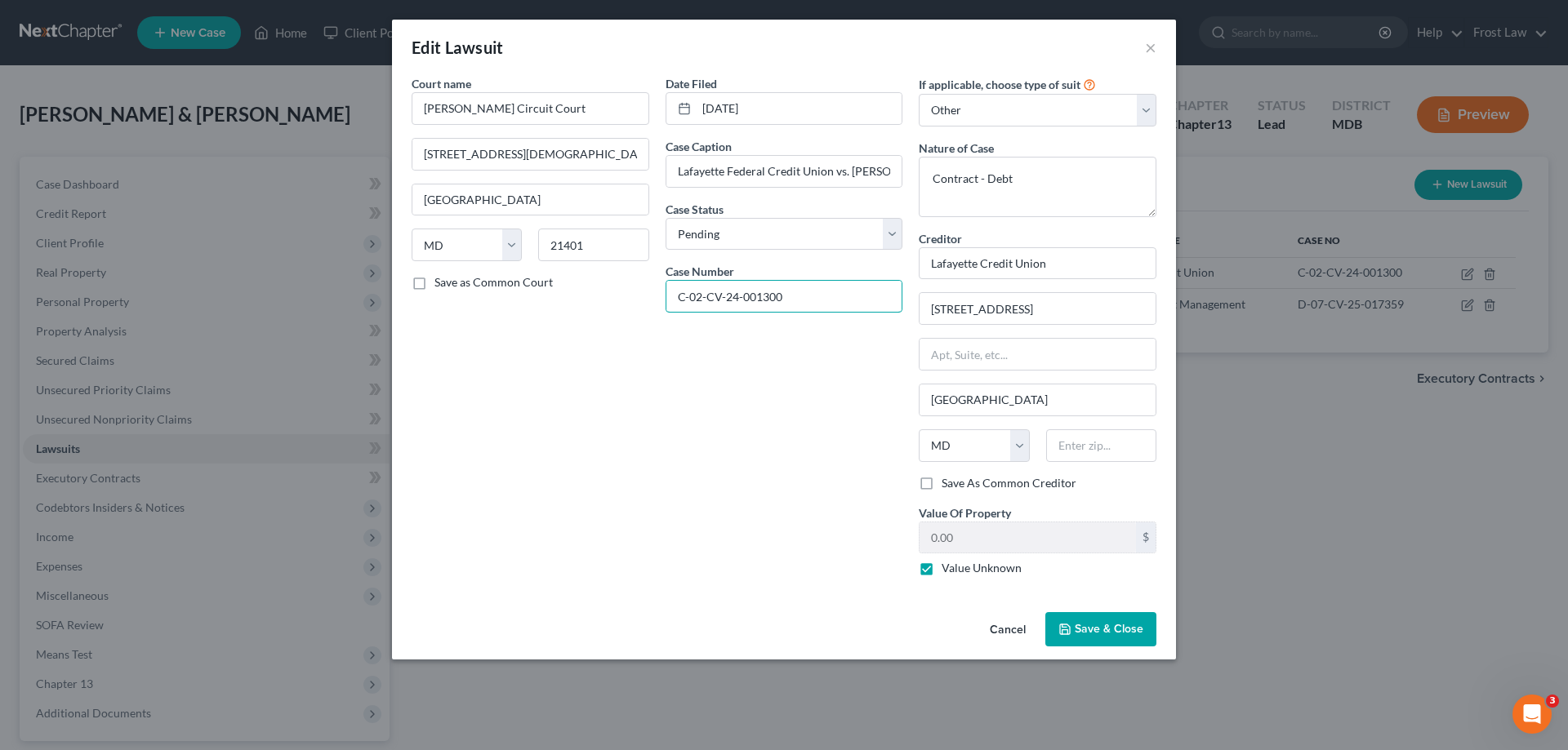
drag, startPoint x: 819, startPoint y: 285, endPoint x: 633, endPoint y: 293, distance: 186.2
click at [633, 293] on div "Court name * Anne Arundel Circuit Court 8 Church Circle Annapolis State AL AK A…" at bounding box center [784, 331] width 761 height 514
click at [1094, 630] on span "Save & Close" at bounding box center [1108, 629] width 69 height 14
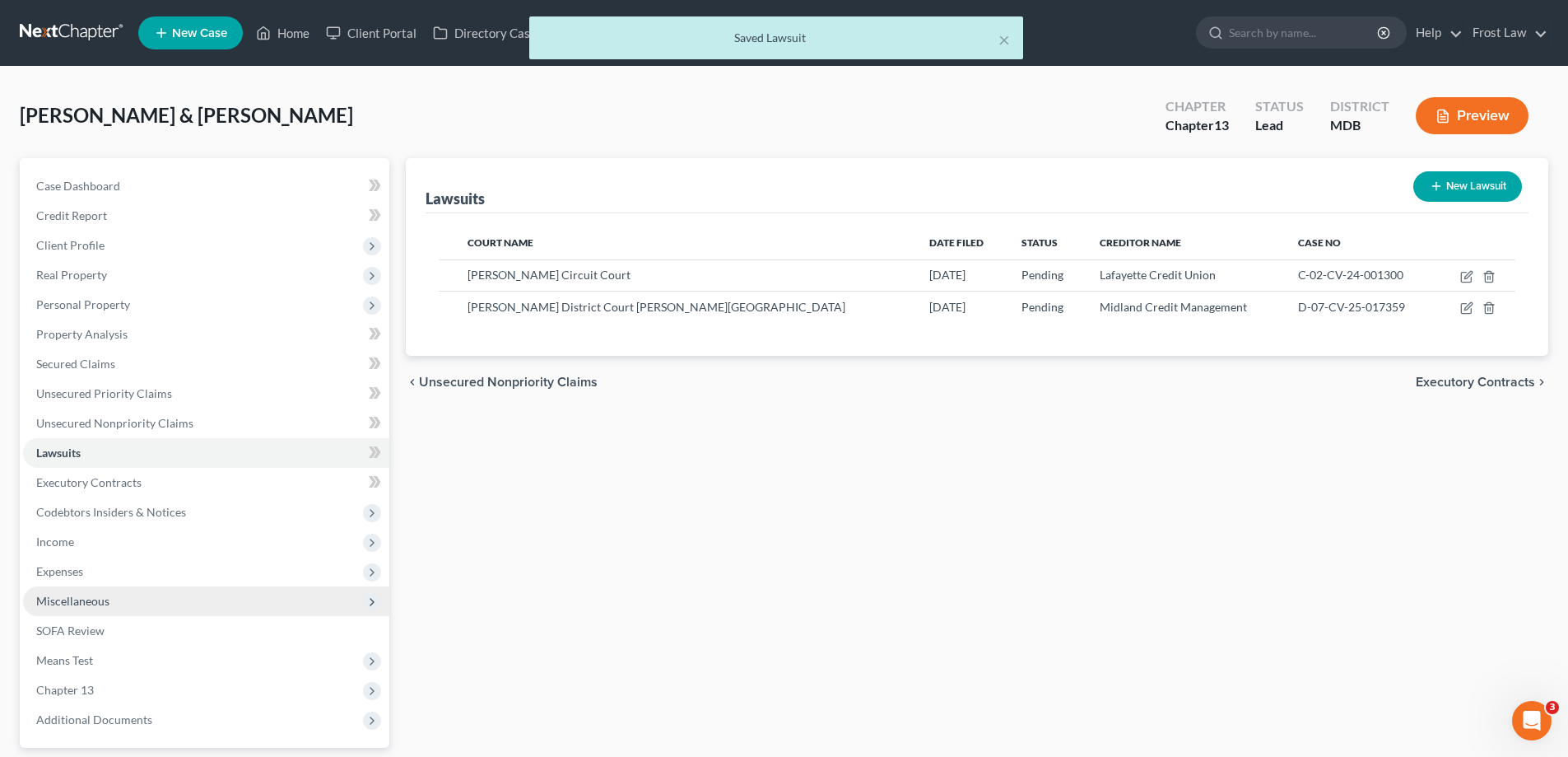
click at [125, 574] on span "Expenses" at bounding box center [207, 572] width 367 height 29
click at [125, 588] on link "Home" at bounding box center [222, 601] width 333 height 29
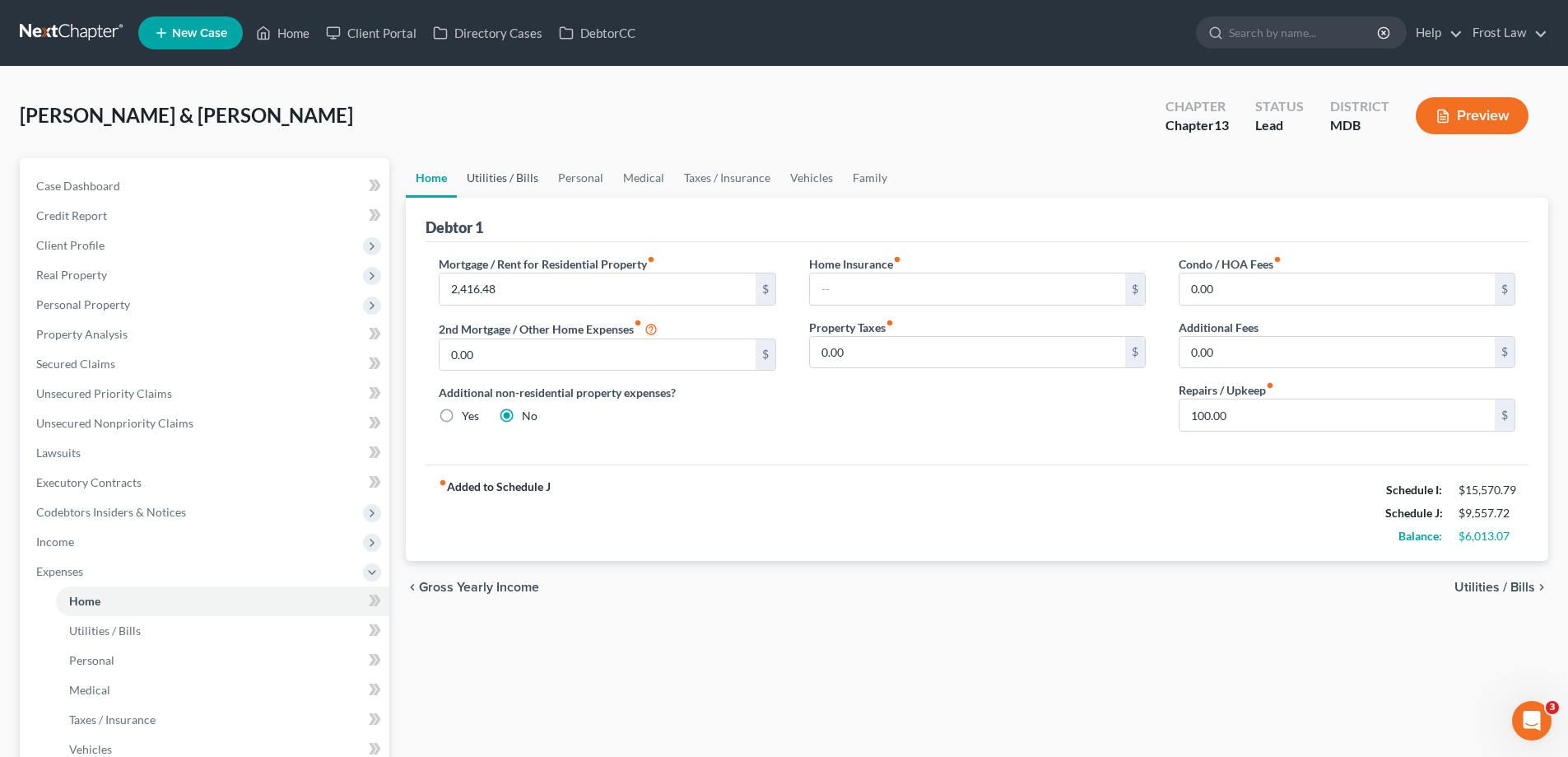
click at [482, 173] on link "Utilities / Bills" at bounding box center [502, 177] width 91 height 39
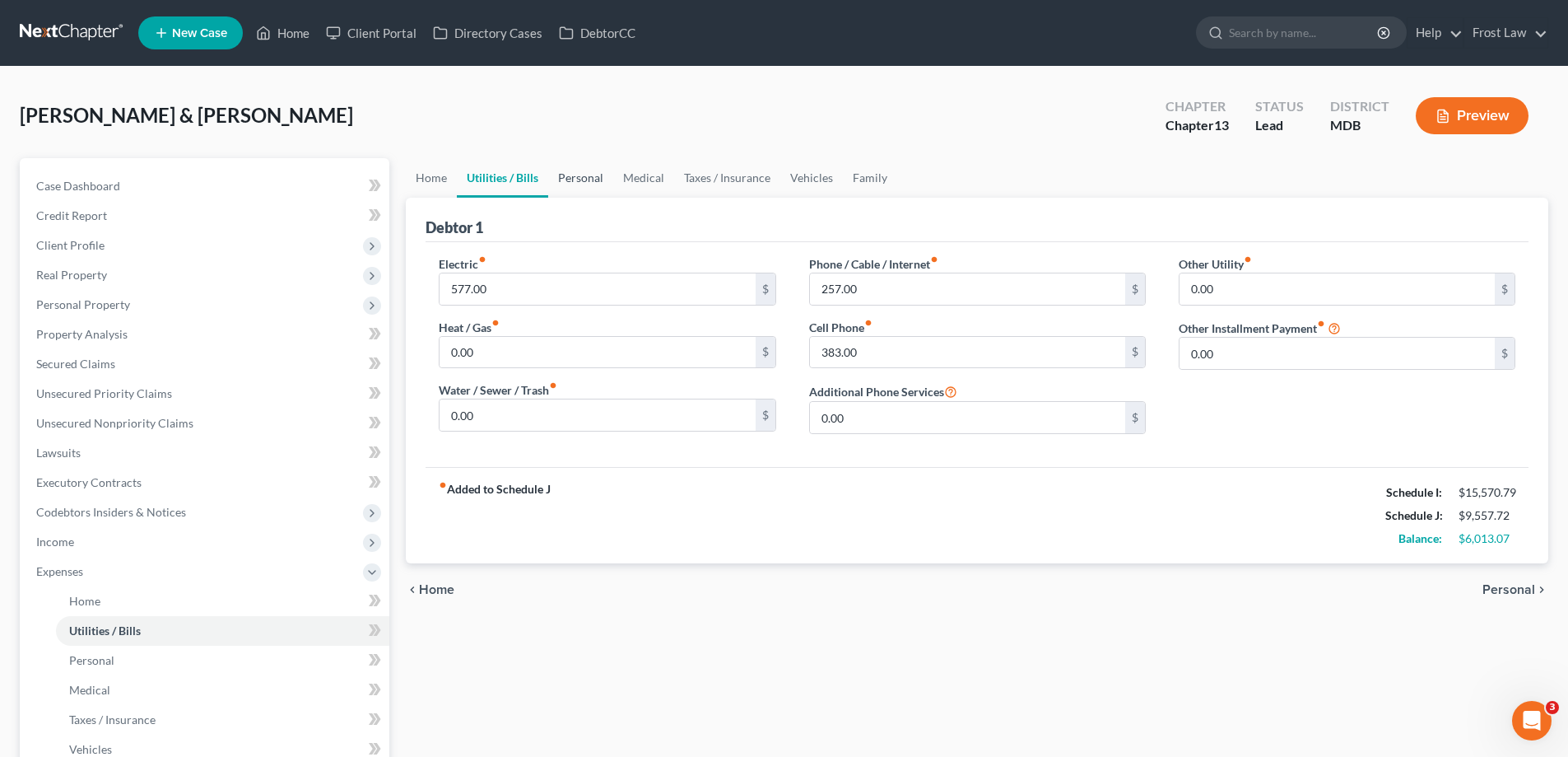
click at [564, 177] on link "Personal" at bounding box center [580, 177] width 65 height 39
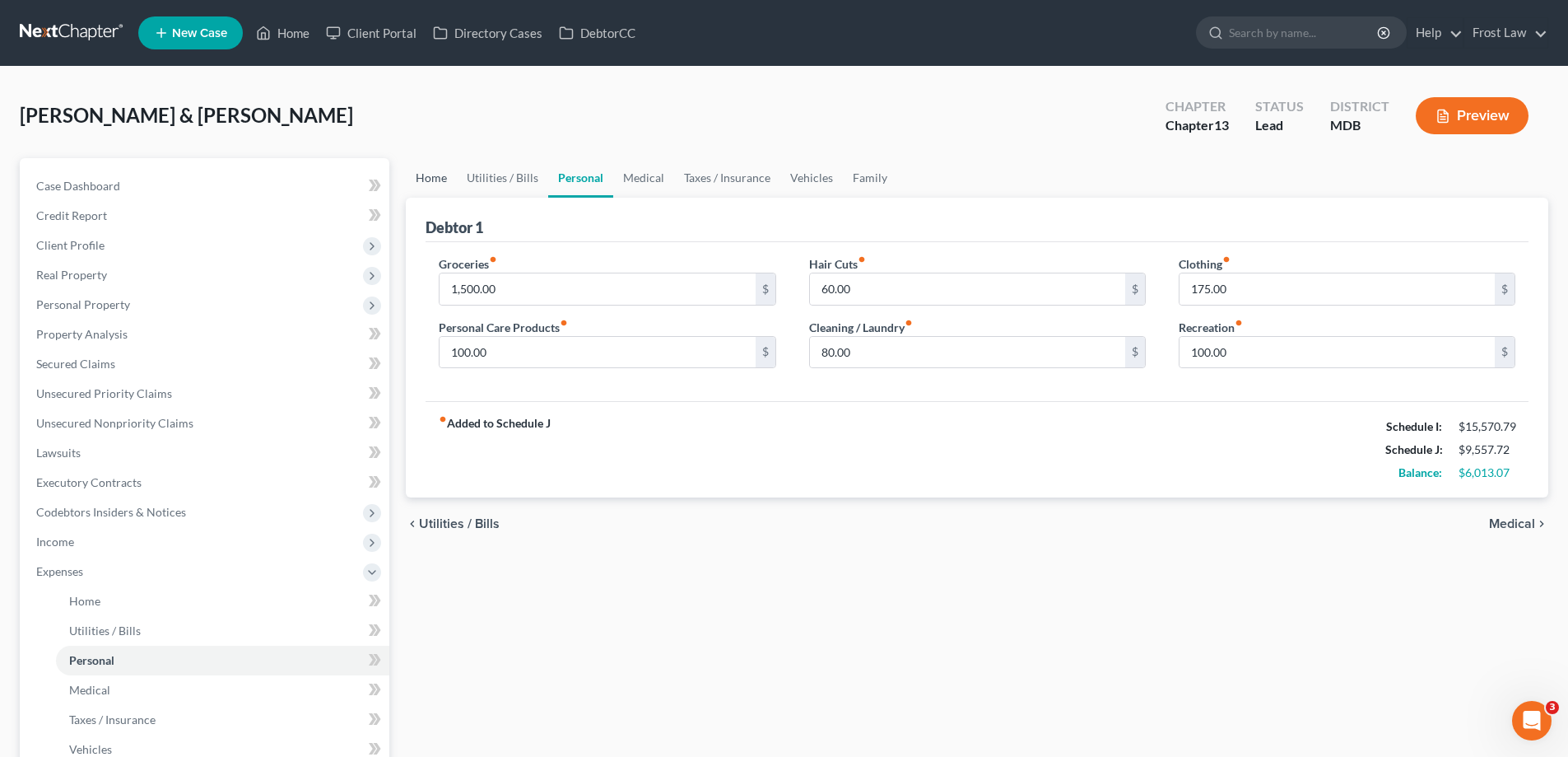
click at [443, 181] on link "Home" at bounding box center [431, 177] width 51 height 39
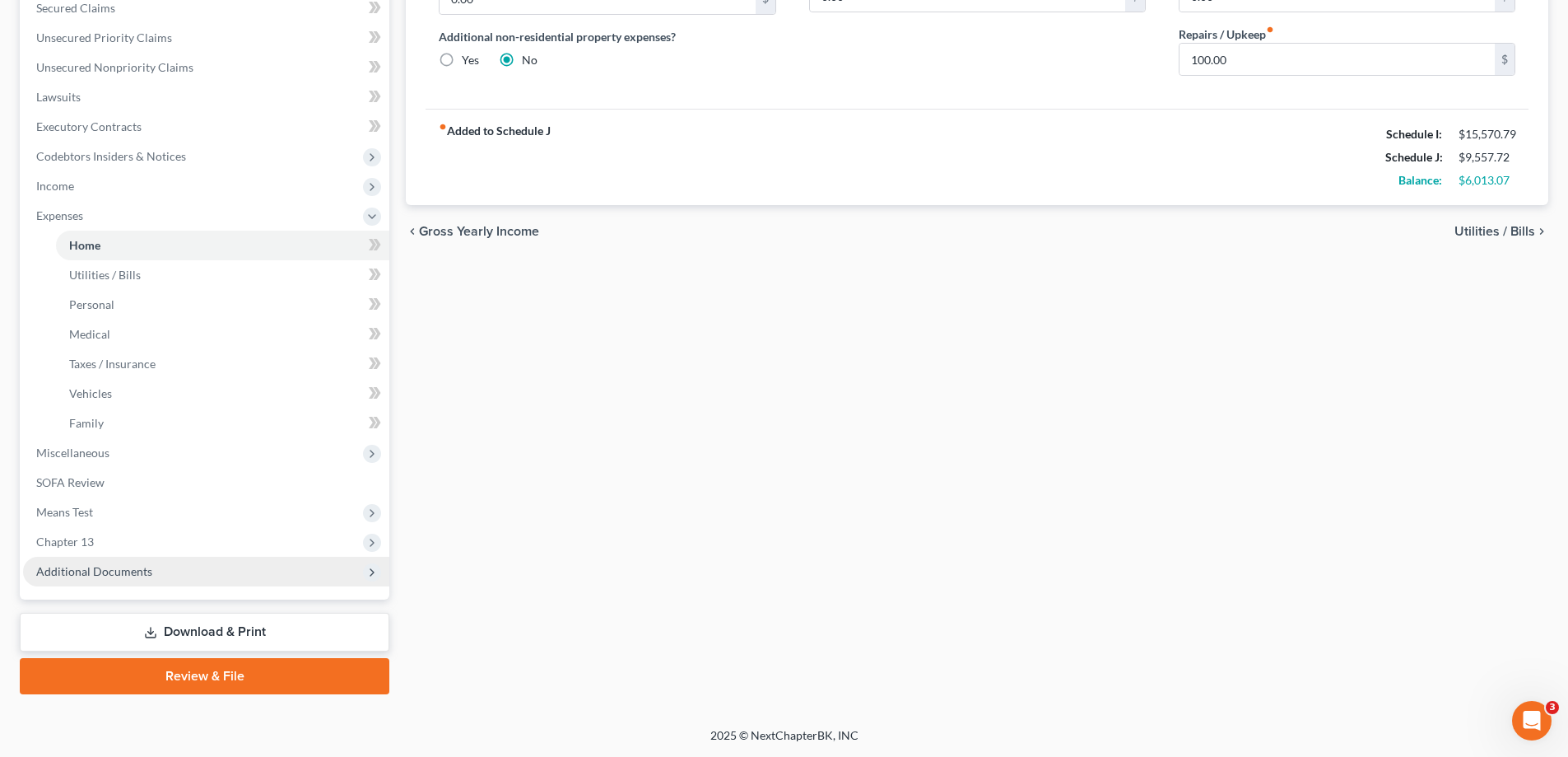
click at [125, 561] on span "Additional Documents" at bounding box center [207, 572] width 367 height 29
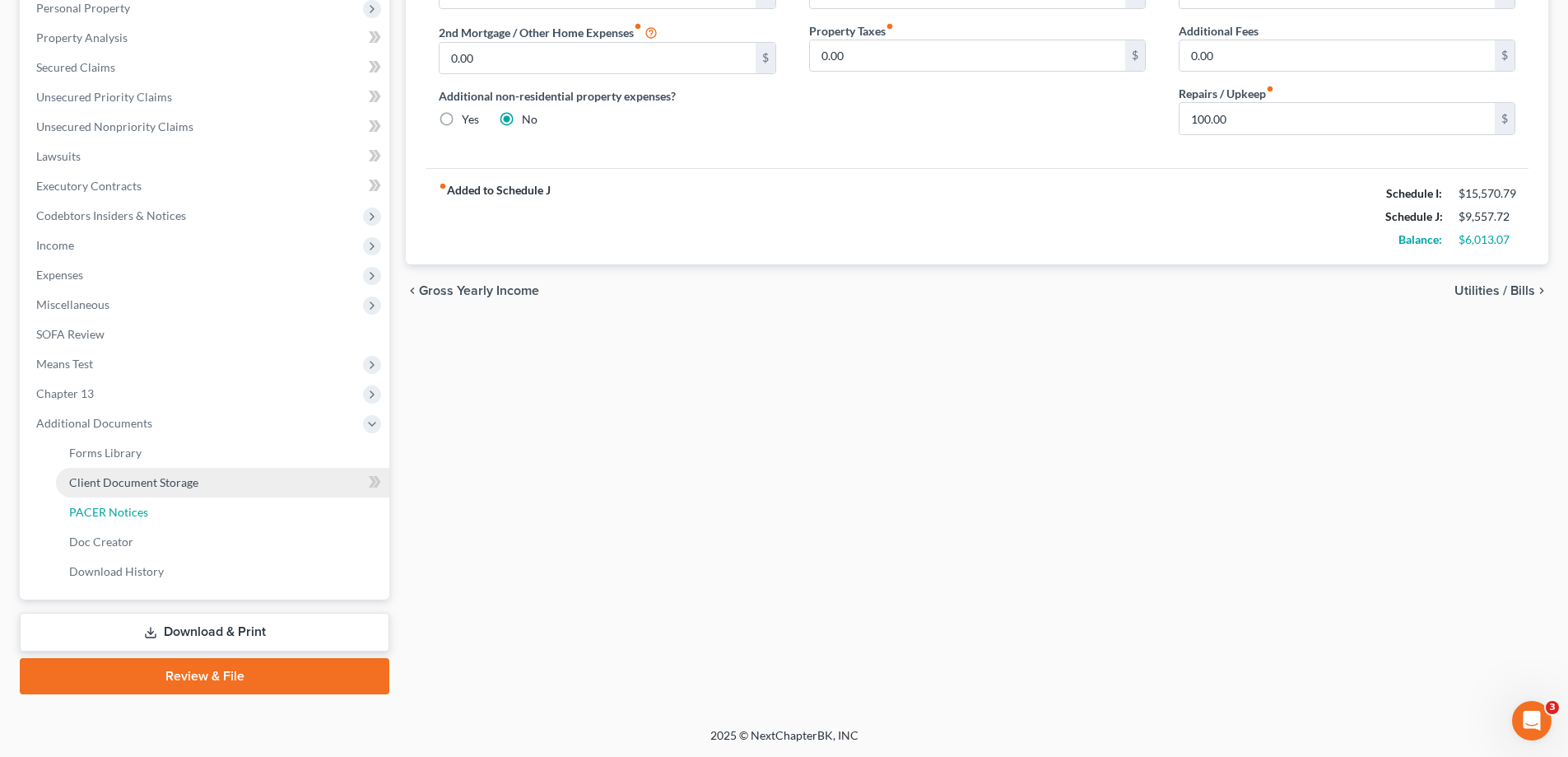
click at [115, 505] on span "PACER Notices" at bounding box center [109, 512] width 79 height 14
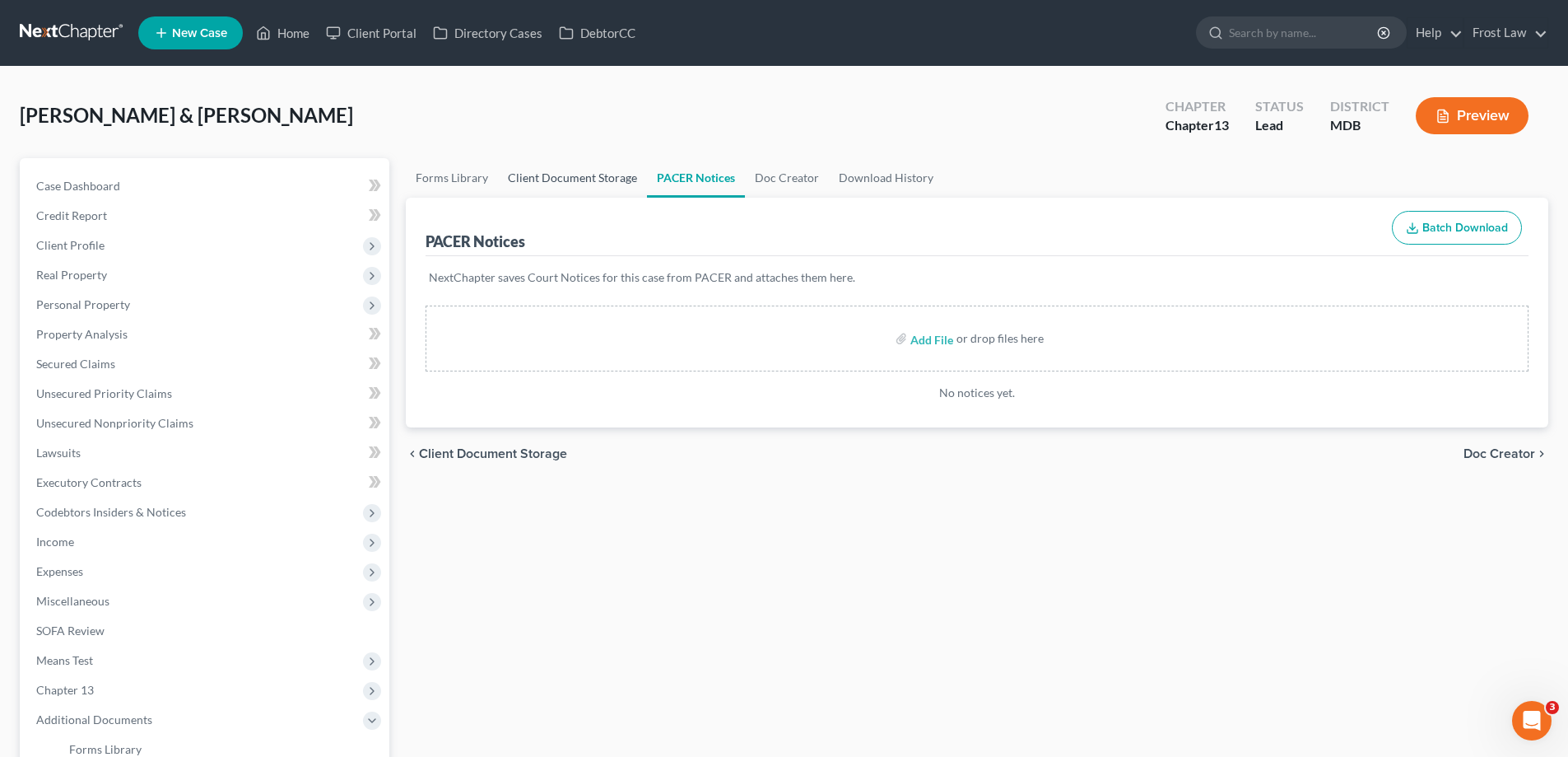
click at [596, 157] on div "Cole, Christopher & Emily Upgraded Chapter Chapter 13 Status Lead District MDB …" at bounding box center [784, 122] width 1529 height 72
click at [580, 183] on link "Client Document Storage" at bounding box center [572, 177] width 149 height 39
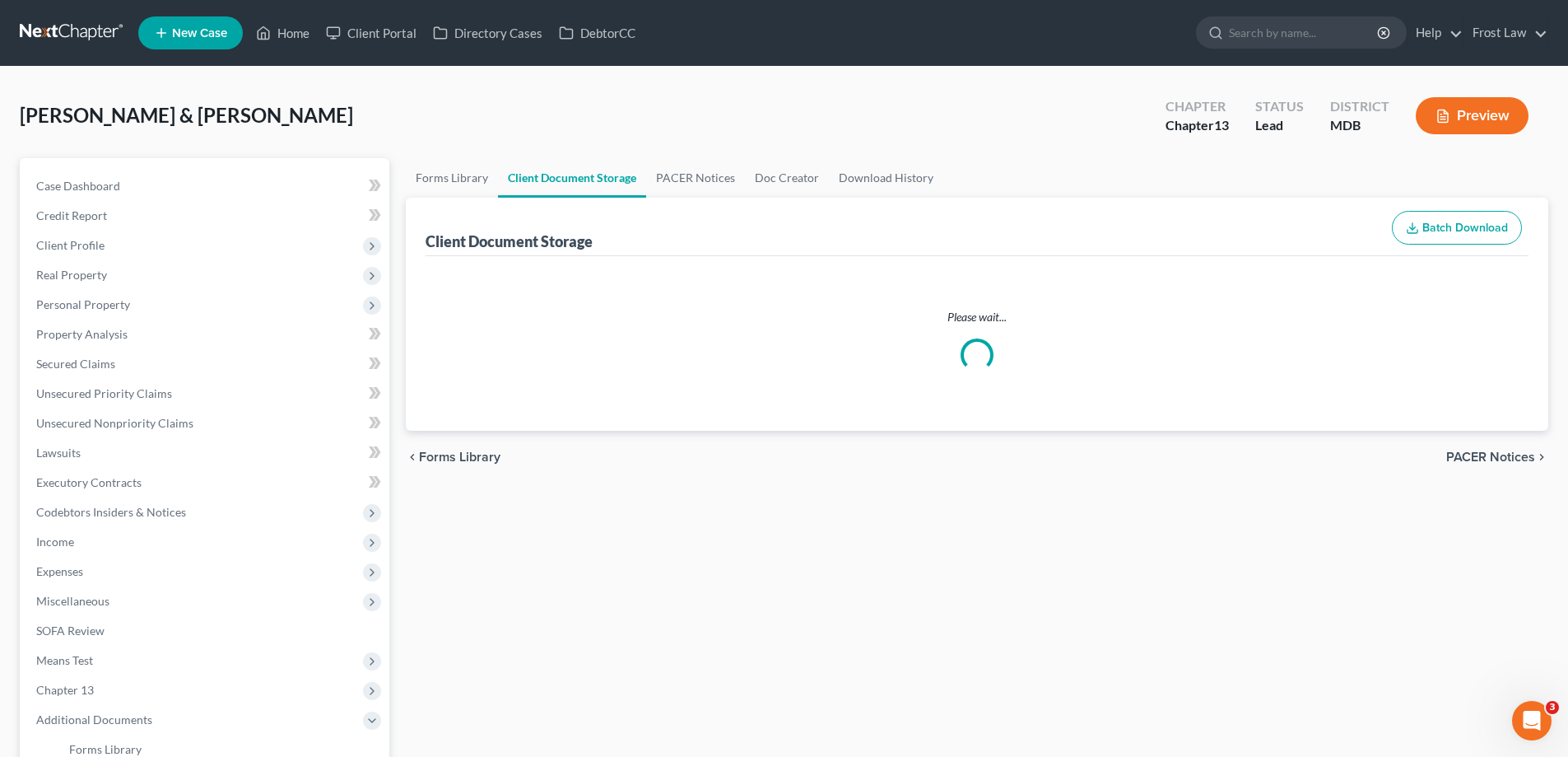
select select "14"
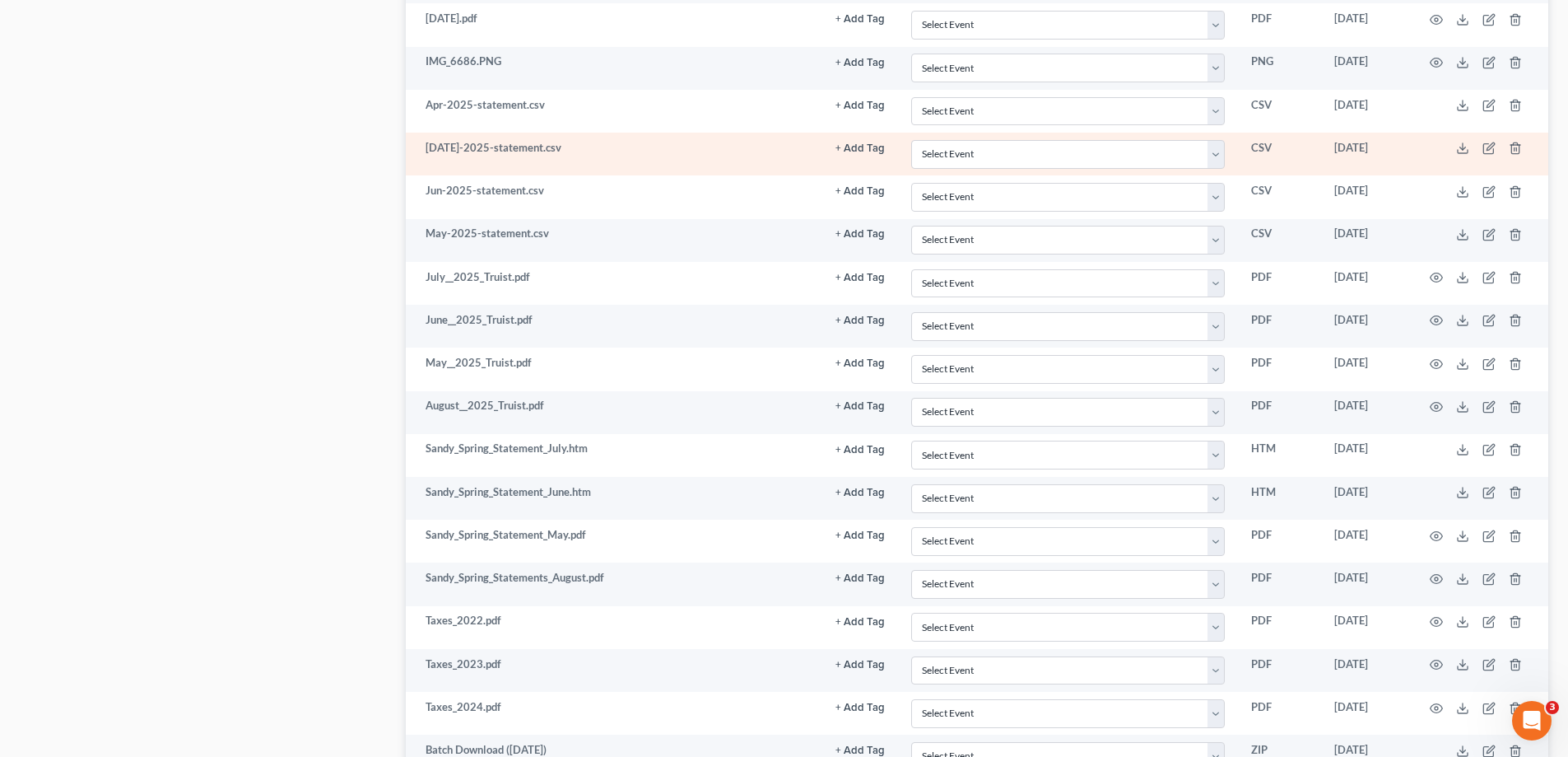
scroll to position [1812, 0]
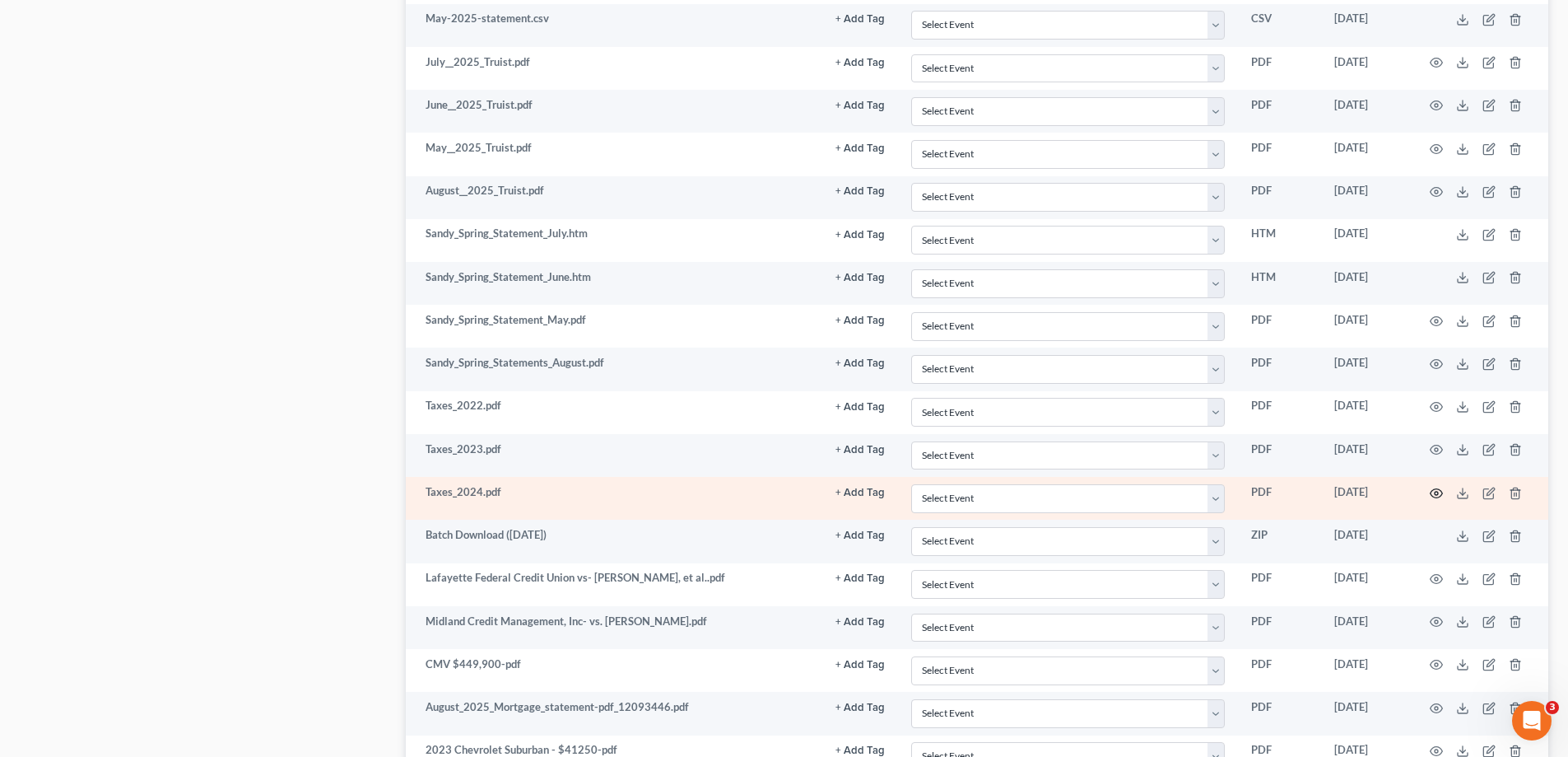
click at [1432, 488] on icon "button" at bounding box center [1436, 492] width 13 height 13
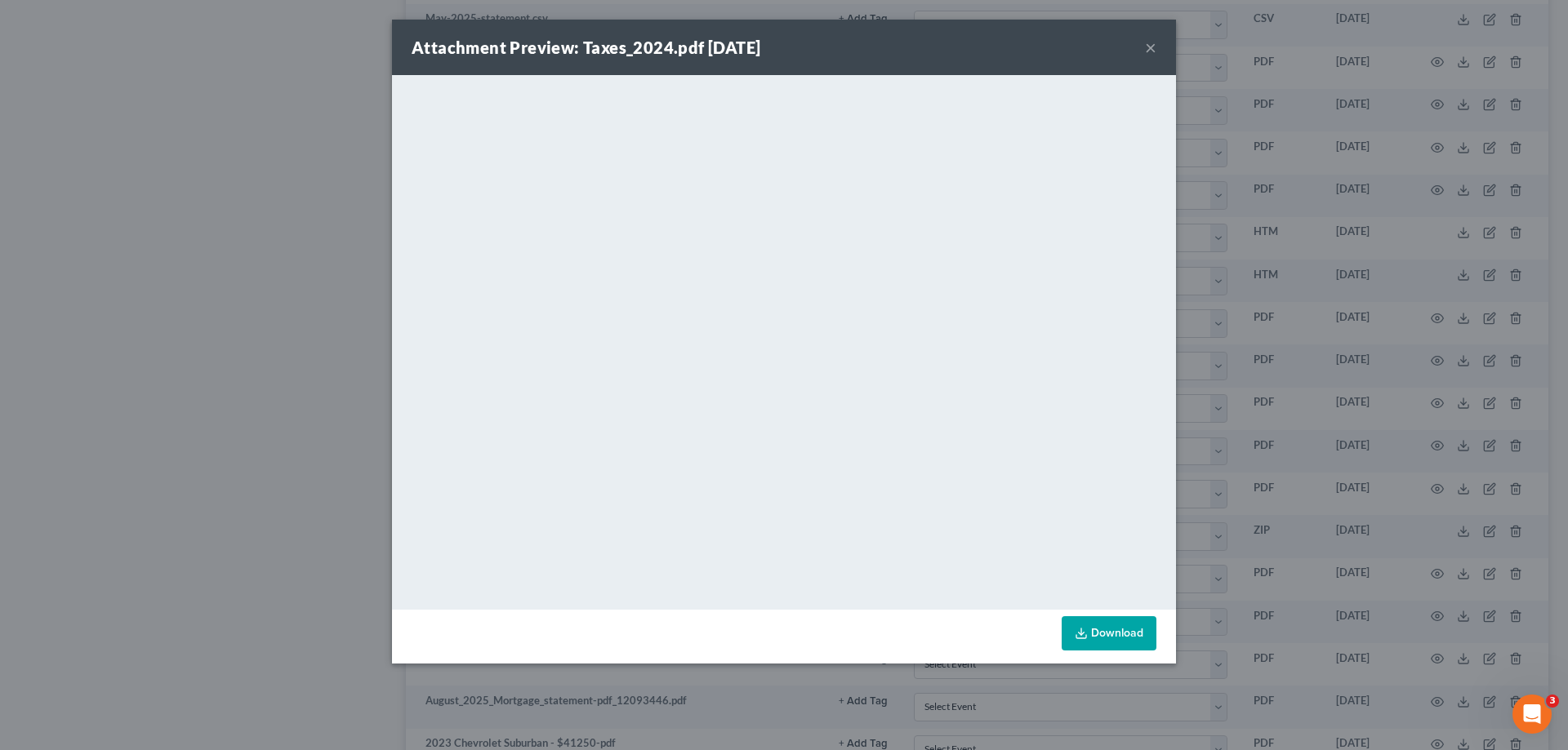
click at [1155, 49] on button "×" at bounding box center [1151, 48] width 12 height 19
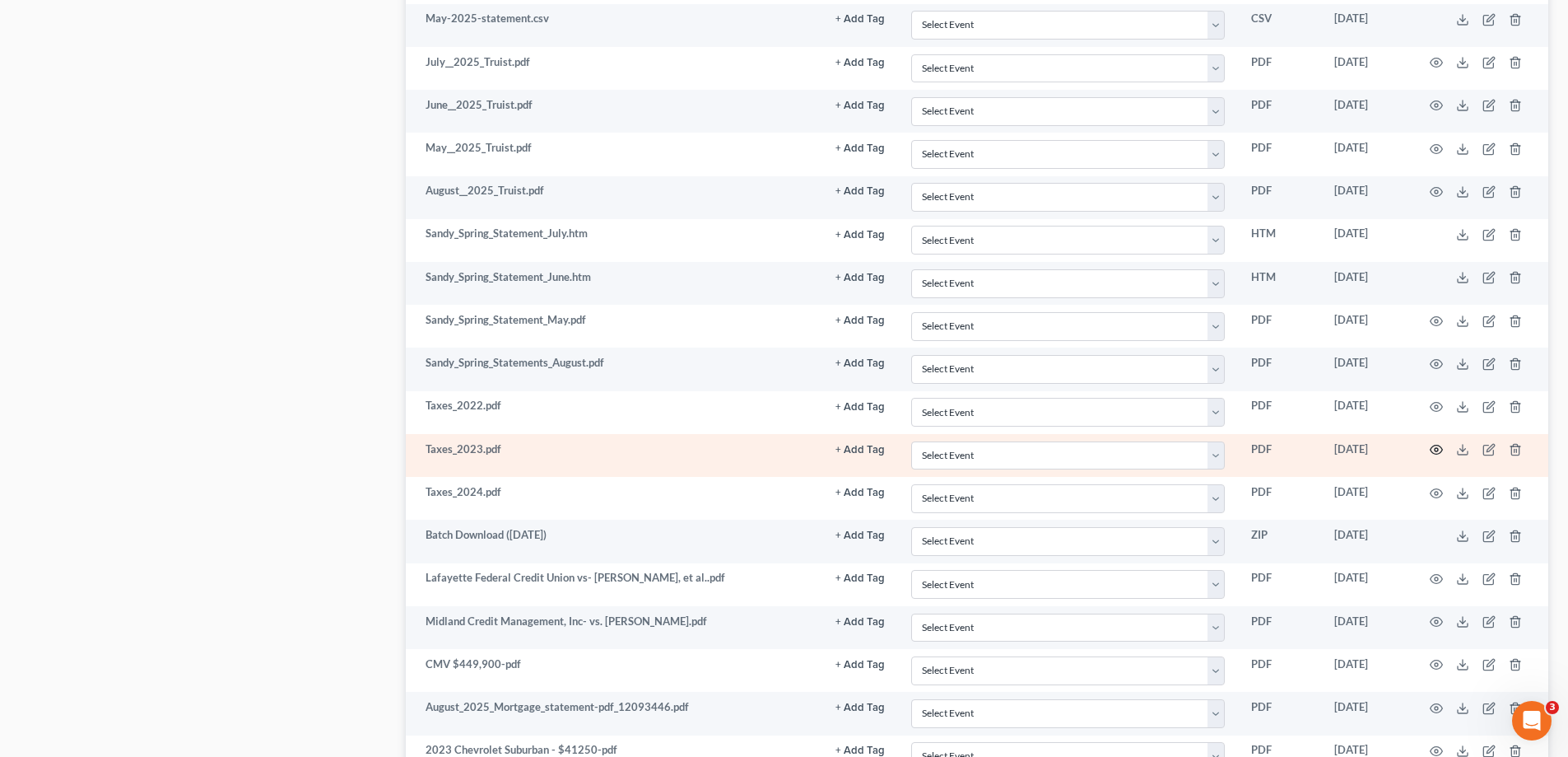
click at [1434, 446] on icon "button" at bounding box center [1437, 449] width 13 height 9
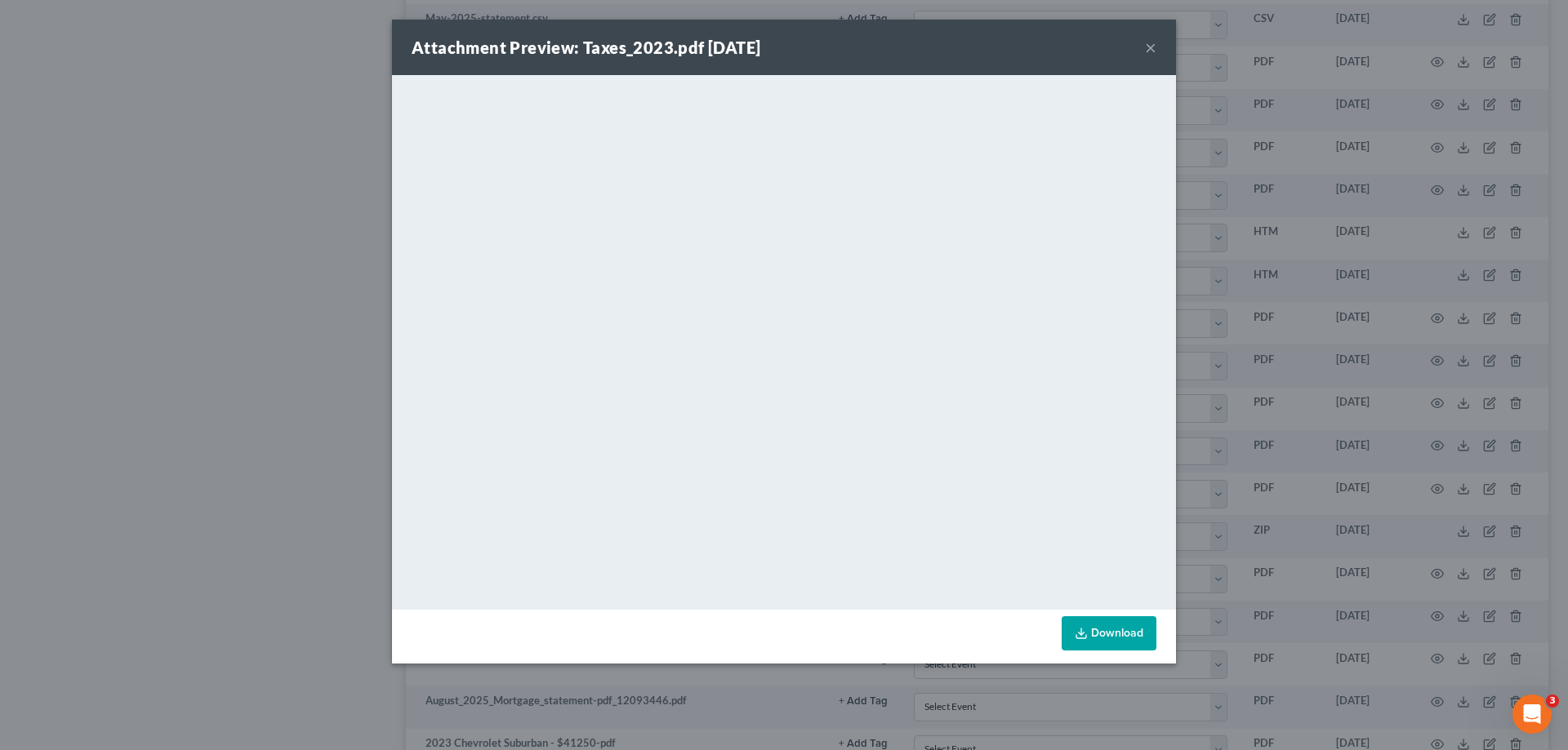
click at [1150, 49] on button "×" at bounding box center [1151, 48] width 12 height 19
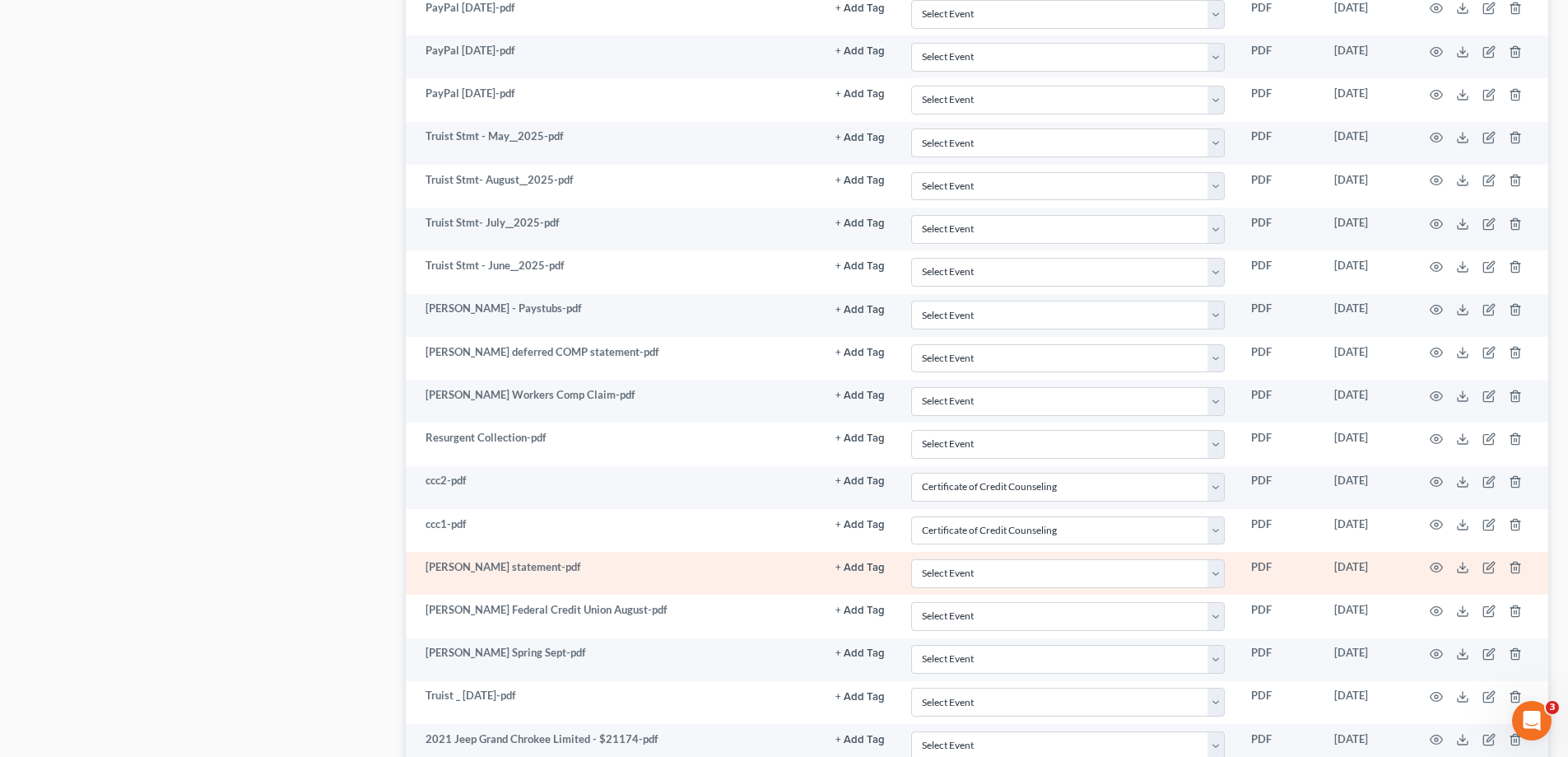
scroll to position [2575, 0]
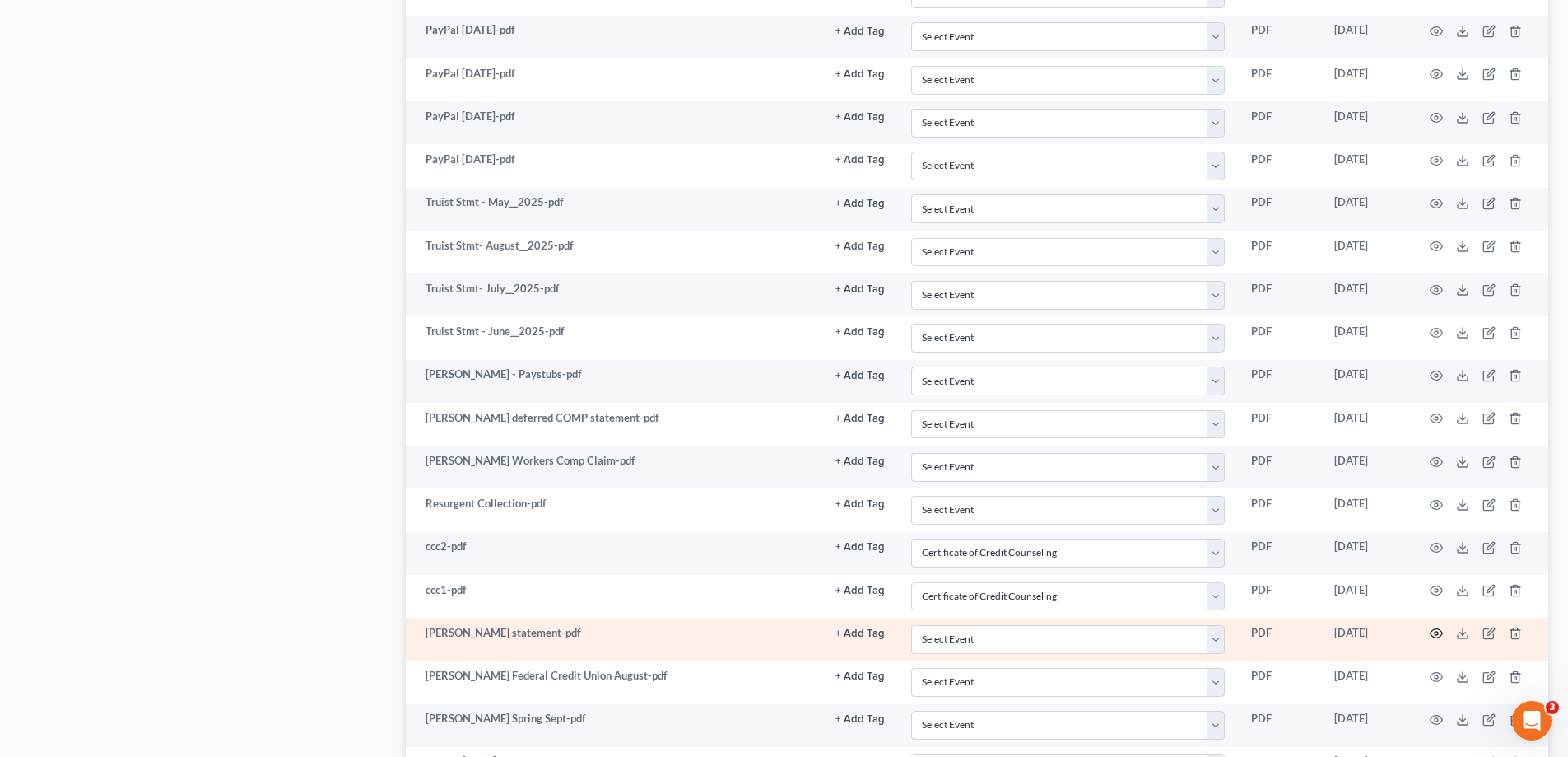
click at [1435, 636] on icon "button" at bounding box center [1436, 632] width 13 height 13
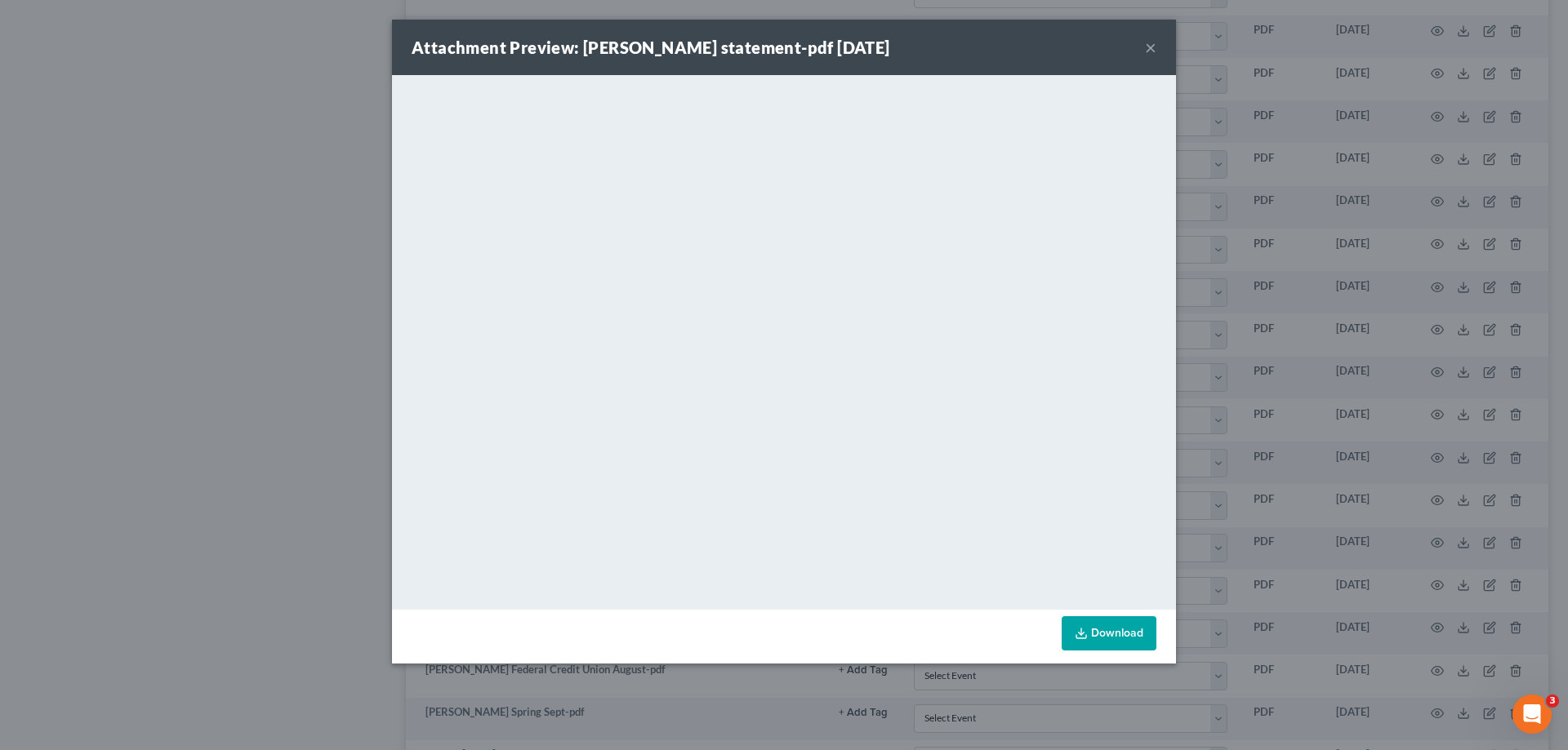
click at [1150, 46] on button "×" at bounding box center [1151, 48] width 12 height 19
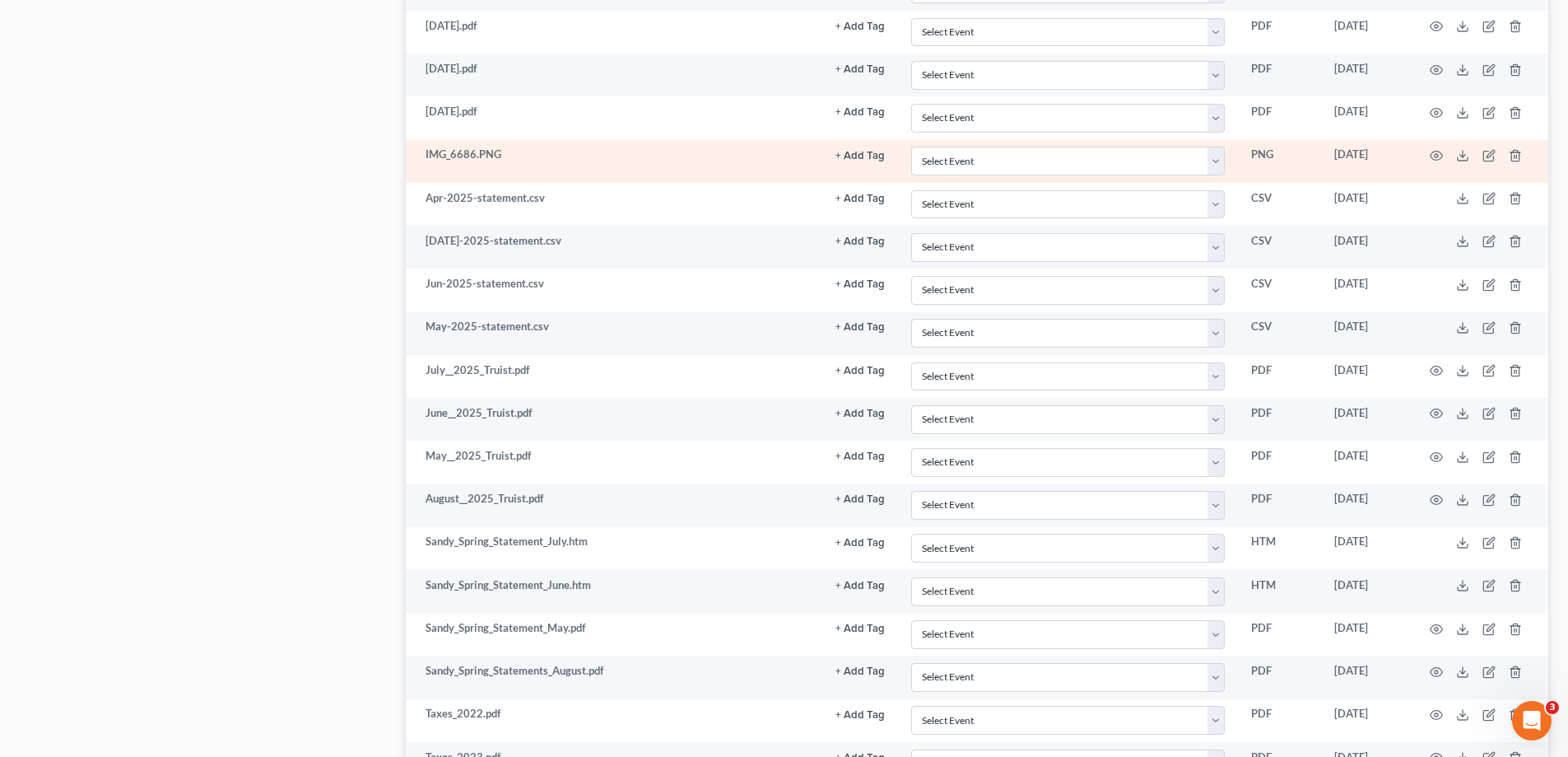
scroll to position [1495, 0]
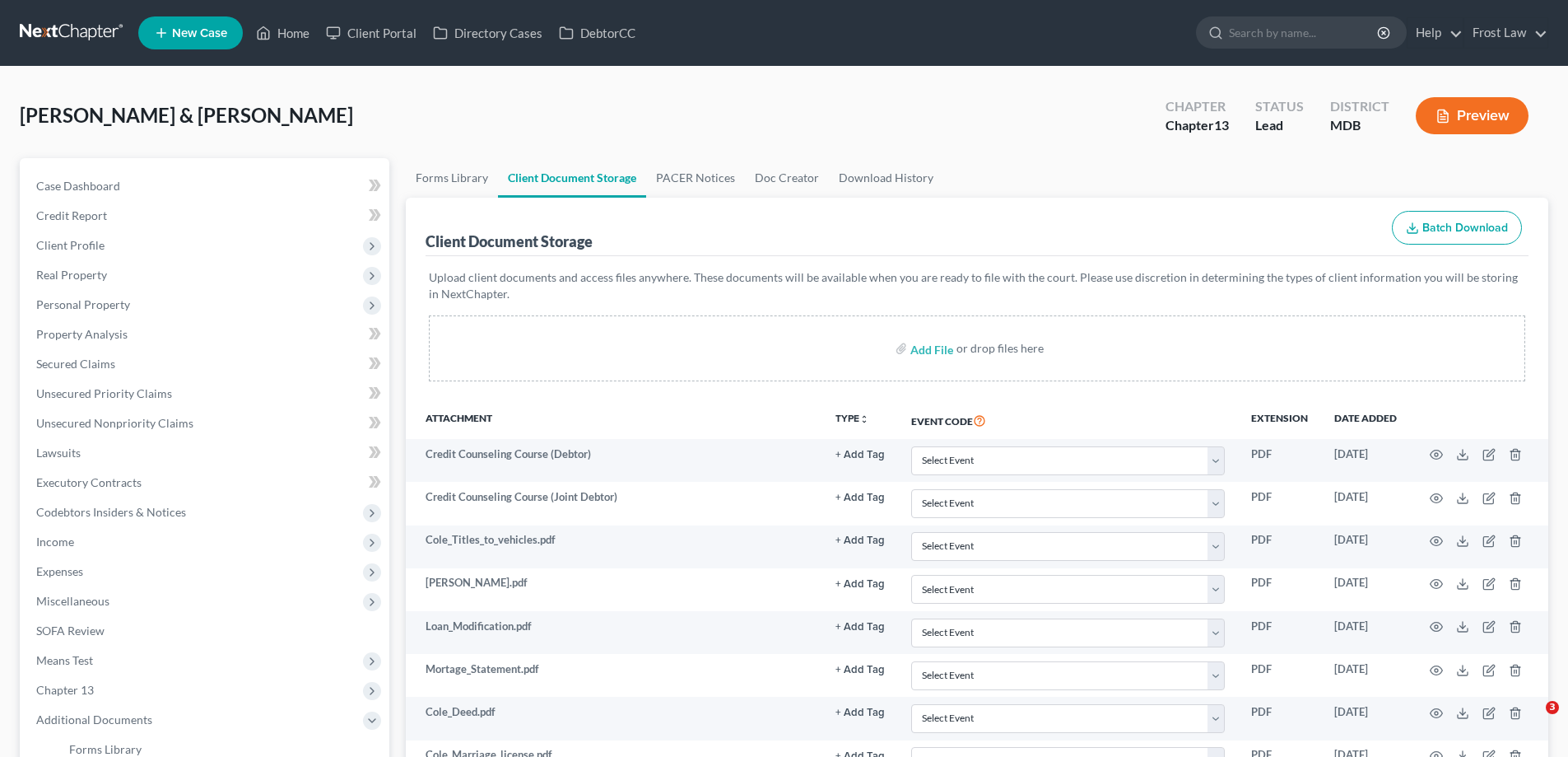
select select "14"
click at [128, 362] on link "Secured Claims" at bounding box center [207, 364] width 367 height 29
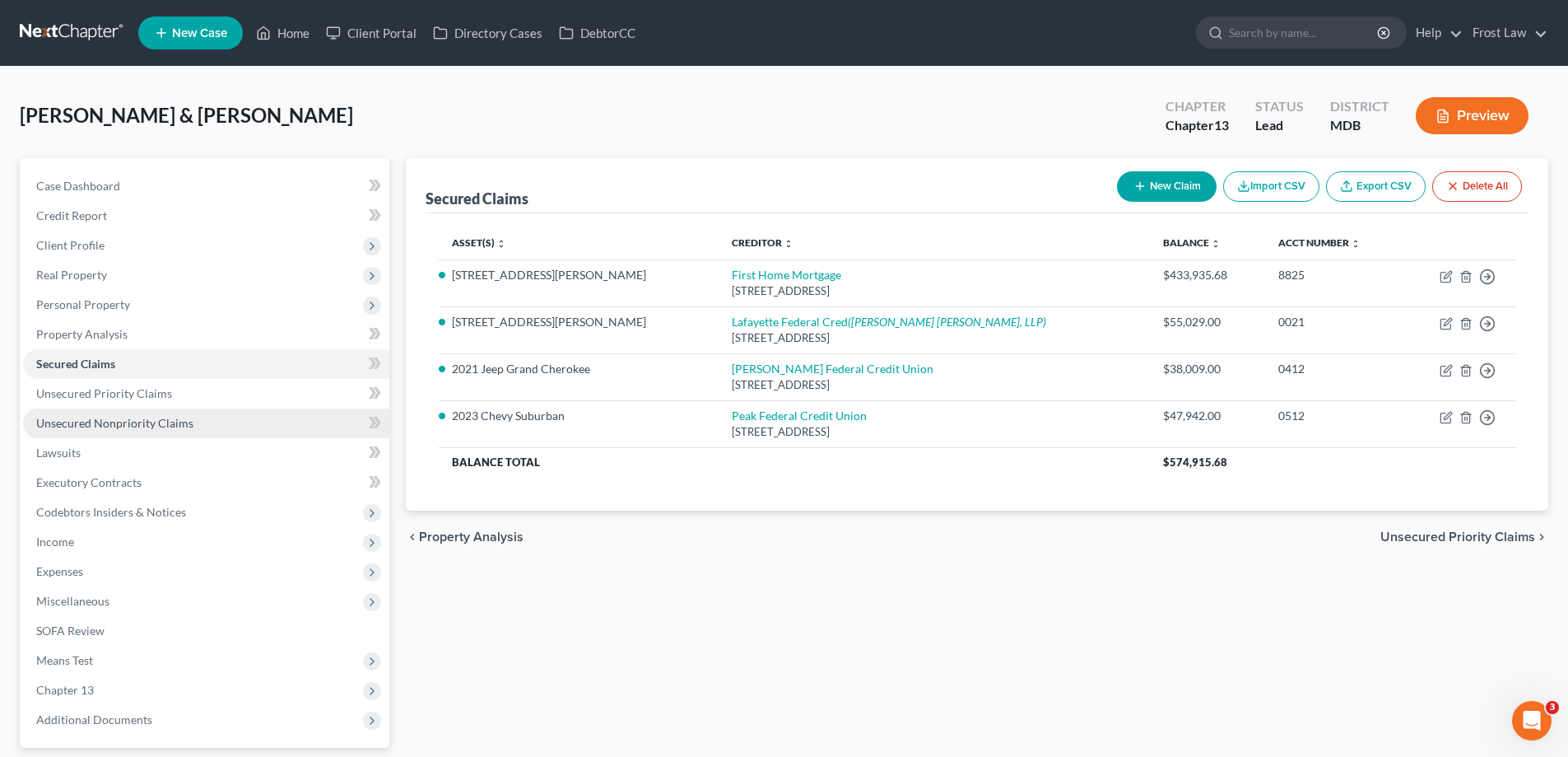
click at [137, 422] on span "Unsecured Nonpriority Claims" at bounding box center [115, 423] width 157 height 14
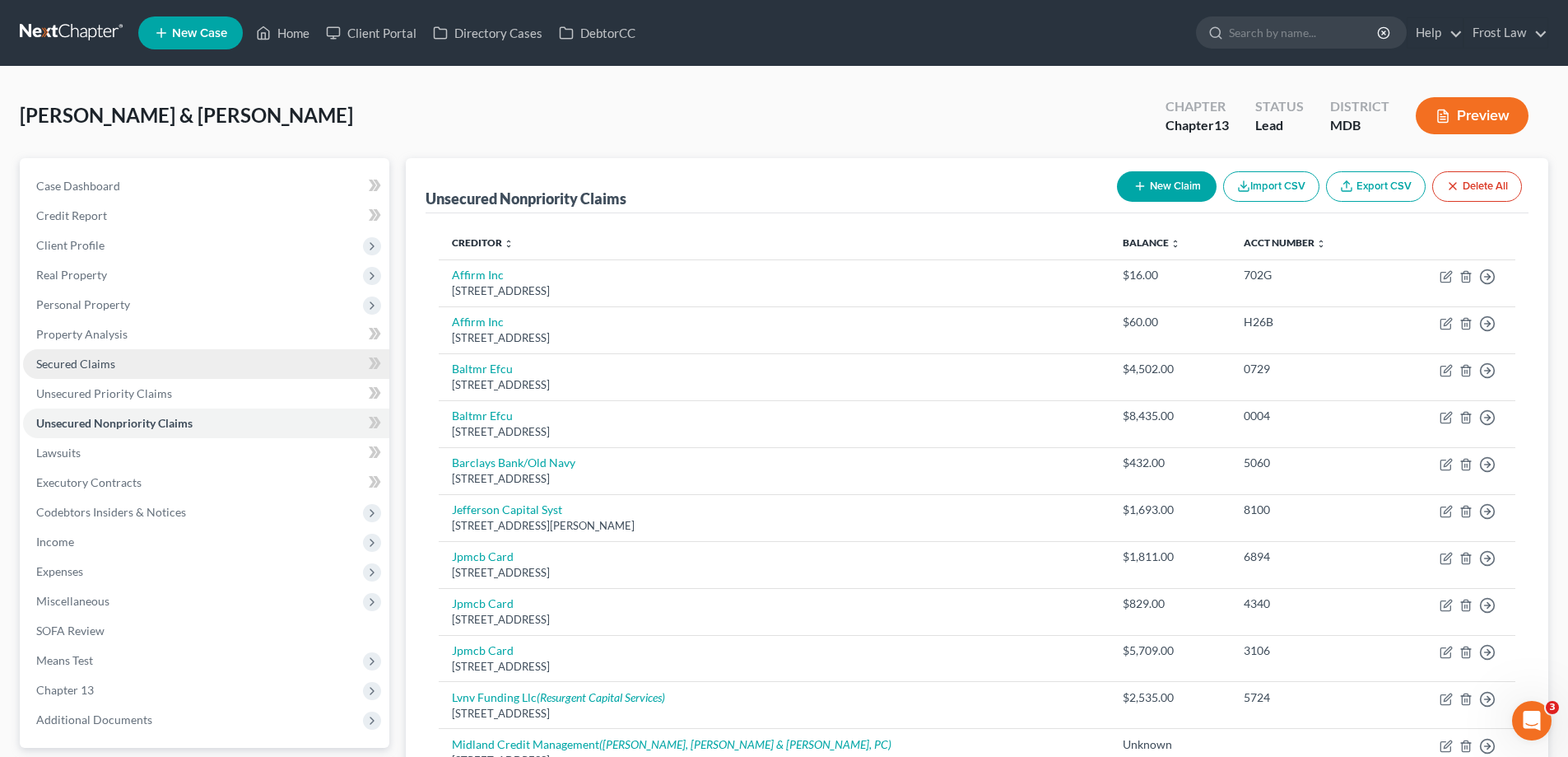
click at [167, 368] on link "Secured Claims" at bounding box center [207, 364] width 367 height 29
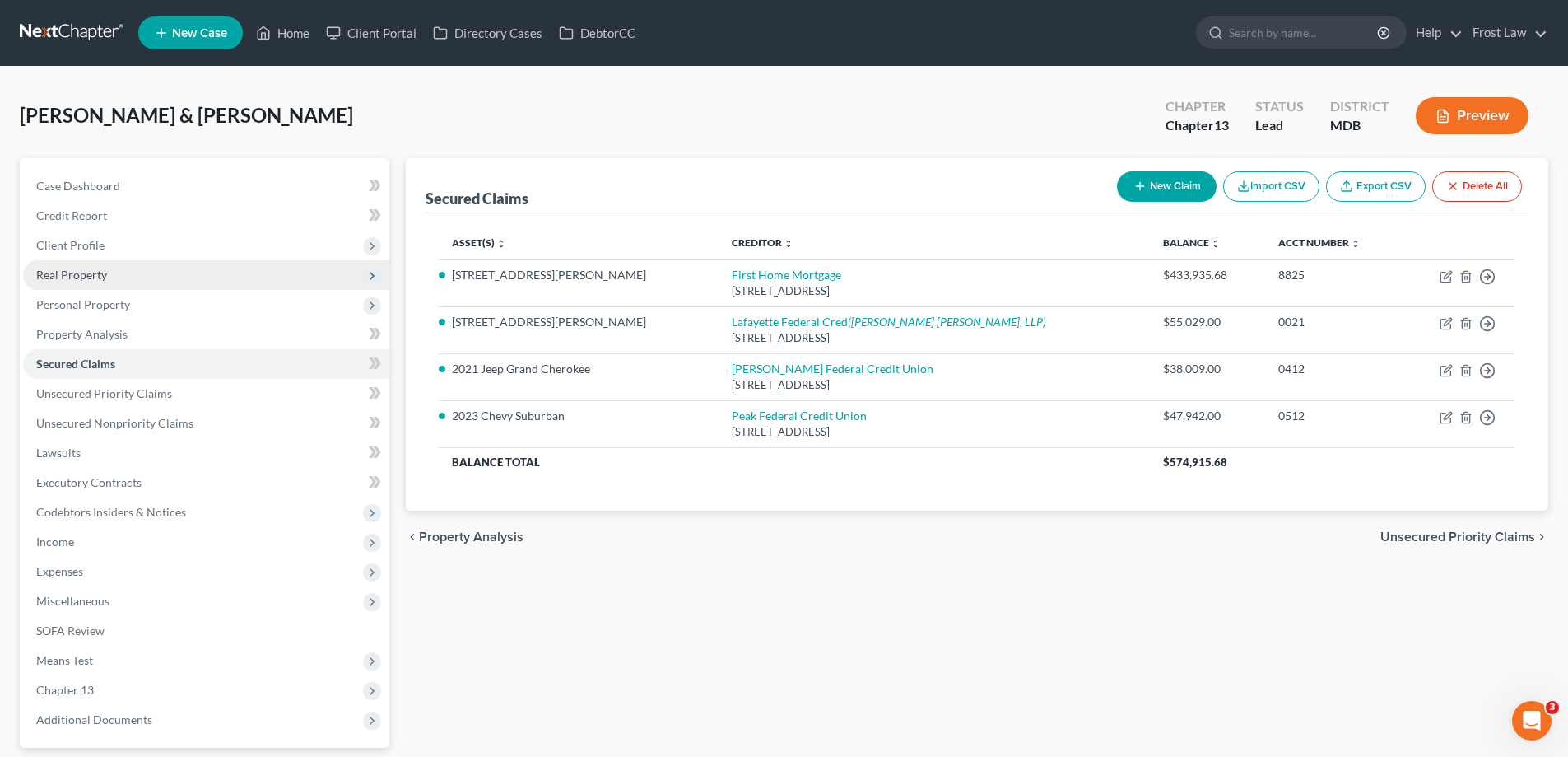
click at [136, 271] on span "Real Property" at bounding box center [207, 275] width 367 height 29
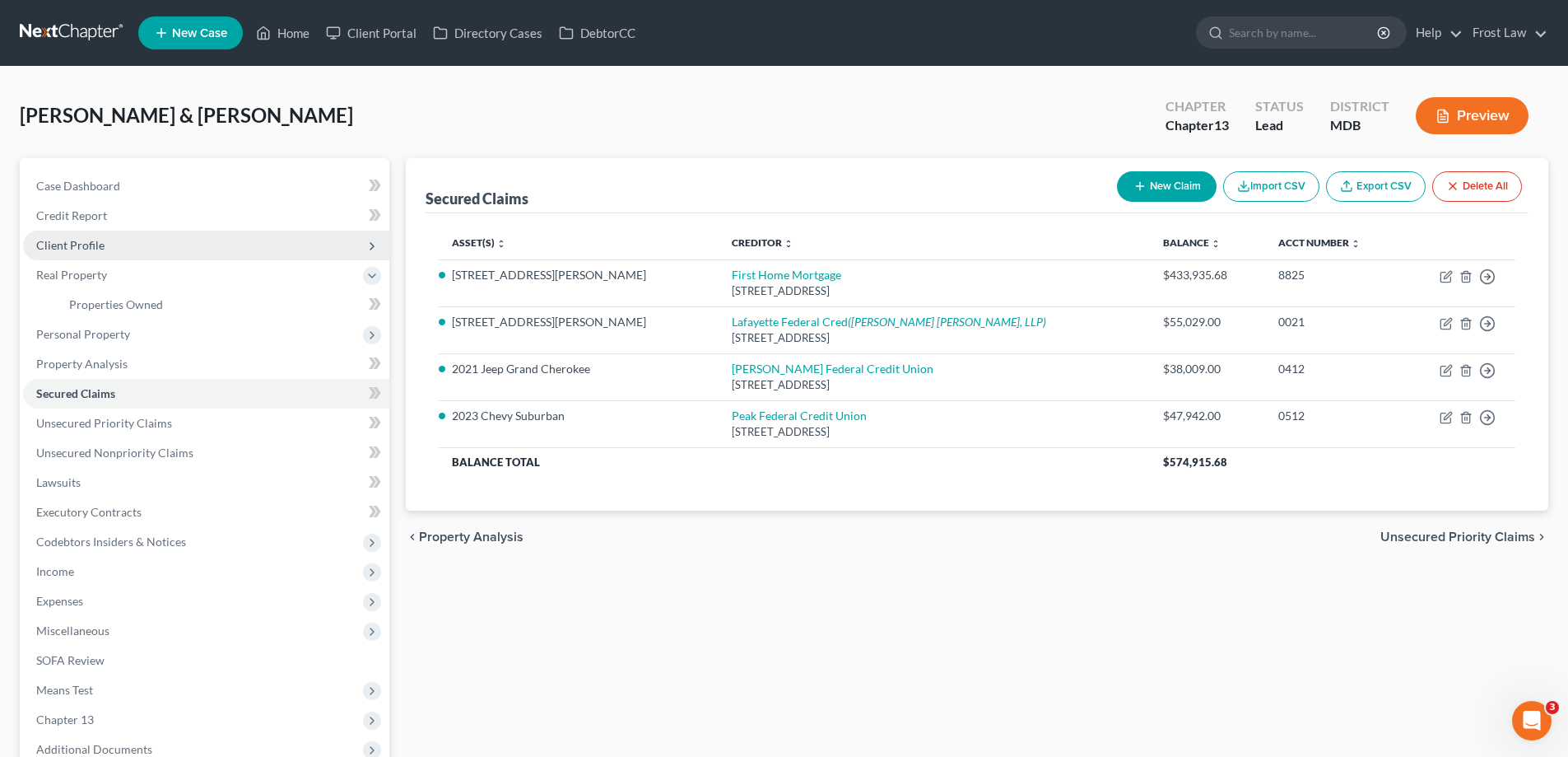
click at [125, 240] on span "Client Profile" at bounding box center [207, 245] width 367 height 29
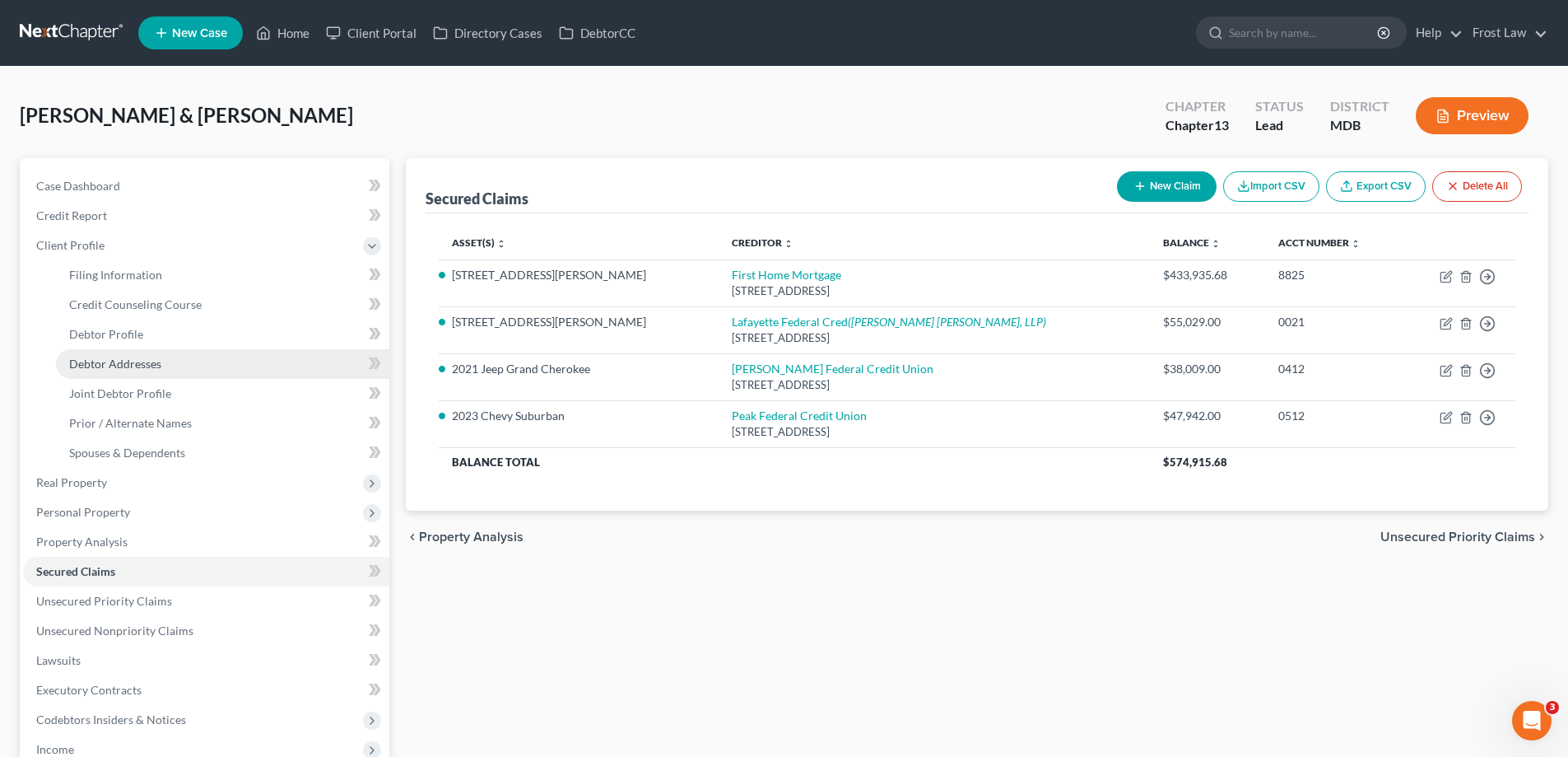
click at [153, 365] on span "Debtor Addresses" at bounding box center [116, 364] width 92 height 14
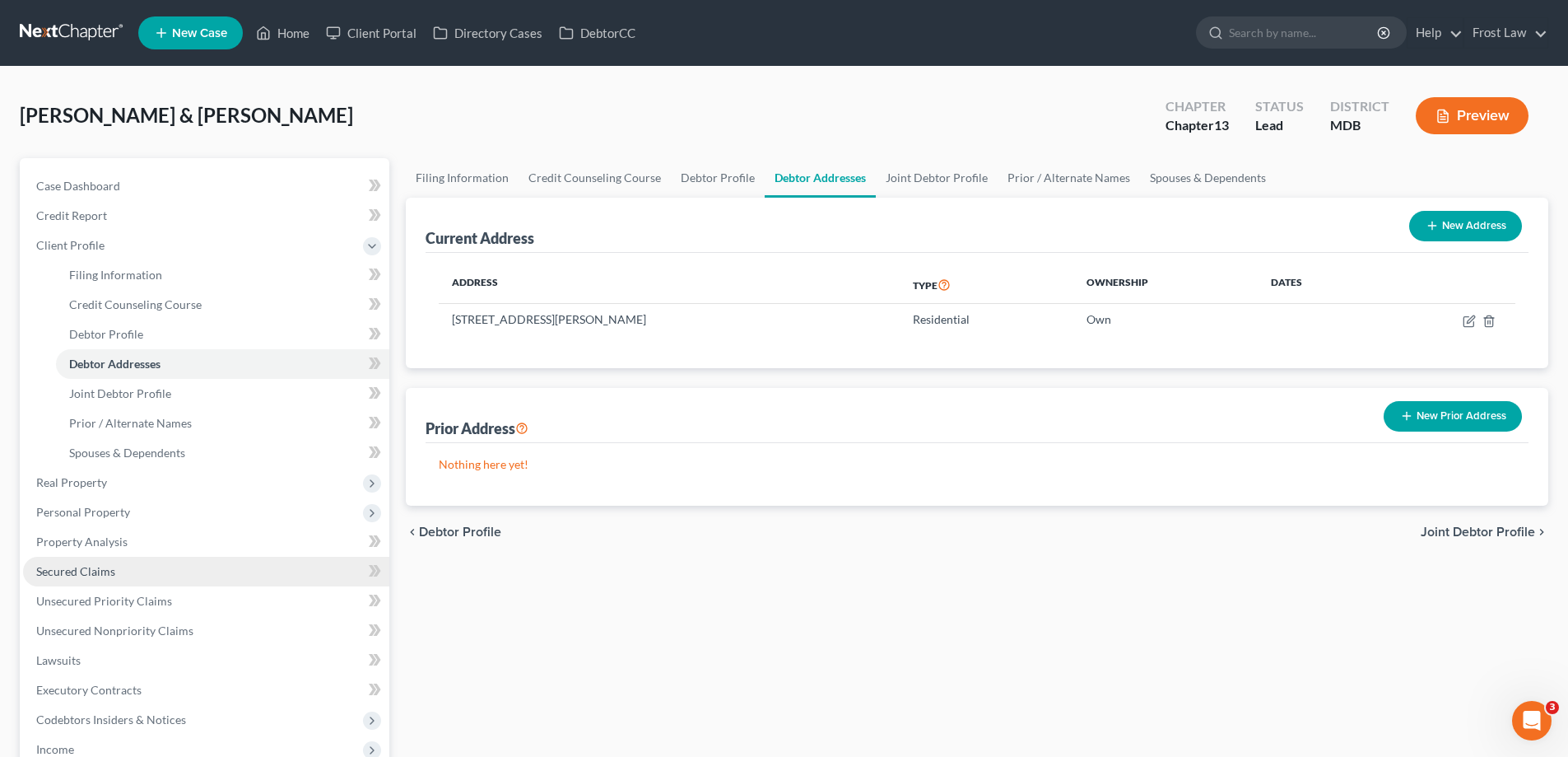
click at [108, 577] on span "Secured Claims" at bounding box center [75, 571] width 79 height 14
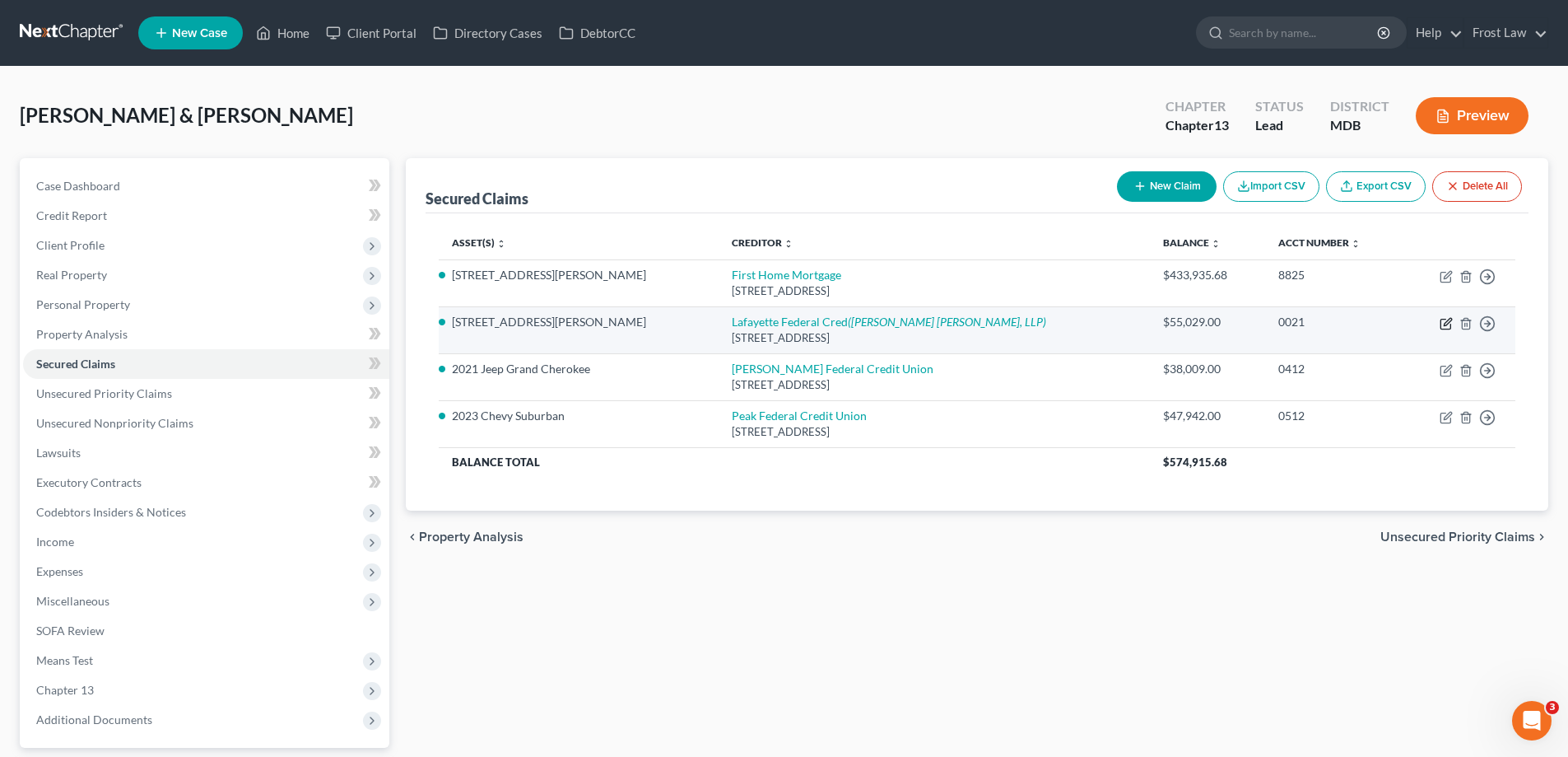
click at [1447, 326] on icon "button" at bounding box center [1446, 323] width 13 height 13
select select "21"
select select "4"
select select "13"
select select "4"
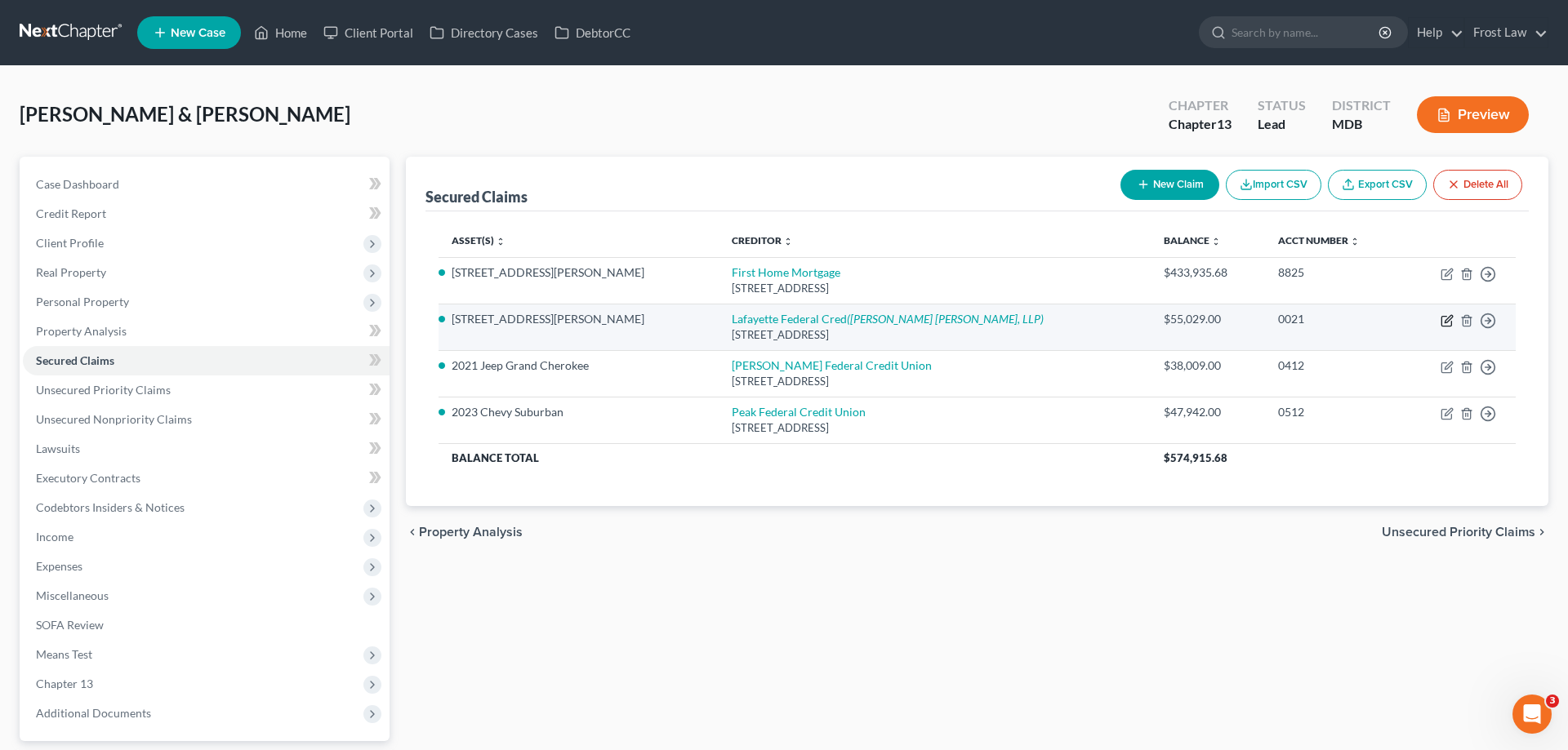
select select "2"
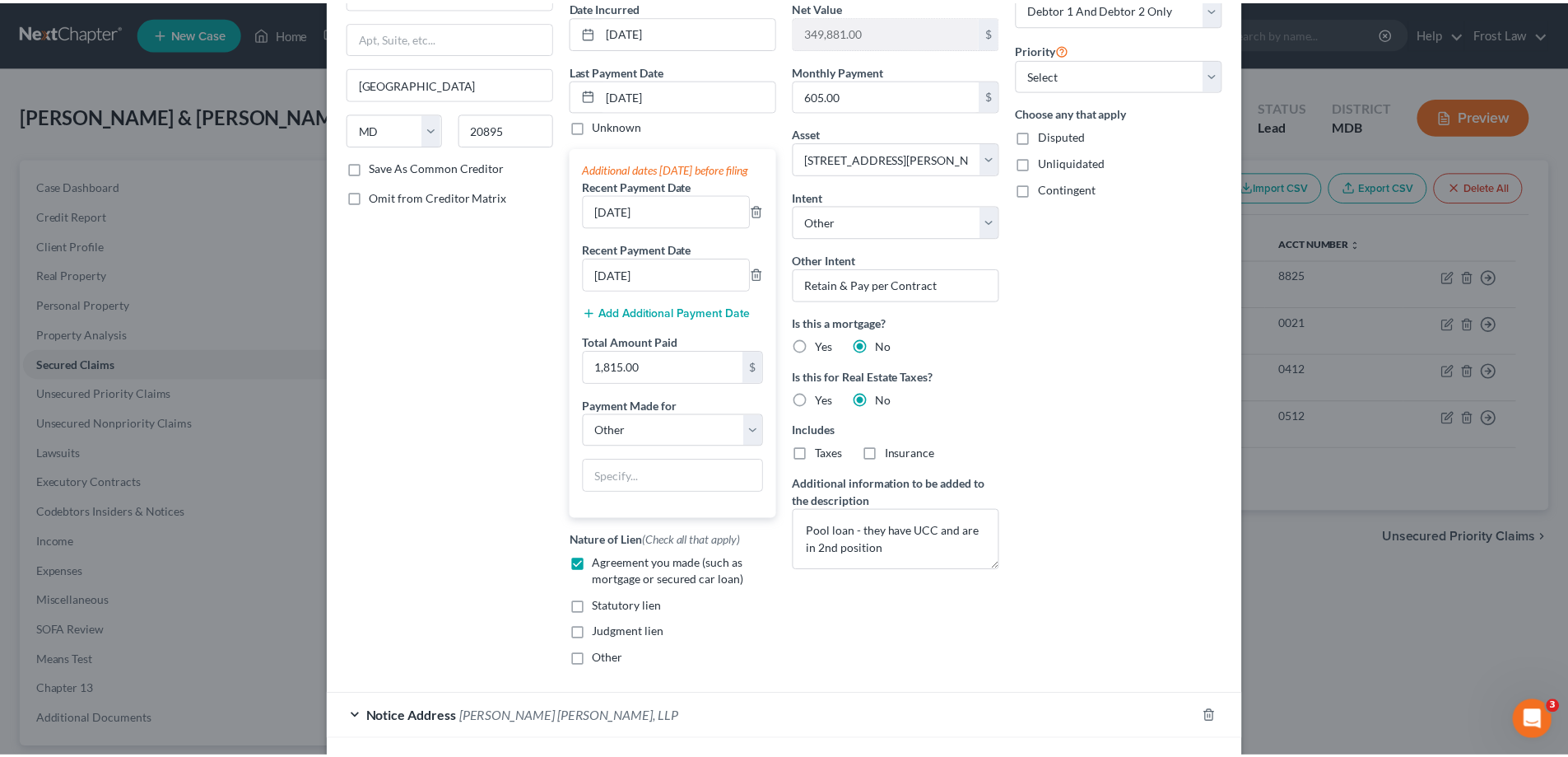
scroll to position [301, 0]
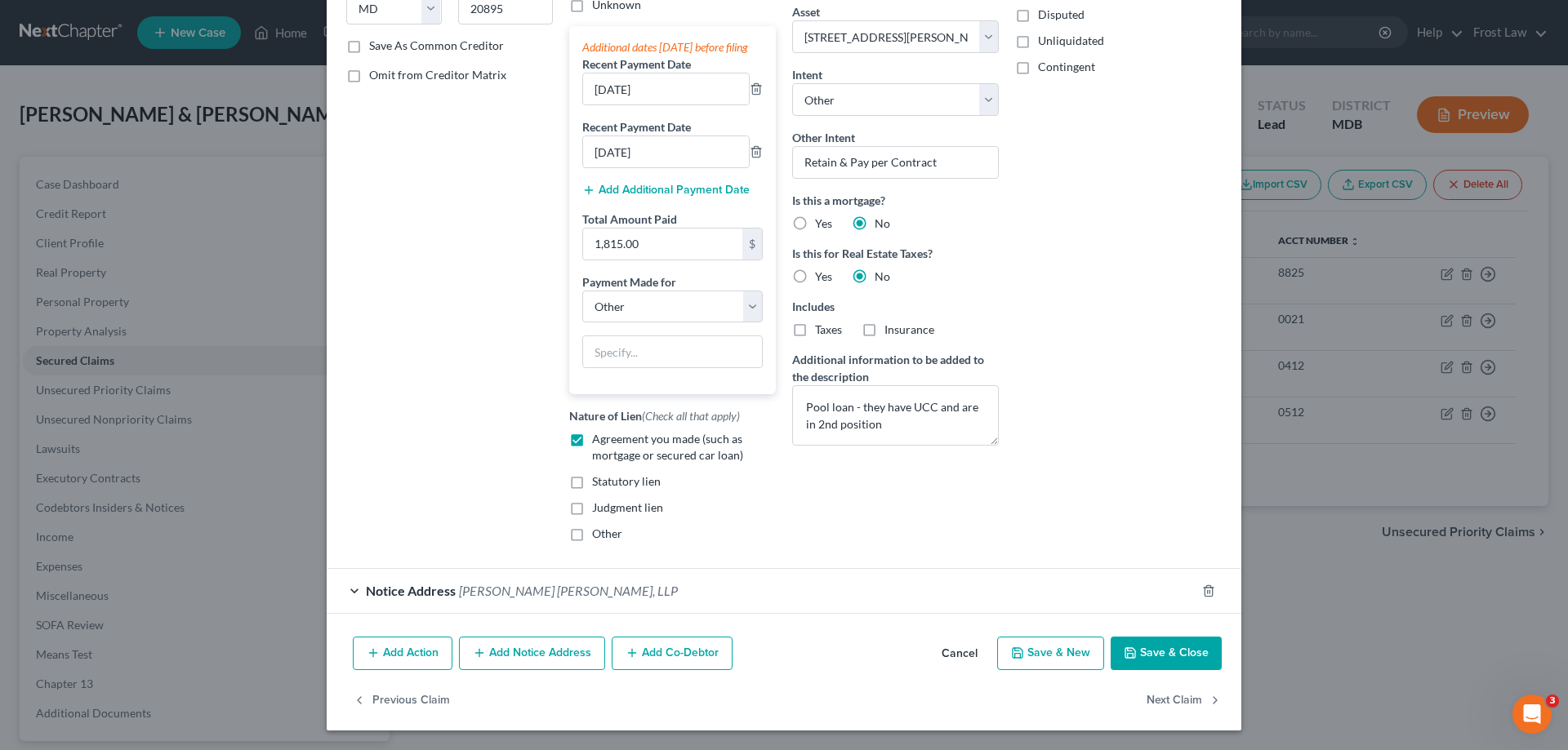
click at [965, 652] on button "Cancel" at bounding box center [959, 655] width 62 height 33
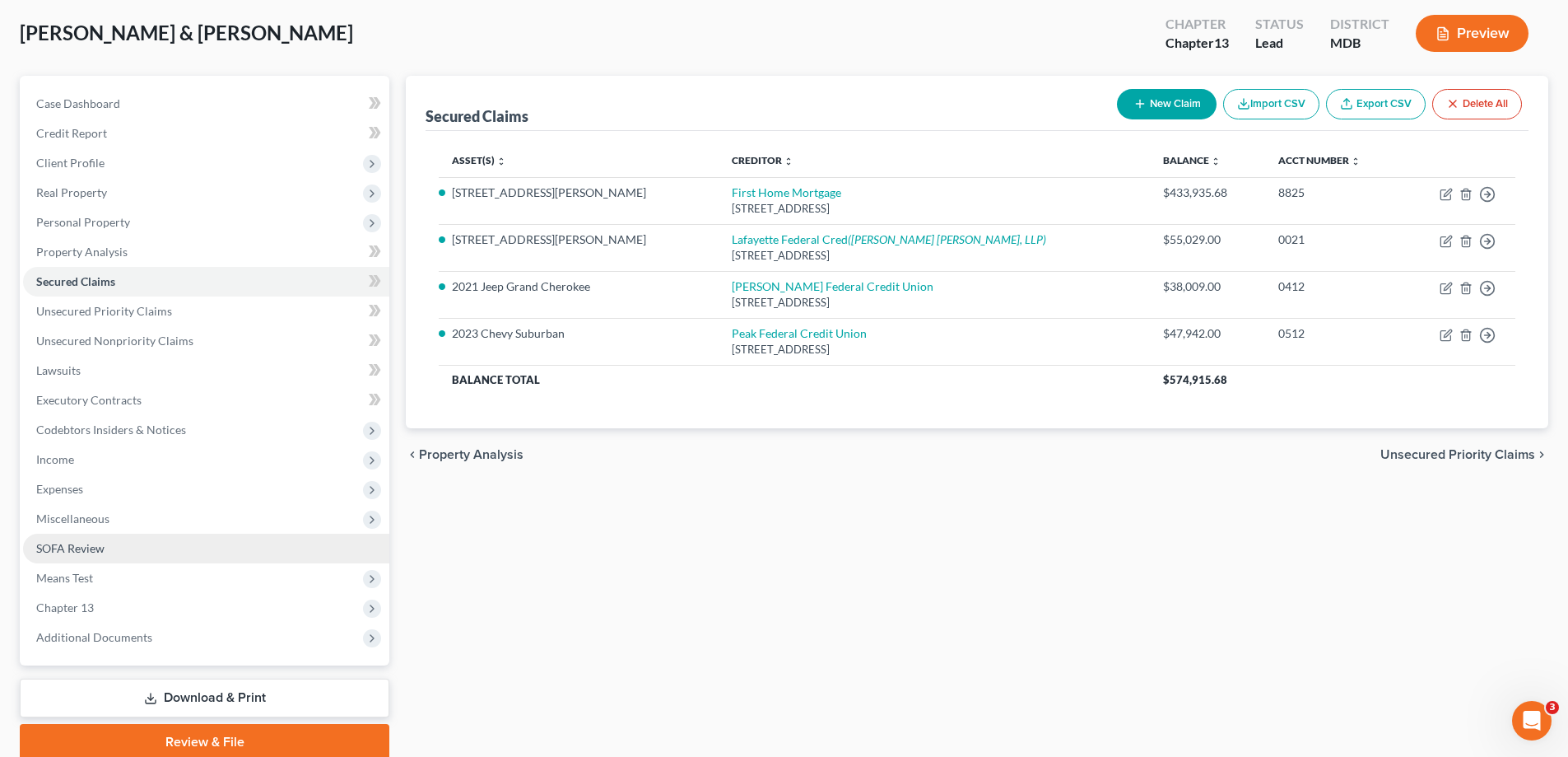
scroll to position [148, 0]
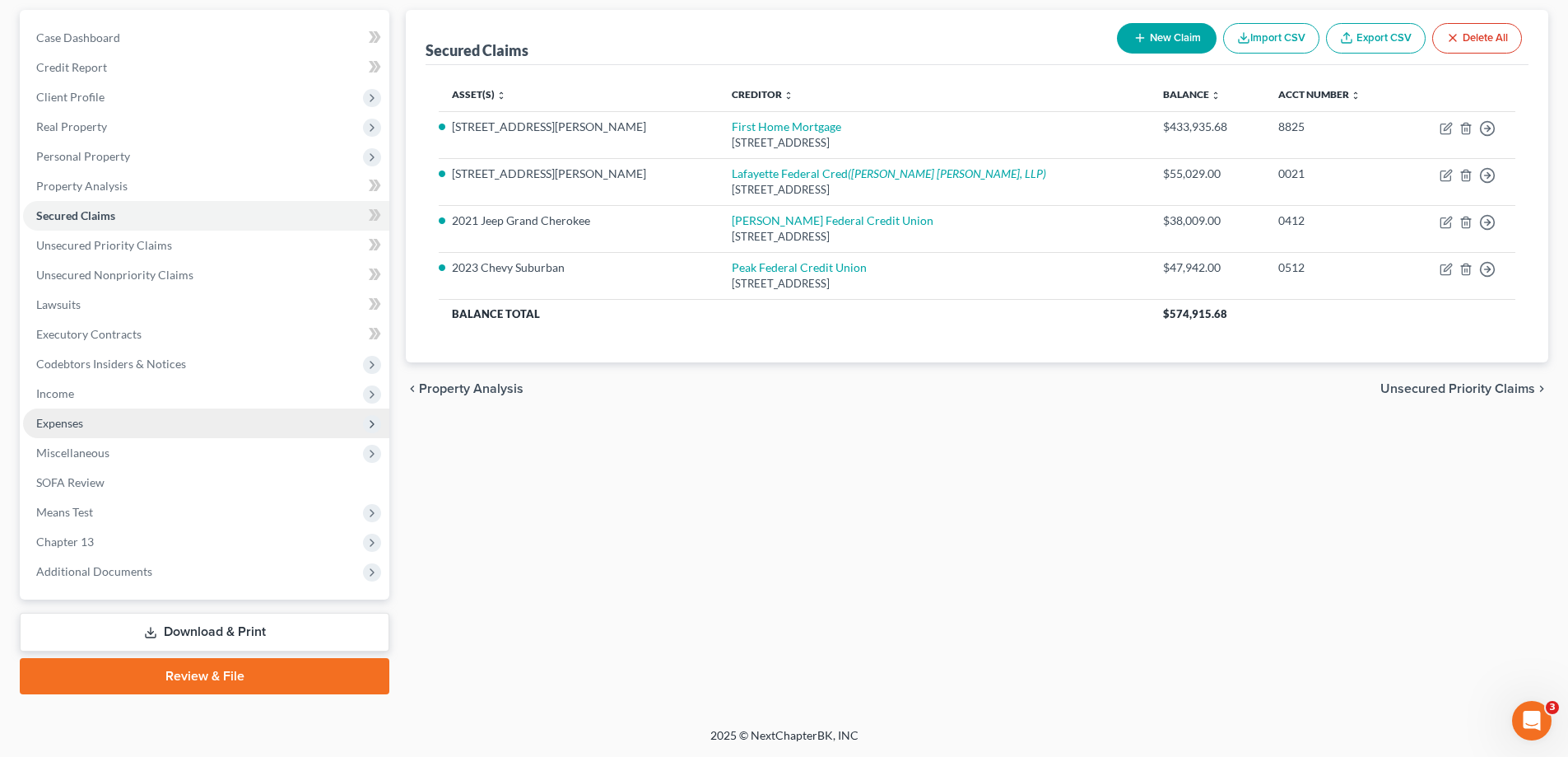
click at [126, 423] on span "Expenses" at bounding box center [207, 424] width 367 height 29
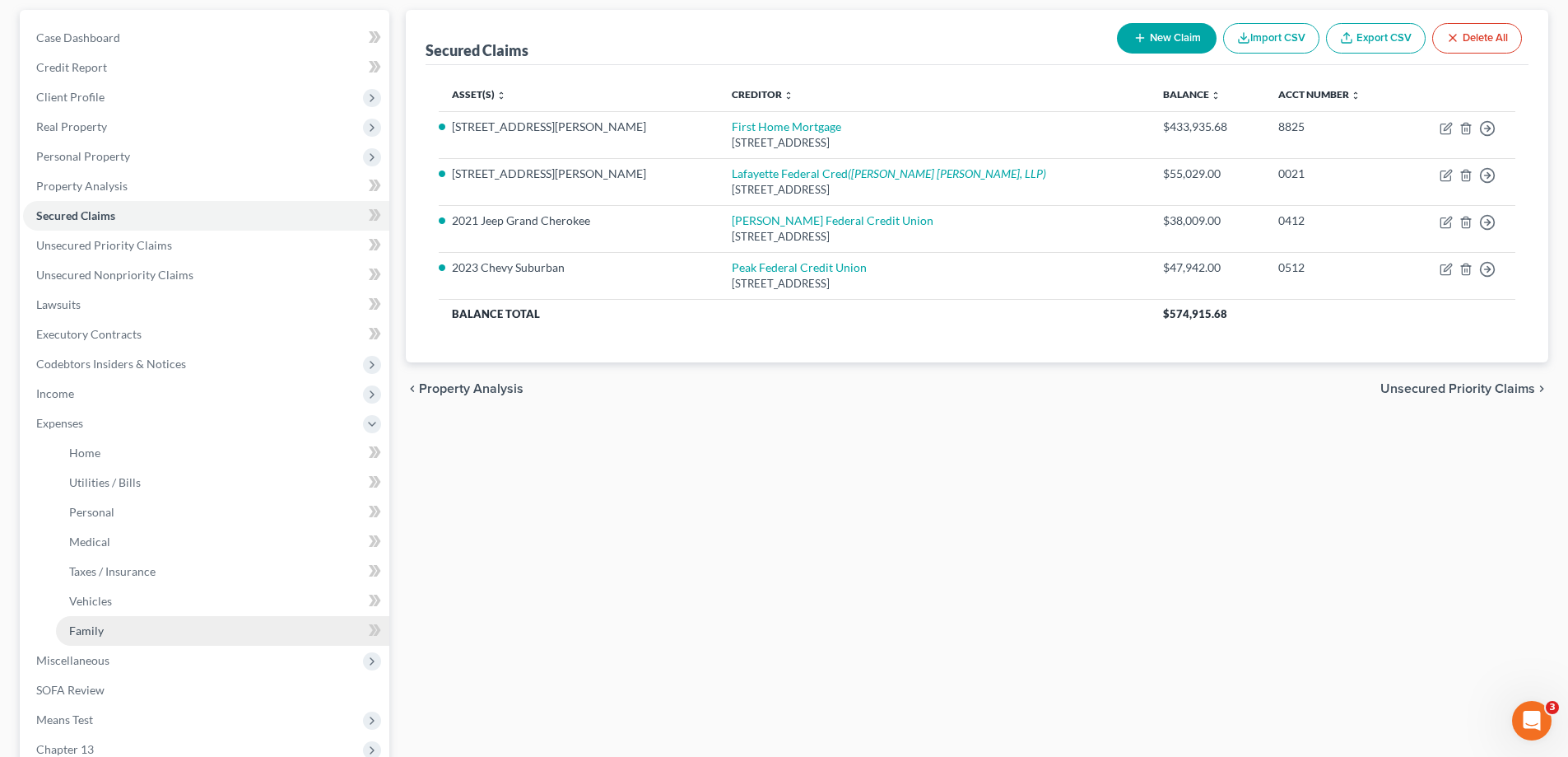
click at [79, 625] on span "Family" at bounding box center [86, 631] width 34 height 14
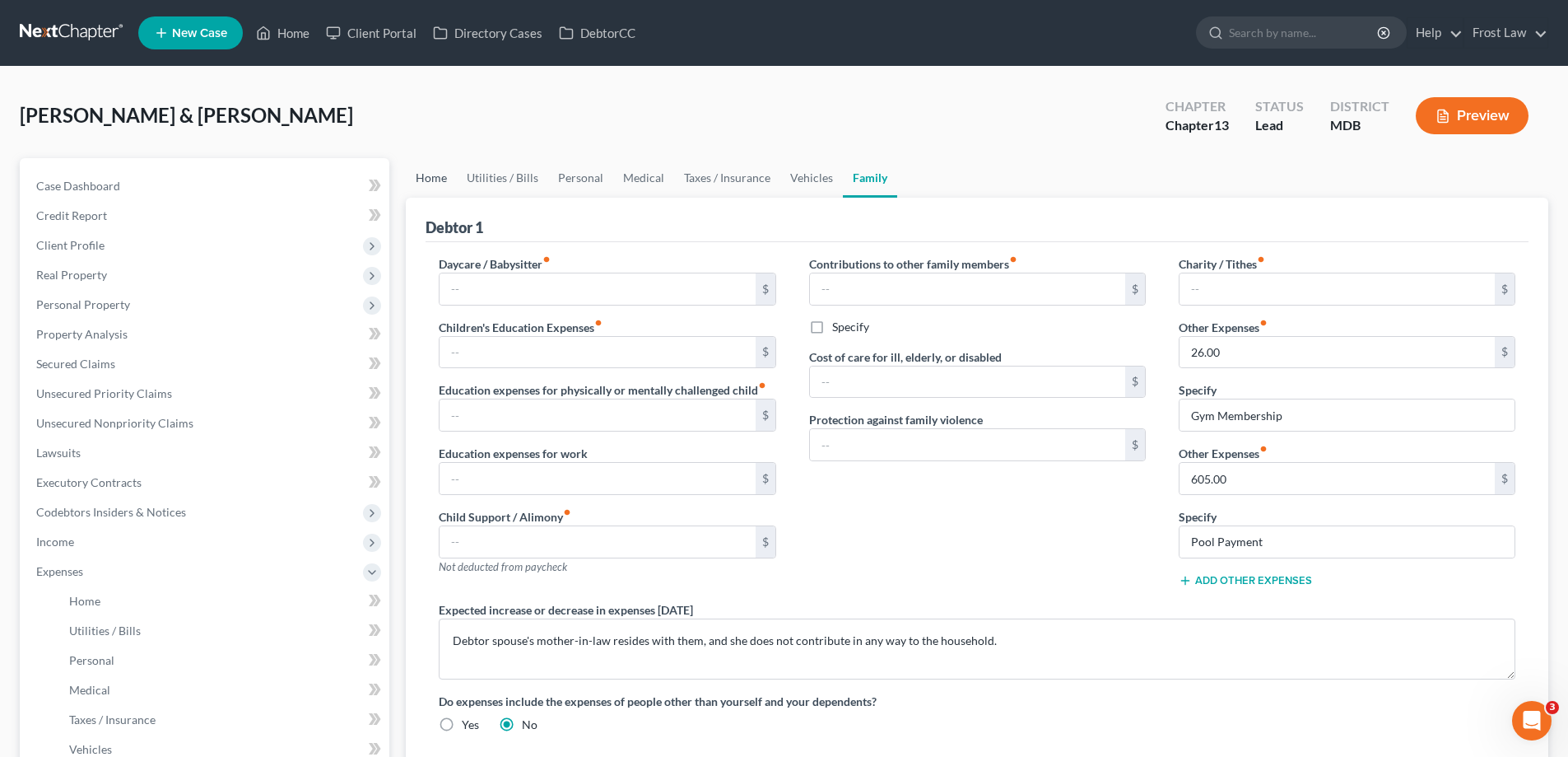
click at [430, 184] on link "Home" at bounding box center [431, 177] width 51 height 39
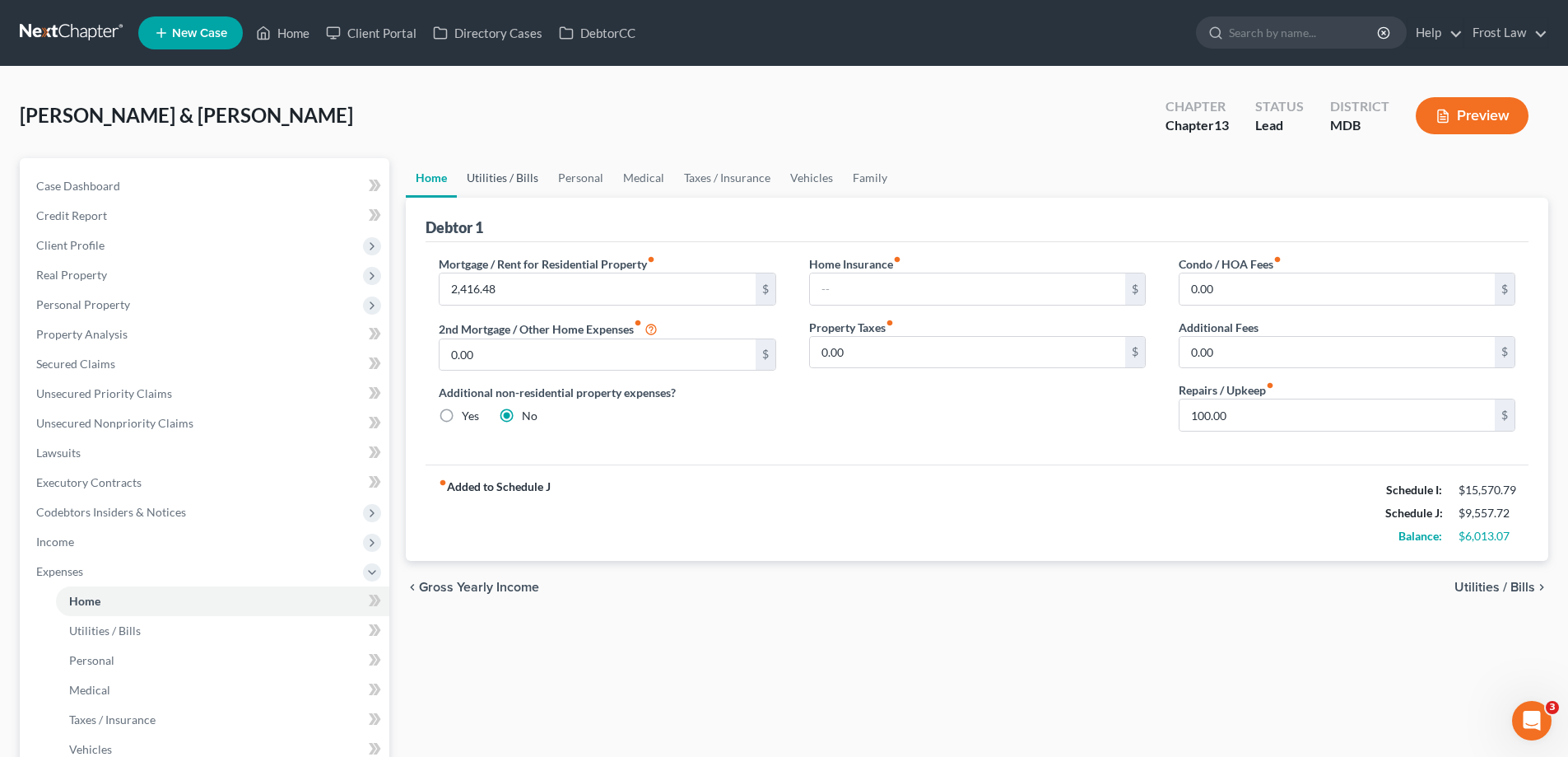
click at [498, 179] on link "Utilities / Bills" at bounding box center [502, 177] width 91 height 39
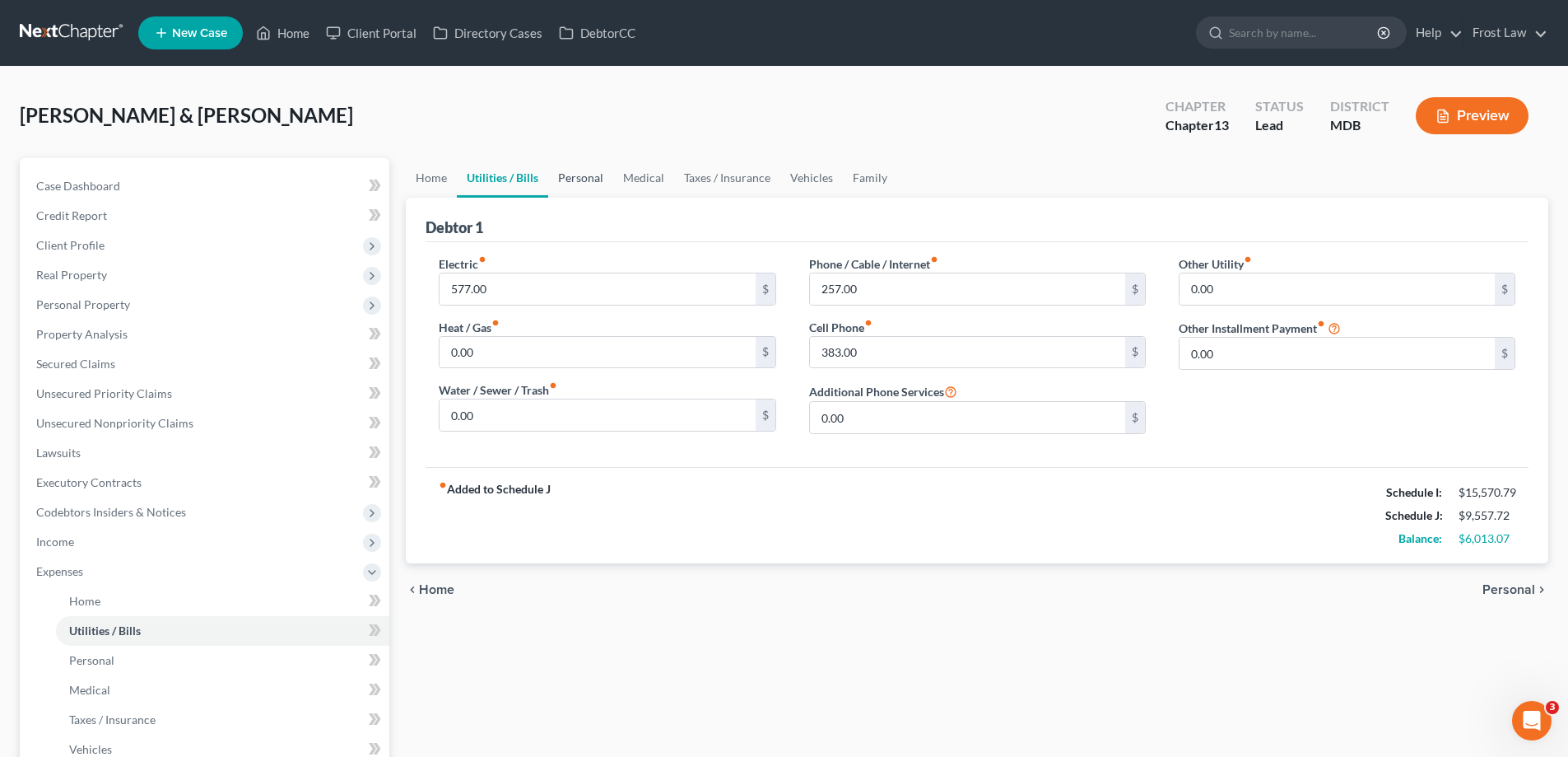
click at [574, 176] on link "Personal" at bounding box center [580, 177] width 65 height 39
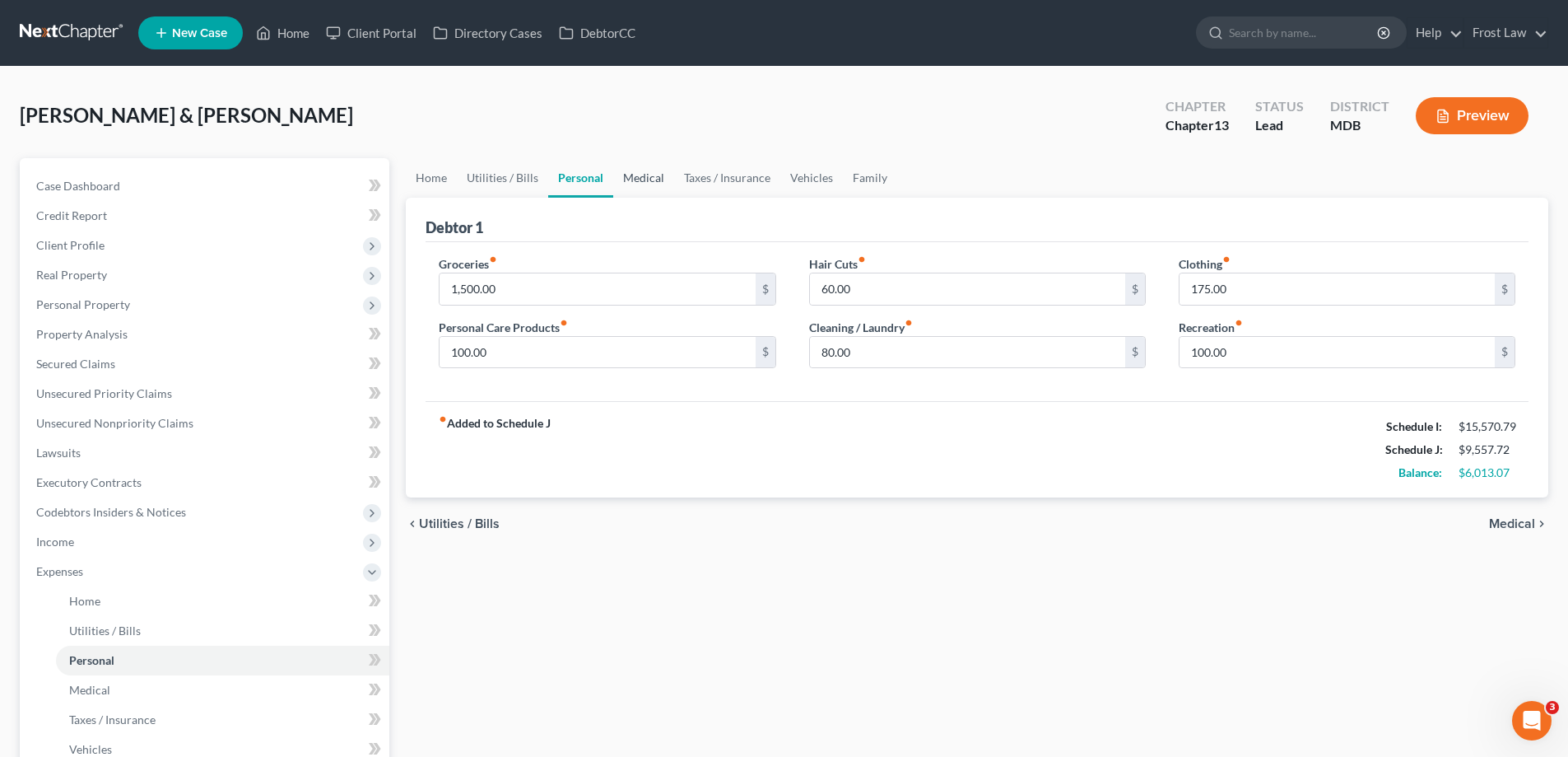
click at [667, 170] on link "Medical" at bounding box center [644, 177] width 61 height 39
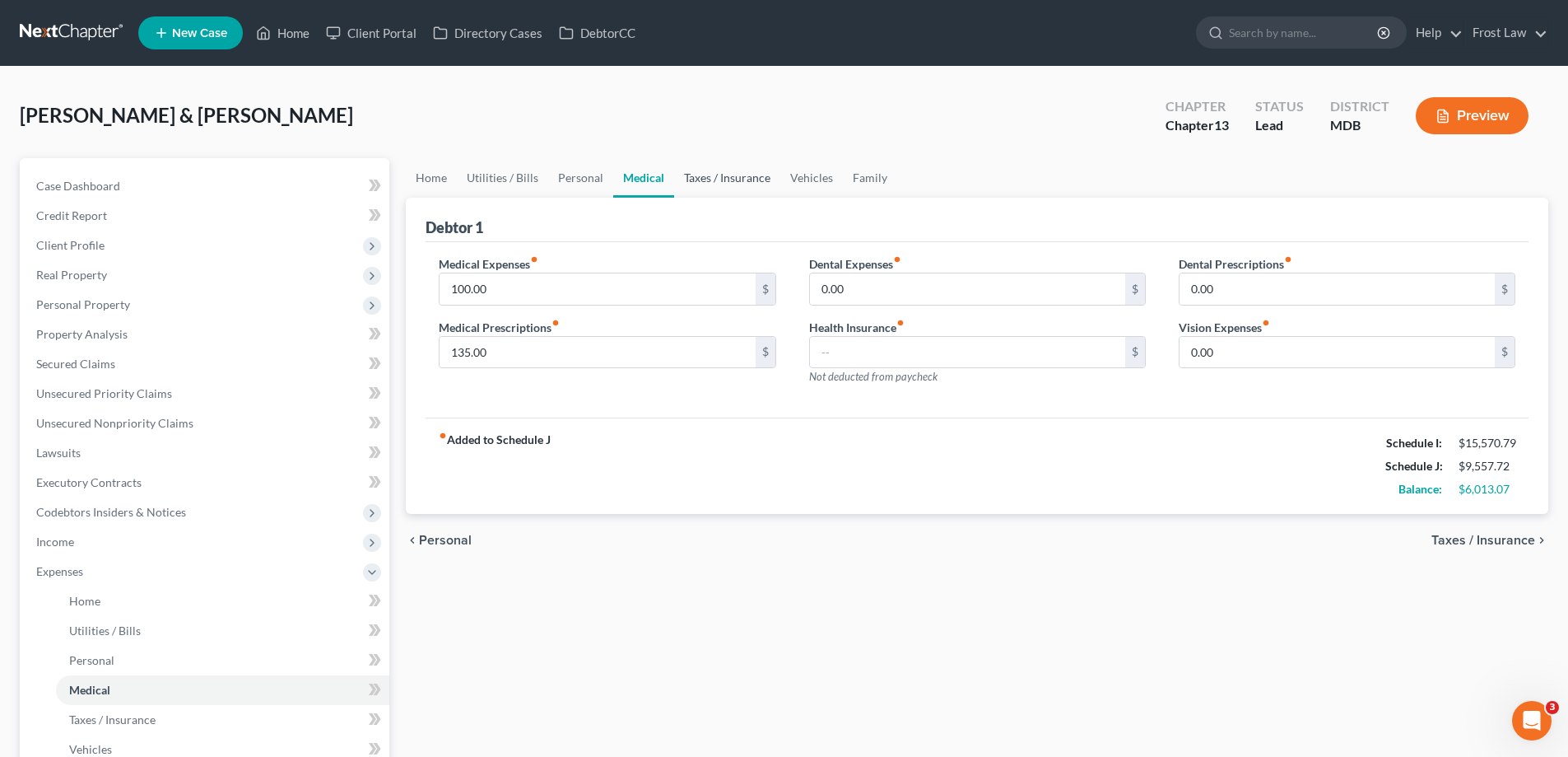
click at [685, 182] on link "Taxes / Insurance" at bounding box center [727, 177] width 106 height 39
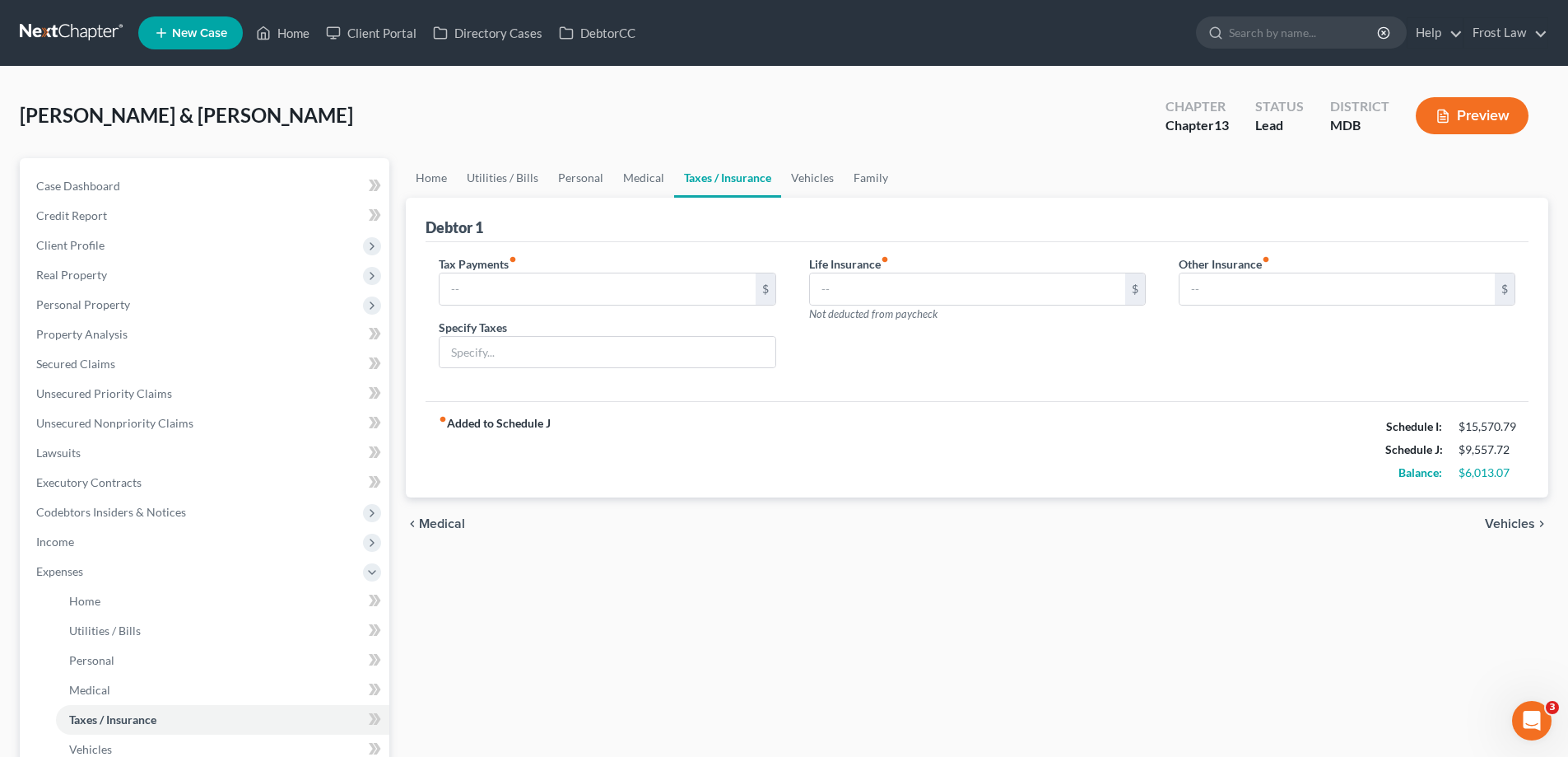
click at [767, 181] on link "Taxes / Insurance" at bounding box center [727, 177] width 107 height 39
click at [820, 179] on link "Vehicles" at bounding box center [812, 177] width 63 height 39
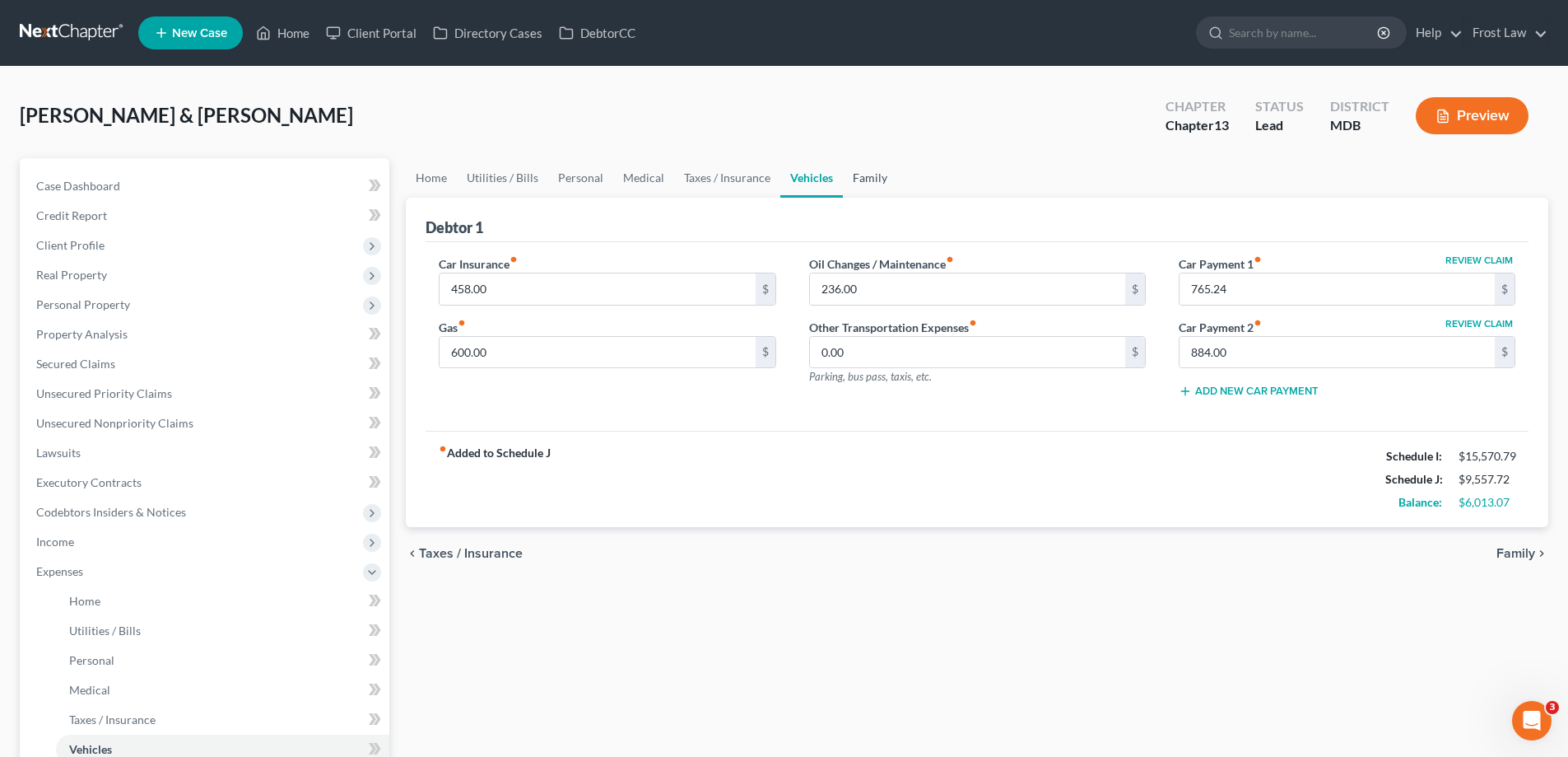
click at [866, 178] on link "Family" at bounding box center [869, 177] width 54 height 39
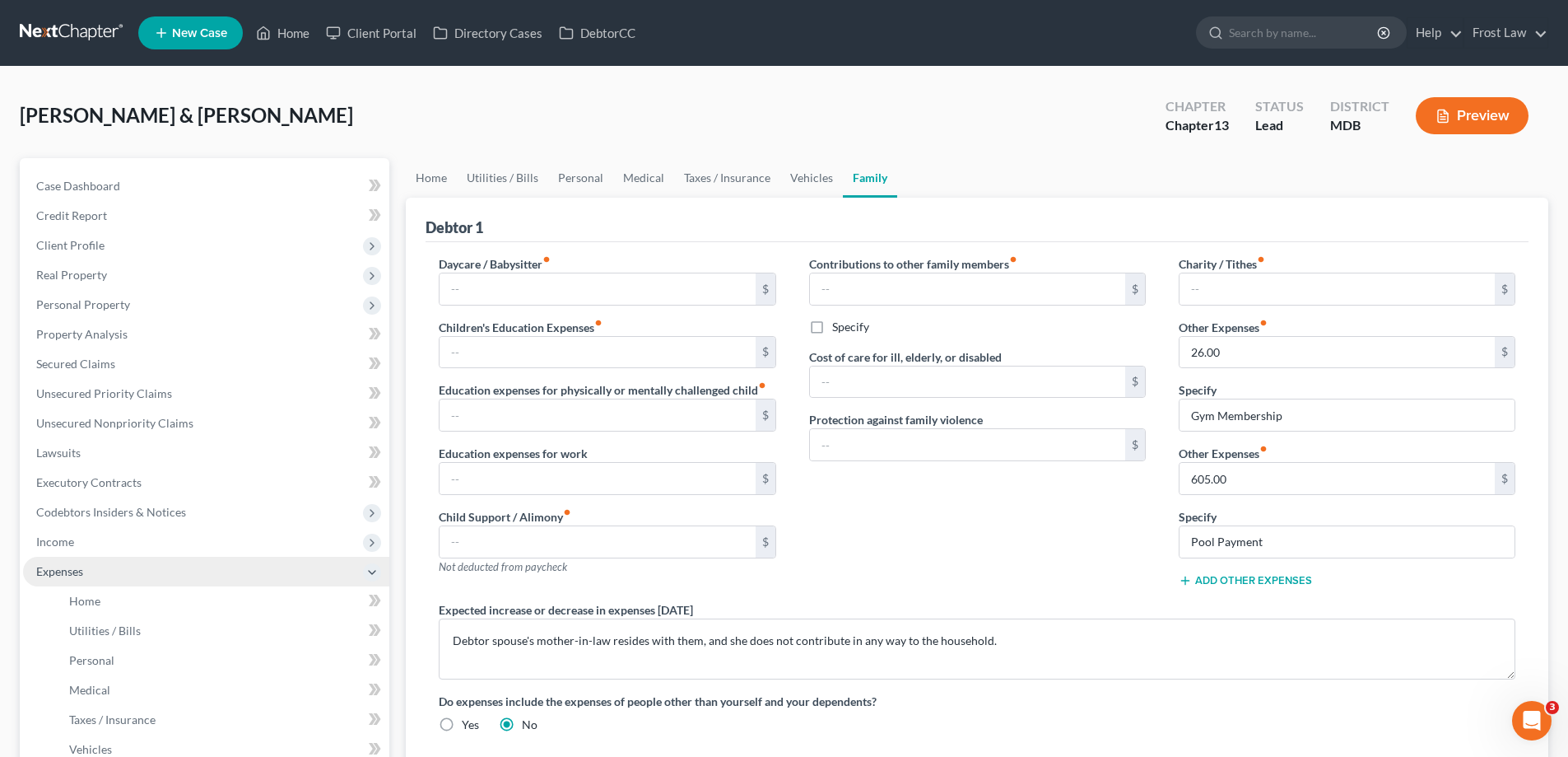
click at [73, 559] on span "Expenses" at bounding box center [207, 572] width 367 height 29
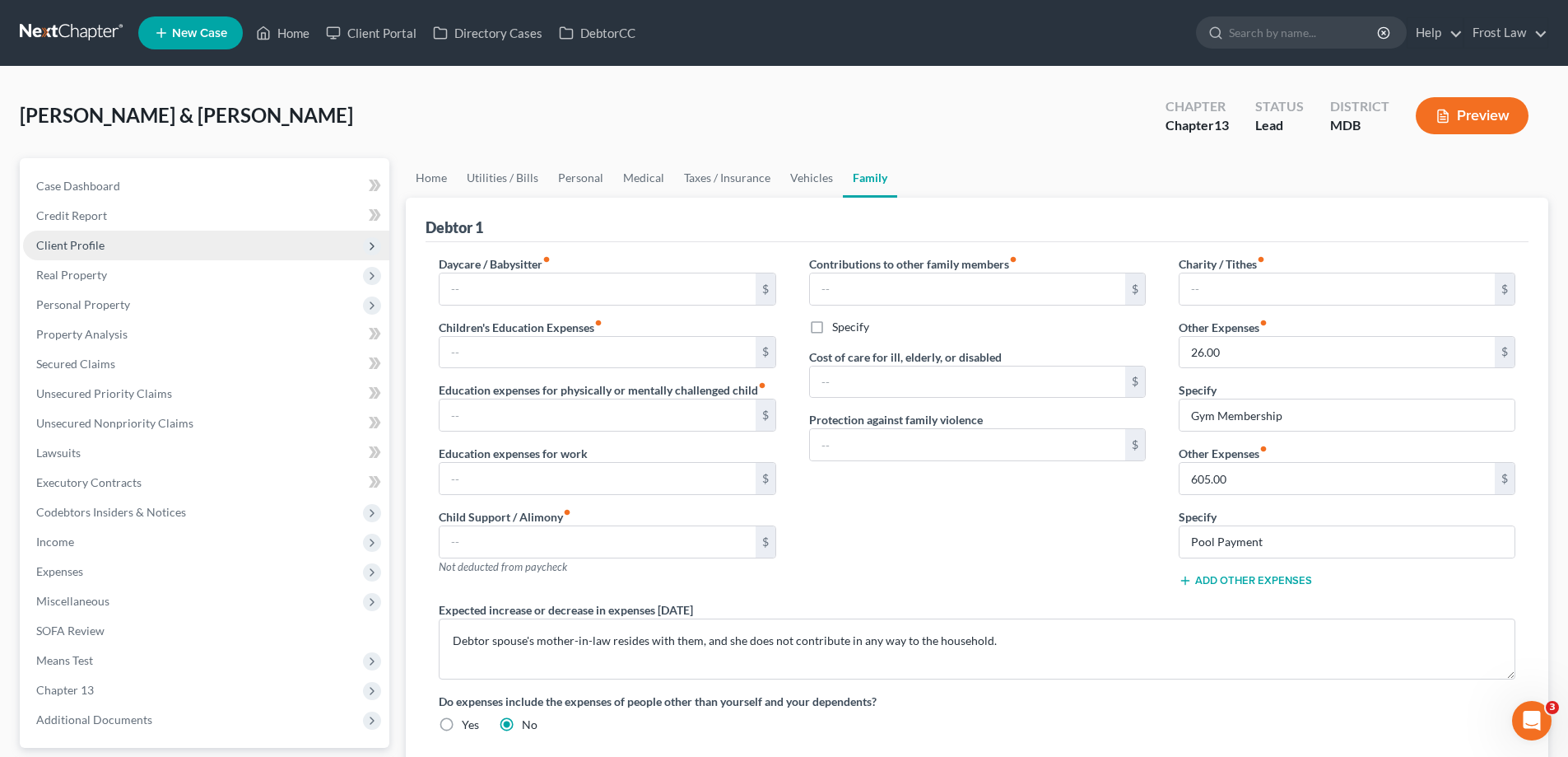
click at [111, 230] on span "Client Profile" at bounding box center [207, 245] width 367 height 29
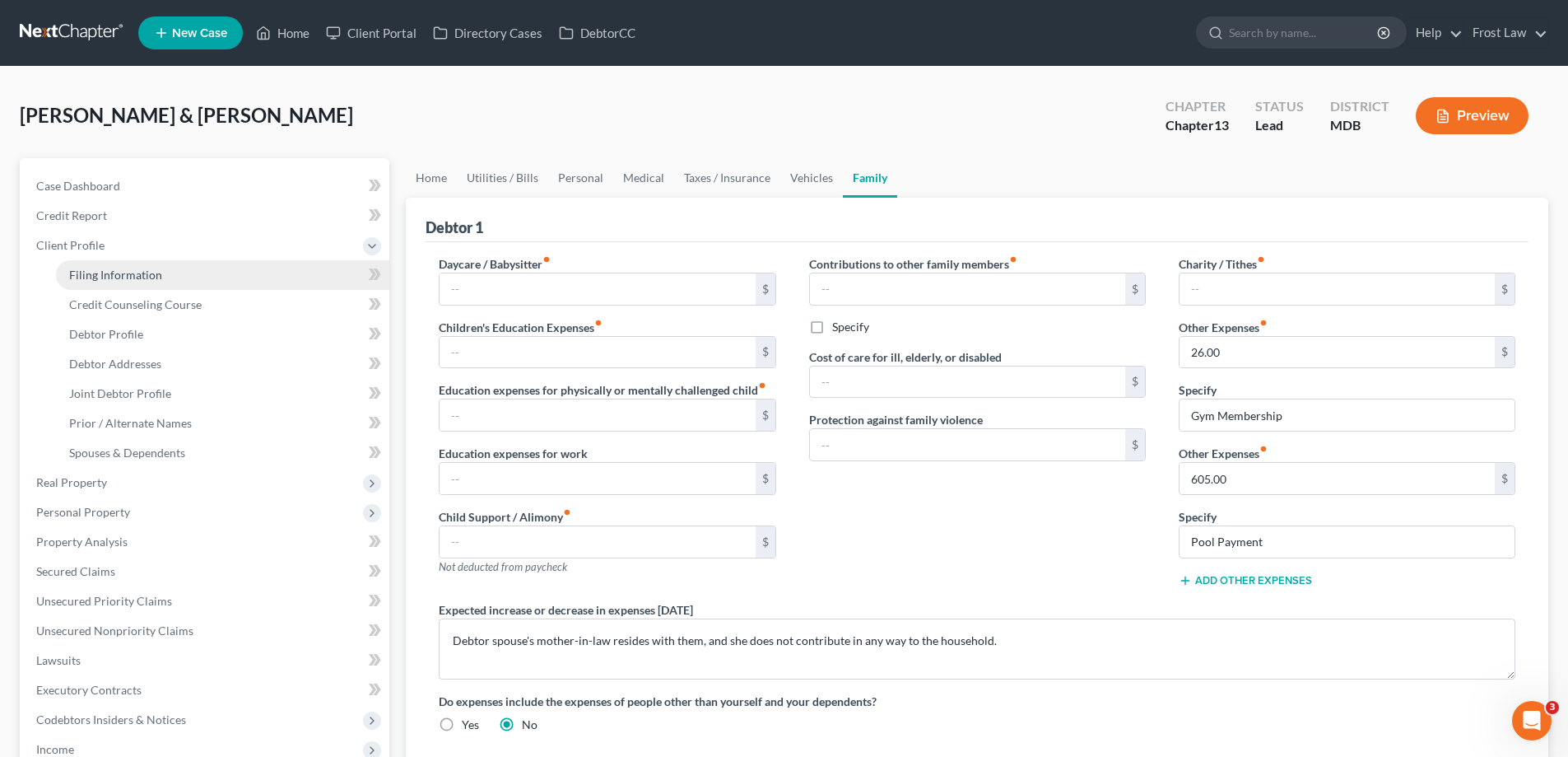
click at [152, 274] on span "Filing Information" at bounding box center [116, 275] width 93 height 14
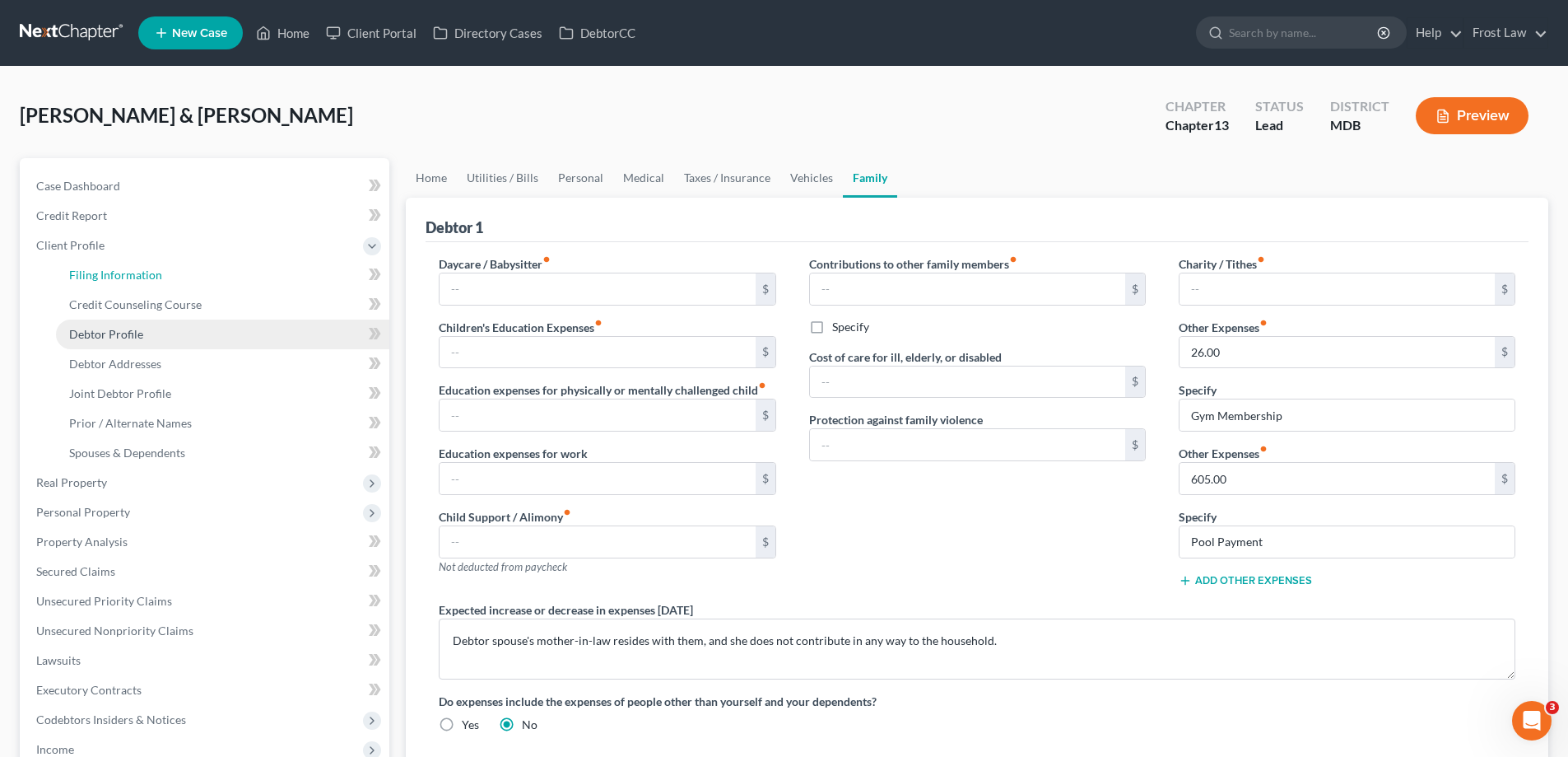
select select "1"
select select "3"
select select "38"
select select "0"
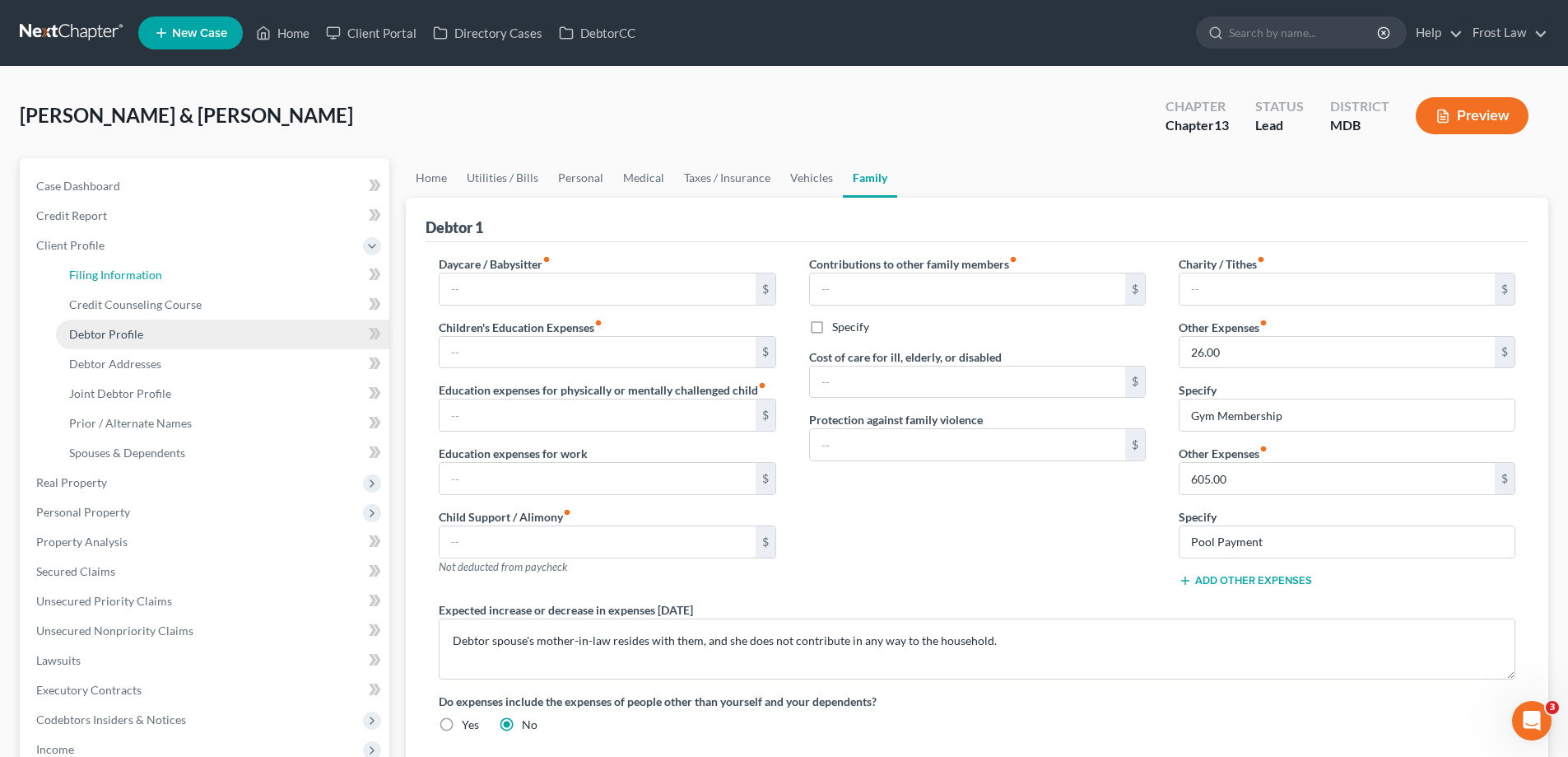
select select "21"
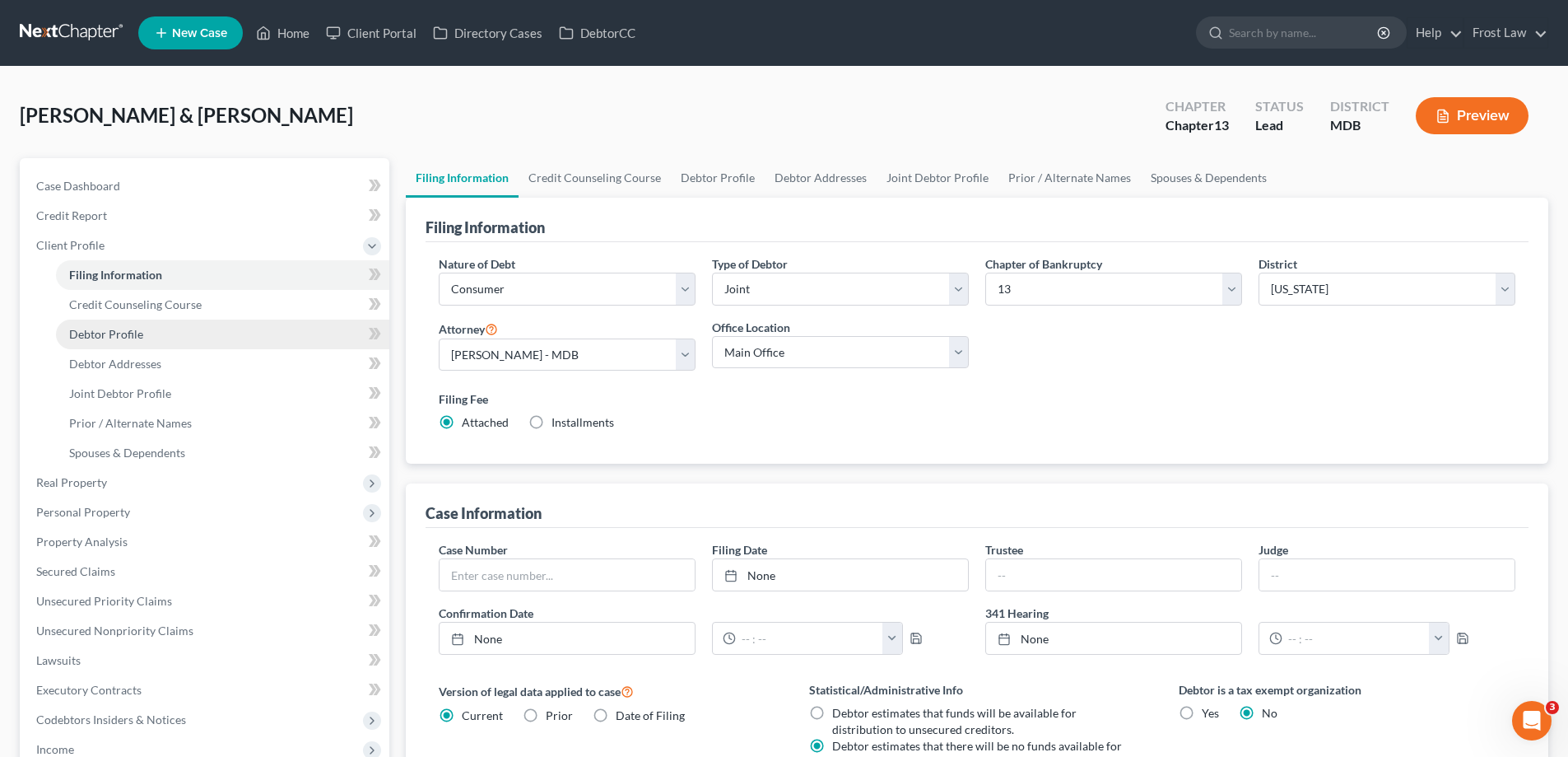
click at [169, 337] on link "Debtor Profile" at bounding box center [222, 334] width 333 height 29
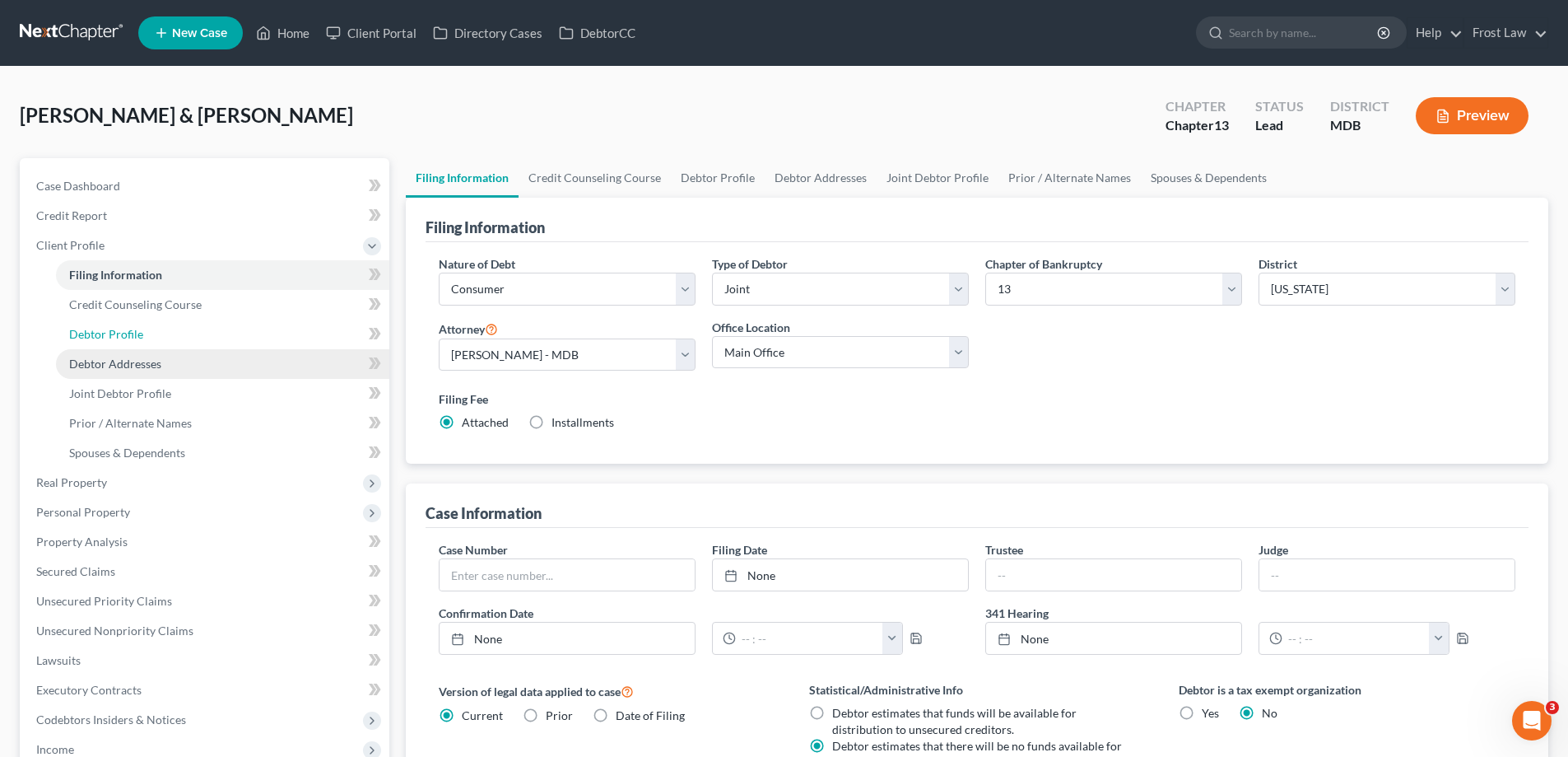
select select "1"
select select "3"
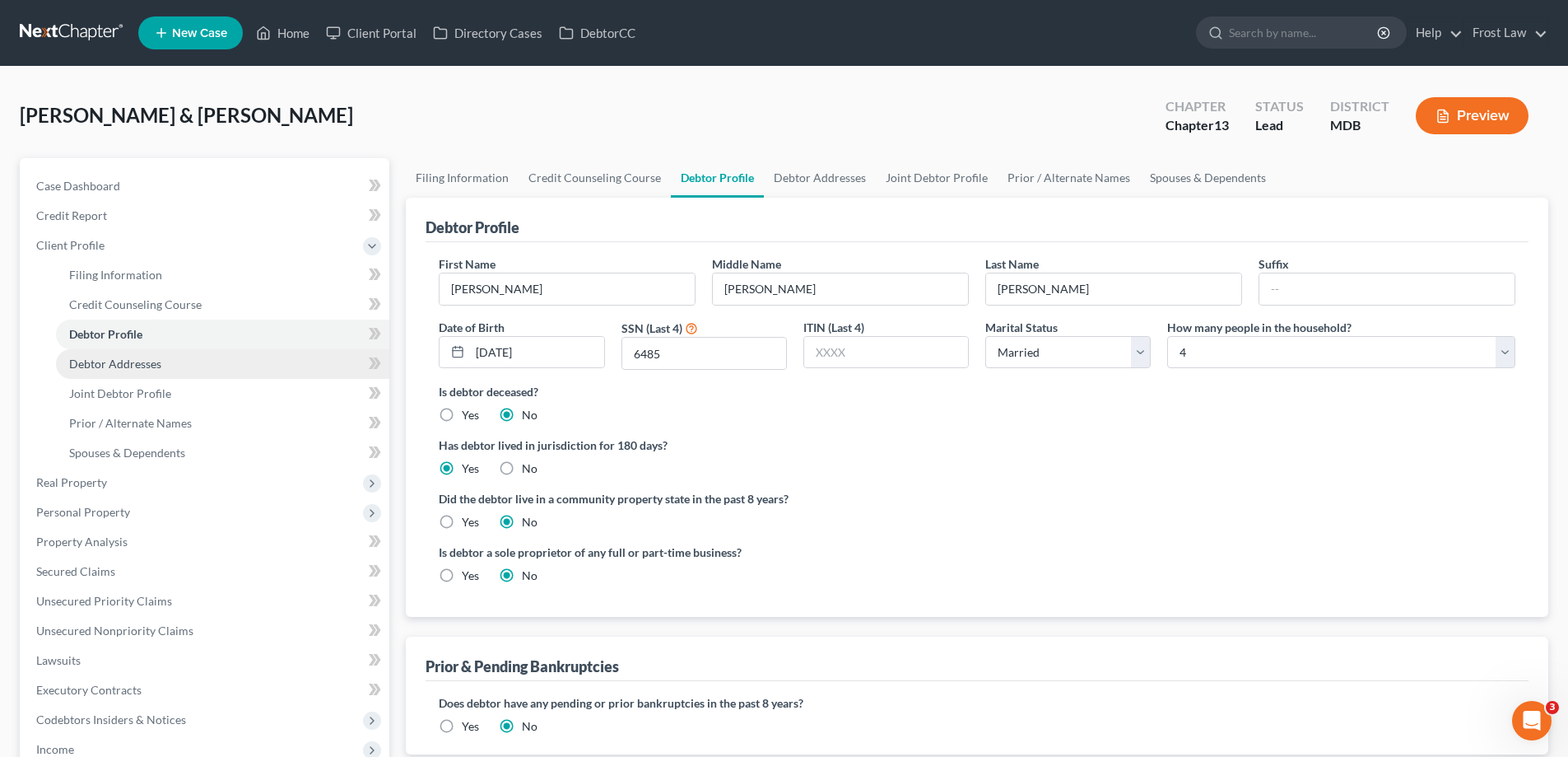
click at [182, 366] on link "Debtor Addresses" at bounding box center [222, 364] width 333 height 29
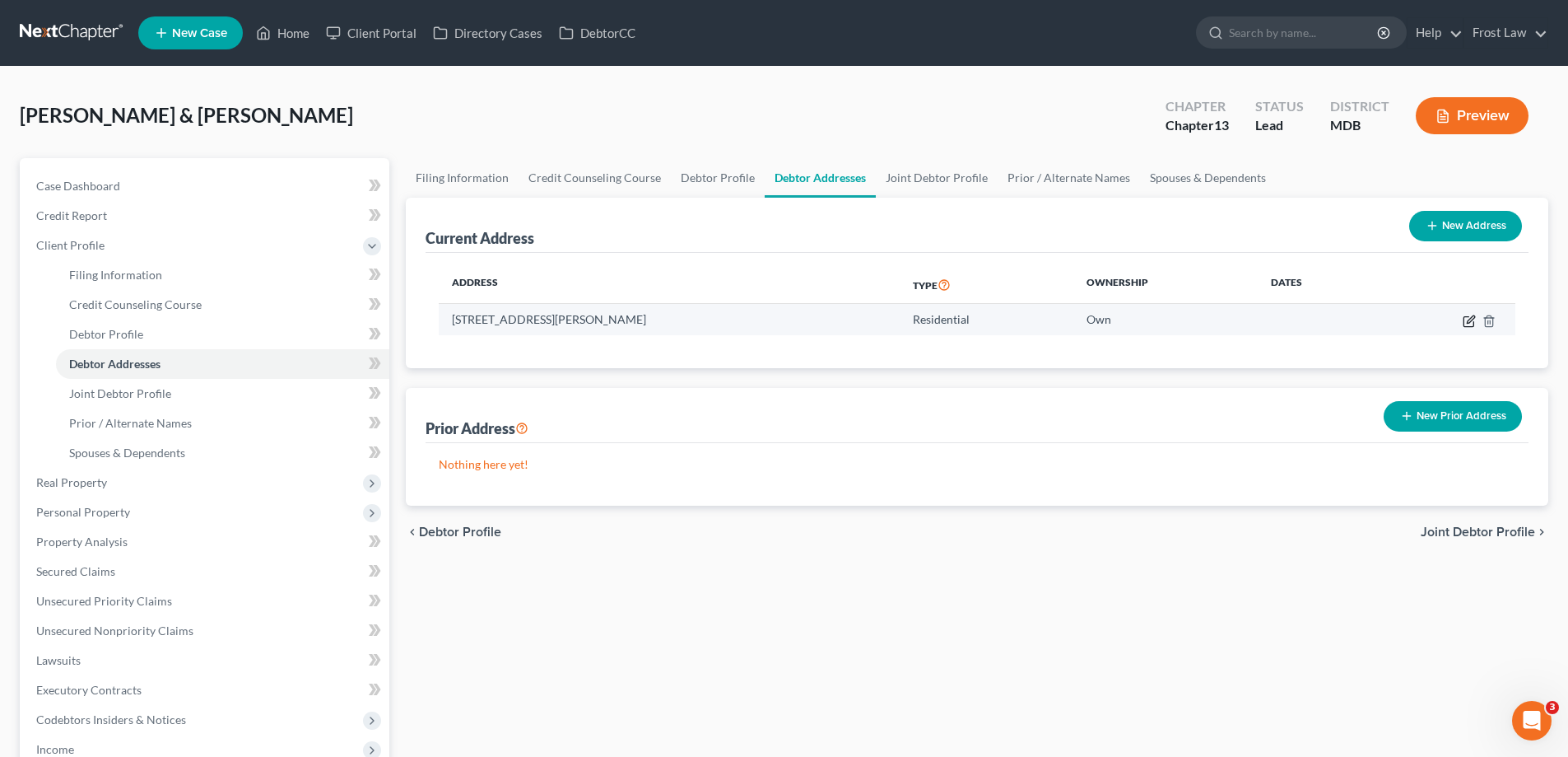
click at [1472, 320] on icon "button" at bounding box center [1471, 320] width 8 height 8
select select "21"
select select "1"
select select "0"
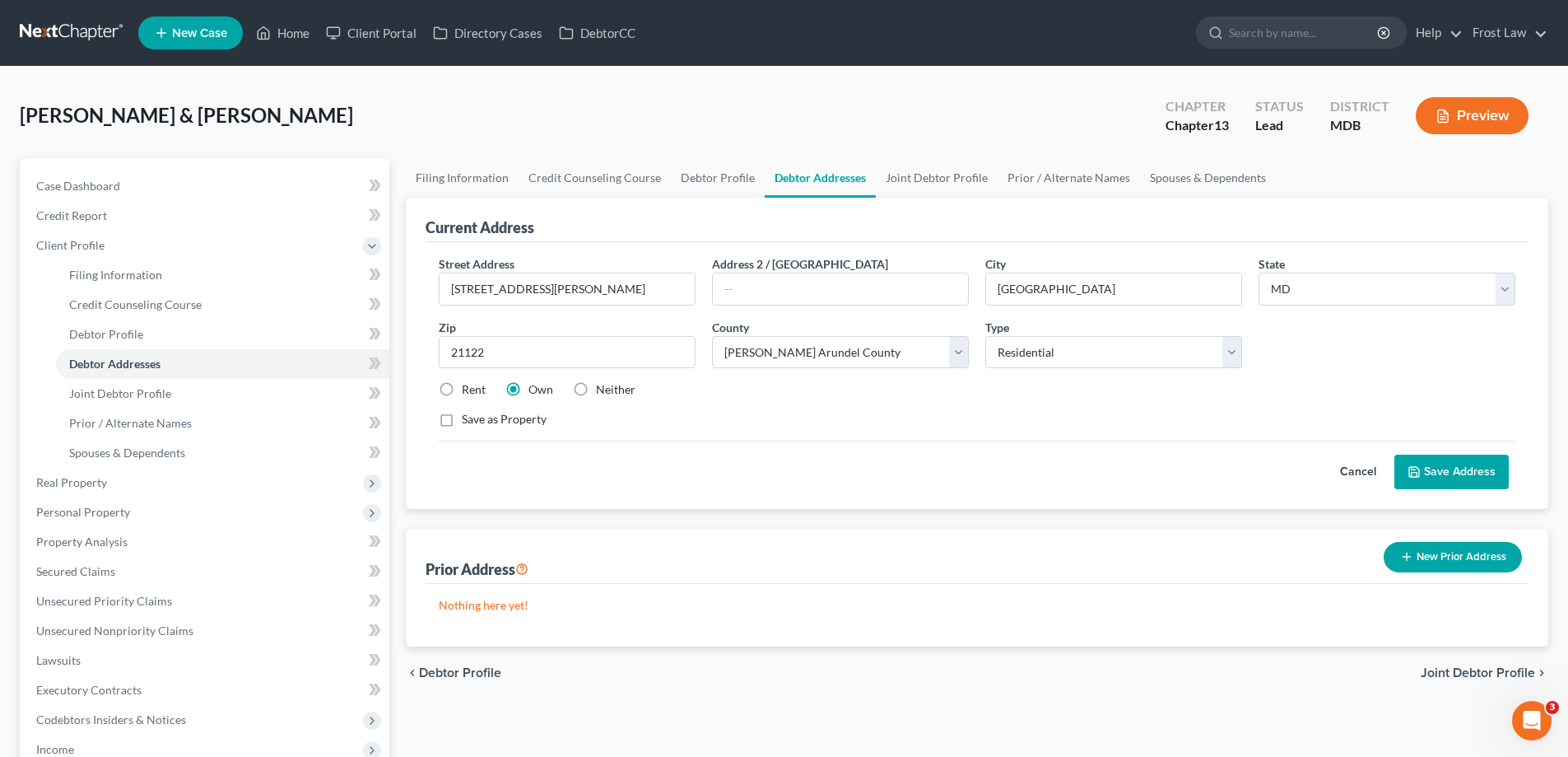
click at [1361, 476] on button "Cancel" at bounding box center [1358, 472] width 73 height 33
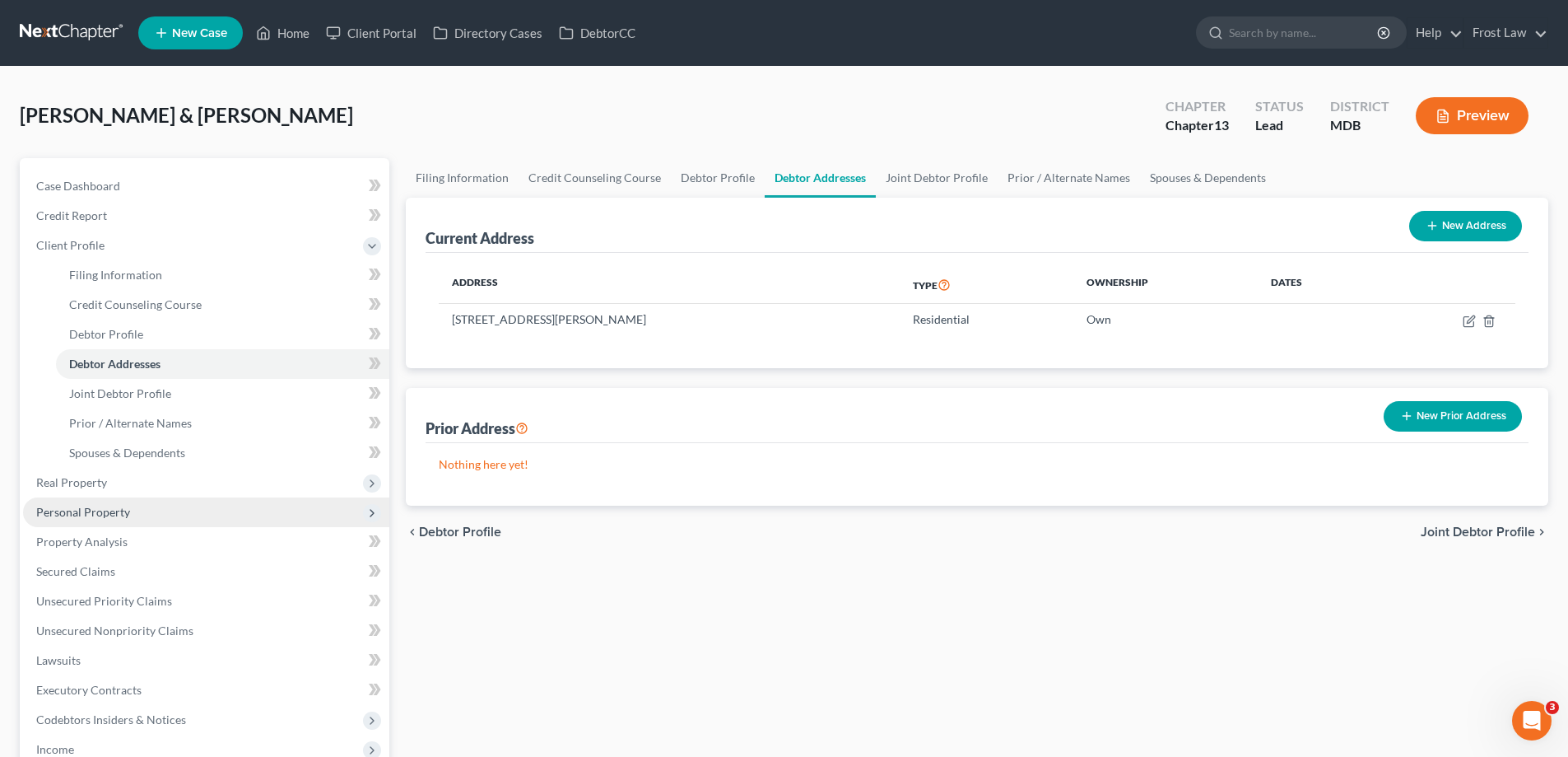
drag, startPoint x: 100, startPoint y: 471, endPoint x: 127, endPoint y: 496, distance: 36.8
click at [101, 471] on span "Real Property" at bounding box center [207, 482] width 367 height 29
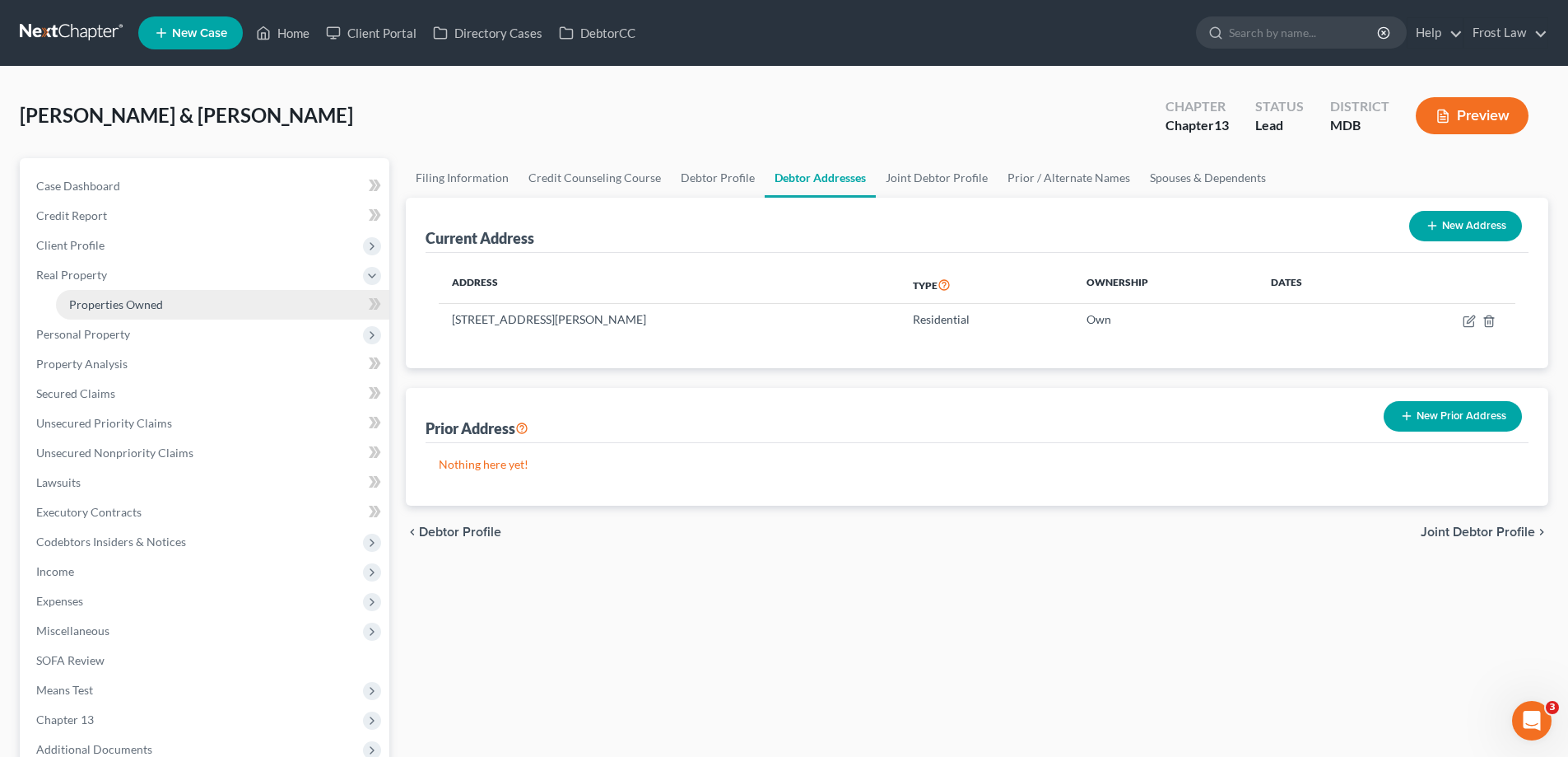
click at [135, 311] on span "Properties Owned" at bounding box center [117, 304] width 94 height 14
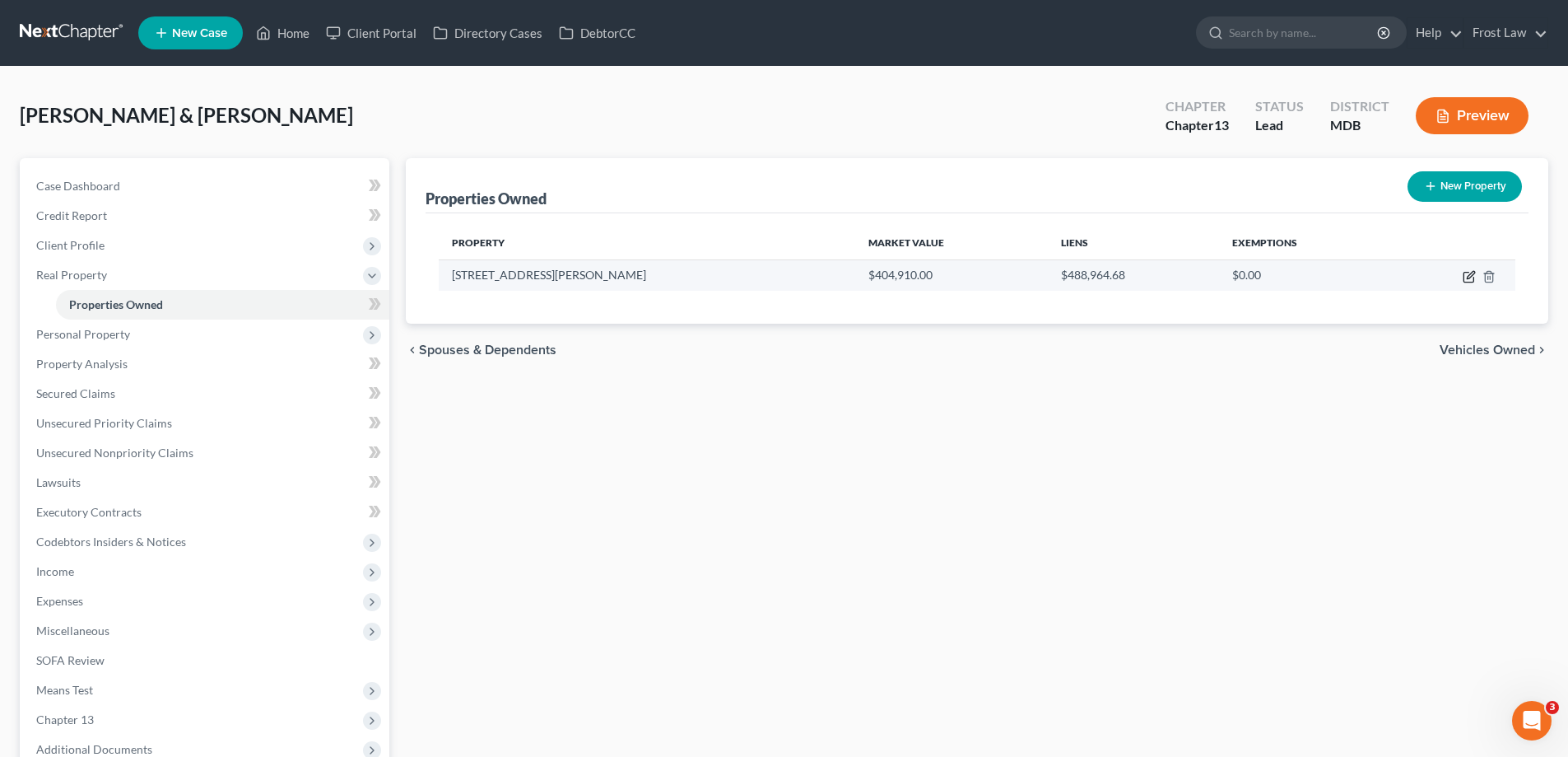
click at [1467, 278] on icon "button" at bounding box center [1471, 275] width 8 height 8
select select "21"
select select "2"
select select "5"
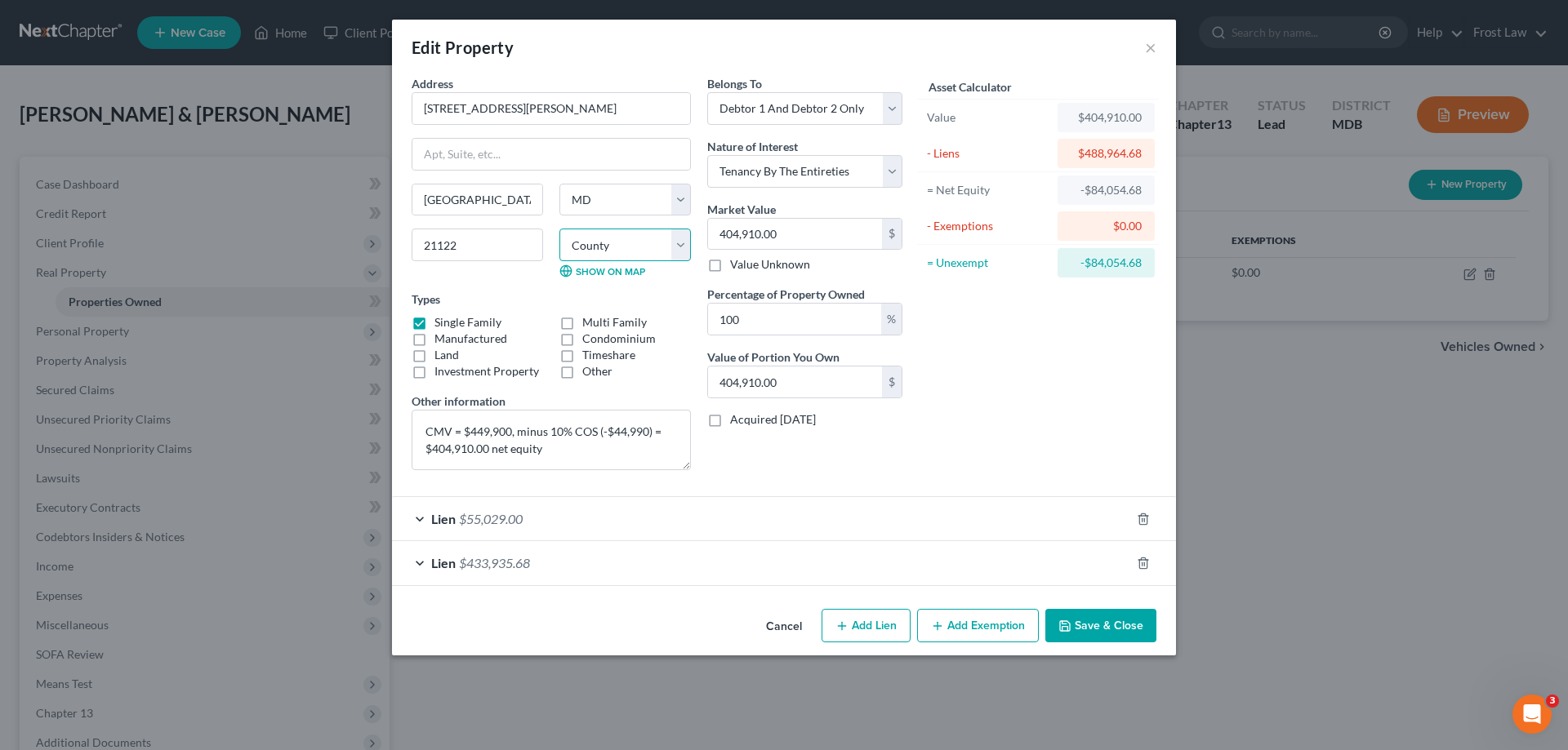
drag, startPoint x: 615, startPoint y: 240, endPoint x: 635, endPoint y: 258, distance: 26.9
click at [615, 240] on select "County [GEOGRAPHIC_DATA] [GEOGRAPHIC_DATA] [GEOGRAPHIC_DATA] [GEOGRAPHIC_DATA] …" at bounding box center [624, 245] width 131 height 33
select select "1"
click at [559, 228] on select "County [GEOGRAPHIC_DATA] [GEOGRAPHIC_DATA] [GEOGRAPHIC_DATA] [GEOGRAPHIC_DATA] …" at bounding box center [624, 245] width 131 height 33
click at [1076, 434] on div "Asset Calculator Value $404,910.00 - Liens $488,964.68 = Net Equity -$84,054.68…" at bounding box center [1037, 279] width 254 height 408
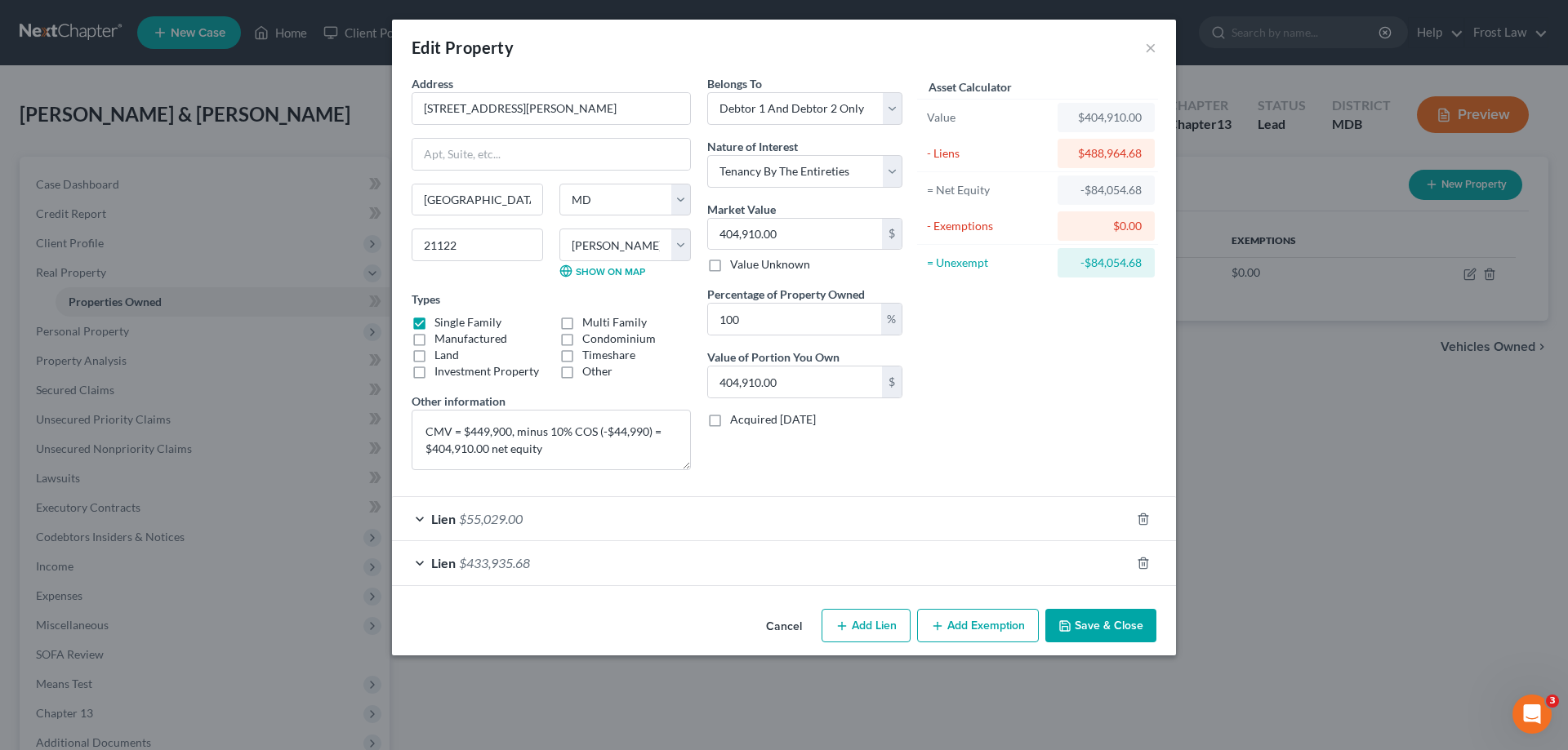
click at [1115, 631] on button "Save & Close" at bounding box center [1100, 626] width 111 height 34
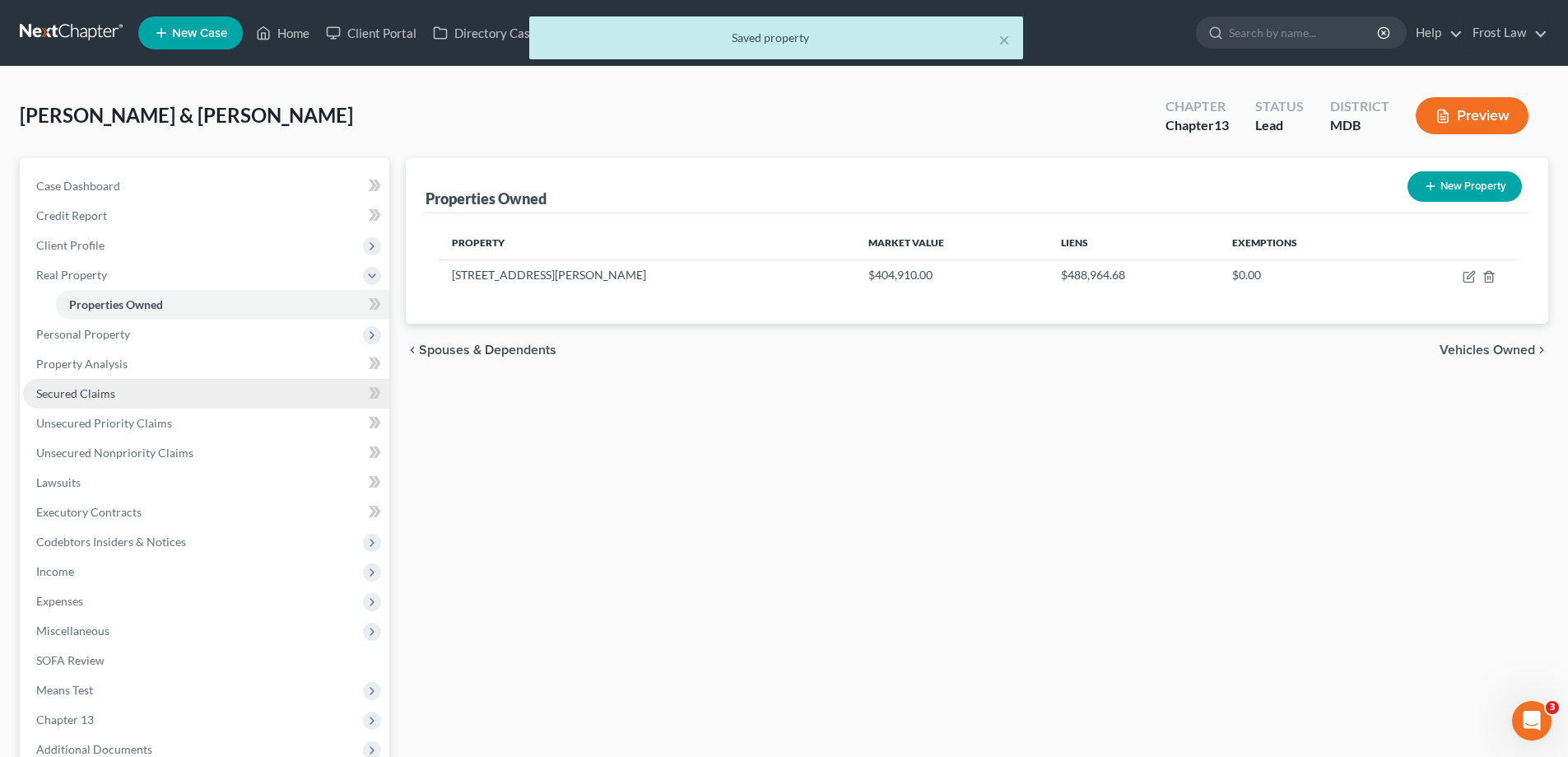
click at [146, 384] on link "Secured Claims" at bounding box center [207, 393] width 367 height 29
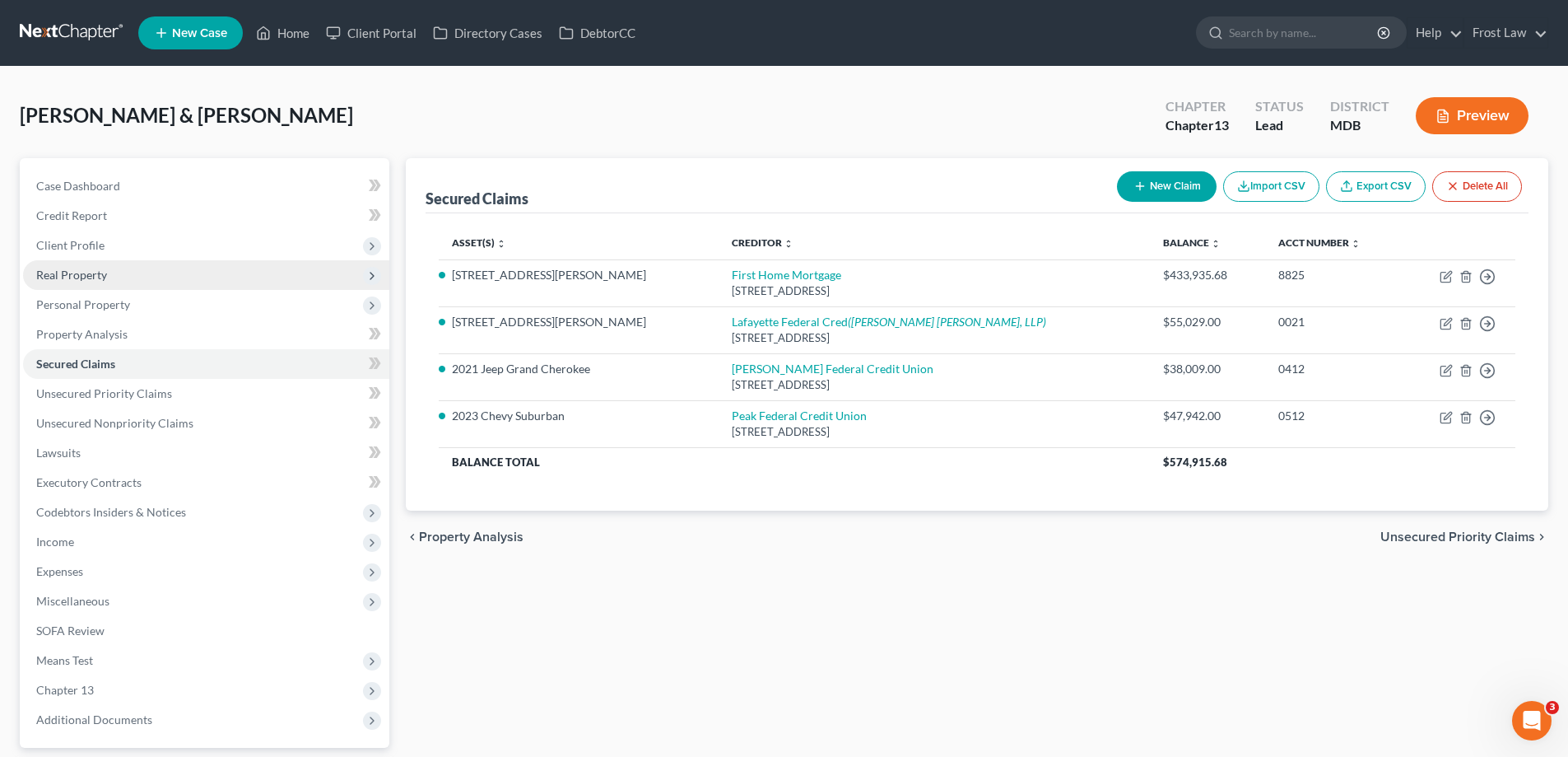
click at [109, 279] on span "Real Property" at bounding box center [207, 275] width 367 height 29
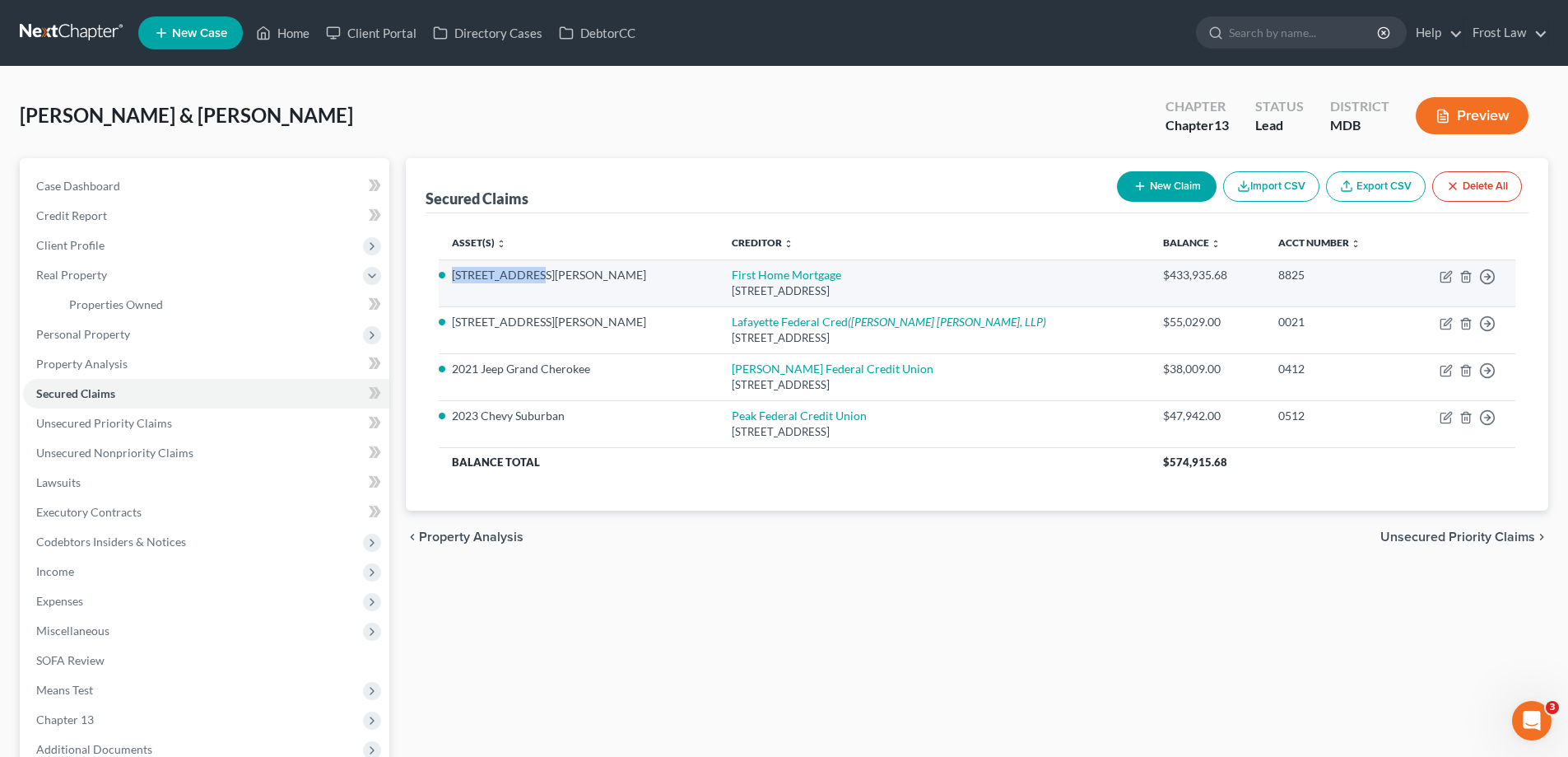
drag, startPoint x: 530, startPoint y: 278, endPoint x: 443, endPoint y: 293, distance: 88.3
click at [443, 293] on td "[STREET_ADDRESS][PERSON_NAME]" at bounding box center [579, 283] width 280 height 47
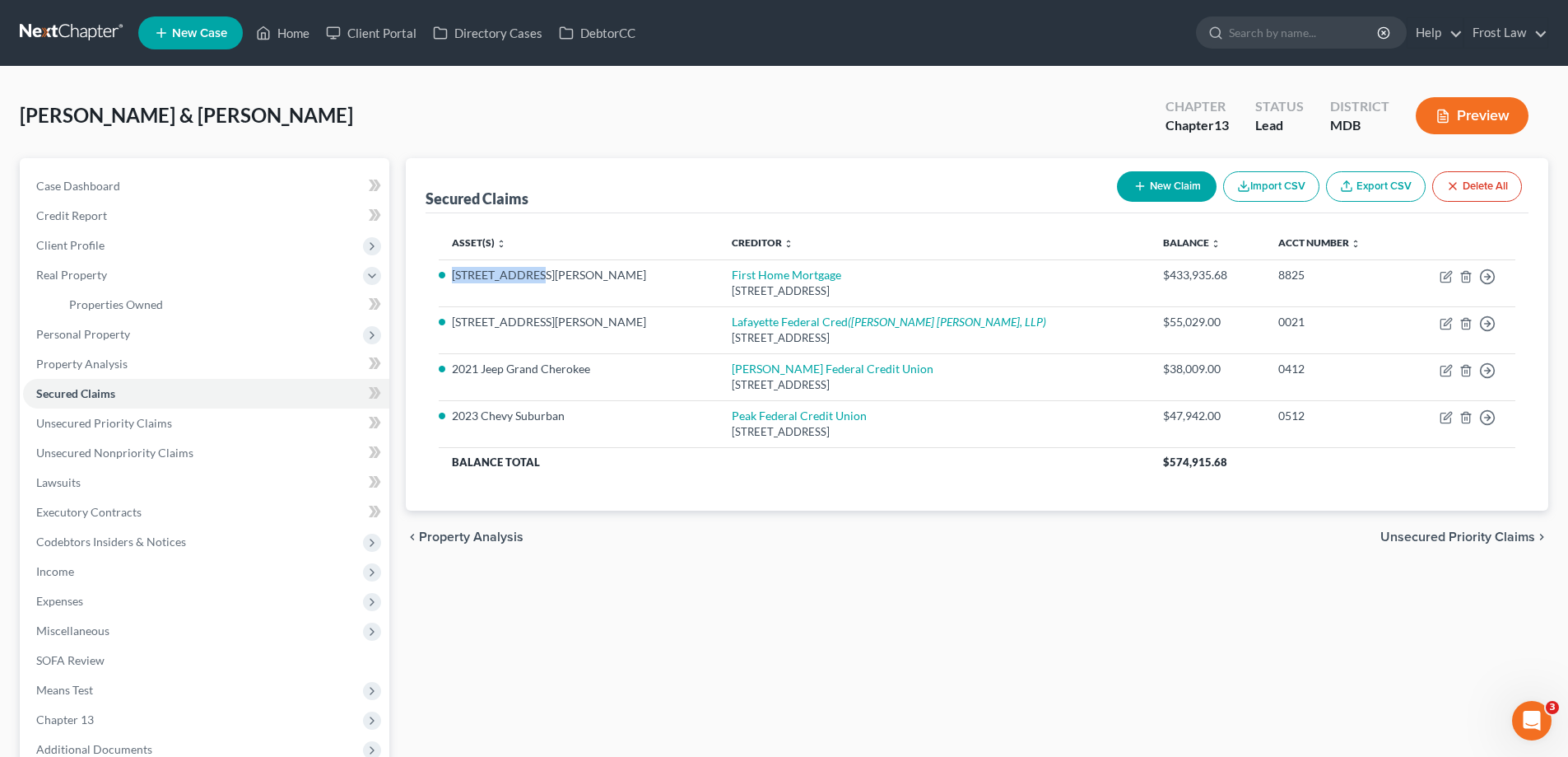
copy li "[STREET_ADDRESS][PERSON_NAME]"
click at [115, 399] on span "Secured Claims" at bounding box center [75, 393] width 79 height 14
click at [147, 331] on span "Personal Property" at bounding box center [207, 334] width 367 height 29
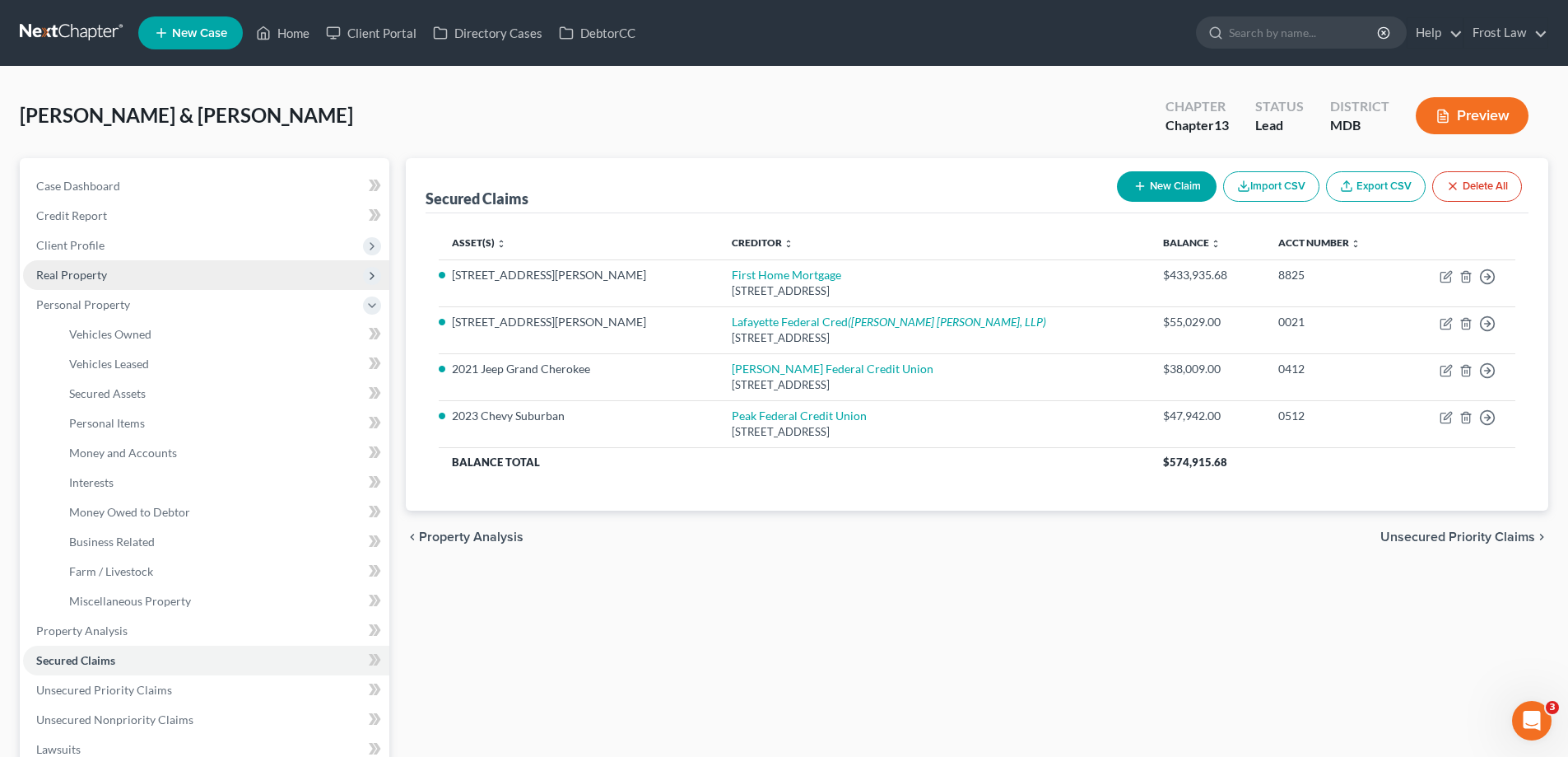
click at [123, 265] on span "Real Property" at bounding box center [207, 275] width 367 height 29
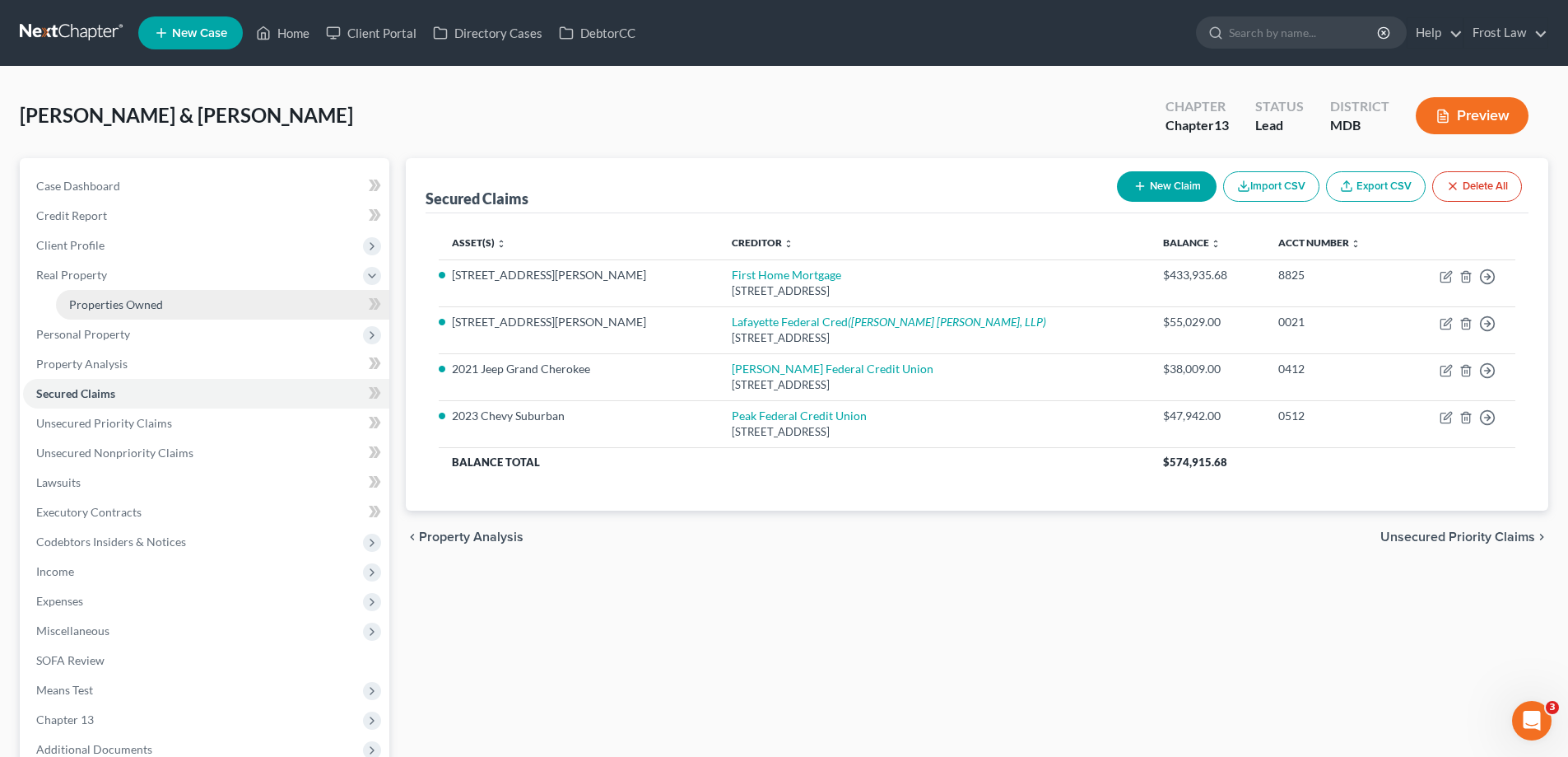
click at [161, 312] on link "Properties Owned" at bounding box center [222, 305] width 333 height 29
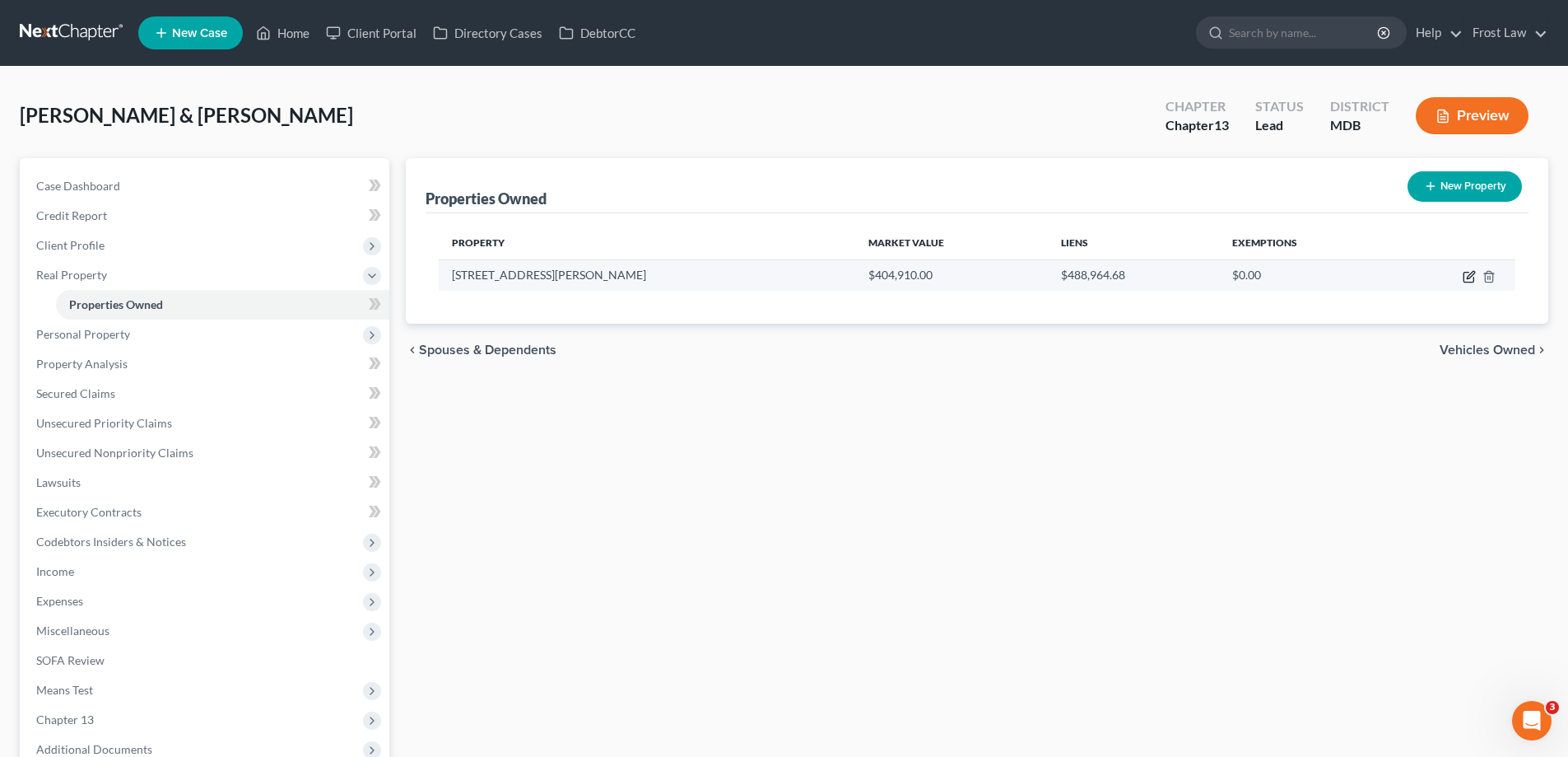
click at [1469, 280] on icon "button" at bounding box center [1469, 276] width 13 height 13
select select "21"
select select "1"
select select "2"
select select "5"
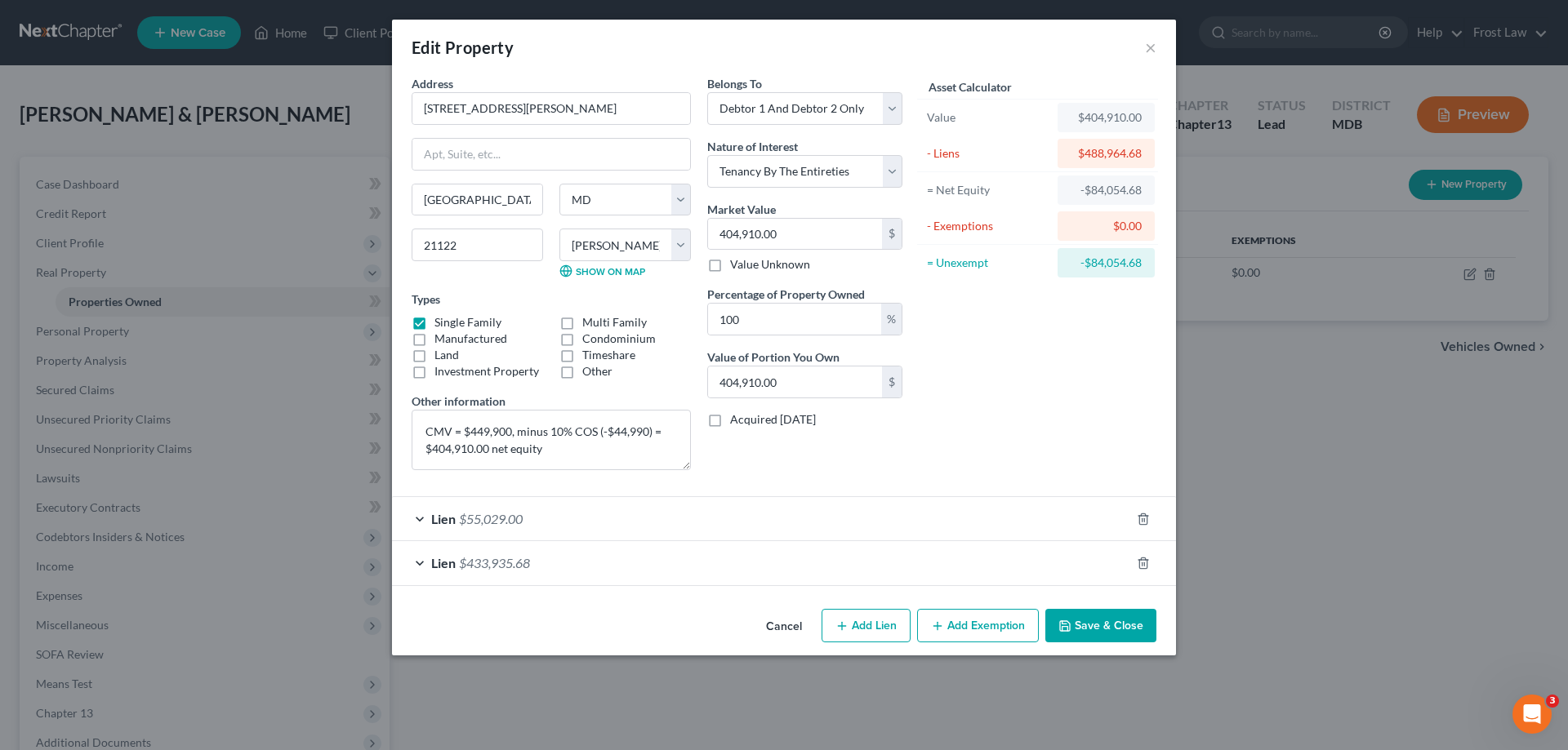
click at [796, 625] on button "Cancel" at bounding box center [784, 627] width 62 height 33
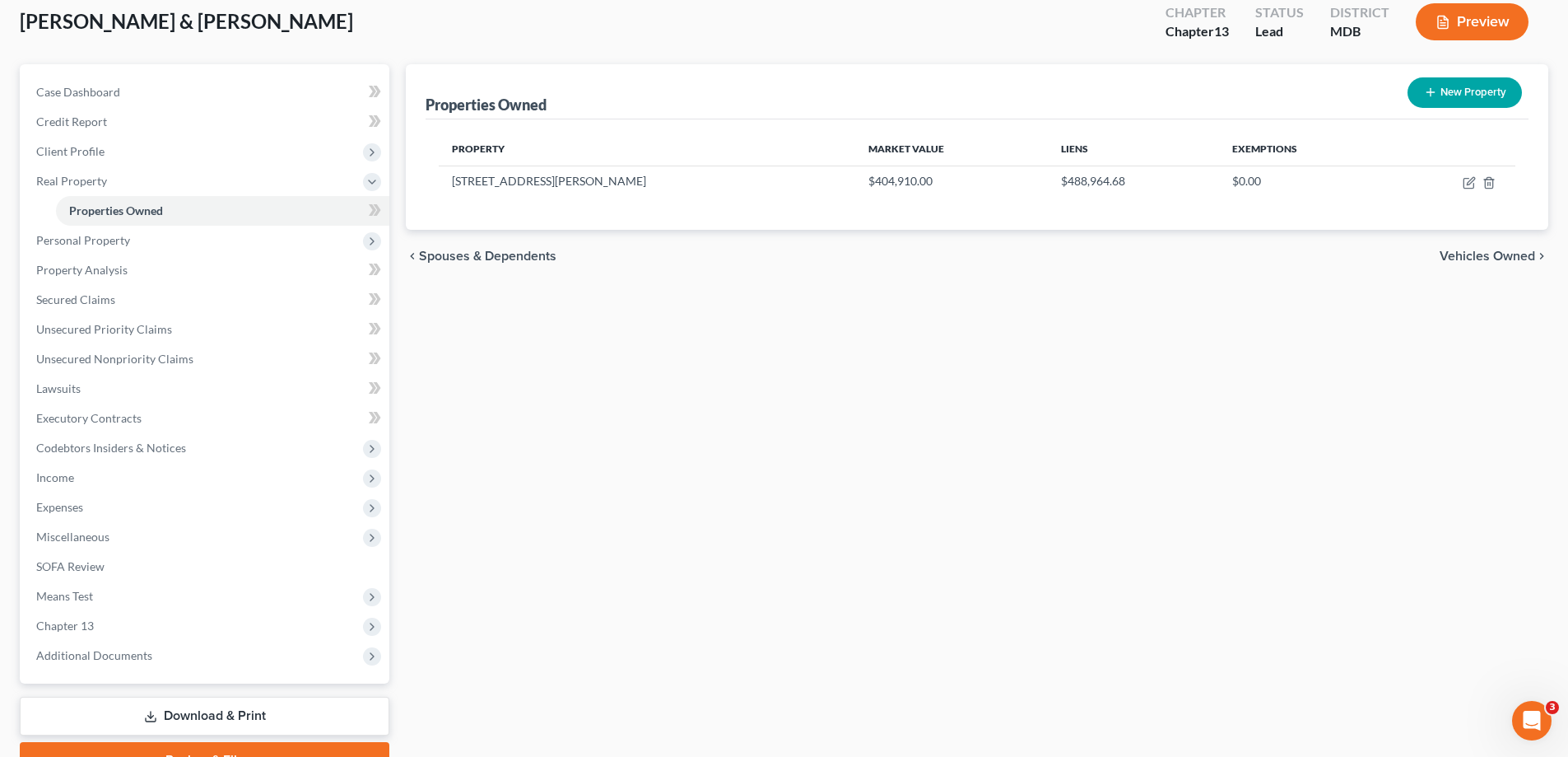
scroll to position [177, 0]
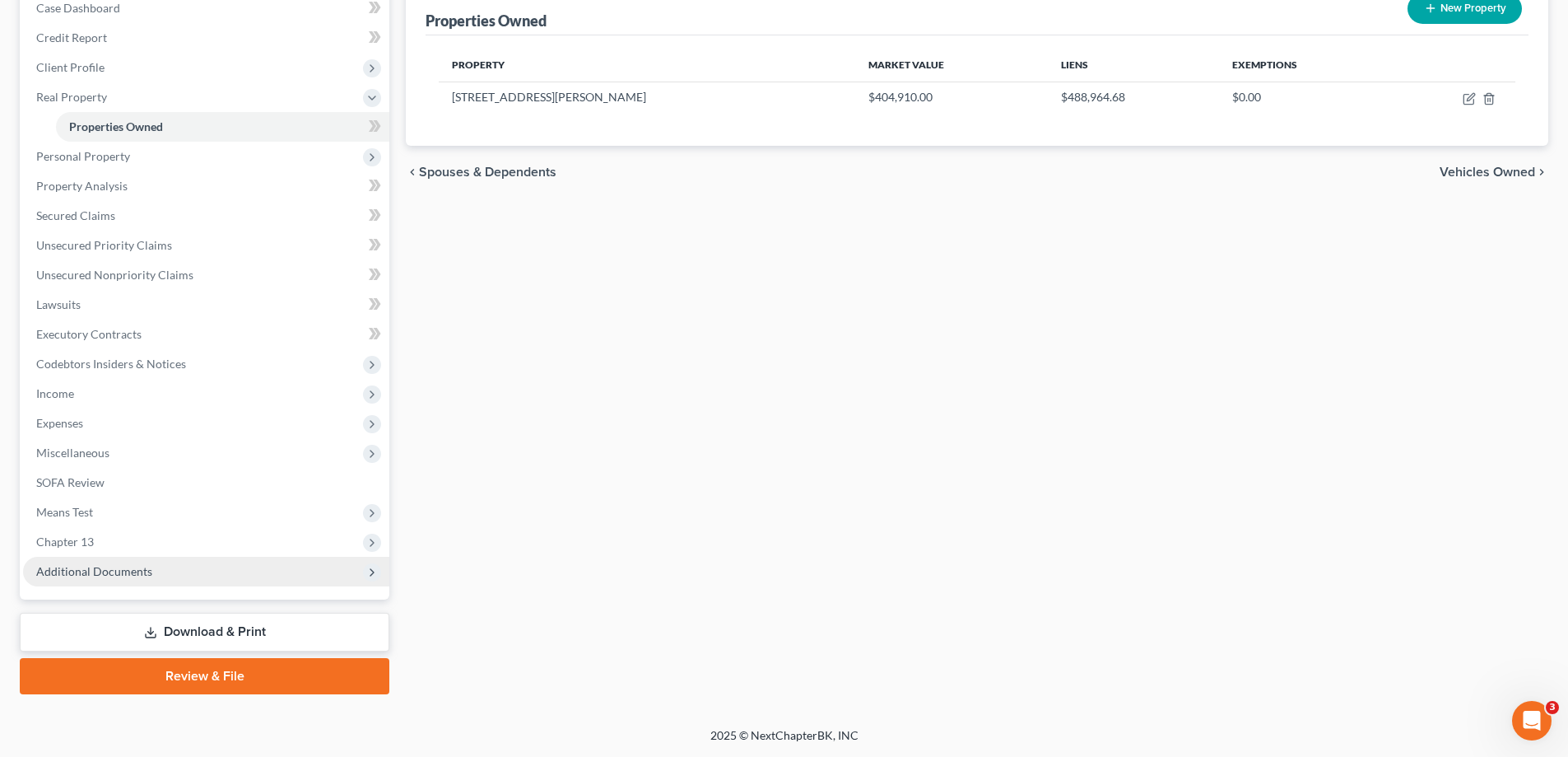
click at [163, 584] on span "Additional Documents" at bounding box center [207, 572] width 367 height 29
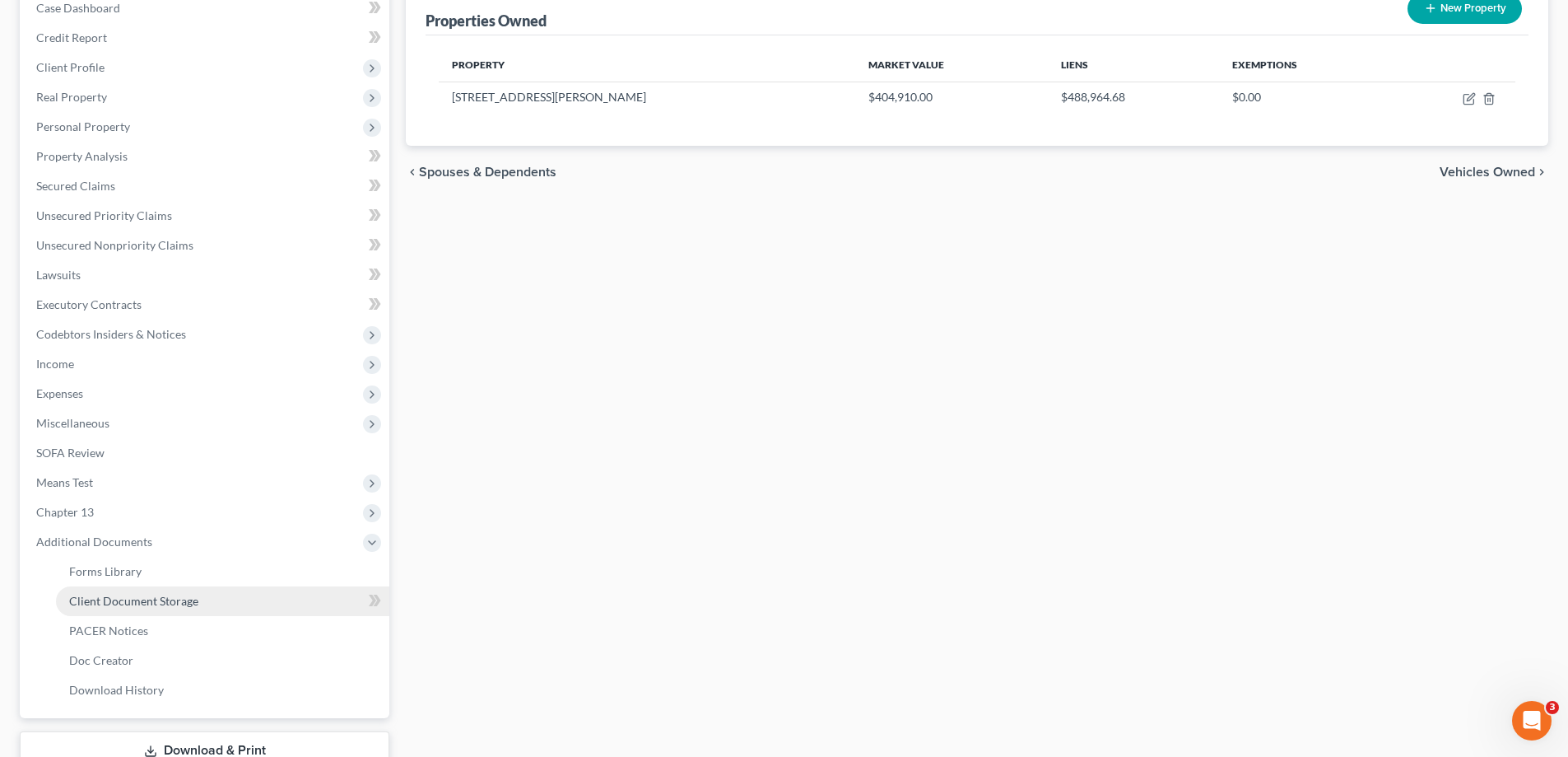
click at [139, 614] on link "Client Document Storage" at bounding box center [222, 601] width 333 height 29
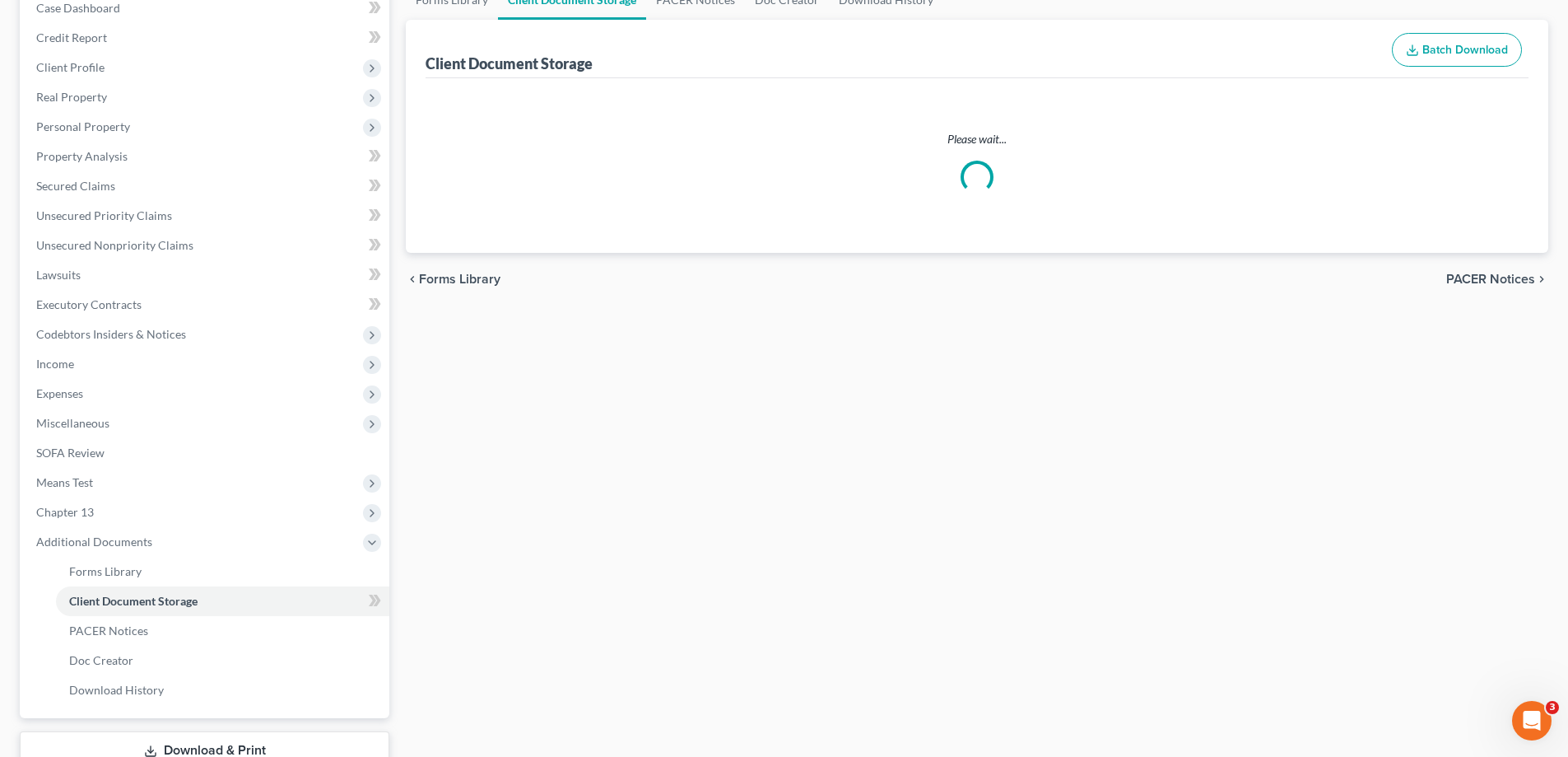
select select "14"
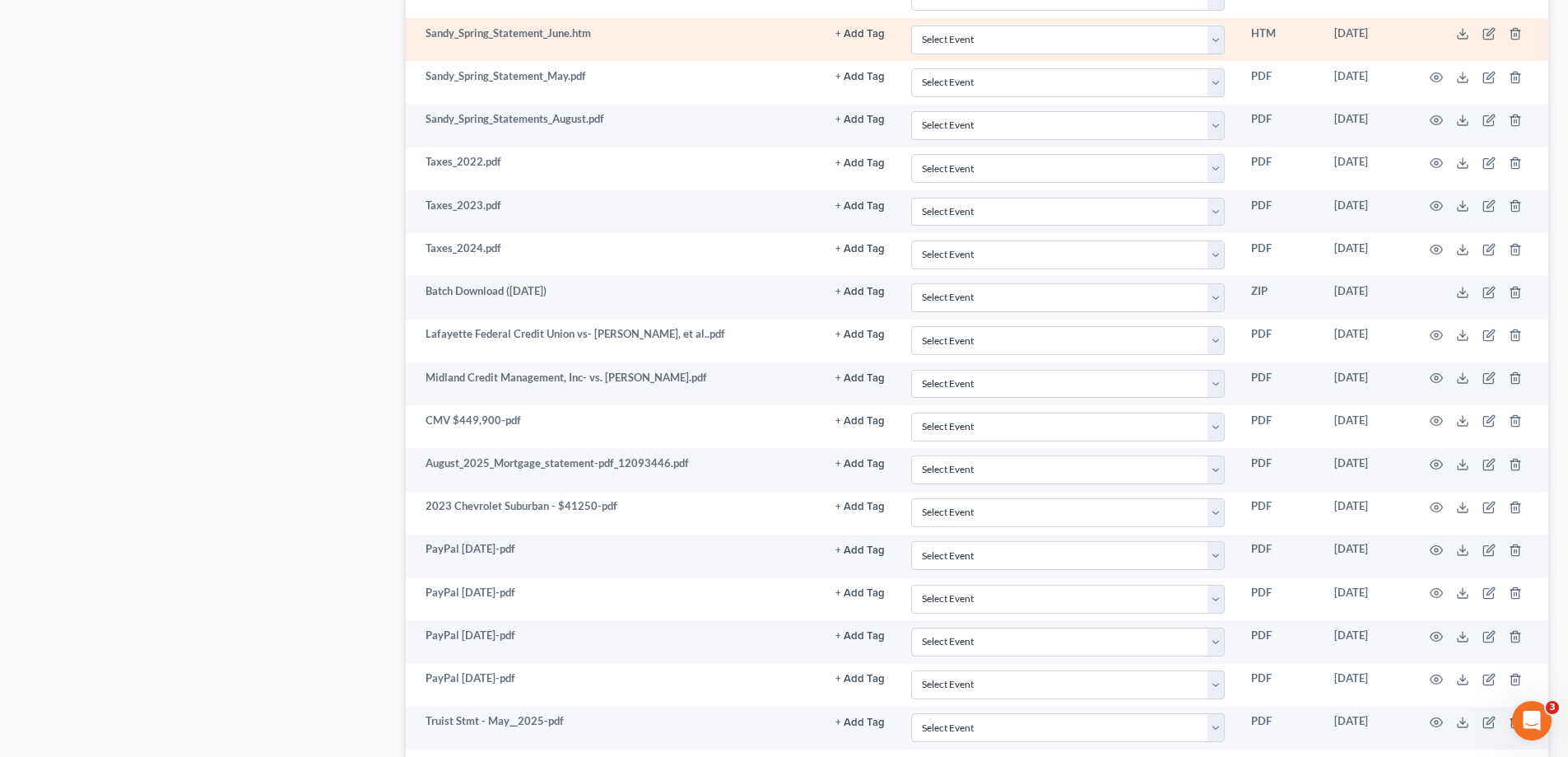
scroll to position [2059, 0]
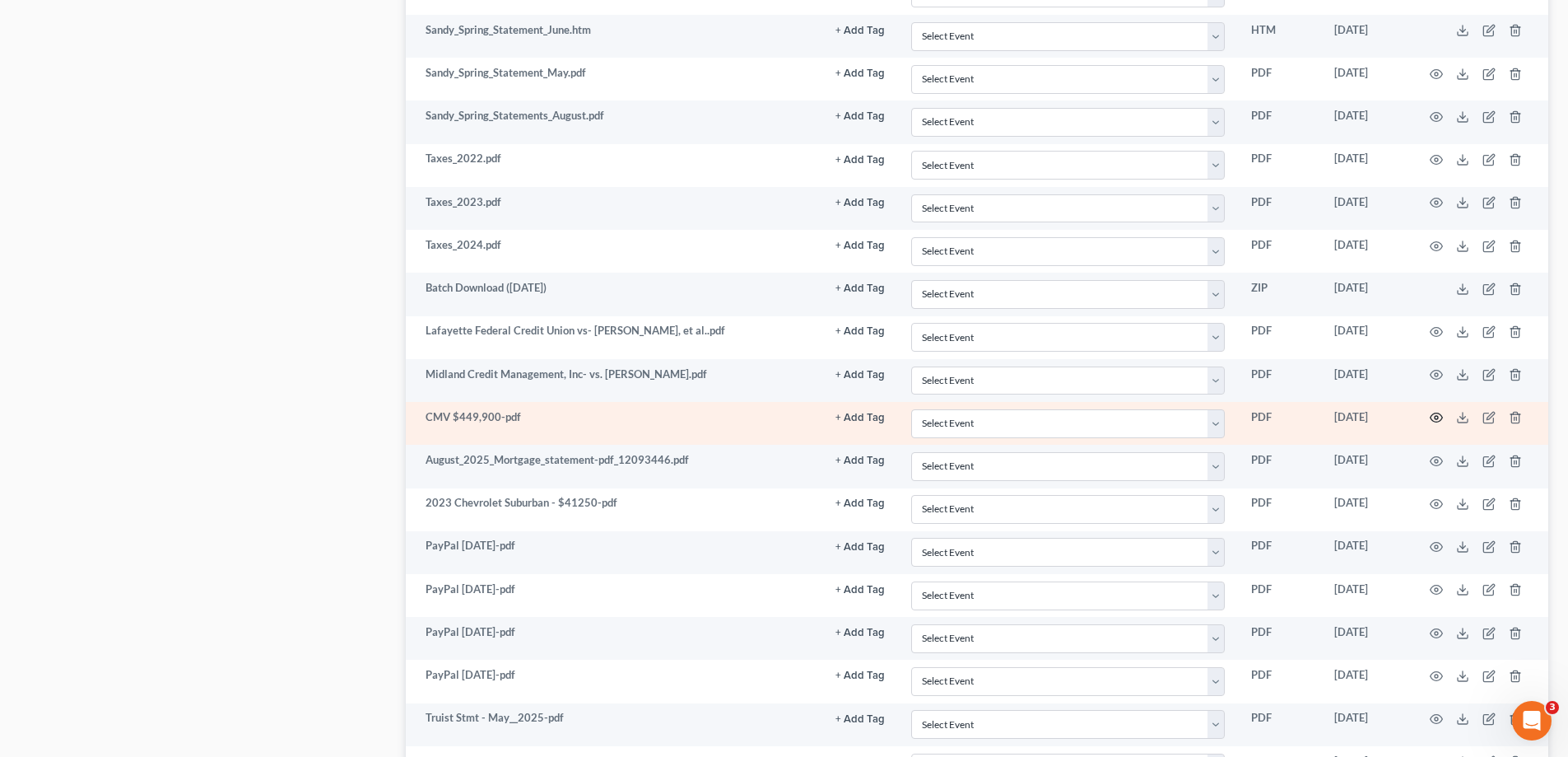
click at [1432, 417] on icon "button" at bounding box center [1437, 418] width 13 height 9
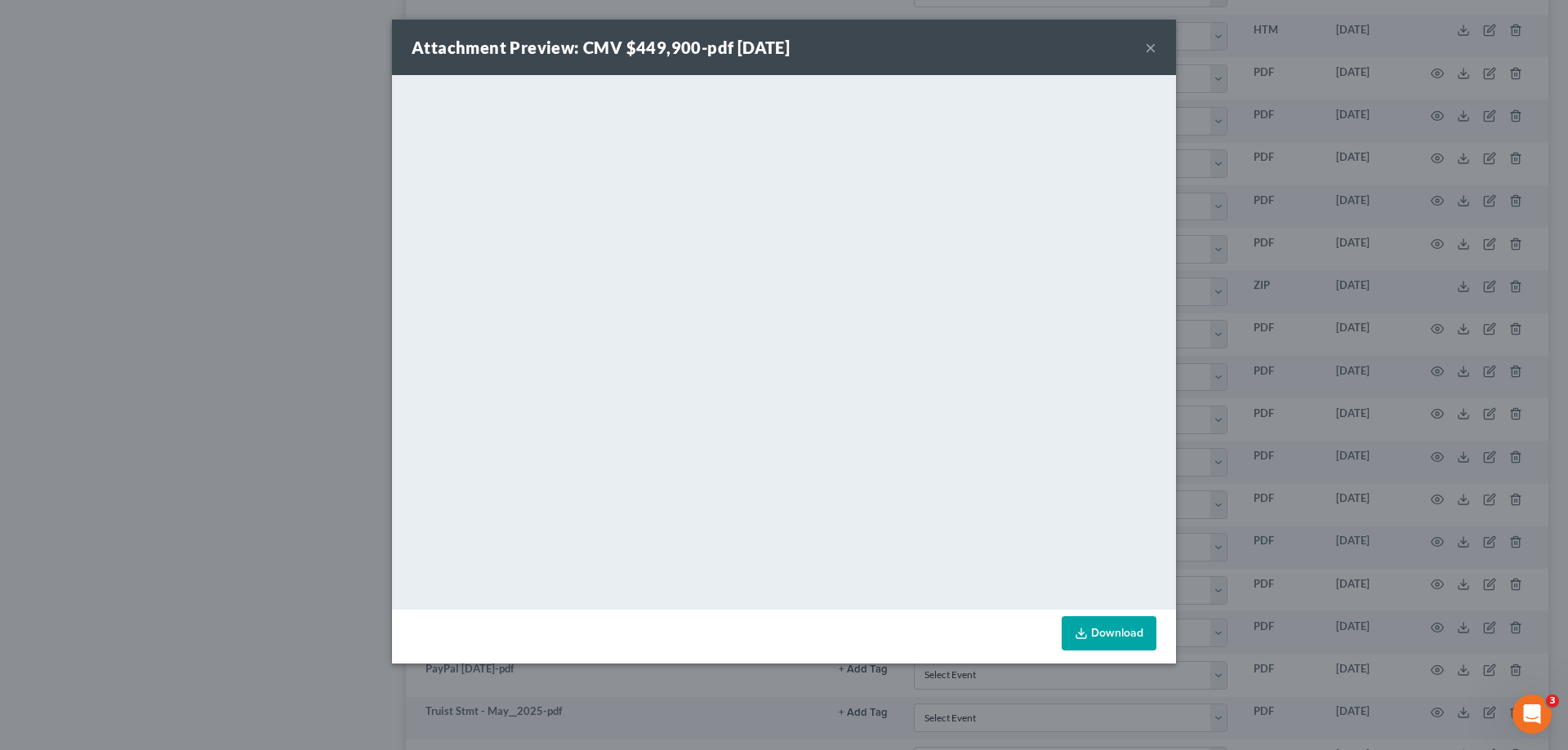
click at [1153, 48] on button "×" at bounding box center [1151, 48] width 12 height 19
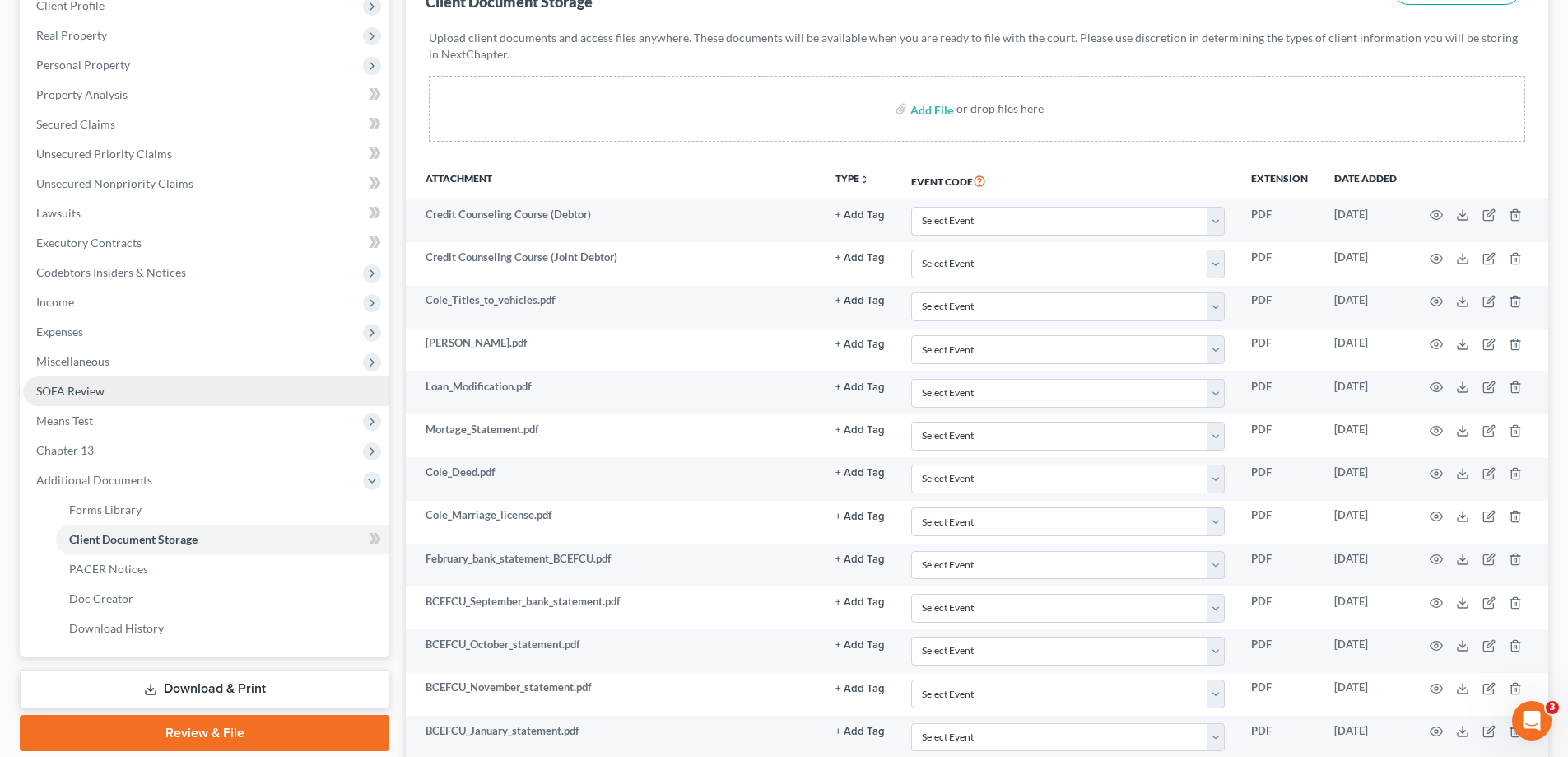
scroll to position [247, 0]
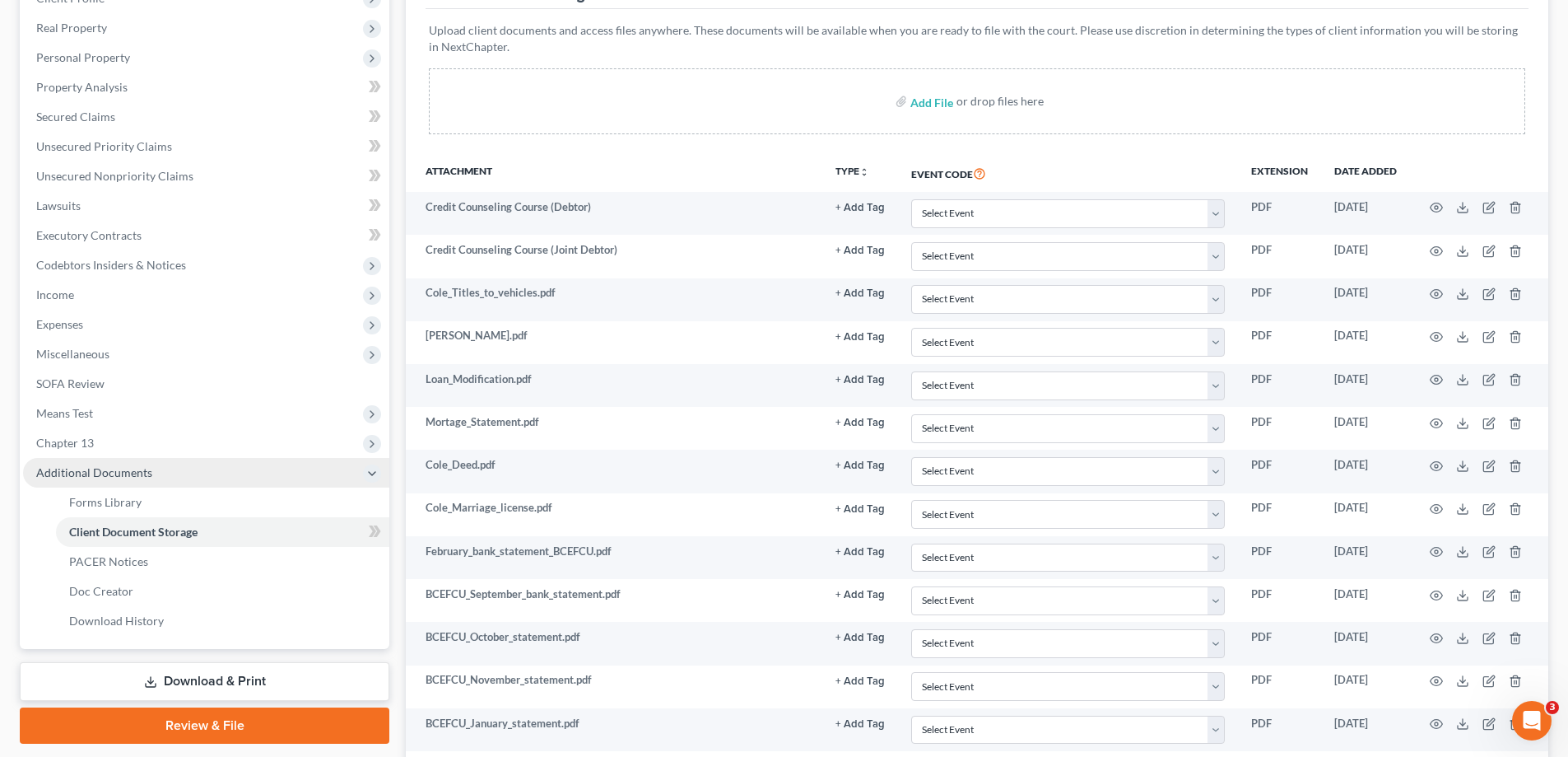
click at [137, 476] on span "Additional Documents" at bounding box center [94, 473] width 116 height 14
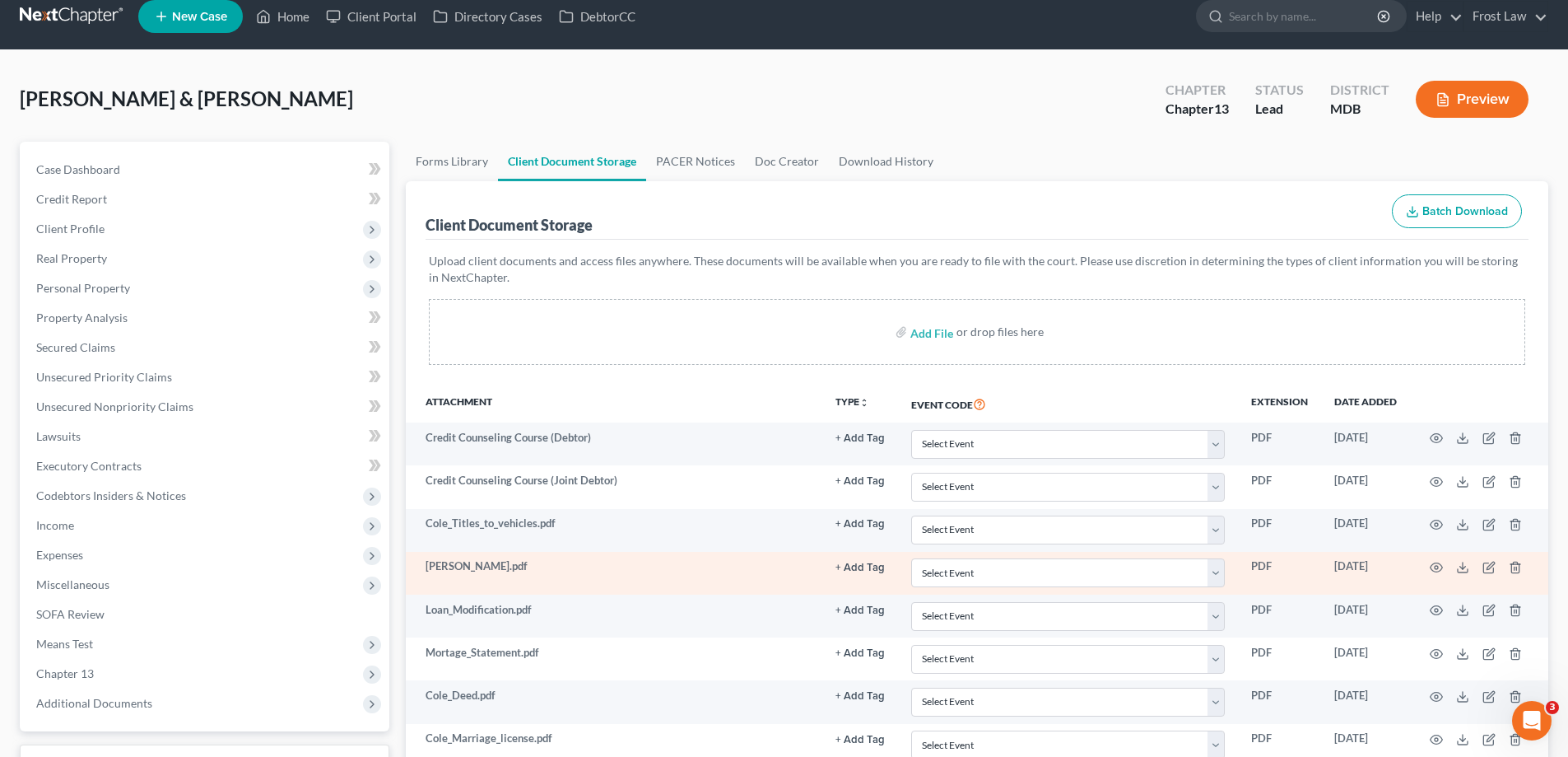
scroll to position [0, 0]
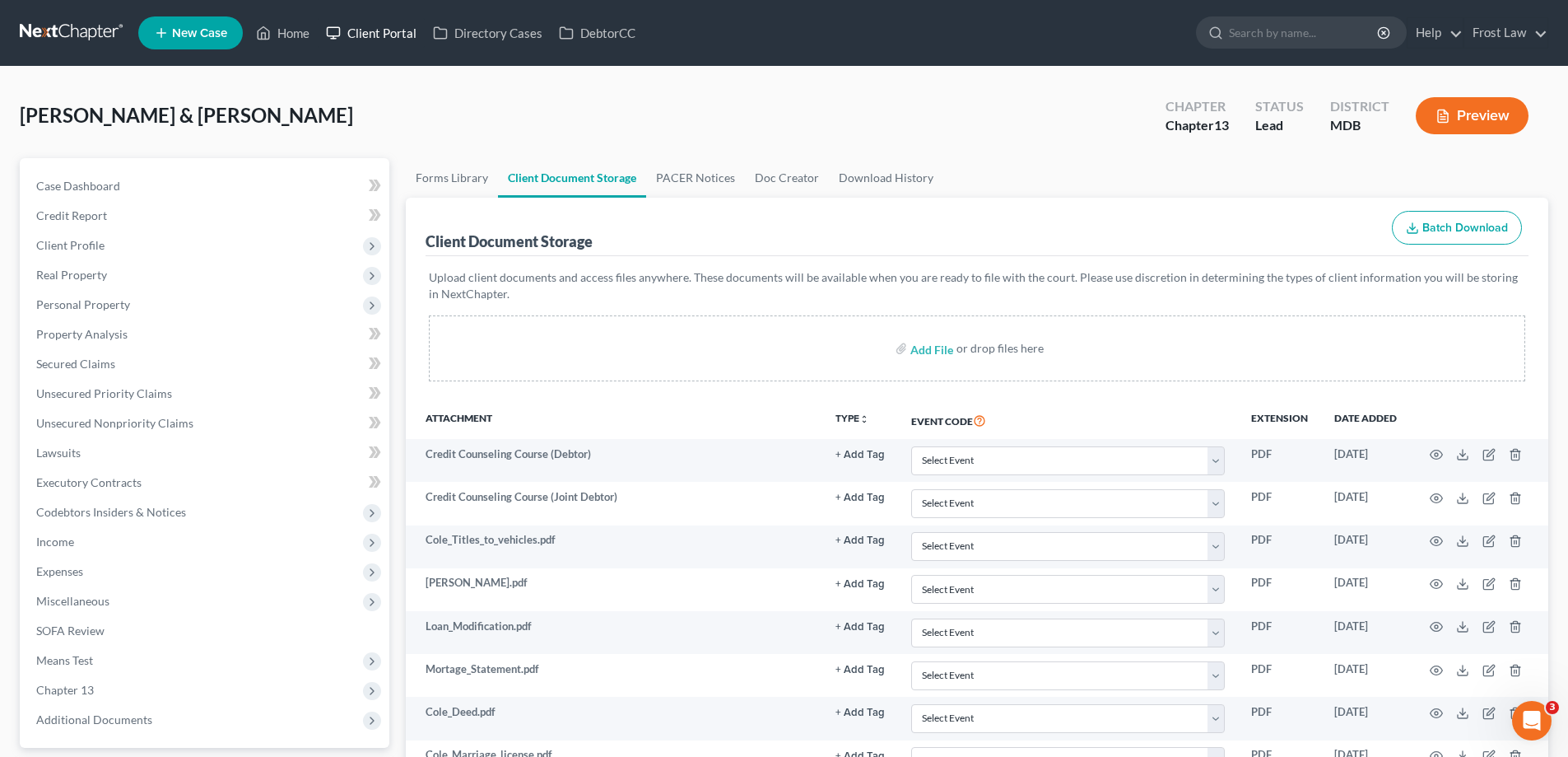
click at [403, 30] on link "Client Portal" at bounding box center [370, 32] width 107 height 29
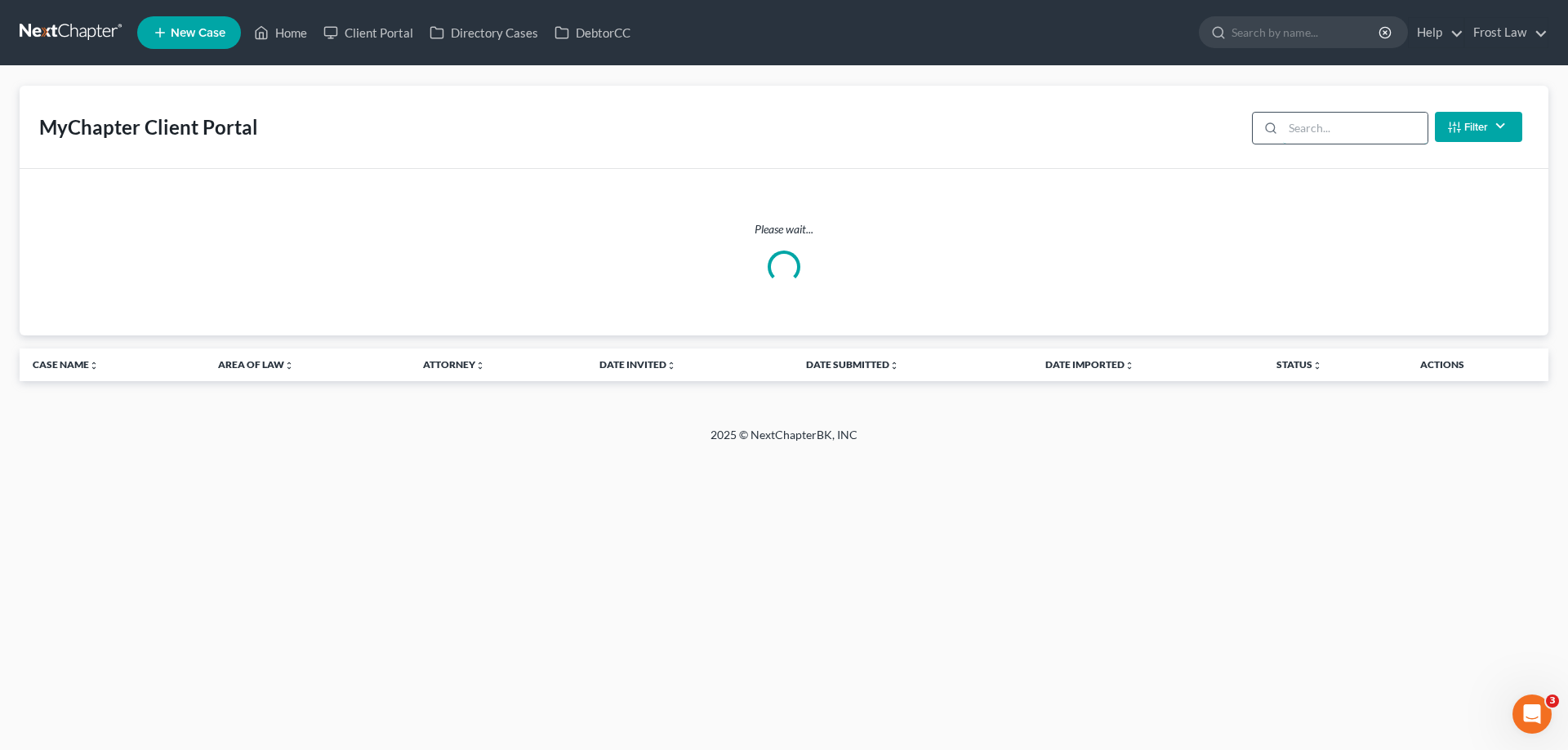
click at [1368, 136] on input "search" at bounding box center [1355, 128] width 145 height 31
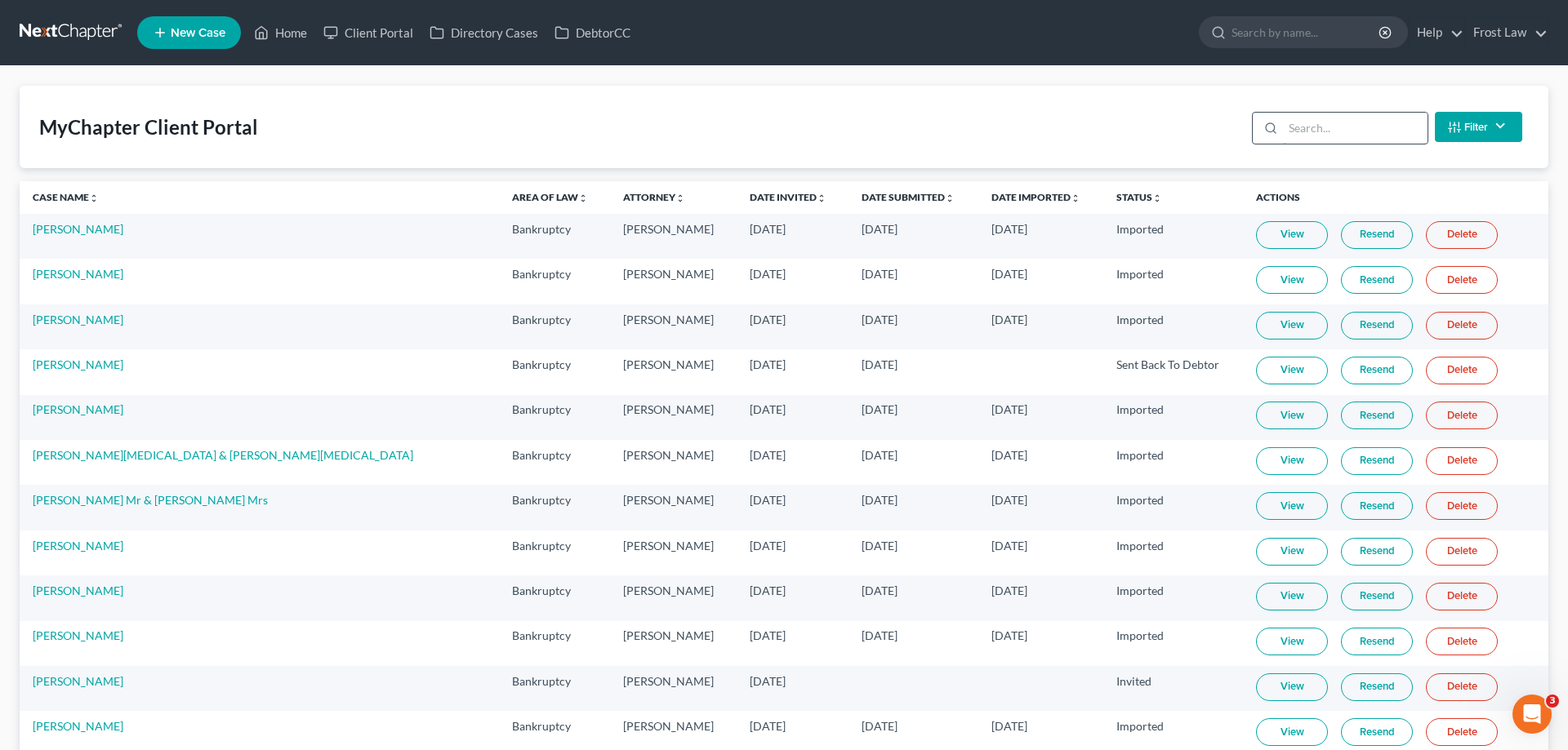
click at [1340, 135] on input "search" at bounding box center [1355, 128] width 145 height 31
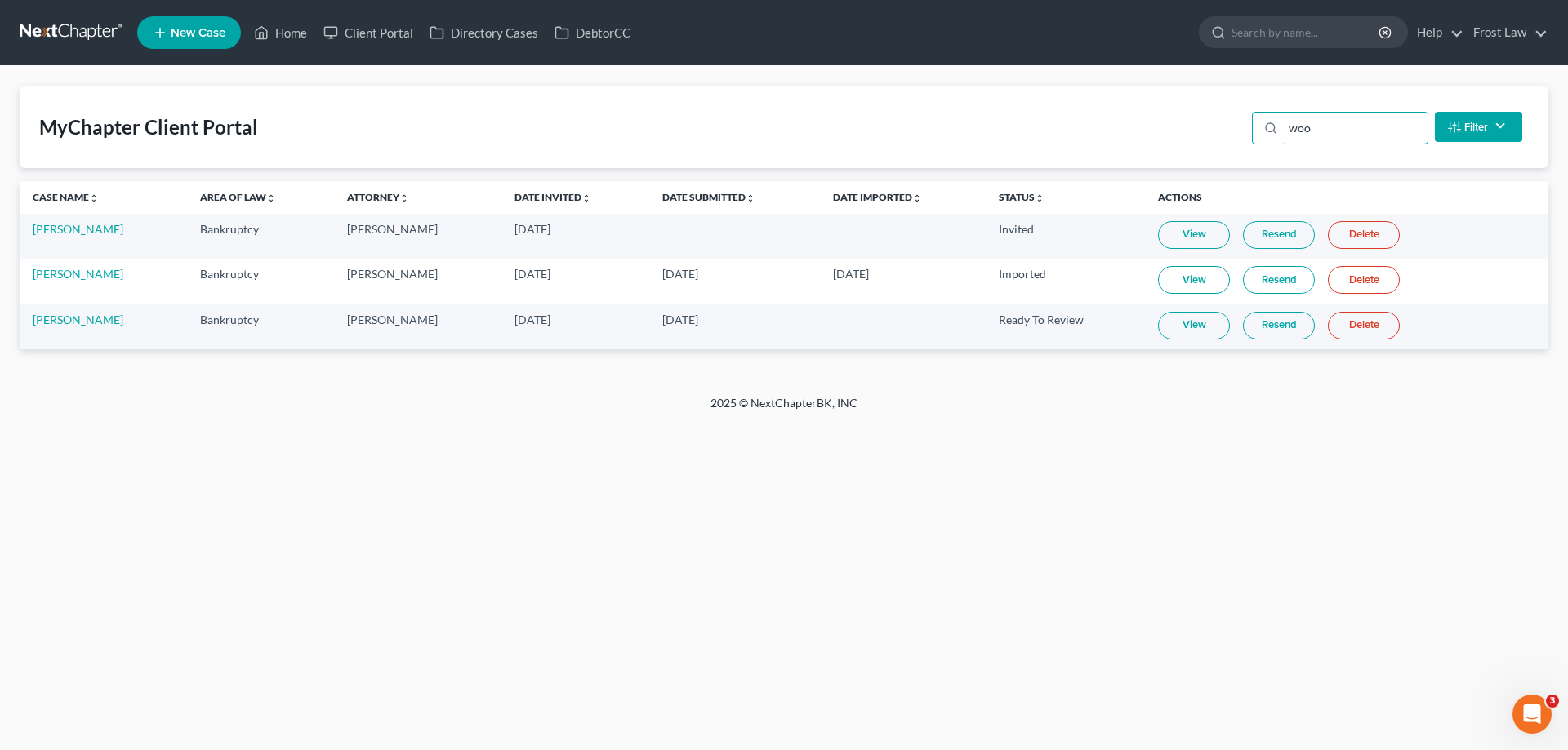
type input "woo"
click at [1198, 324] on link "View" at bounding box center [1194, 325] width 72 height 28
click at [73, 323] on link "[PERSON_NAME]" at bounding box center [78, 320] width 90 height 14
click at [294, 28] on link "Home" at bounding box center [280, 32] width 69 height 29
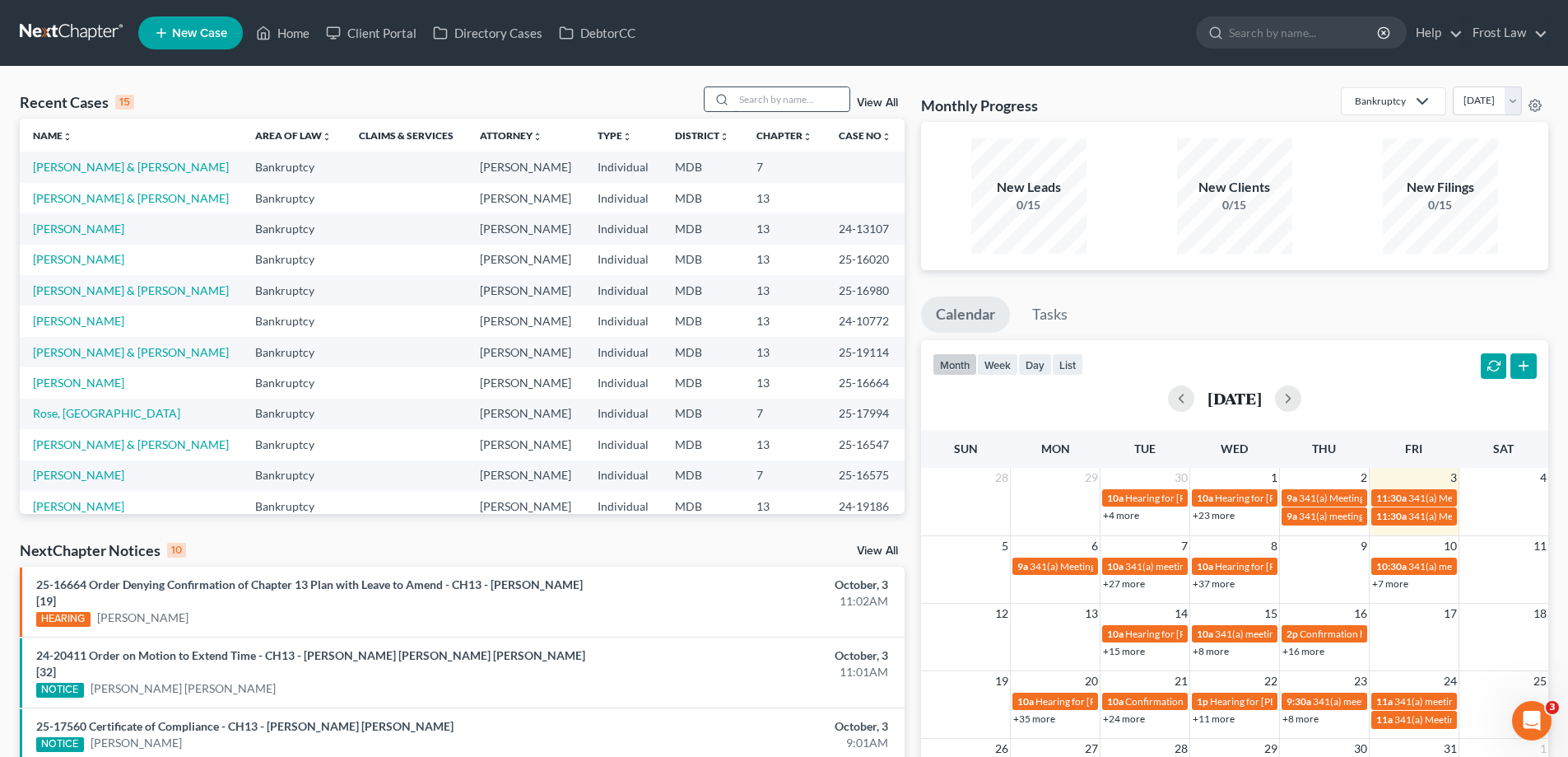
click at [810, 106] on input "search" at bounding box center [792, 99] width 116 height 24
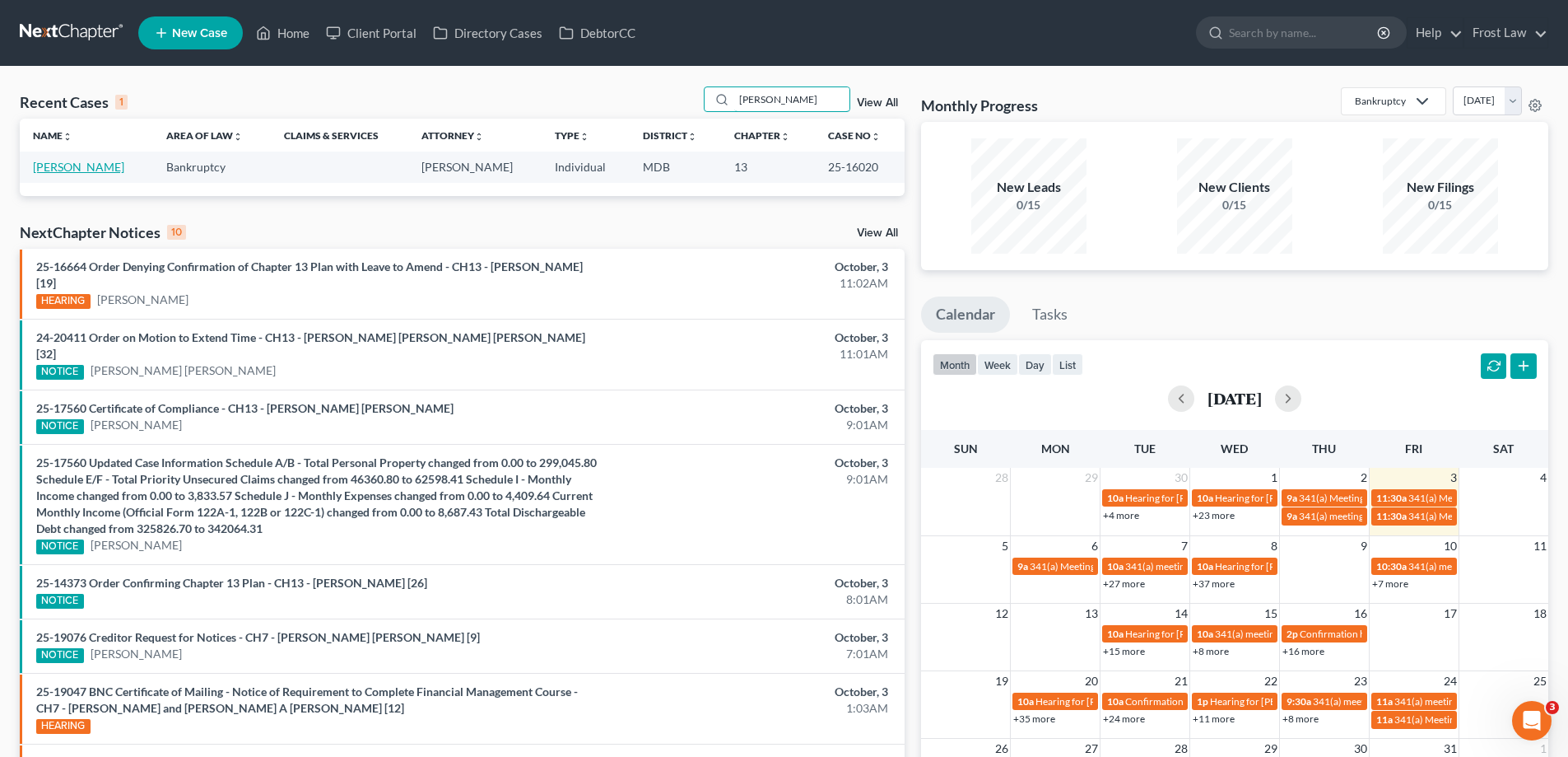
type input "[PERSON_NAME]"
click at [49, 168] on link "[PERSON_NAME]" at bounding box center [78, 167] width 91 height 14
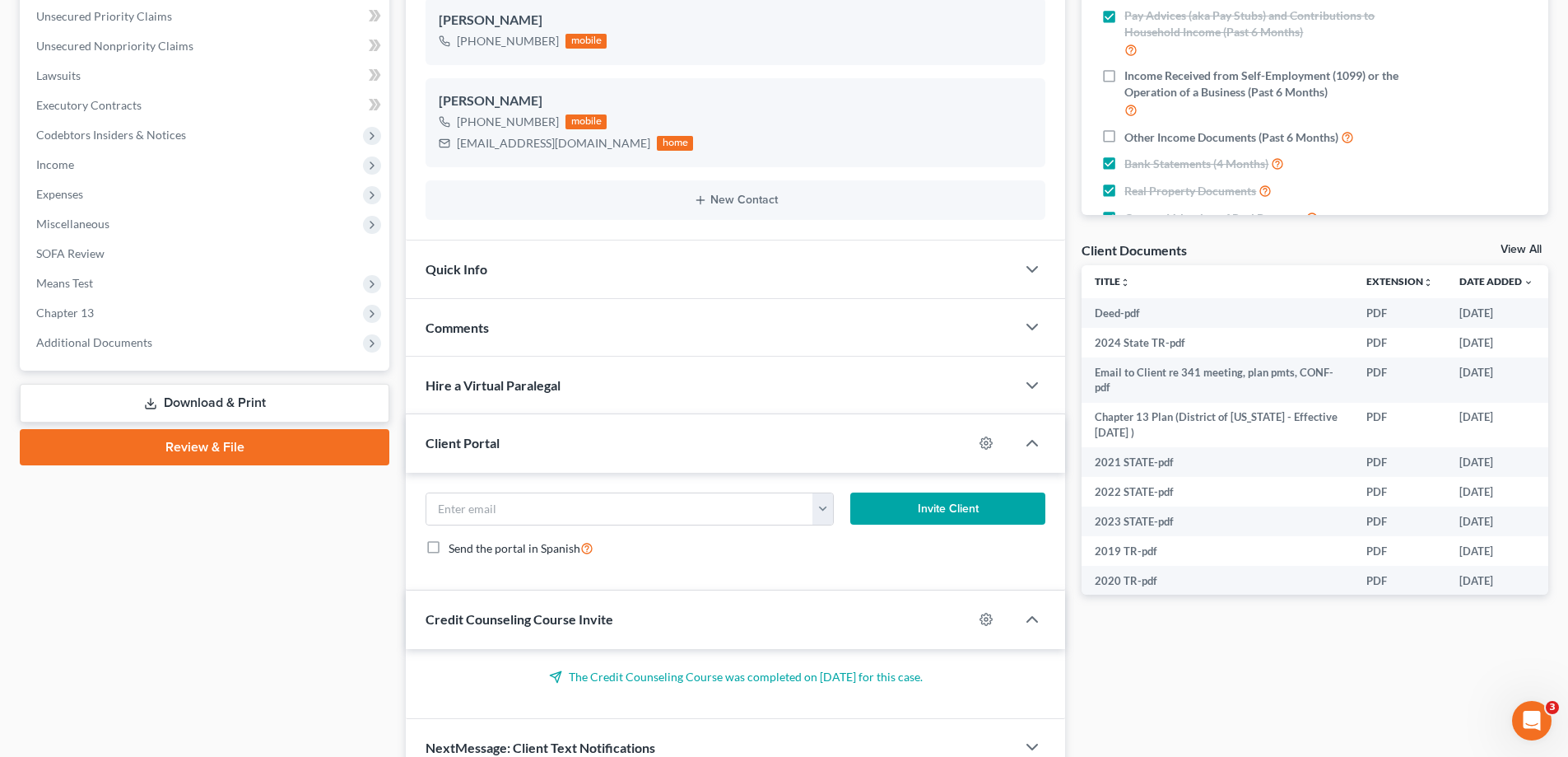
scroll to position [412, 0]
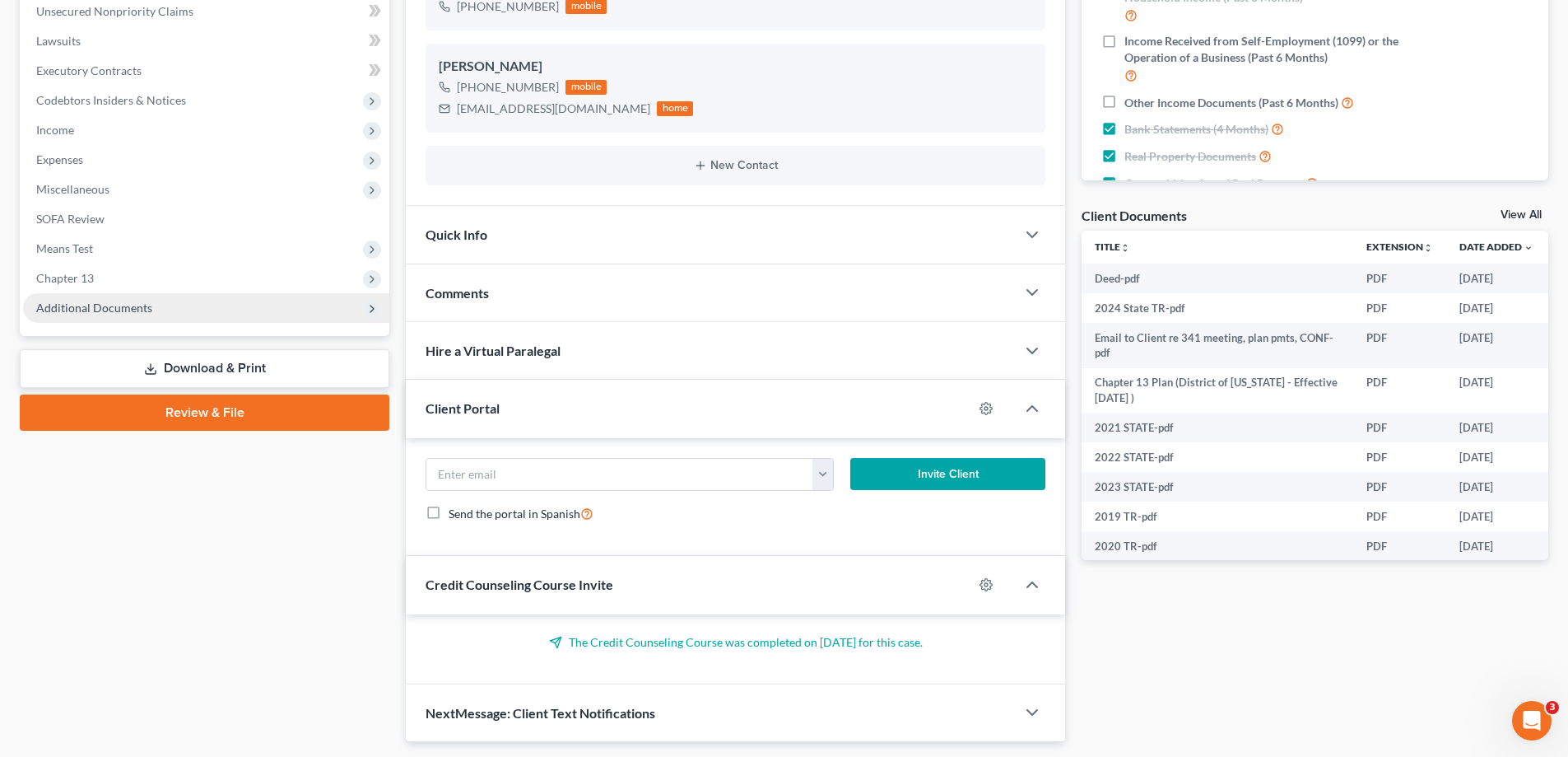
click at [161, 302] on span "Additional Documents" at bounding box center [207, 308] width 367 height 29
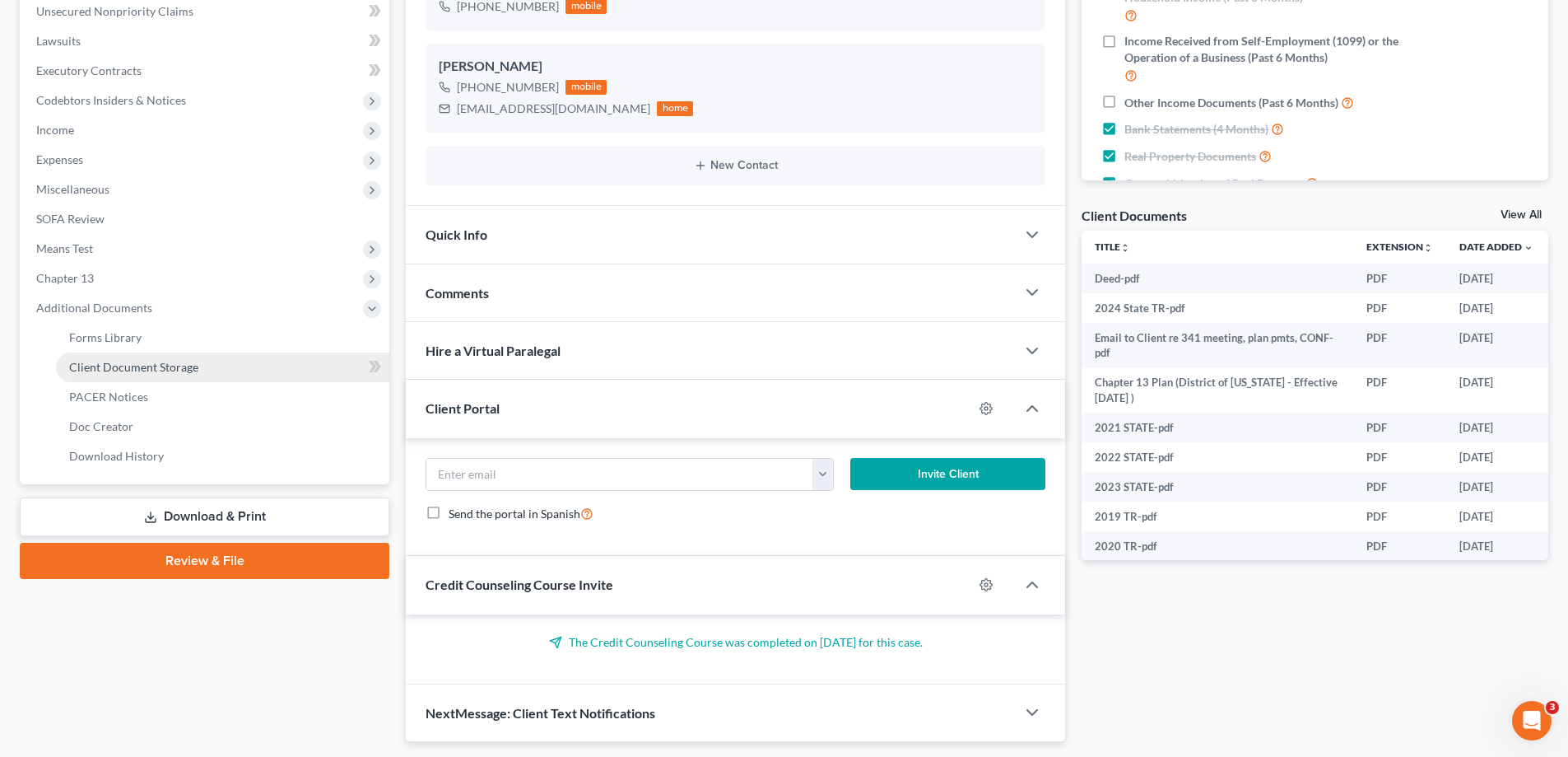
click at [143, 370] on span "Client Document Storage" at bounding box center [134, 367] width 129 height 14
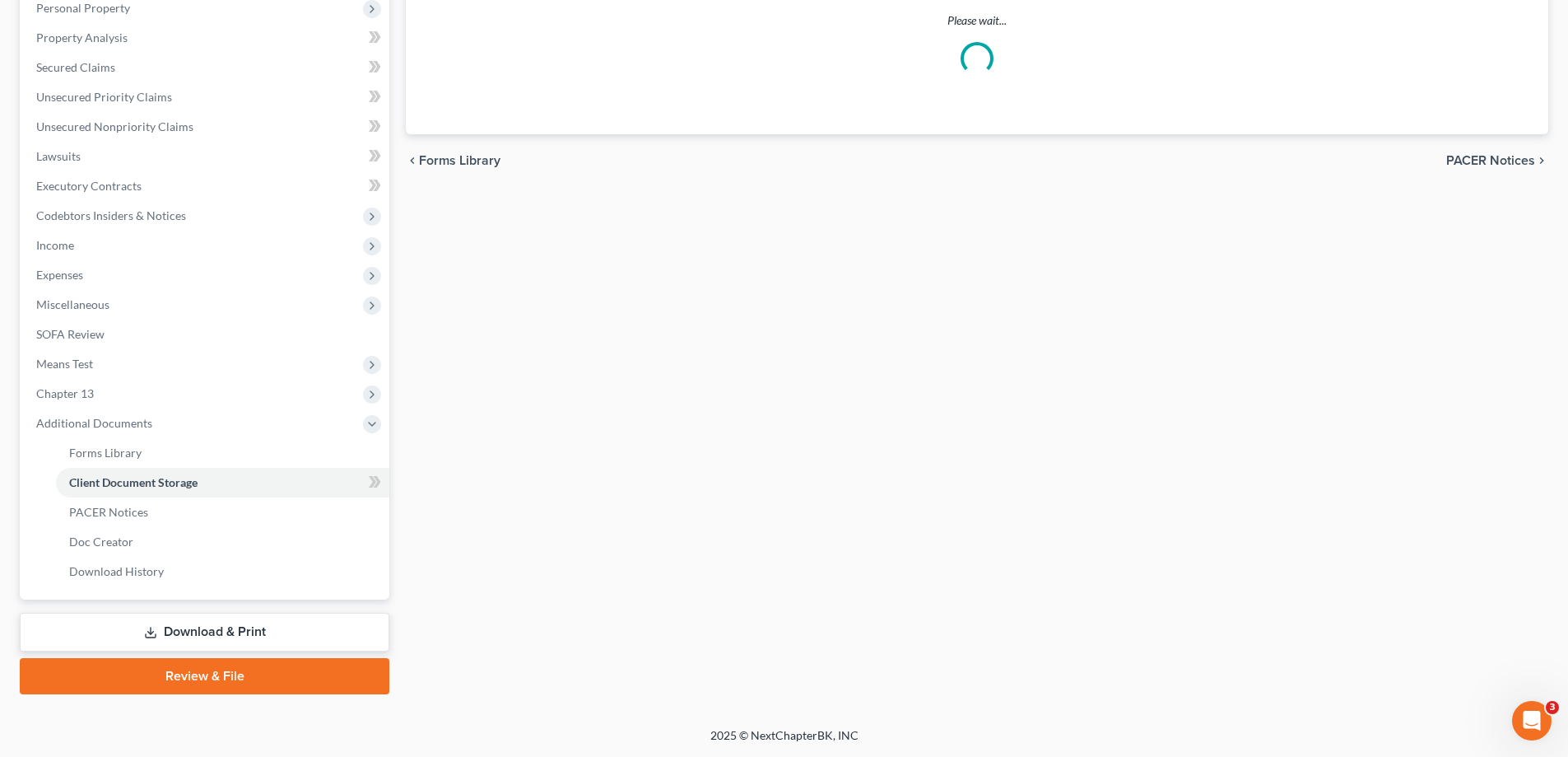
scroll to position [295, 0]
select select "14"
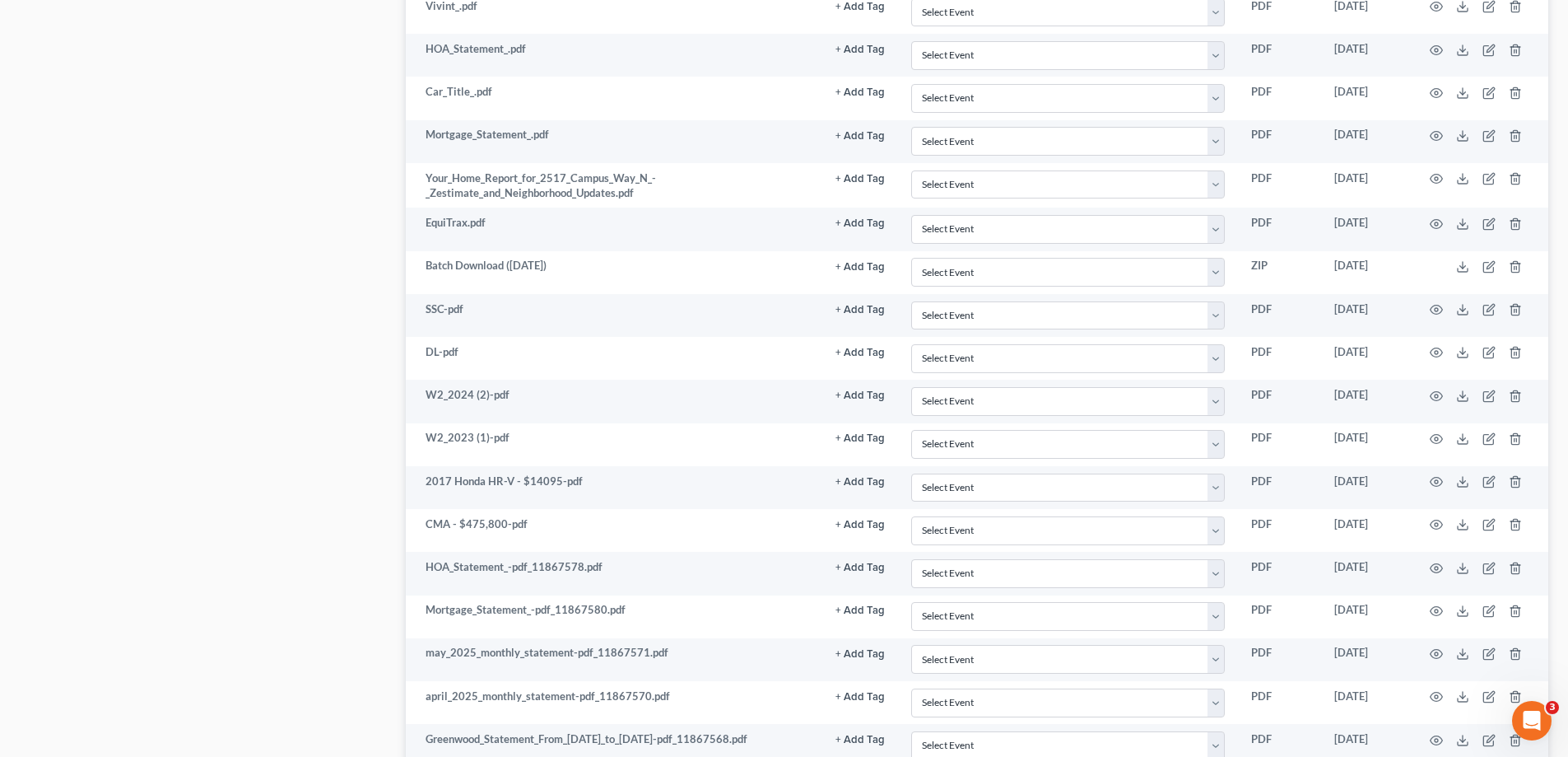
scroll to position [2224, 0]
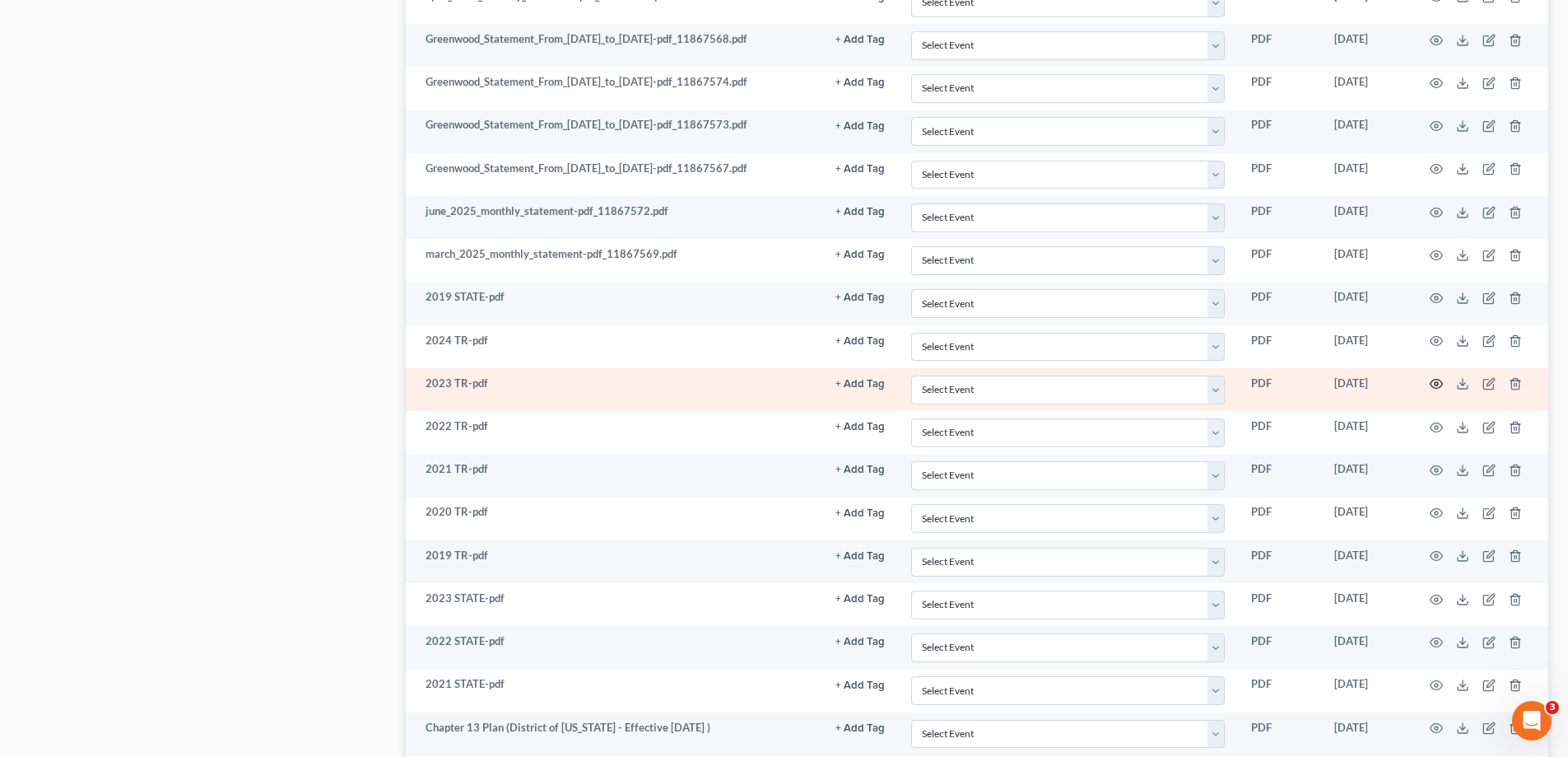
click at [1437, 385] on circle "button" at bounding box center [1436, 383] width 3 height 3
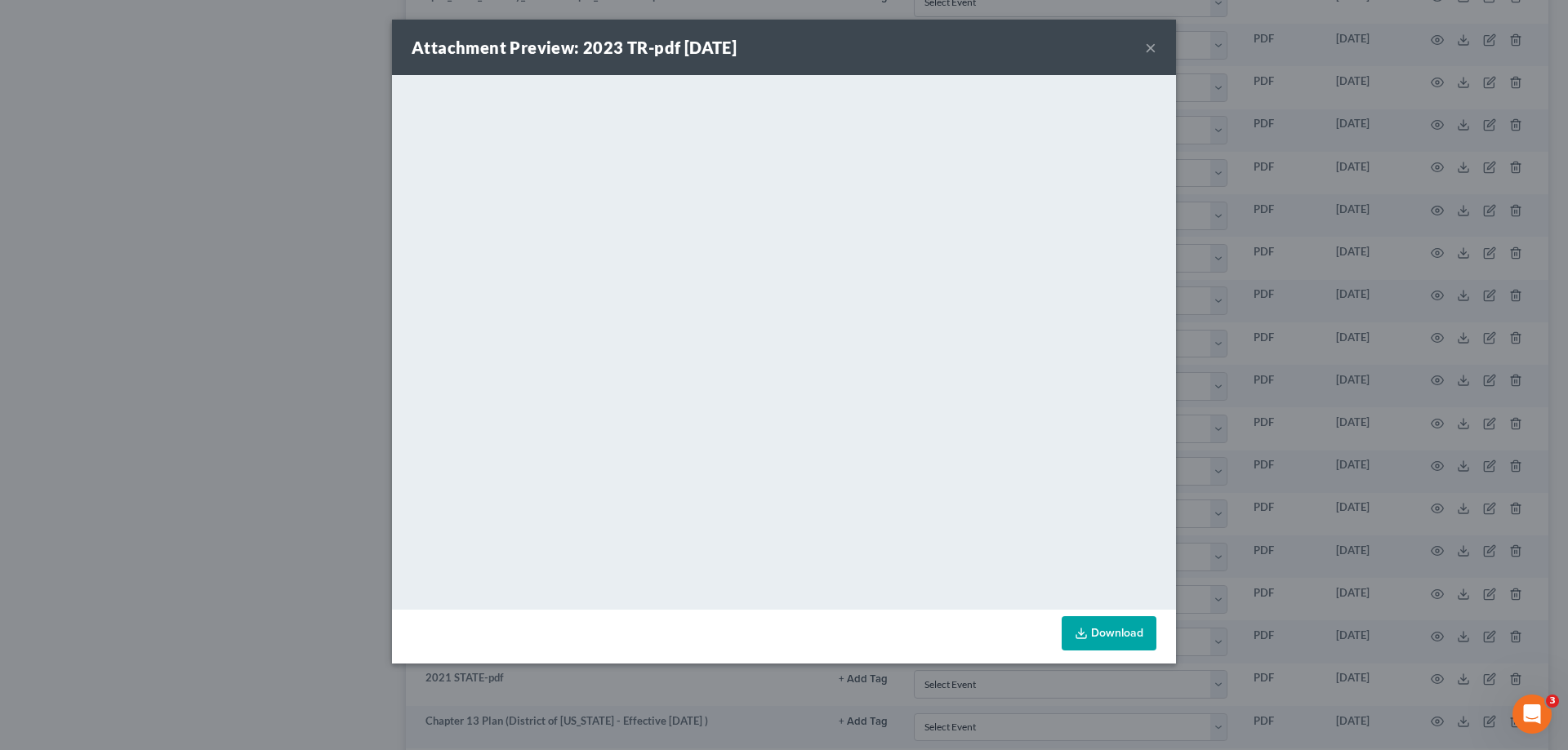
click at [1155, 49] on button "×" at bounding box center [1151, 48] width 12 height 19
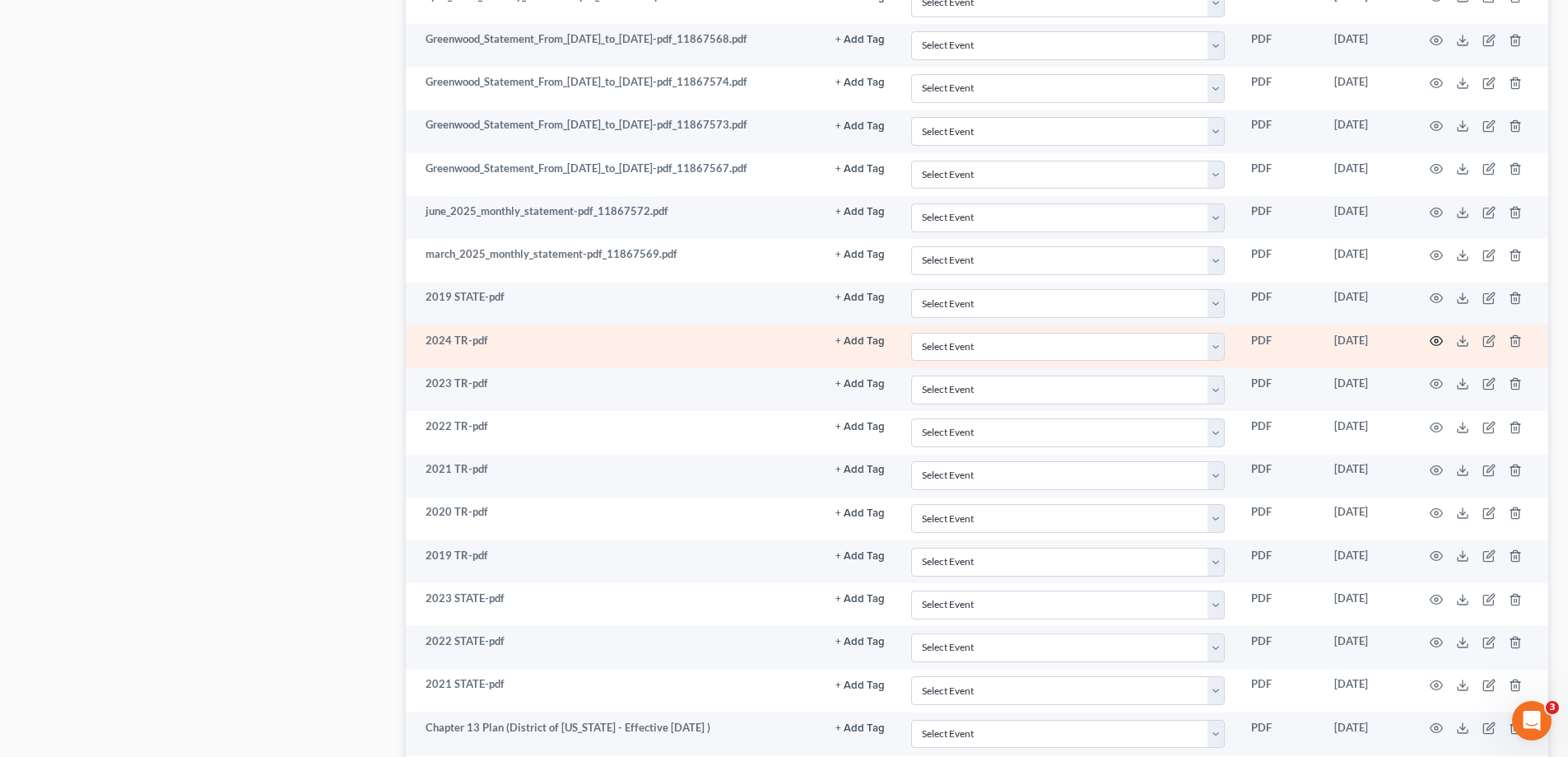
click at [1435, 347] on icon "button" at bounding box center [1436, 340] width 13 height 13
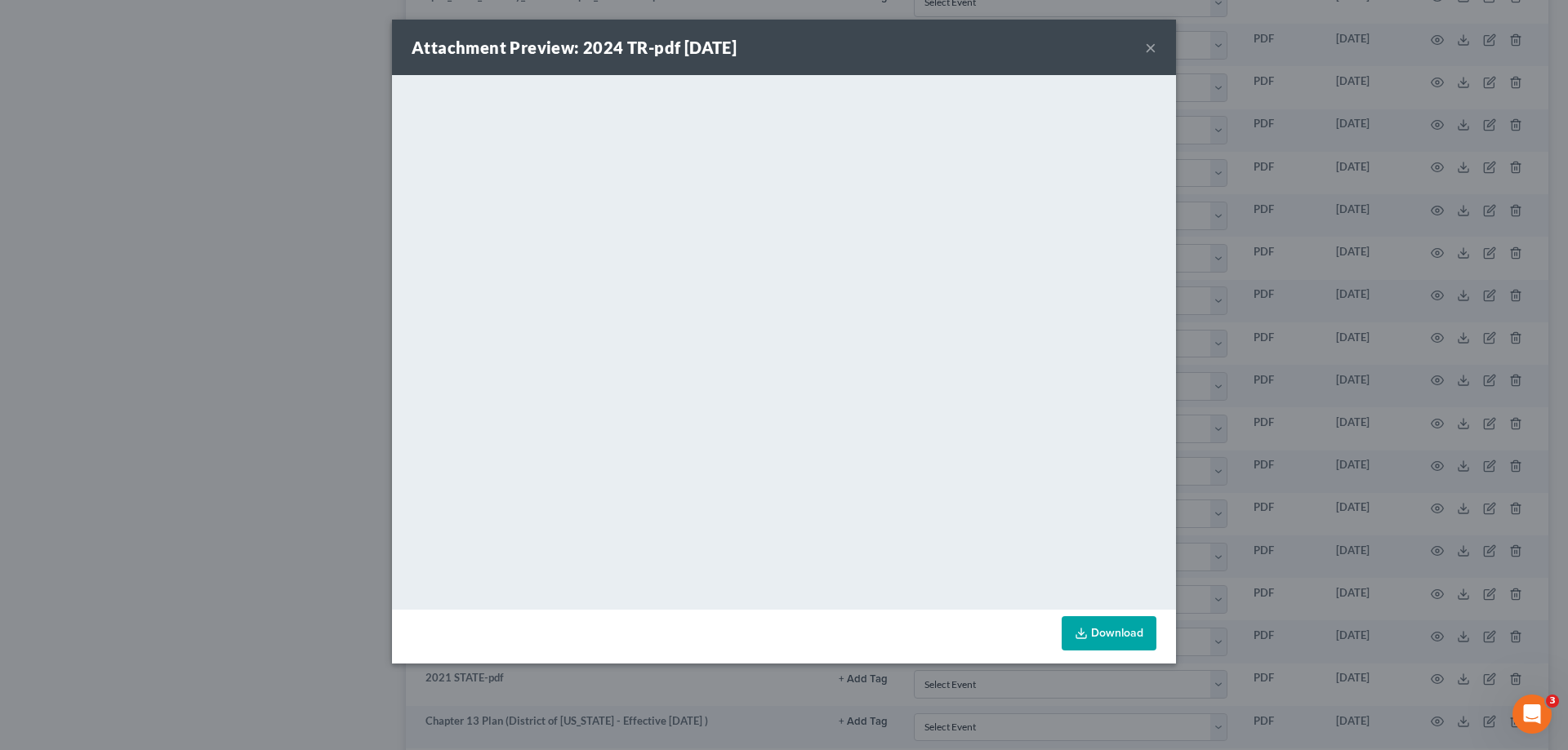
click at [1149, 51] on button "×" at bounding box center [1151, 48] width 12 height 19
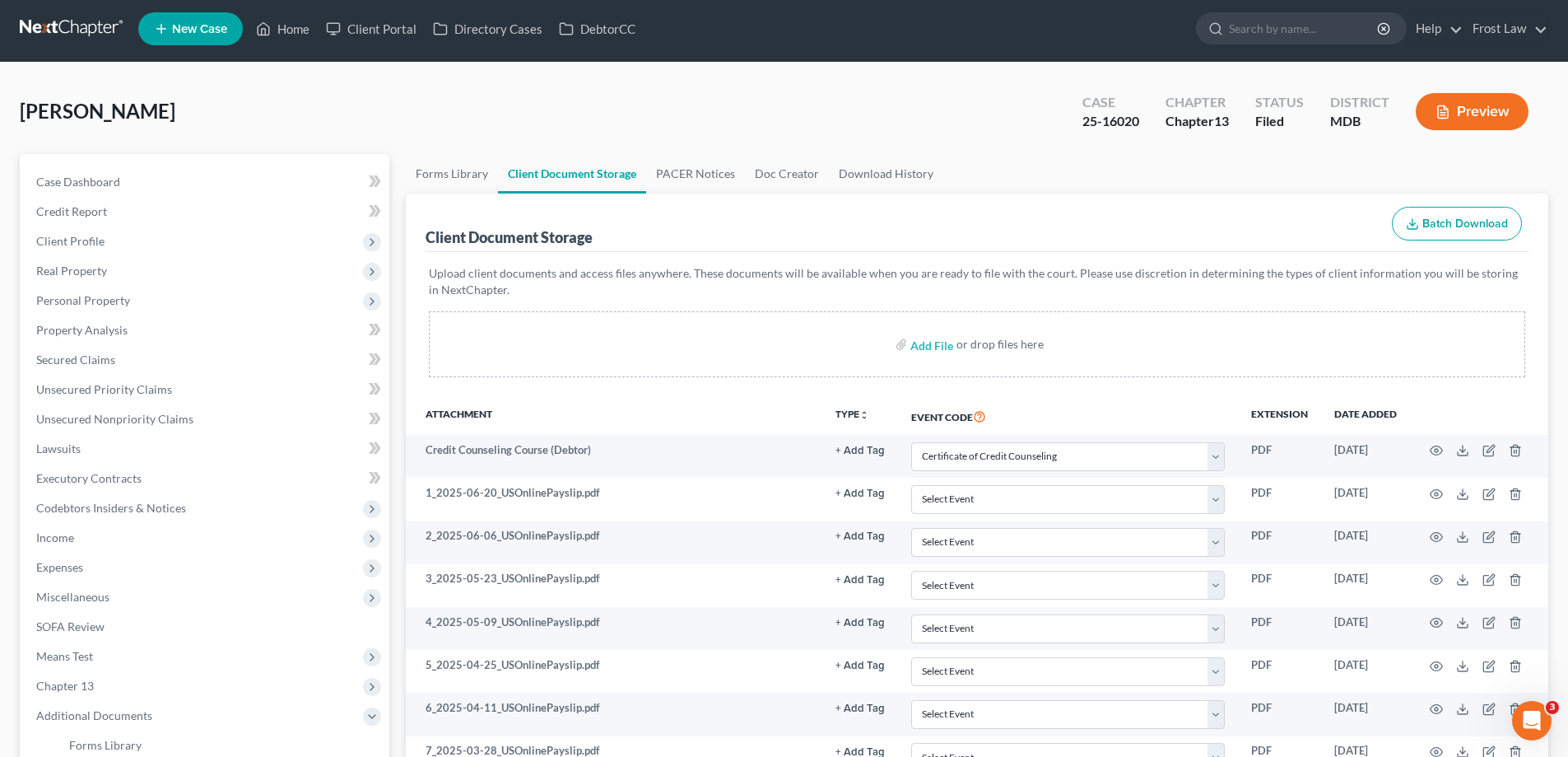
scroll to position [0, 0]
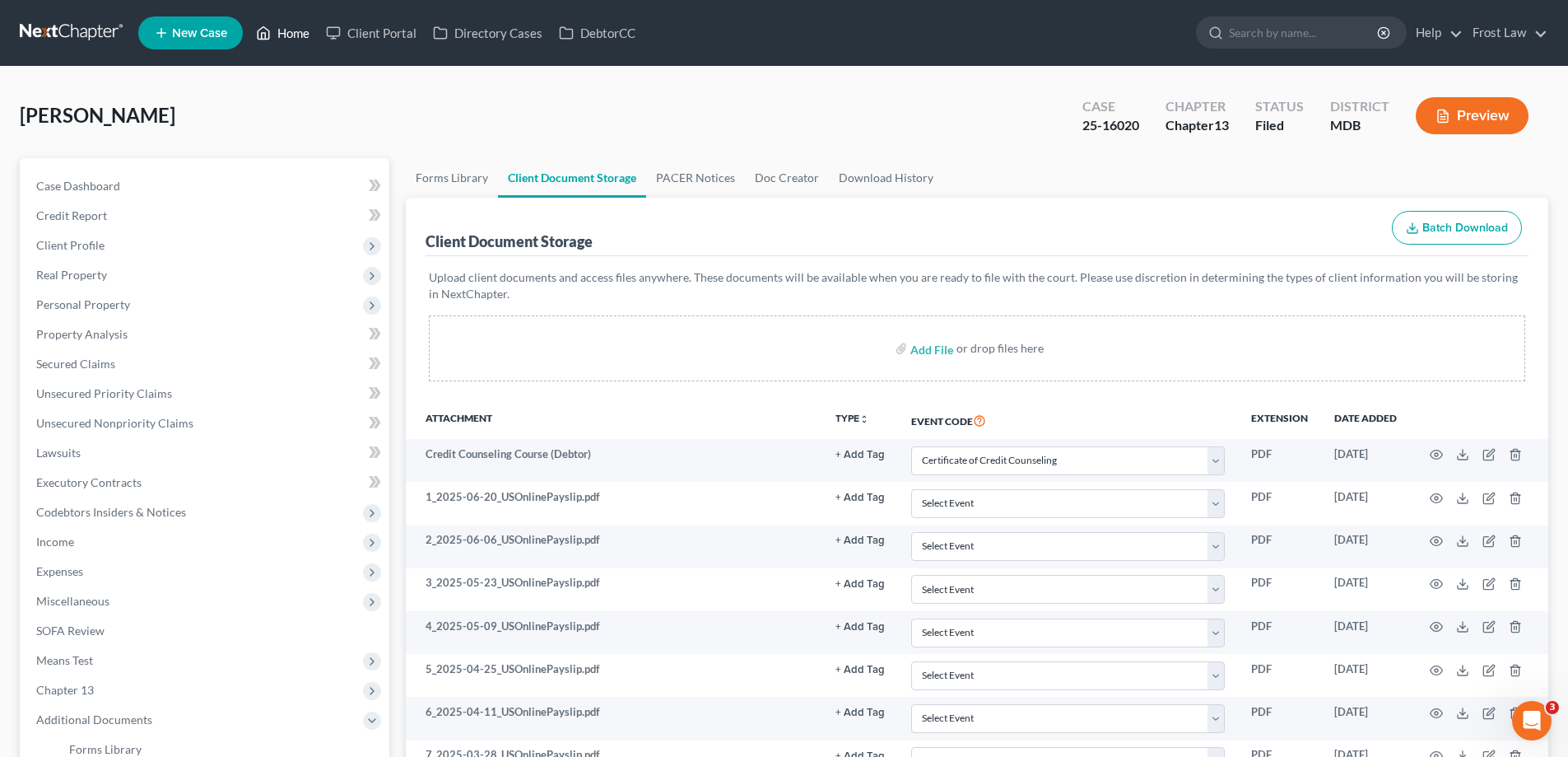
click at [266, 33] on polyline at bounding box center [264, 36] width 4 height 7
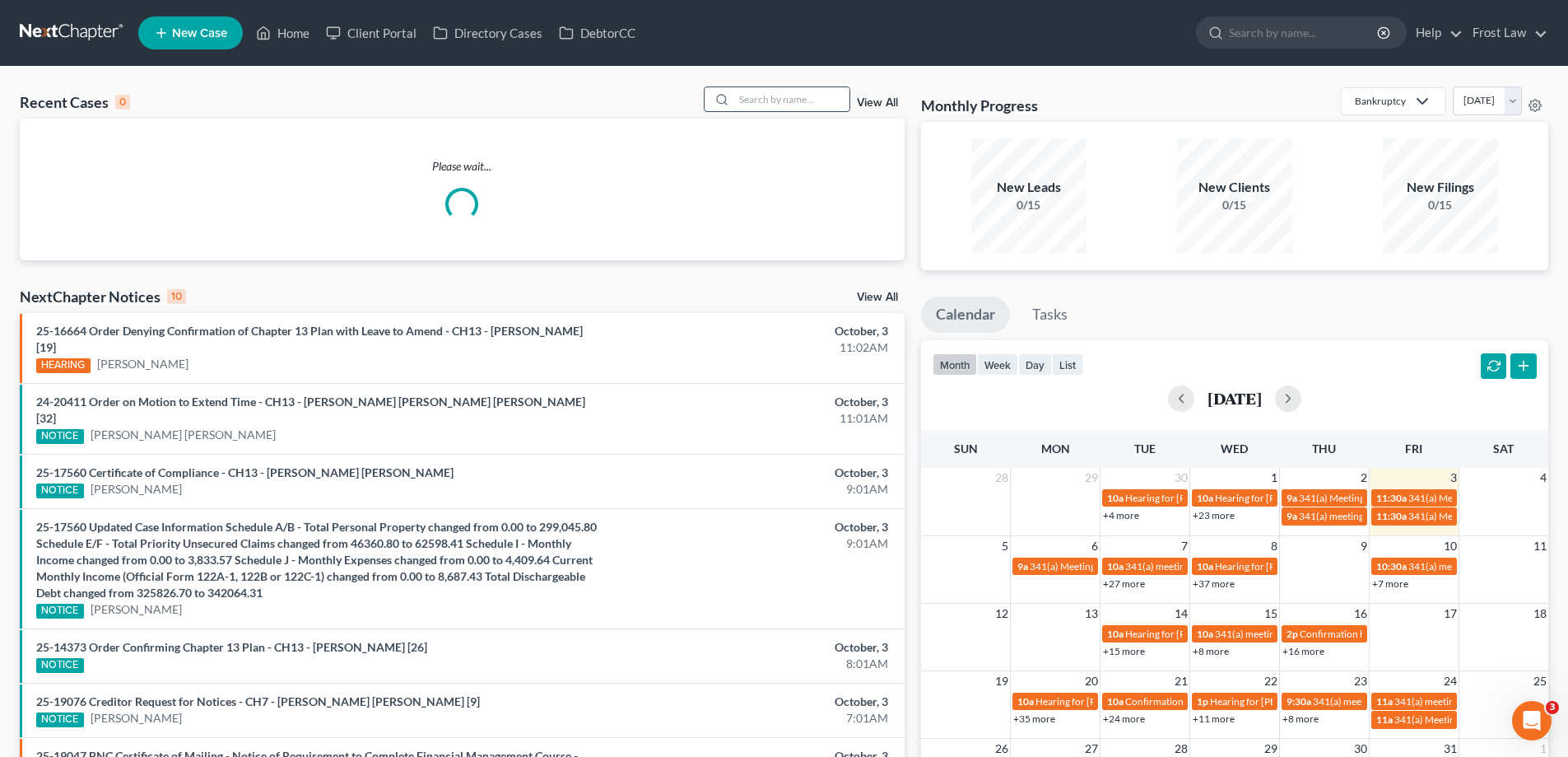
click at [780, 106] on input "search" at bounding box center [792, 99] width 116 height 24
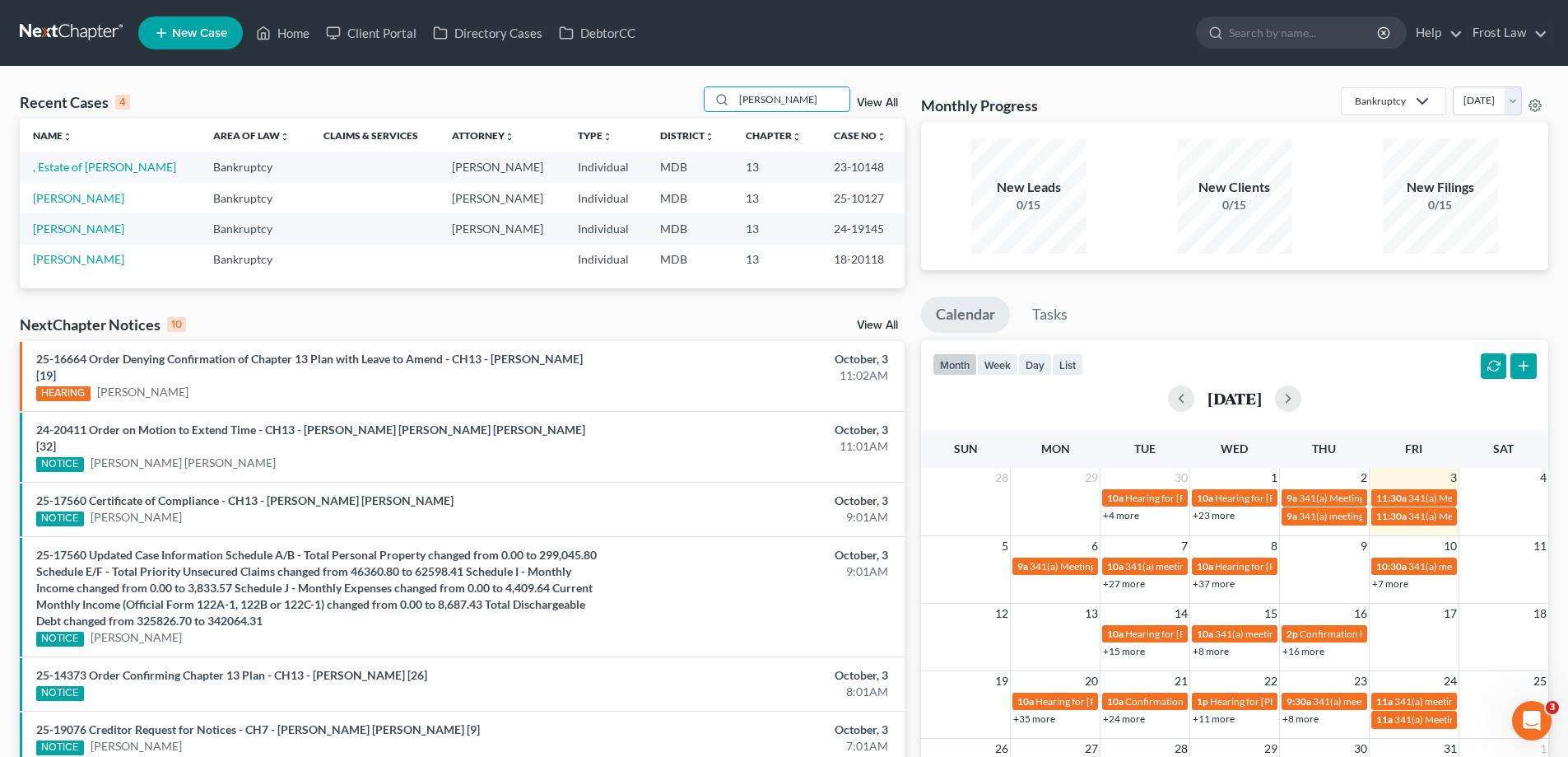
type input "[PERSON_NAME]"
drag, startPoint x: 888, startPoint y: 237, endPoint x: 822, endPoint y: 231, distance: 66.3
click at [822, 231] on td "24-19145" at bounding box center [862, 228] width 84 height 30
copy td "24-19145"
click at [294, 36] on link "Home" at bounding box center [282, 32] width 70 height 29
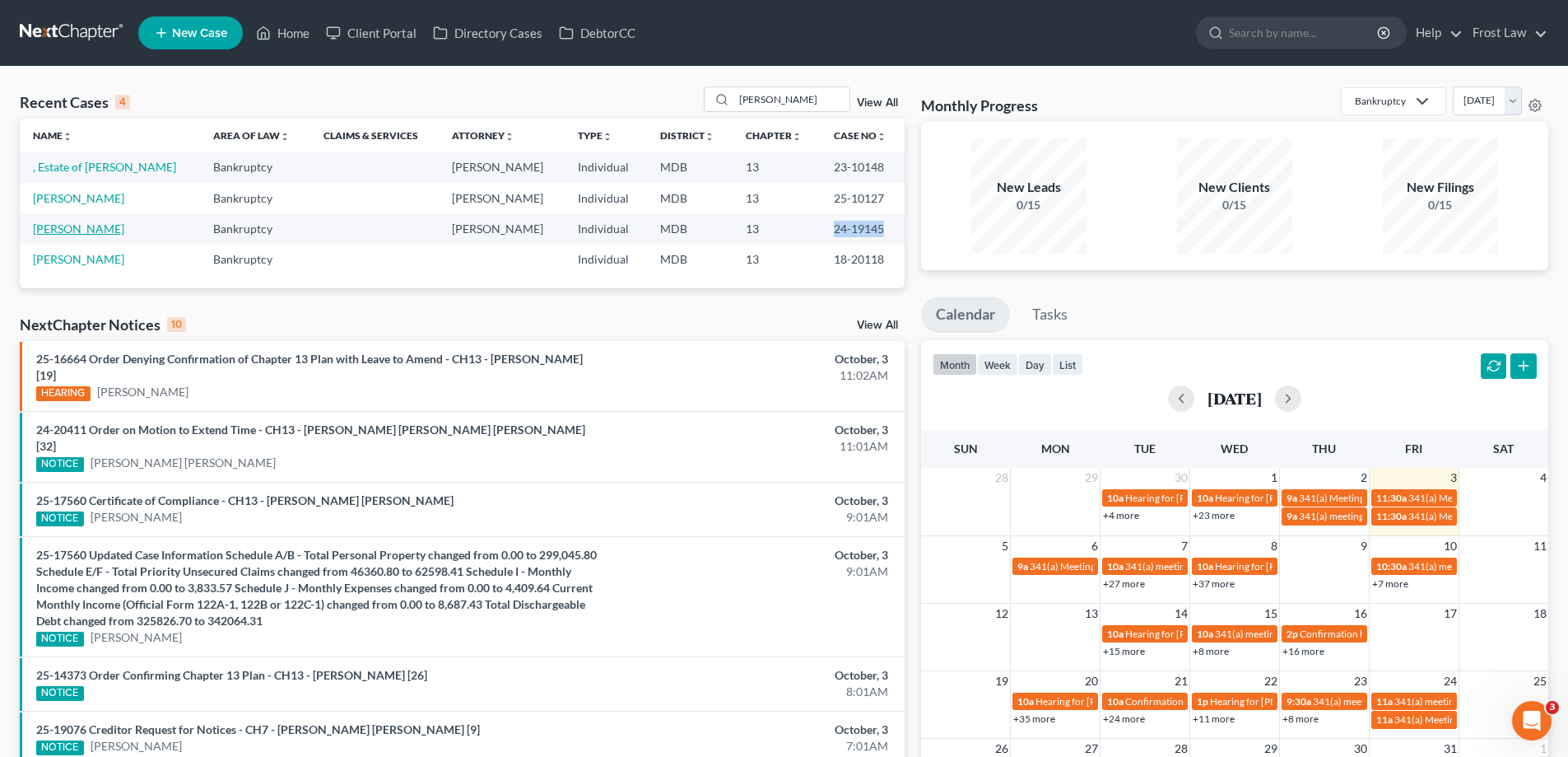
click at [116, 231] on link "[PERSON_NAME]" at bounding box center [78, 228] width 91 height 14
select select "2"
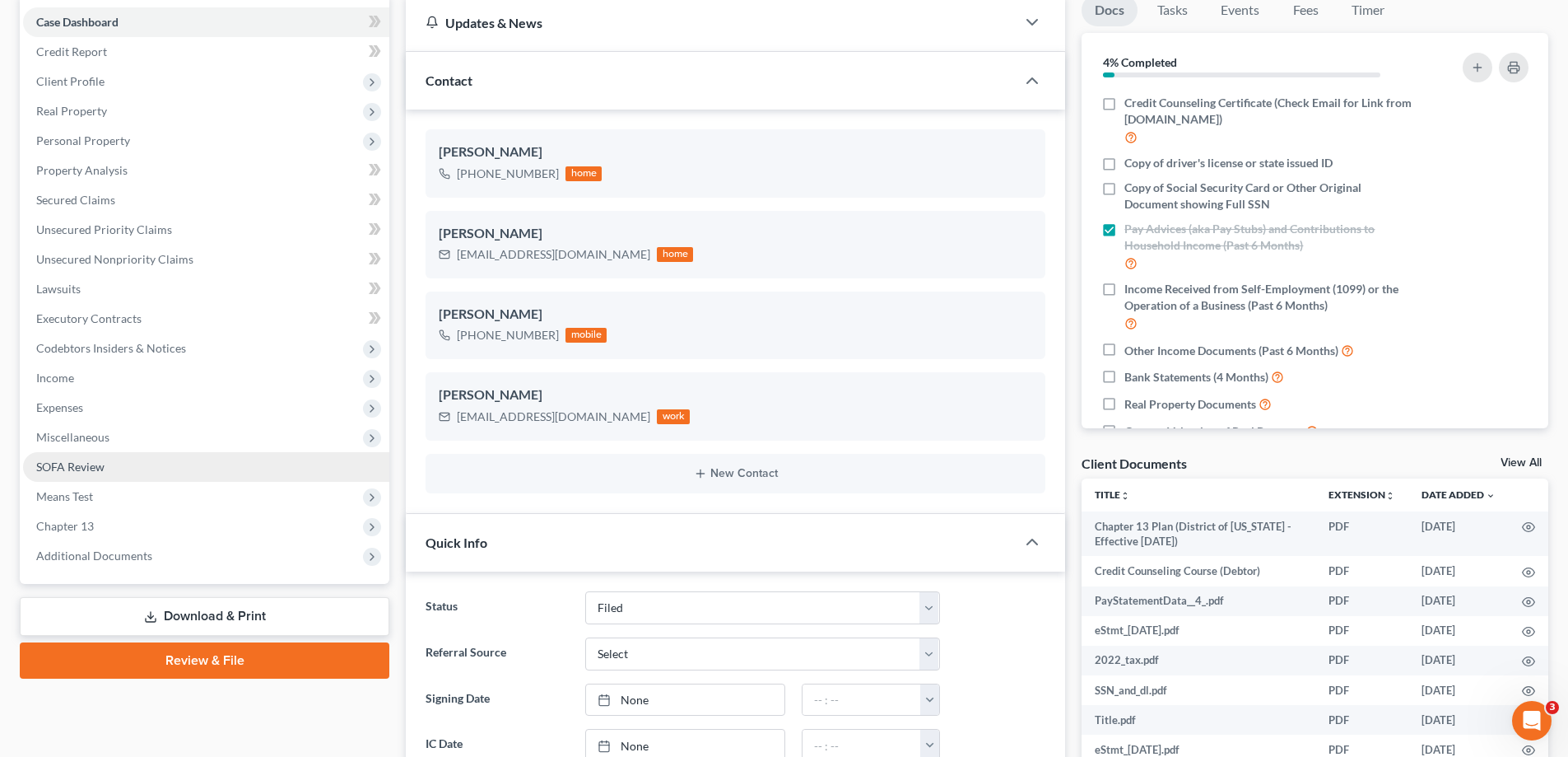
scroll to position [165, 0]
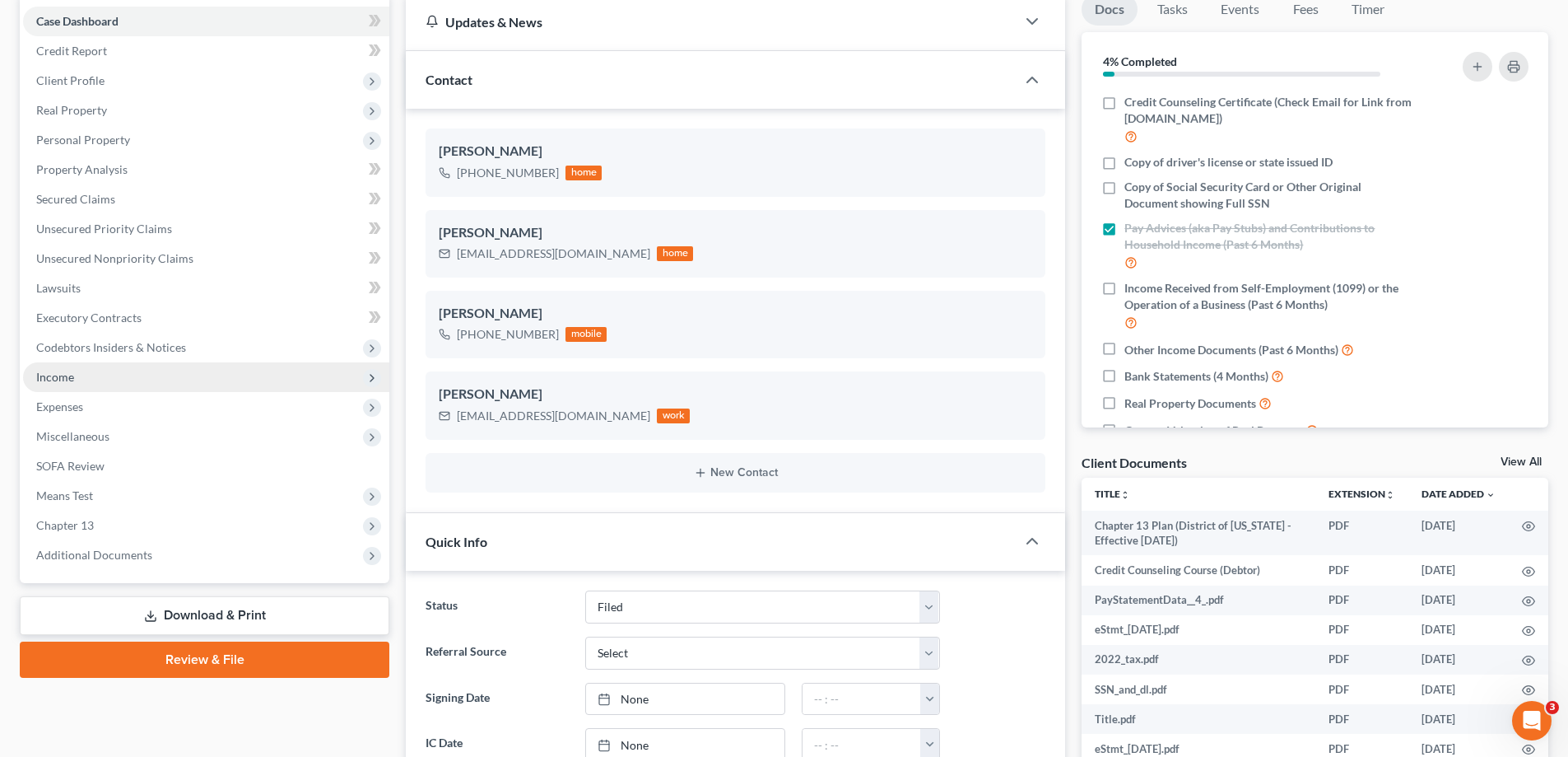
click at [200, 378] on span "Income" at bounding box center [207, 378] width 367 height 29
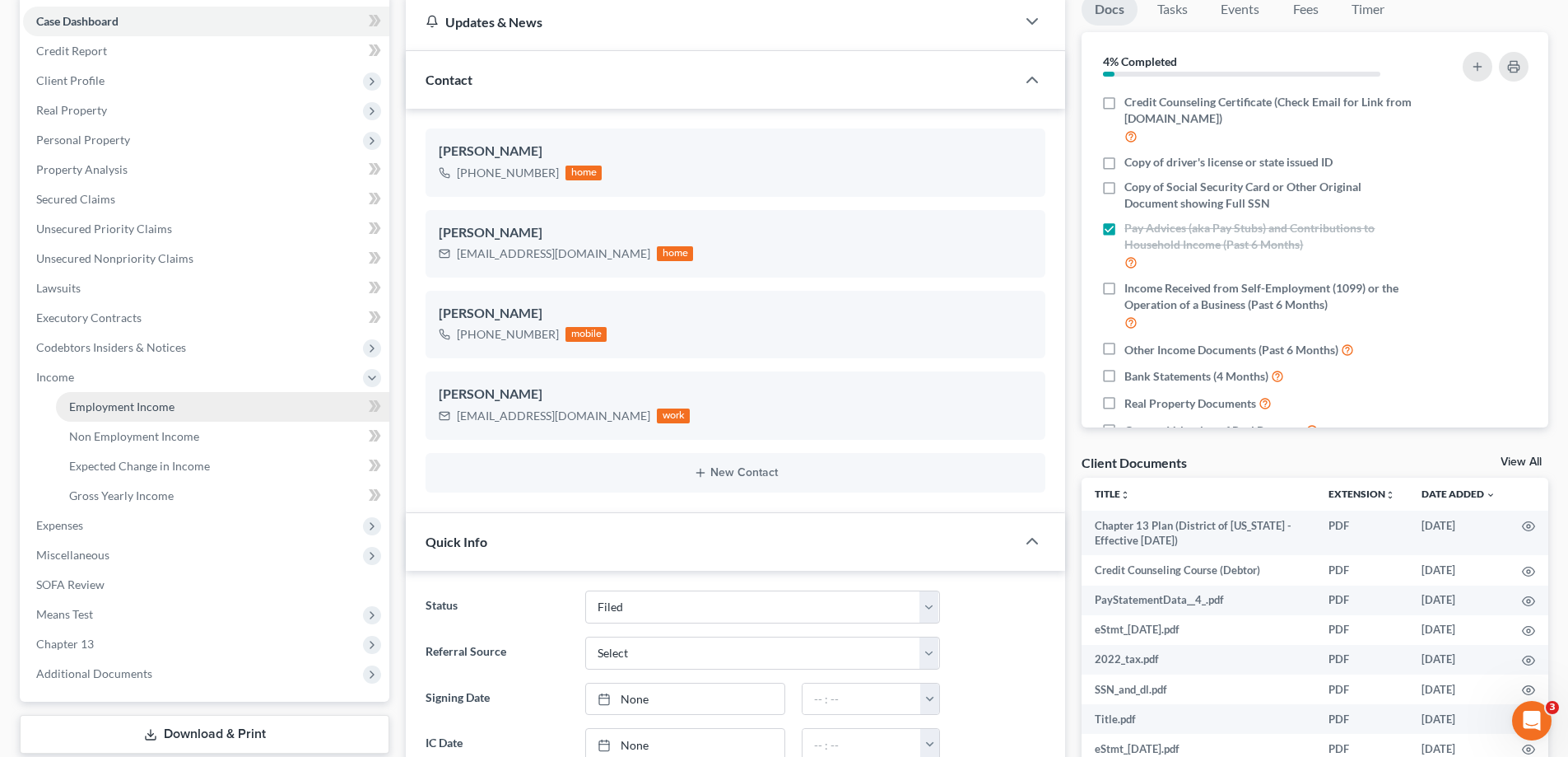
click at [181, 414] on link "Employment Income" at bounding box center [222, 407] width 333 height 29
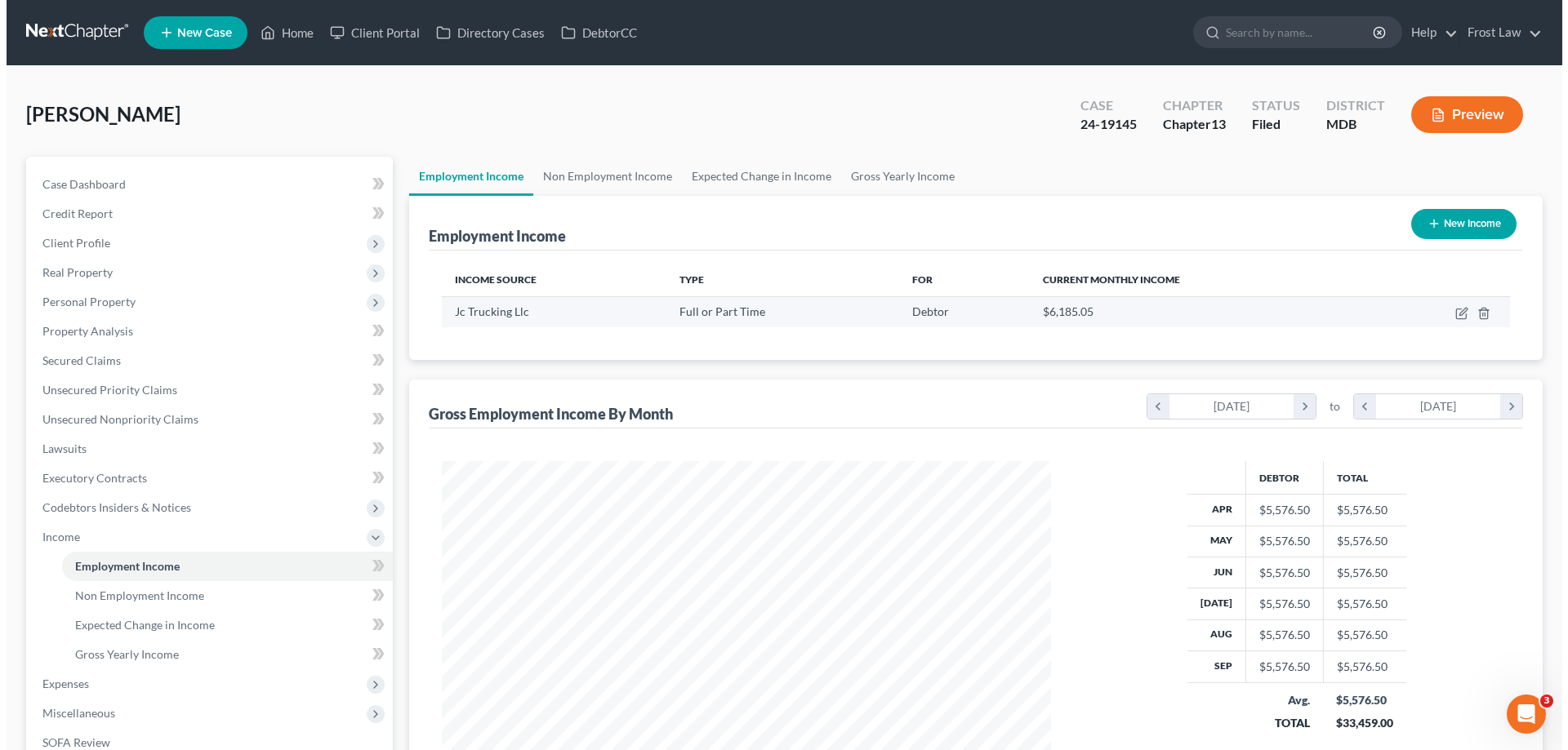
scroll to position [304, 642]
click at [1456, 318] on icon "button" at bounding box center [1454, 313] width 13 height 13
select select "0"
select select "21"
select select "3"
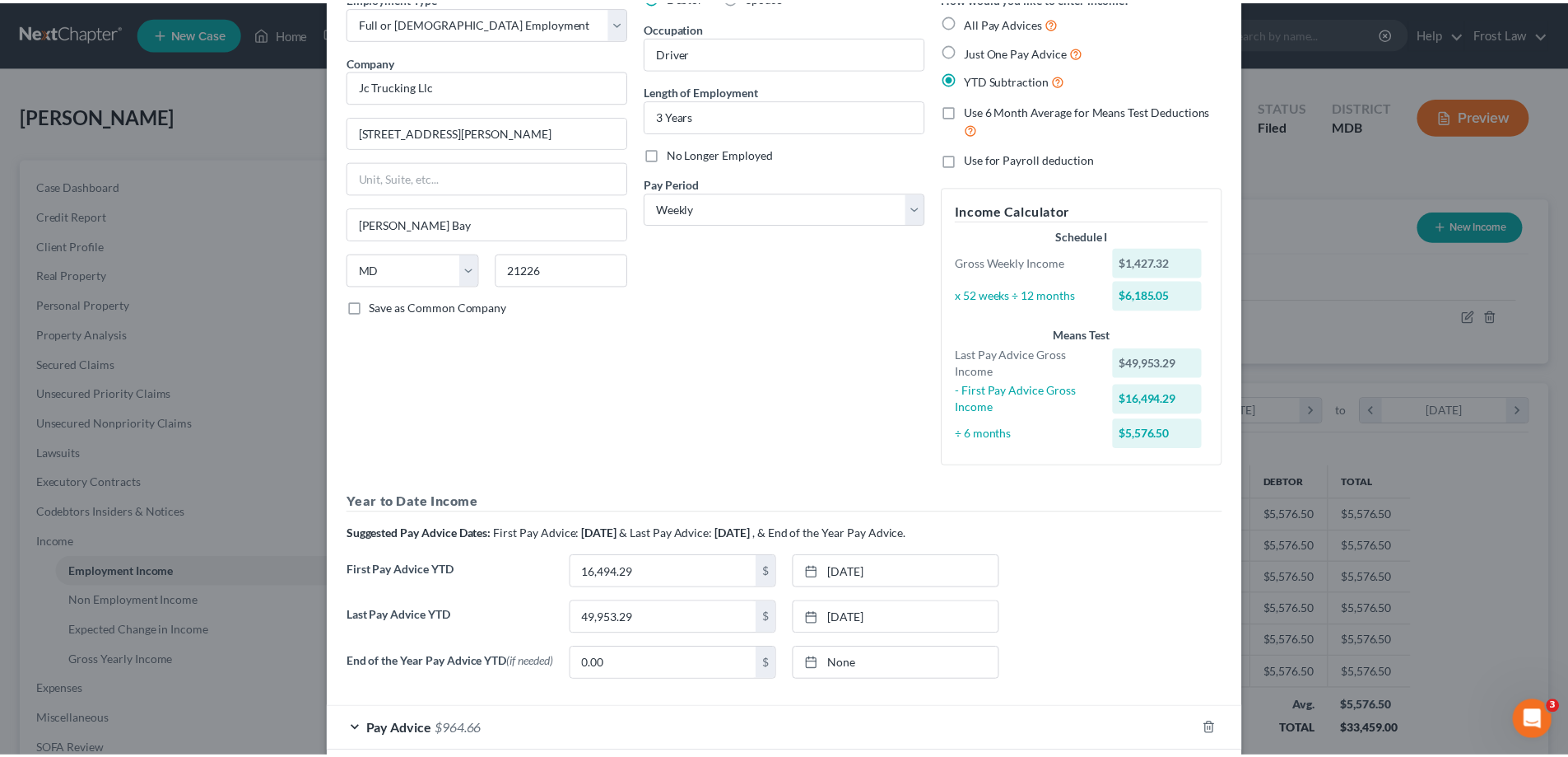
scroll to position [177, 0]
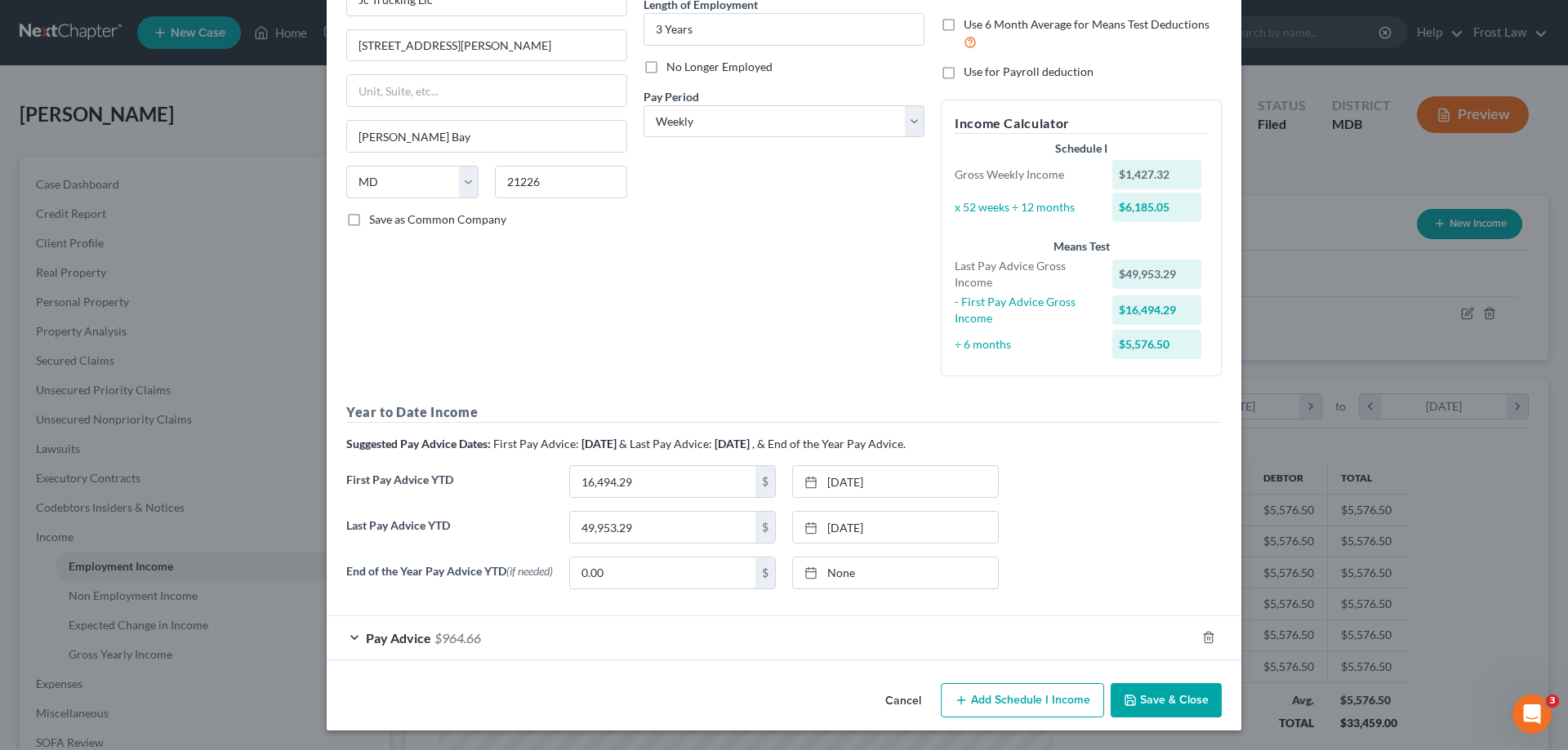
click at [903, 703] on button "Cancel" at bounding box center [903, 701] width 62 height 33
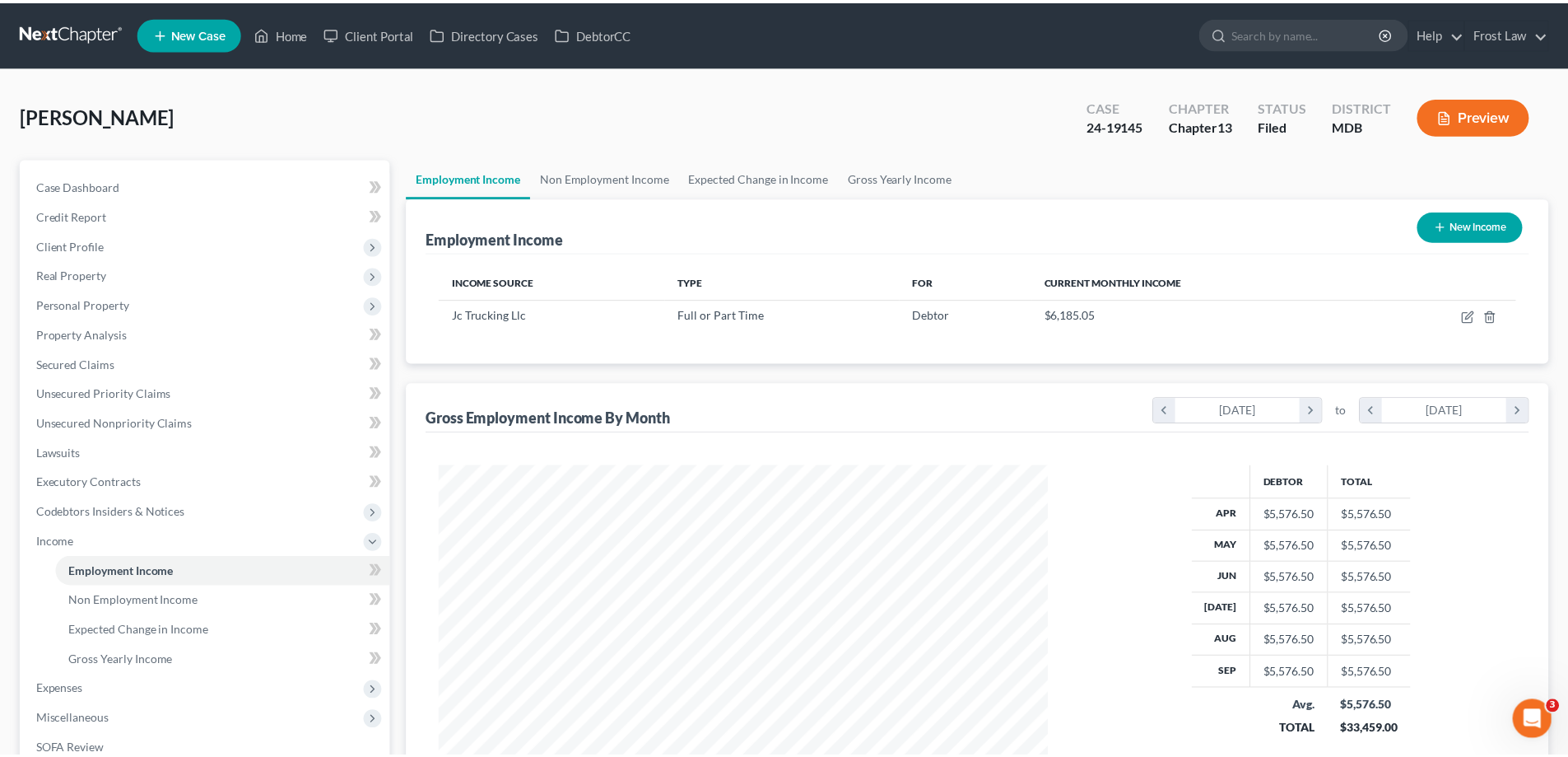
scroll to position [823293, 822475]
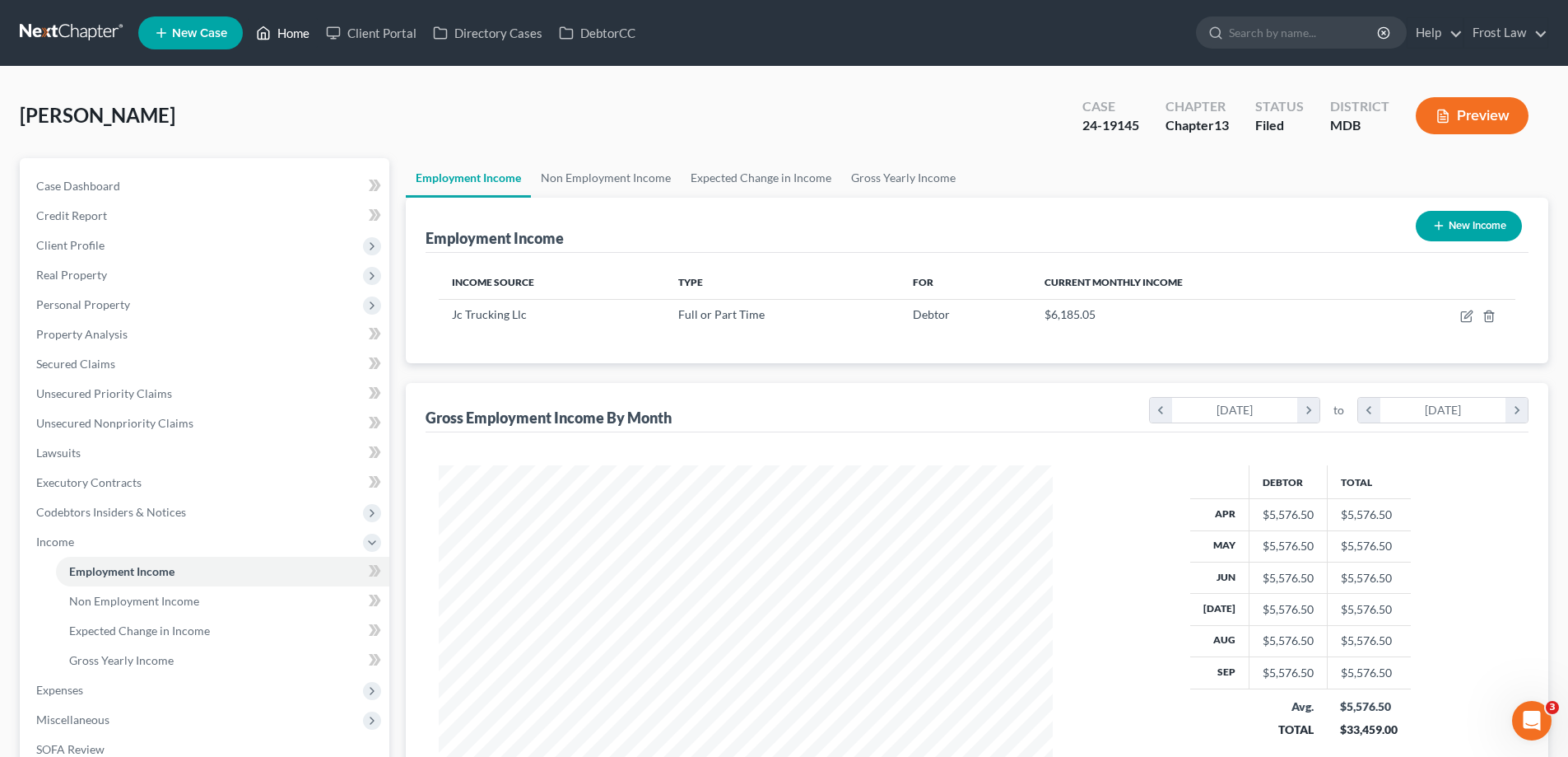
click at [301, 38] on link "Home" at bounding box center [282, 32] width 70 height 29
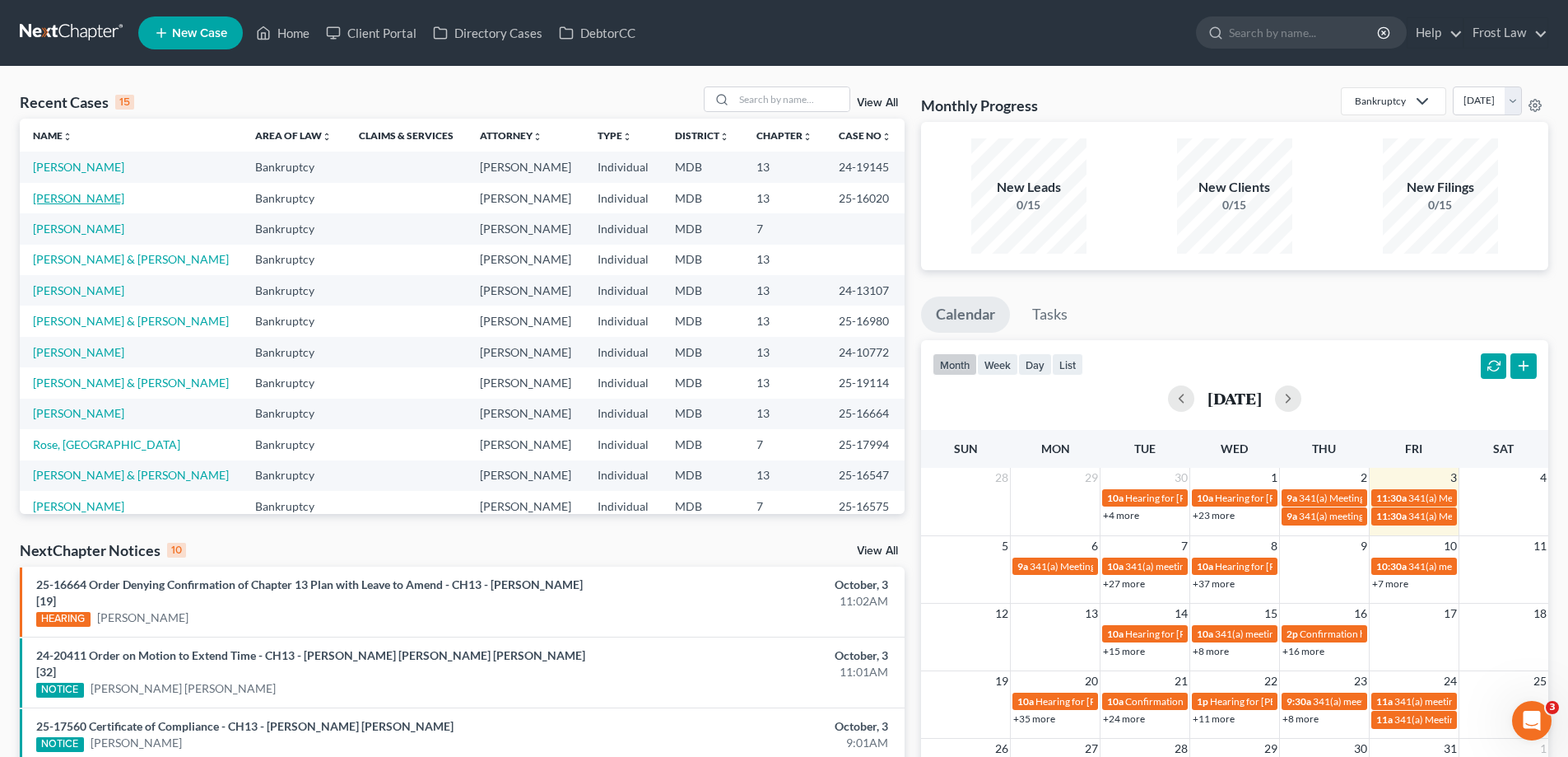
click at [97, 200] on link "[PERSON_NAME]" at bounding box center [78, 198] width 91 height 14
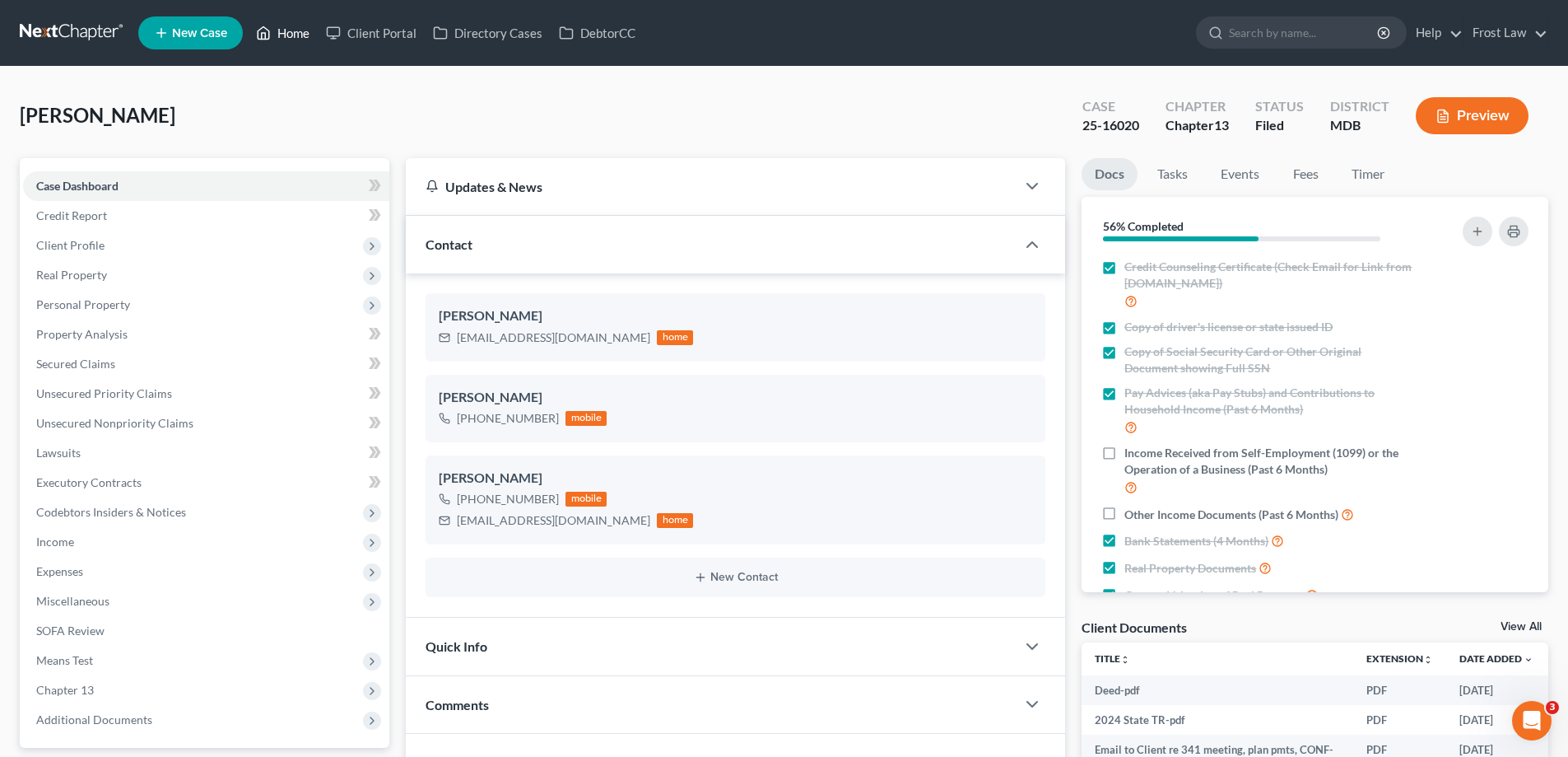
click at [285, 38] on link "Home" at bounding box center [282, 32] width 70 height 29
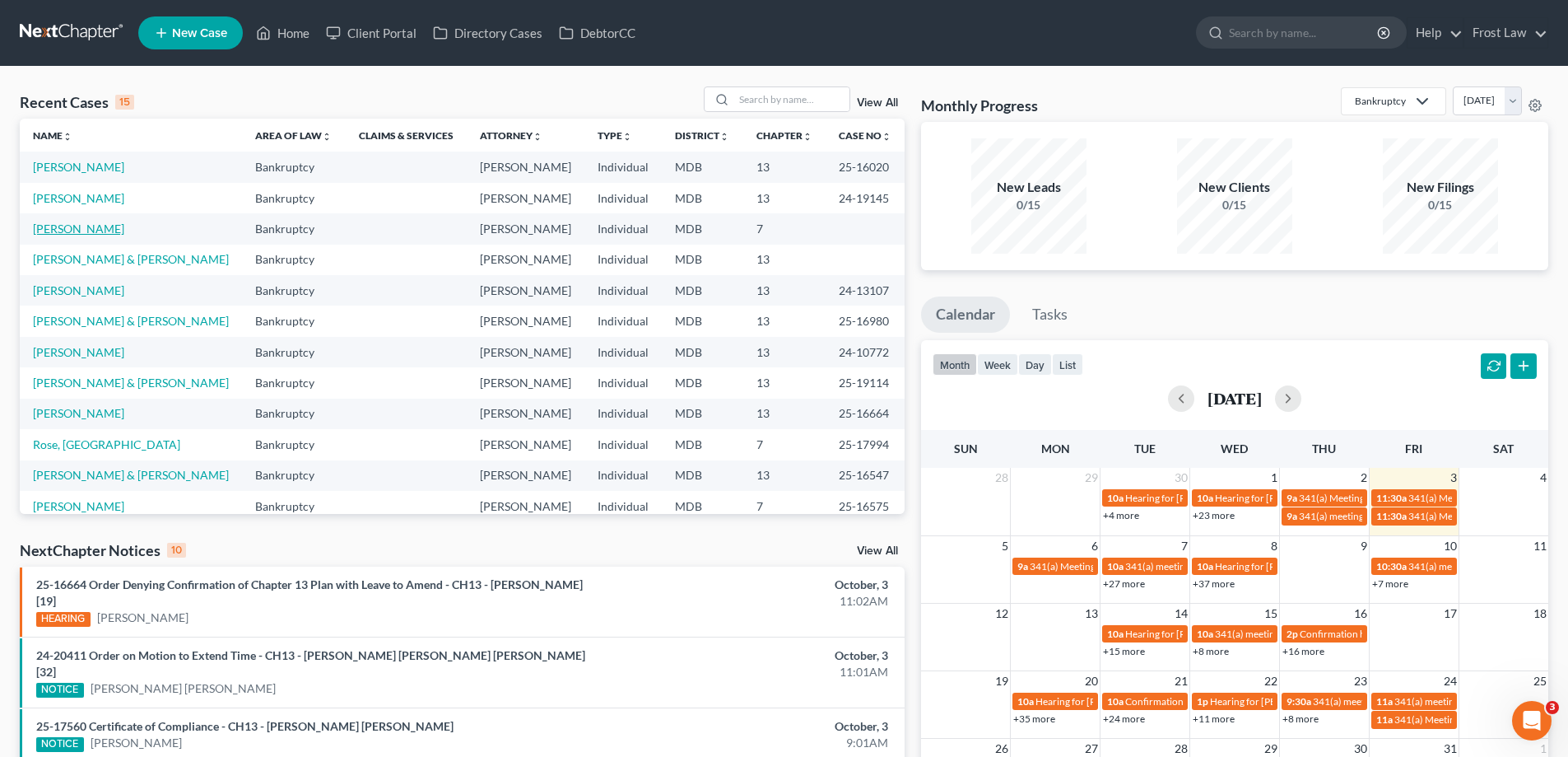
click at [95, 231] on link "[PERSON_NAME]" at bounding box center [78, 228] width 91 height 14
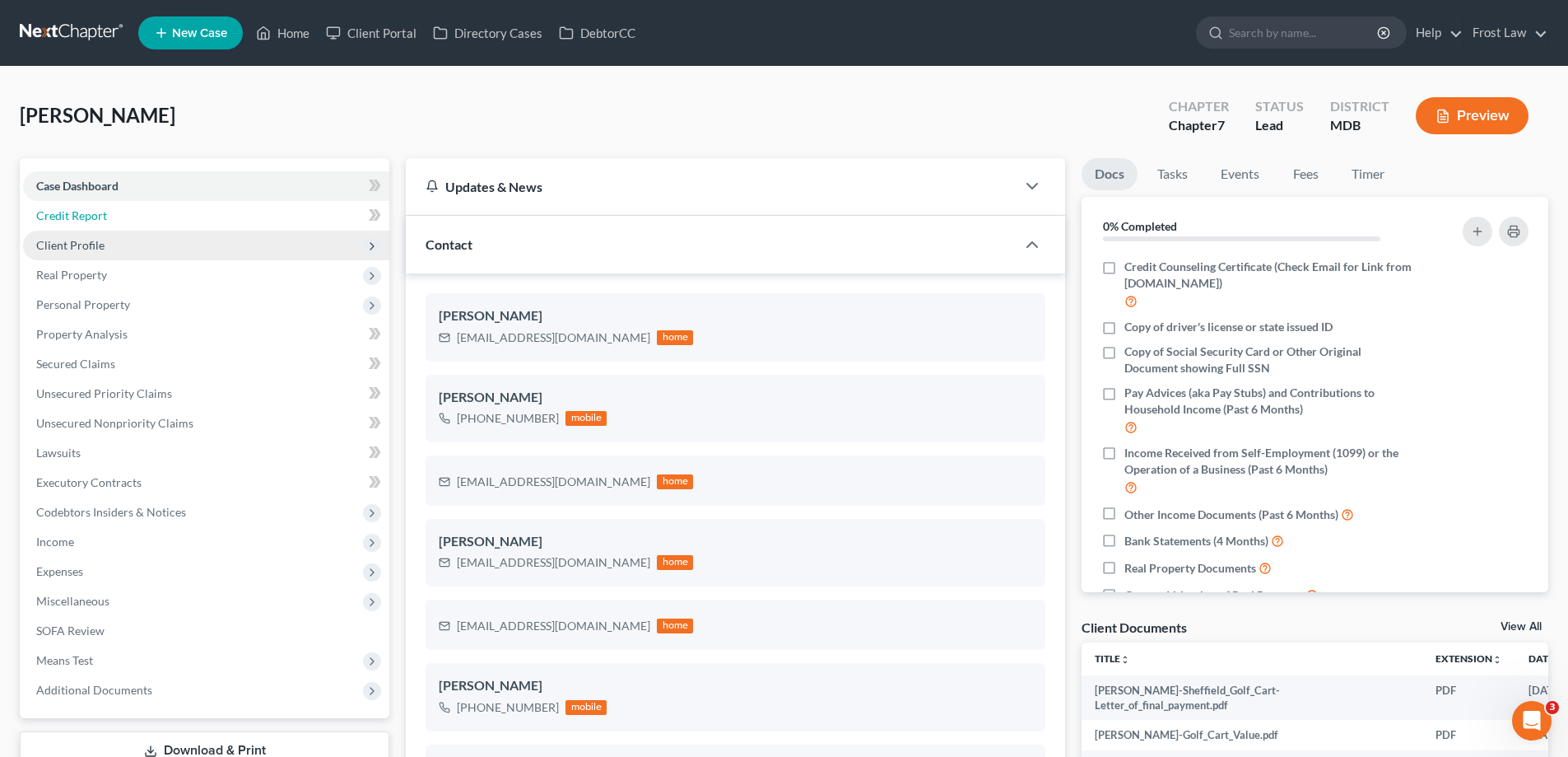
click at [100, 219] on span "Credit Report" at bounding box center [72, 215] width 71 height 14
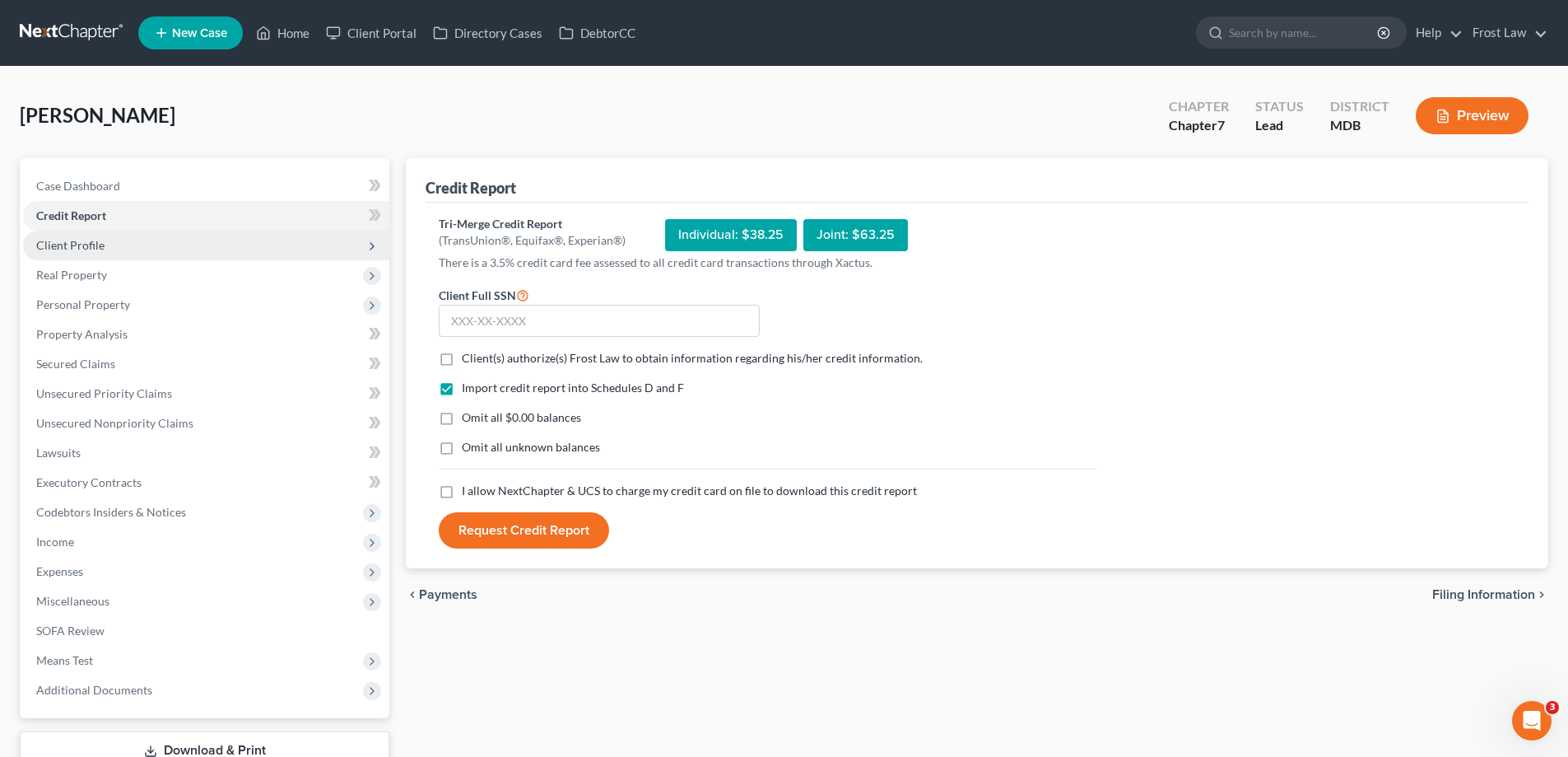
click at [110, 249] on span "Client Profile" at bounding box center [207, 245] width 367 height 29
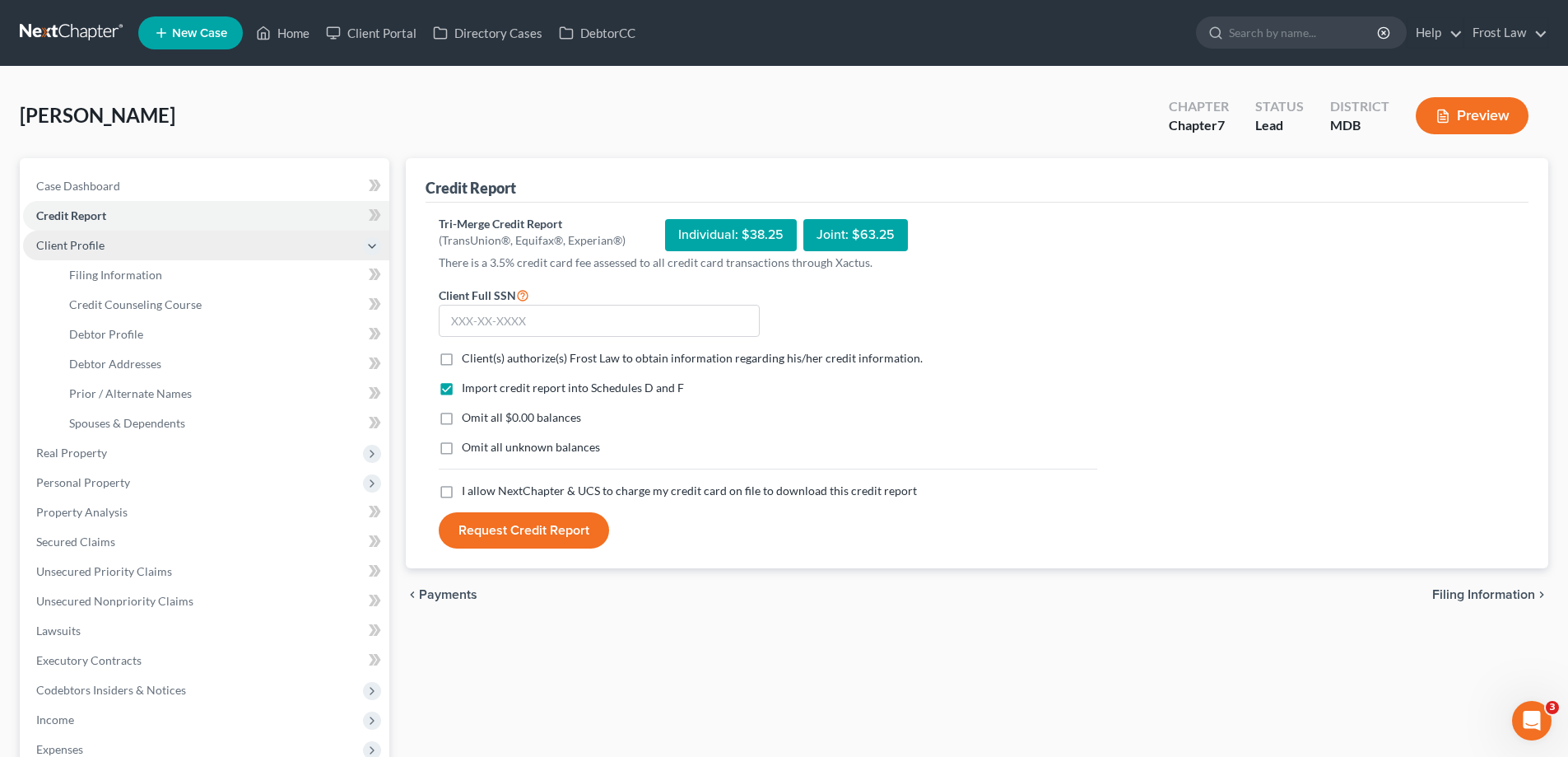
click at [200, 257] on span "Client Profile" at bounding box center [207, 245] width 367 height 29
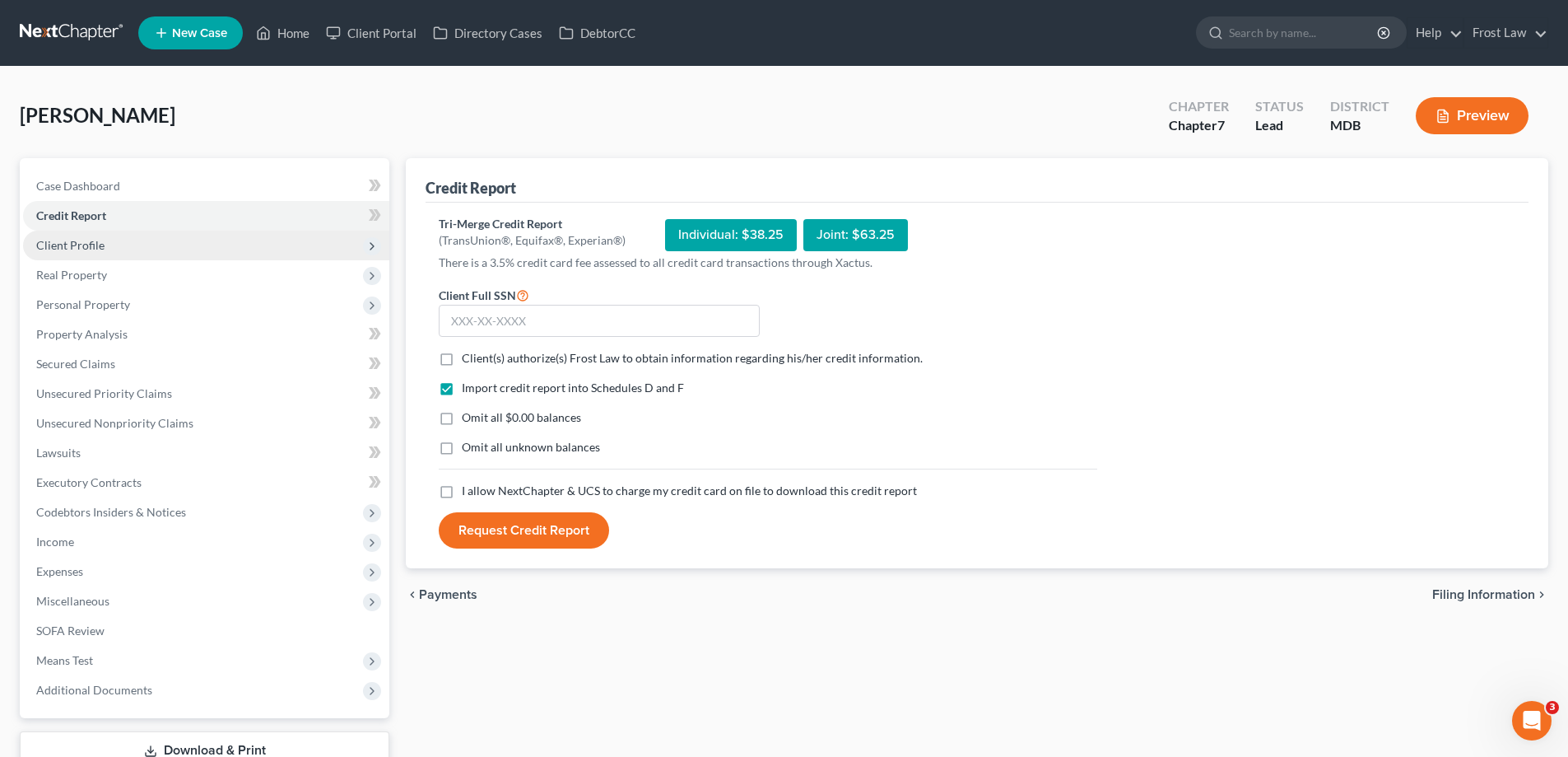
click at [188, 251] on span "Client Profile" at bounding box center [207, 245] width 367 height 29
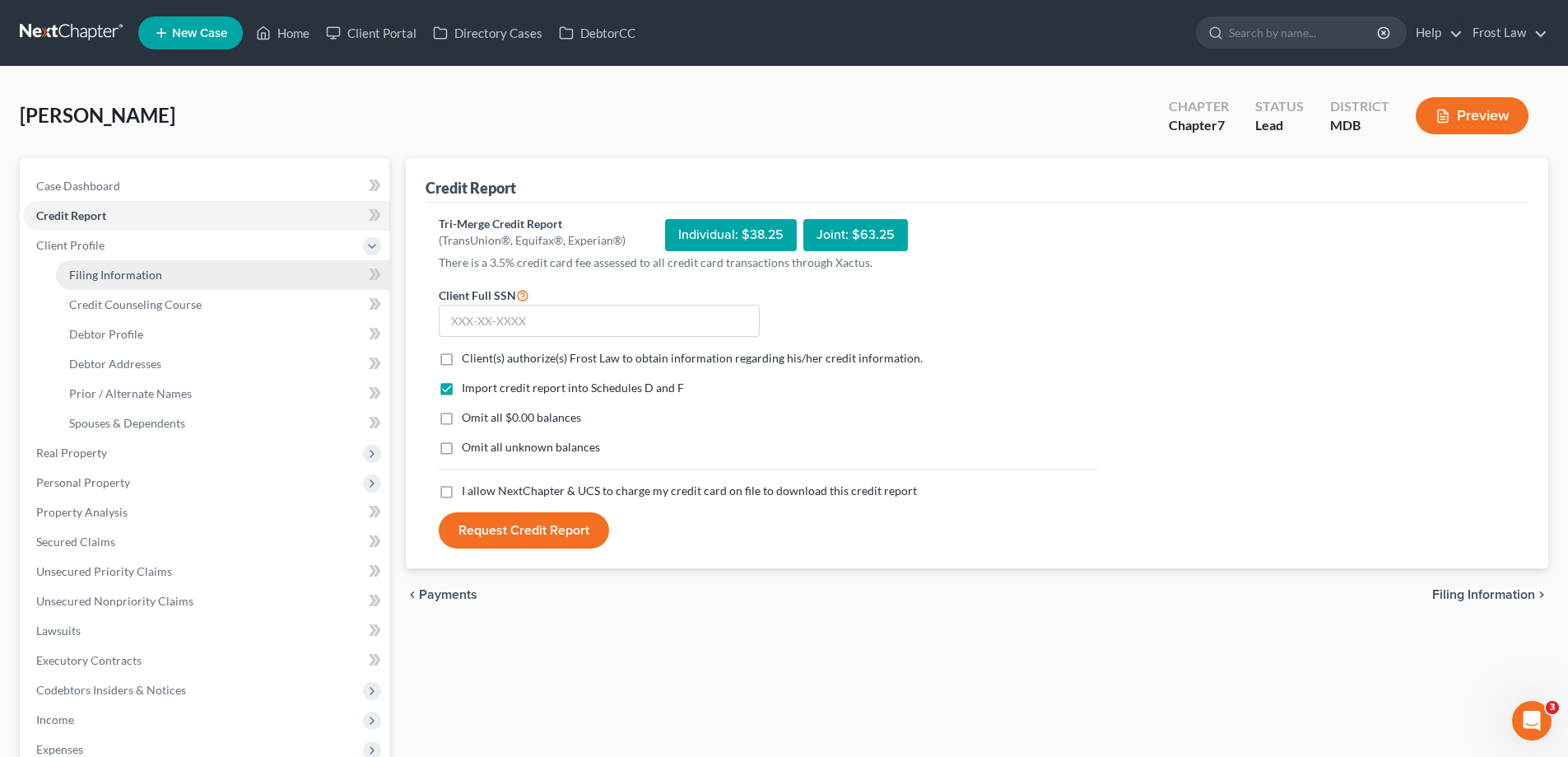
click at [182, 268] on link "Filing Information" at bounding box center [222, 275] width 333 height 29
select select "1"
select select "0"
select select "38"
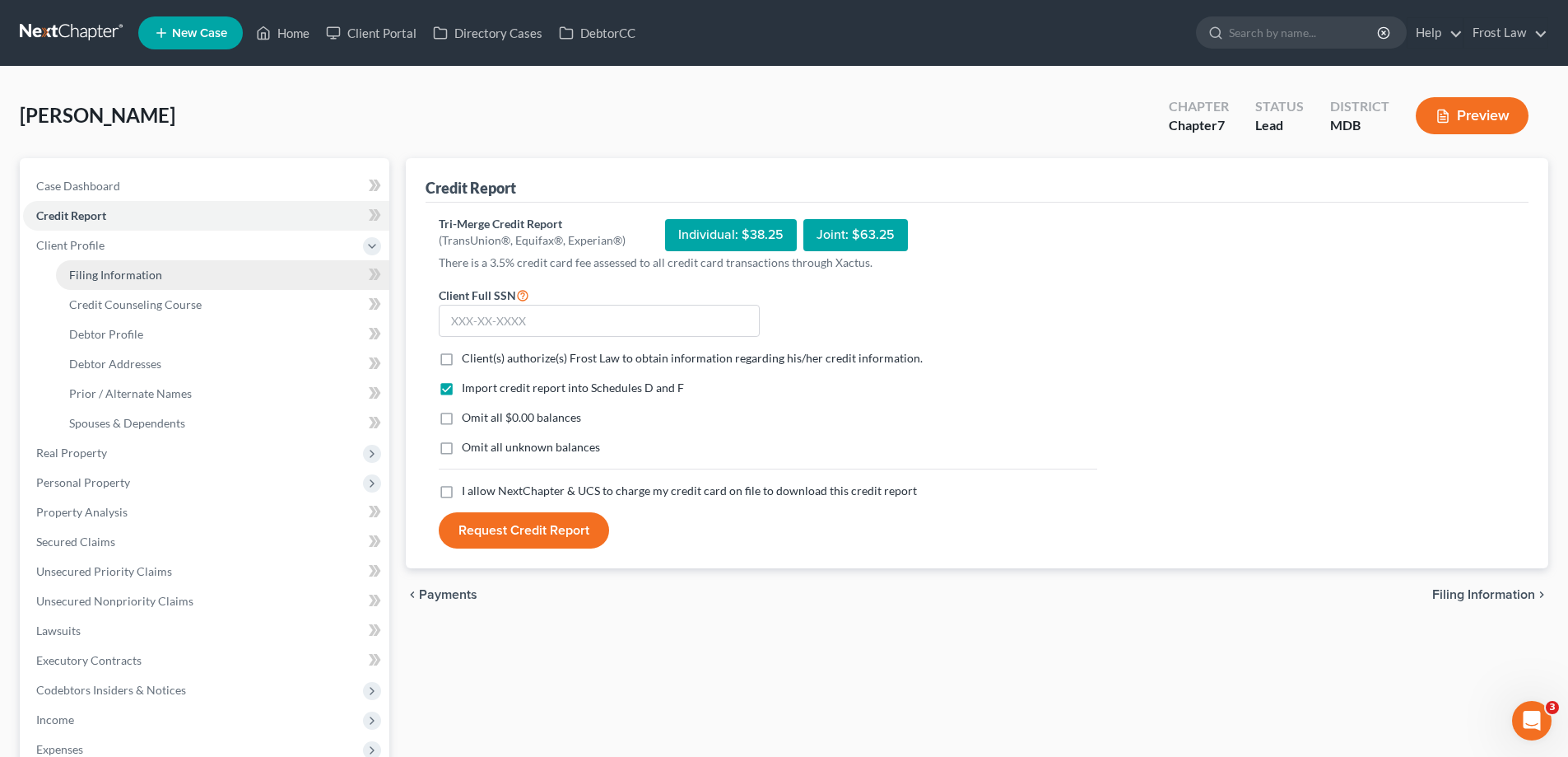
select select "0"
select select "21"
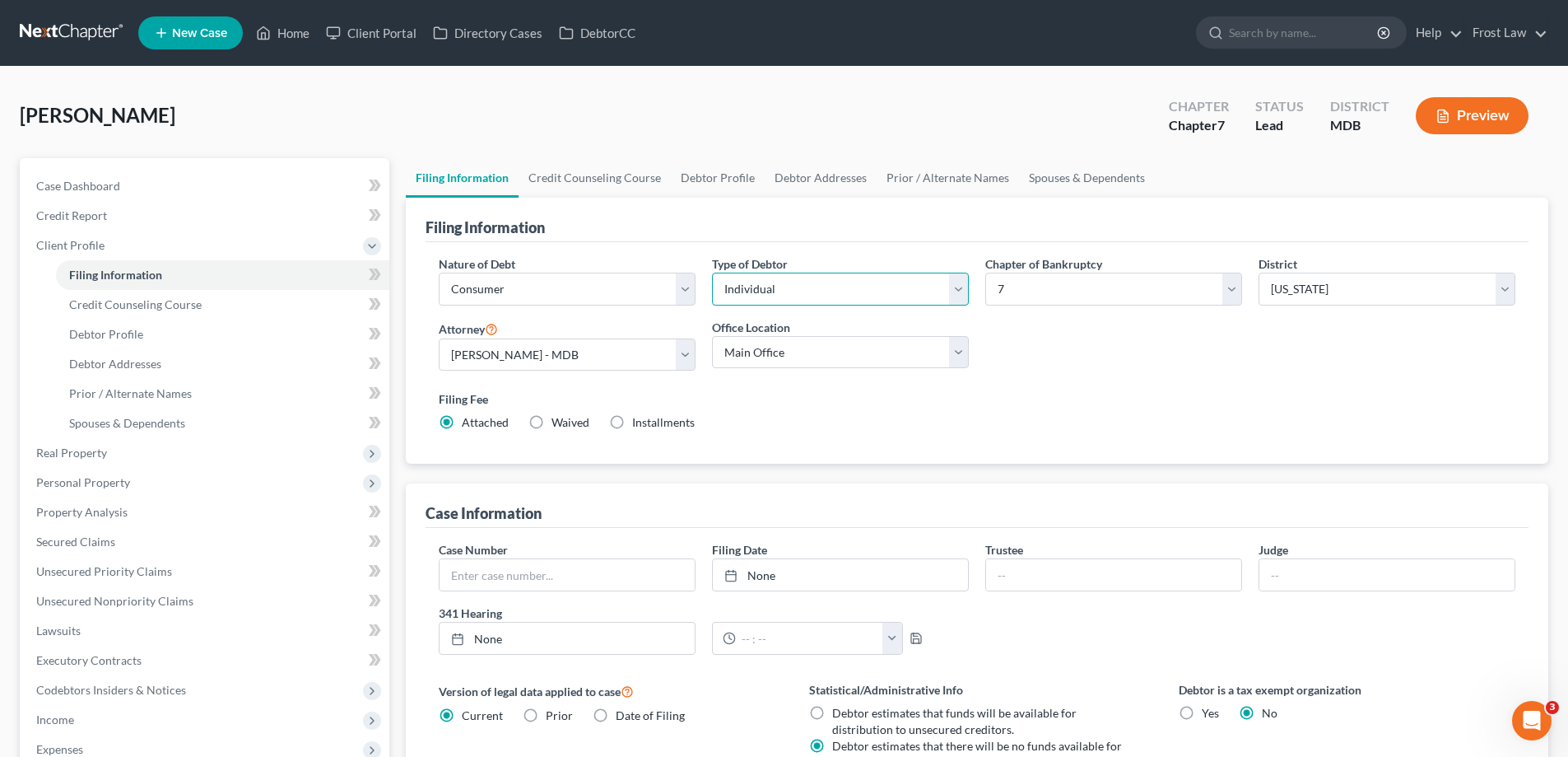
drag, startPoint x: 813, startPoint y: 285, endPoint x: 812, endPoint y: 303, distance: 18.0
click at [813, 285] on select "Select Individual Joint" at bounding box center [841, 289] width 257 height 33
select select "1"
click at [712, 273] on select "Select Individual Joint" at bounding box center [841, 289] width 257 height 33
click at [1136, 370] on div "Nature of Debt Select Business Consumer Other Nature of Business Select Clearin…" at bounding box center [976, 349] width 1093 height 189
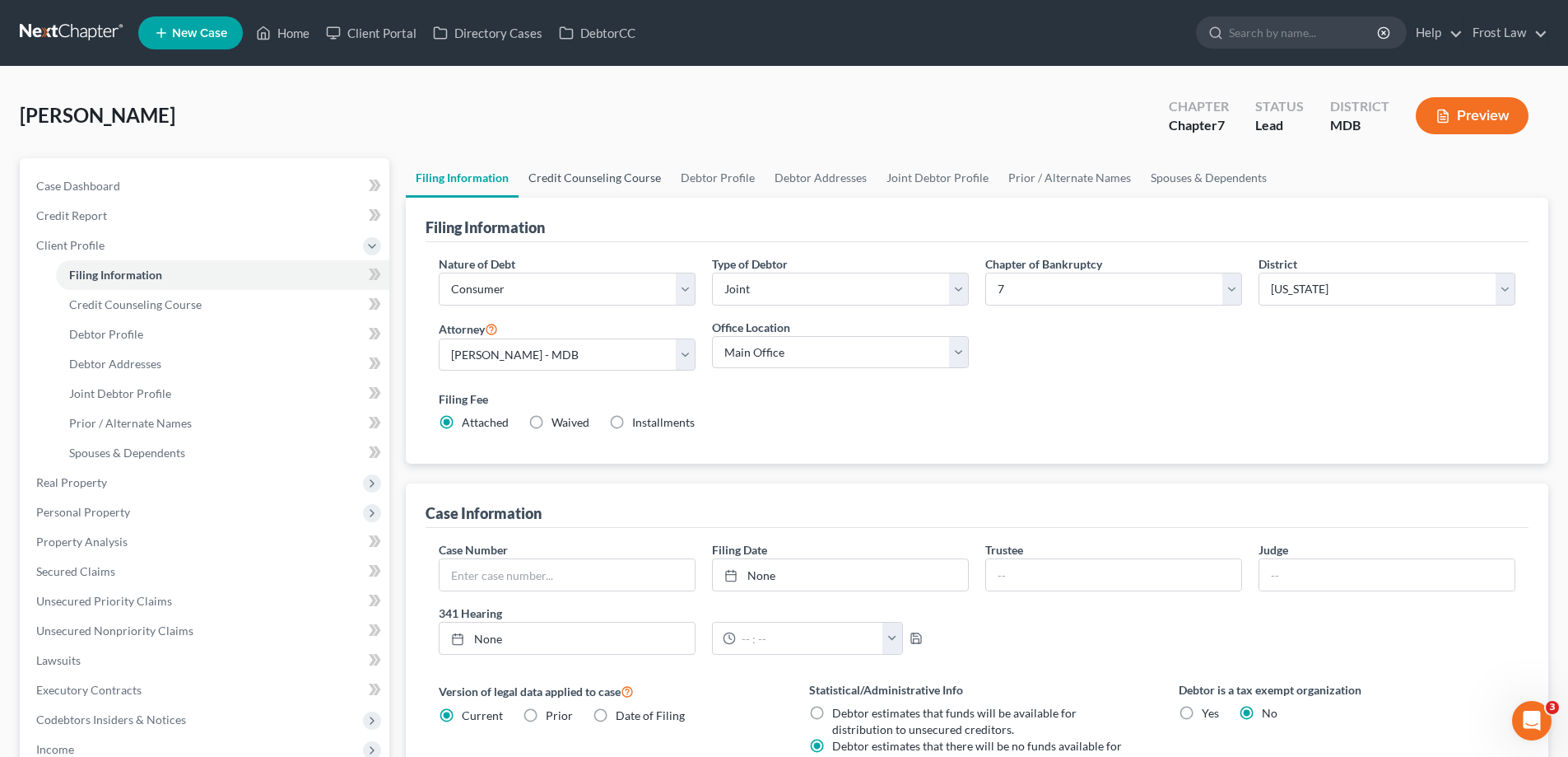
click at [605, 188] on link "Credit Counseling Course" at bounding box center [594, 177] width 152 height 39
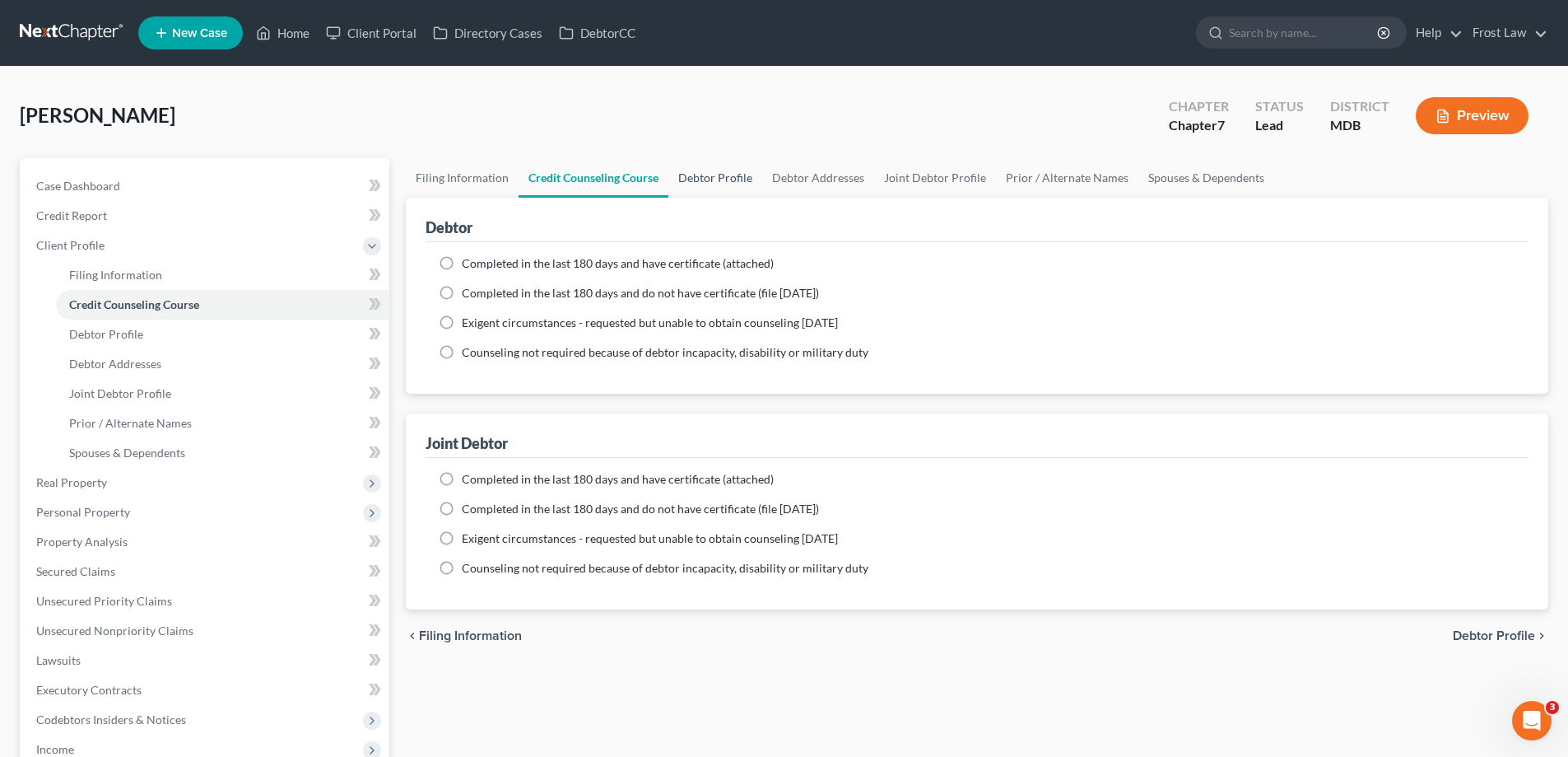
click at [684, 177] on link "Debtor Profile" at bounding box center [715, 177] width 94 height 39
select select "1"
select select "3"
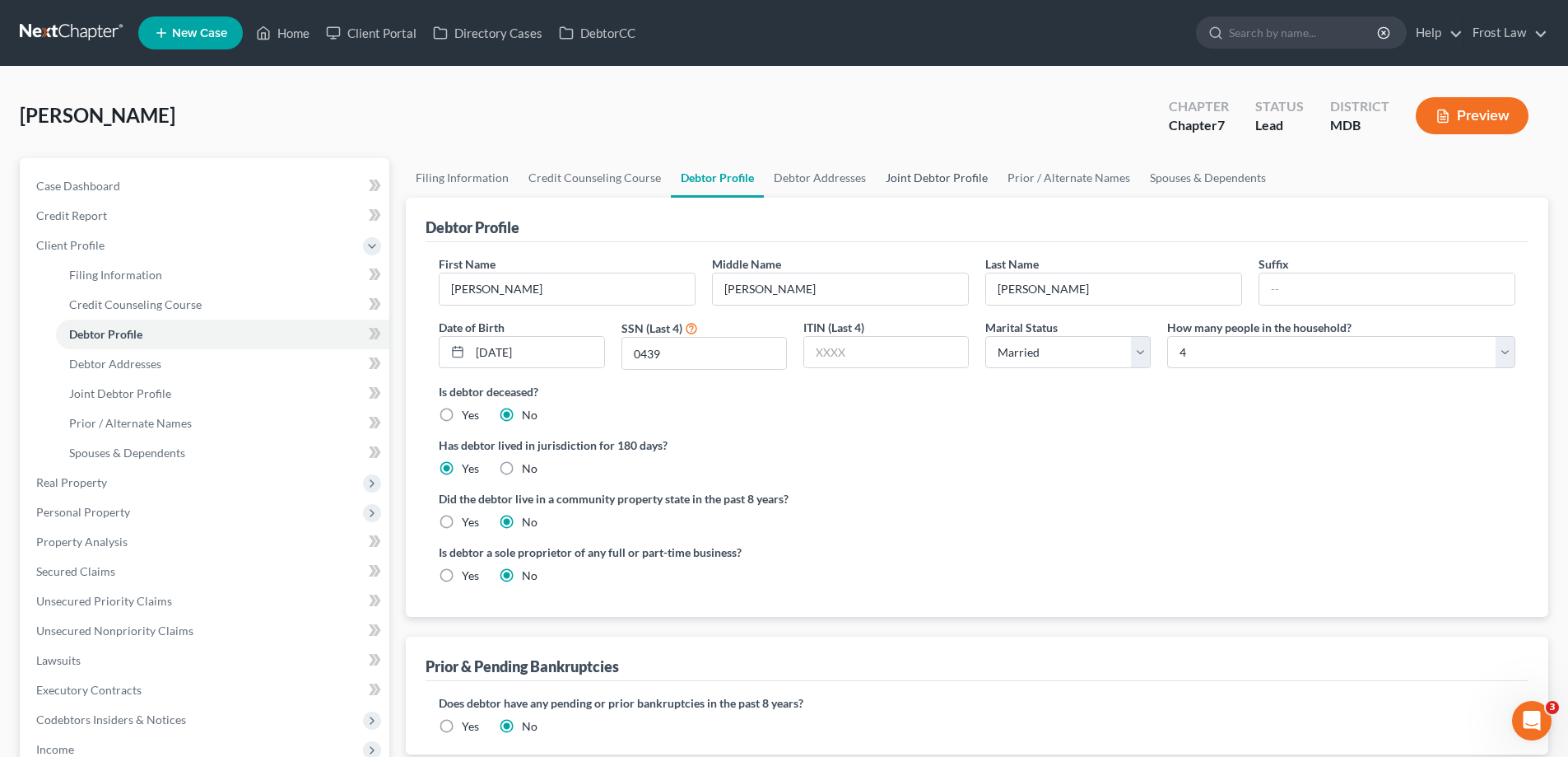
drag, startPoint x: 919, startPoint y: 170, endPoint x: 918, endPoint y: 177, distance: 7.1
click at [920, 170] on link "Joint Debtor Profile" at bounding box center [937, 177] width 122 height 39
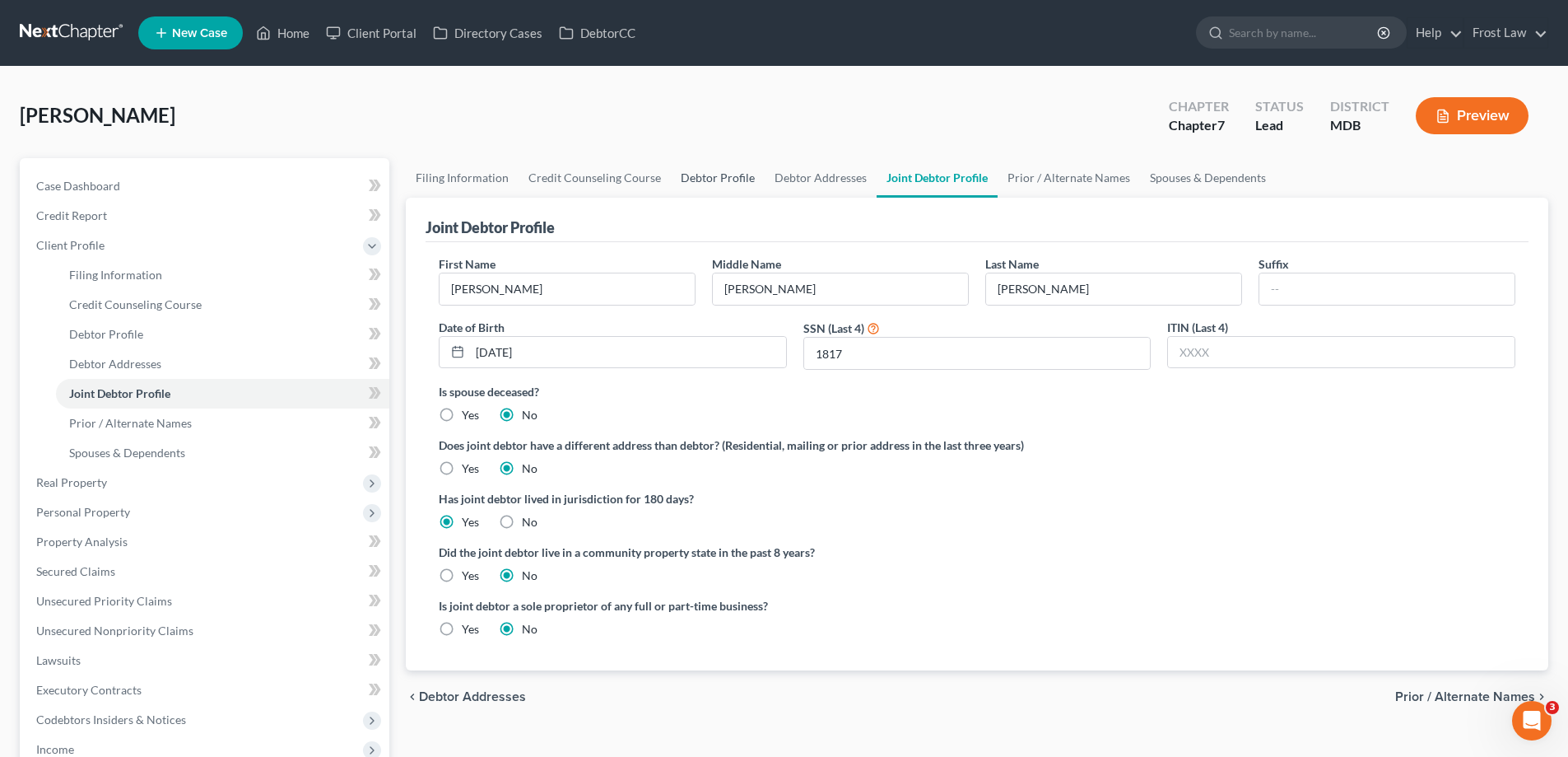
click at [709, 191] on link "Debtor Profile" at bounding box center [718, 177] width 94 height 39
select select "1"
select select "3"
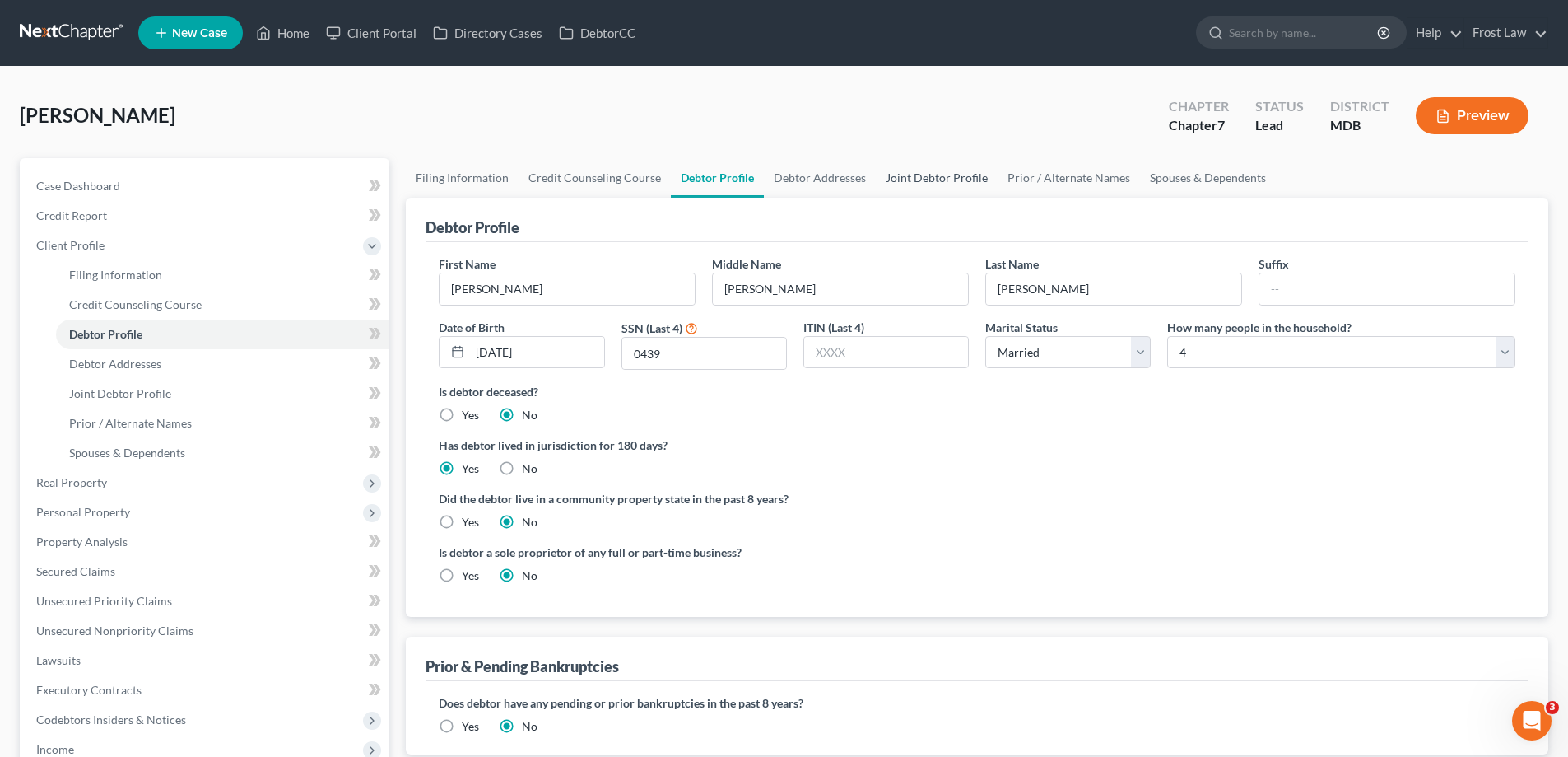
click at [925, 183] on link "Joint Debtor Profile" at bounding box center [937, 177] width 122 height 39
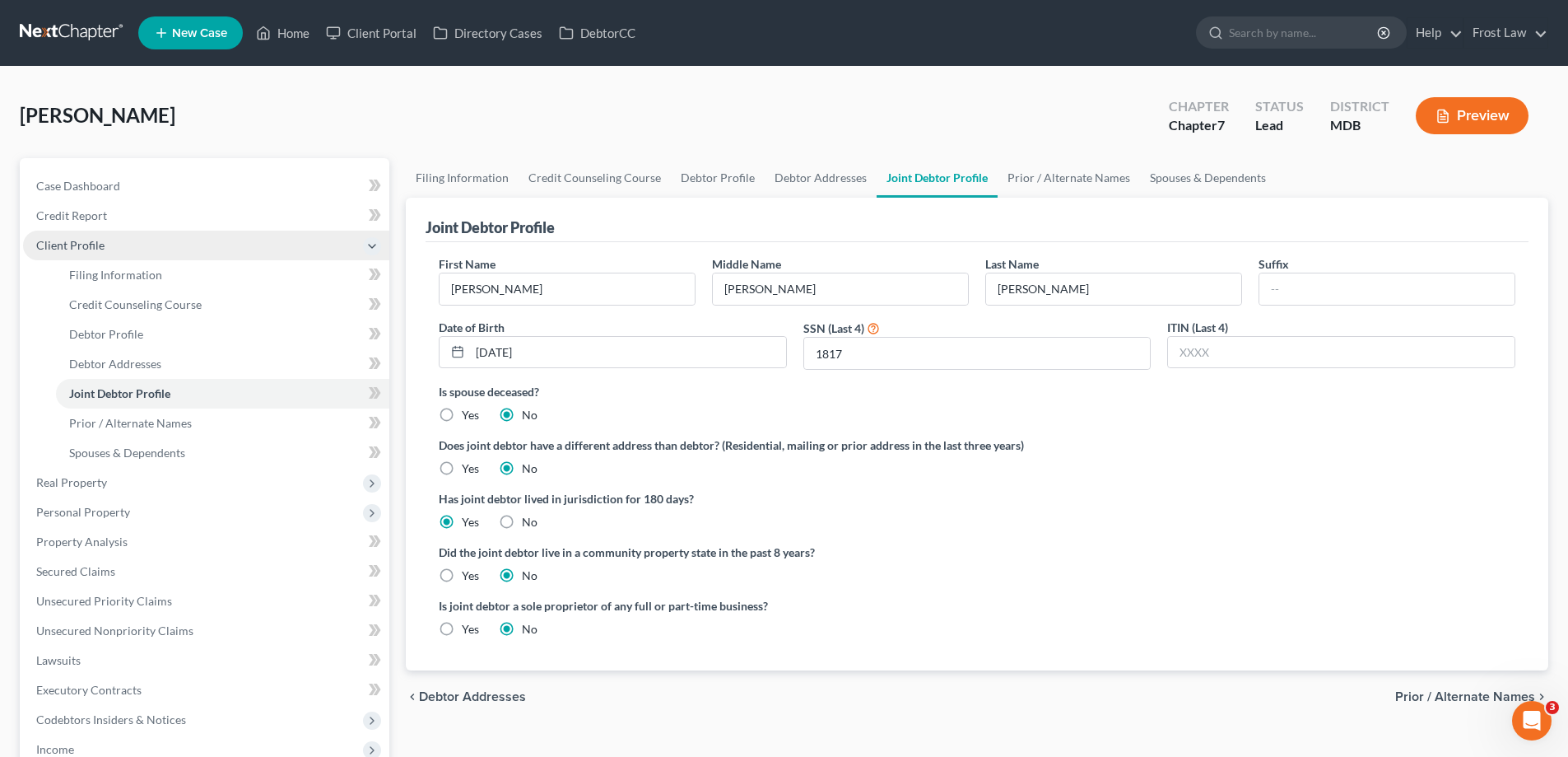
click at [116, 244] on span "Client Profile" at bounding box center [207, 245] width 367 height 29
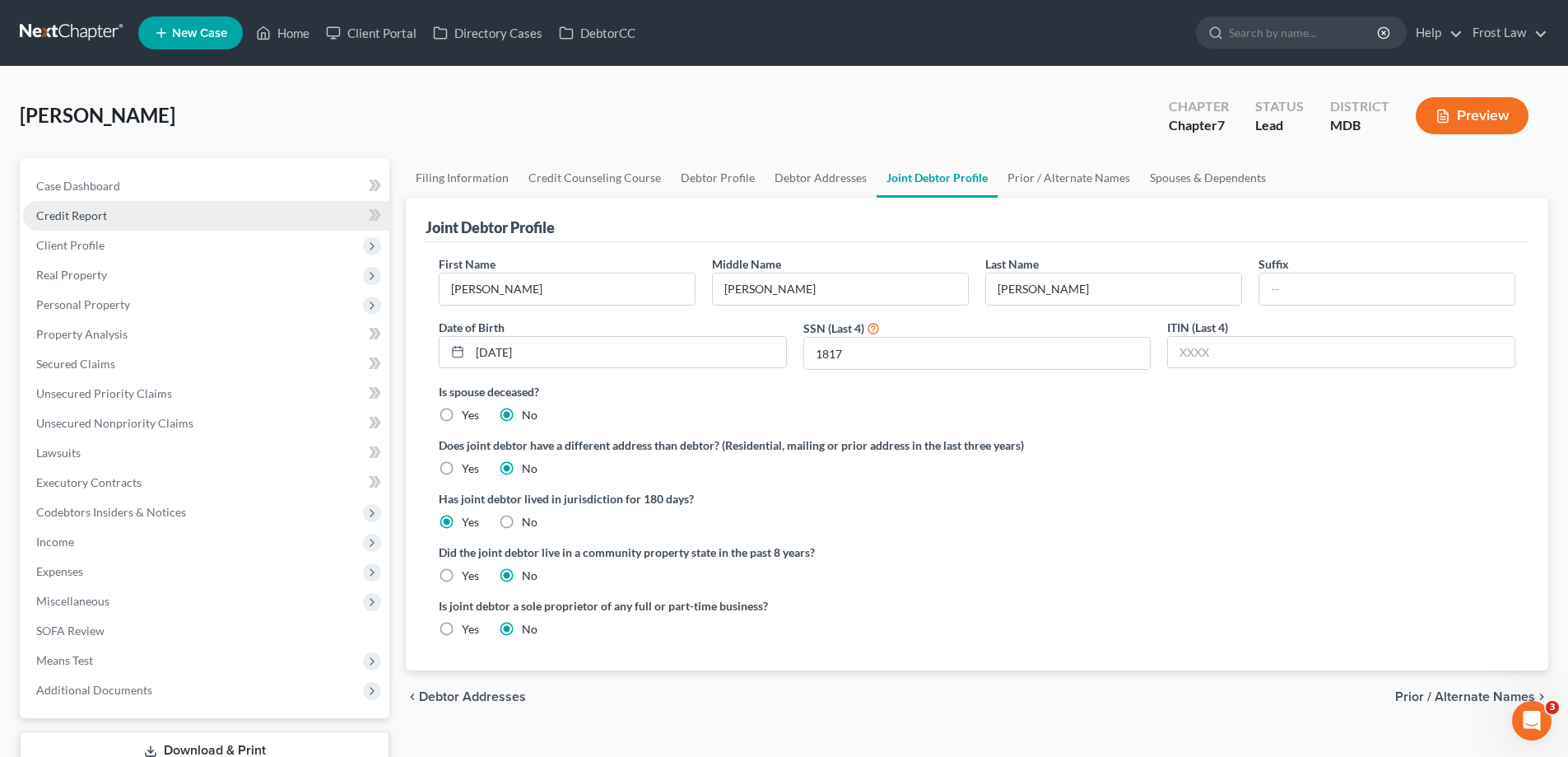
click at [130, 224] on link "Credit Report" at bounding box center [207, 216] width 367 height 29
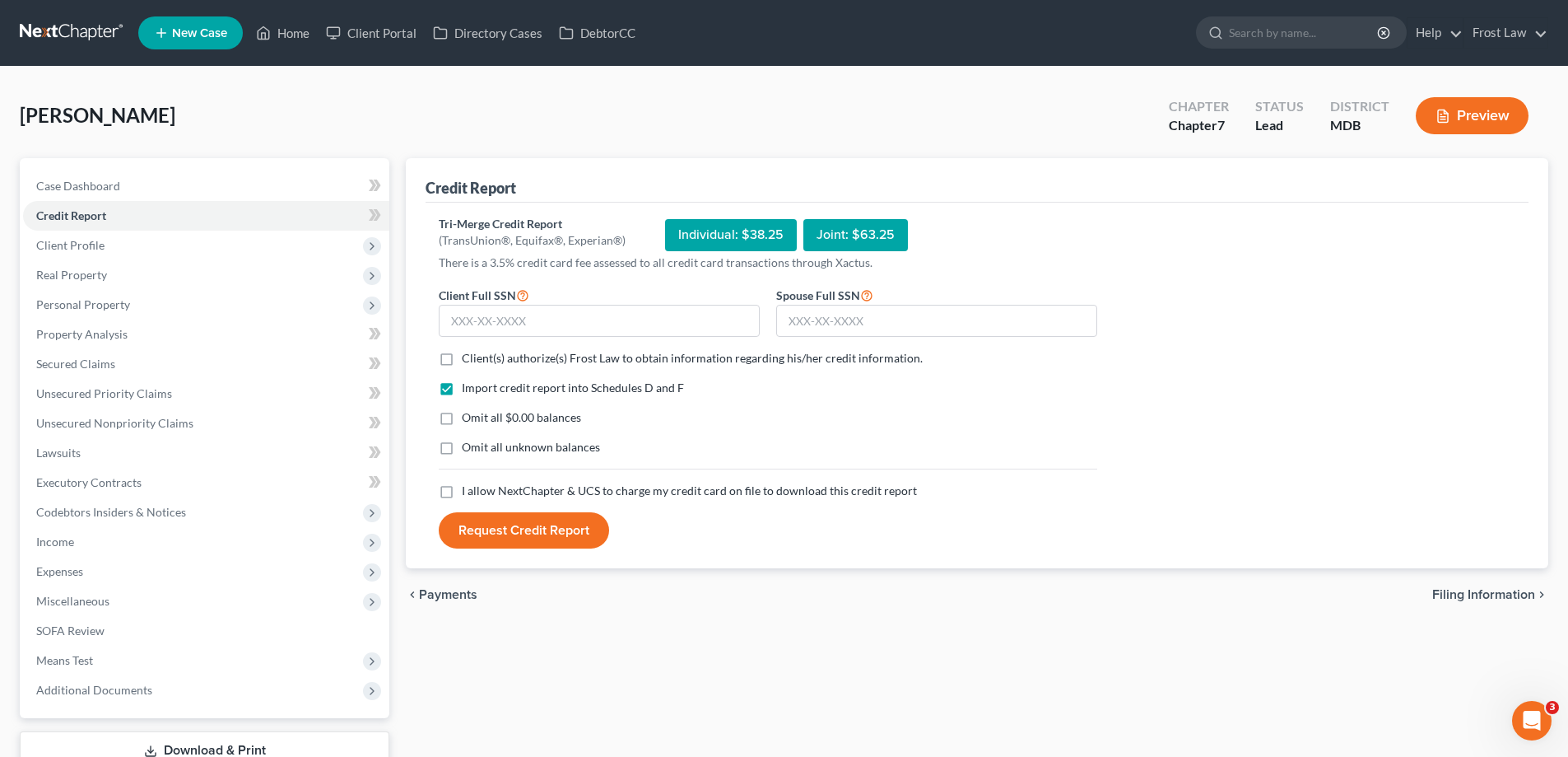
click at [462, 355] on label "Client(s) authorize(s) Frost Law to obtain information regarding his/her credit…" at bounding box center [692, 358] width 461 height 17
click at [468, 355] on input "Client(s) authorize(s) Frost Law to obtain information regarding his/her credit…" at bounding box center [473, 355] width 11 height 11
checkbox input "true"
click at [132, 689] on span "Additional Documents" at bounding box center [94, 689] width 116 height 14
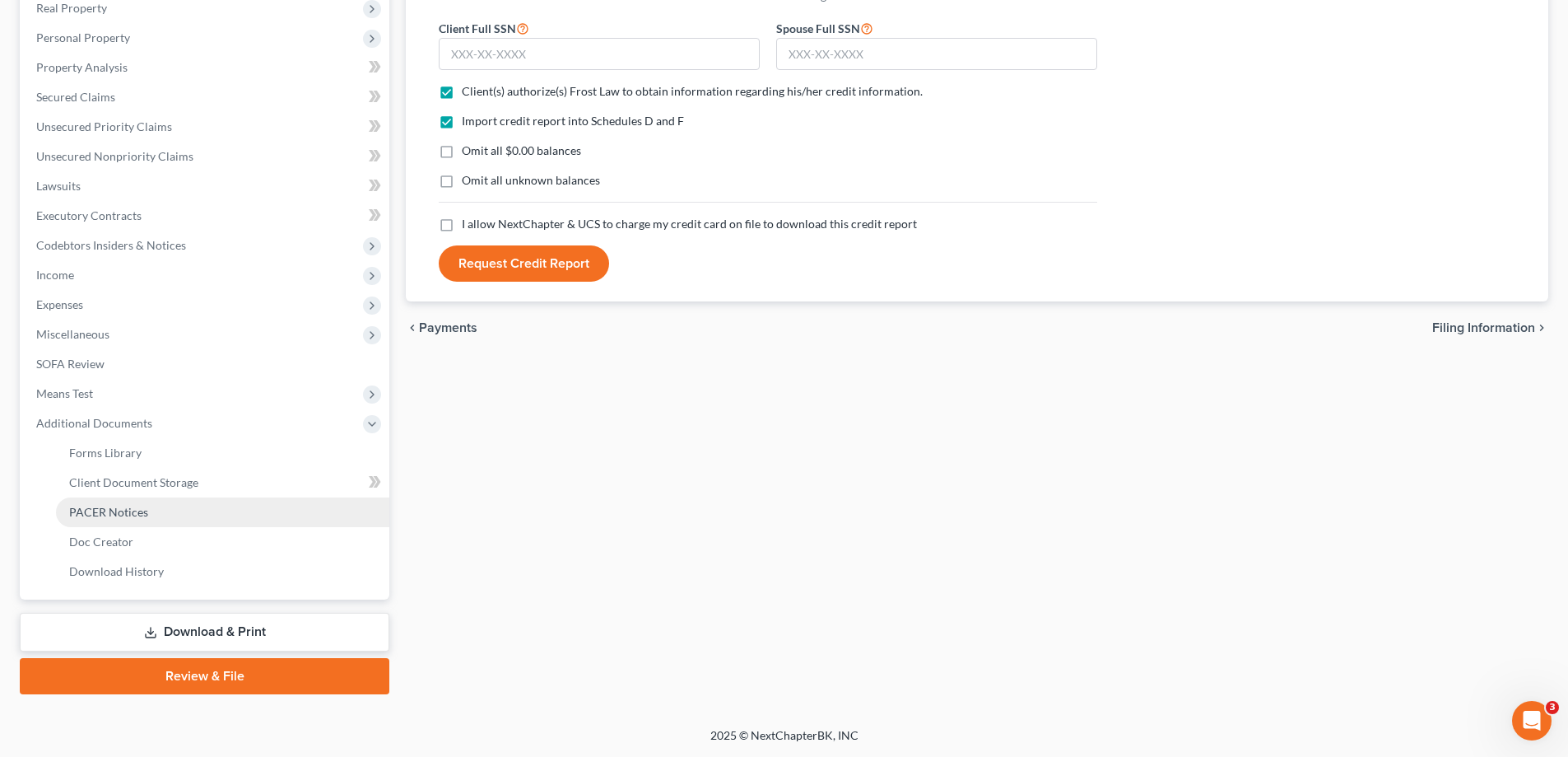
click at [198, 517] on link "PACER Notices" at bounding box center [222, 512] width 333 height 29
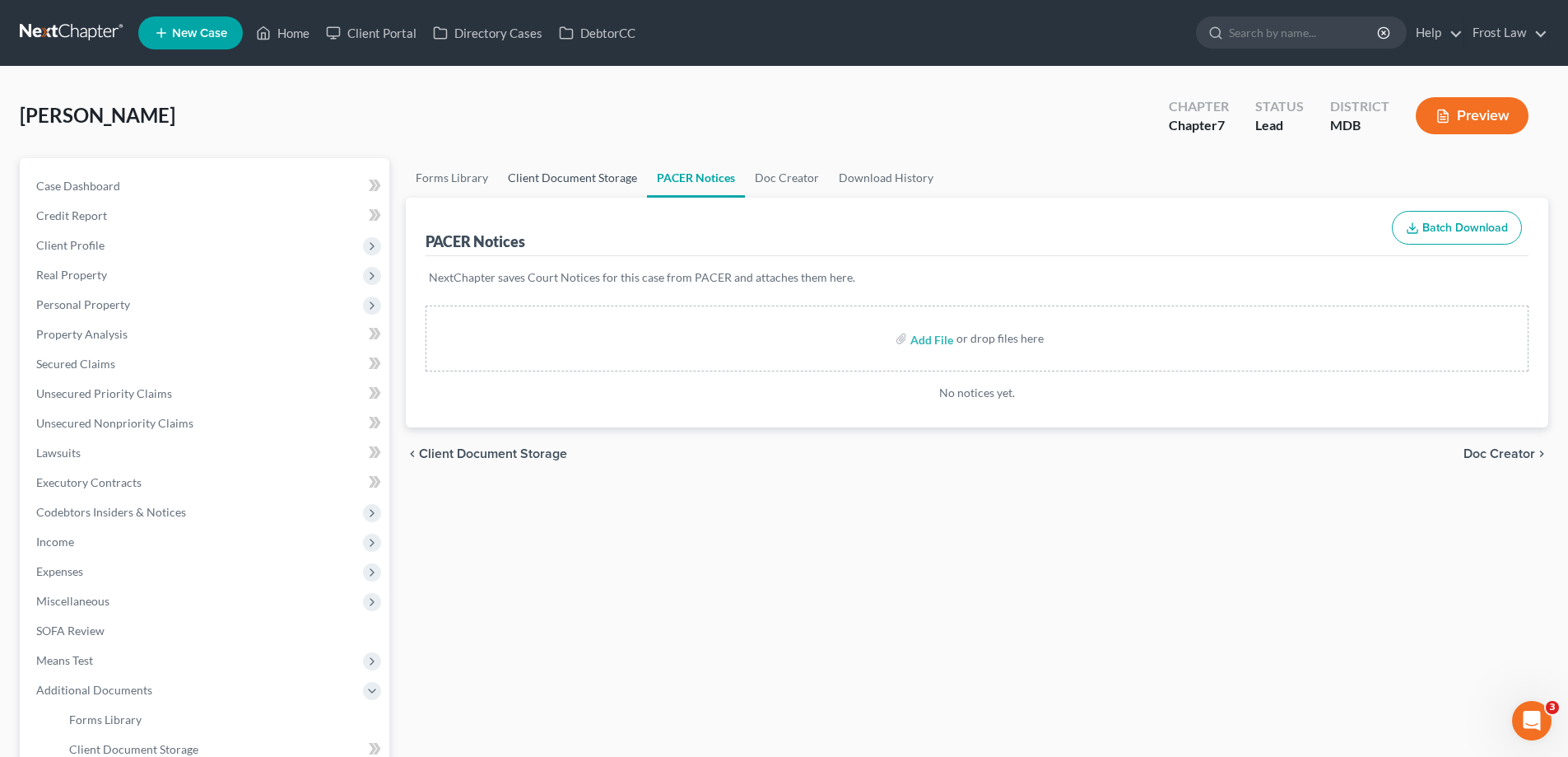
click at [568, 182] on link "Client Document Storage" at bounding box center [572, 177] width 149 height 39
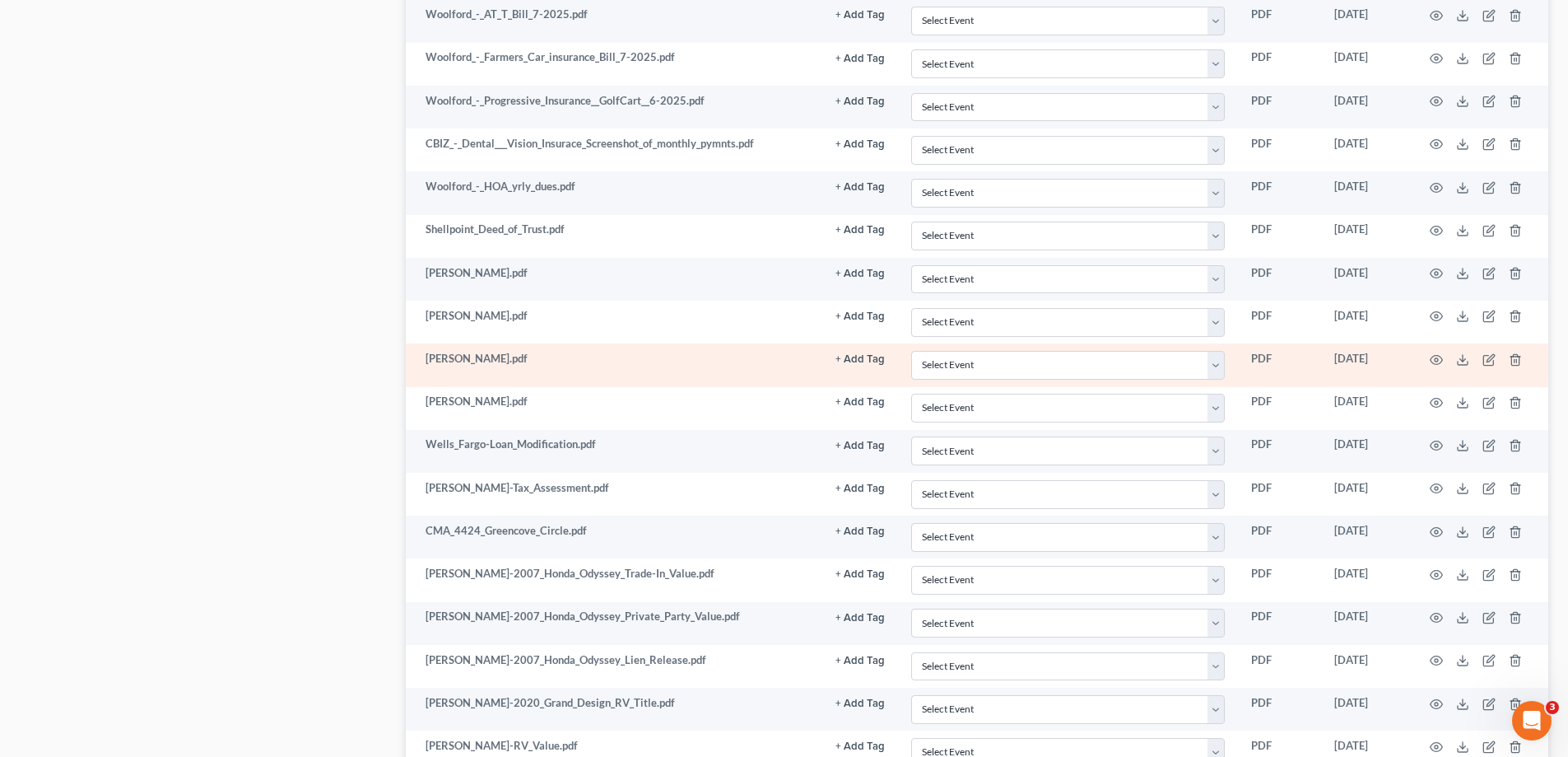
scroll to position [3624, 0]
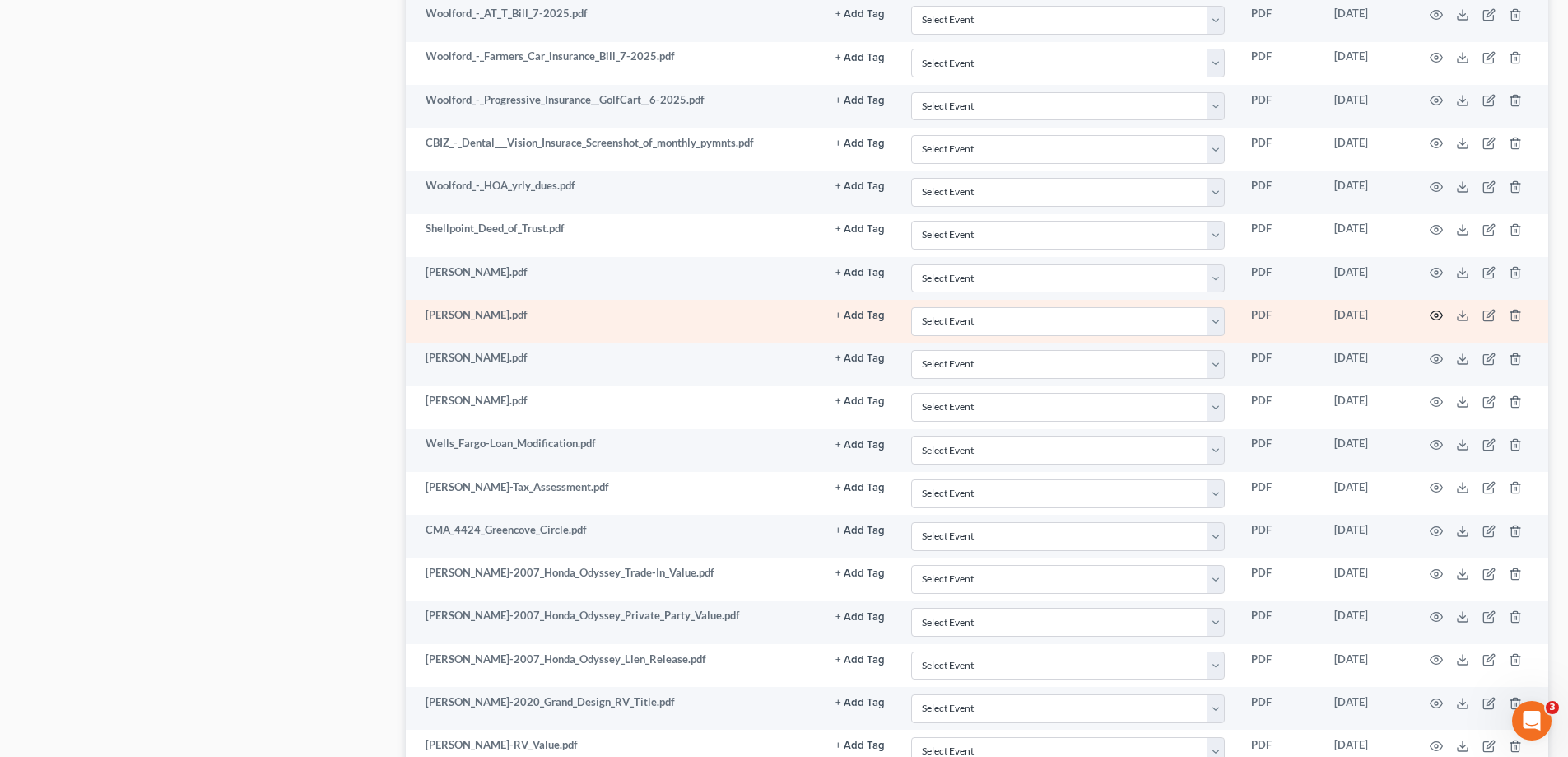
click at [1438, 312] on icon "button" at bounding box center [1436, 315] width 13 height 13
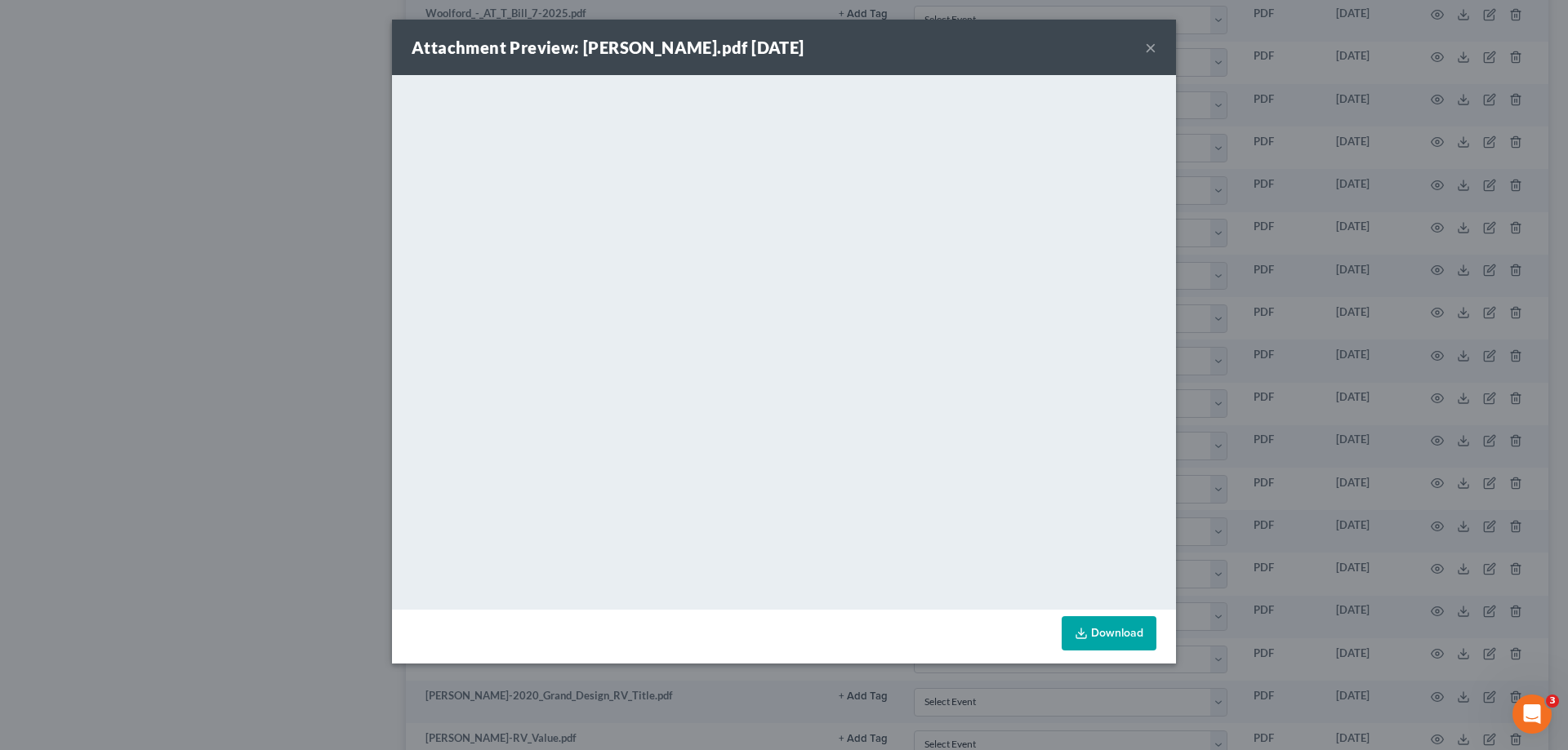
click at [1151, 48] on button "×" at bounding box center [1151, 48] width 12 height 19
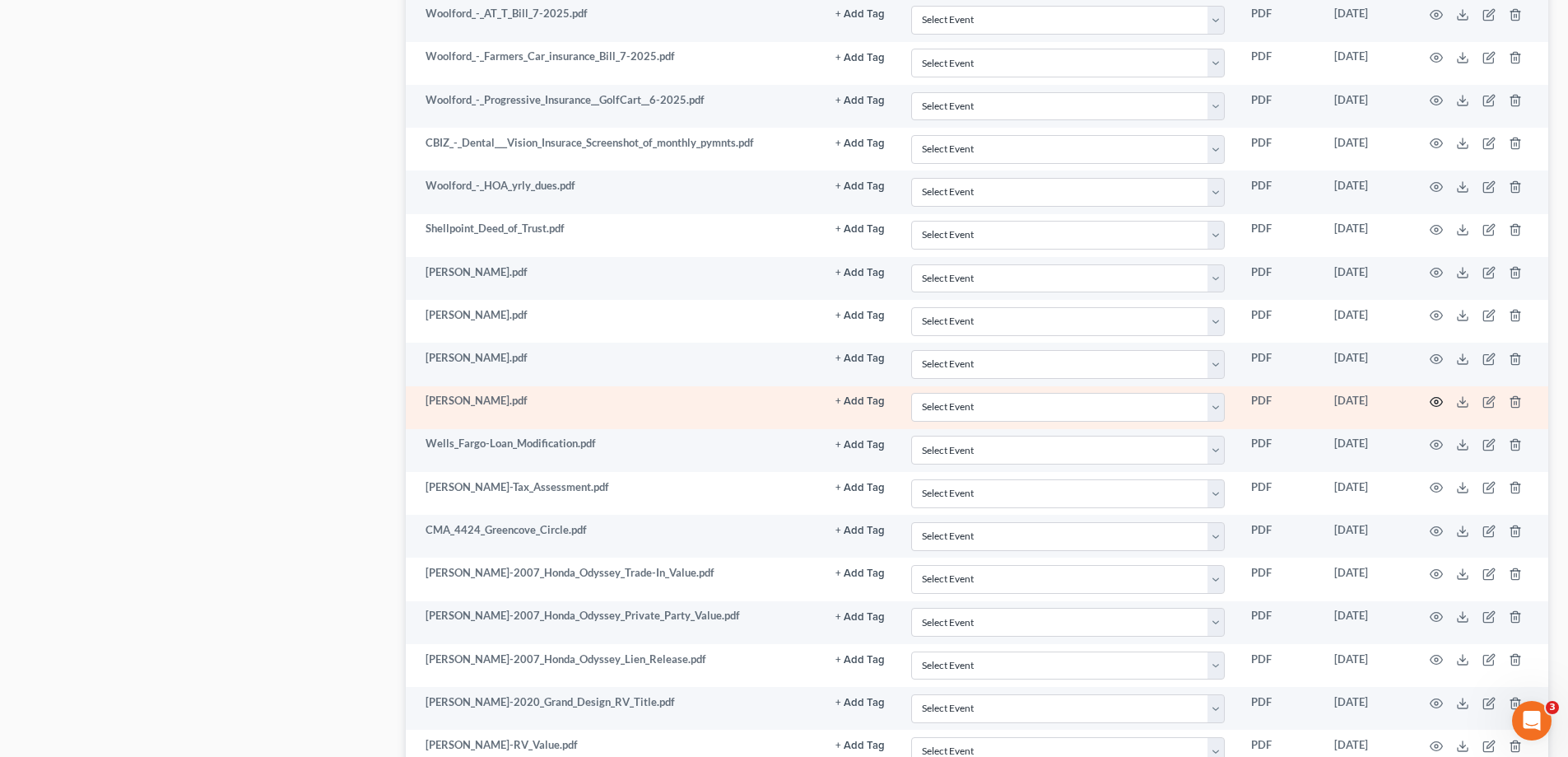
click at [1434, 401] on icon "button" at bounding box center [1436, 401] width 13 height 13
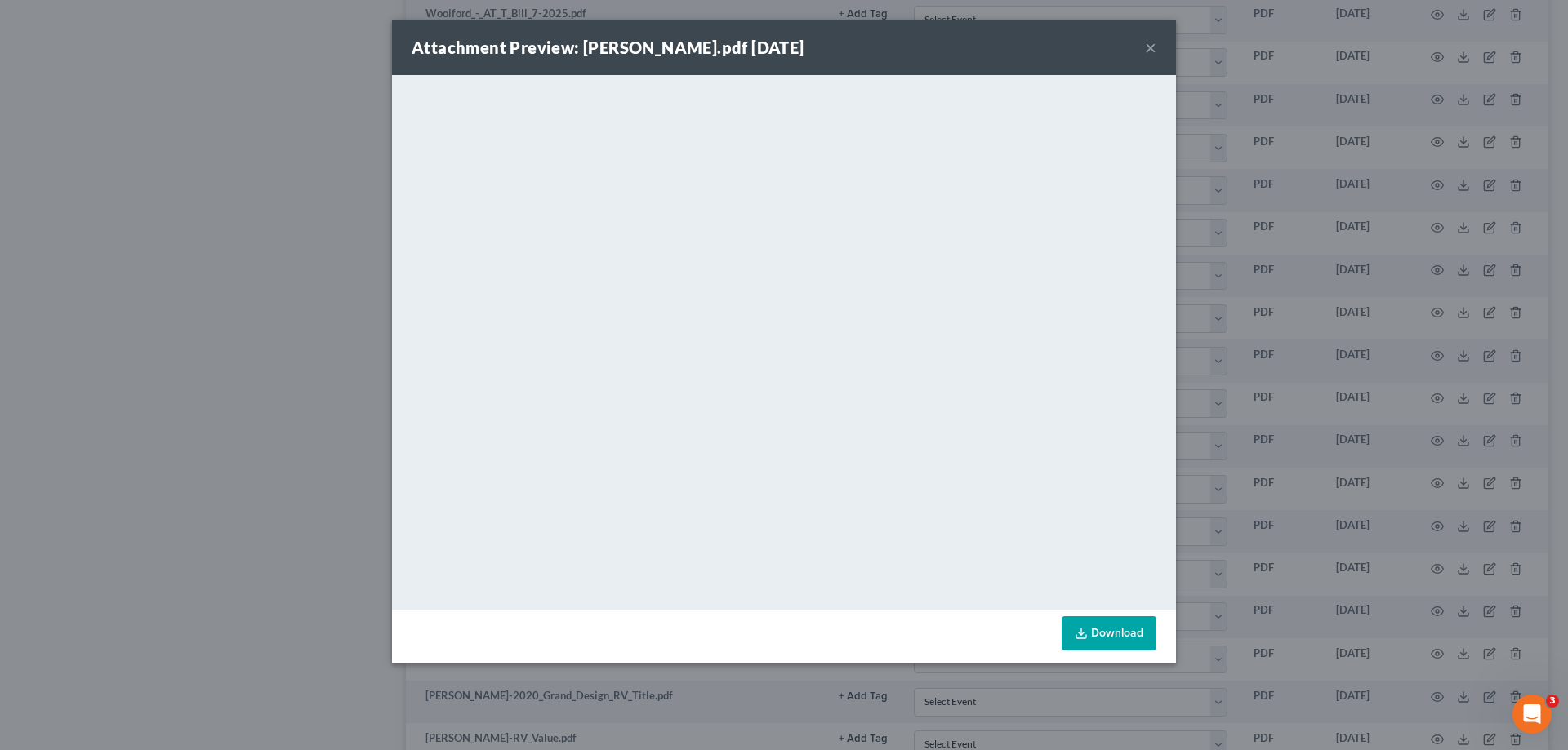
click at [1152, 44] on button "×" at bounding box center [1151, 48] width 12 height 19
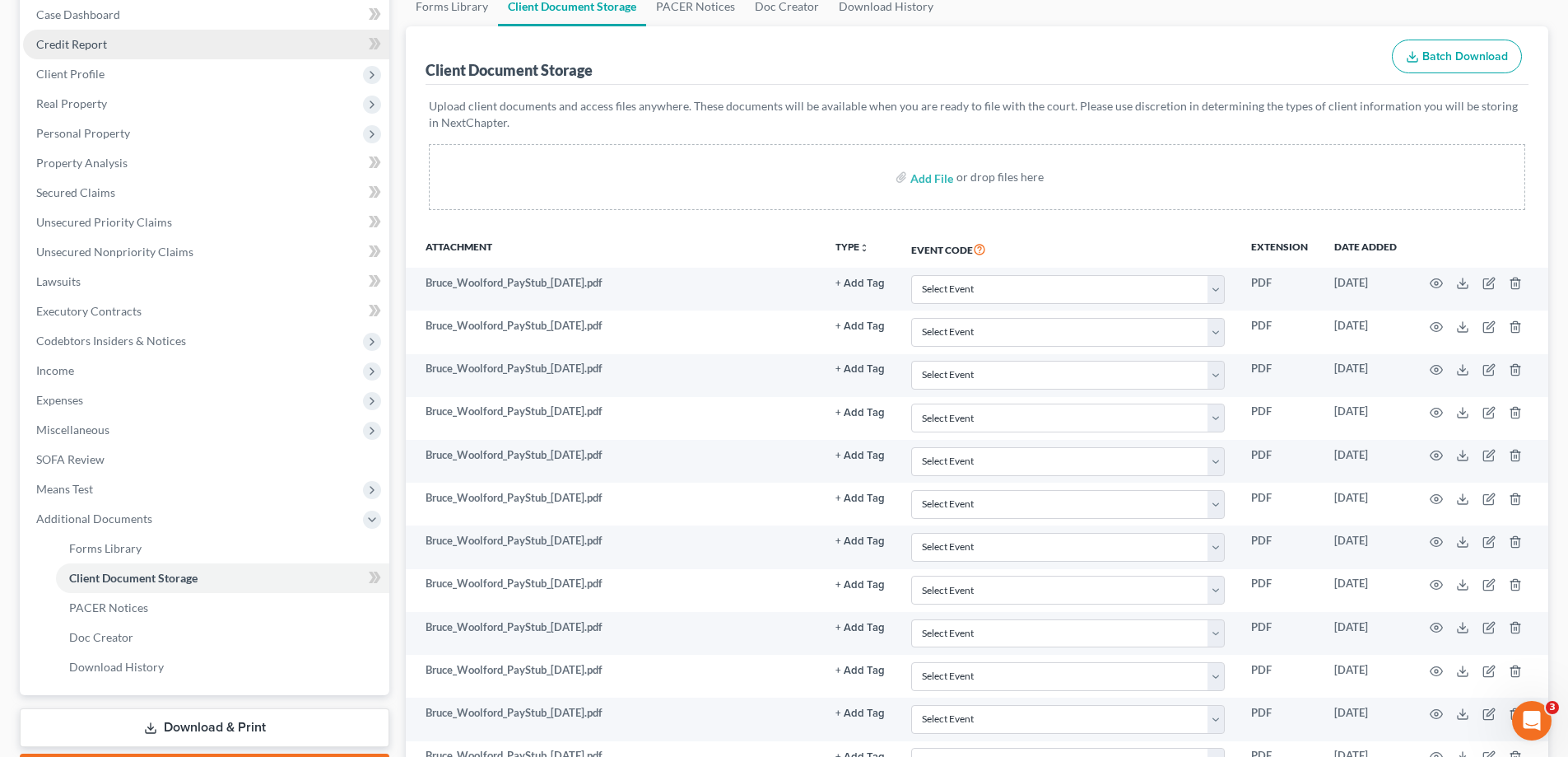
scroll to position [0, 0]
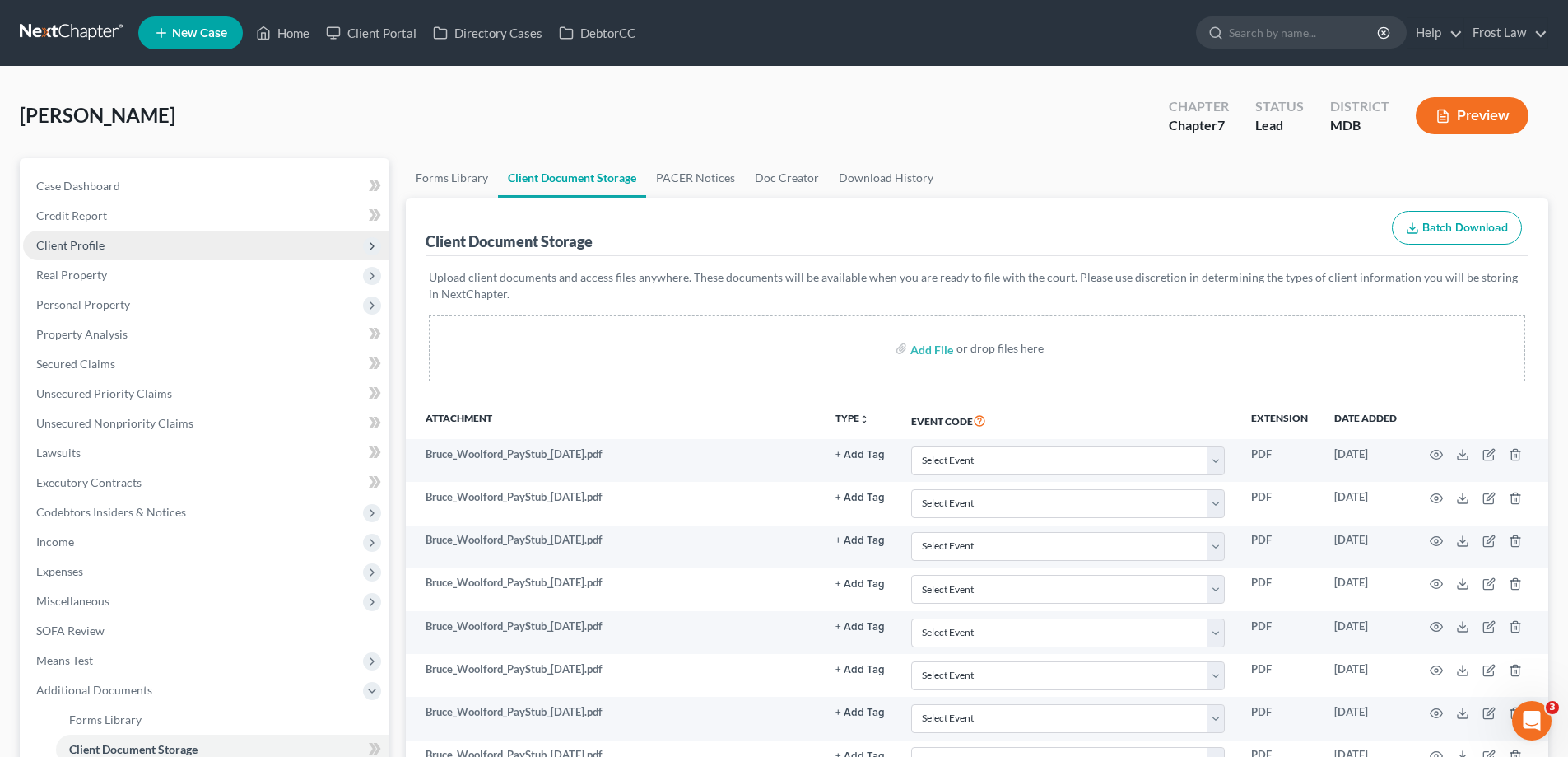
click at [132, 253] on span "Client Profile" at bounding box center [207, 245] width 367 height 29
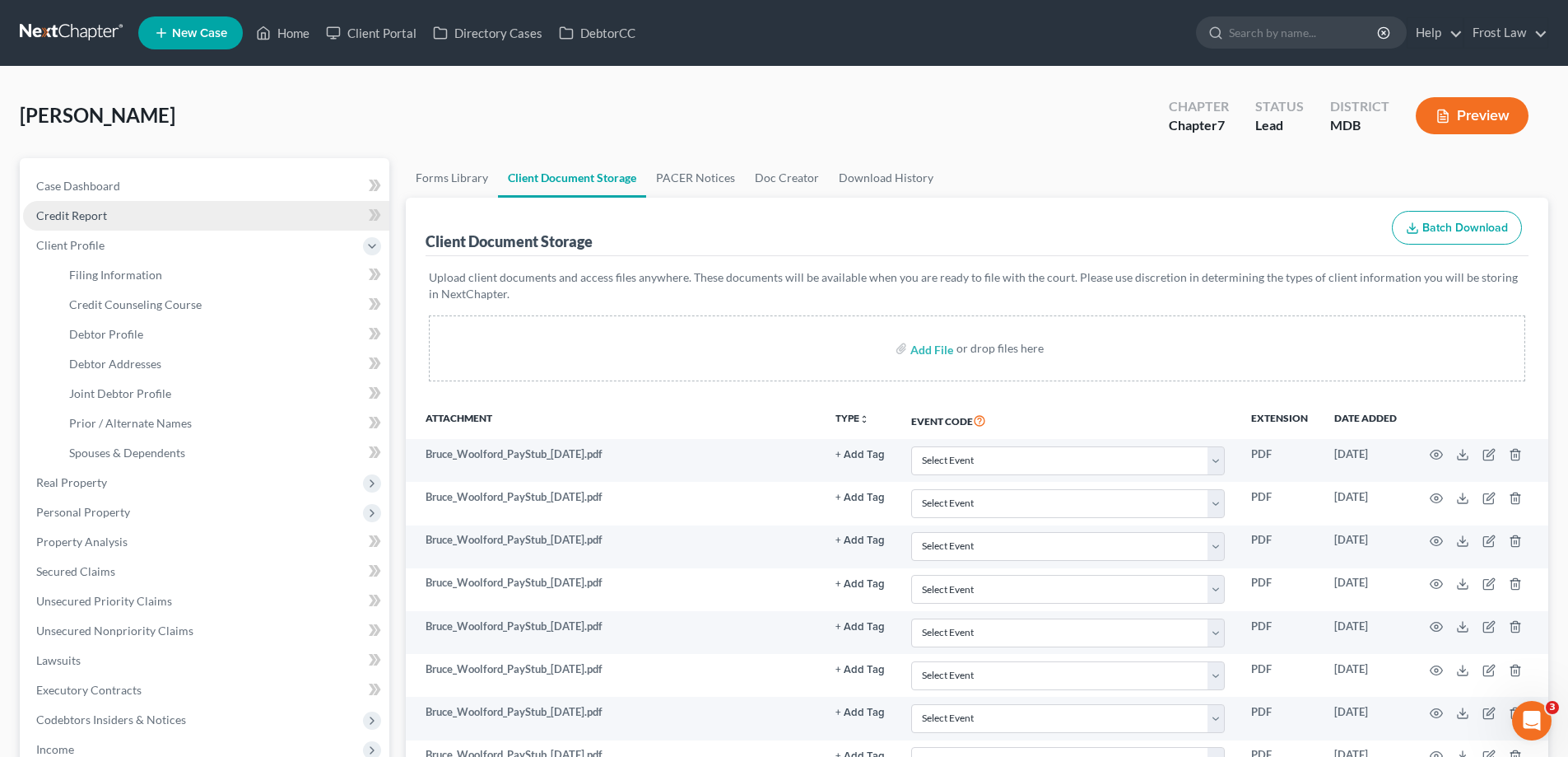
click at [157, 208] on link "Credit Report" at bounding box center [207, 216] width 367 height 29
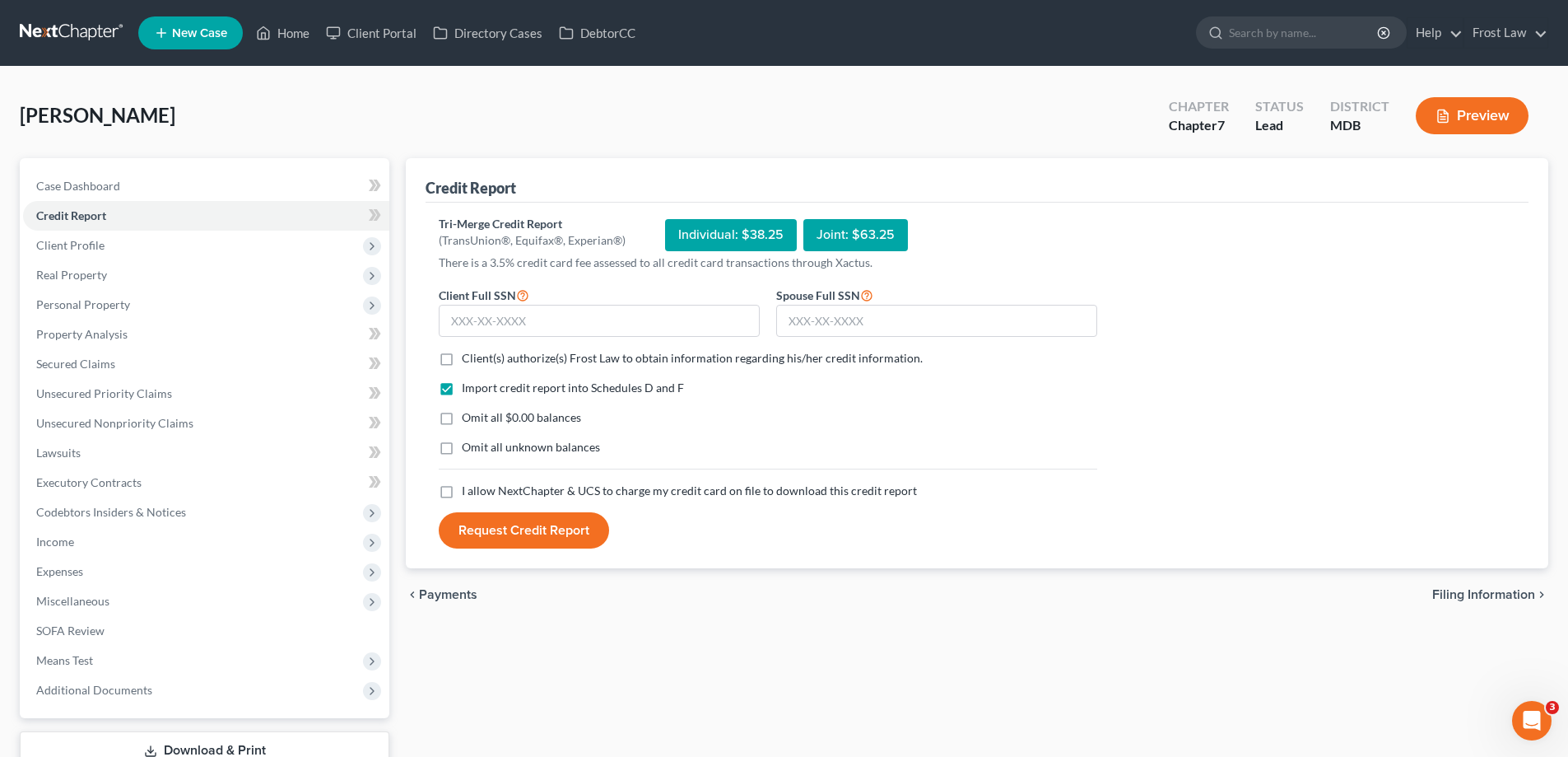
click at [462, 357] on label "Client(s) authorize(s) Frost Law to obtain information regarding his/her credit…" at bounding box center [692, 358] width 461 height 17
click at [468, 357] on input "Client(s) authorize(s) Frost Law to obtain information regarding his/her credit…" at bounding box center [473, 355] width 11 height 11
checkbox input "true"
click at [462, 495] on label "I allow NextChapter & UCS to charge my credit card on file to download this cre…" at bounding box center [689, 490] width 455 height 17
click at [468, 493] on input "I allow NextChapter & UCS to charge my credit card on file to download this cre…" at bounding box center [473, 487] width 11 height 11
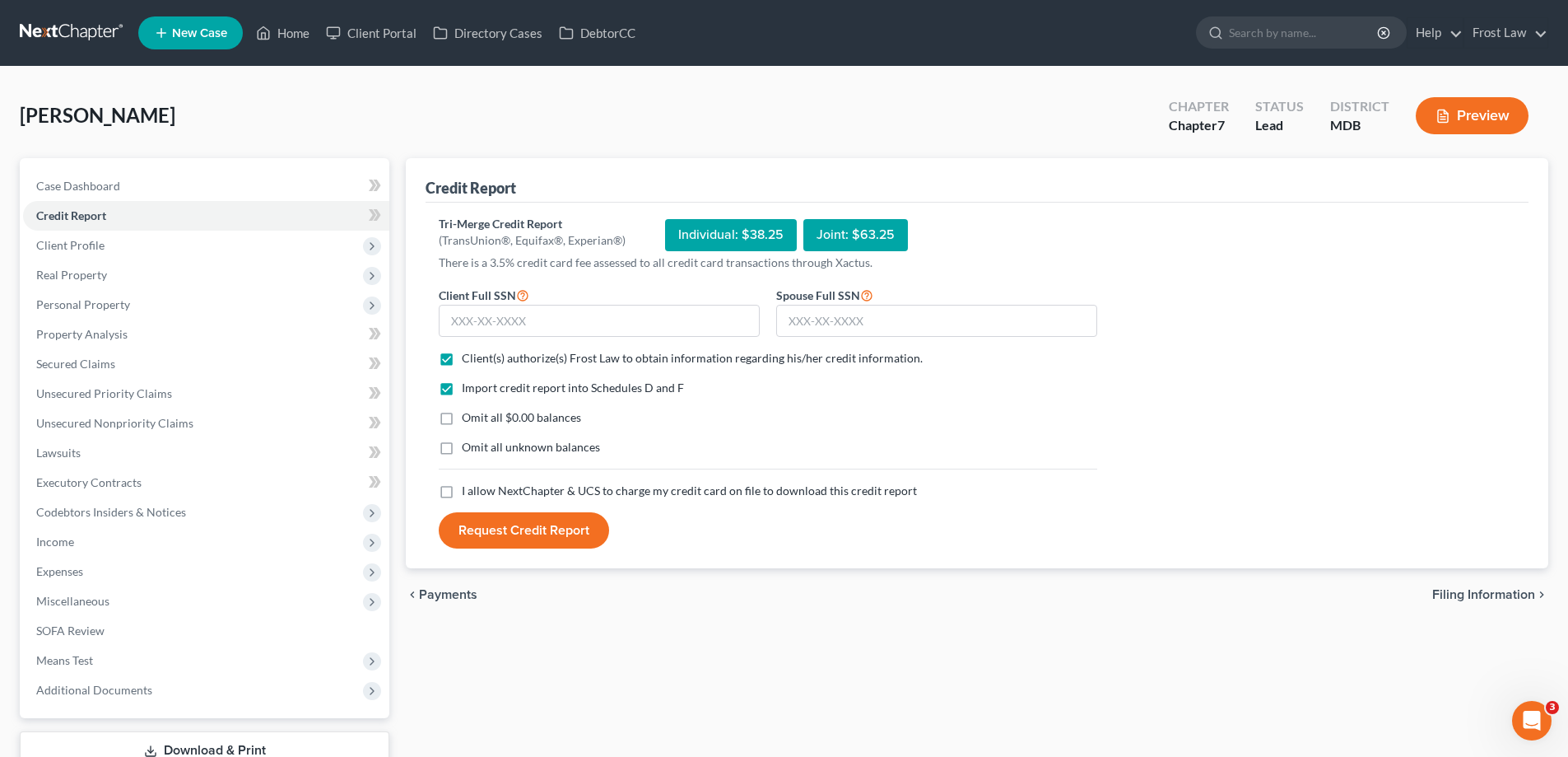
checkbox input "true"
click at [505, 317] on input "text" at bounding box center [600, 322] width 321 height 33
type input "220-11-0439"
click at [816, 326] on input "text" at bounding box center [937, 322] width 321 height 33
type input "217-84-1817"
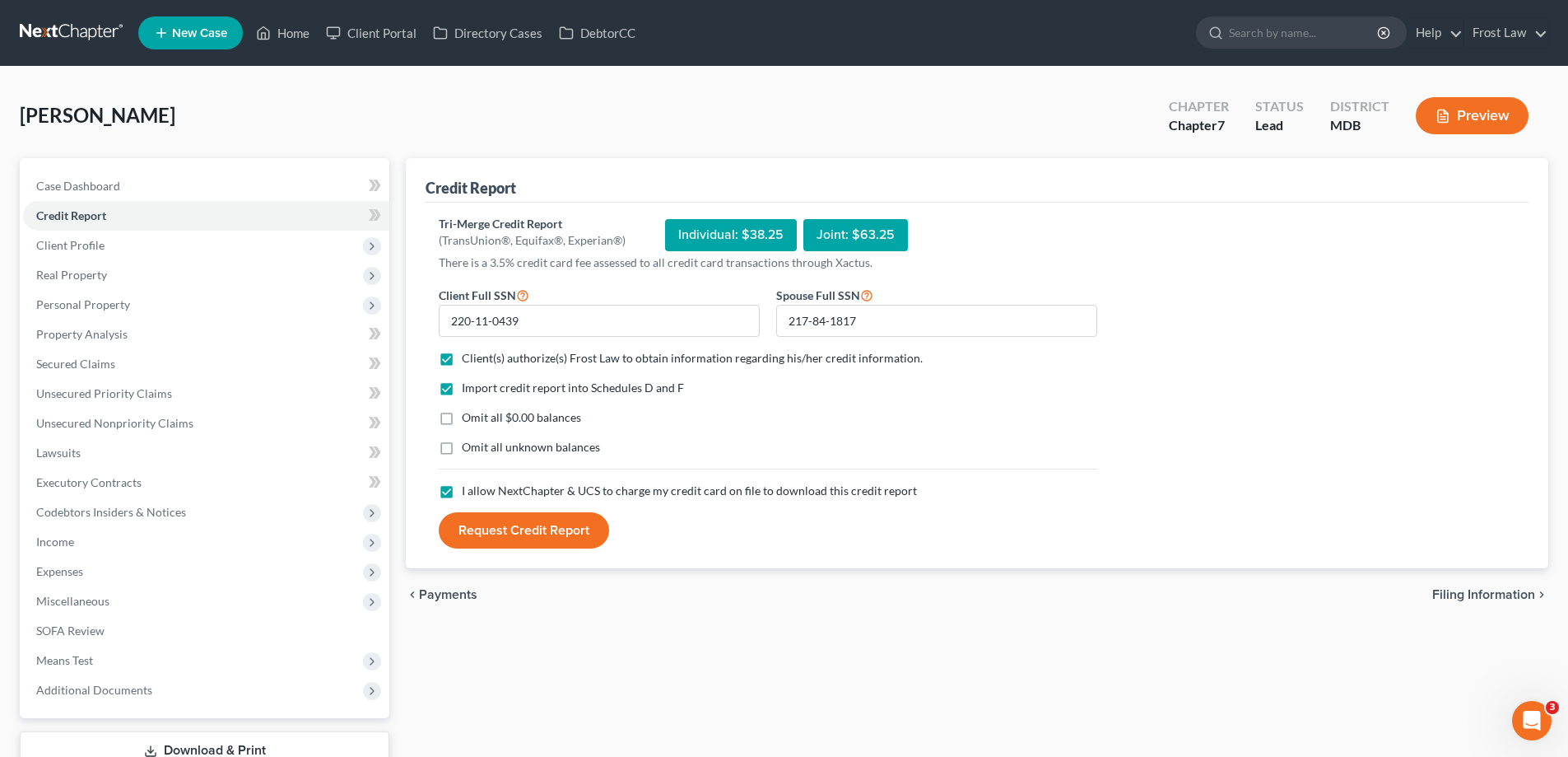
click at [543, 523] on button "Request Credit Report" at bounding box center [524, 530] width 171 height 36
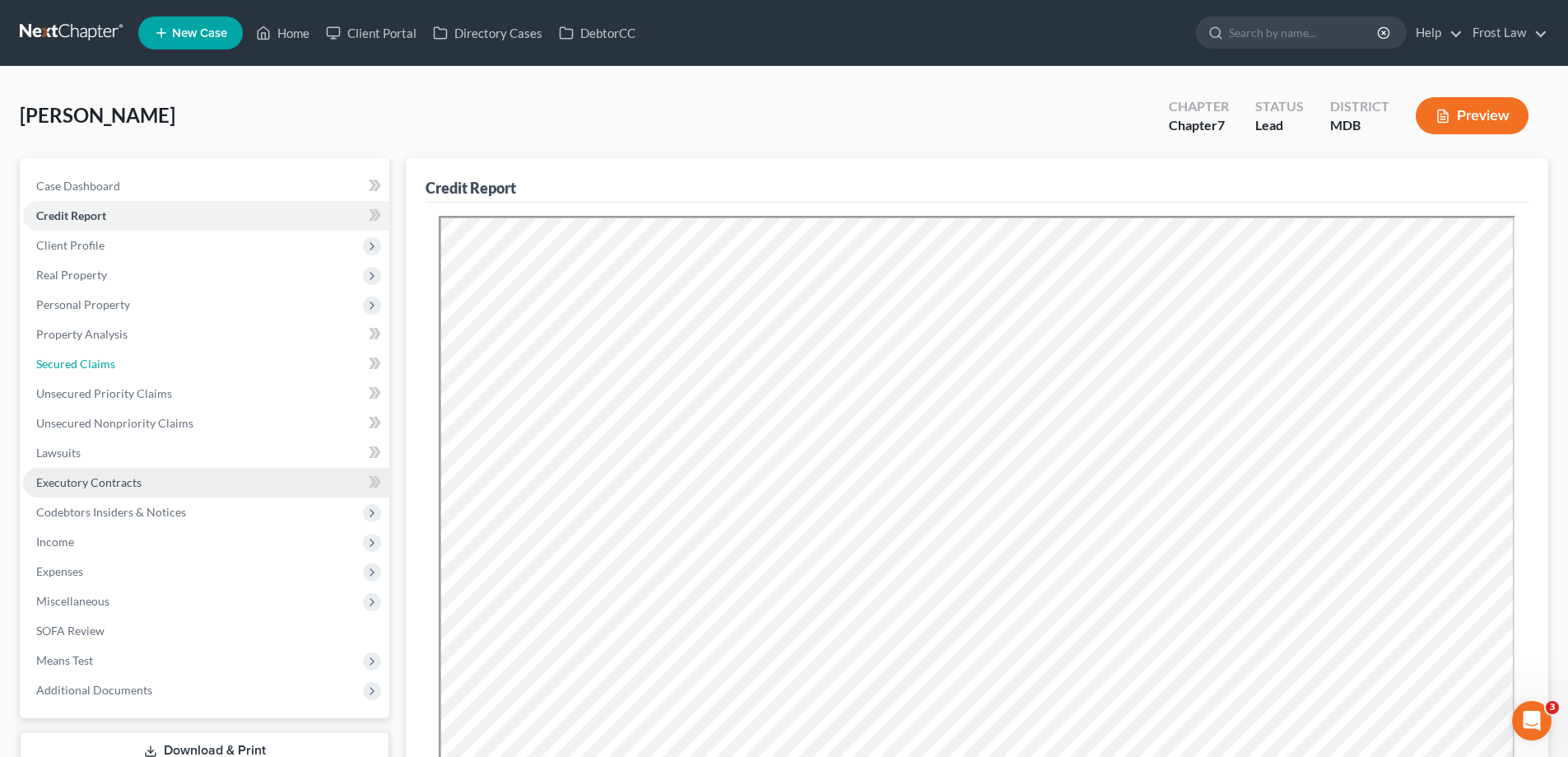
click at [113, 363] on span "Secured Claims" at bounding box center [75, 364] width 79 height 14
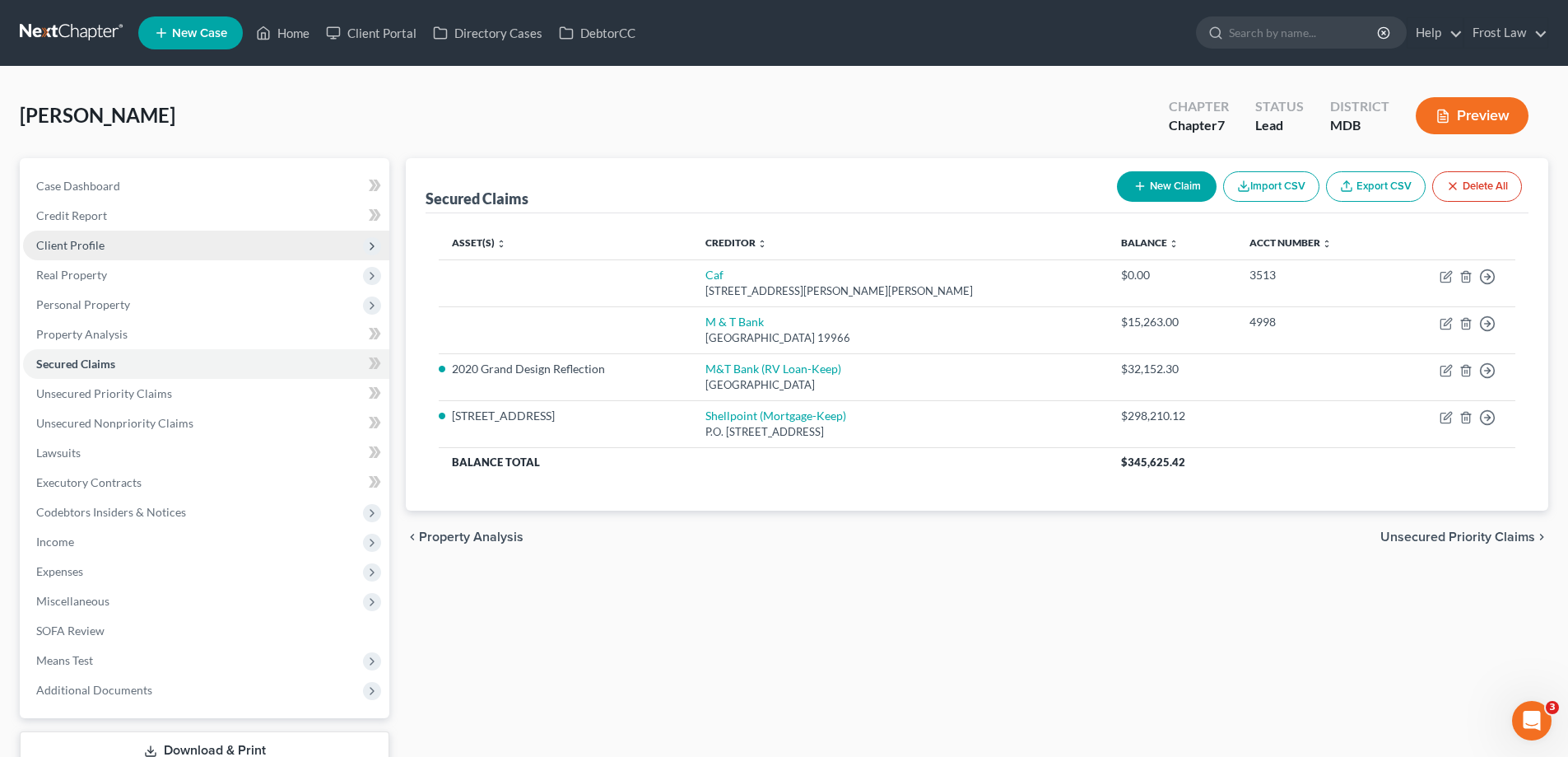
click at [155, 244] on span "Client Profile" at bounding box center [207, 245] width 367 height 29
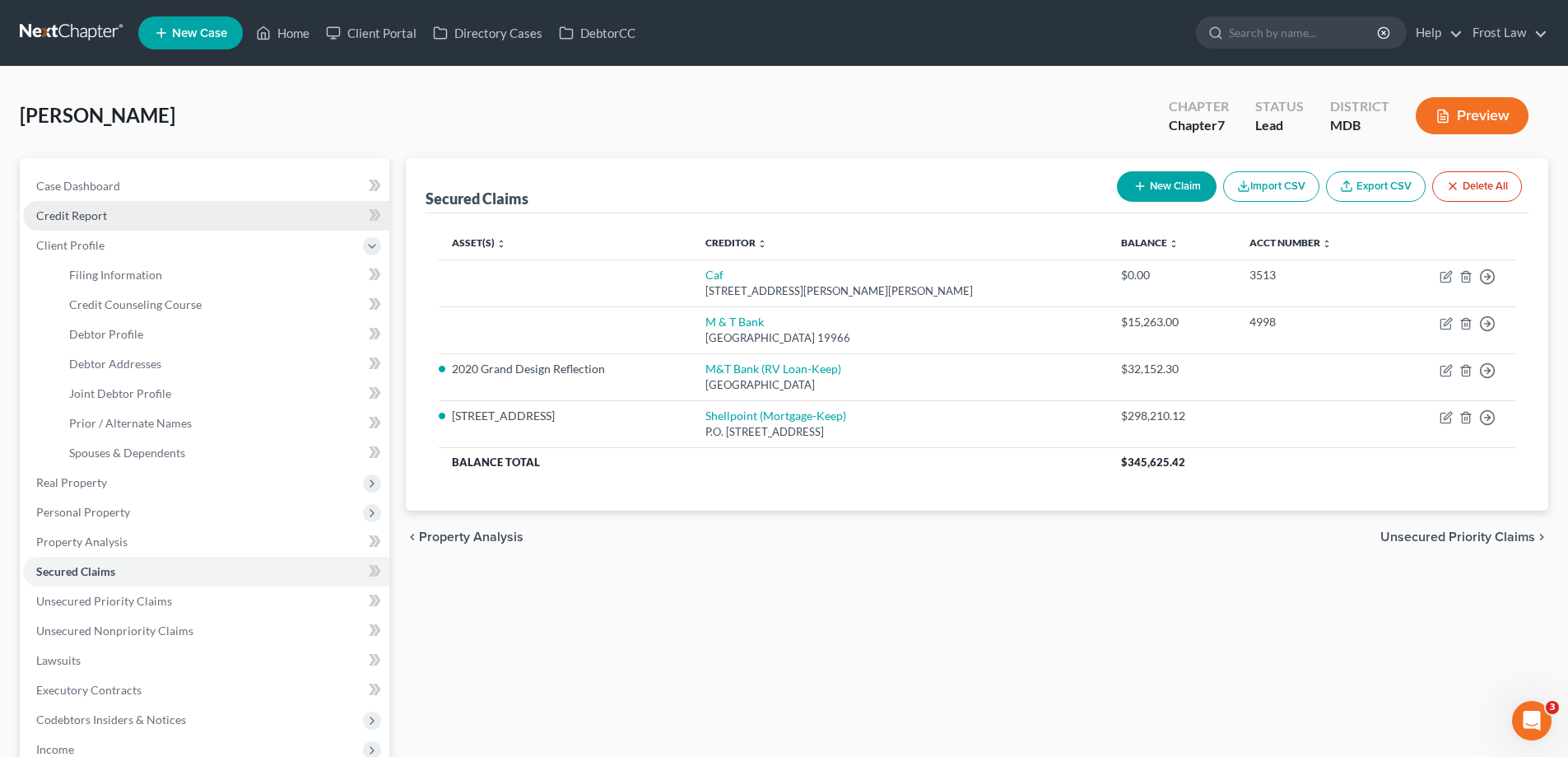
click at [156, 219] on link "Credit Report" at bounding box center [207, 216] width 367 height 29
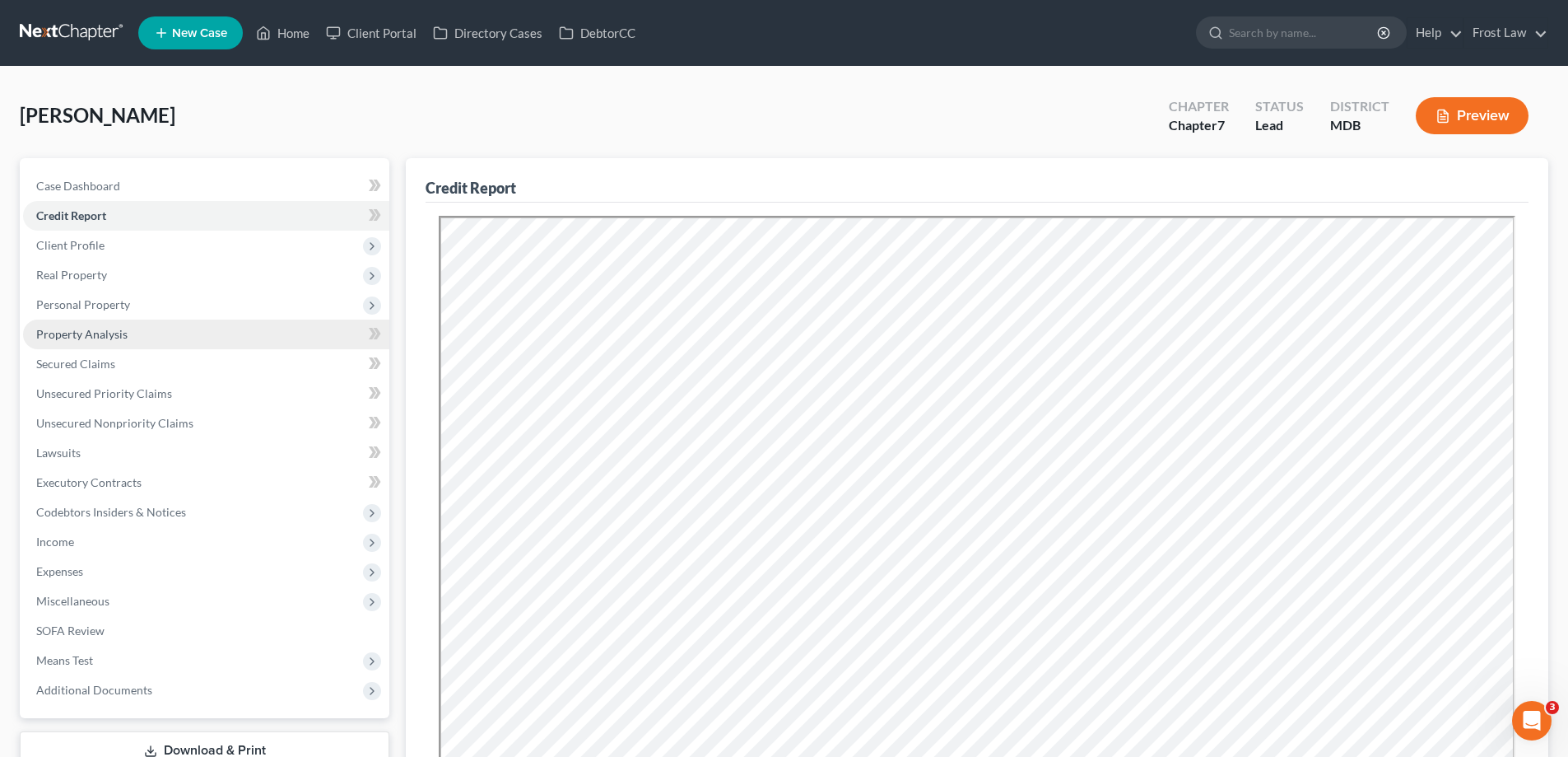
click at [136, 345] on link "Property Analysis" at bounding box center [207, 334] width 367 height 29
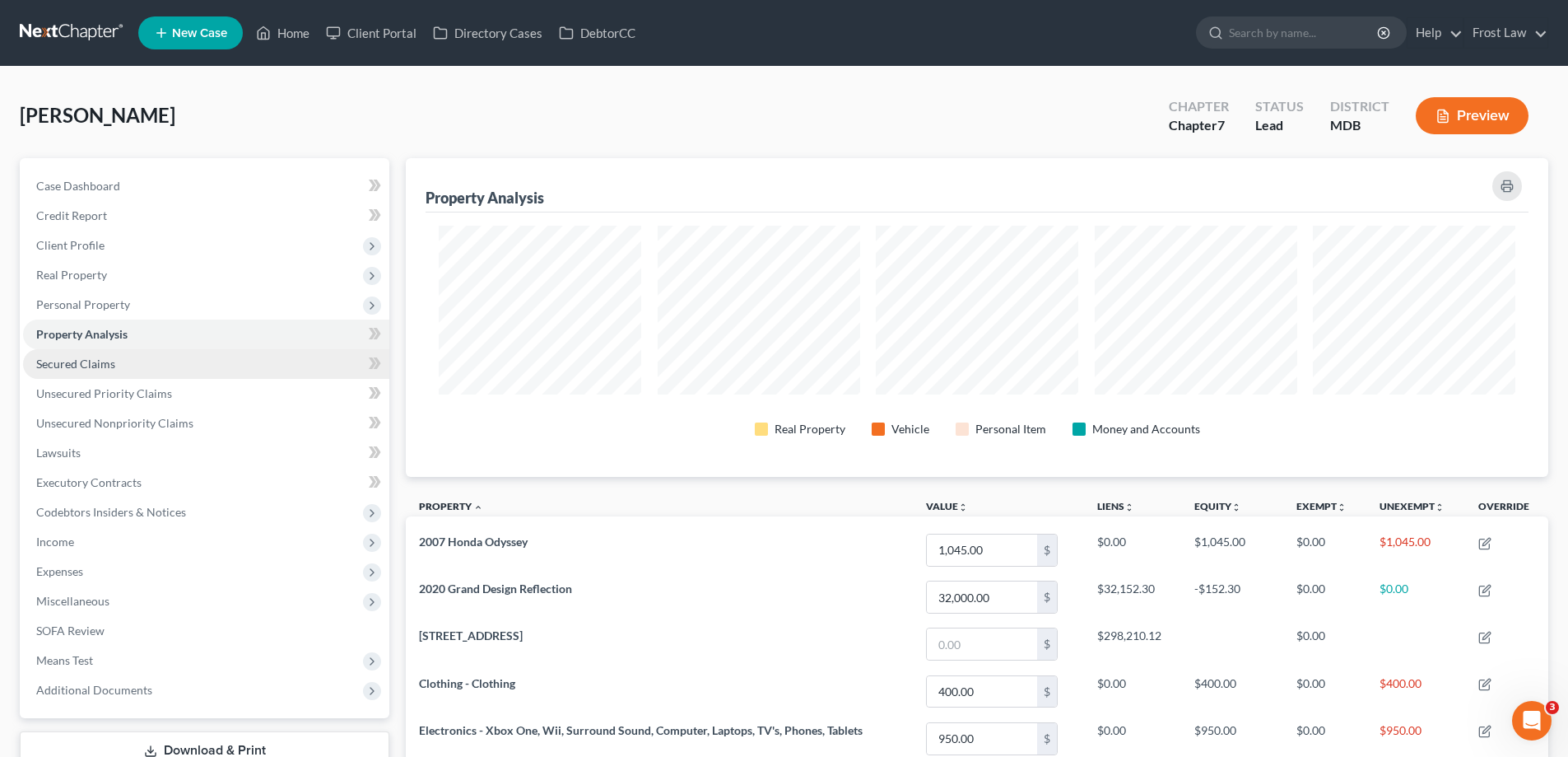
click at [133, 374] on link "Secured Claims" at bounding box center [207, 364] width 367 height 29
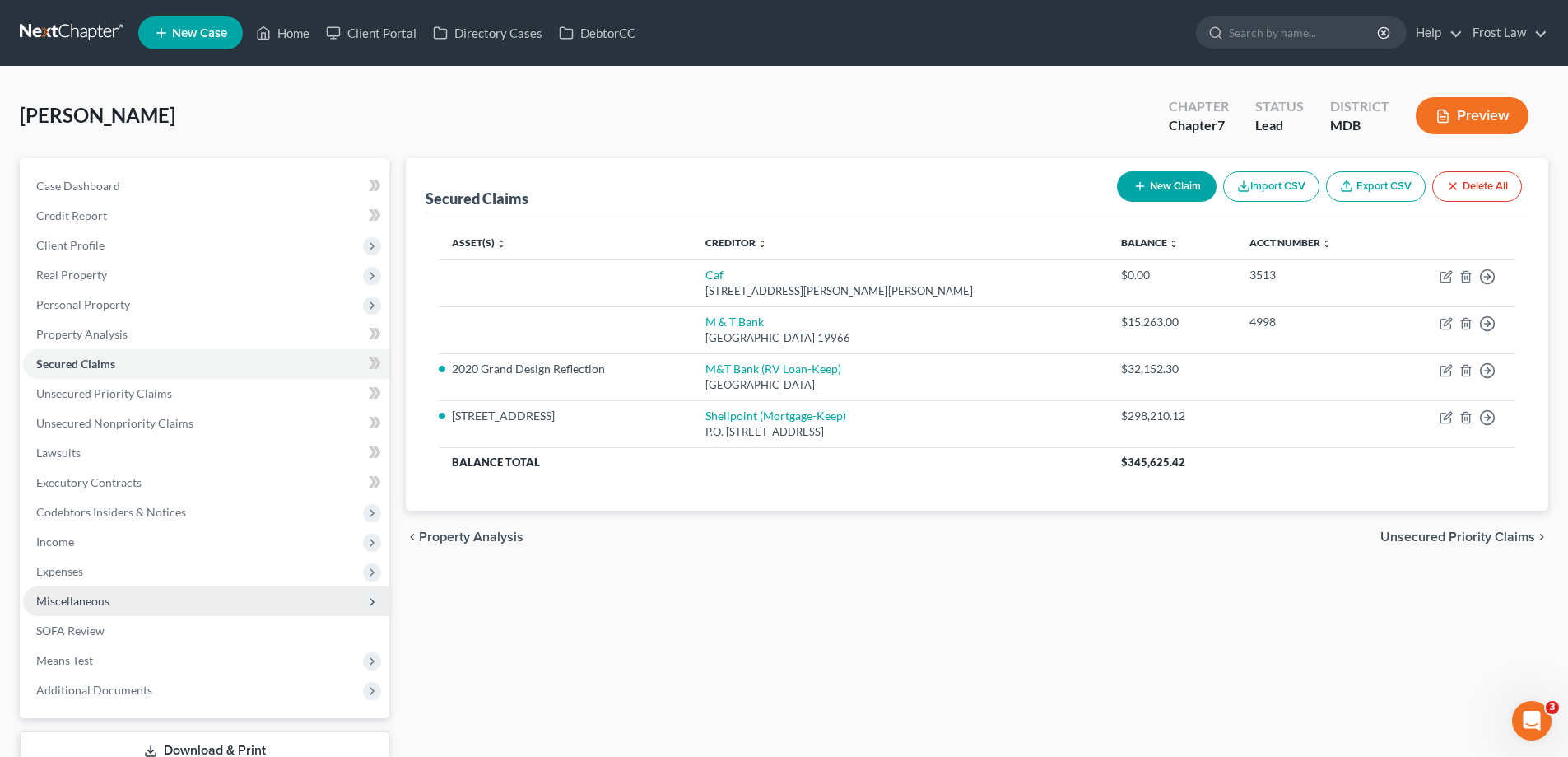
drag, startPoint x: 227, startPoint y: 703, endPoint x: 217, endPoint y: 602, distance: 101.5
click at [227, 703] on span "Additional Documents" at bounding box center [207, 690] width 367 height 29
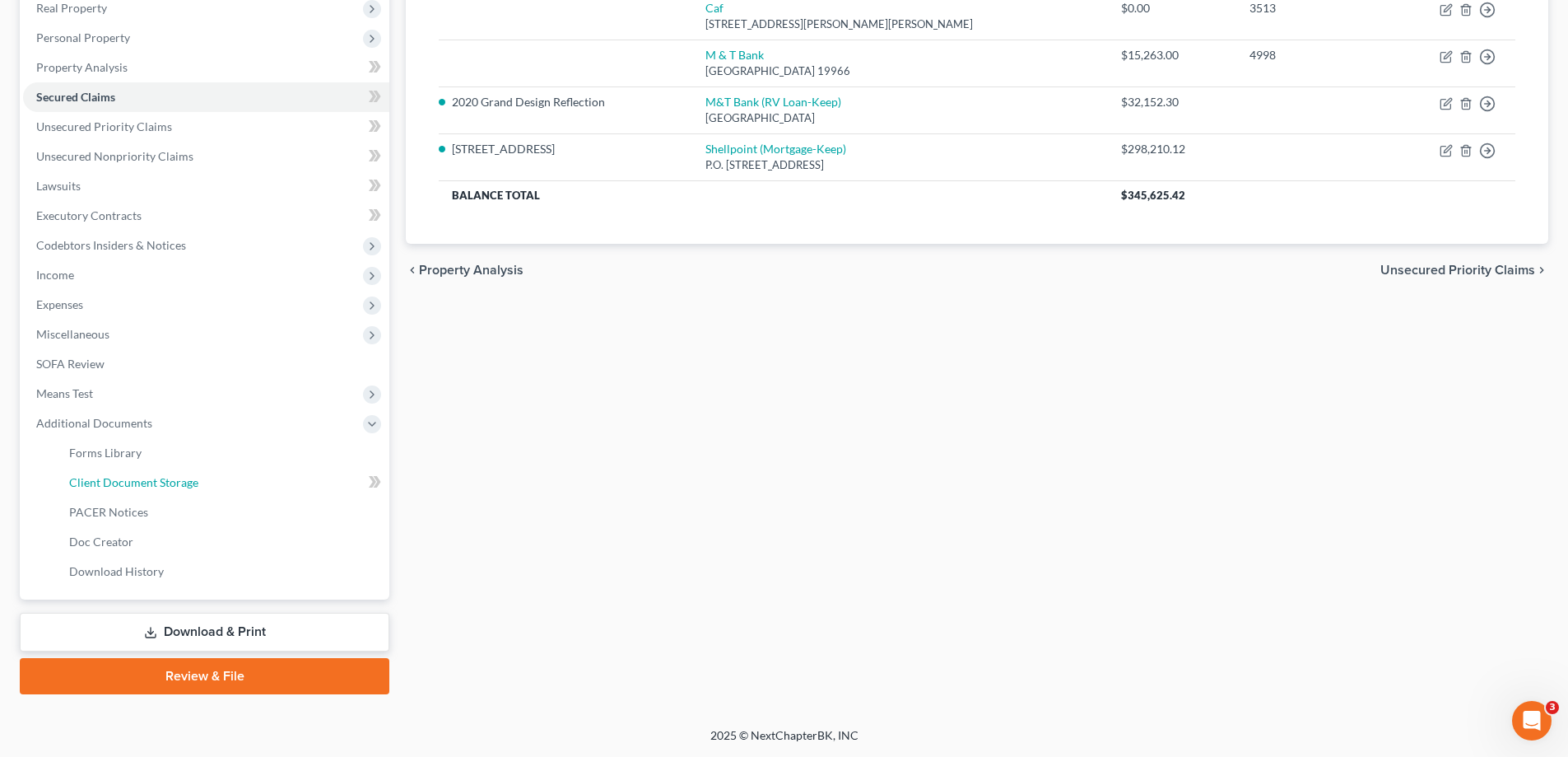
drag, startPoint x: 134, startPoint y: 479, endPoint x: 568, endPoint y: 356, distance: 451.1
click at [134, 478] on span "Client Document Storage" at bounding box center [134, 482] width 129 height 14
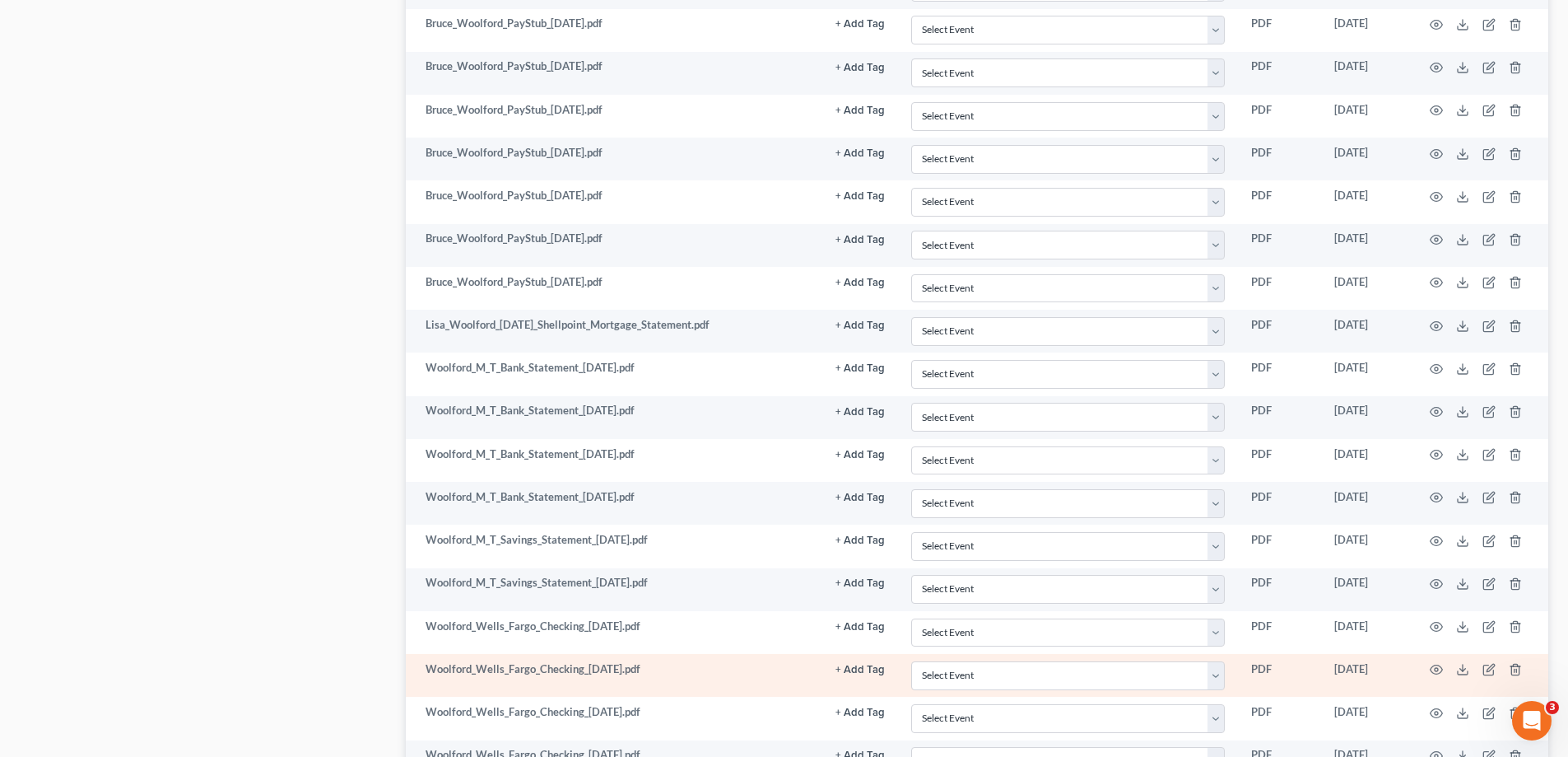
scroll to position [1236, 0]
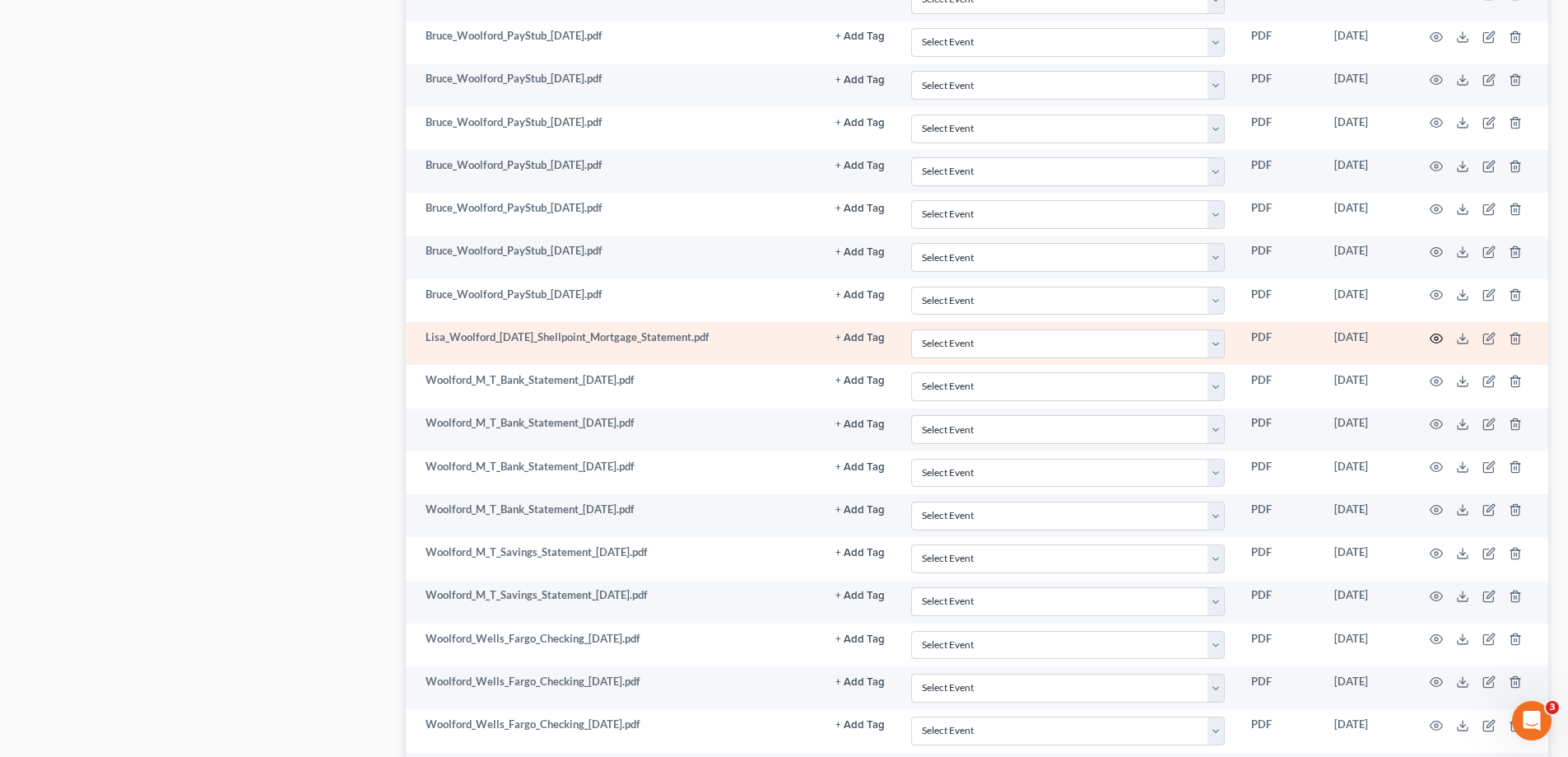
click at [1436, 337] on icon "button" at bounding box center [1436, 337] width 13 height 13
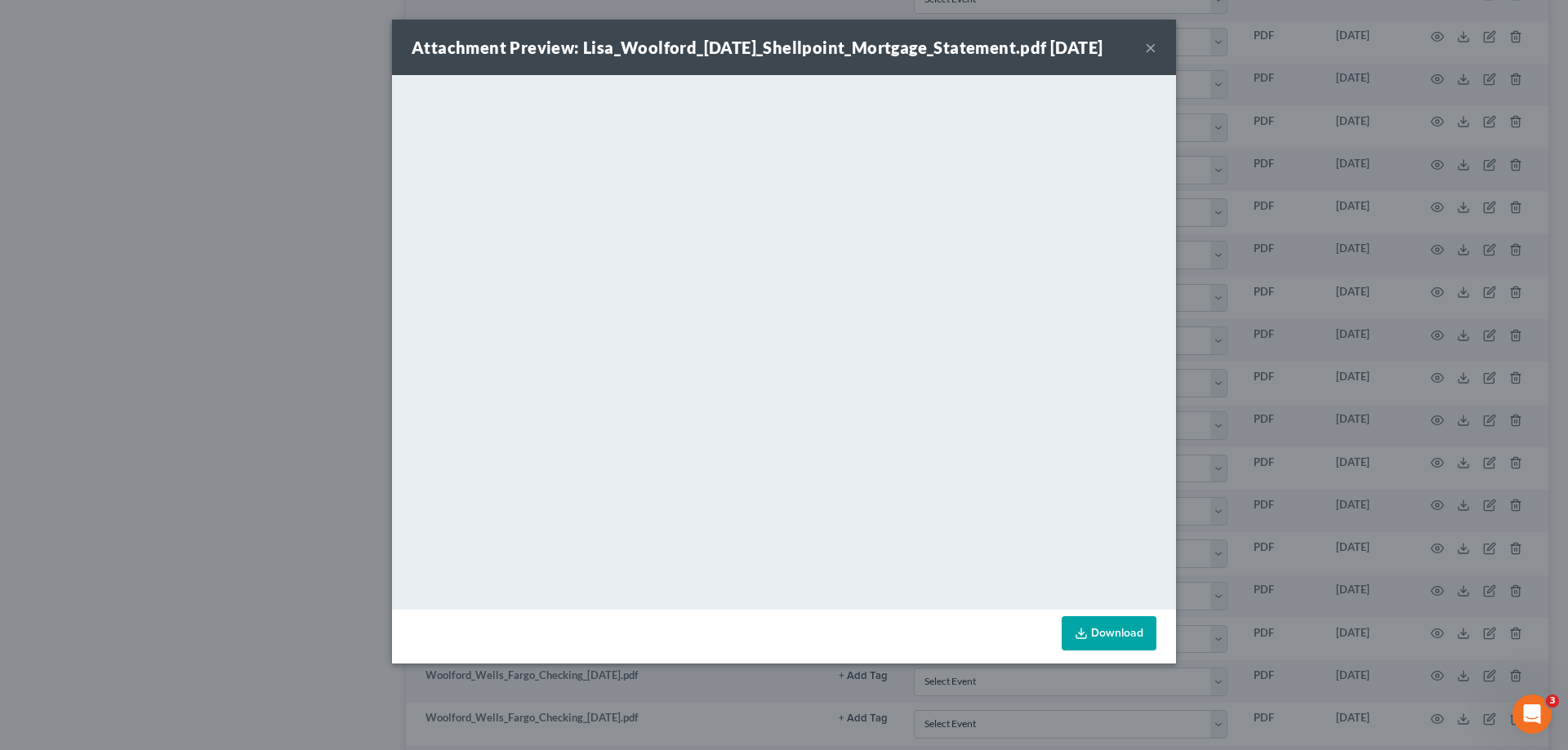
click at [1149, 51] on button "×" at bounding box center [1151, 48] width 12 height 19
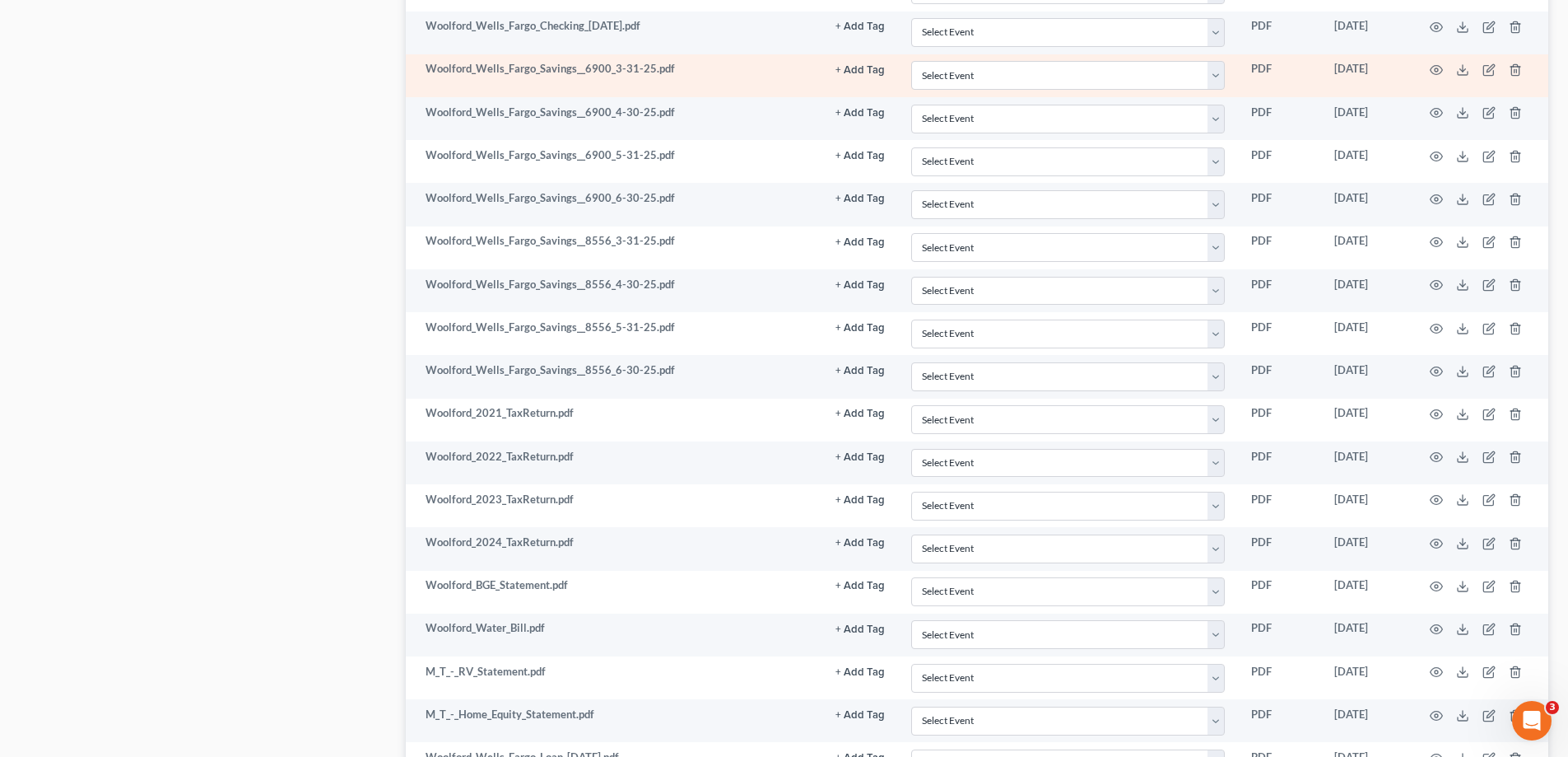
scroll to position [2224, 0]
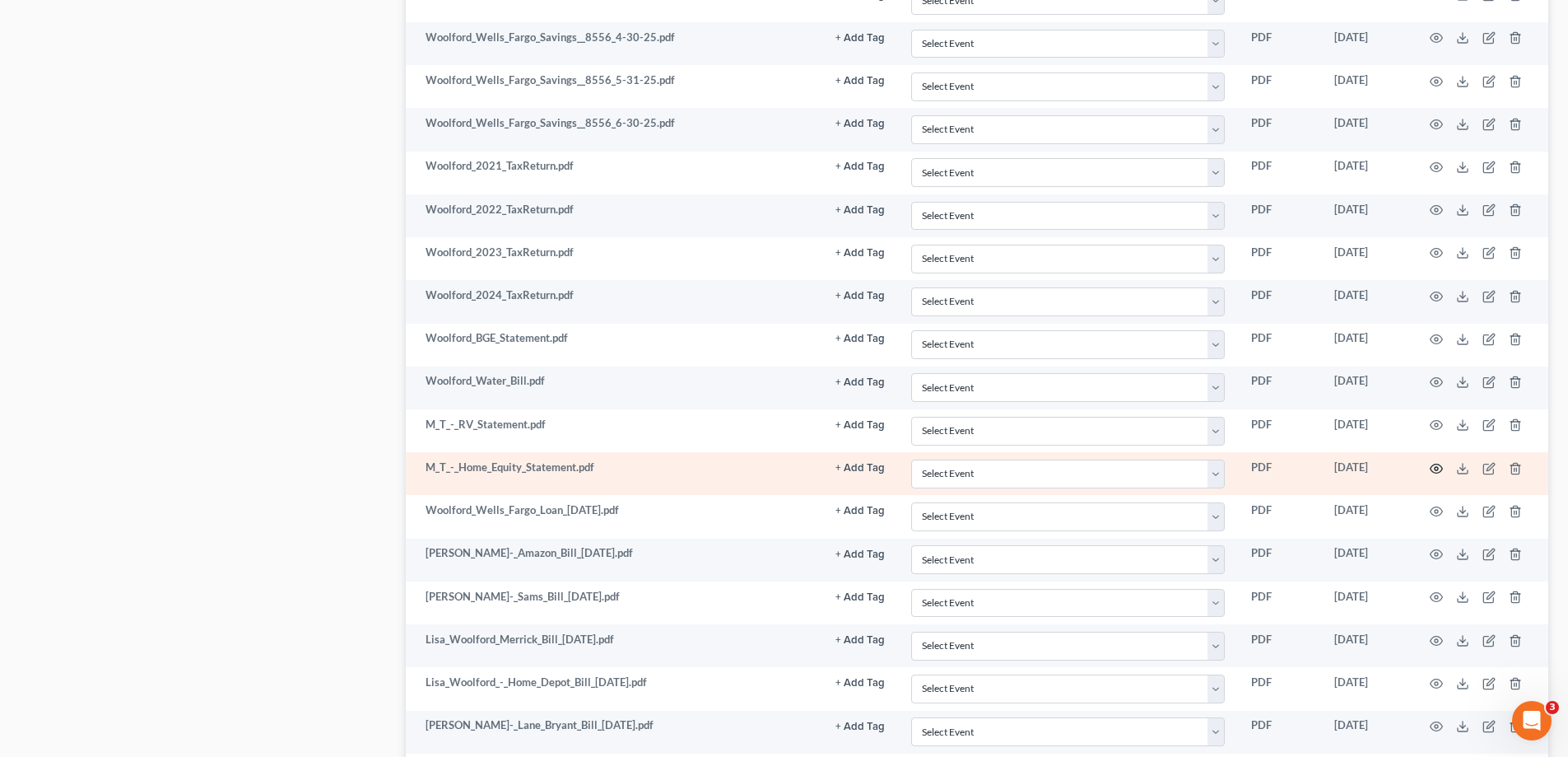
click at [1441, 465] on icon "button" at bounding box center [1436, 468] width 13 height 13
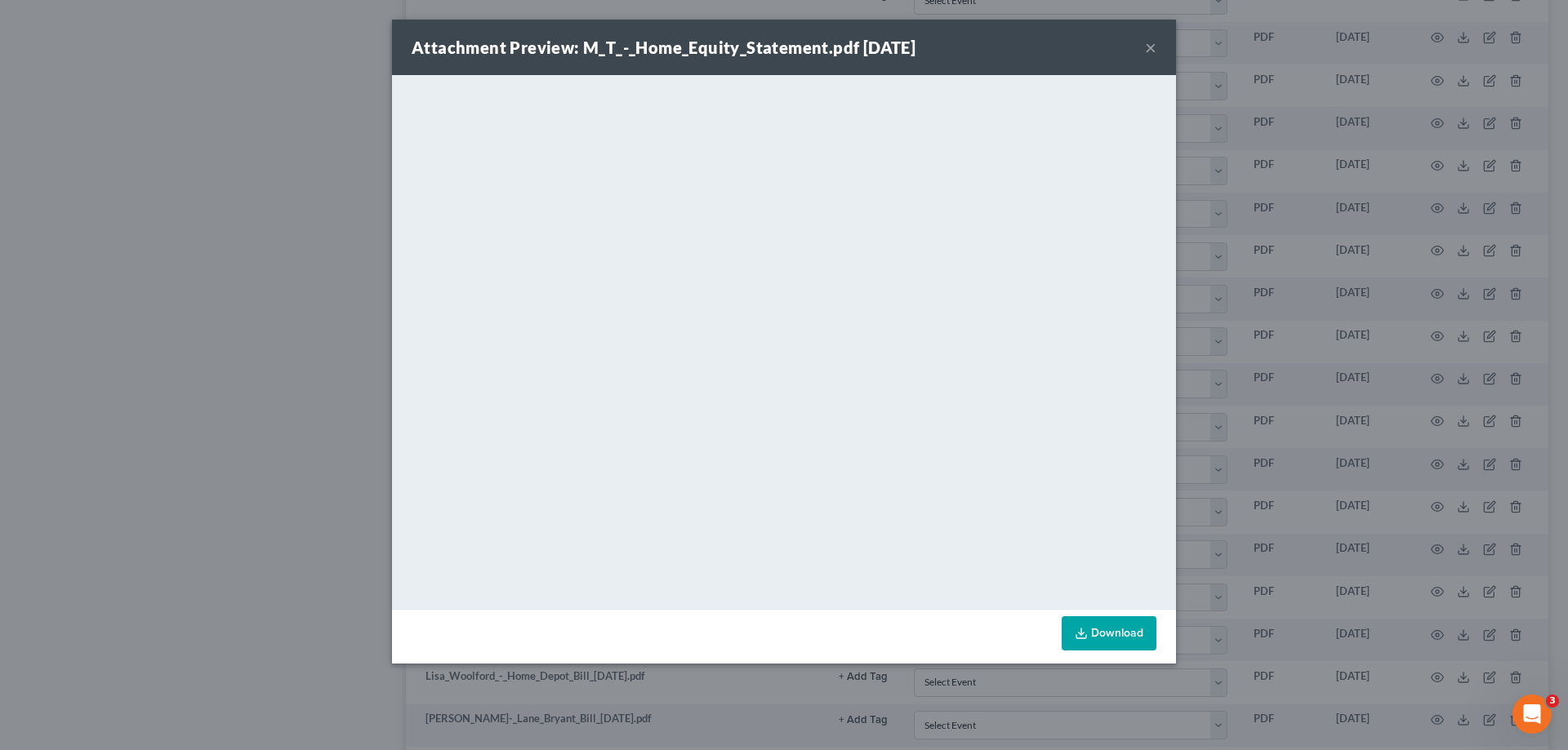
click at [1151, 51] on button "×" at bounding box center [1151, 48] width 12 height 19
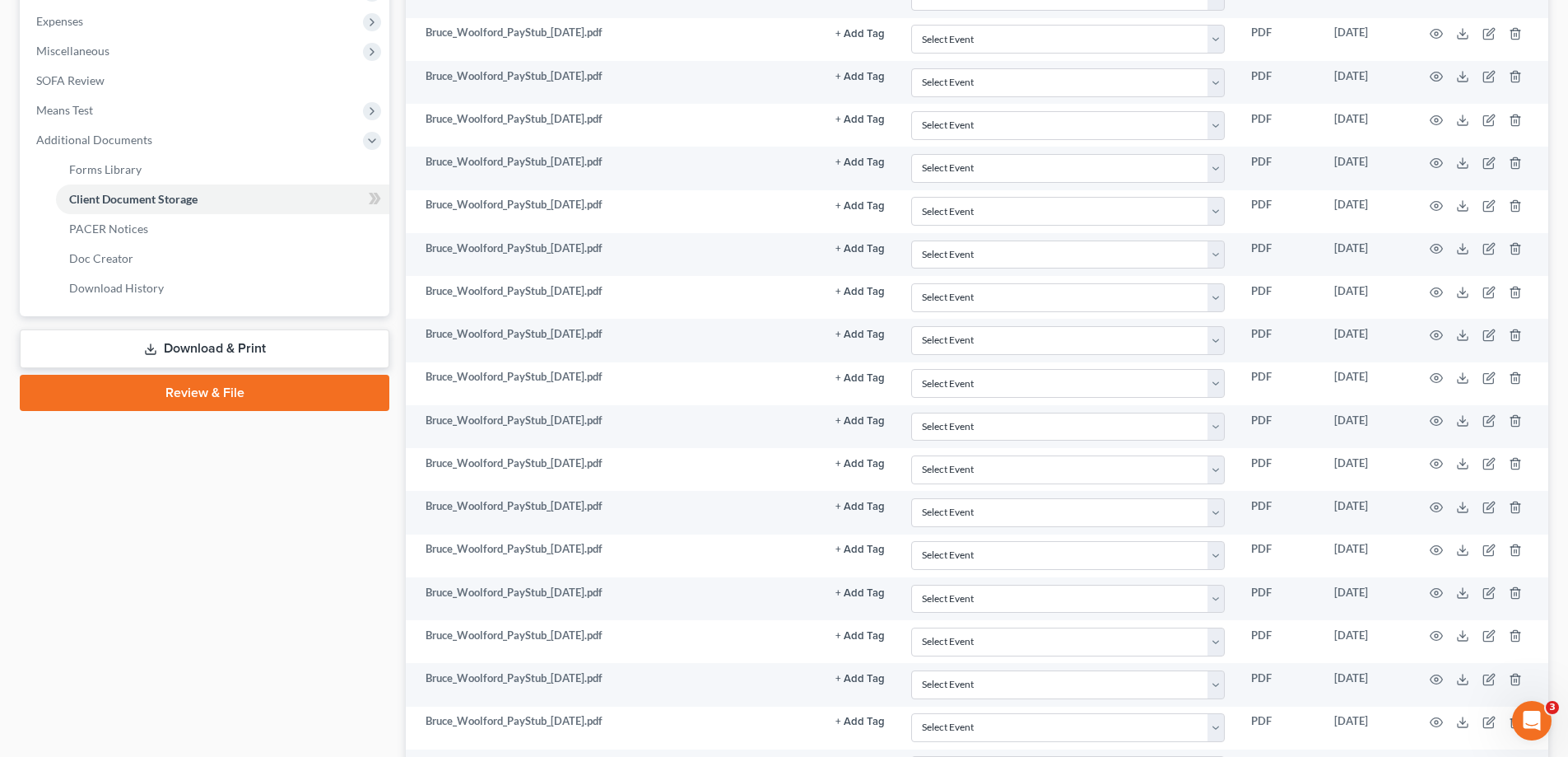
scroll to position [0, 0]
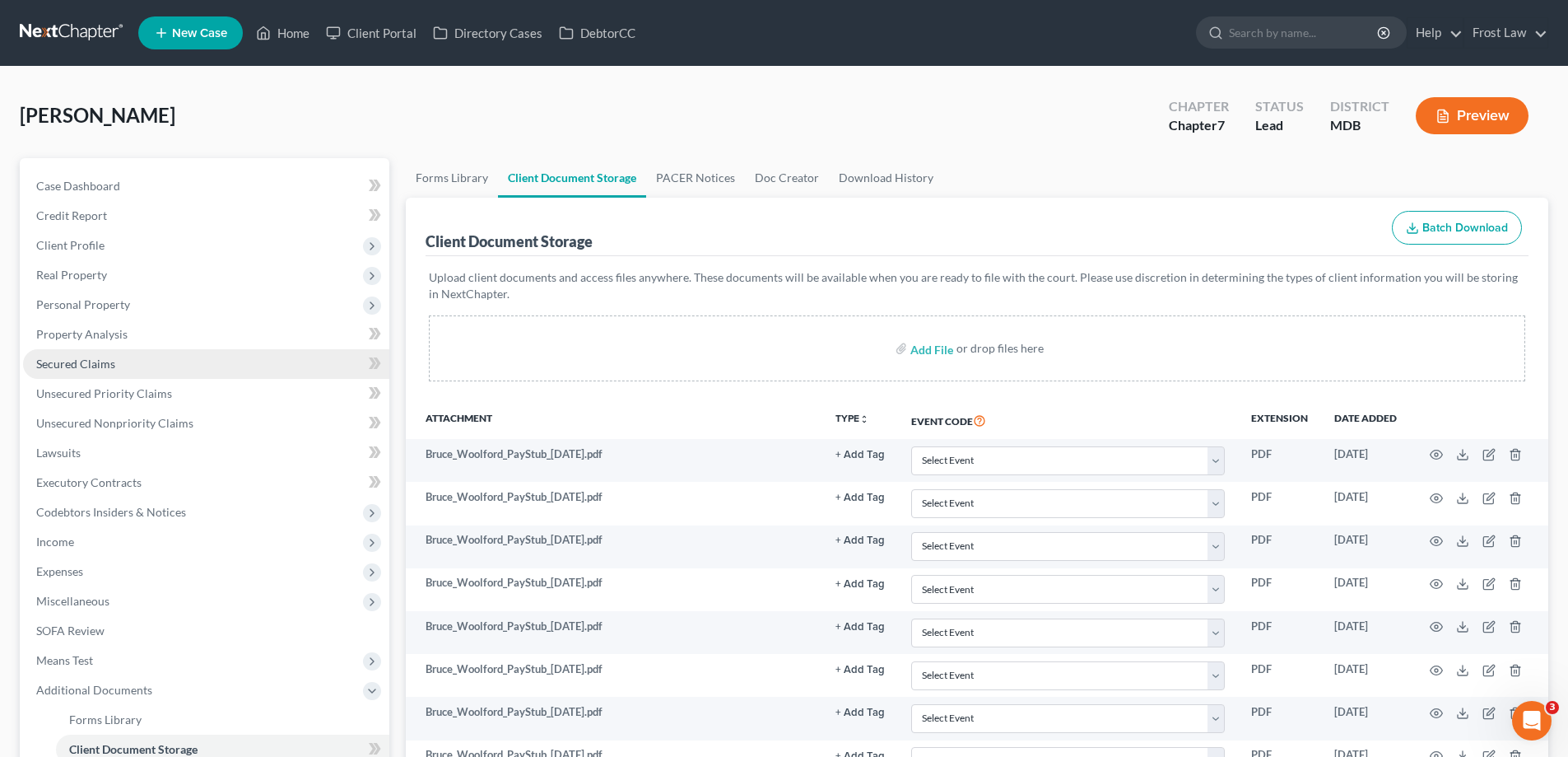
click at [147, 362] on link "Secured Claims" at bounding box center [207, 364] width 367 height 29
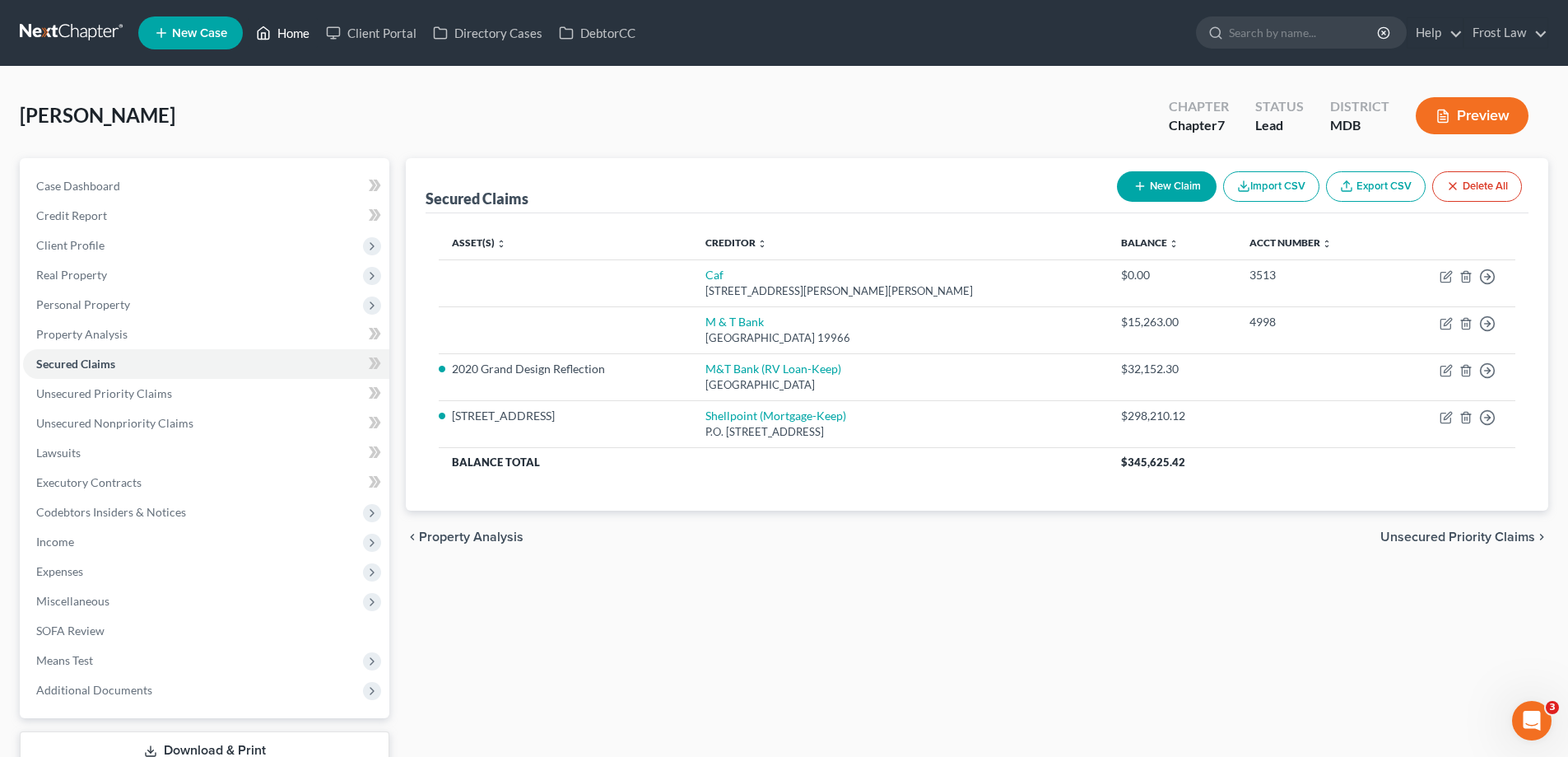
click at [287, 38] on link "Home" at bounding box center [282, 32] width 70 height 29
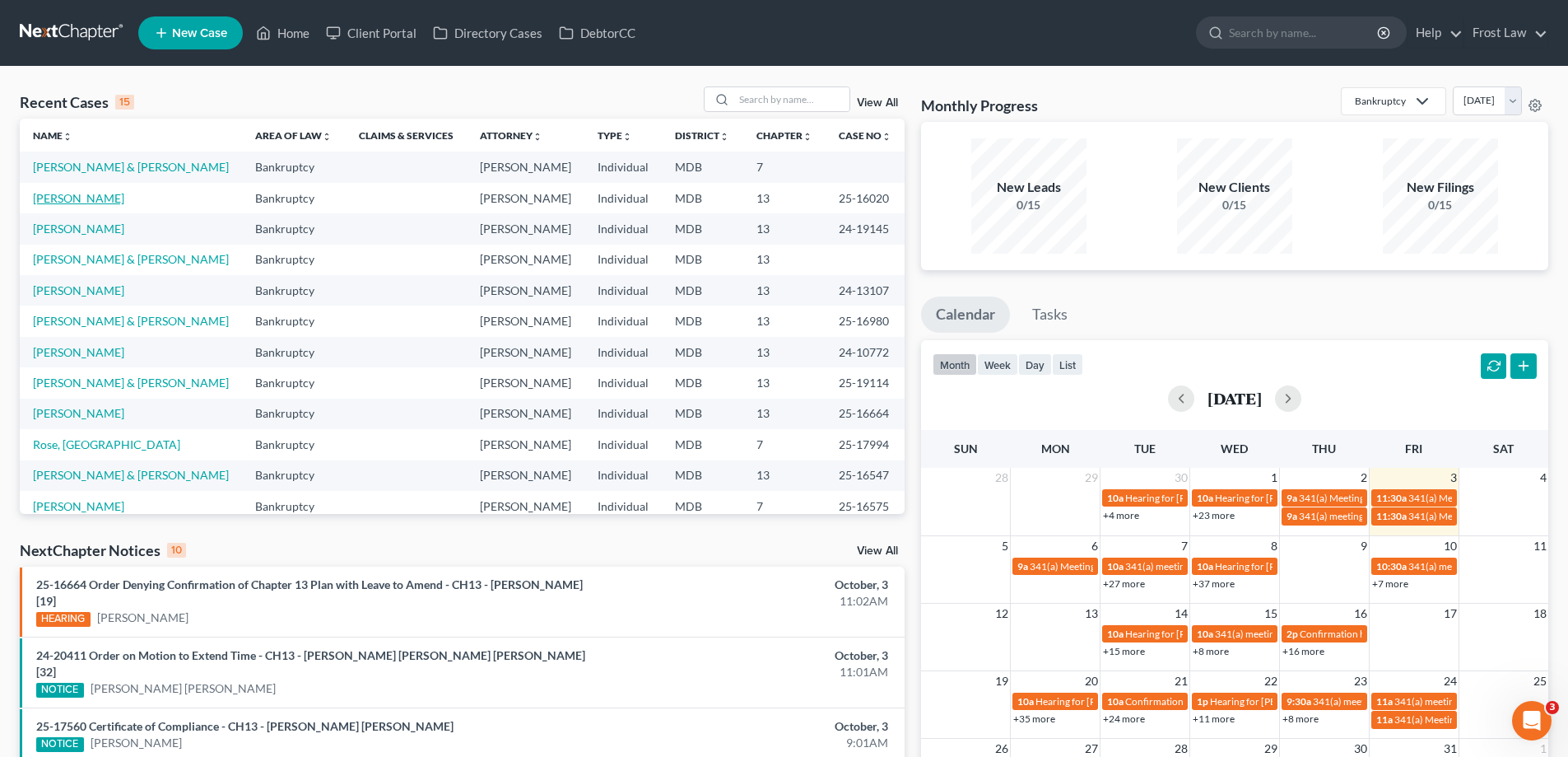
click at [117, 203] on link "[PERSON_NAME]" at bounding box center [78, 198] width 91 height 14
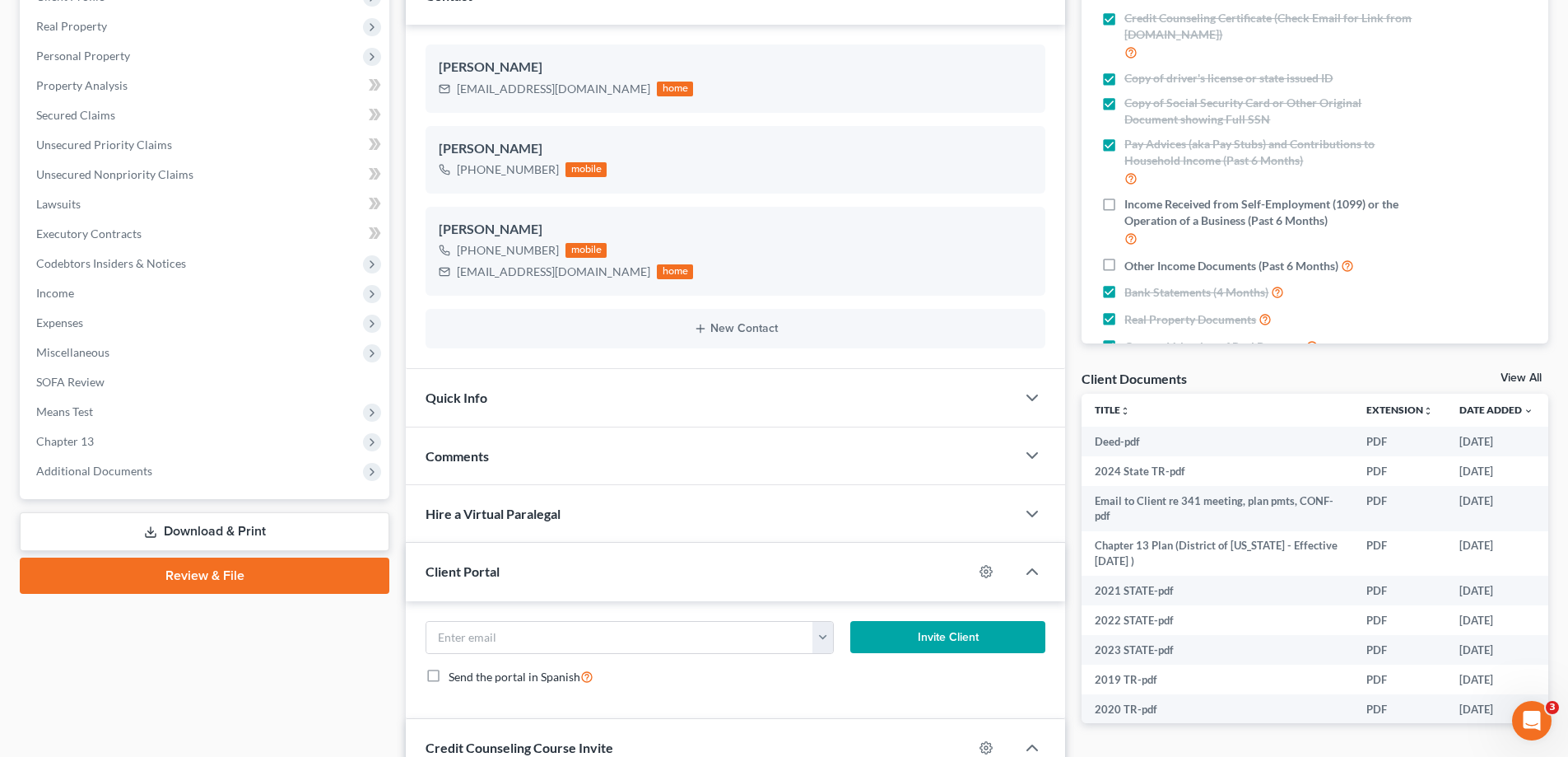
scroll to position [460, 0]
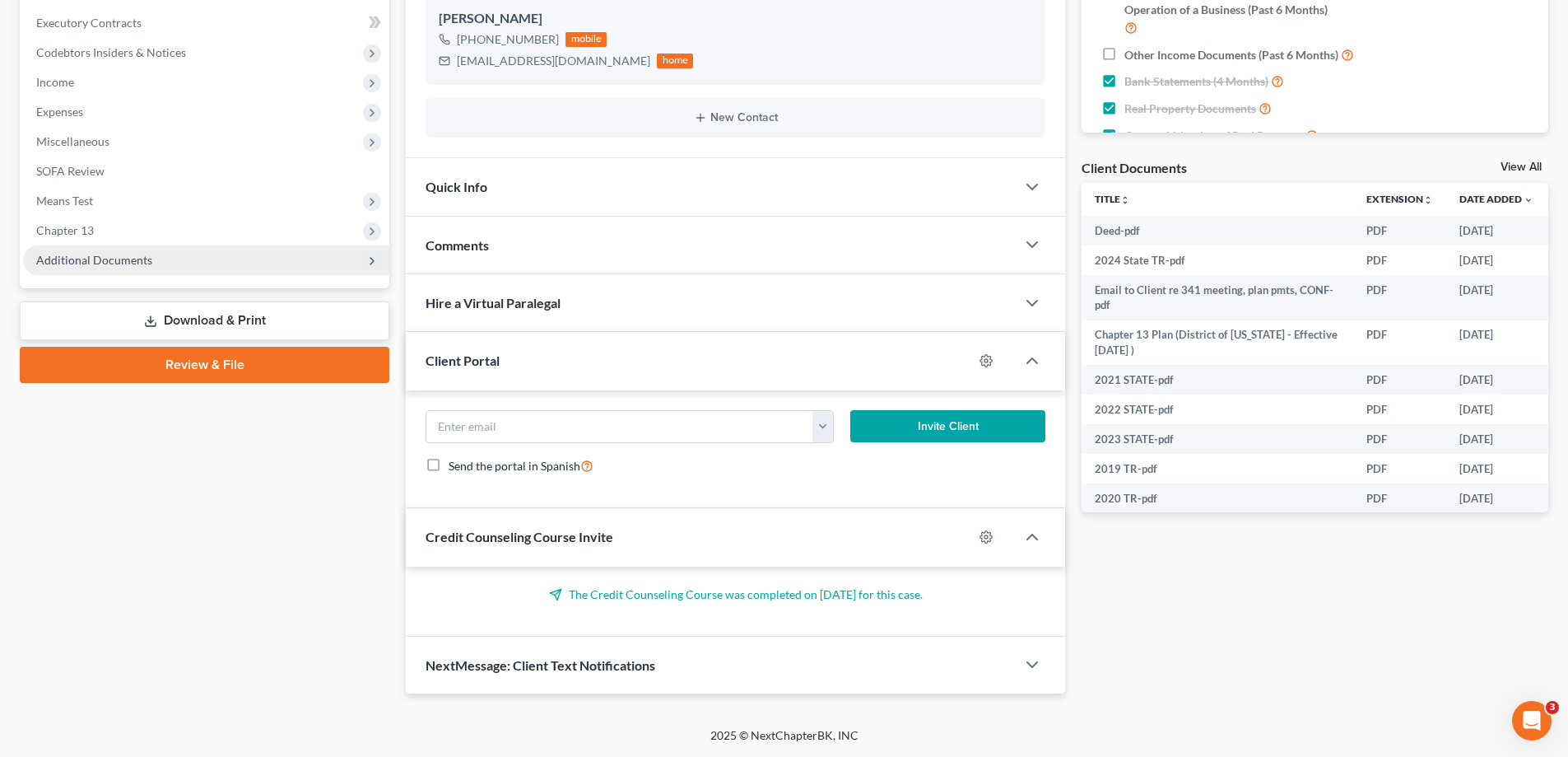
click at [150, 268] on span "Additional Documents" at bounding box center [207, 260] width 367 height 29
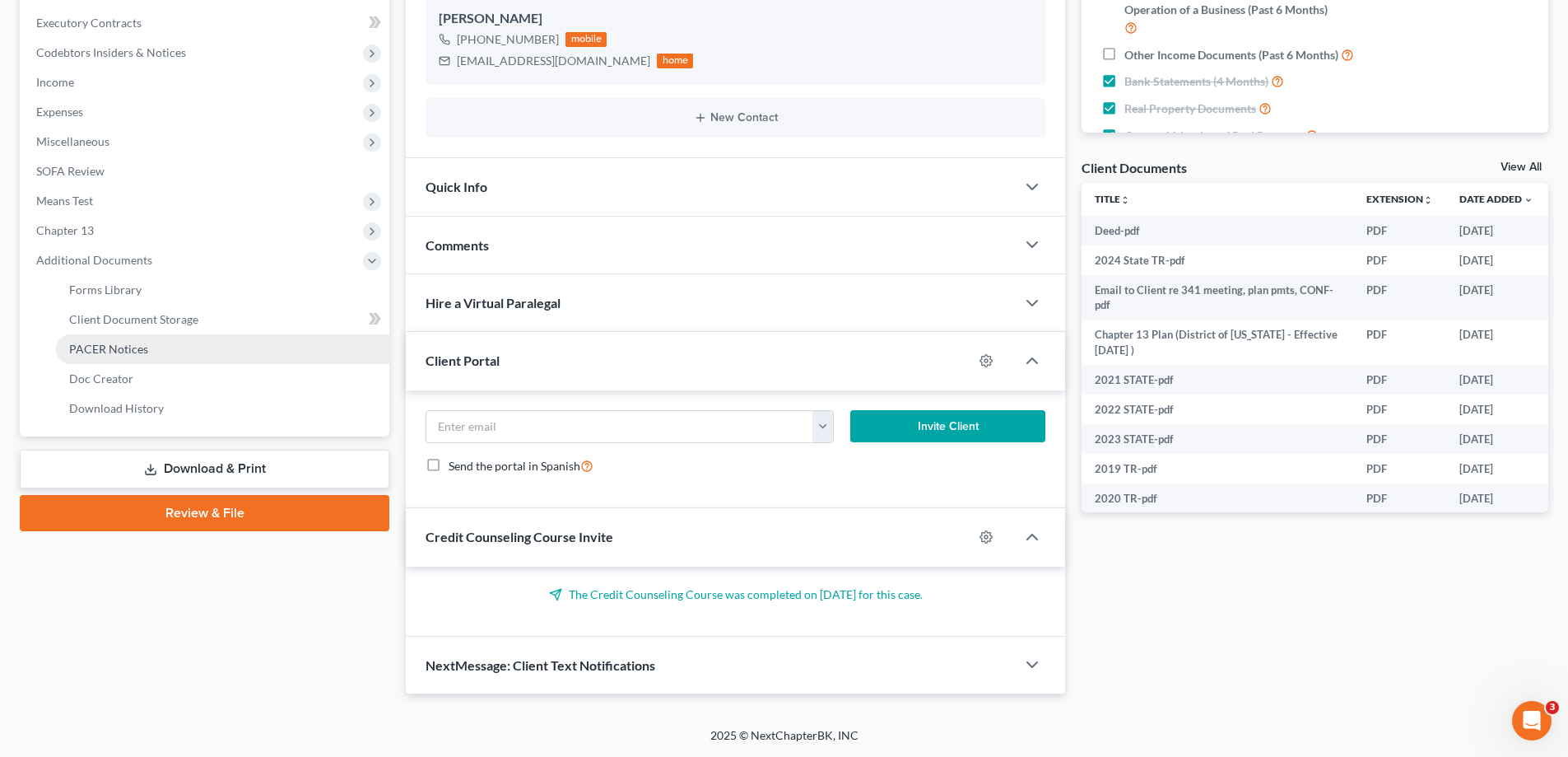
click at [141, 349] on span "PACER Notices" at bounding box center [109, 349] width 79 height 14
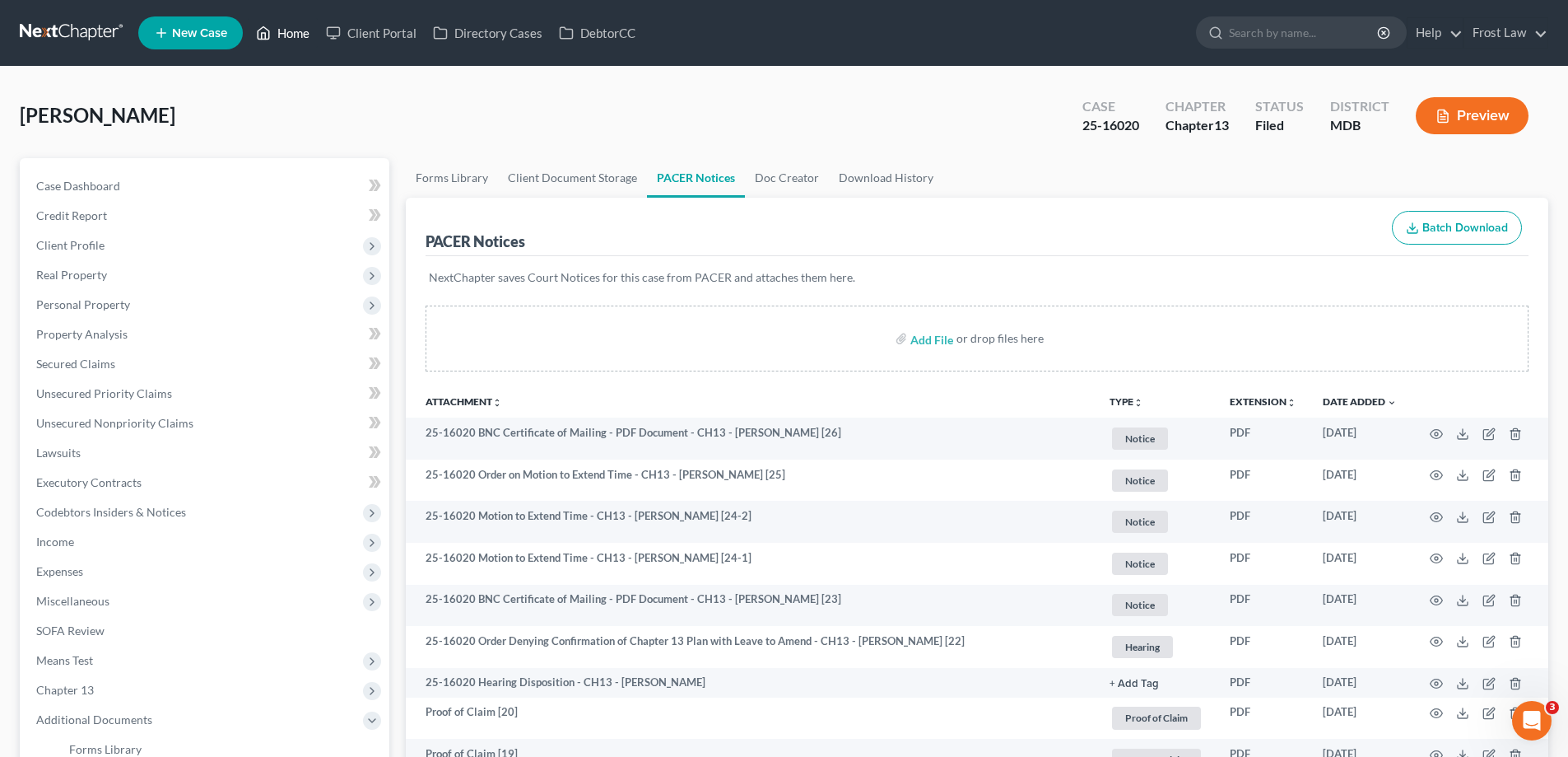
click at [276, 37] on link "Home" at bounding box center [282, 32] width 70 height 29
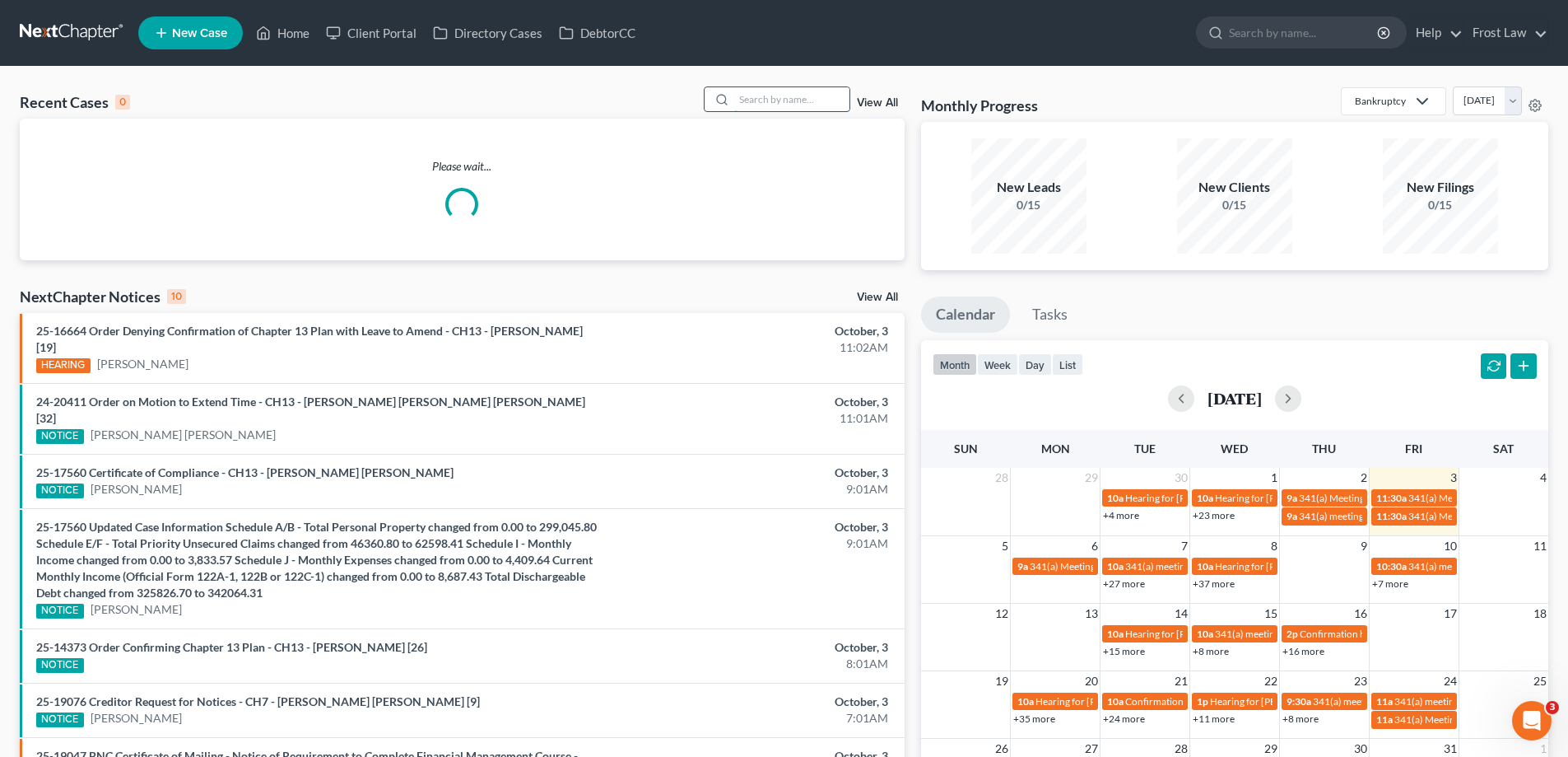
click at [825, 93] on input "search" at bounding box center [792, 99] width 116 height 24
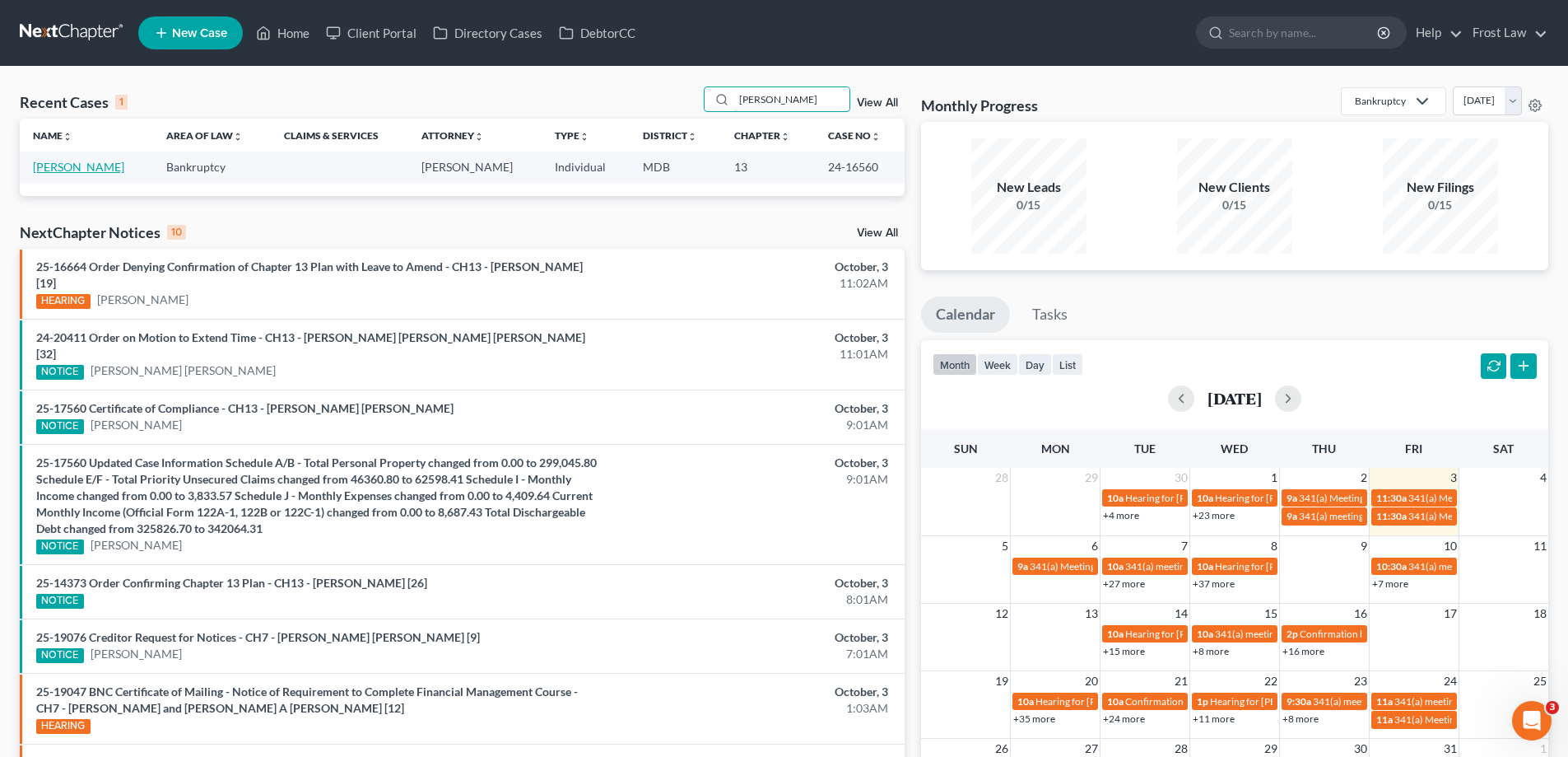
type input "[PERSON_NAME]"
click at [69, 167] on link "[PERSON_NAME]" at bounding box center [78, 167] width 91 height 14
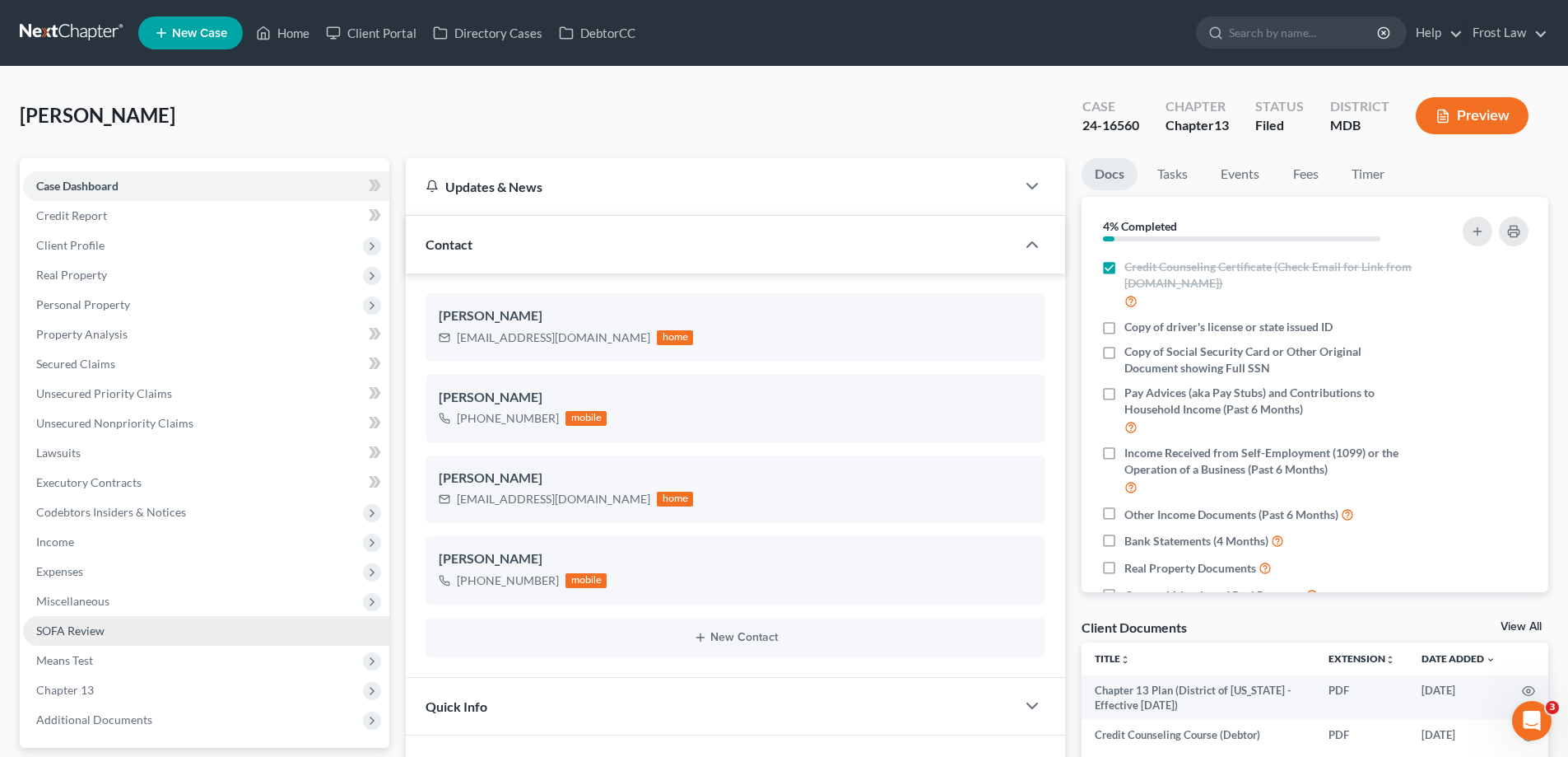
scroll to position [329, 0]
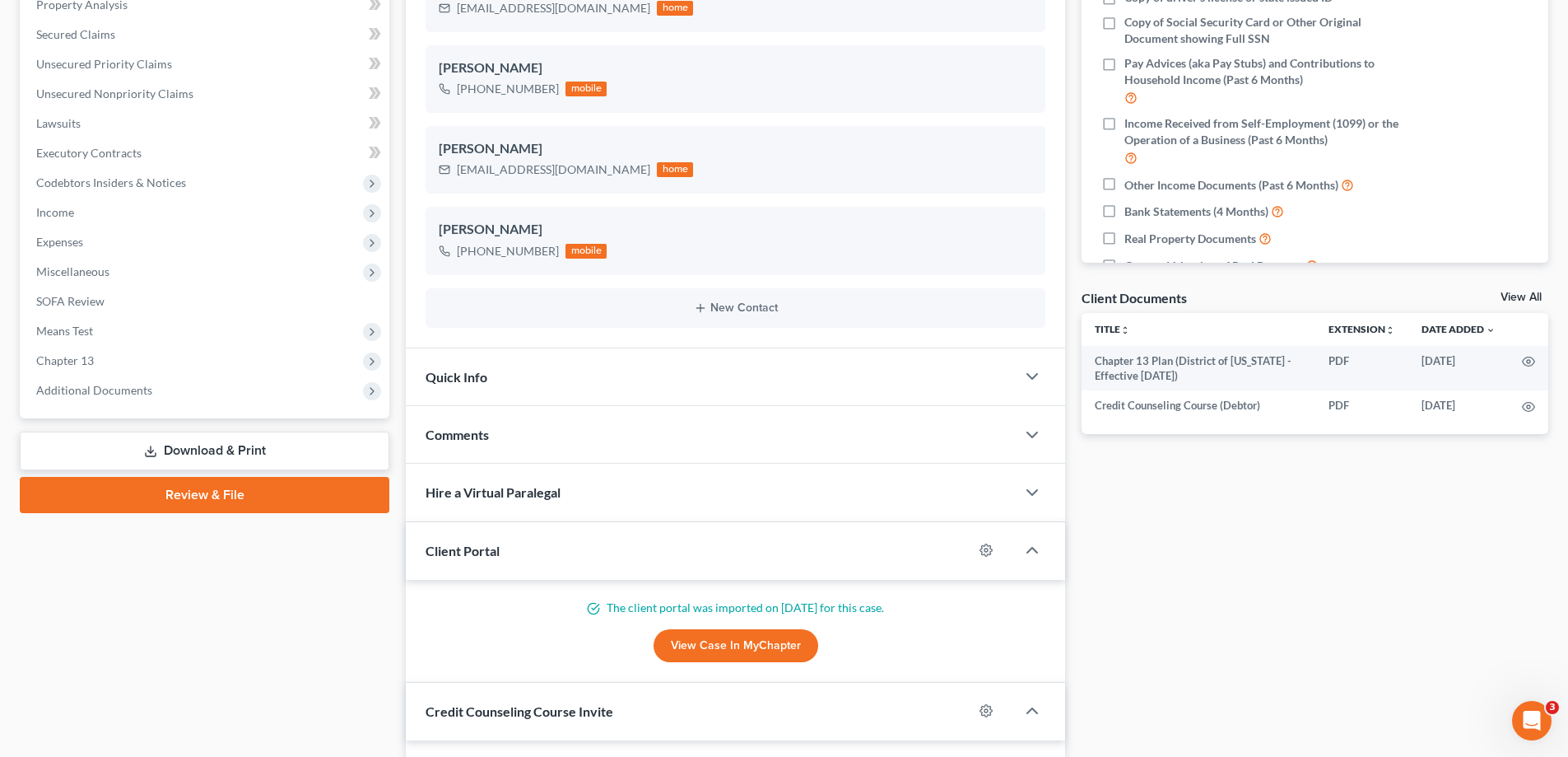
click at [129, 412] on div "Case Dashboard Payments Invoices Payments Payments Credit Report Client Profile…" at bounding box center [204, 123] width 369 height 589
click at [127, 393] on span "Additional Documents" at bounding box center [94, 390] width 116 height 14
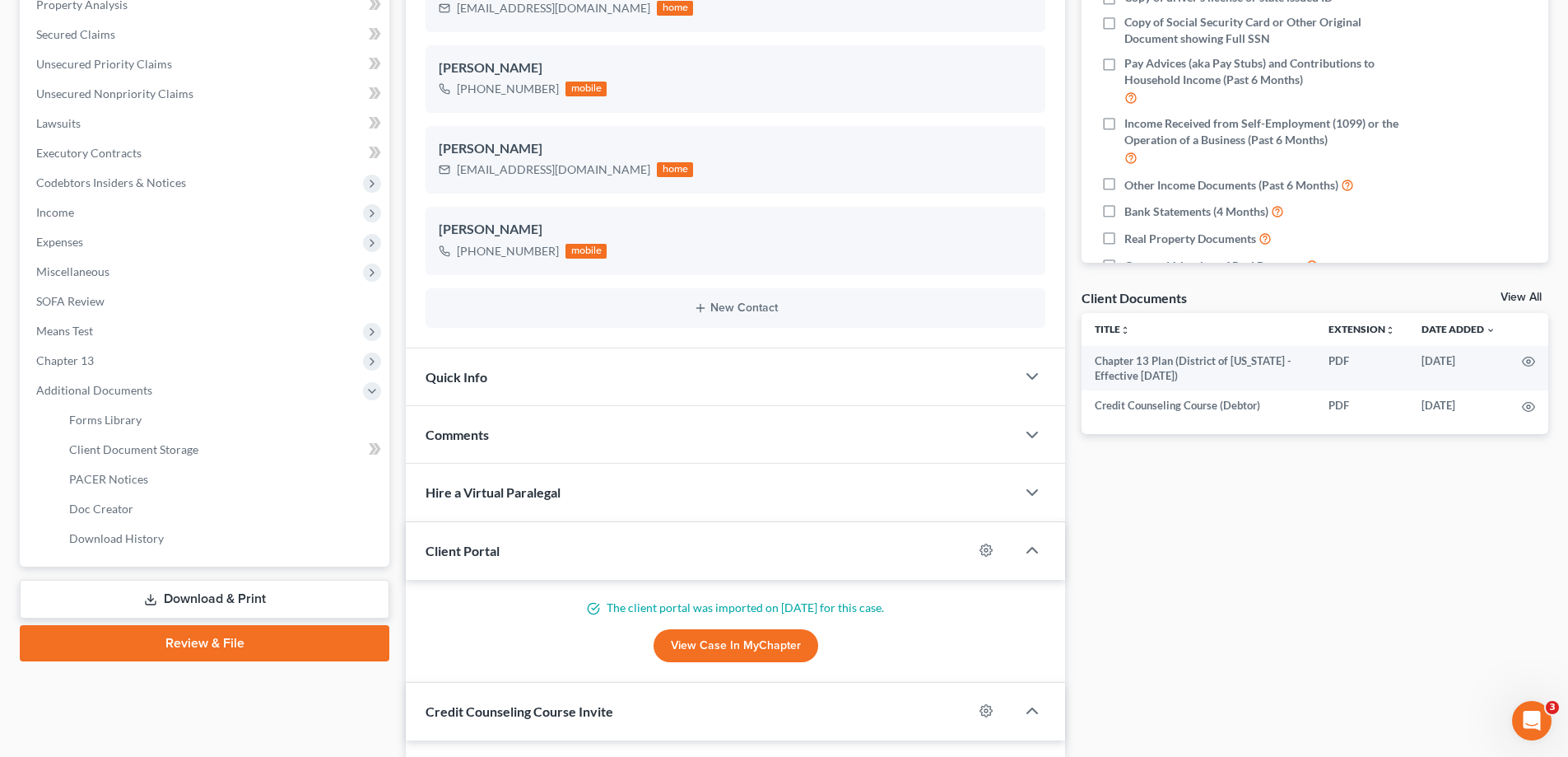
click at [123, 394] on span "Additional Documents" at bounding box center [94, 390] width 116 height 14
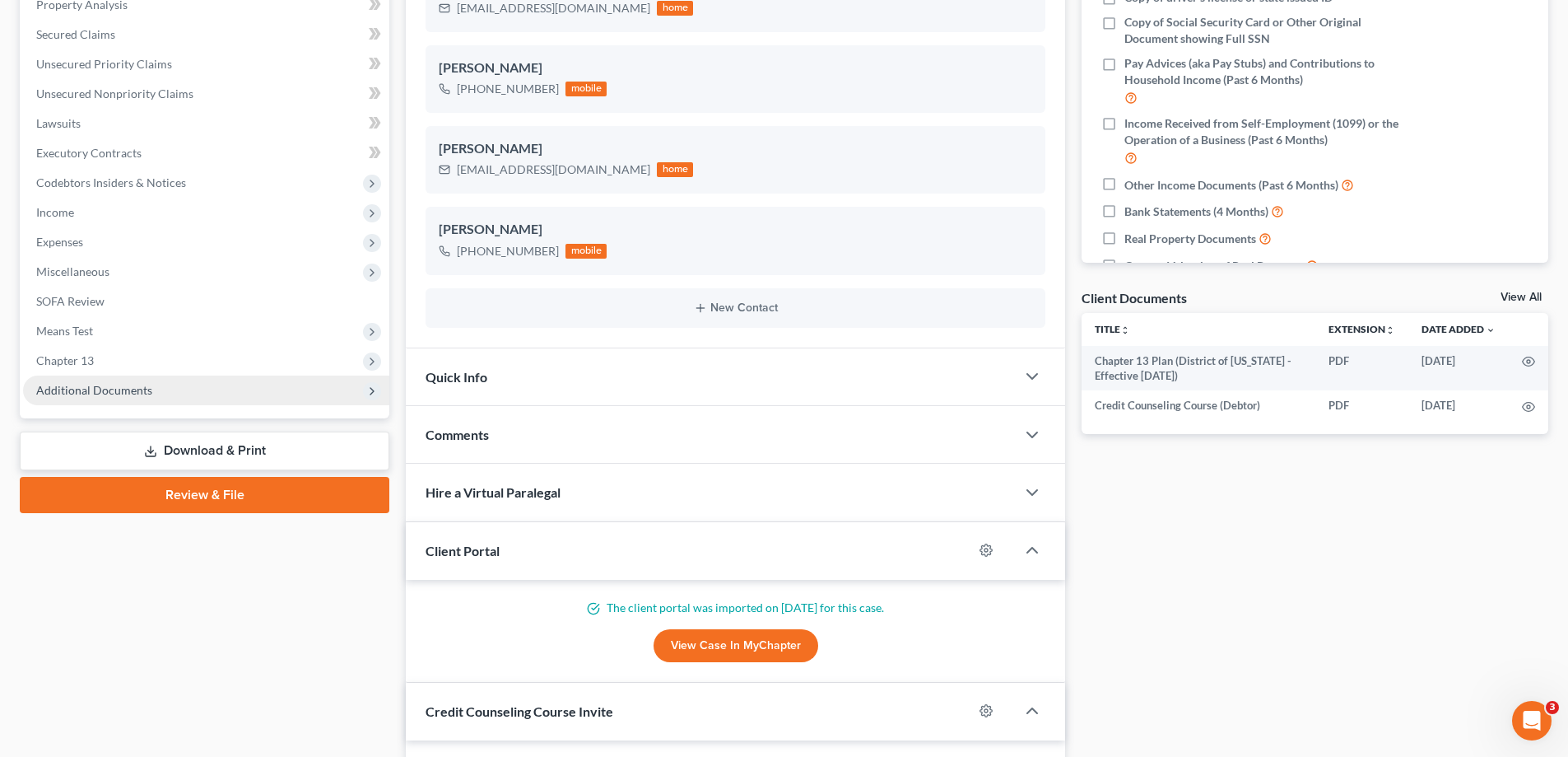
click at [129, 392] on span "Additional Documents" at bounding box center [94, 390] width 116 height 14
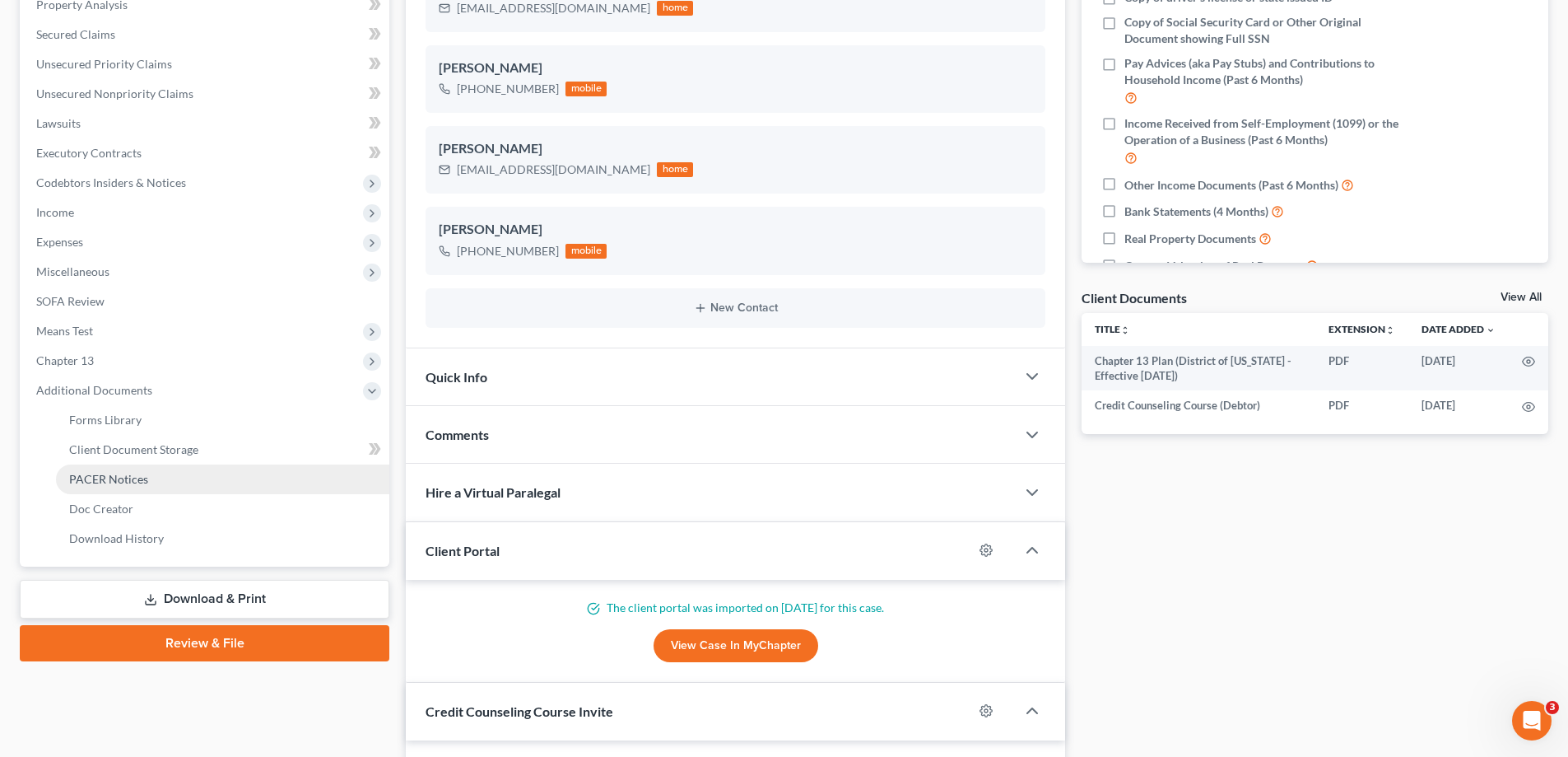
click at [141, 472] on span "PACER Notices" at bounding box center [109, 479] width 79 height 14
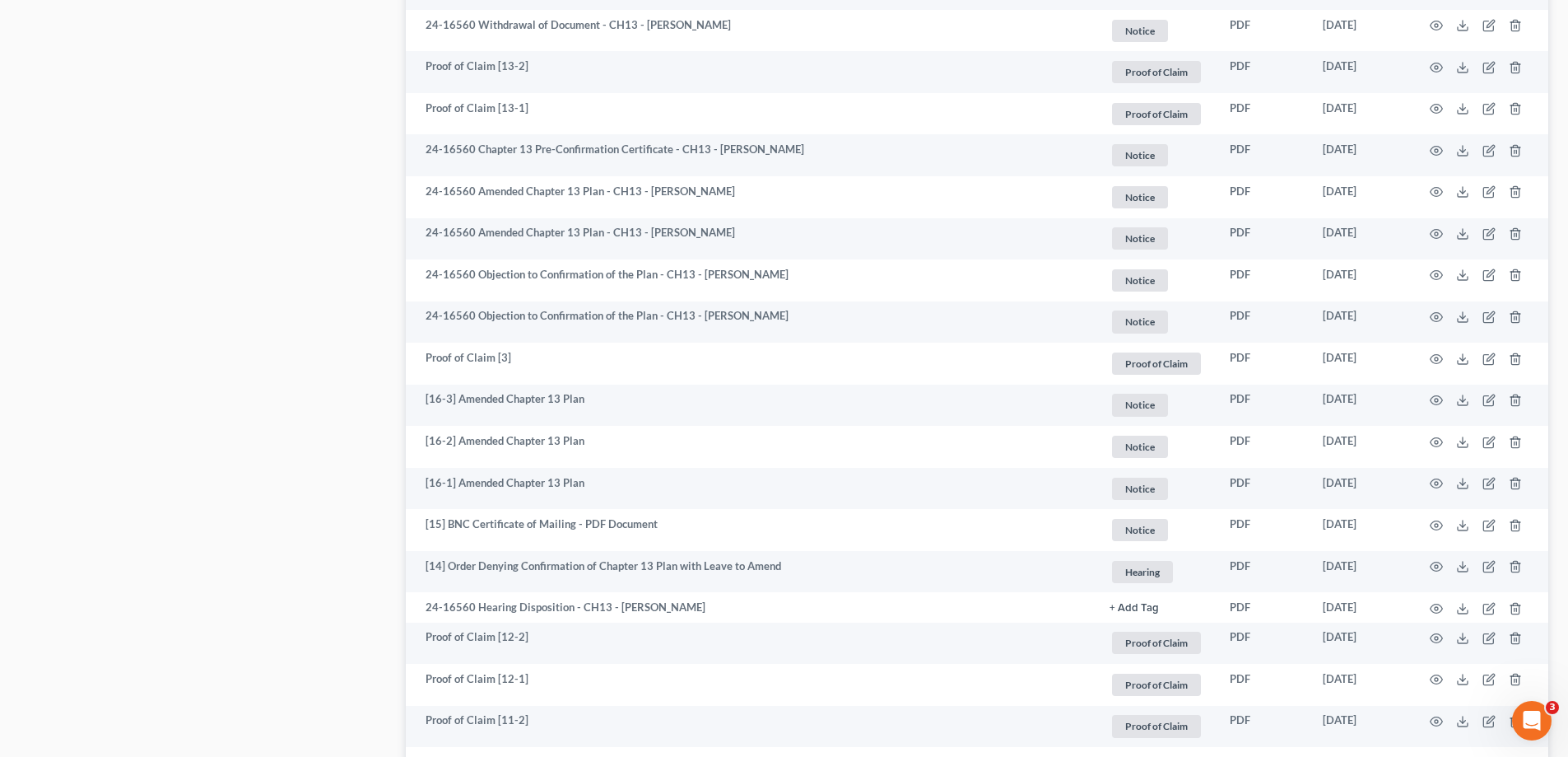
scroll to position [2897, 0]
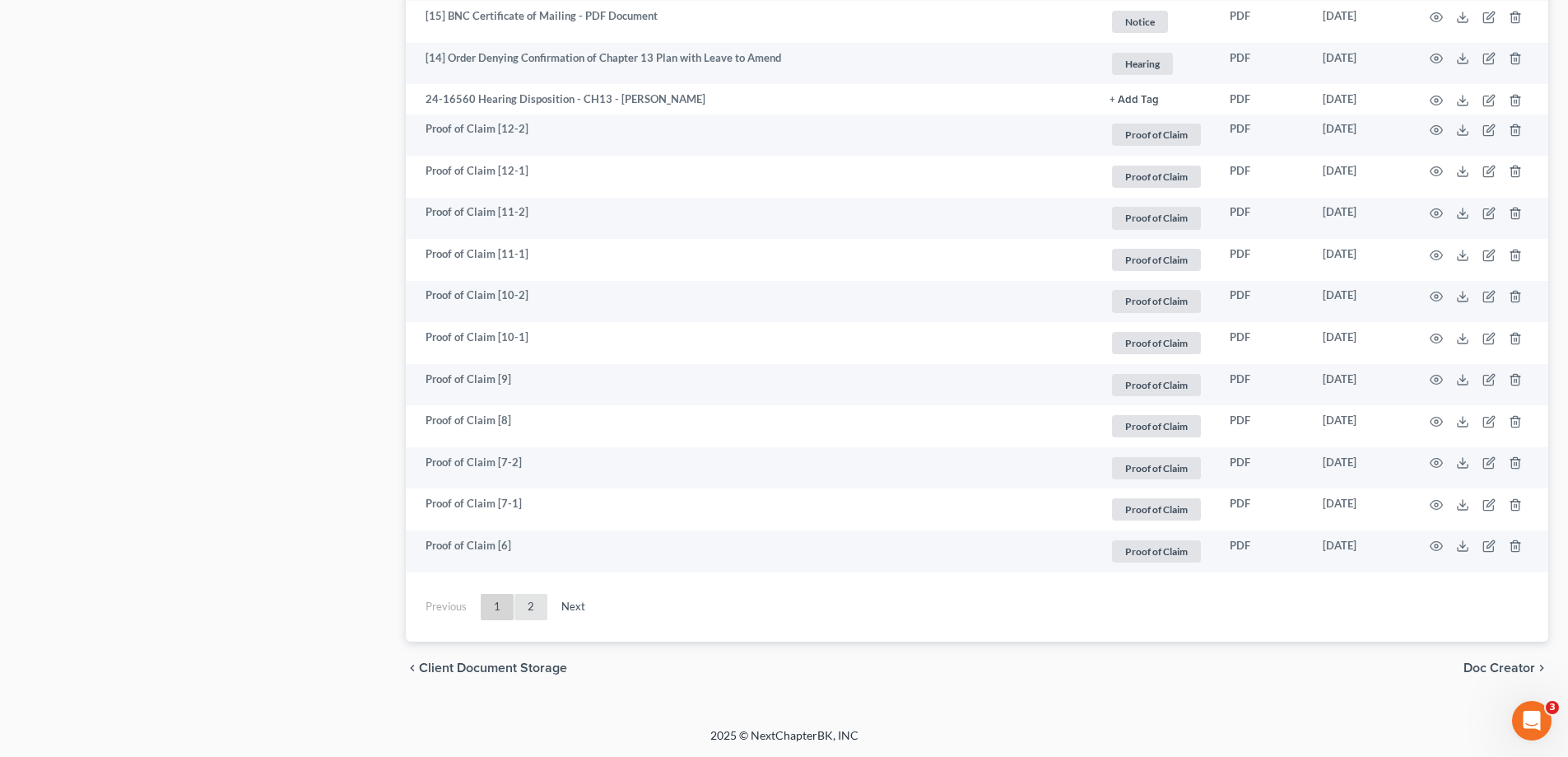
click at [517, 610] on link "2" at bounding box center [531, 607] width 33 height 26
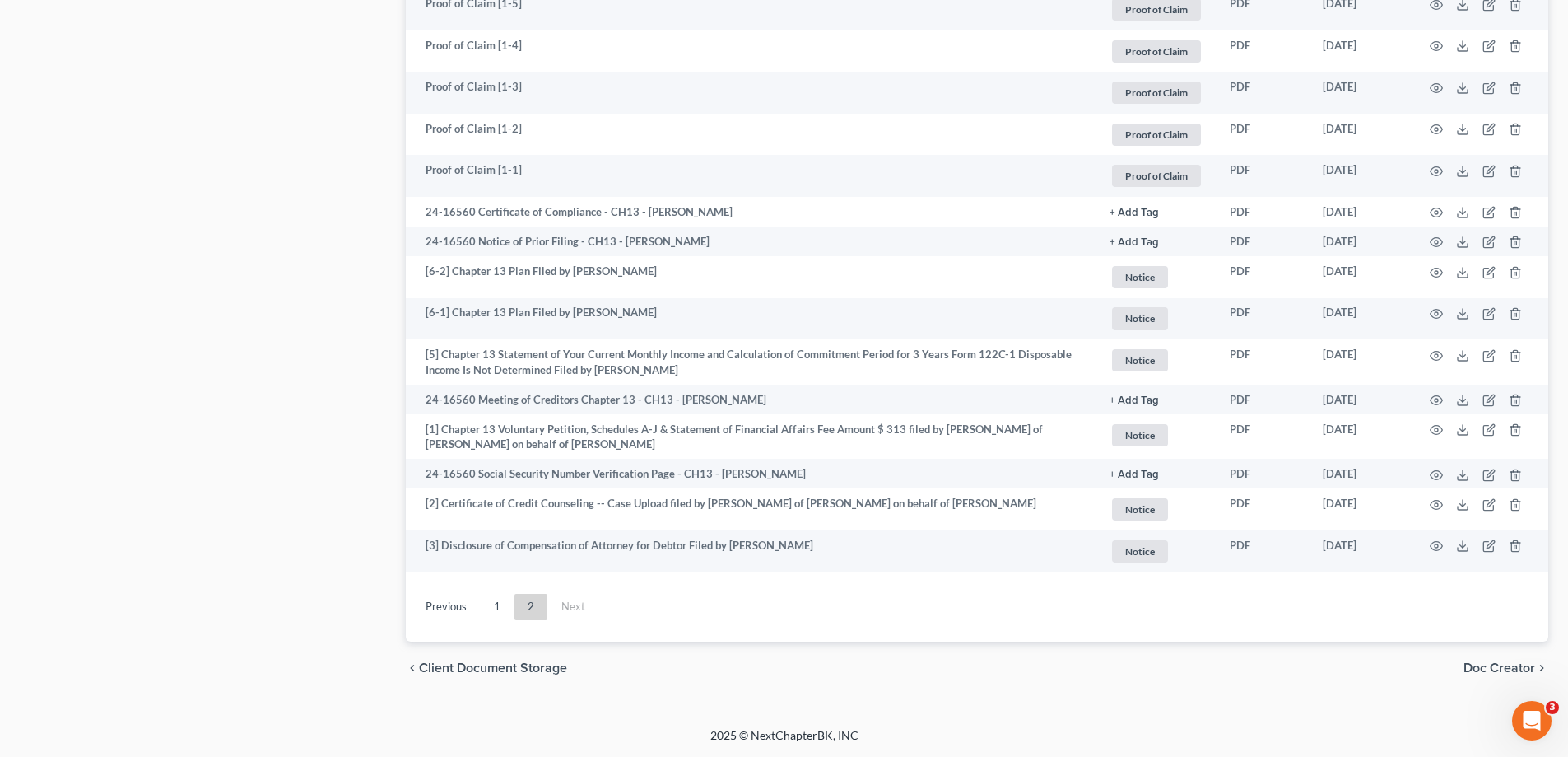
scroll to position [1155, 0]
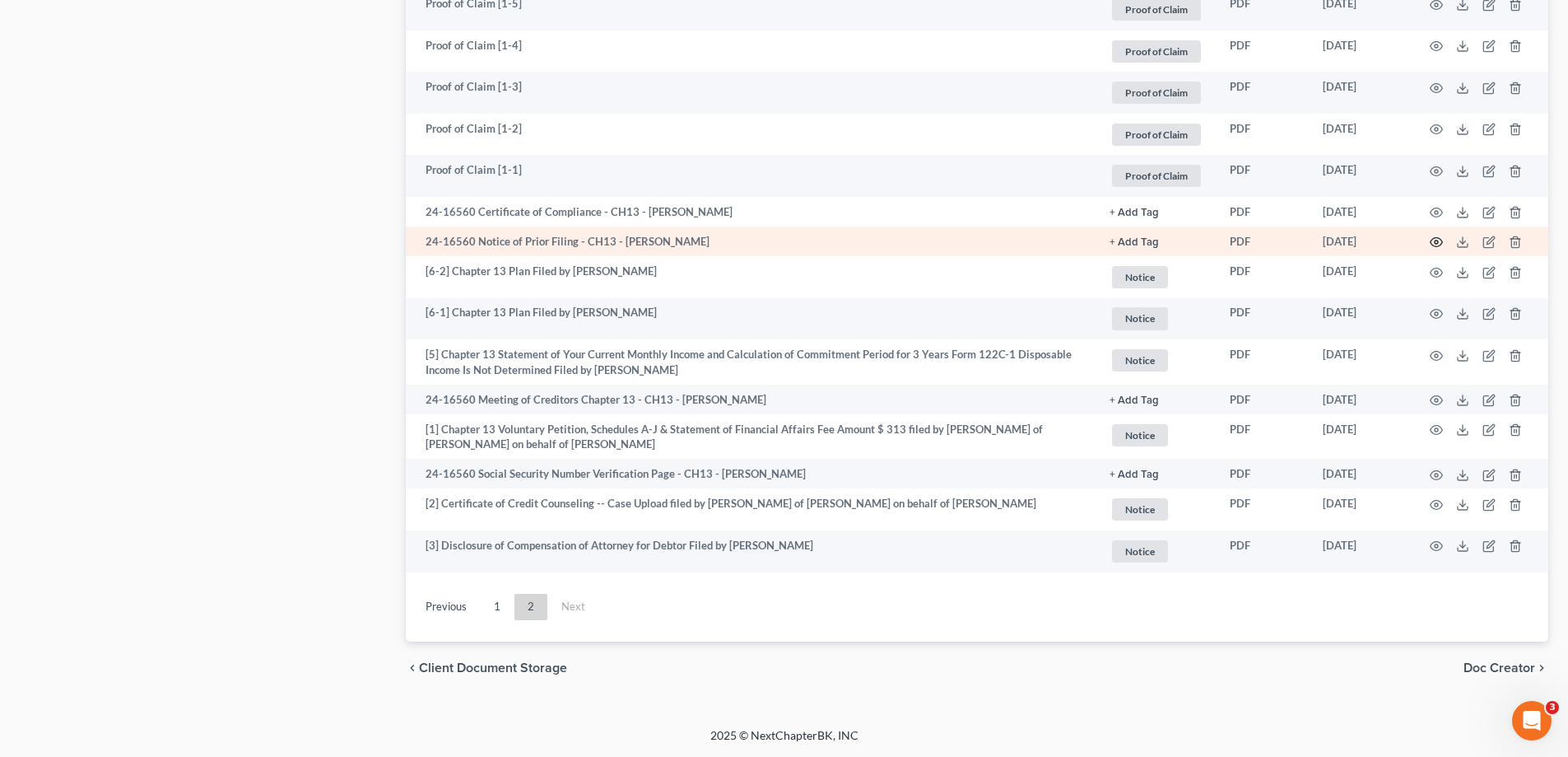
click at [1439, 236] on icon "button" at bounding box center [1436, 241] width 13 height 13
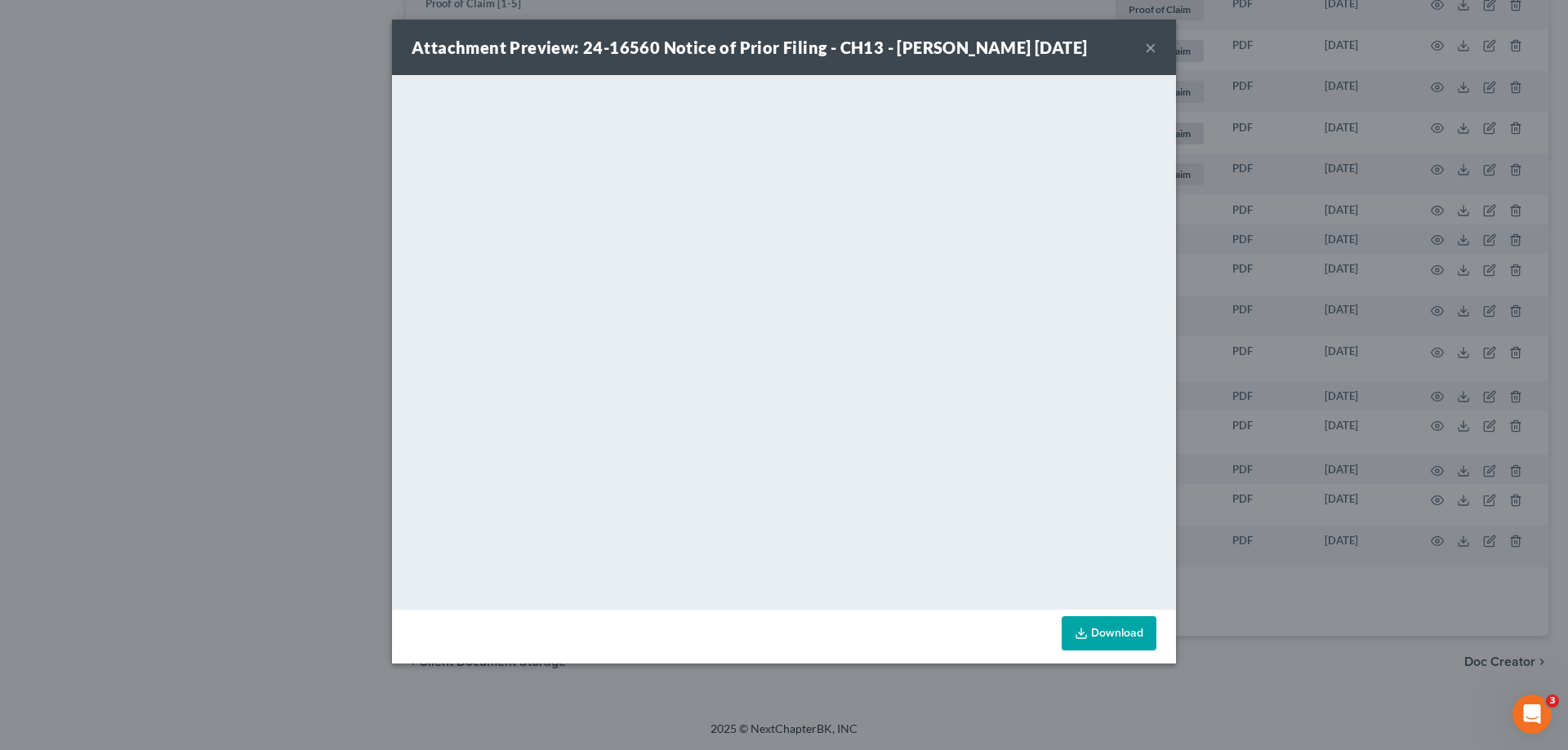
click at [1151, 42] on button "×" at bounding box center [1151, 48] width 12 height 19
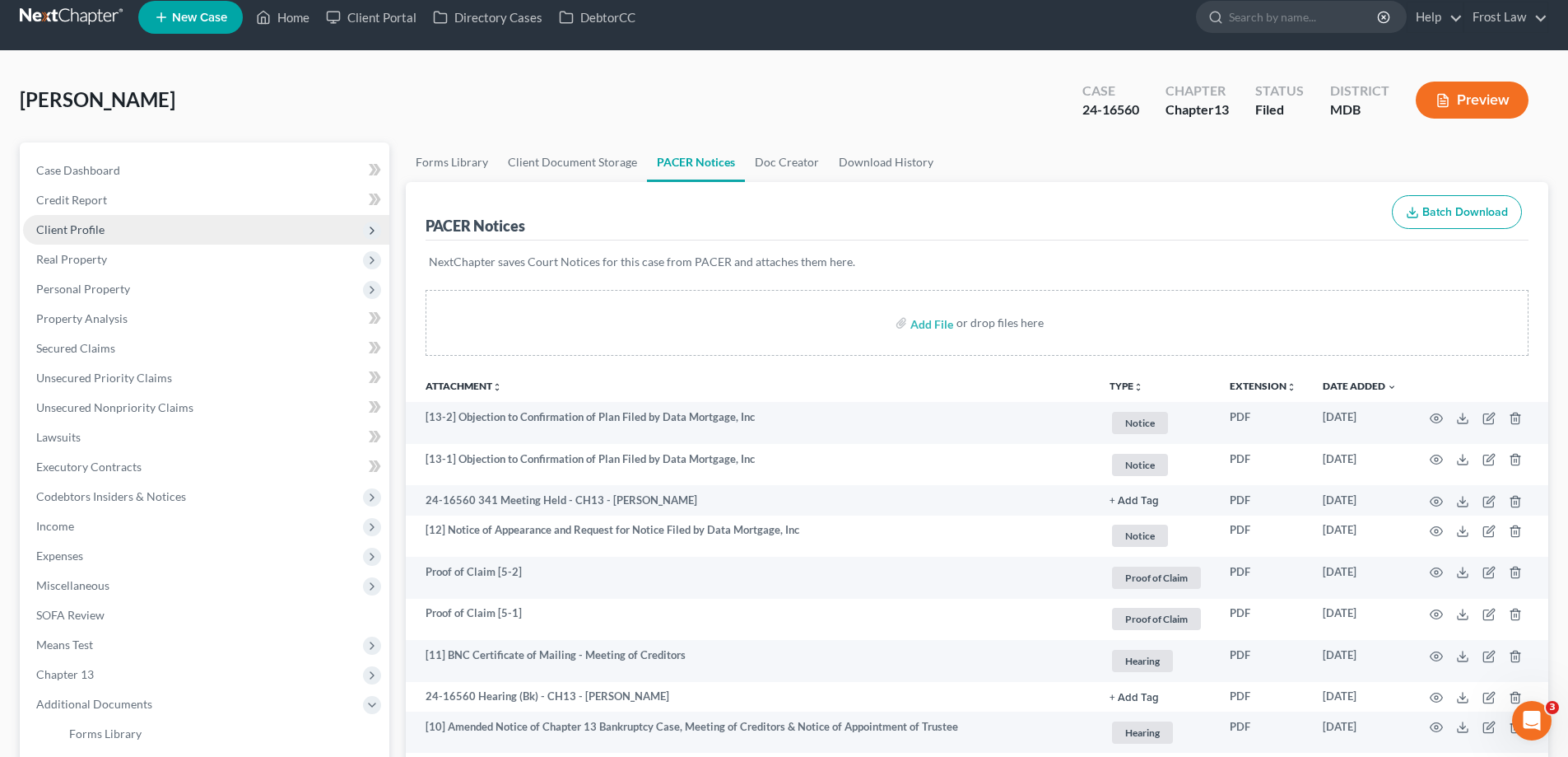
scroll to position [0, 0]
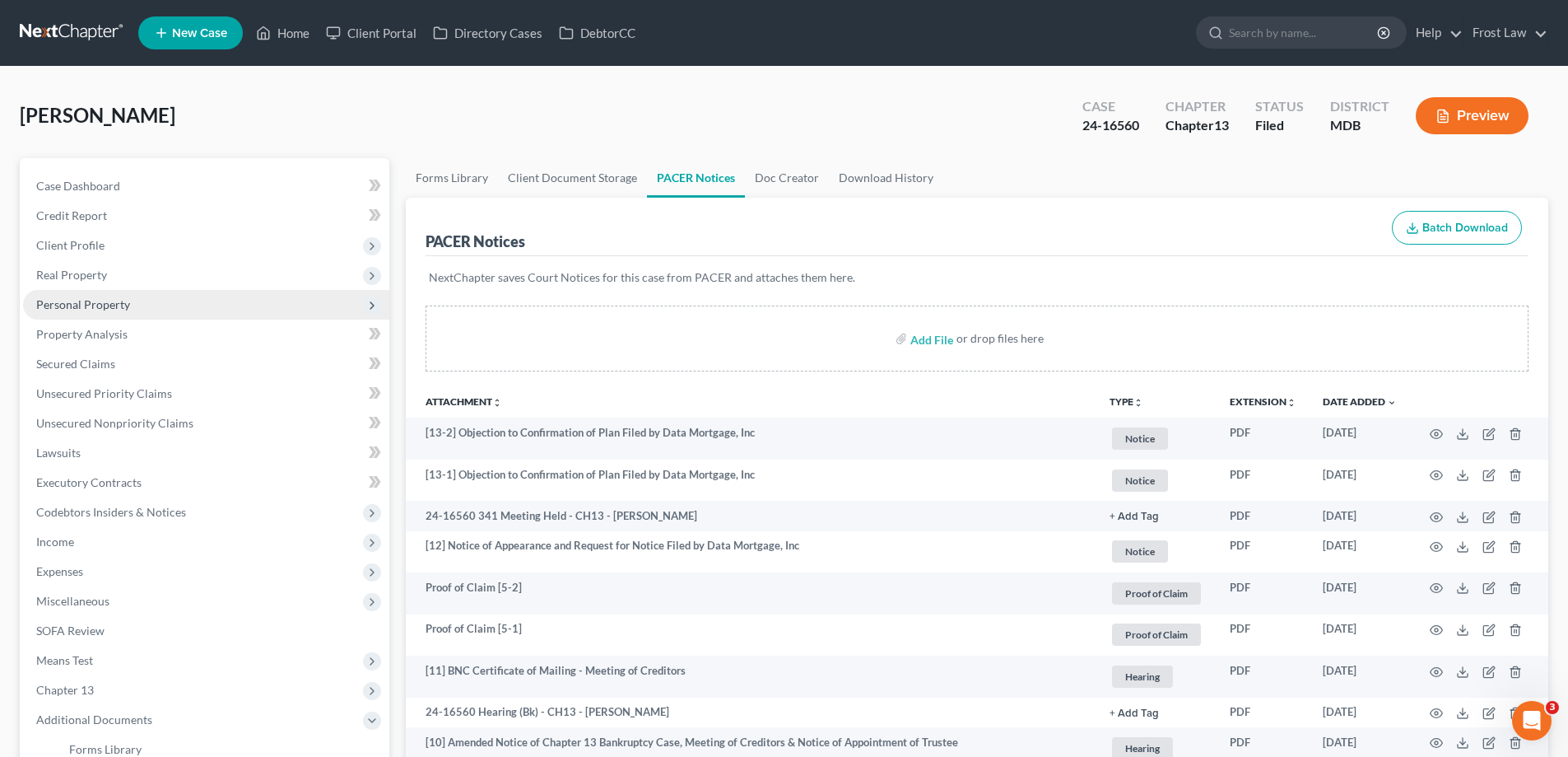
click at [173, 307] on span "Personal Property" at bounding box center [207, 305] width 367 height 29
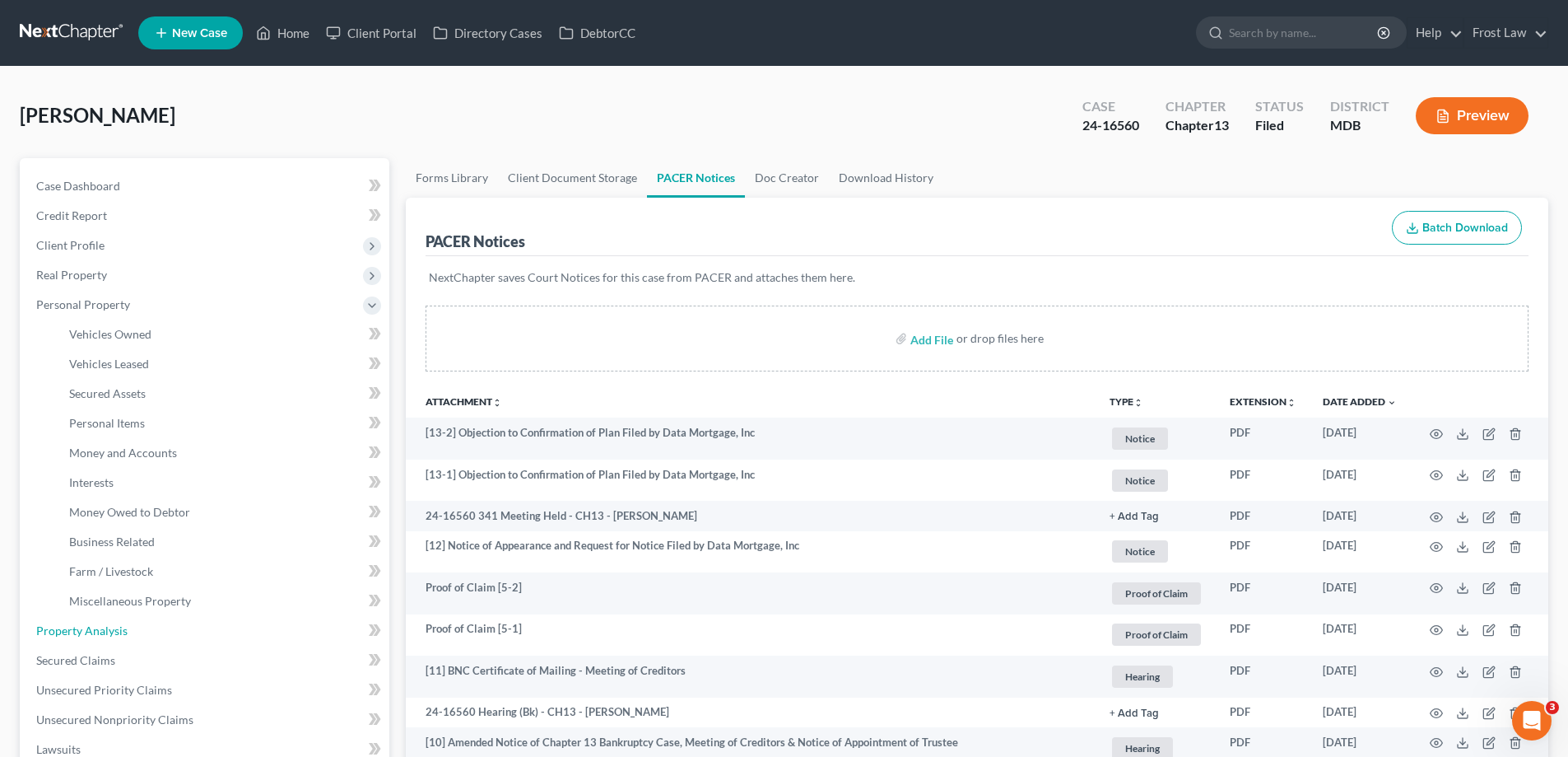
click at [134, 631] on link "Property Analysis" at bounding box center [207, 631] width 367 height 29
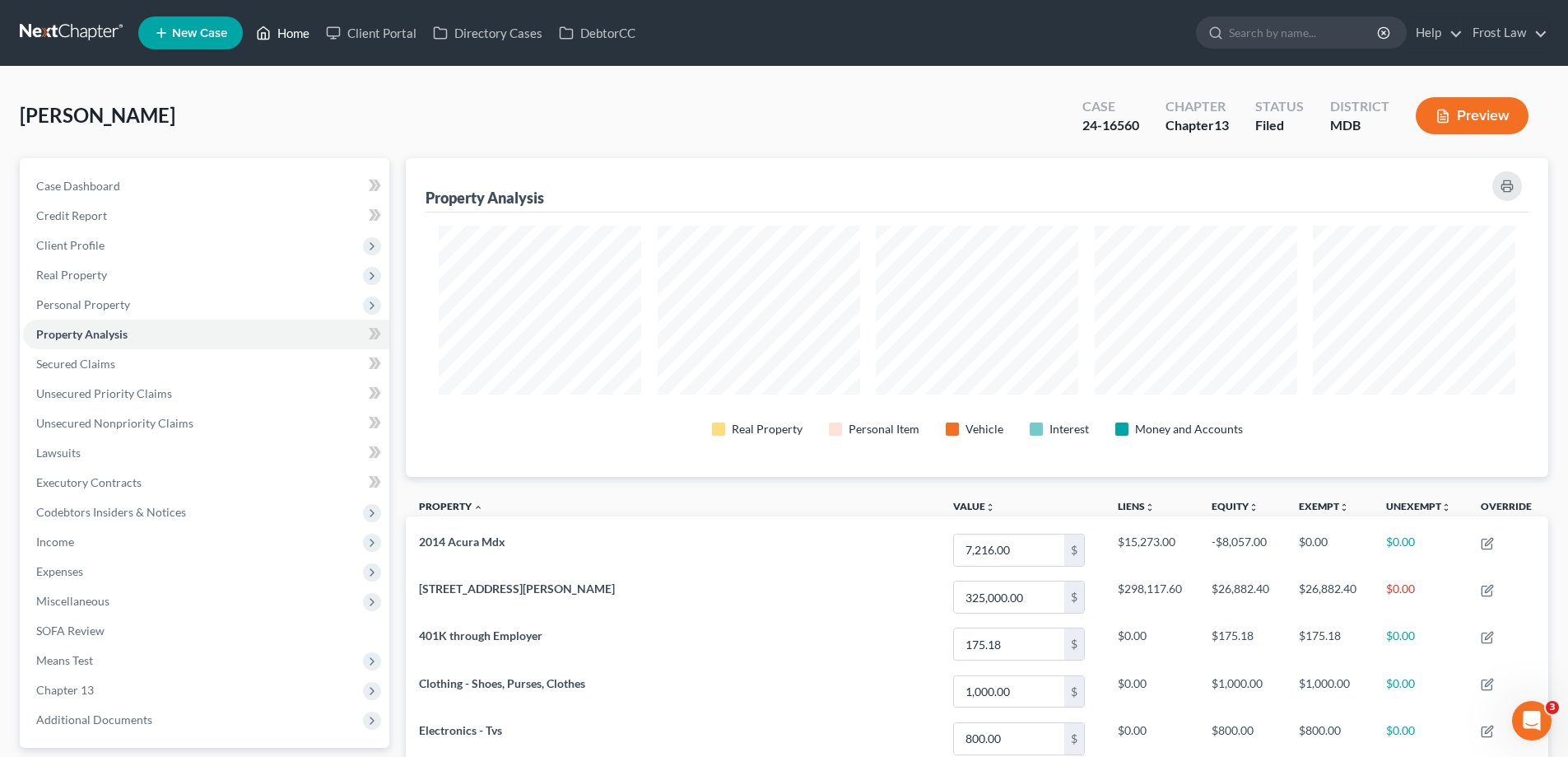
click at [272, 42] on link "Home" at bounding box center [282, 32] width 70 height 29
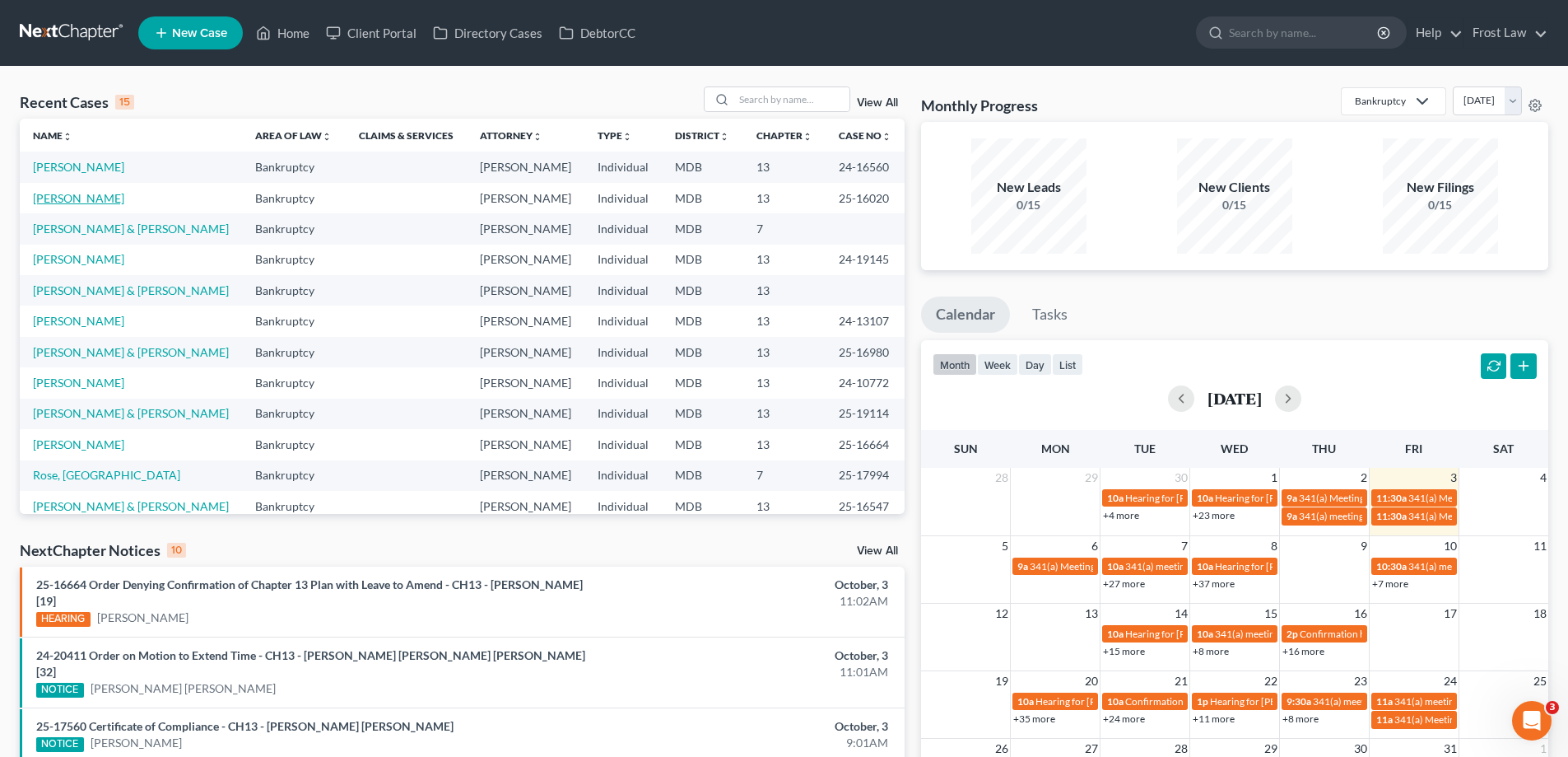
click at [100, 196] on link "[PERSON_NAME]" at bounding box center [78, 198] width 91 height 14
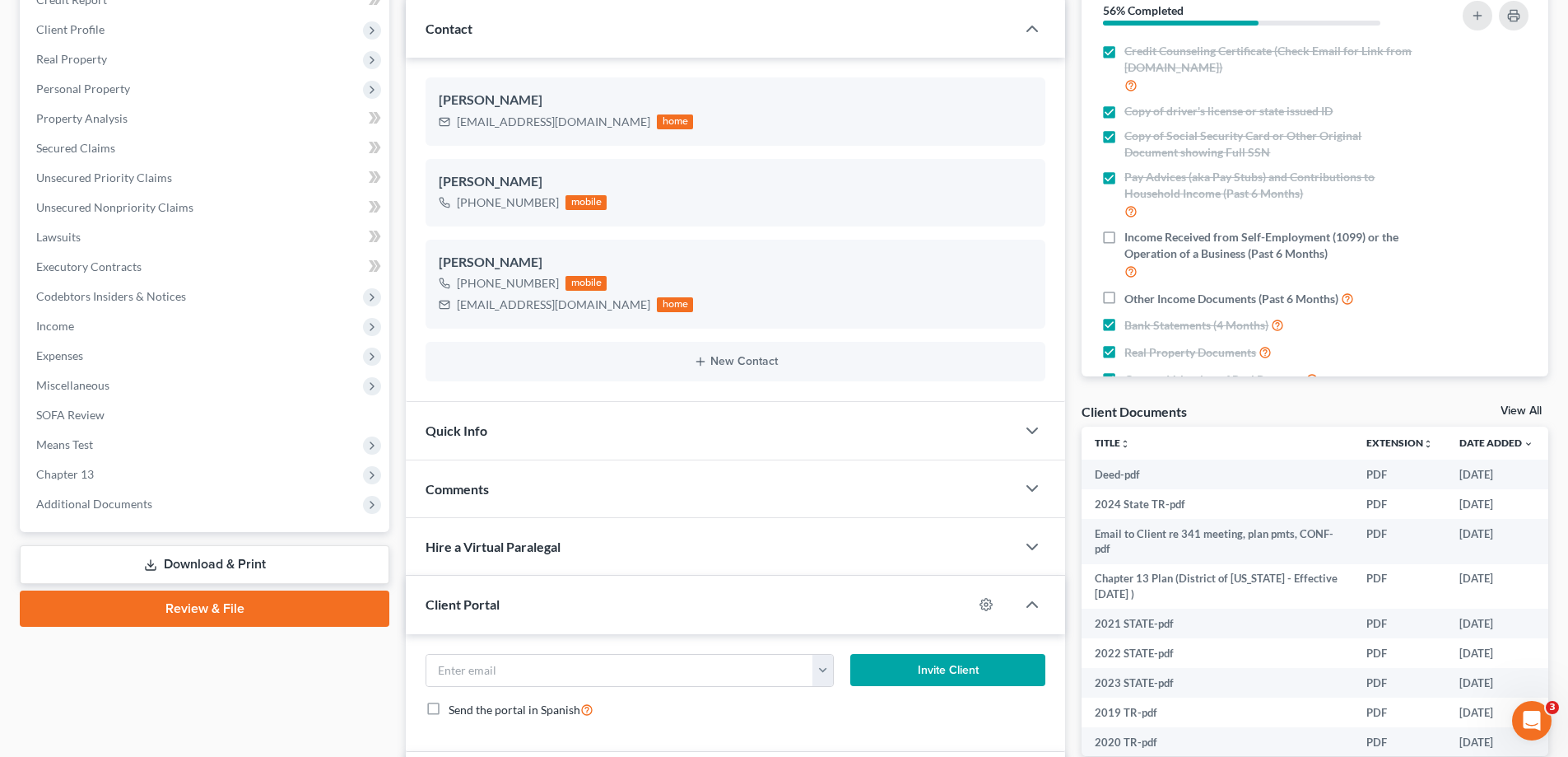
scroll to position [329, 0]
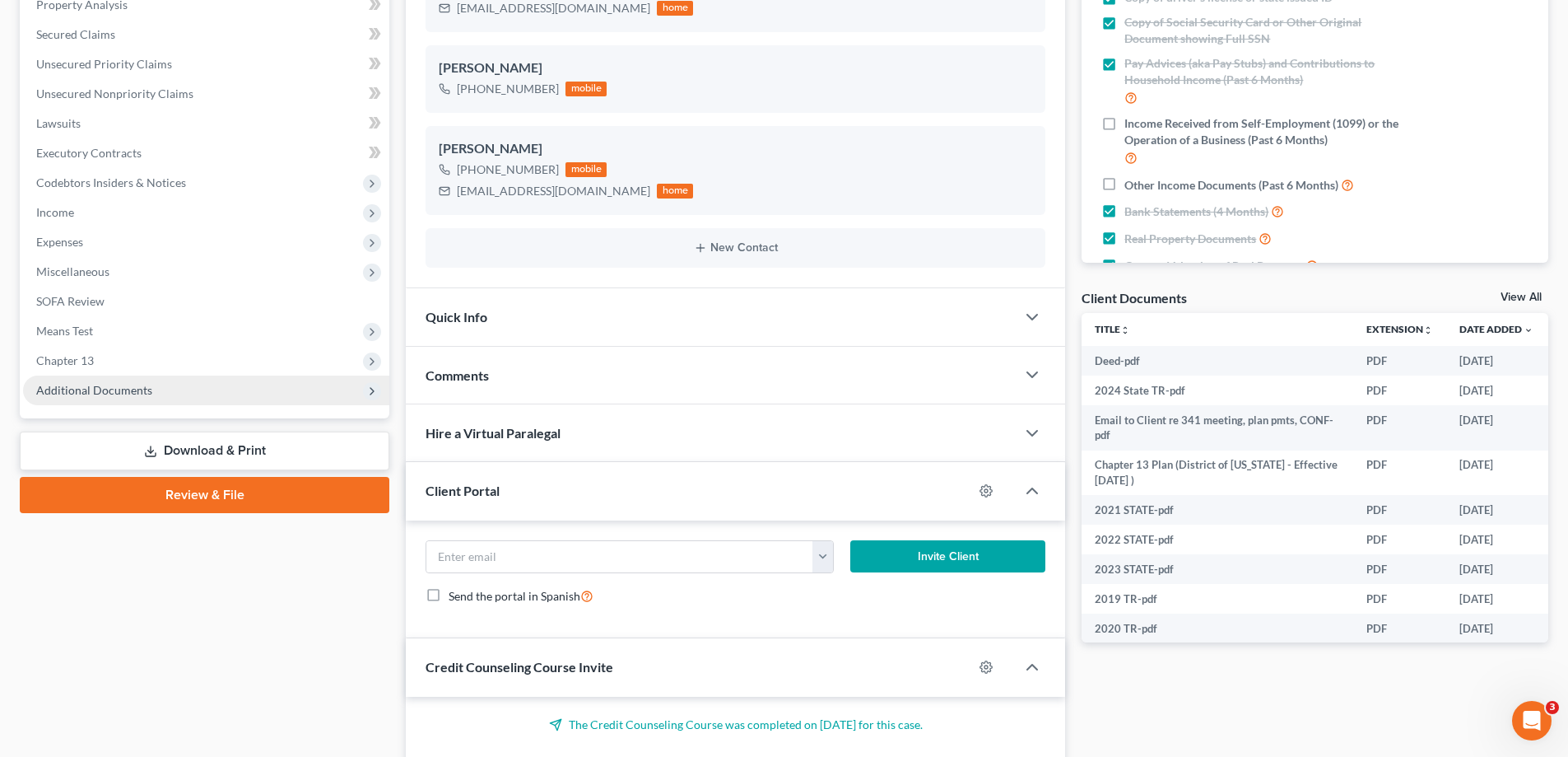
click at [133, 400] on span "Additional Documents" at bounding box center [207, 390] width 367 height 29
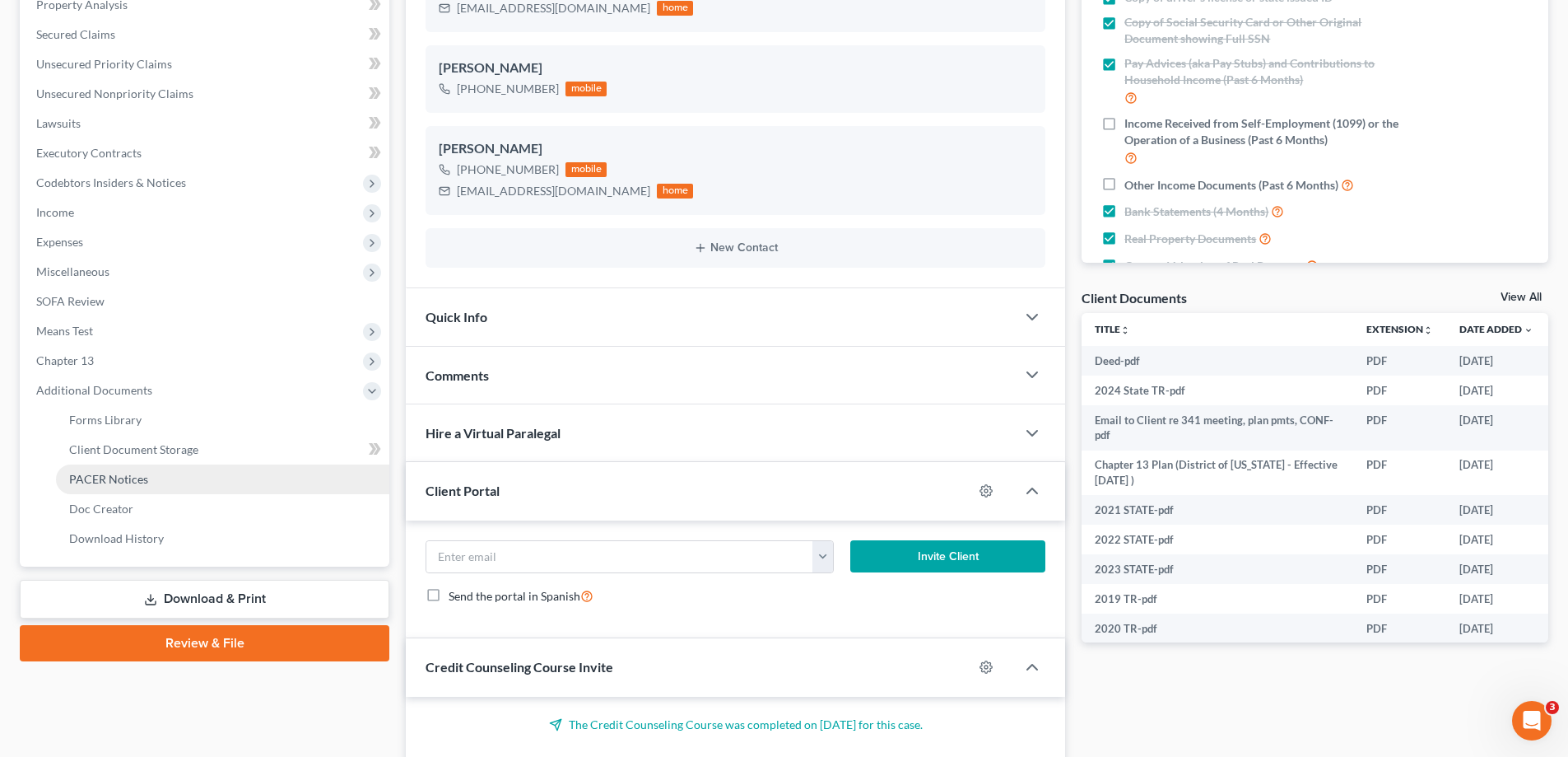
click at [131, 485] on span "PACER Notices" at bounding box center [109, 479] width 79 height 14
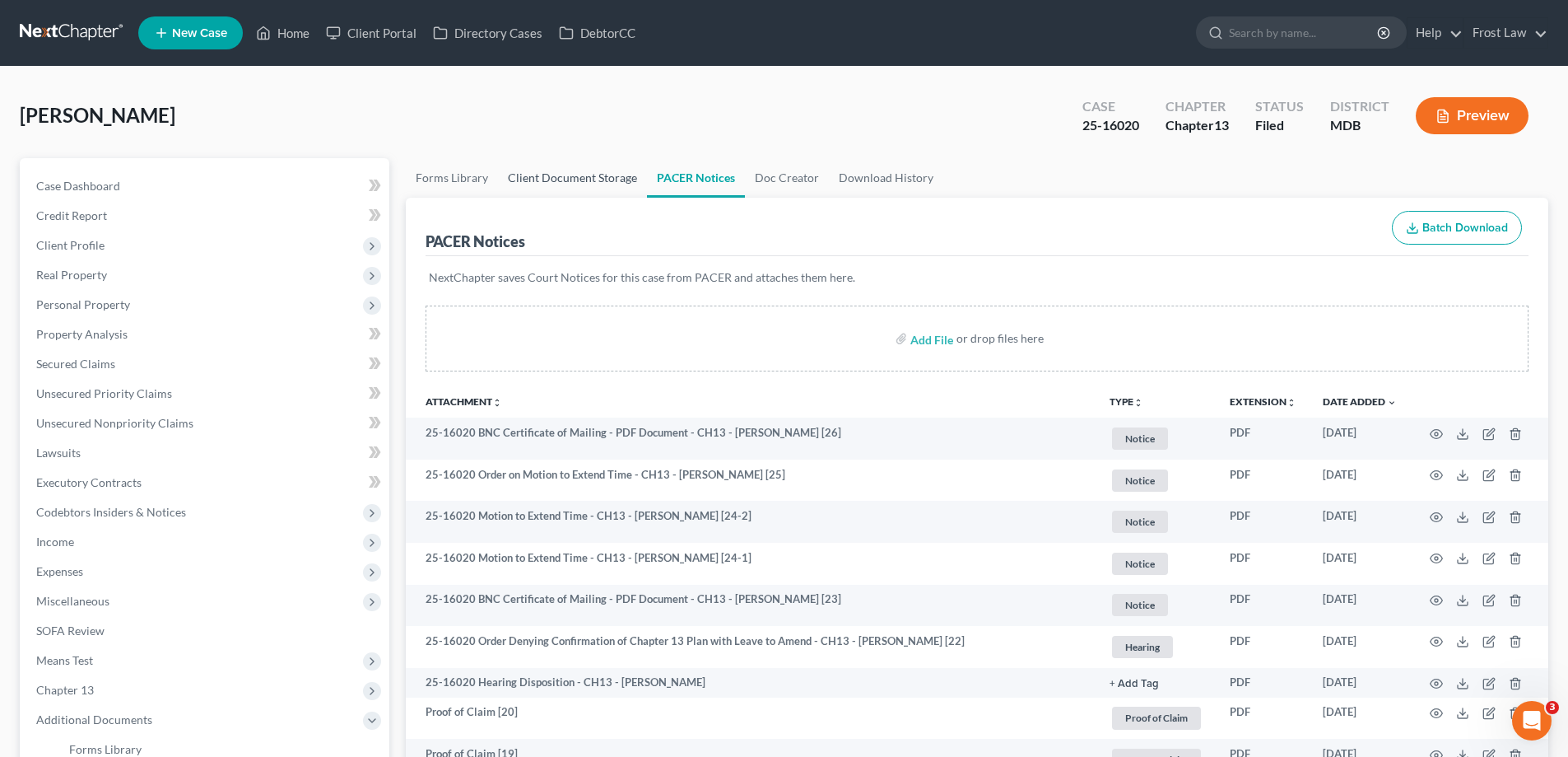
click at [592, 177] on link "Client Document Storage" at bounding box center [572, 177] width 149 height 39
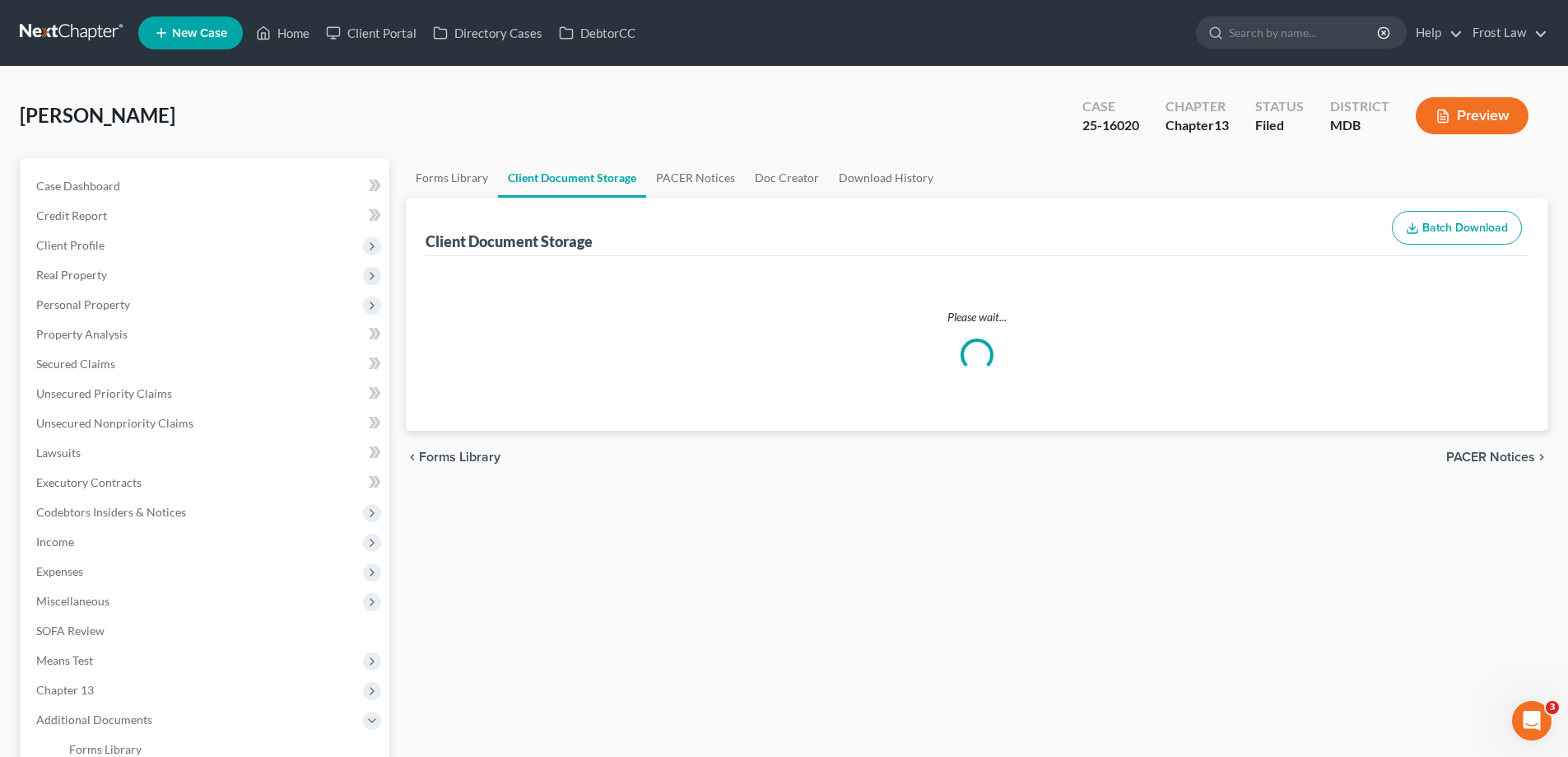
select select "14"
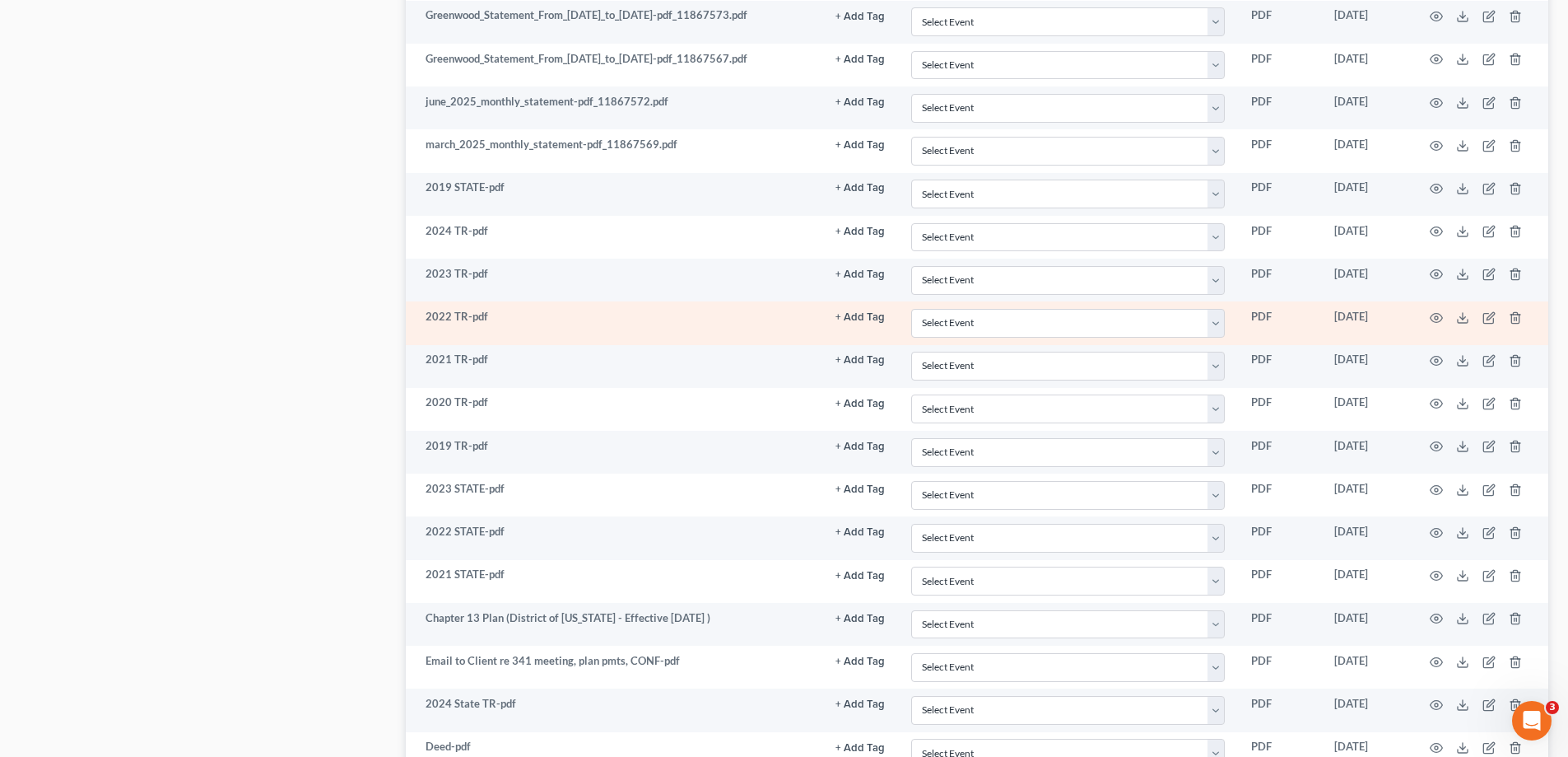
scroll to position [2480, 0]
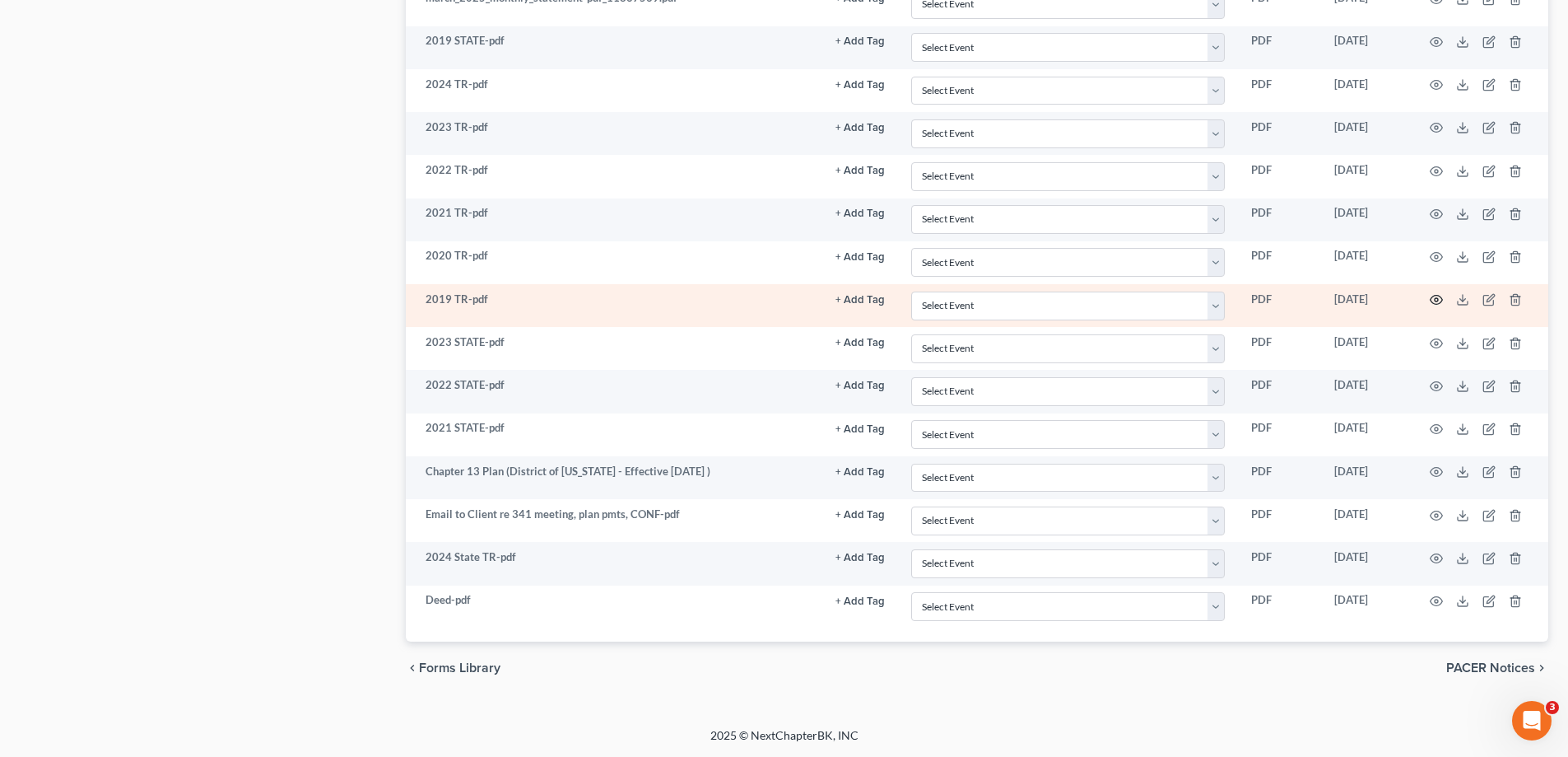
click at [1435, 299] on circle "button" at bounding box center [1436, 299] width 3 height 3
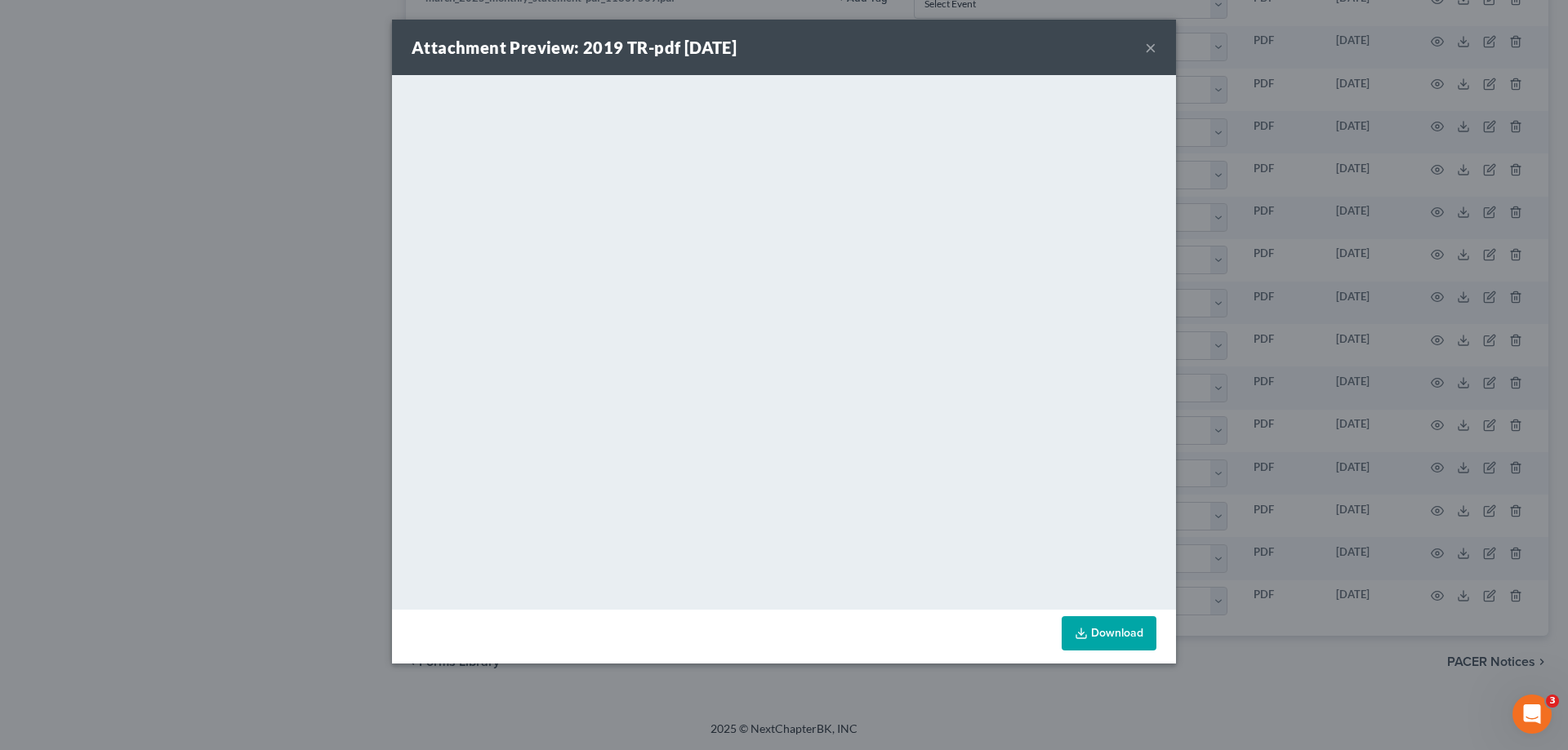
click at [1149, 53] on button "×" at bounding box center [1151, 48] width 12 height 19
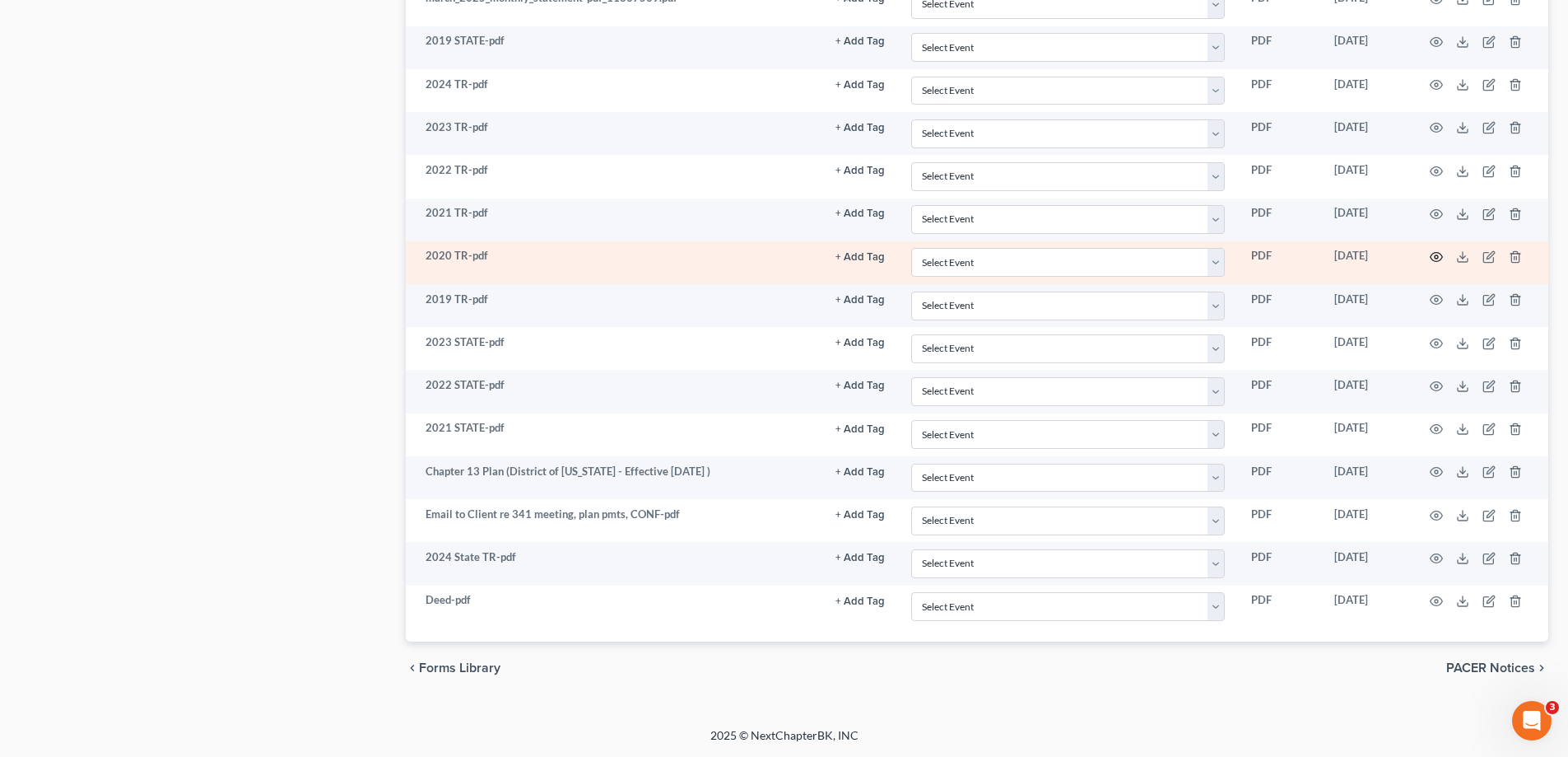
click at [1438, 255] on icon "button" at bounding box center [1436, 256] width 13 height 13
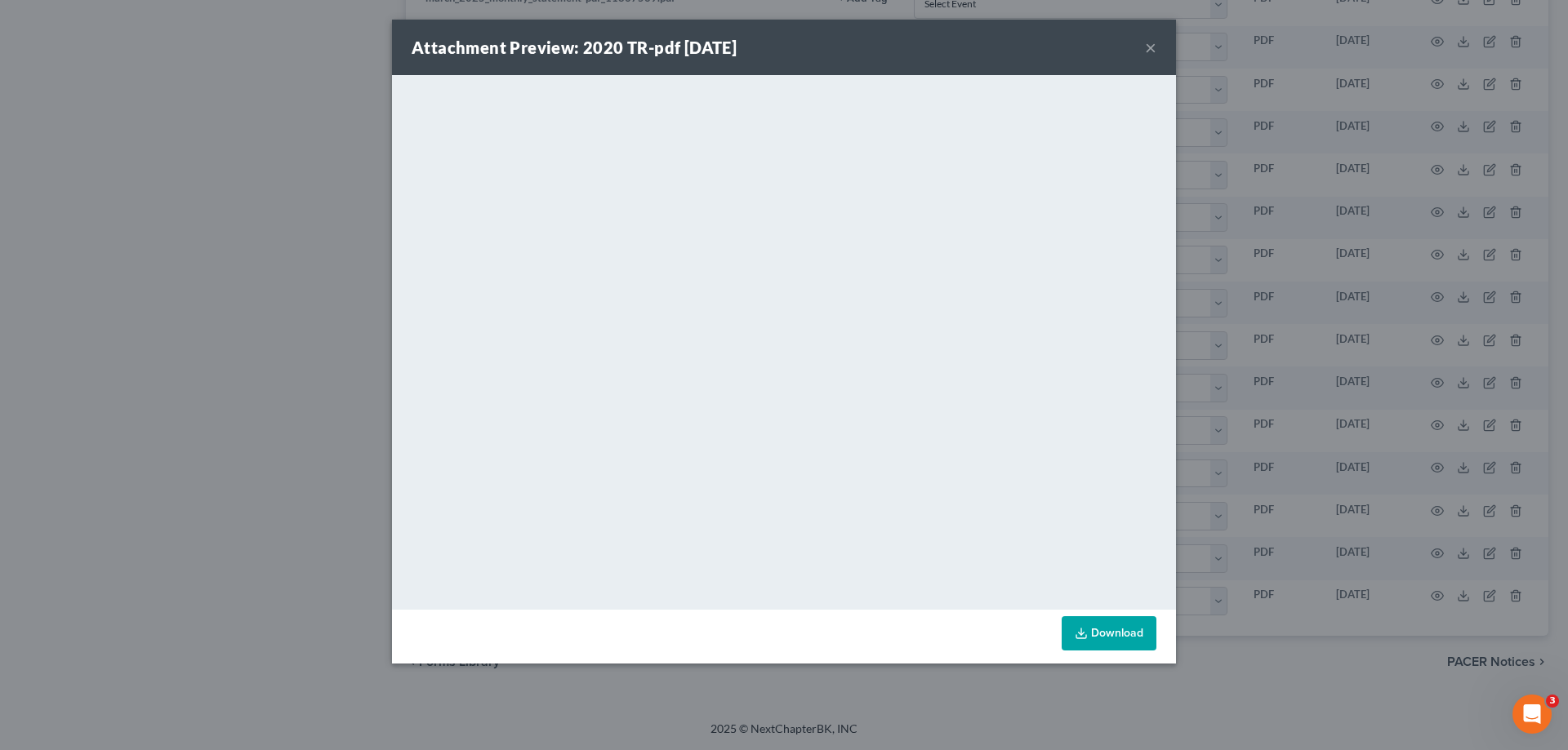
click at [1152, 46] on button "×" at bounding box center [1151, 48] width 12 height 19
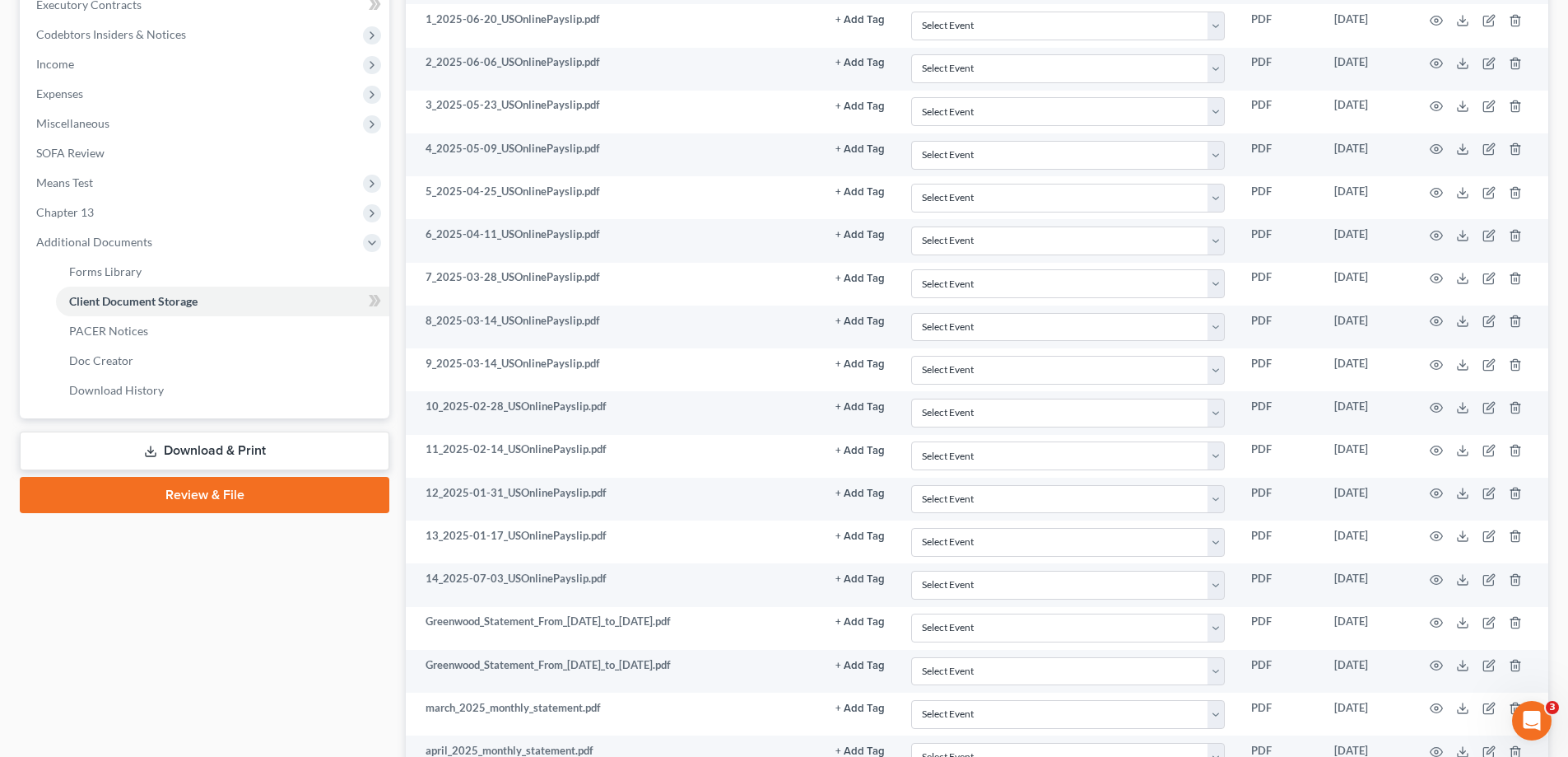
scroll to position [0, 0]
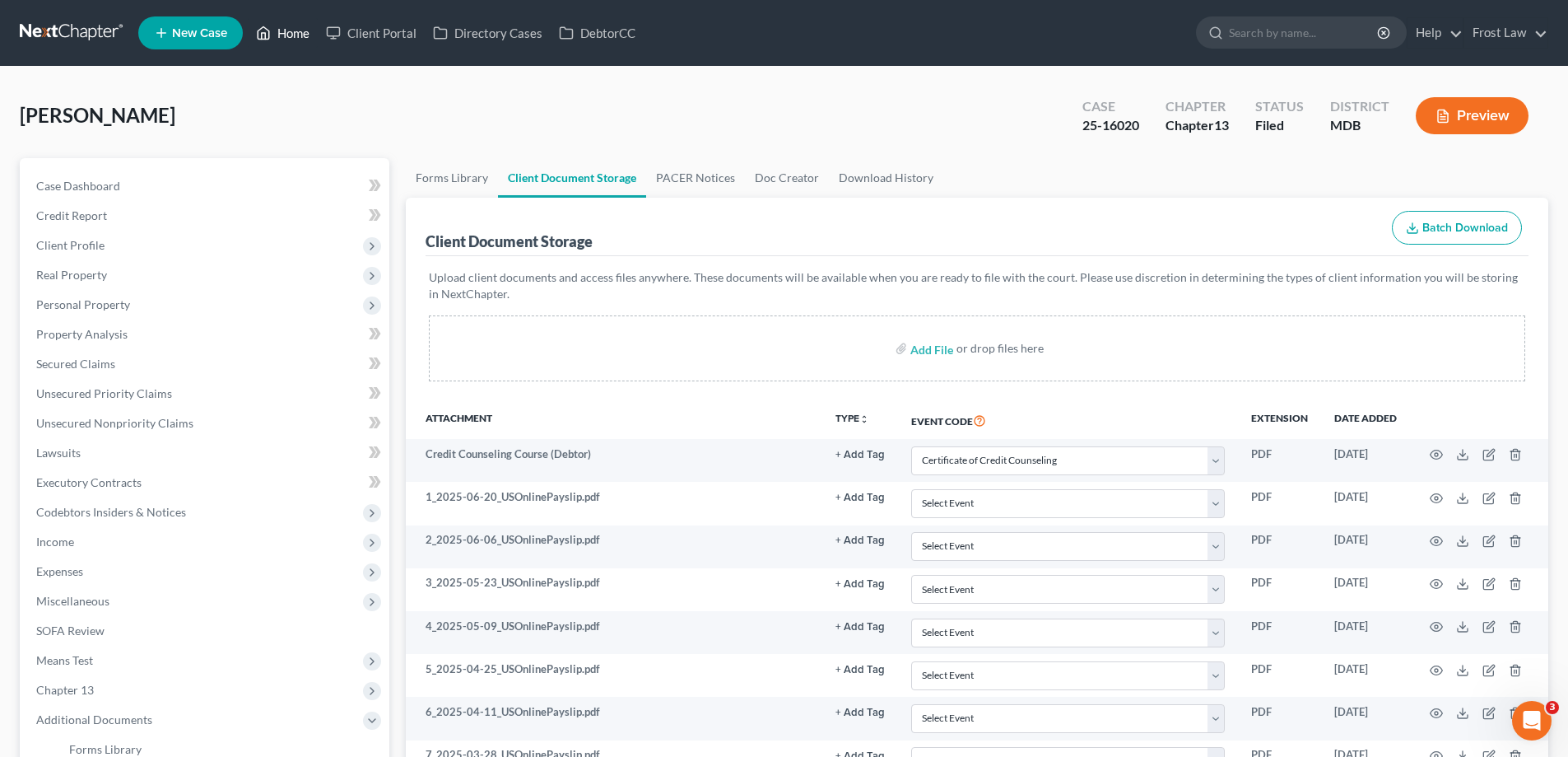
click at [290, 39] on link "Home" at bounding box center [282, 32] width 70 height 29
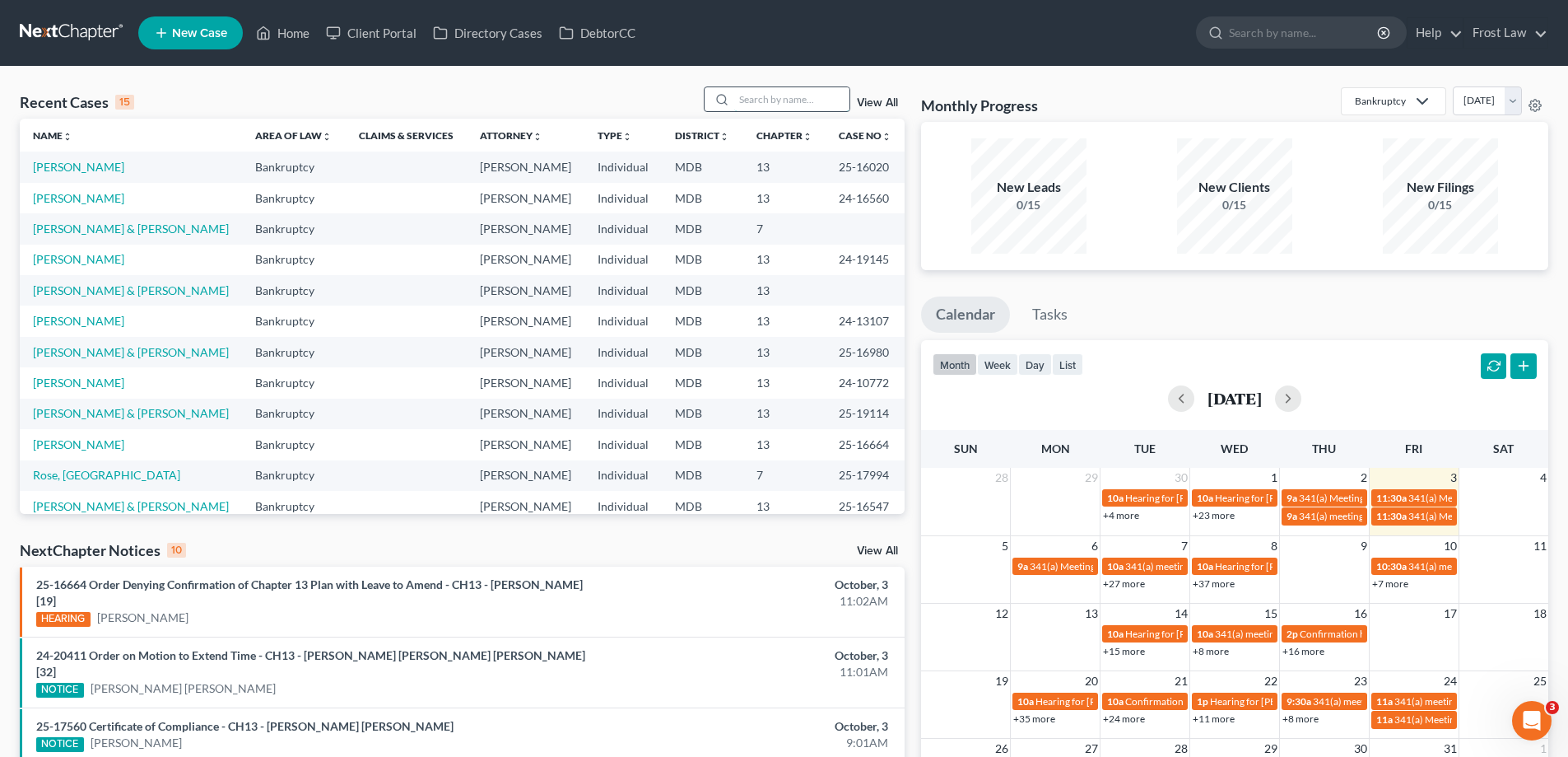
click at [766, 91] on input "search" at bounding box center [792, 99] width 116 height 24
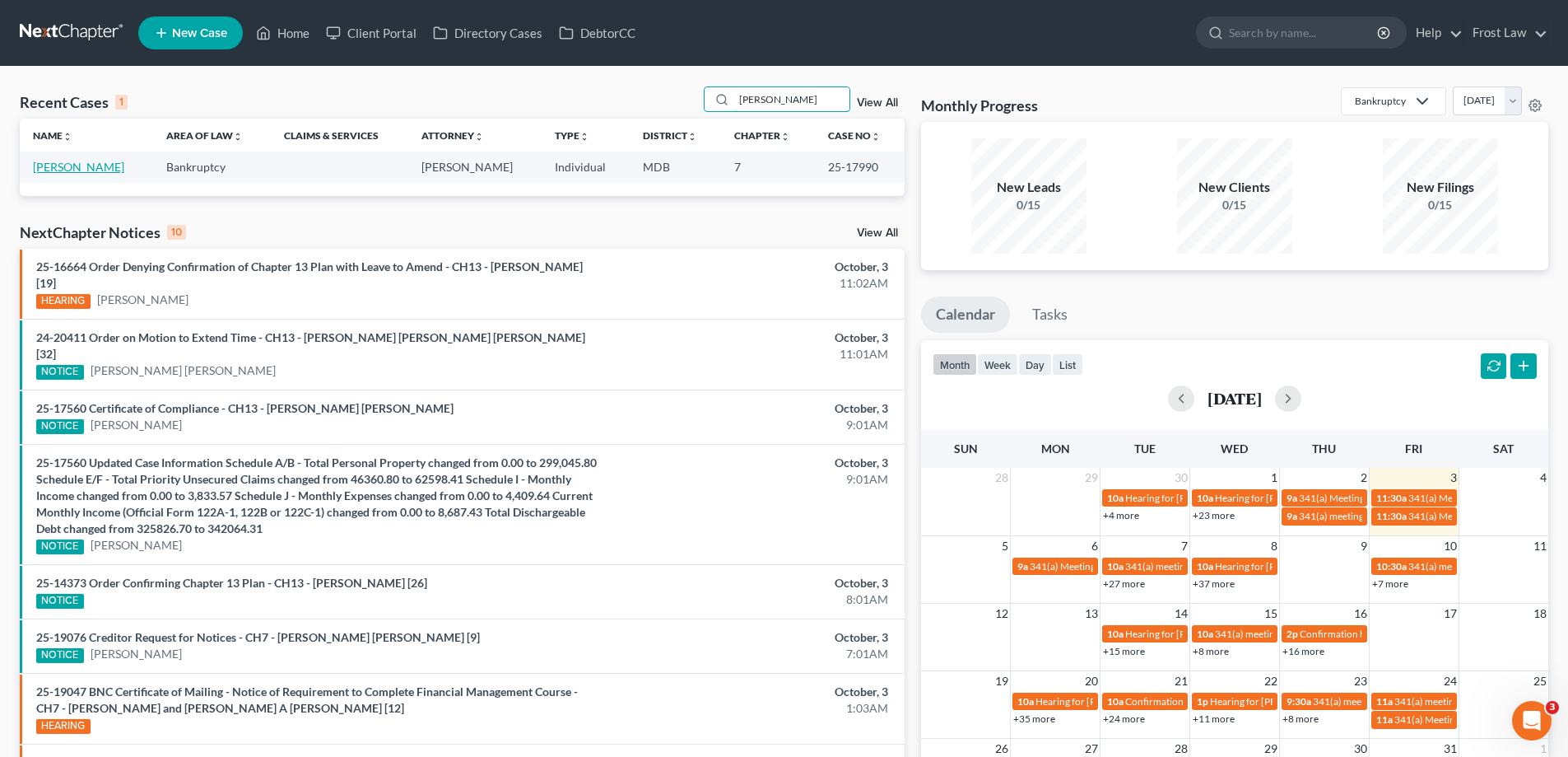
type input "[PERSON_NAME]"
click at [86, 168] on link "[PERSON_NAME]" at bounding box center [78, 167] width 91 height 14
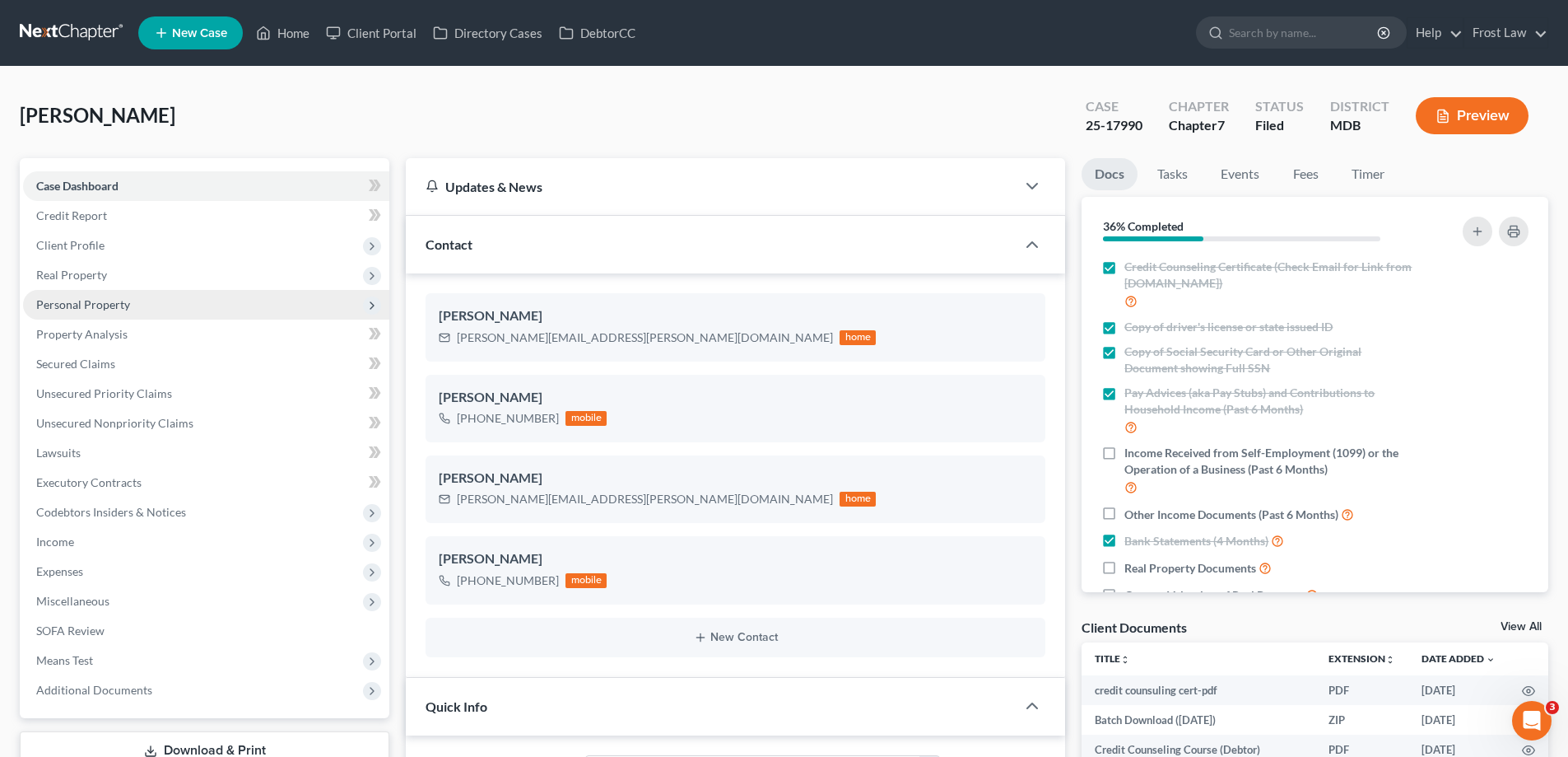
click at [120, 301] on span "Personal Property" at bounding box center [83, 304] width 94 height 14
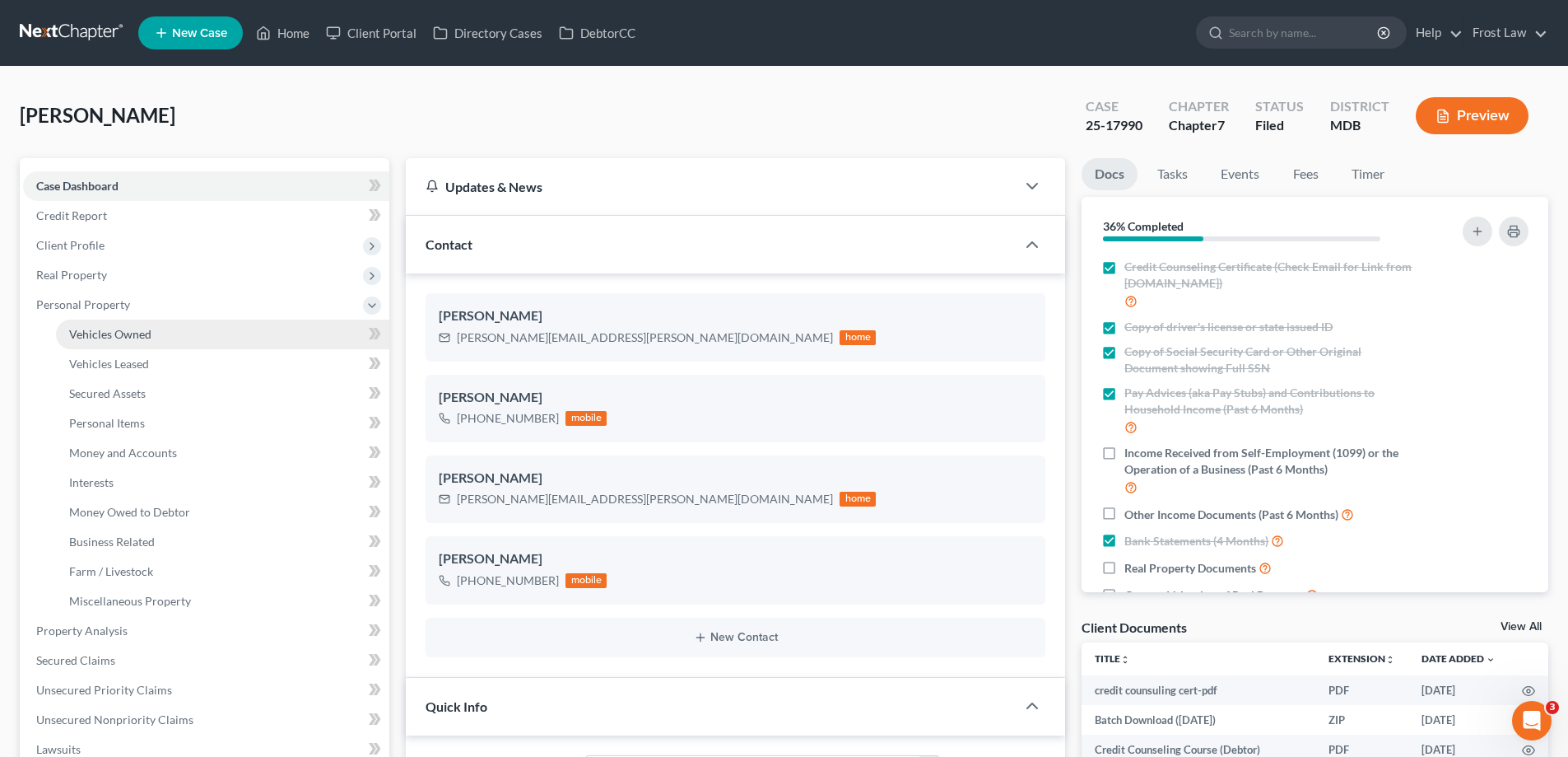
click at [136, 346] on link "Vehicles Owned" at bounding box center [222, 334] width 333 height 29
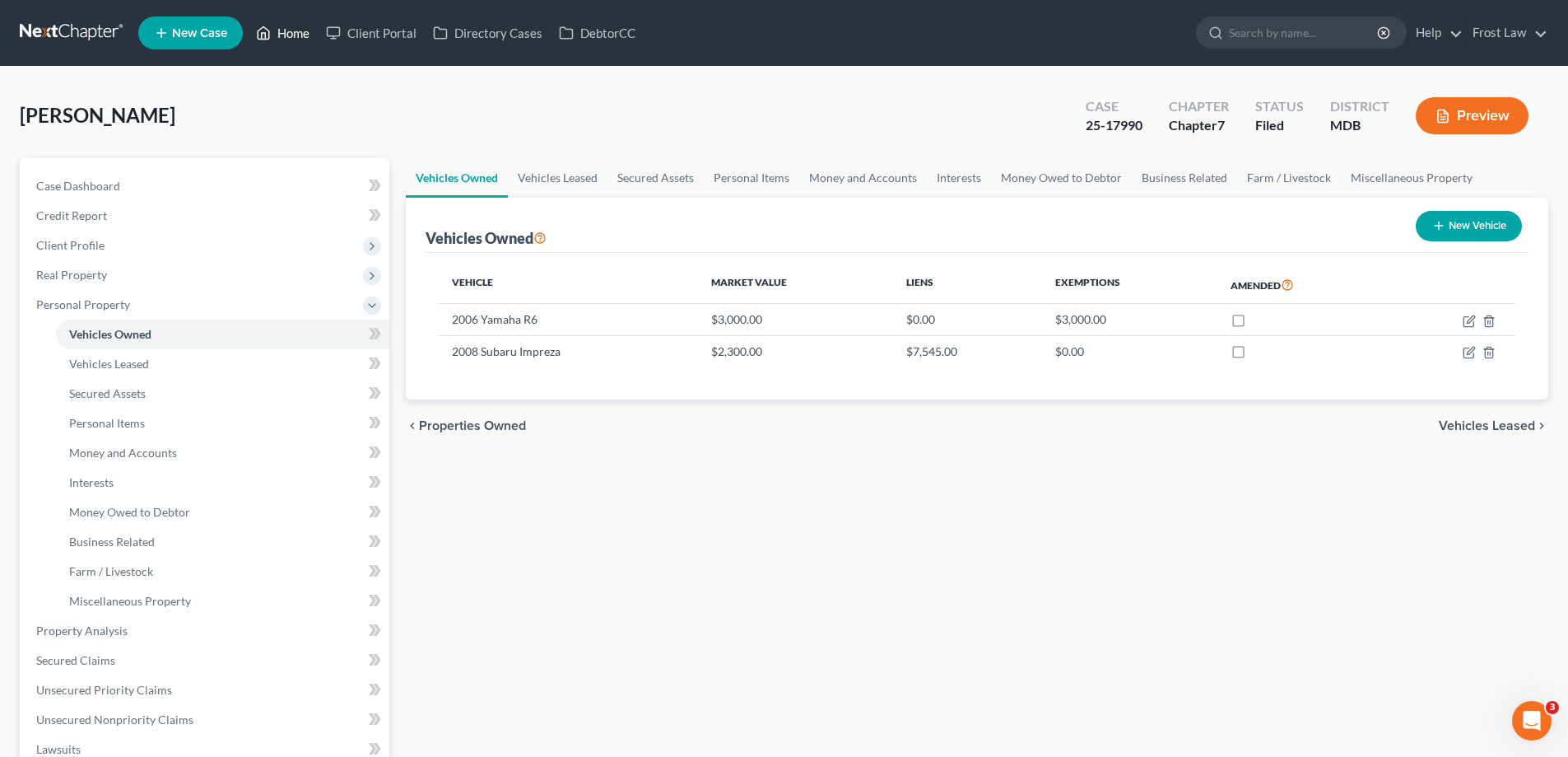
click at [294, 37] on link "Home" at bounding box center [282, 32] width 70 height 29
